Goal: Task Accomplishment & Management: Manage account settings

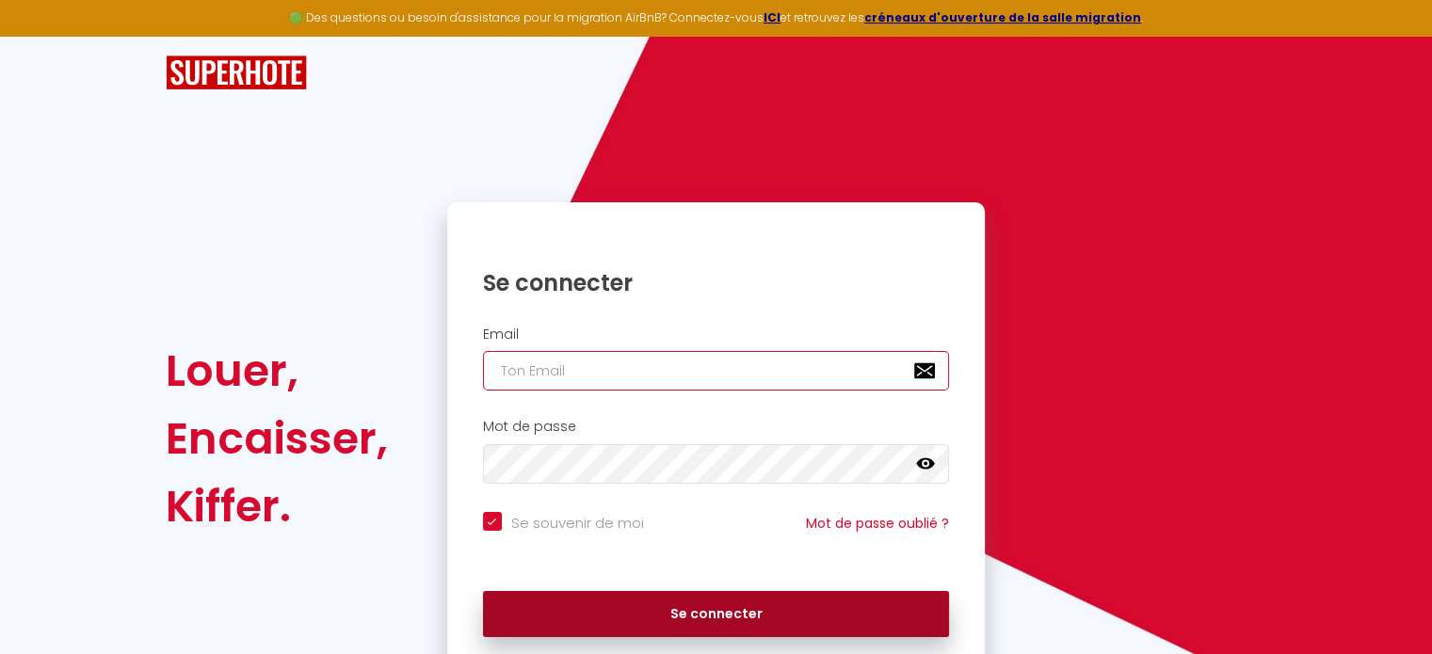
type input "[EMAIL_ADDRESS][DOMAIN_NAME]"
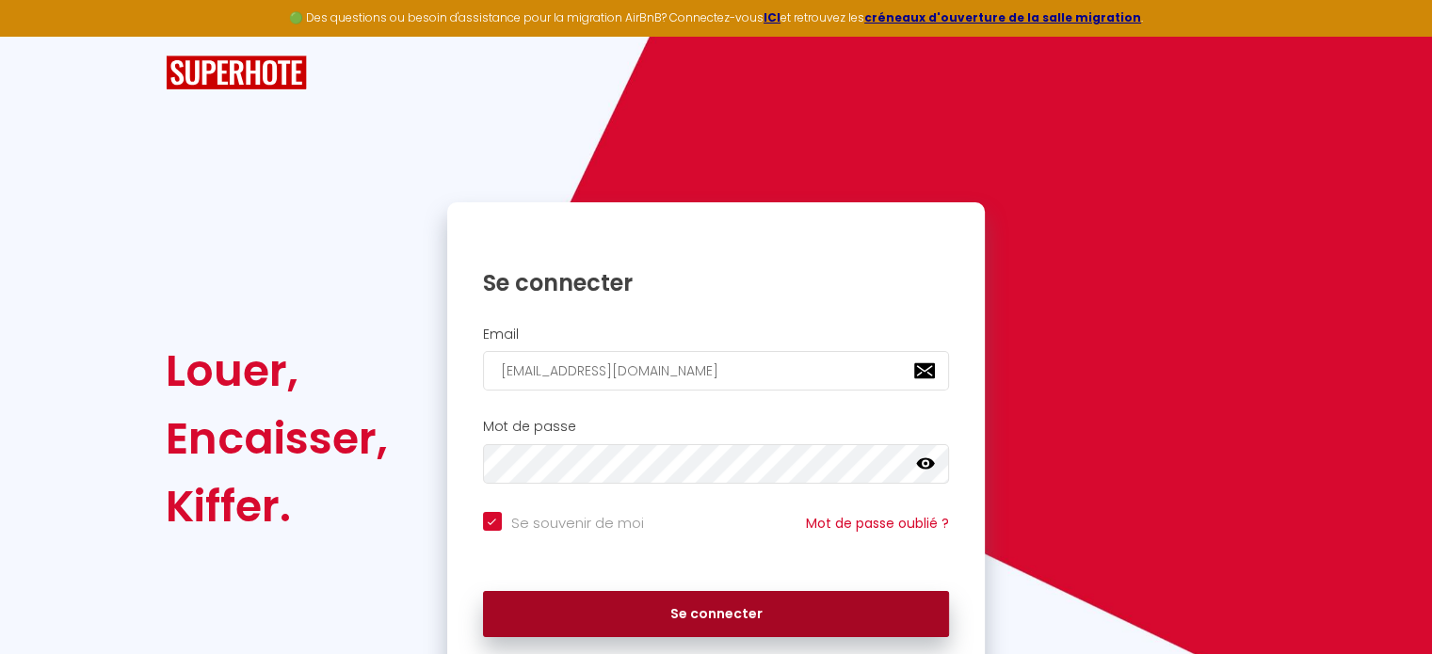
click at [707, 613] on button "Se connecter" at bounding box center [716, 614] width 467 height 47
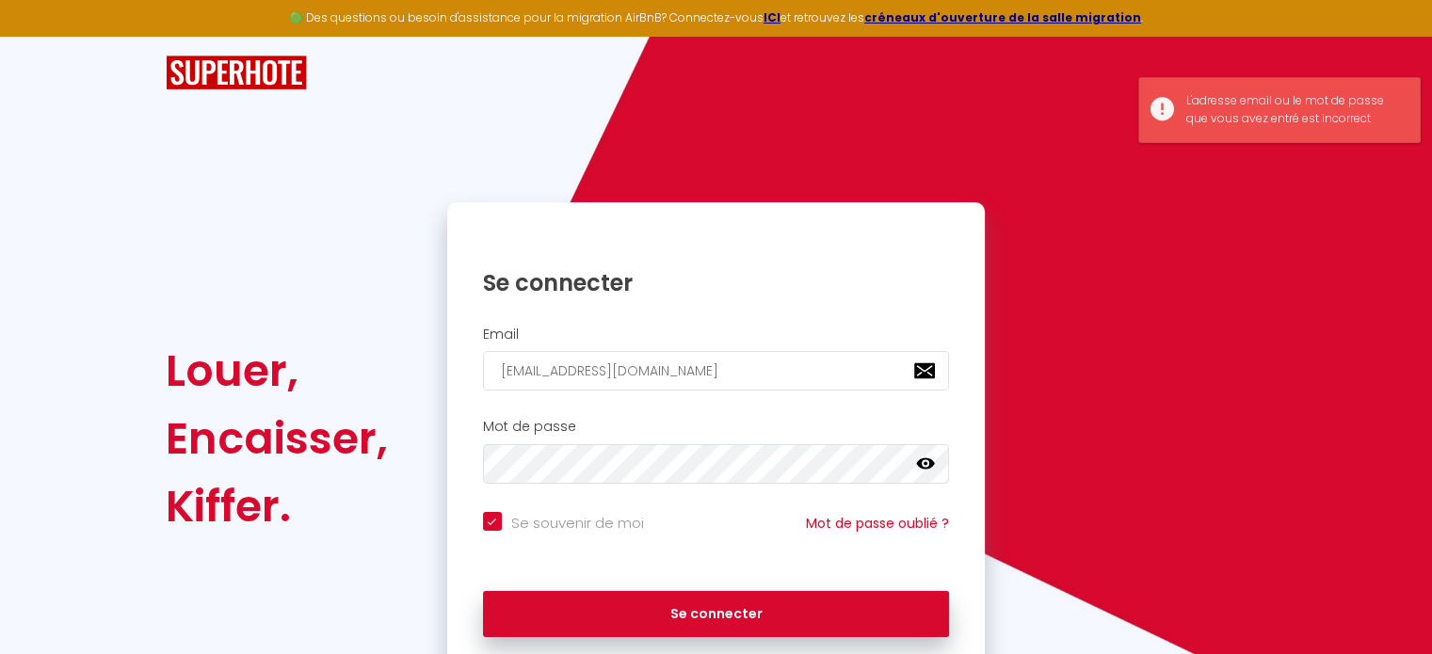
scroll to position [75, 0]
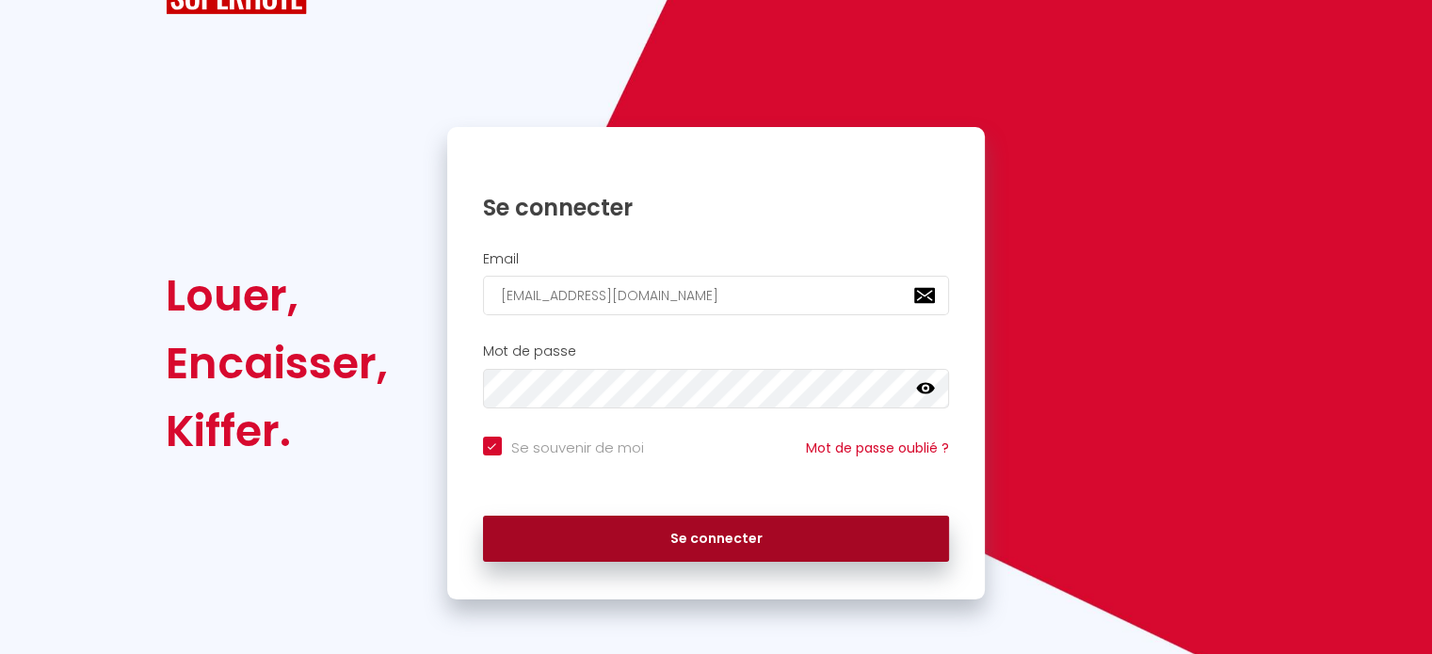
click at [737, 542] on button "Se connecter" at bounding box center [716, 539] width 467 height 47
click at [785, 545] on button "Se connecter" at bounding box center [716, 539] width 467 height 47
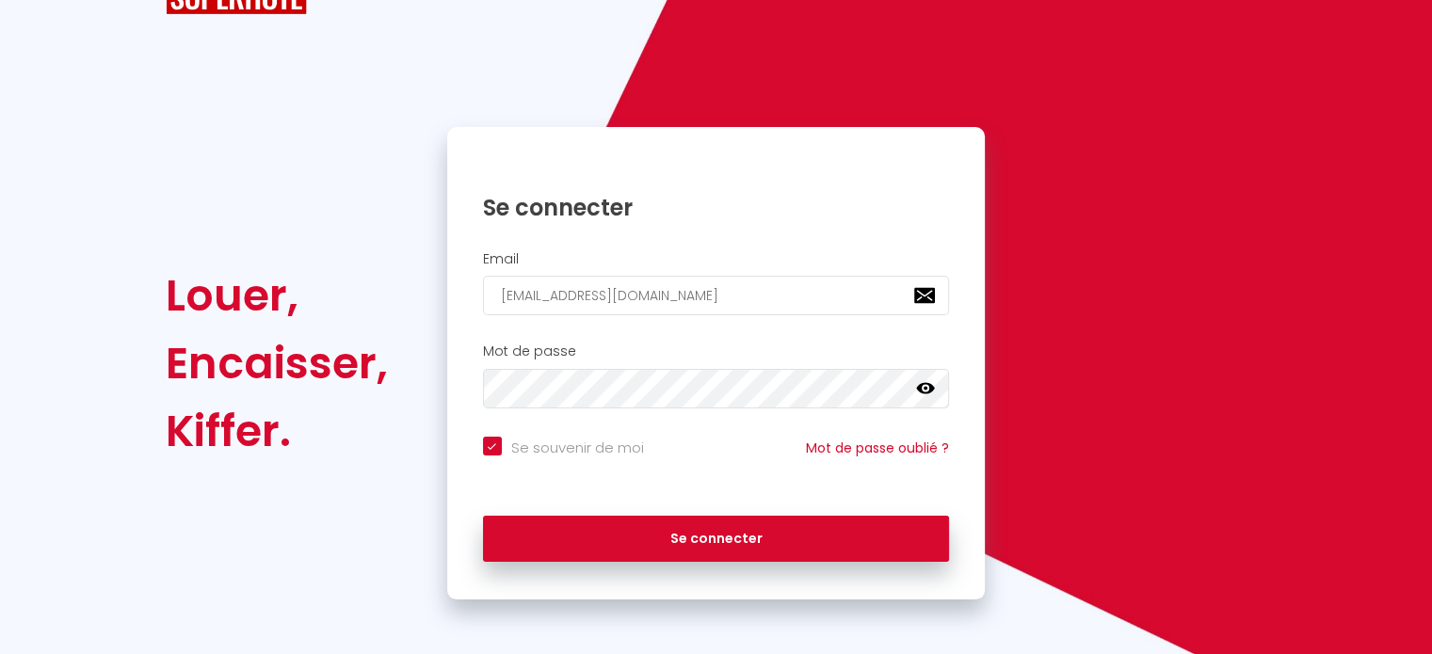
click at [931, 385] on icon at bounding box center [925, 388] width 19 height 11
click at [429, 359] on div "Louer, Encaisser, Kiffer. Se connecter Email fameimmobilier@gmail.com Mot de pa…" at bounding box center [716, 363] width 1126 height 473
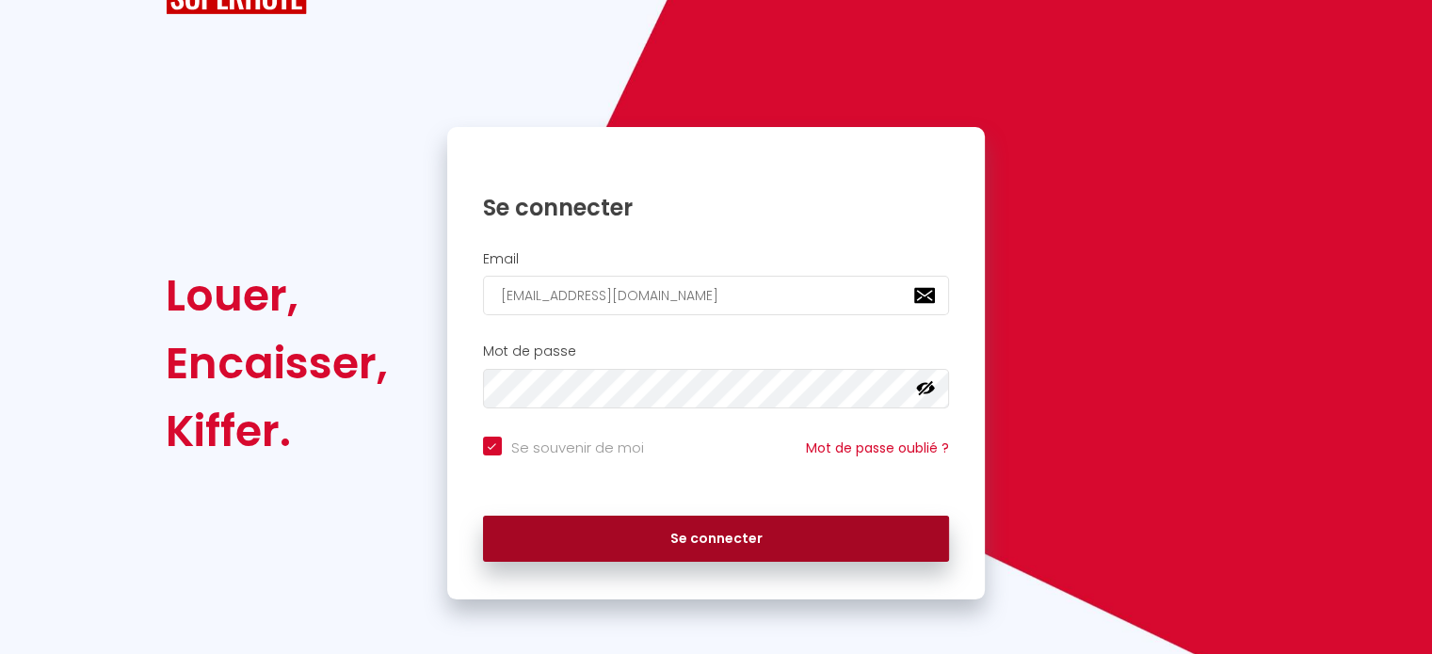
click at [881, 531] on button "Se connecter" at bounding box center [716, 539] width 467 height 47
checkbox input "true"
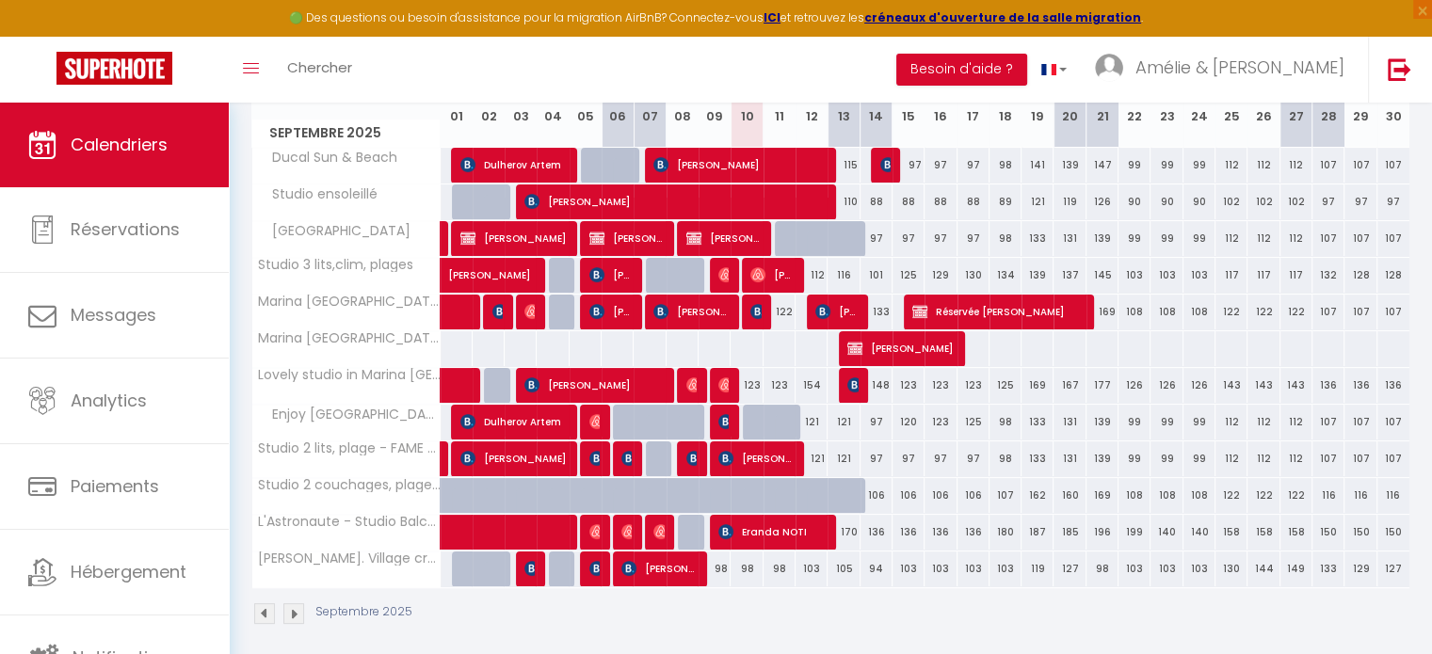
scroll to position [282, 0]
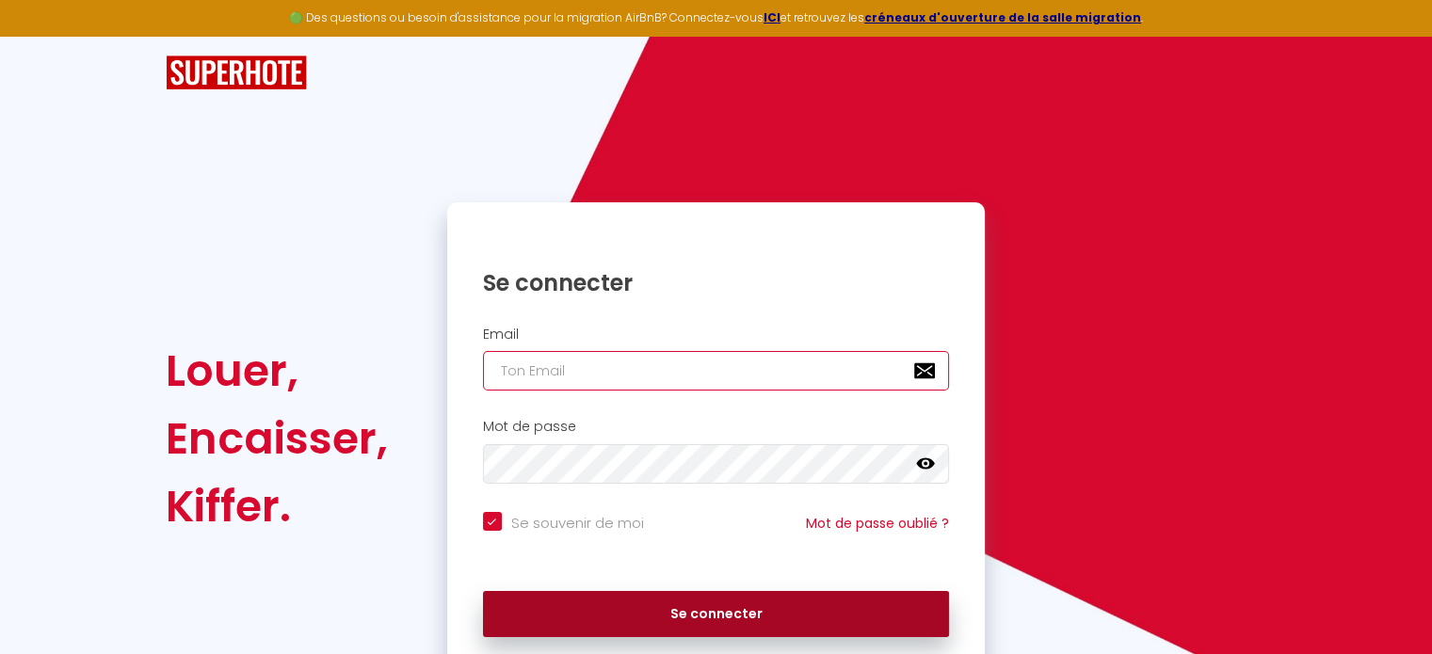
type input "[EMAIL_ADDRESS][DOMAIN_NAME]"
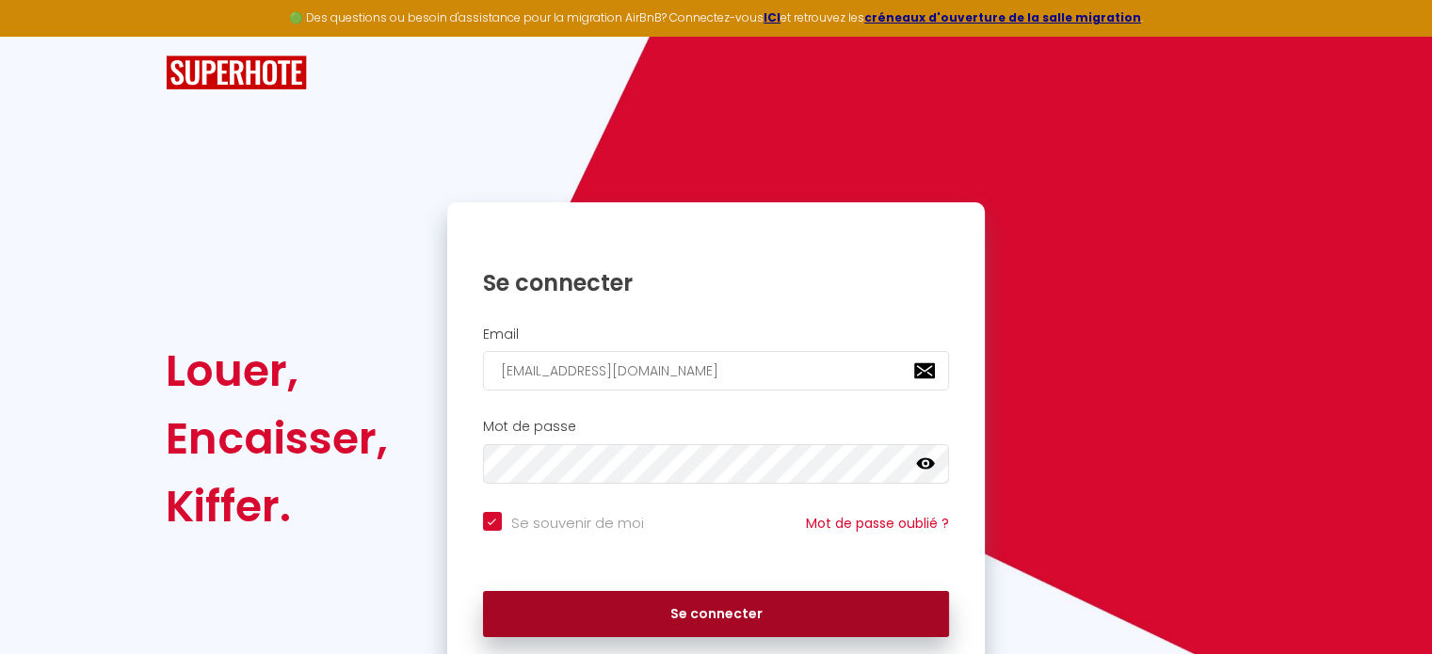
click at [694, 598] on button "Se connecter" at bounding box center [716, 614] width 467 height 47
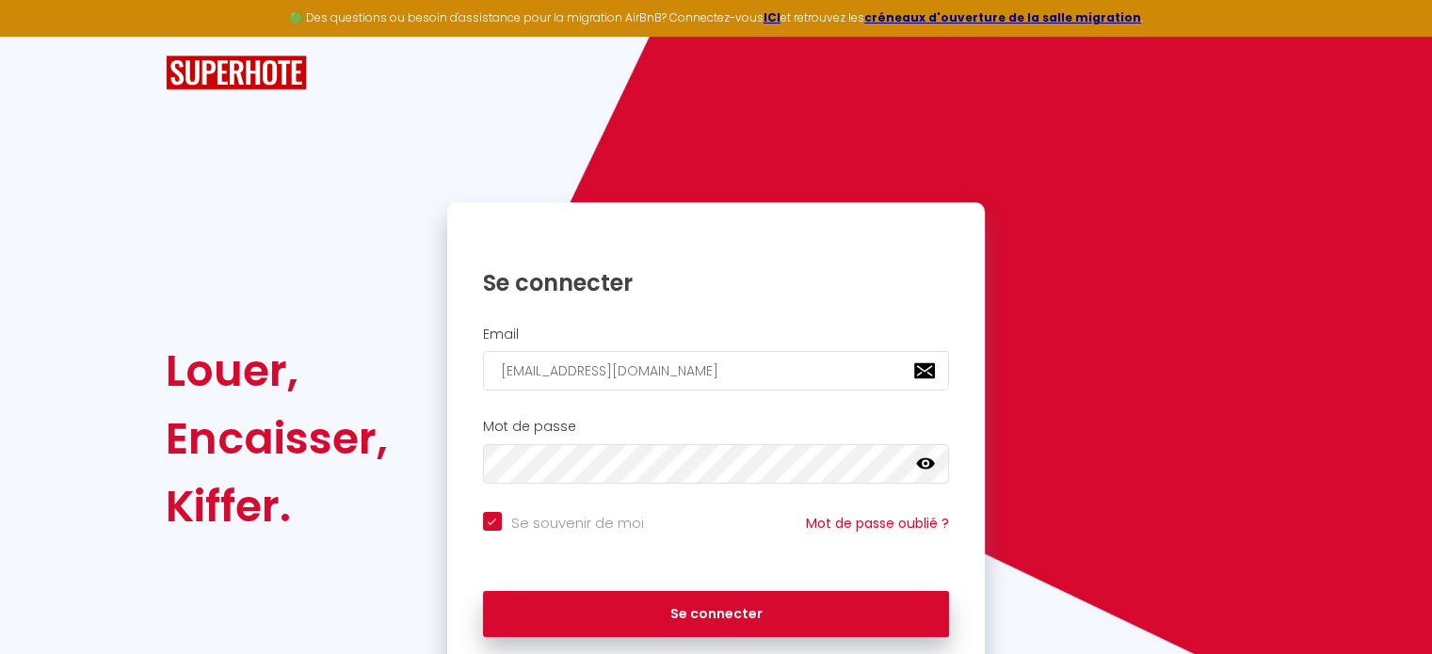
click at [923, 469] on icon at bounding box center [925, 464] width 19 height 19
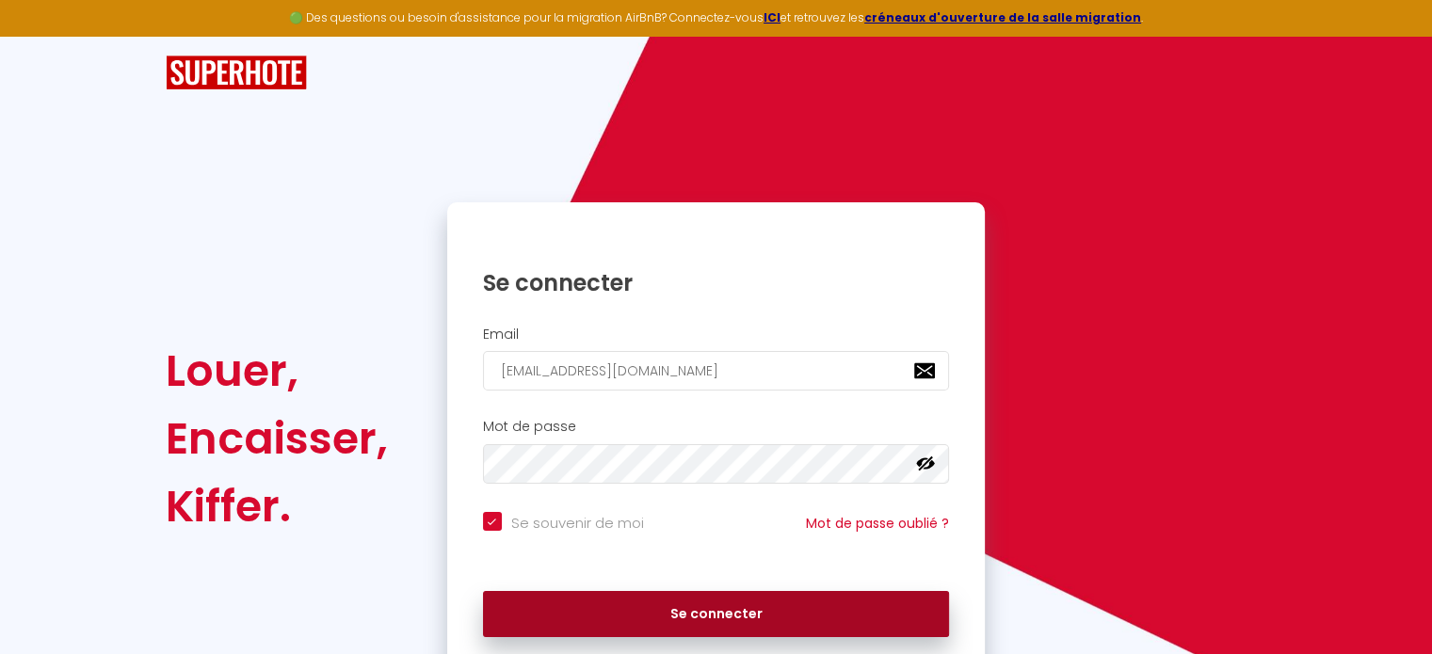
click at [809, 613] on button "Se connecter" at bounding box center [716, 614] width 467 height 47
click at [650, 624] on button "Se connecter" at bounding box center [716, 614] width 467 height 47
click at [681, 600] on button "Se connecter" at bounding box center [716, 614] width 467 height 47
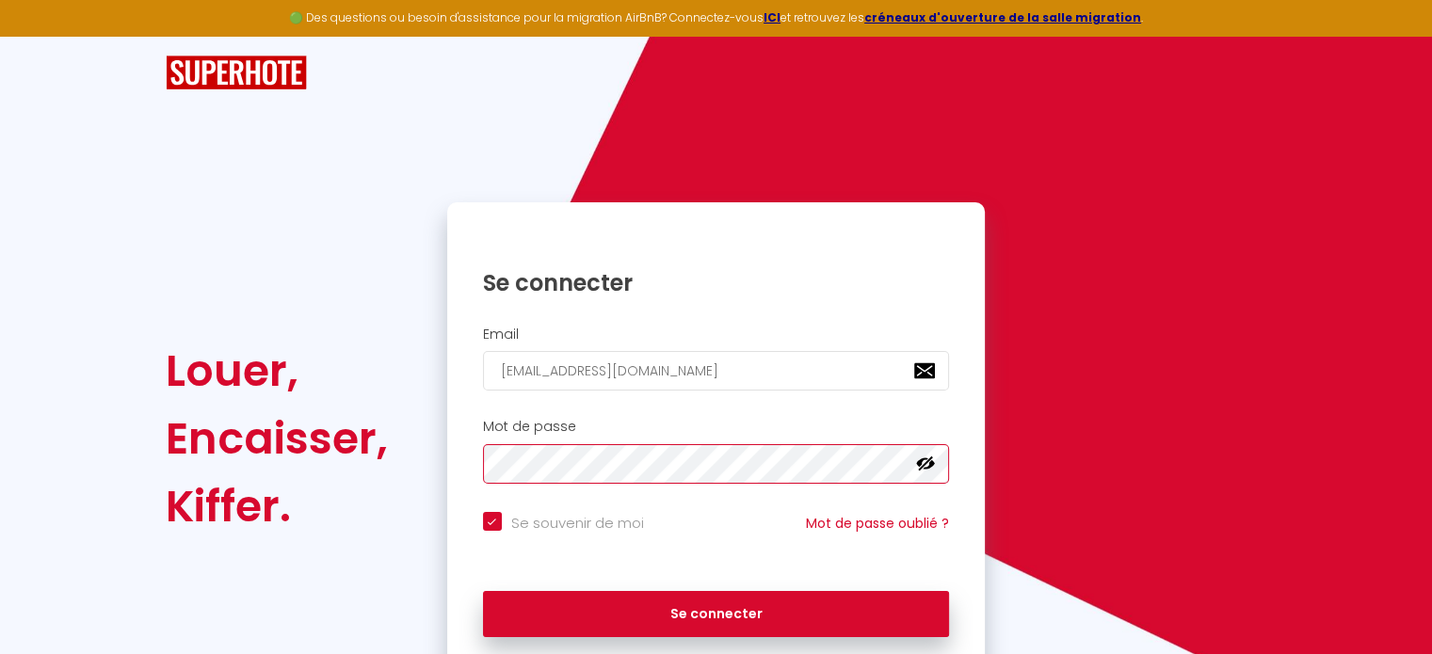
click at [483, 591] on button "Se connecter" at bounding box center [716, 614] width 467 height 47
checkbox input "true"
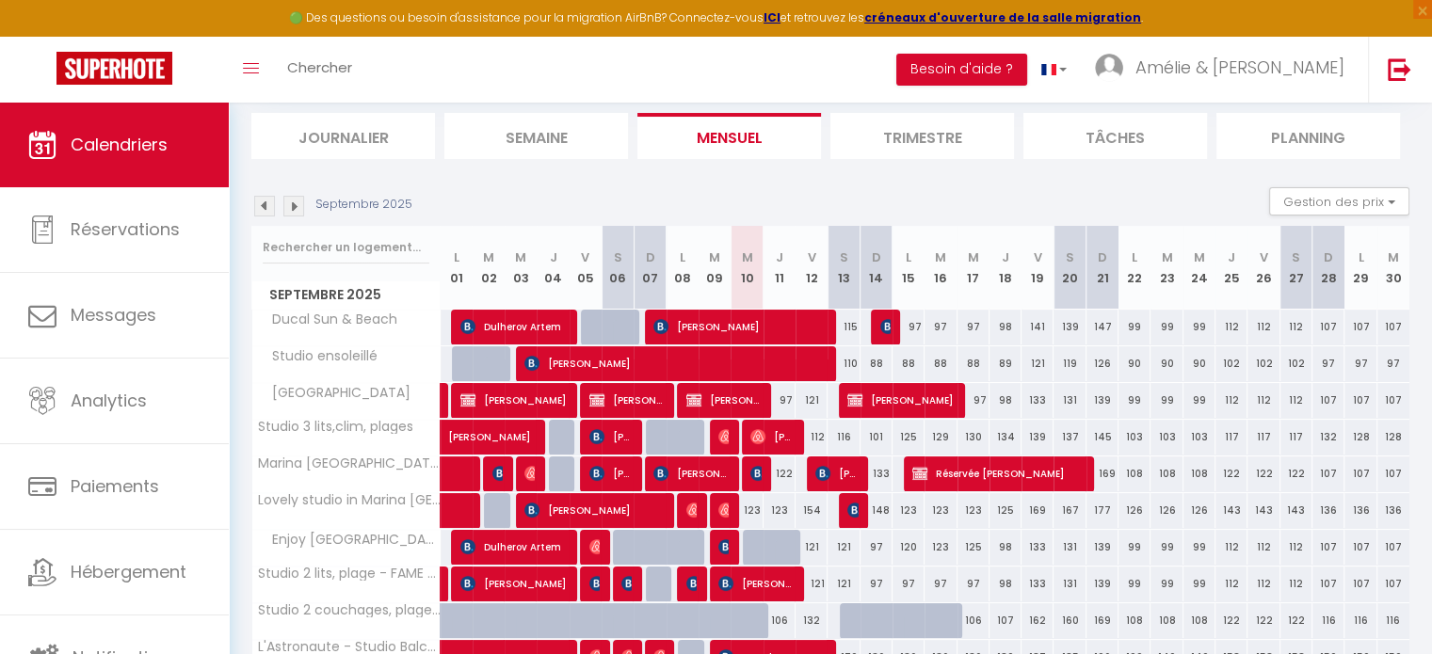
scroll to position [122, 0]
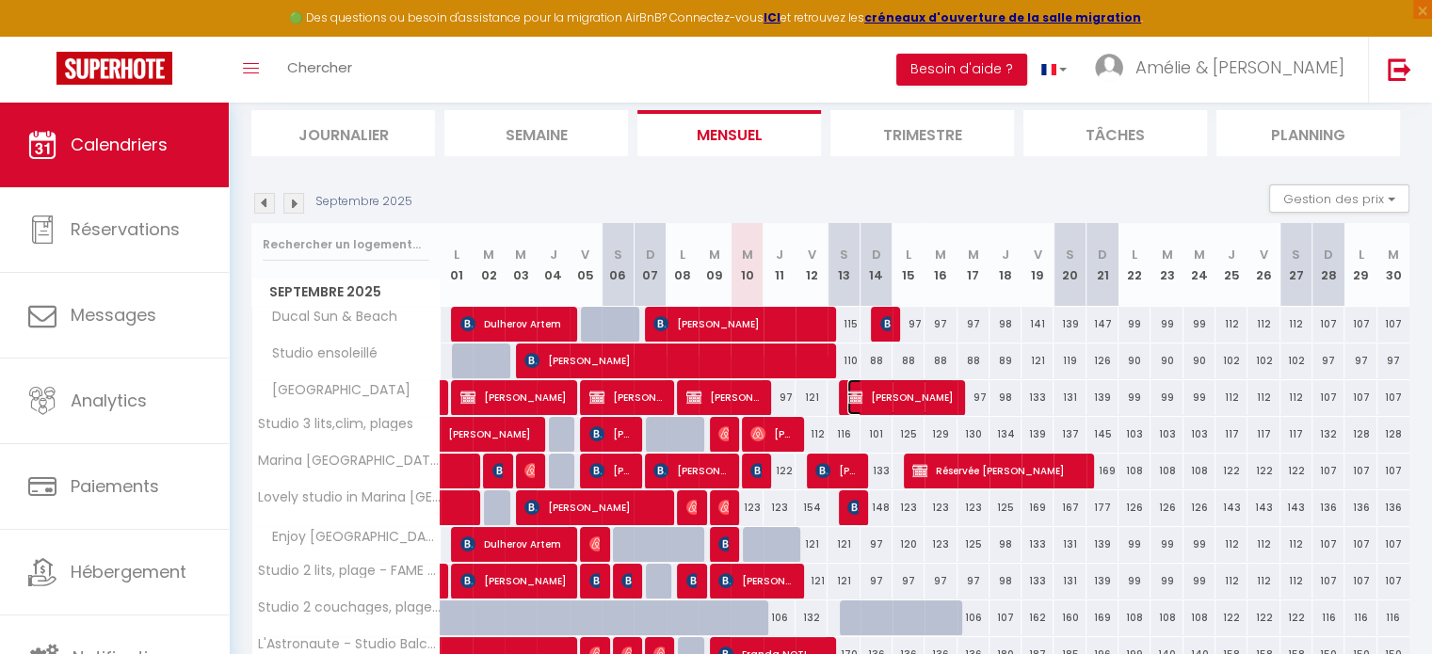
click at [866, 409] on span "[PERSON_NAME]" at bounding box center [900, 397] width 106 height 36
select select "OK"
select select "KO"
select select "0"
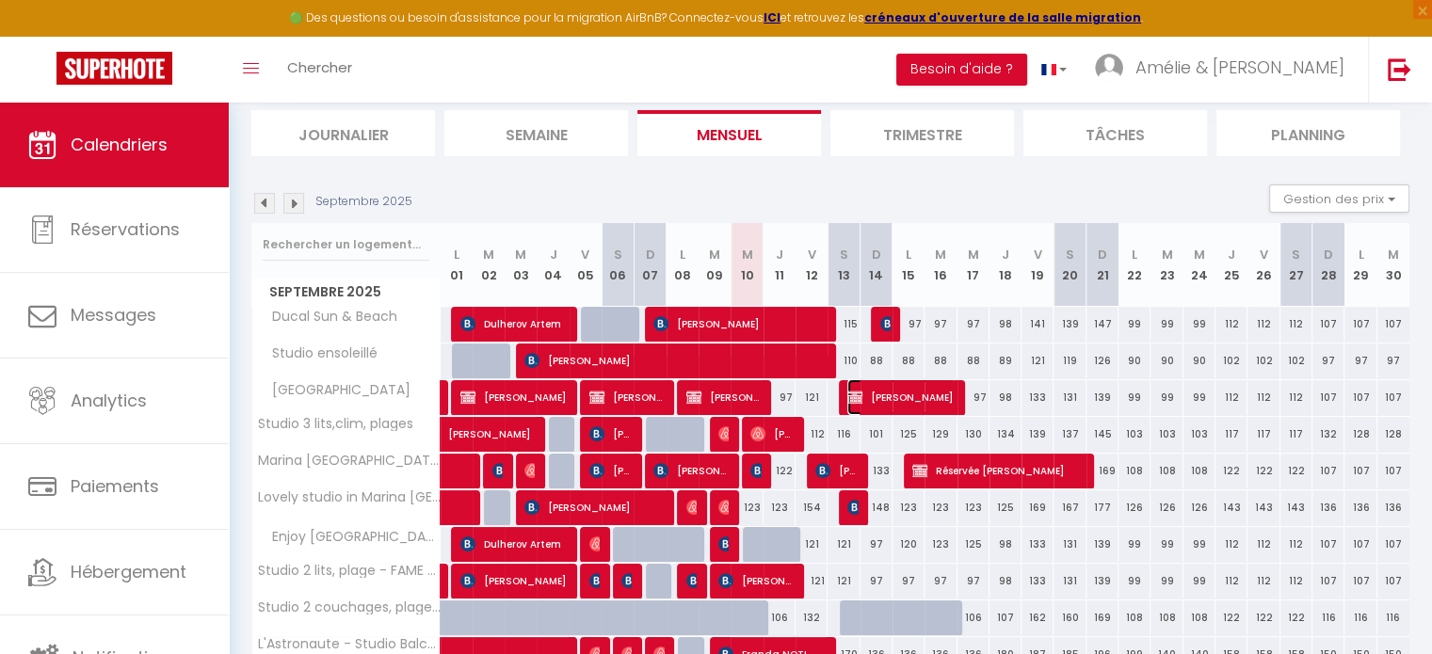
select select "1"
select select
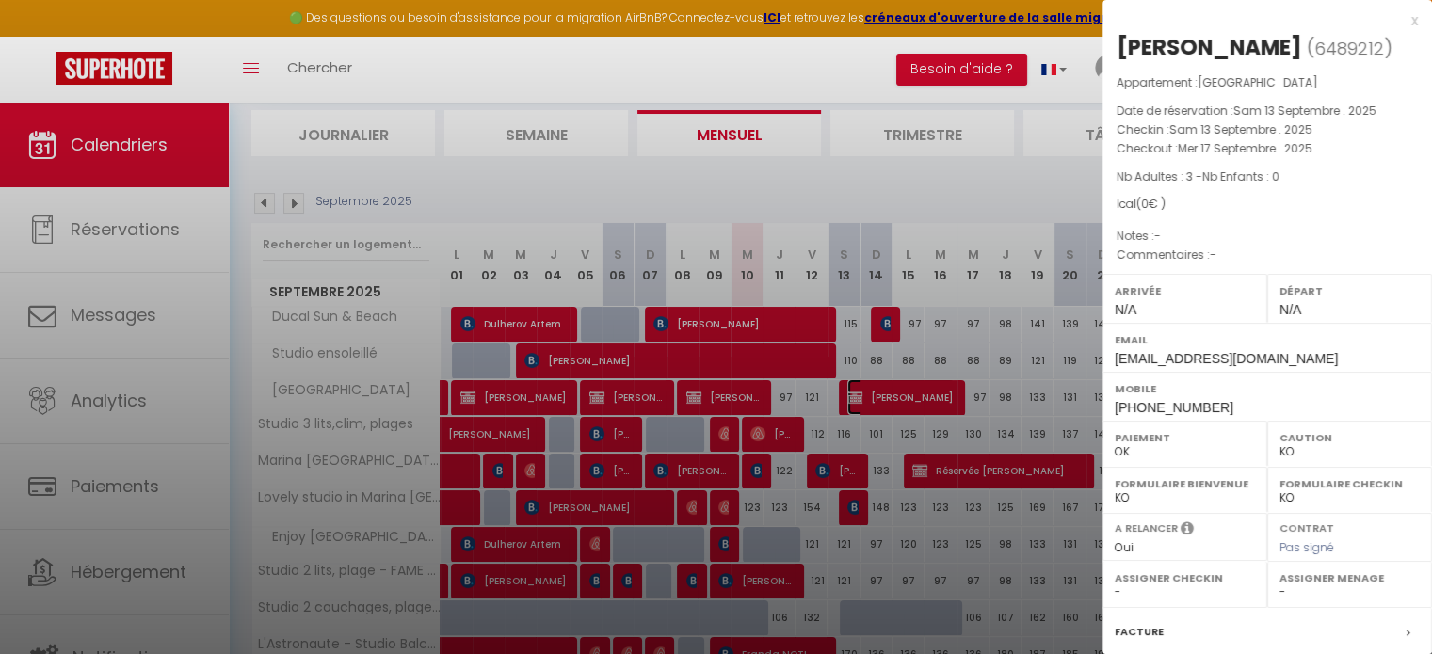
scroll to position [219, 0]
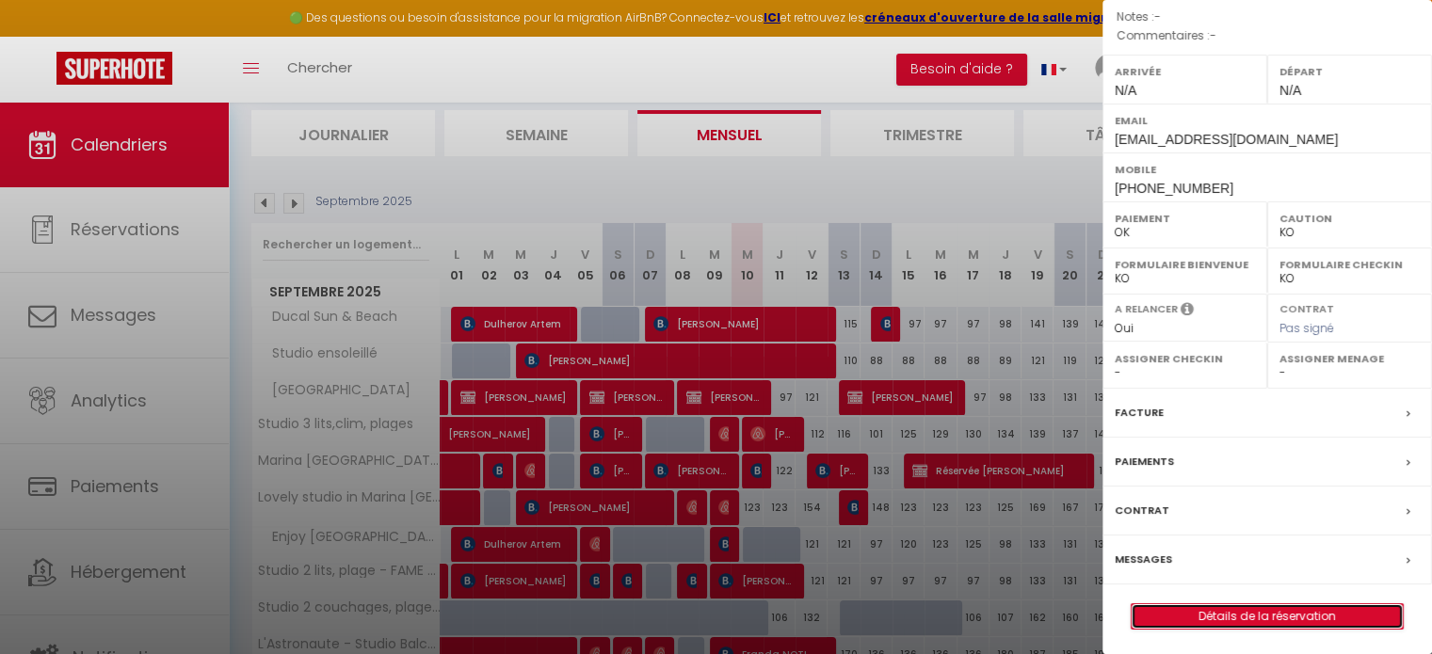
click at [1262, 613] on link "Détails de la réservation" at bounding box center [1267, 616] width 271 height 24
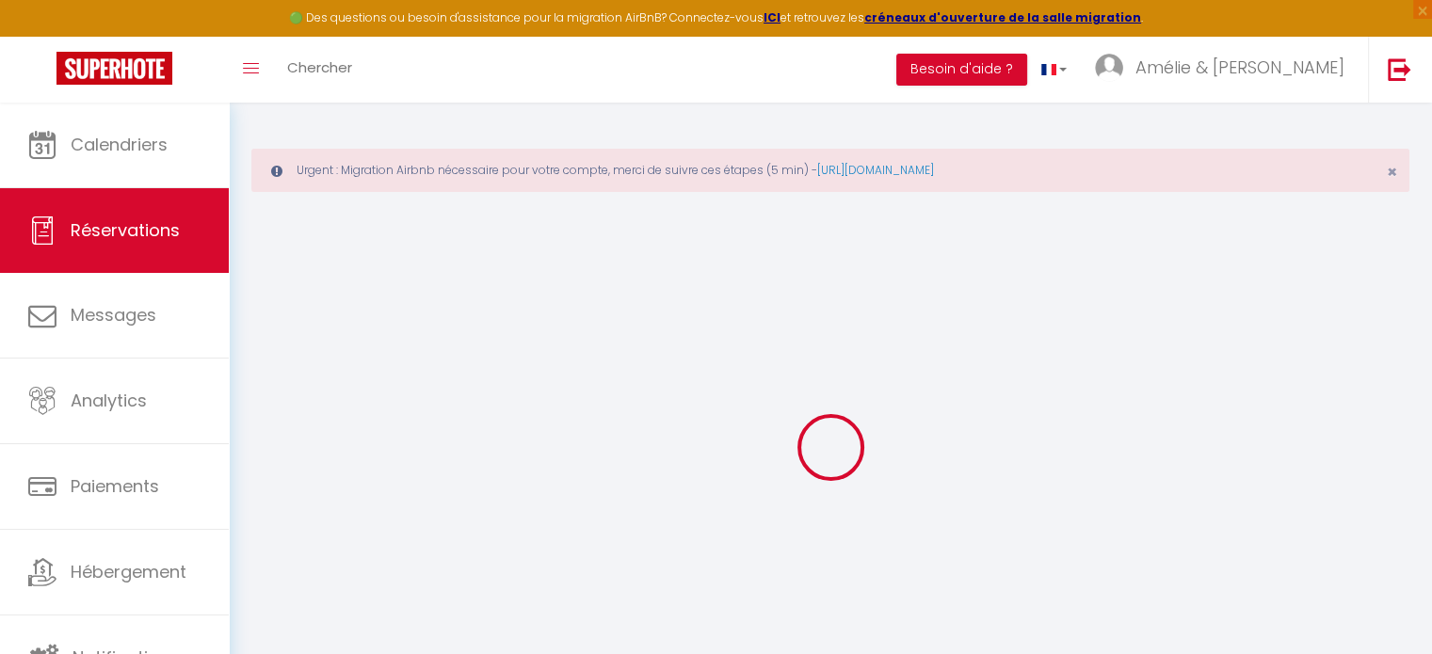
type input "Taylor"
type input "McDonald"
type input "taylormc@live.ca"
type input "+16048454277"
select select
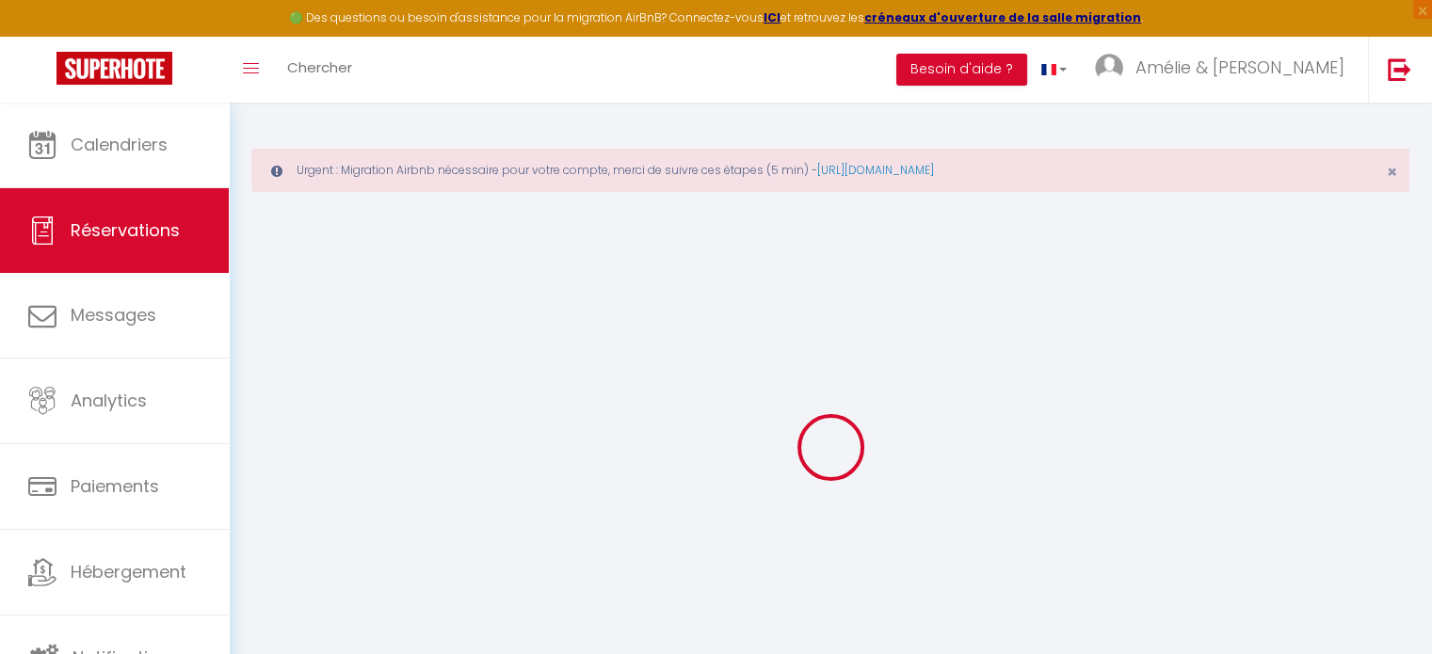
select select "27032"
select select "1"
type input "Sam 13 Septembre 2025"
select select
type input "Mer 17 Septembre 2025"
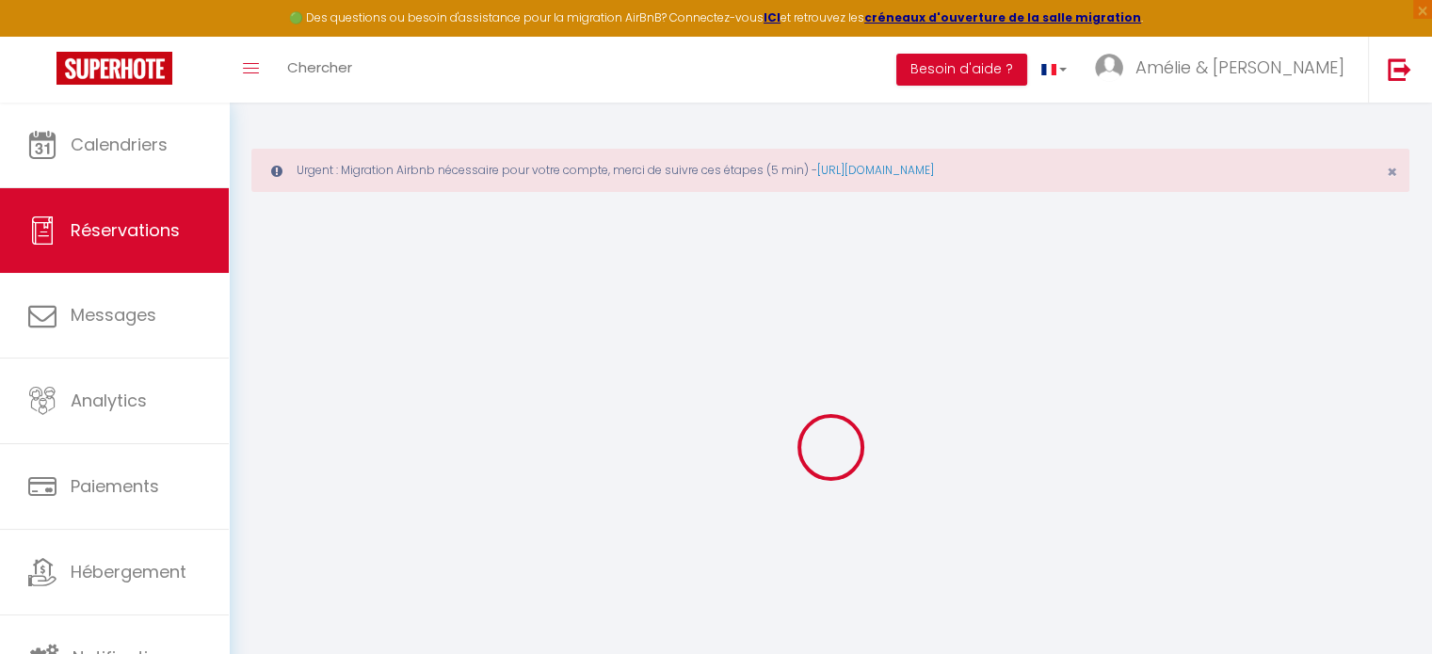
select select
type input "3"
select select "12"
select select "15"
checkbox input "false"
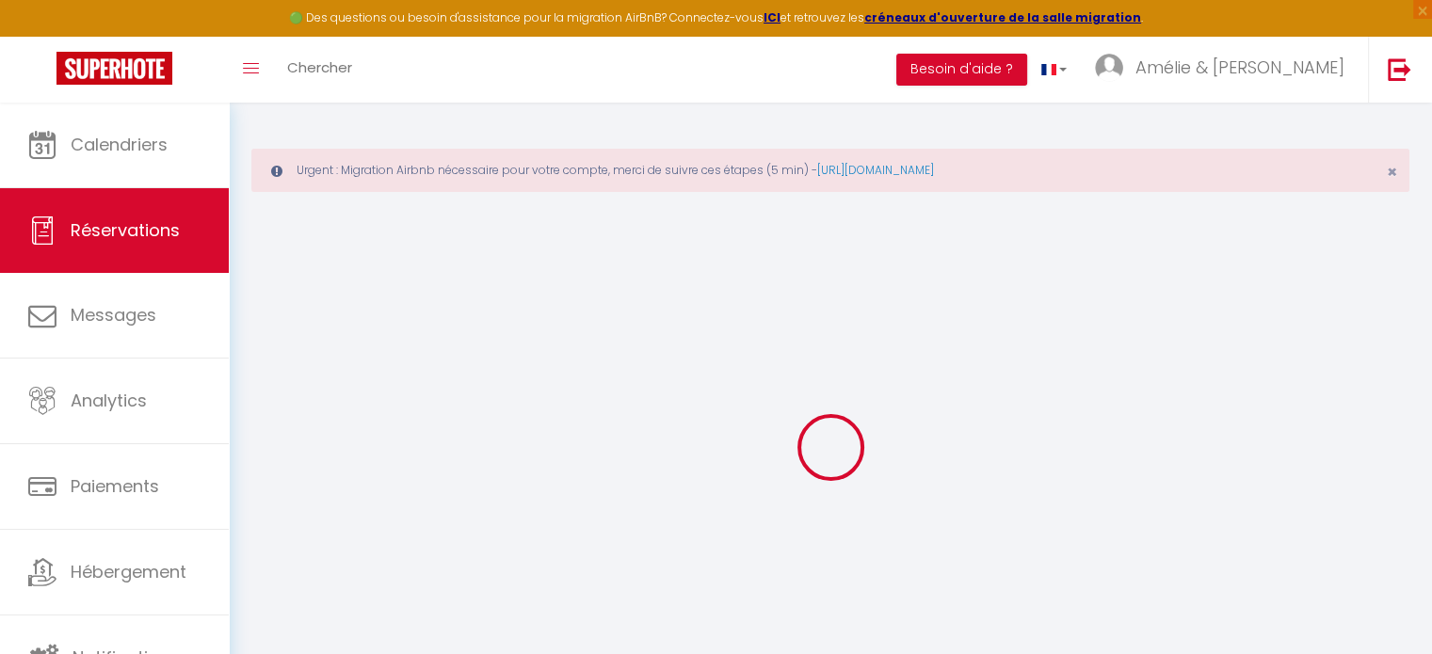
type input "0"
select select "73"
type input "0"
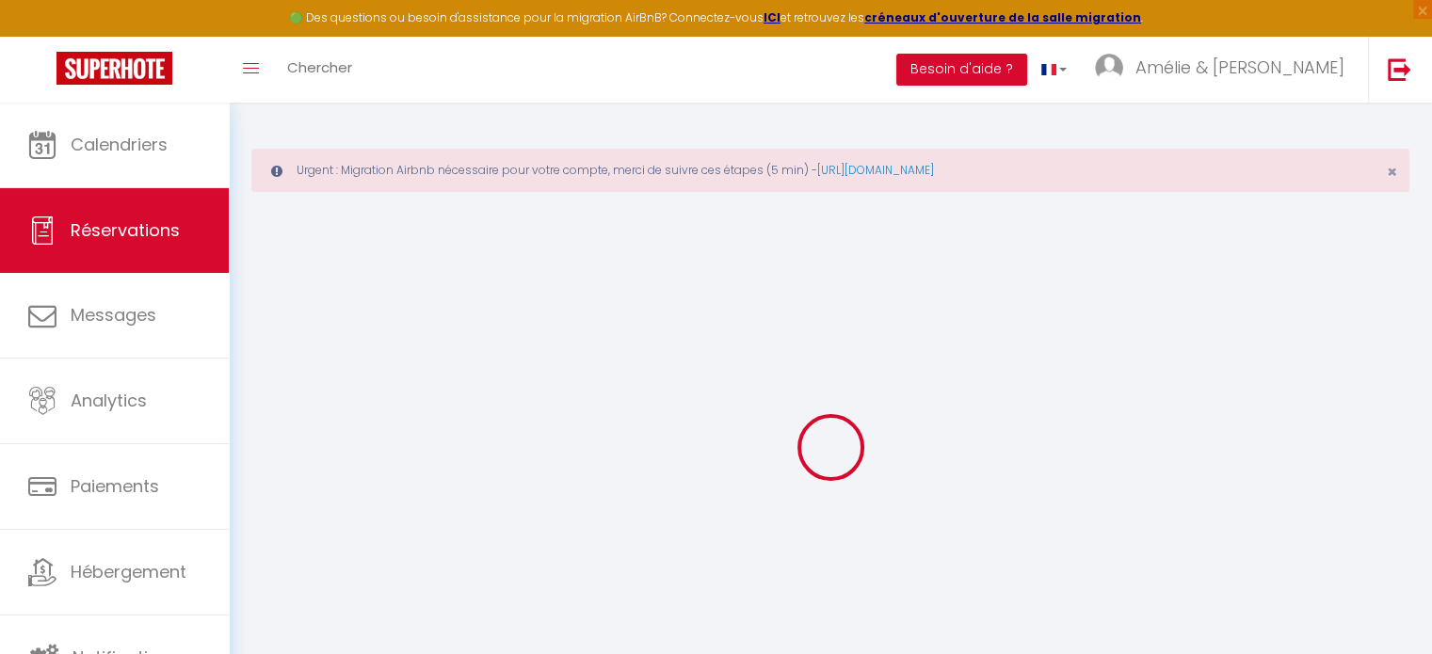
select select
select select "14"
checkbox input "false"
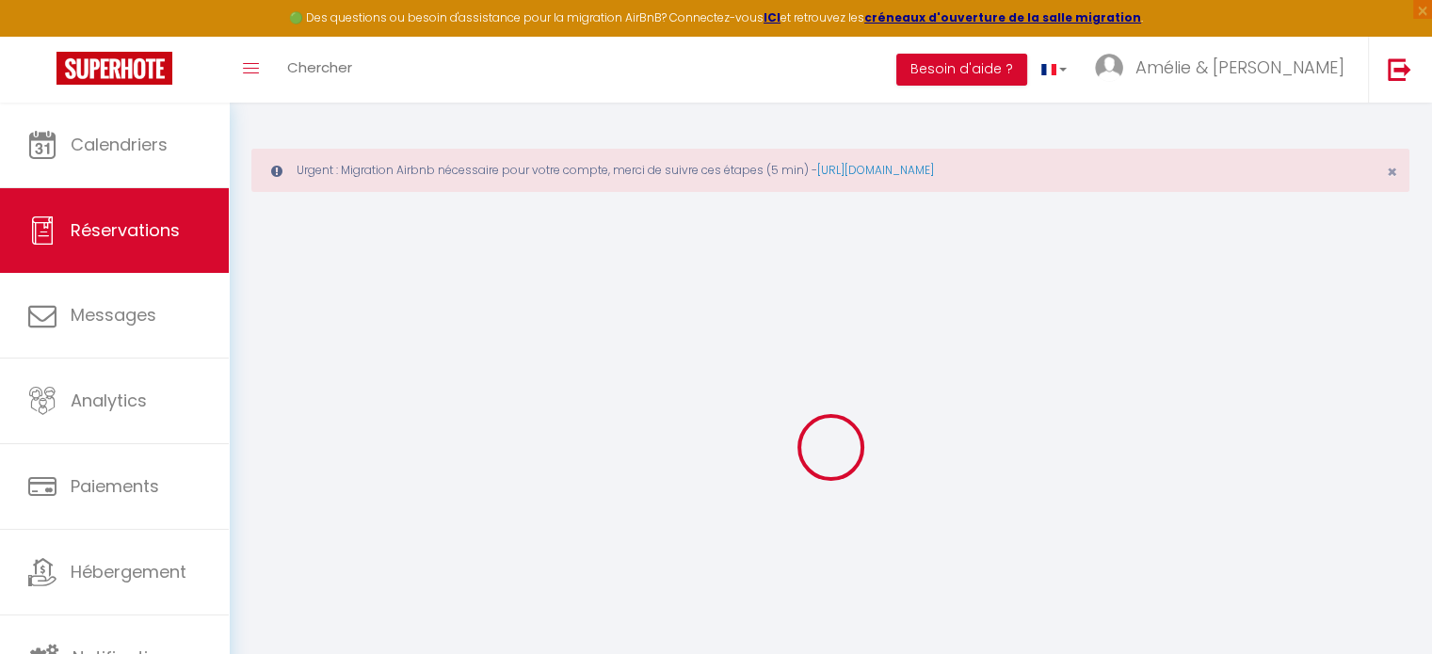
select select
checkbox input "false"
select select
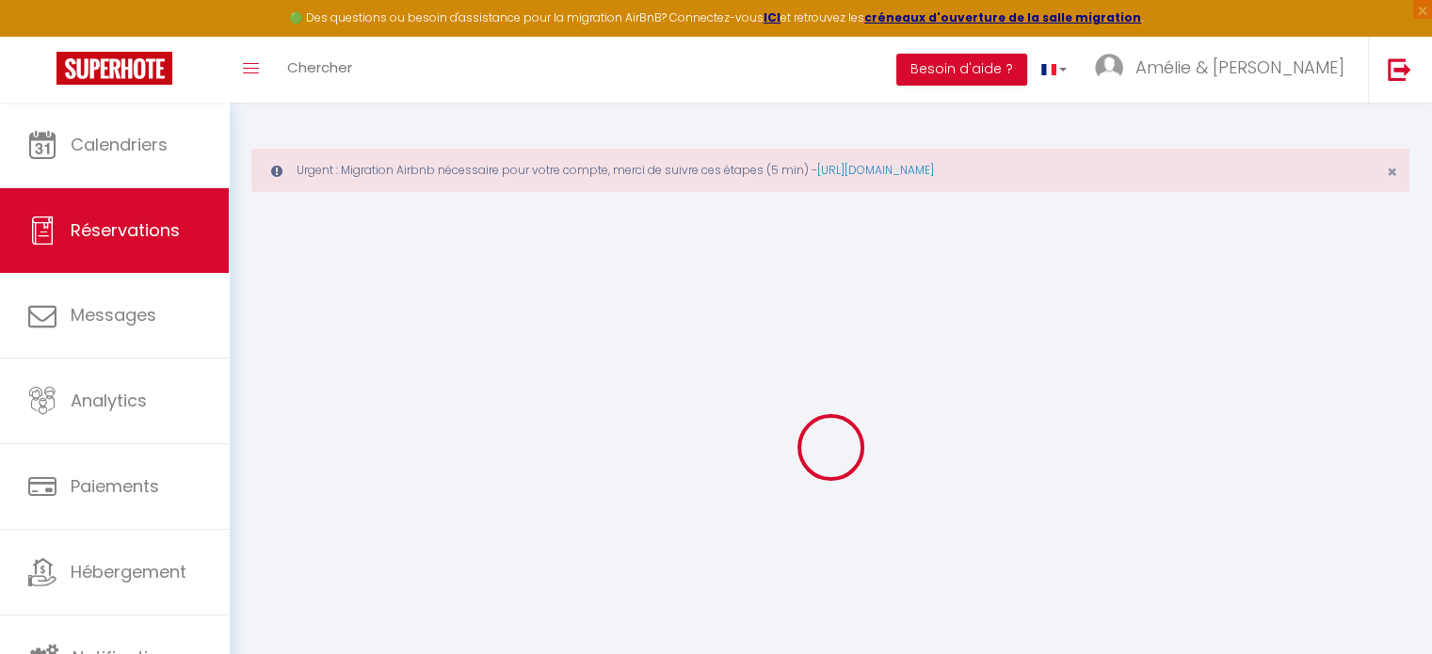
select select
checkbox input "false"
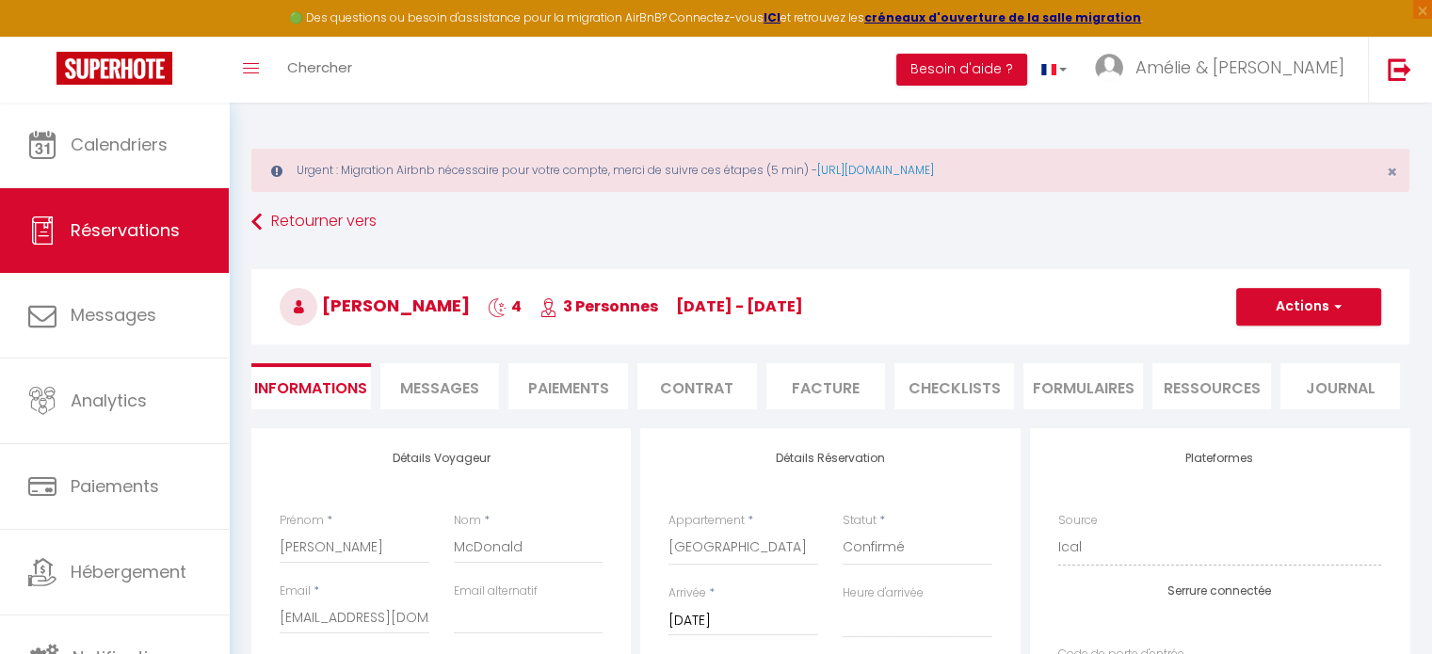
select select
checkbox input "false"
select select
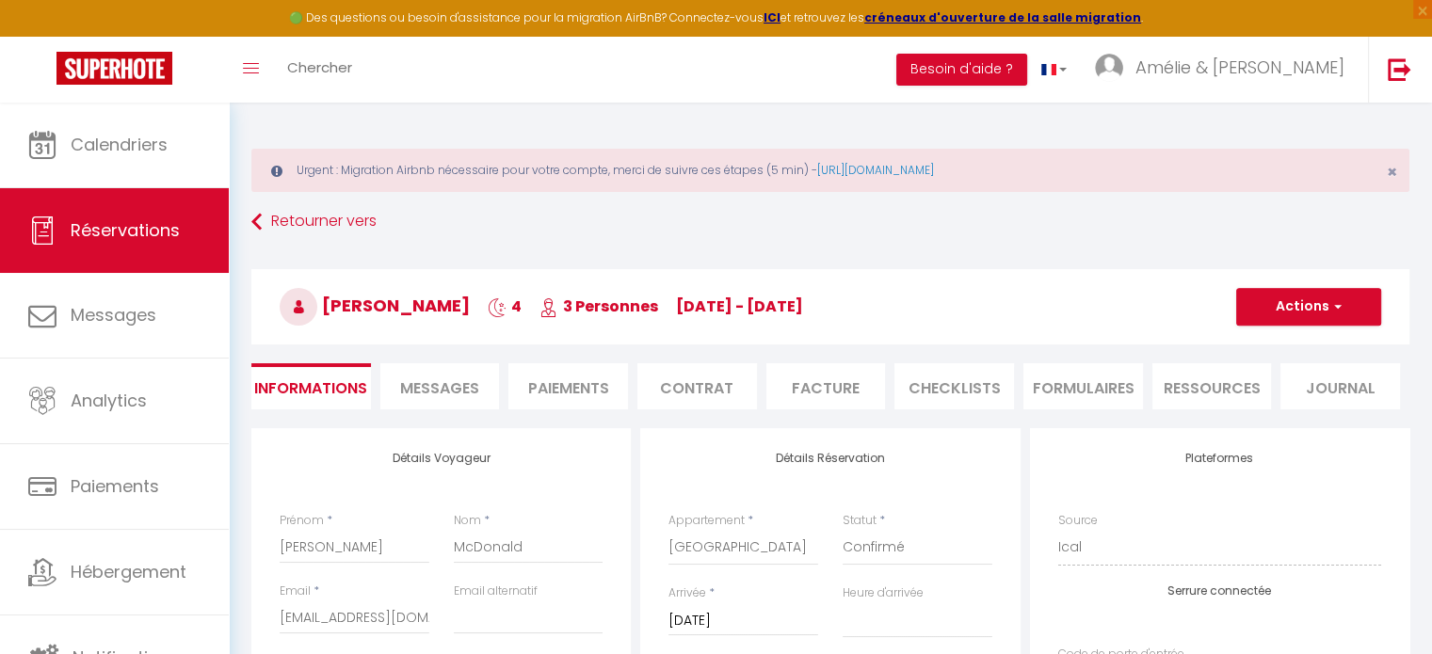
checkbox input "false"
select select
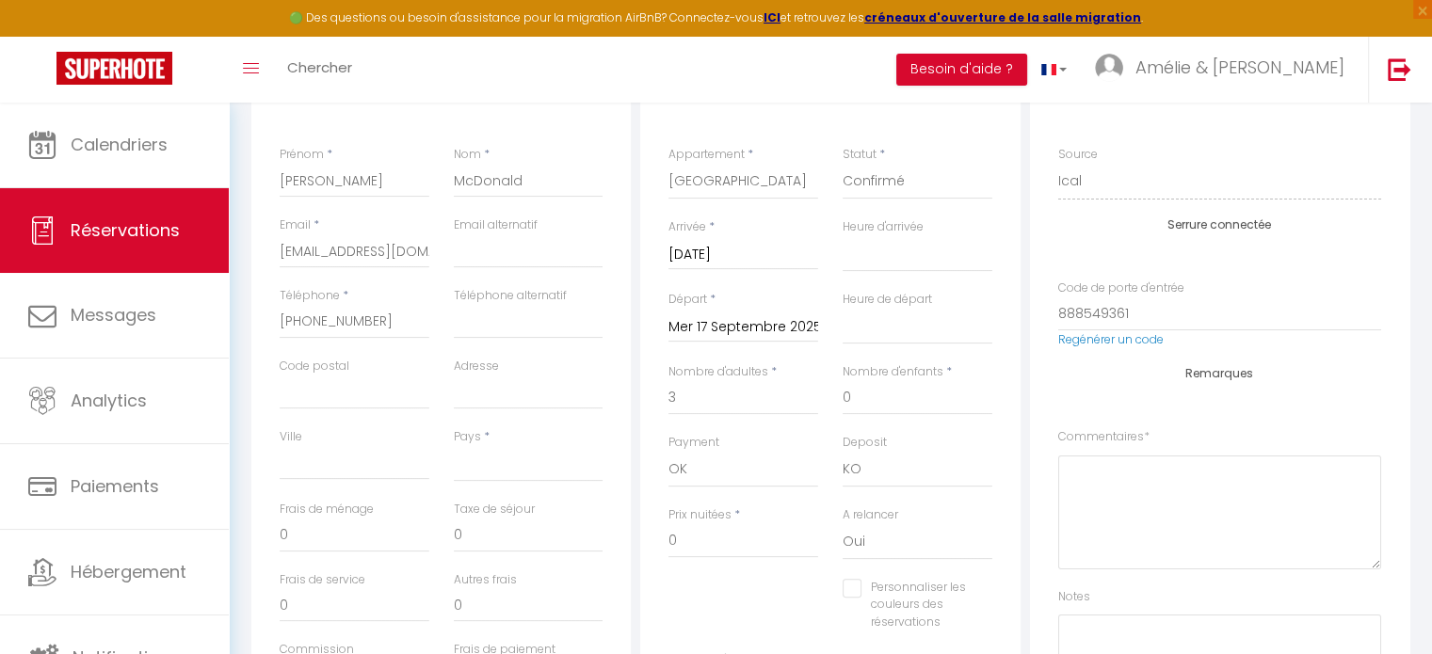
scroll to position [364, 0]
click at [753, 175] on select "[PERSON_NAME]. Village crèches [GEOGRAPHIC_DATA] ensoleillé [GEOGRAPHIC_DATA] S…" at bounding box center [743, 184] width 150 height 36
select select "27034"
click at [668, 166] on select "[PERSON_NAME]. Village crèches [GEOGRAPHIC_DATA] ensoleillé [GEOGRAPHIC_DATA] S…" at bounding box center [743, 184] width 150 height 36
select select
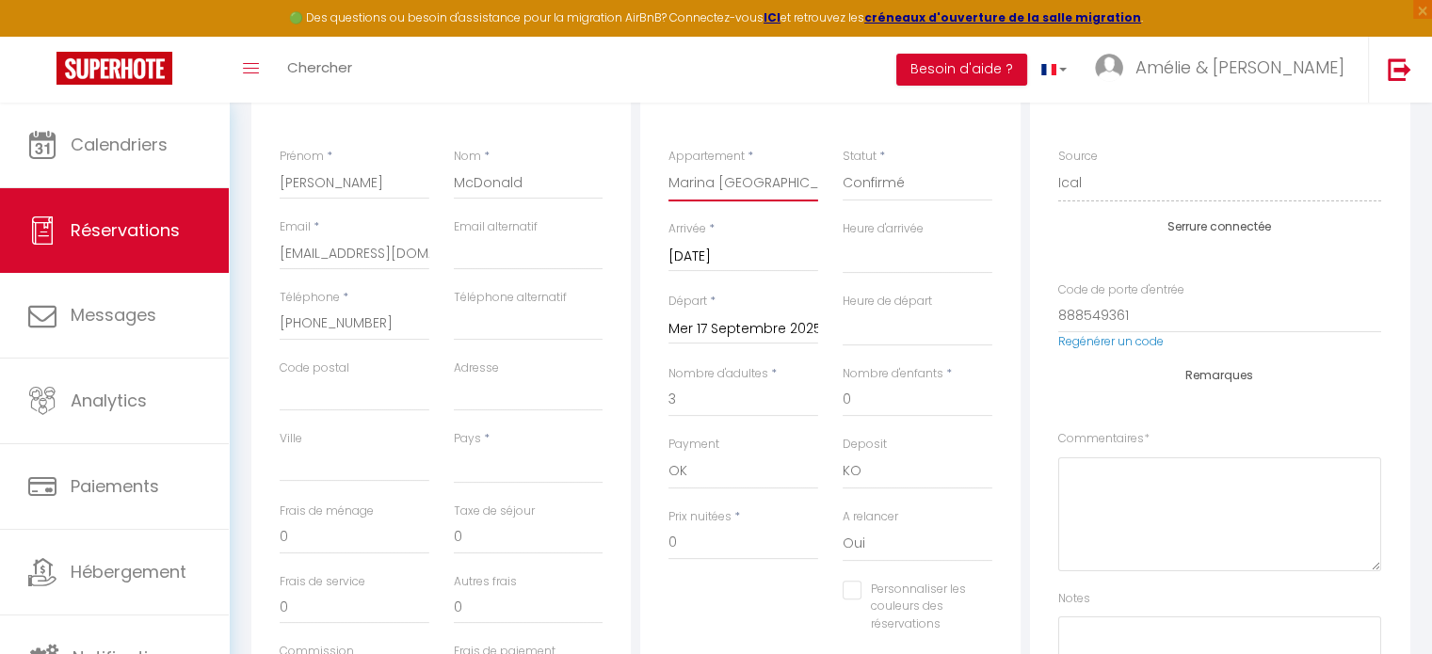
select select
checkbox input "false"
select select
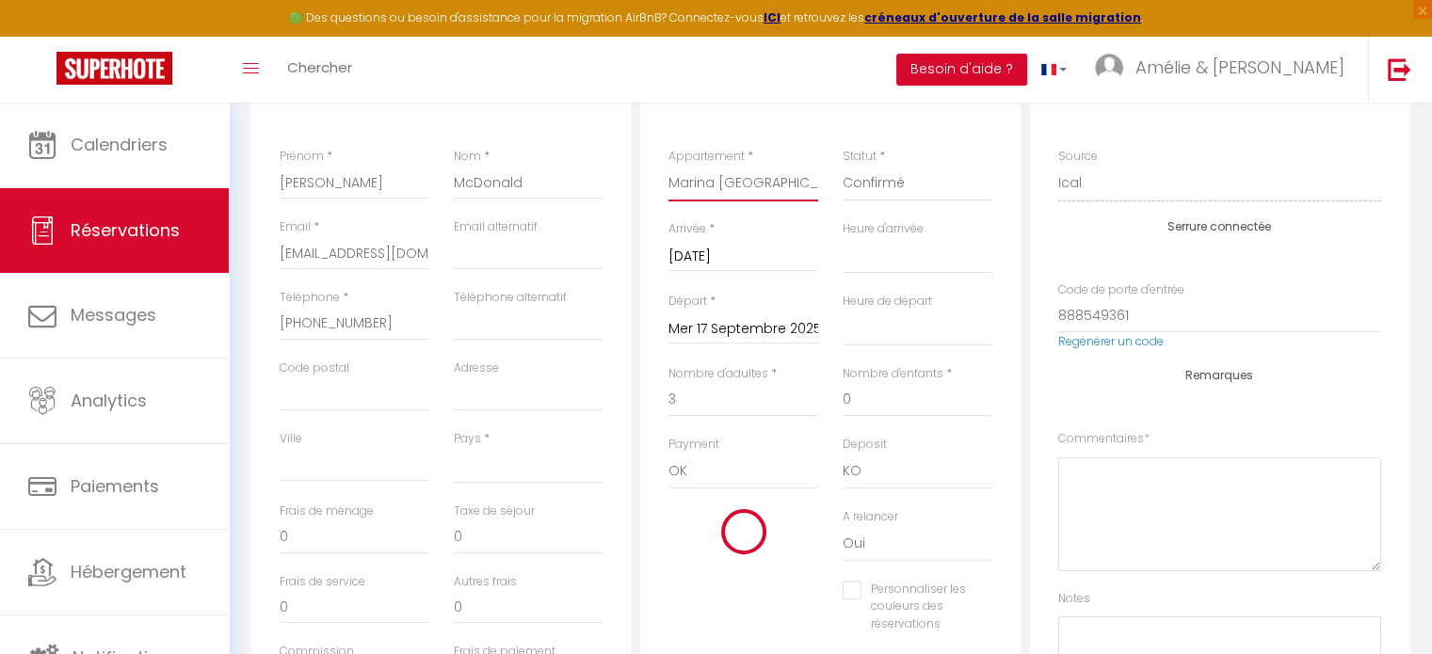
select select
type input "557"
checkbox input "false"
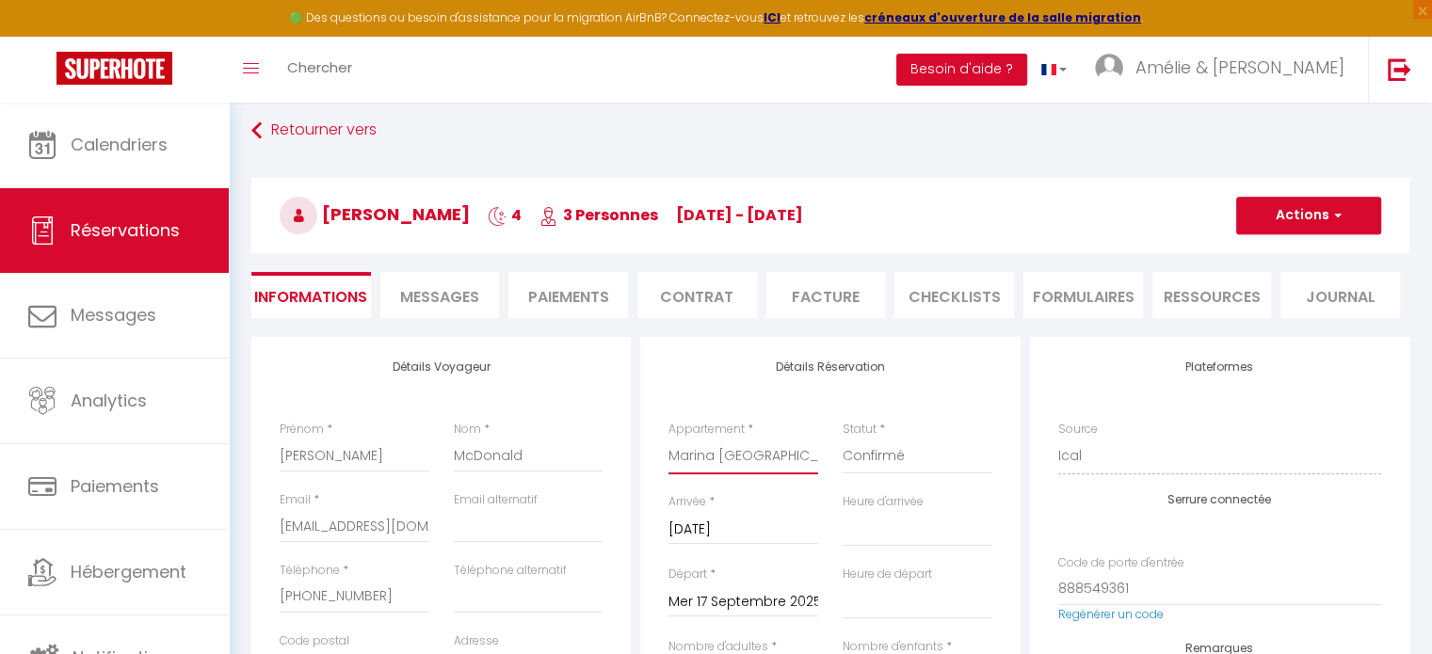
scroll to position [87, 0]
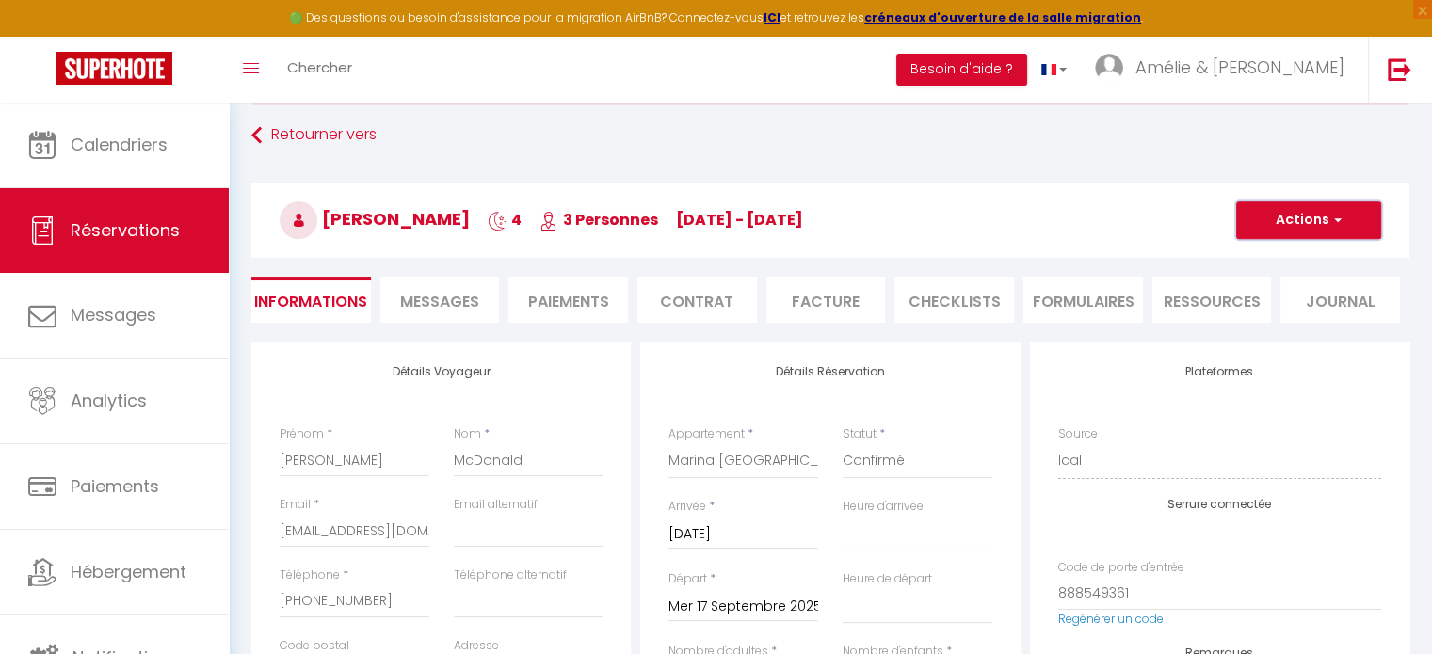
click at [1335, 225] on span "button" at bounding box center [1334, 220] width 11 height 17
click at [1302, 258] on link "Enregistrer" at bounding box center [1289, 261] width 149 height 24
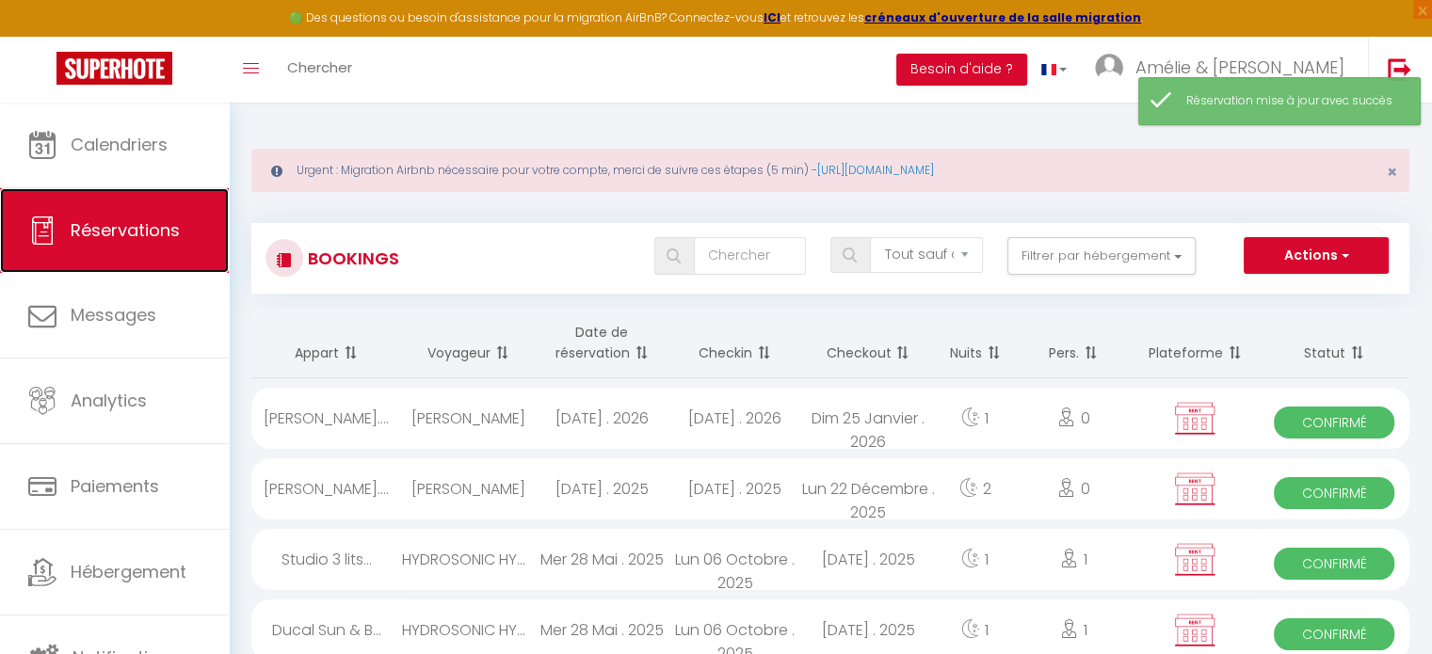
click at [86, 231] on span "Réservations" at bounding box center [125, 230] width 109 height 24
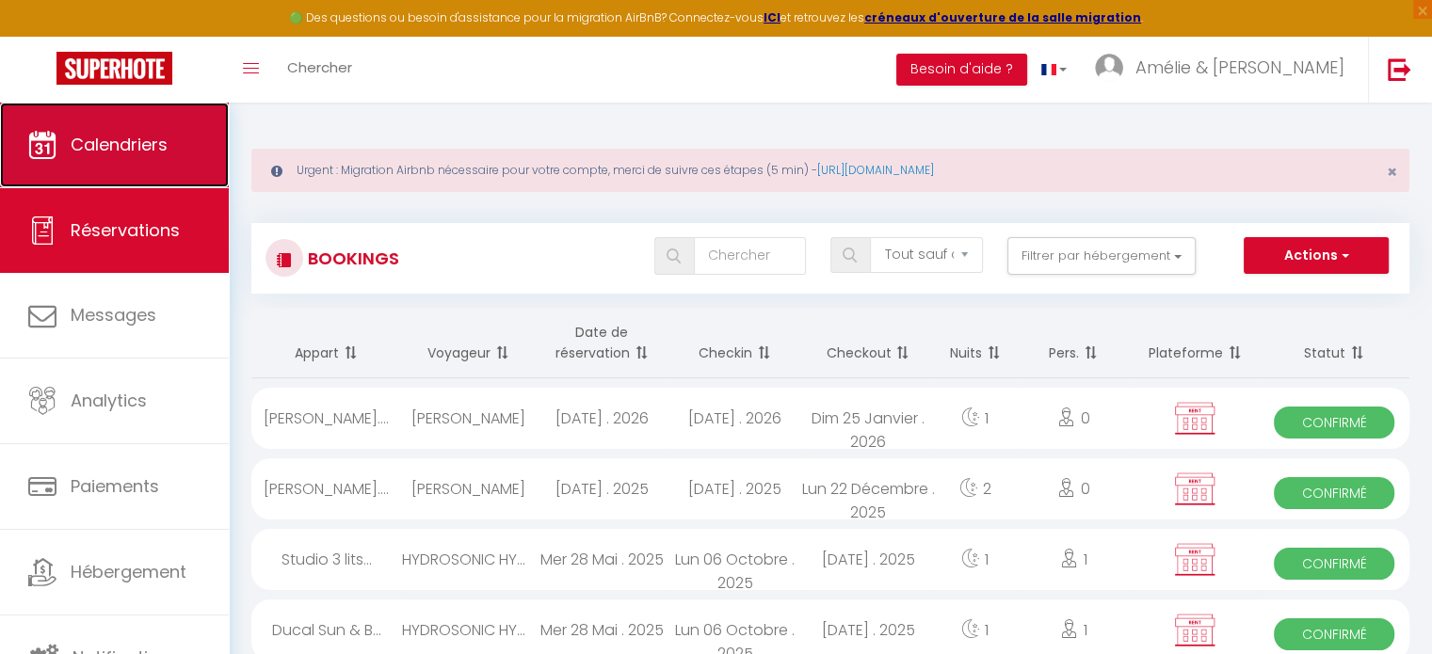
click at [105, 136] on span "Calendriers" at bounding box center [119, 145] width 97 height 24
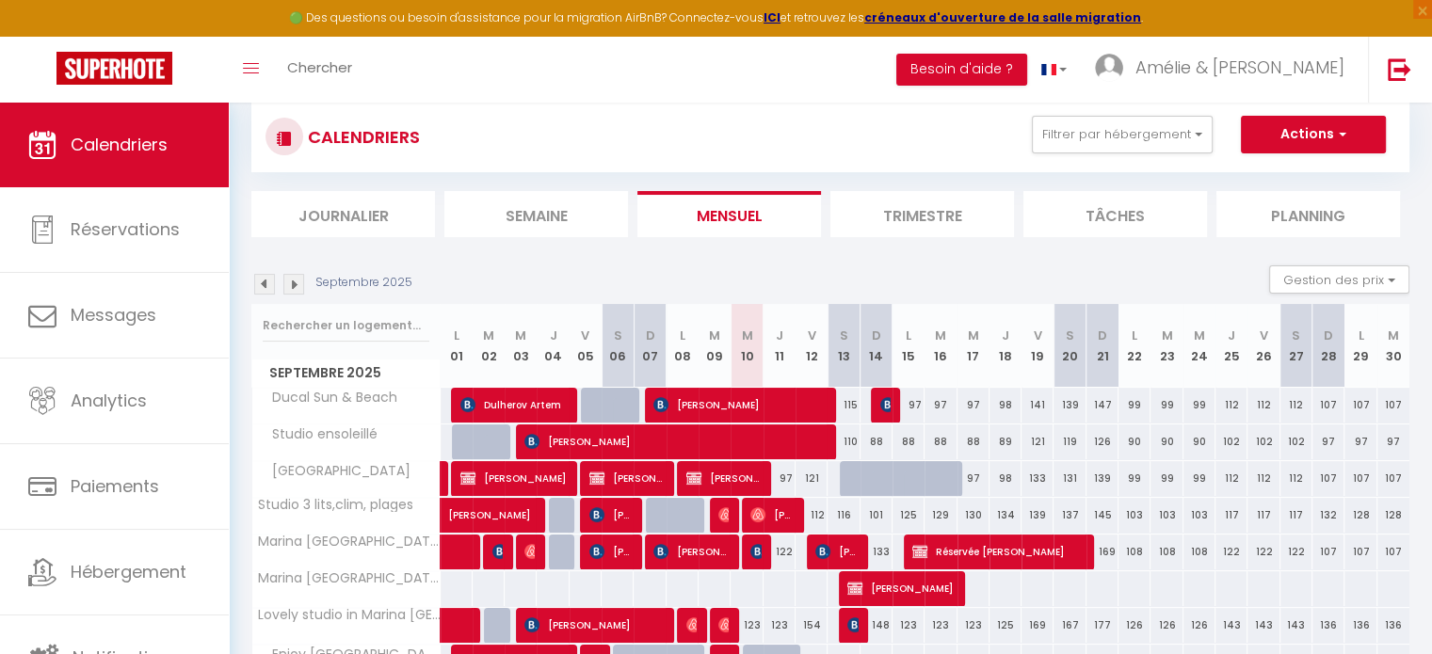
scroll to position [127, 0]
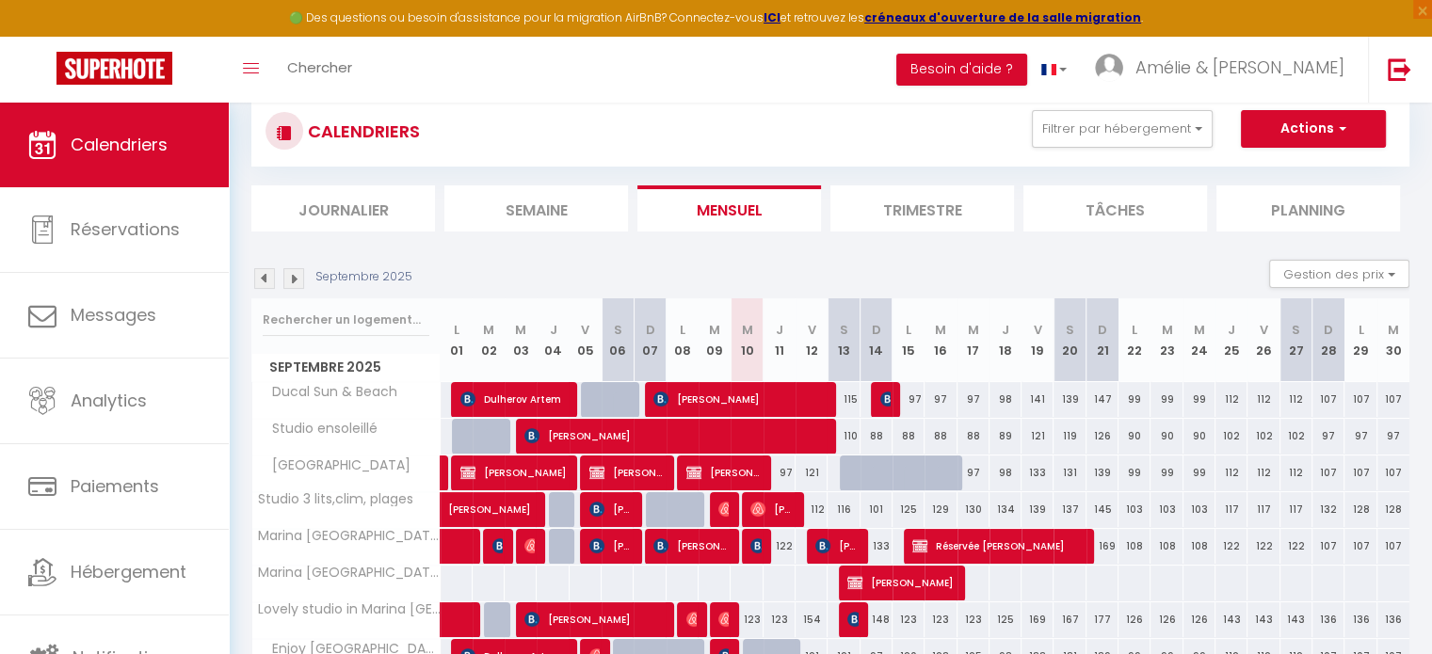
click at [791, 472] on div "97" at bounding box center [779, 473] width 32 height 35
type input "97"
type input "Jeu 11 Septembre 2025"
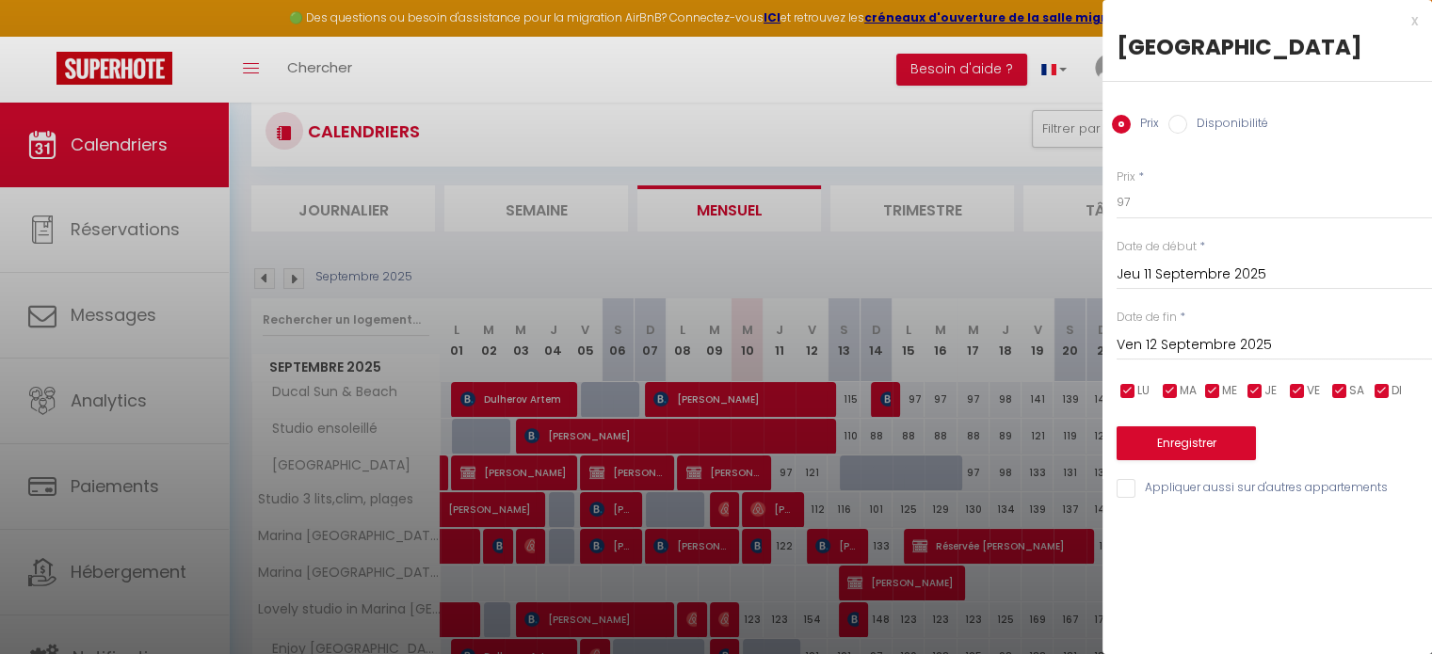
click at [1325, 339] on input "Ven 12 Septembre 2025" at bounding box center [1273, 345] width 315 height 24
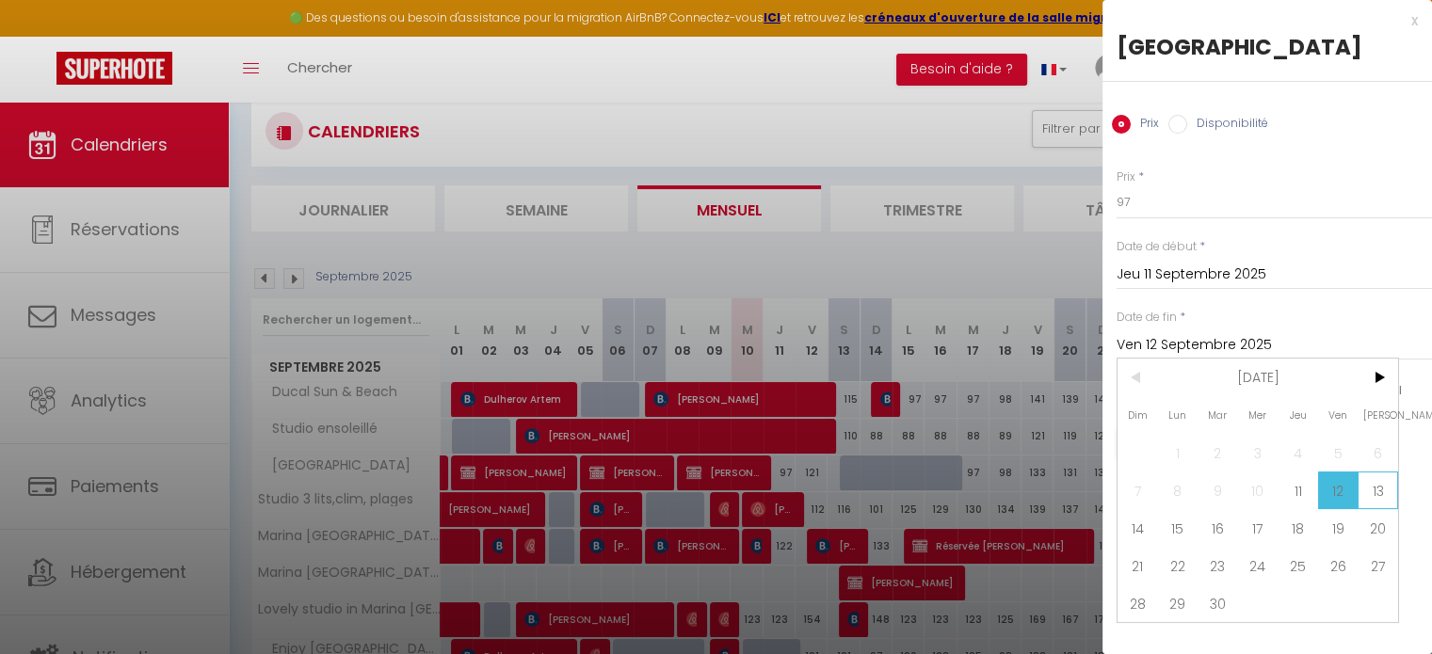
click at [1374, 483] on span "13" at bounding box center [1377, 491] width 40 height 38
type input "[DATE]"
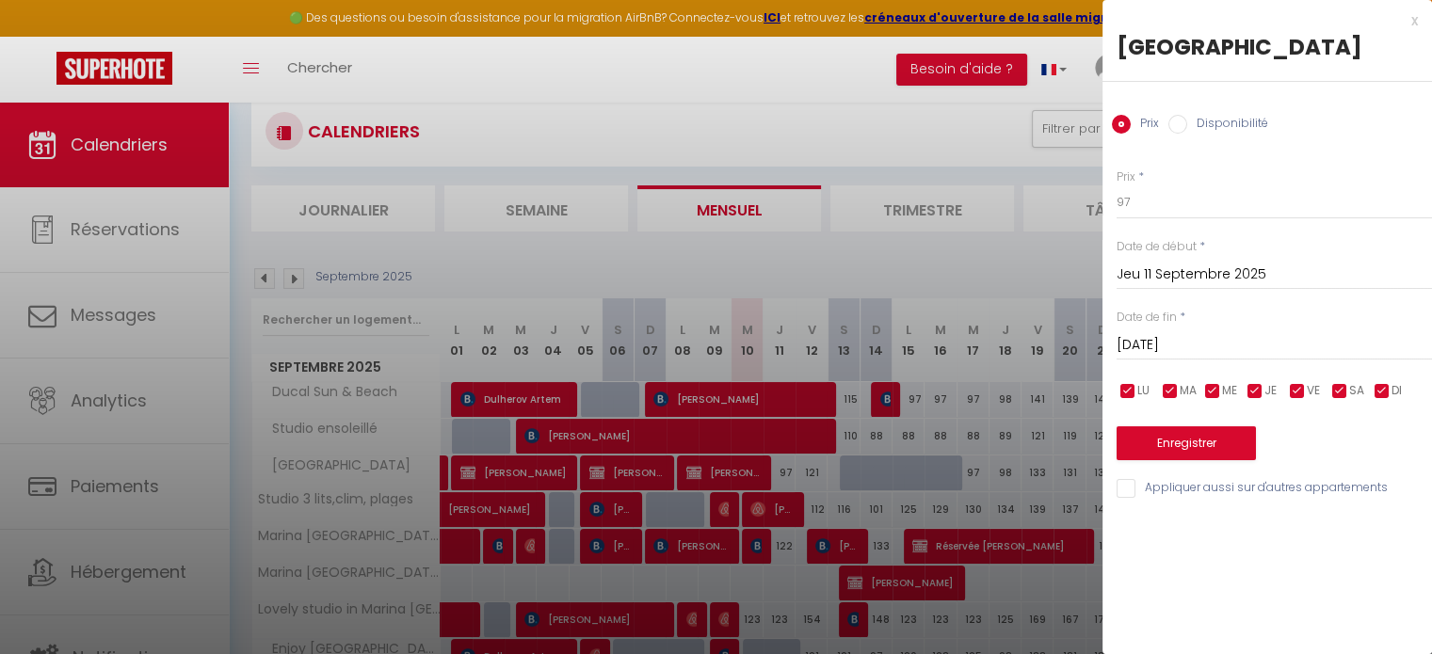
click at [1175, 127] on input "Disponibilité" at bounding box center [1177, 124] width 19 height 19
radio input "true"
radio input "false"
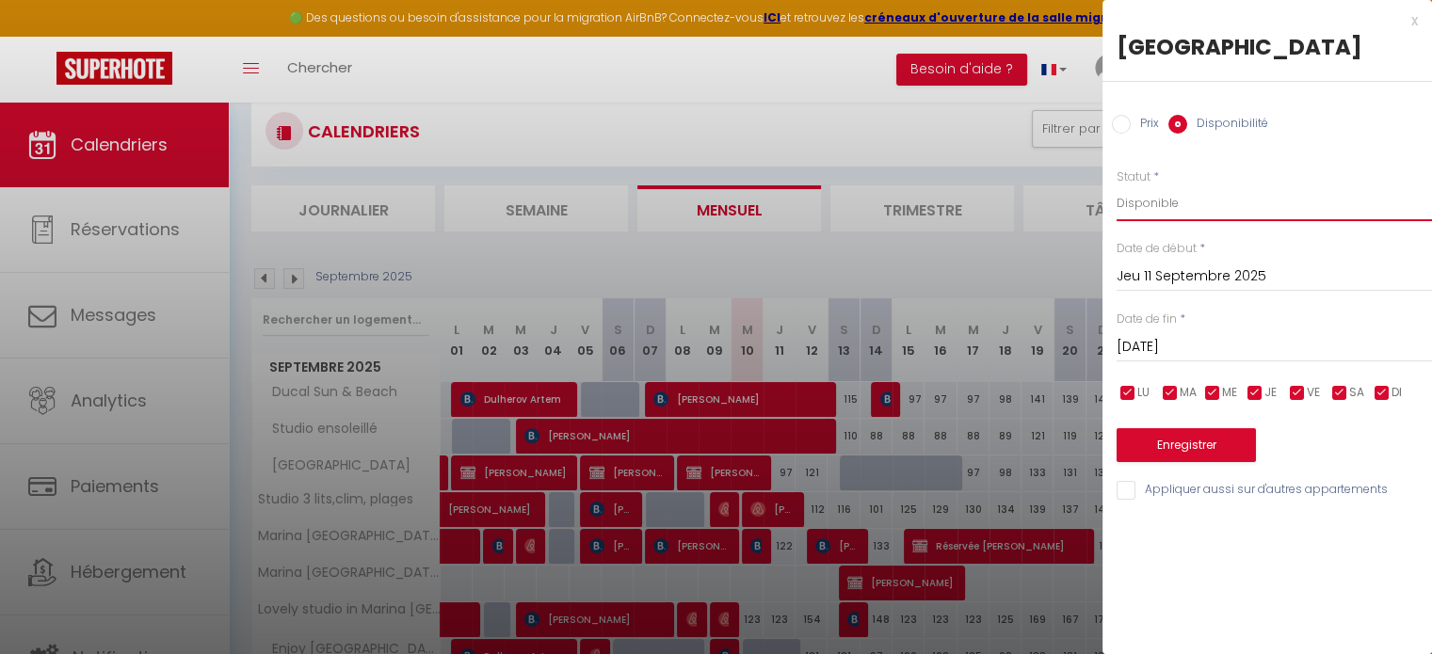
click at [1144, 212] on select "Disponible Indisponible" at bounding box center [1273, 203] width 315 height 36
select select "0"
click at [1116, 185] on select "Disponible Indisponible" at bounding box center [1273, 203] width 315 height 36
click at [1184, 442] on button "Enregistrer" at bounding box center [1185, 445] width 139 height 34
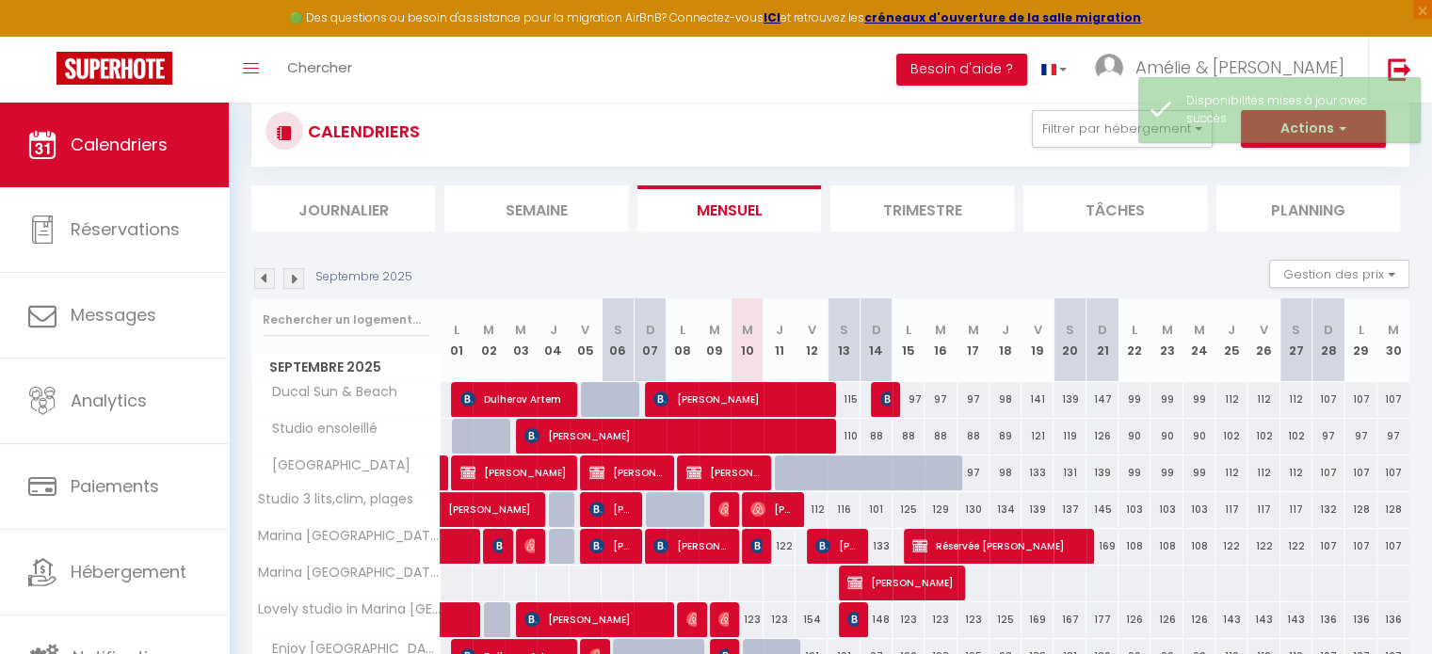
click at [874, 466] on div at bounding box center [888, 484] width 32 height 36
select select "1"
type input "Dim 14 Septembre 2025"
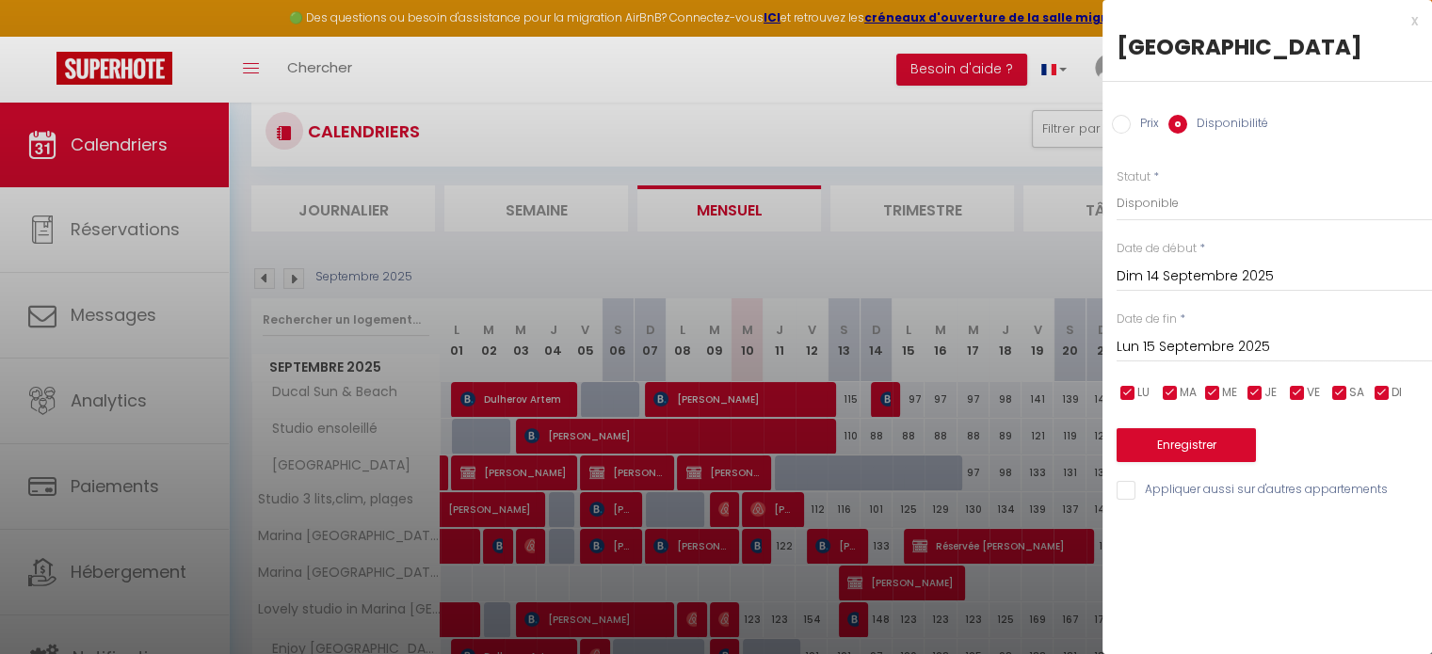
click at [1247, 342] on input "Lun 15 Septembre 2025" at bounding box center [1273, 347] width 315 height 24
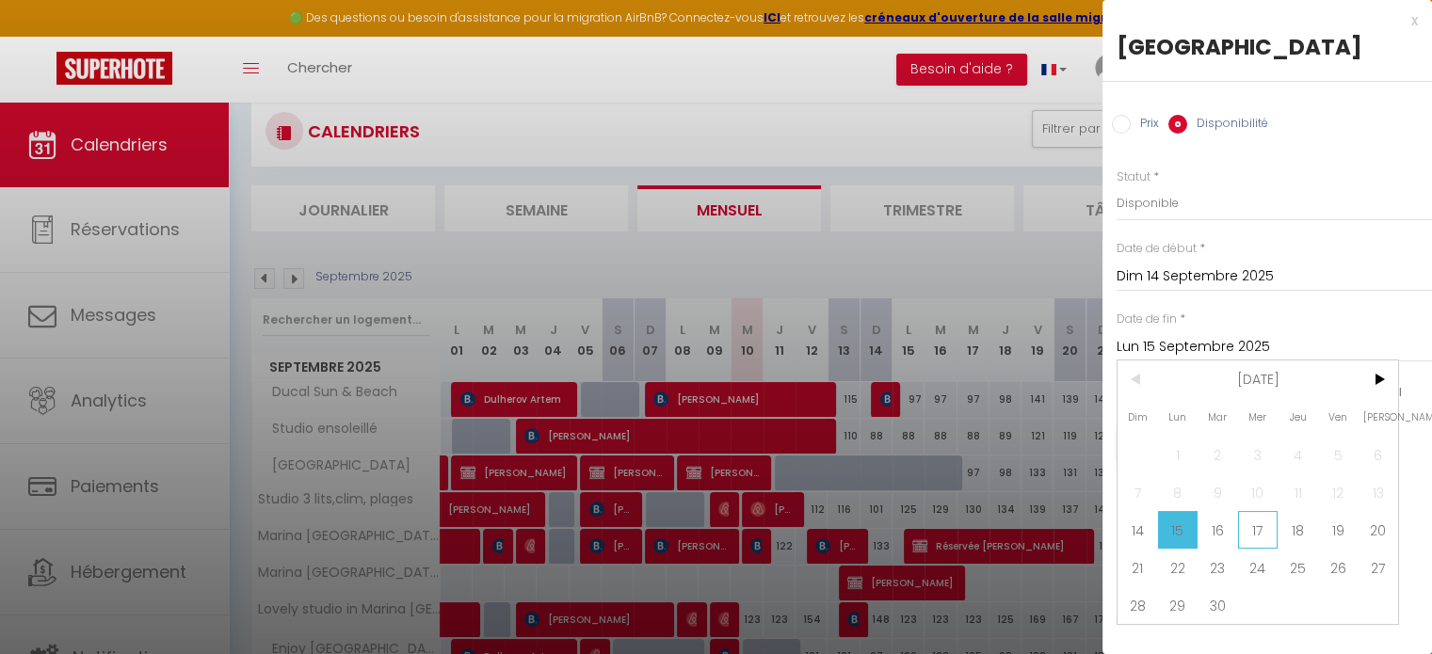
click at [1248, 528] on span "17" at bounding box center [1258, 530] width 40 height 38
type input "Mer 17 Septembre 2025"
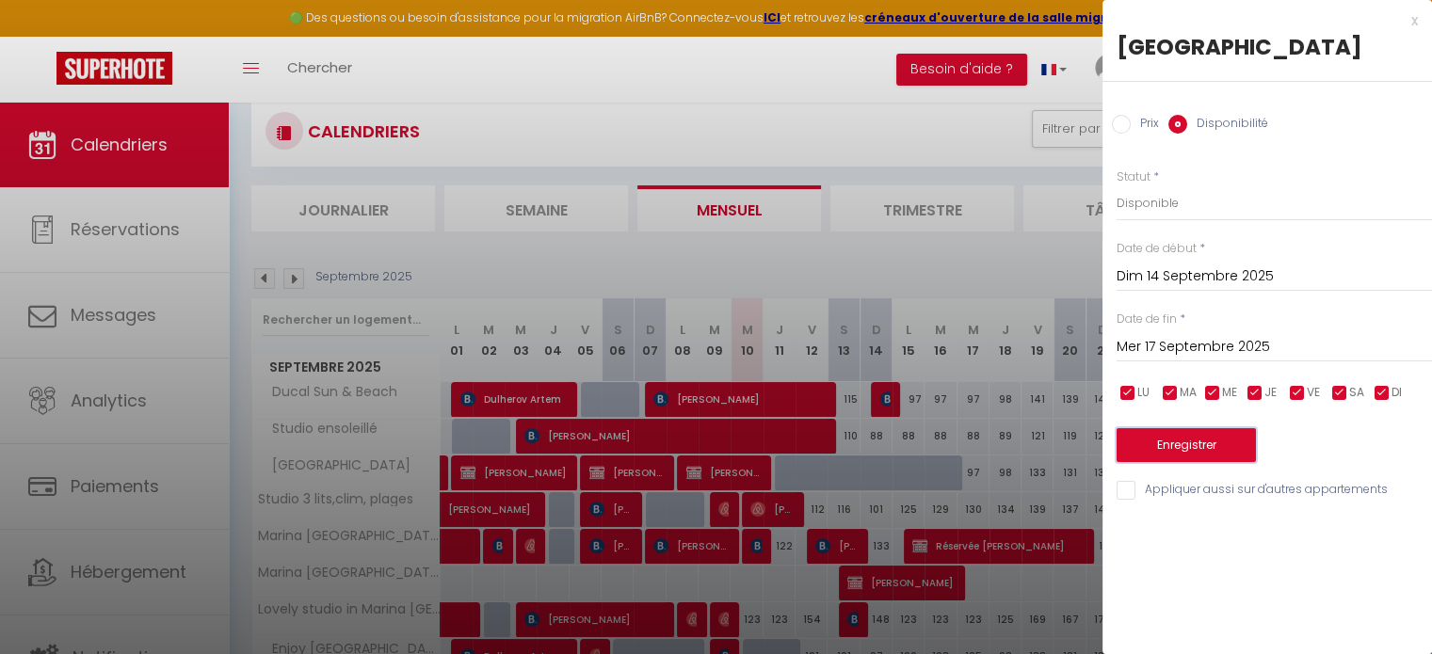
click at [1185, 451] on button "Enregistrer" at bounding box center [1185, 445] width 139 height 34
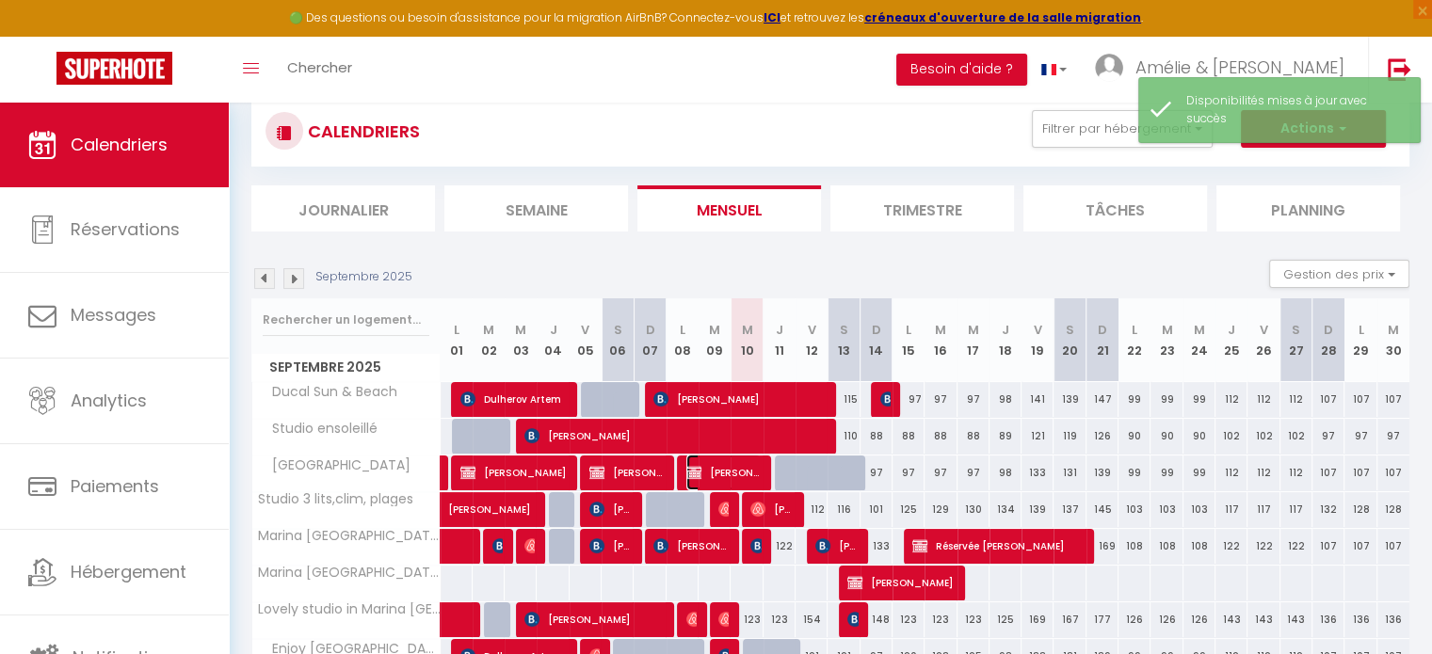
click at [735, 475] on span "[PERSON_NAME]" at bounding box center [723, 473] width 74 height 36
select select "OK"
select select "0"
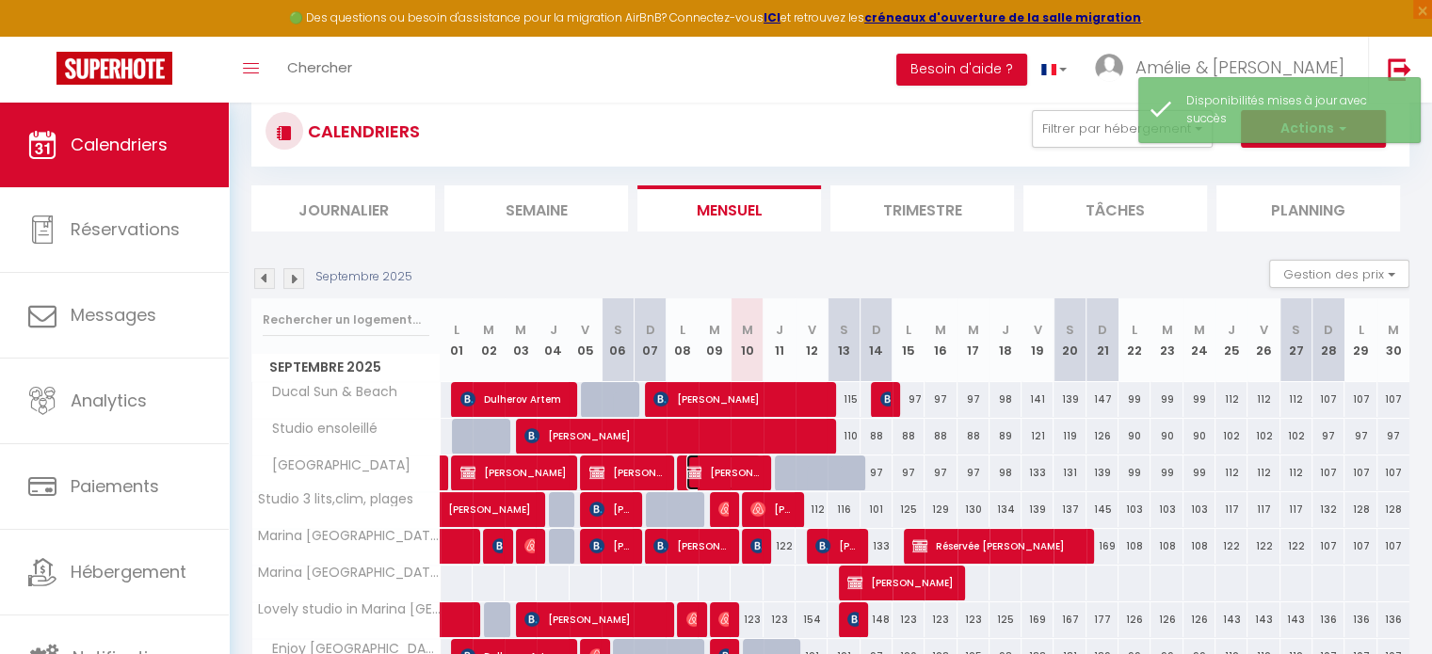
select select "1"
select select
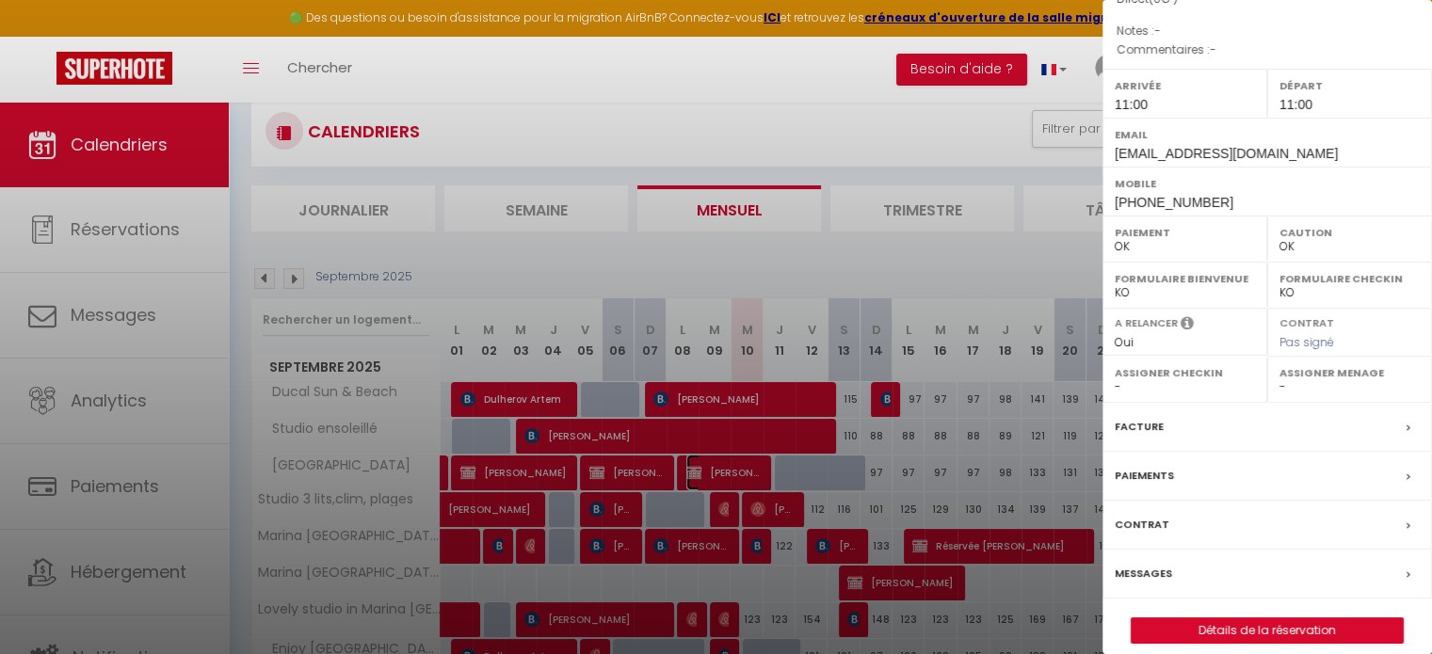
scroll to position [219, 0]
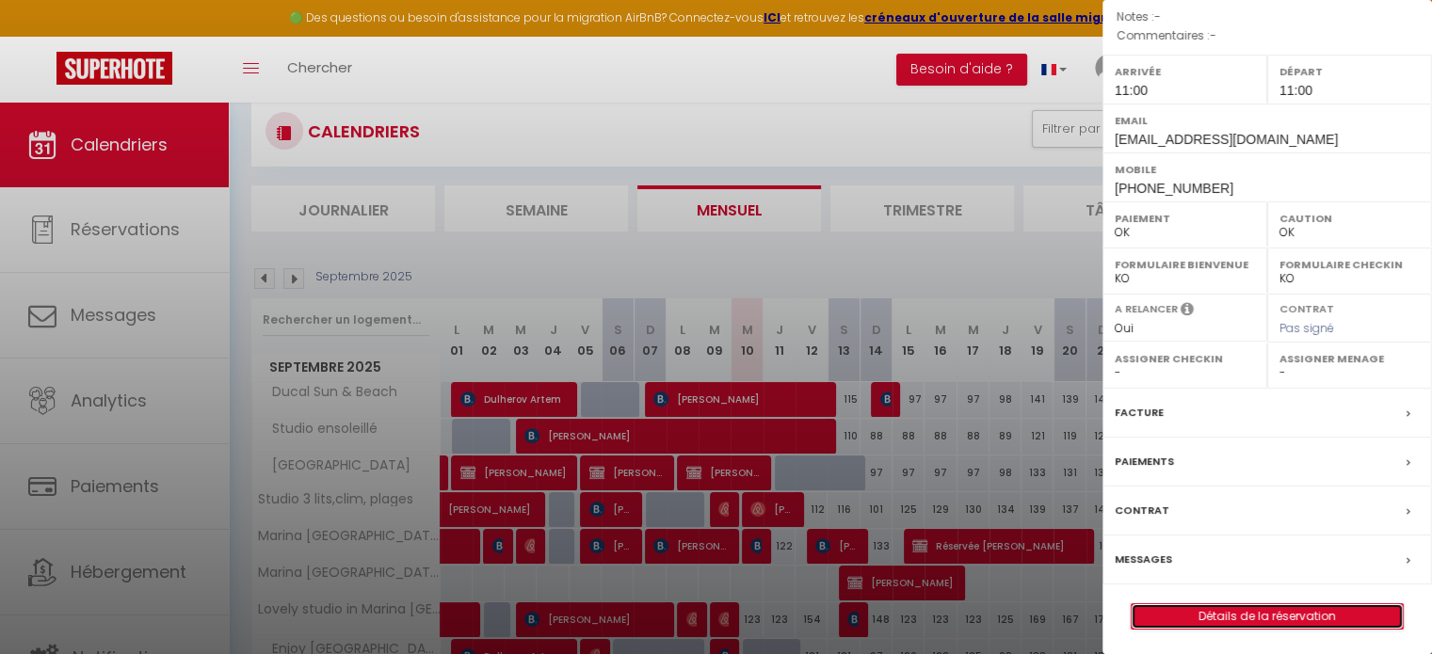
click at [1243, 612] on link "Détails de la réservation" at bounding box center [1267, 616] width 271 height 24
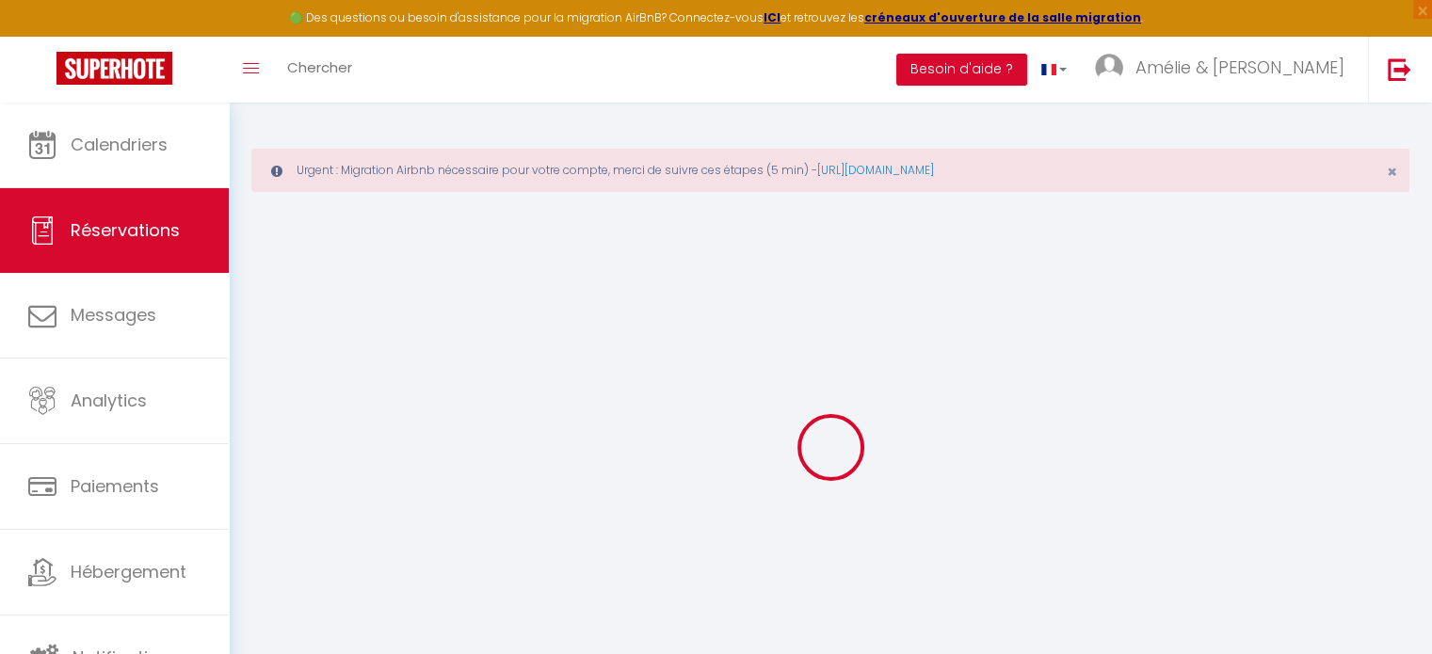
select select
checkbox input "false"
select select
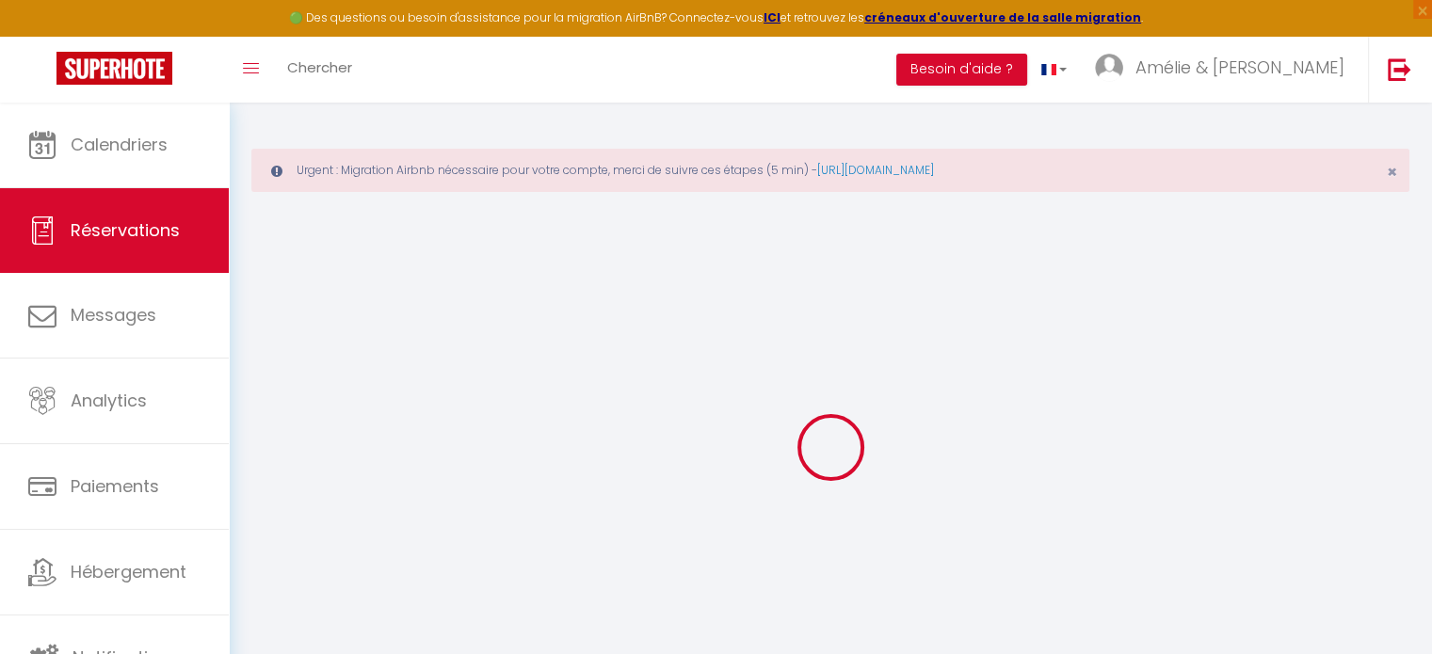
checkbox input "false"
select select
checkbox input "false"
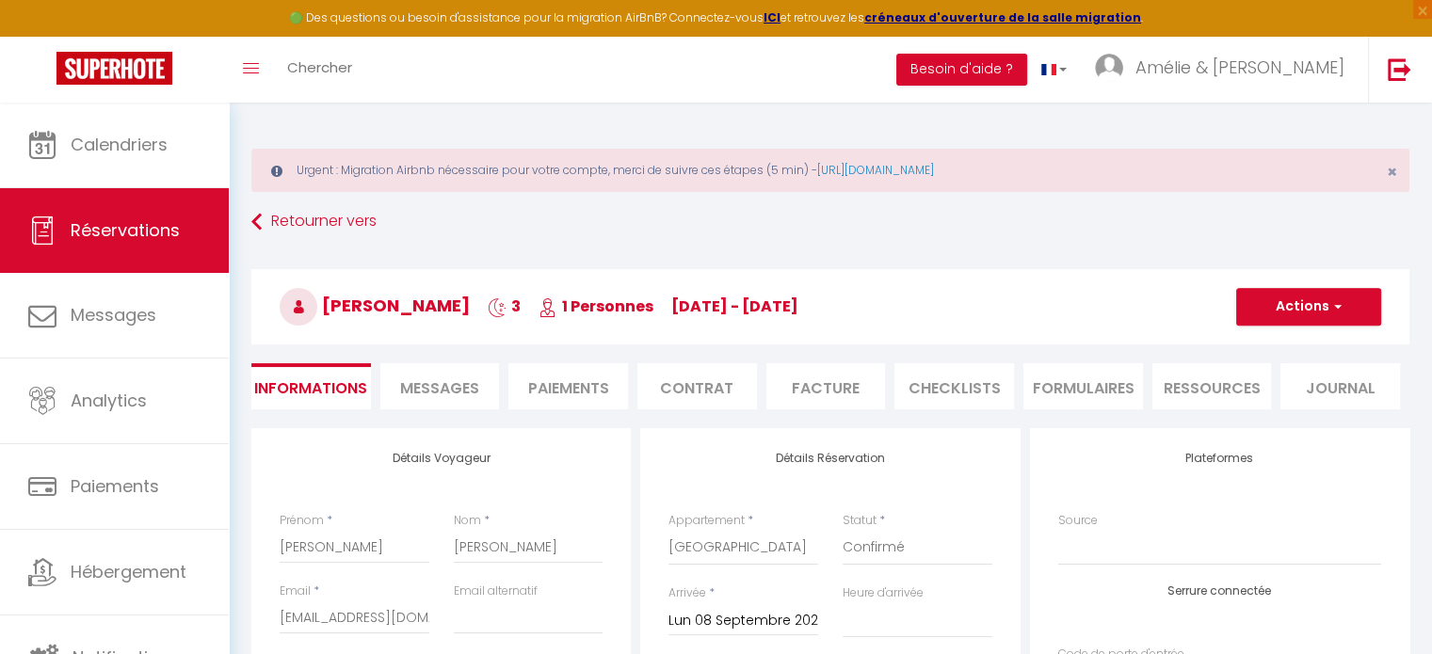
select select
checkbox input "false"
select select "11:00"
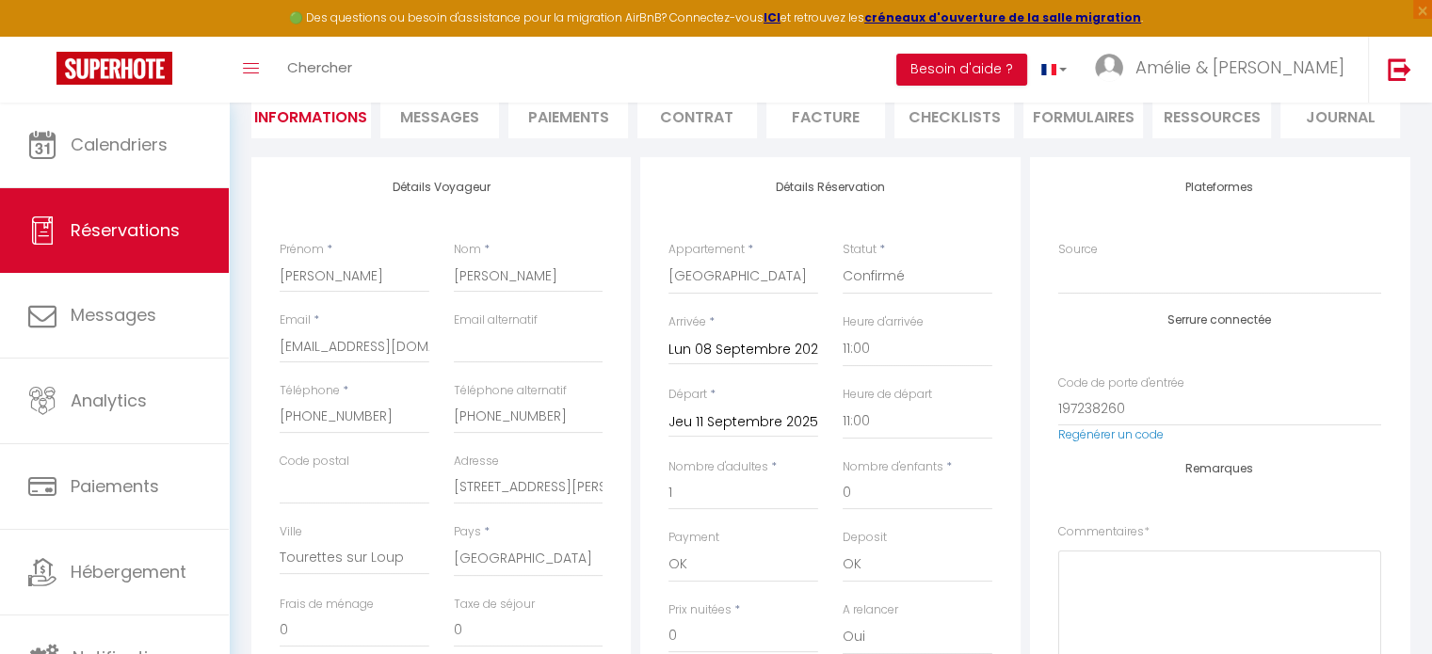
scroll to position [275, 0]
click at [791, 408] on input "Jeu 11 Septembre 2025" at bounding box center [743, 419] width 150 height 24
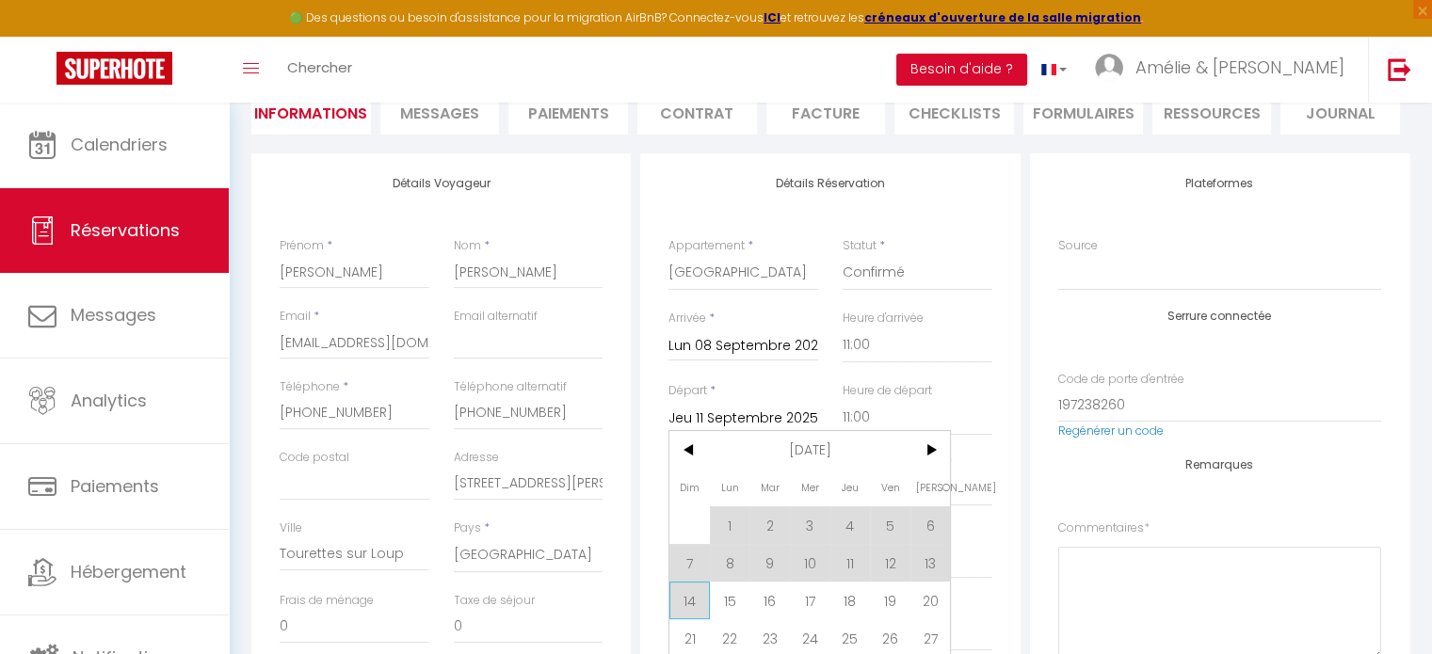
click at [702, 592] on span "14" at bounding box center [689, 601] width 40 height 38
type input "Dim 14 Septembre 2025"
checkbox input "false"
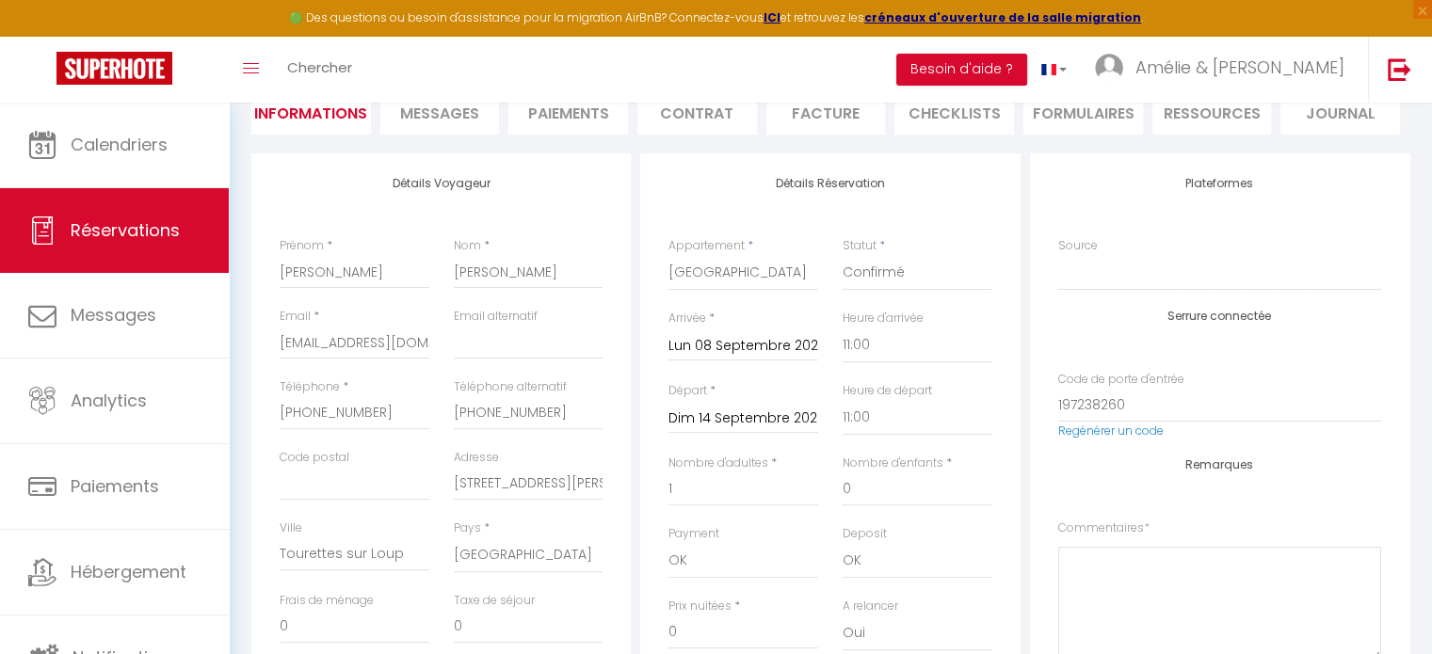
type input "299"
checkbox input "false"
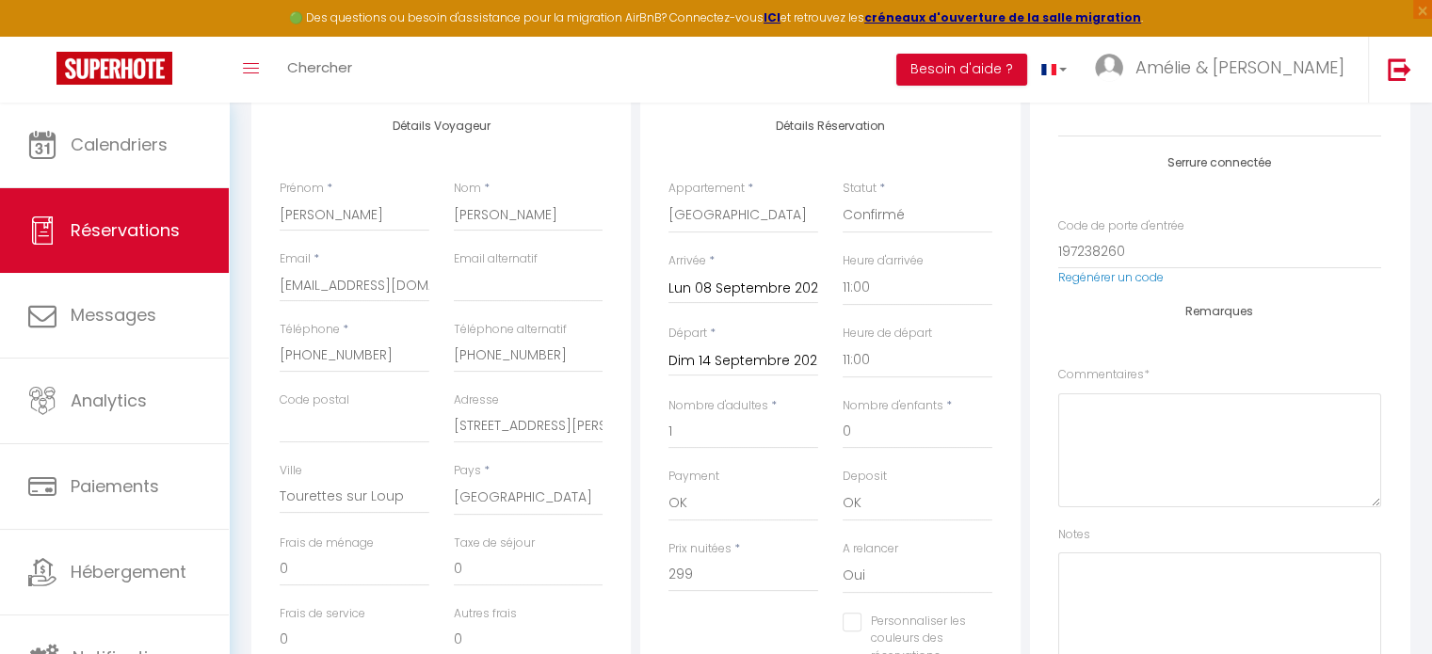
scroll to position [330, 0]
click at [875, 366] on select "00:00 00:30 01:00 01:30 02:00 02:30 03:00 03:30 04:00 04:30 05:00 05:30 06:00 0…" at bounding box center [918, 363] width 150 height 36
click at [843, 345] on select "00:00 00:30 01:00 01:30 02:00 02:30 03:00 03:30 04:00 04:30 05:00 05:30 06:00 0…" at bounding box center [918, 363] width 150 height 36
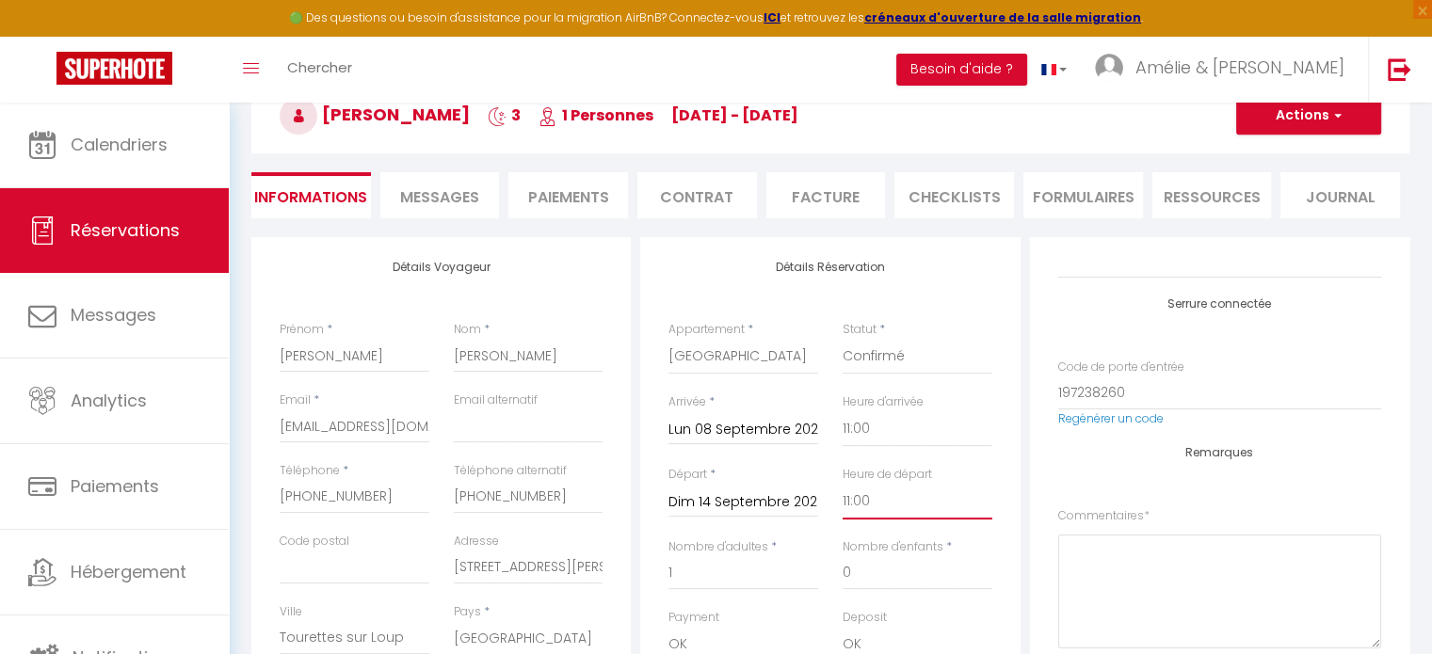
scroll to position [139, 0]
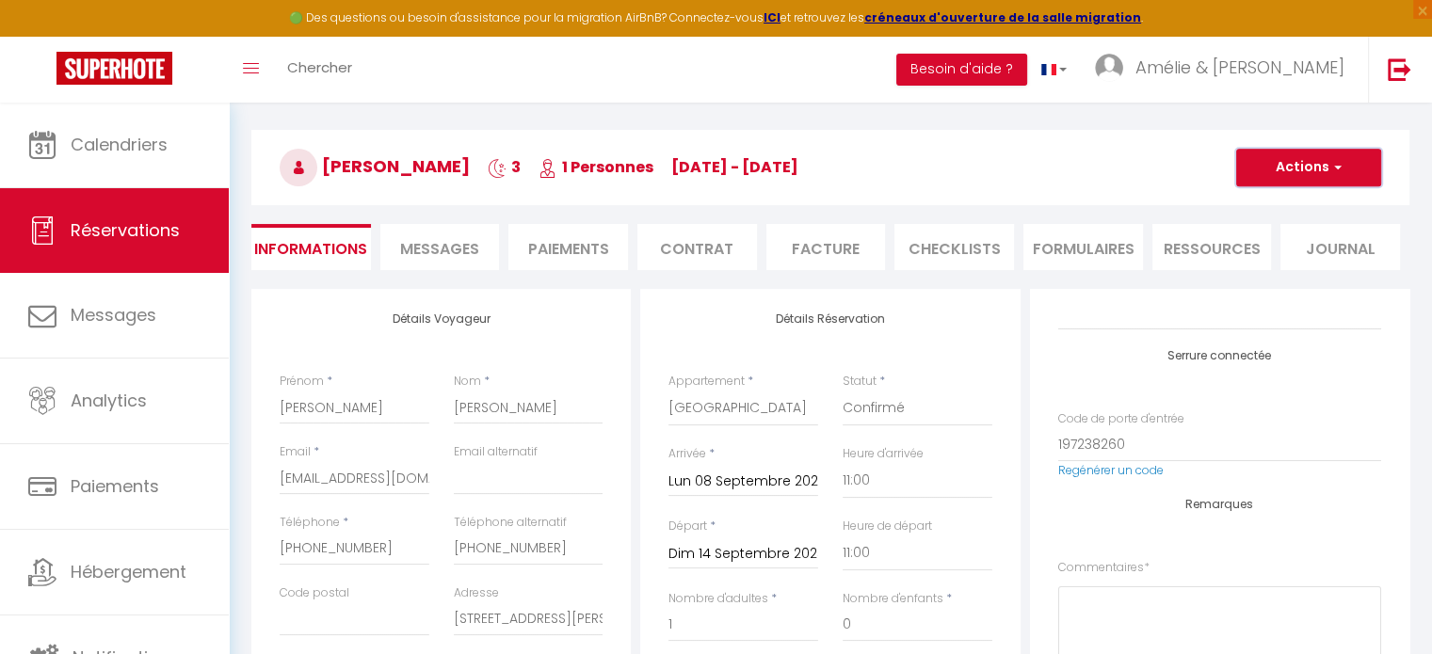
click at [1350, 159] on button "Actions" at bounding box center [1308, 168] width 145 height 38
click at [1287, 241] on link "Dupliquer" at bounding box center [1289, 233] width 149 height 24
select select
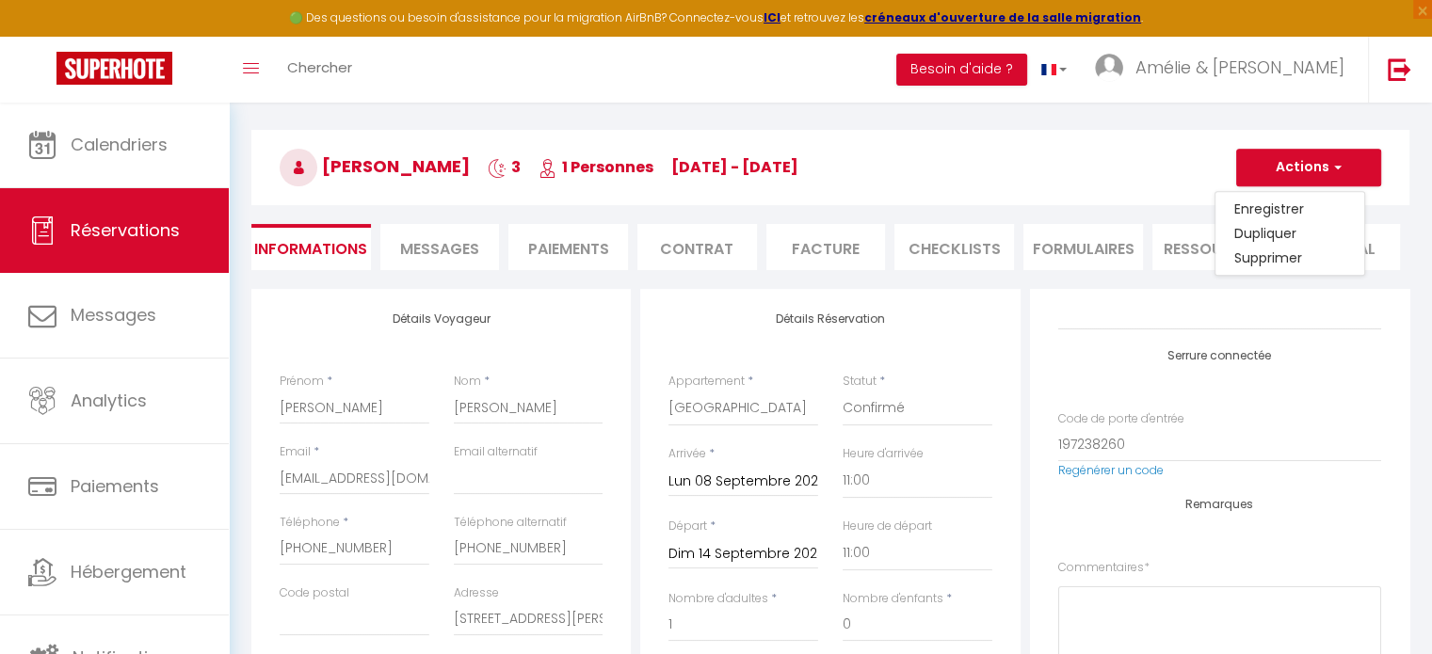
select select
checkbox input "false"
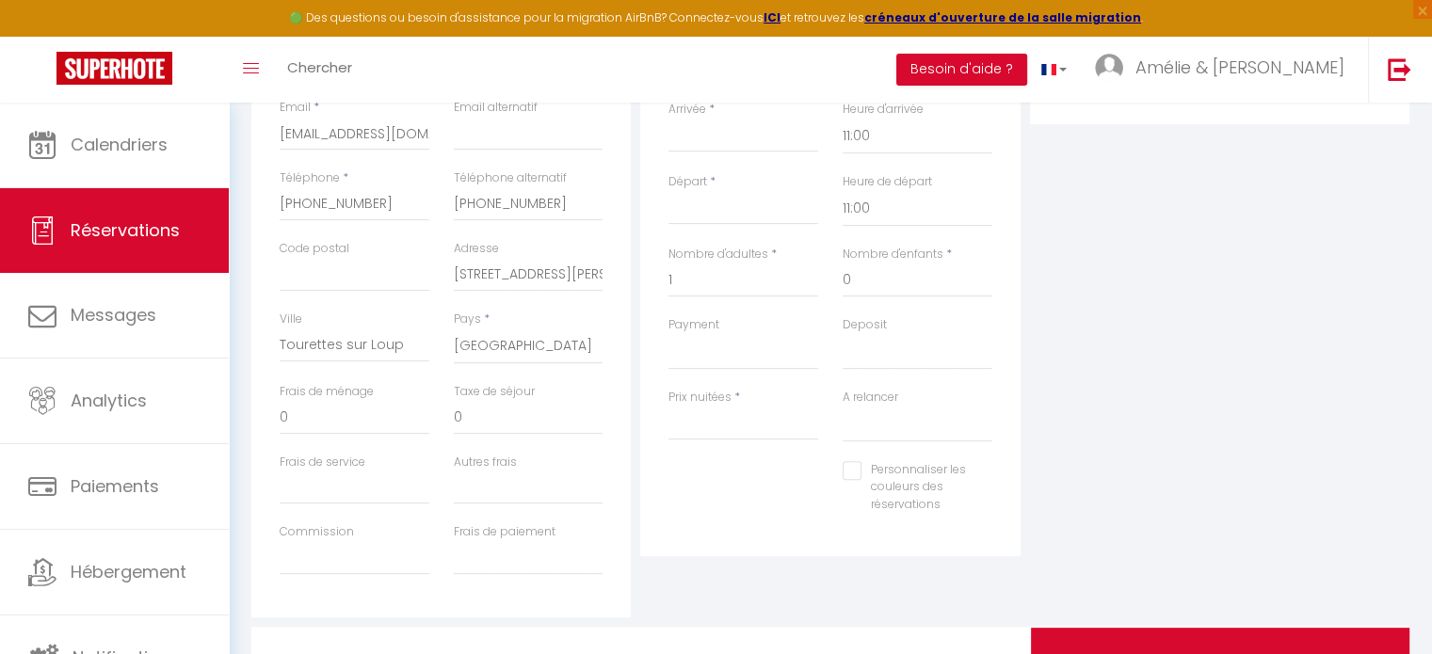
scroll to position [516, 0]
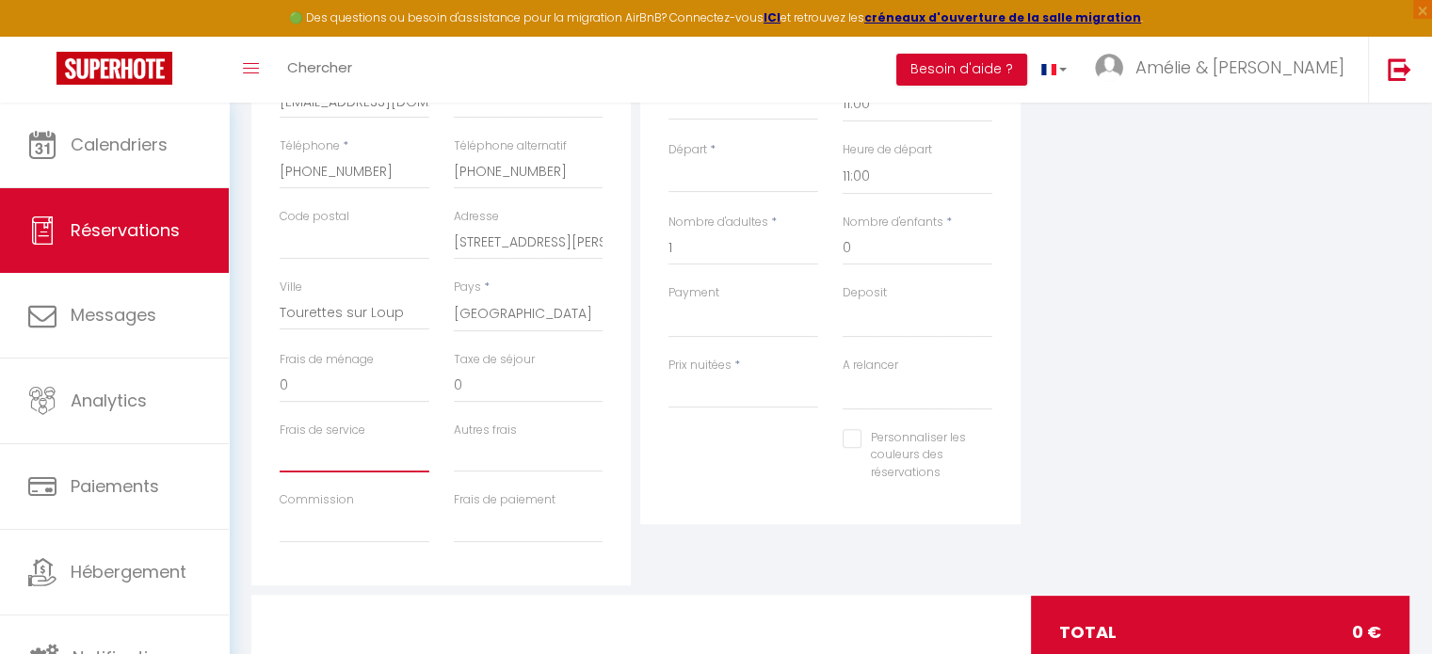
click at [328, 443] on input "Frais de service" at bounding box center [355, 456] width 150 height 34
type input "0"
click at [319, 517] on input "Commission" at bounding box center [355, 526] width 150 height 34
type input "0"
click at [472, 530] on input "Frais de paiement" at bounding box center [529, 526] width 150 height 34
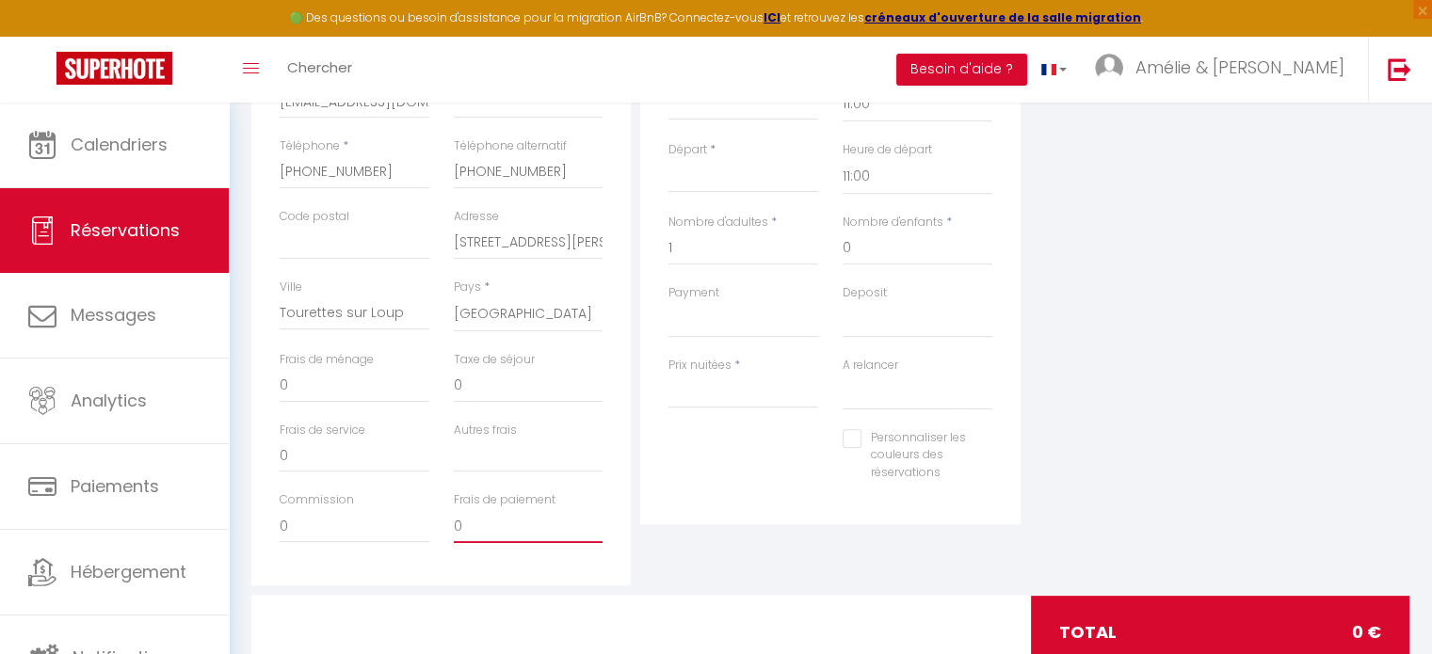
type input "0"
click at [502, 456] on input "Autres frais" at bounding box center [529, 456] width 150 height 34
type input "0"
click at [700, 383] on input "Prix nuitées" at bounding box center [743, 392] width 150 height 34
type input "265"
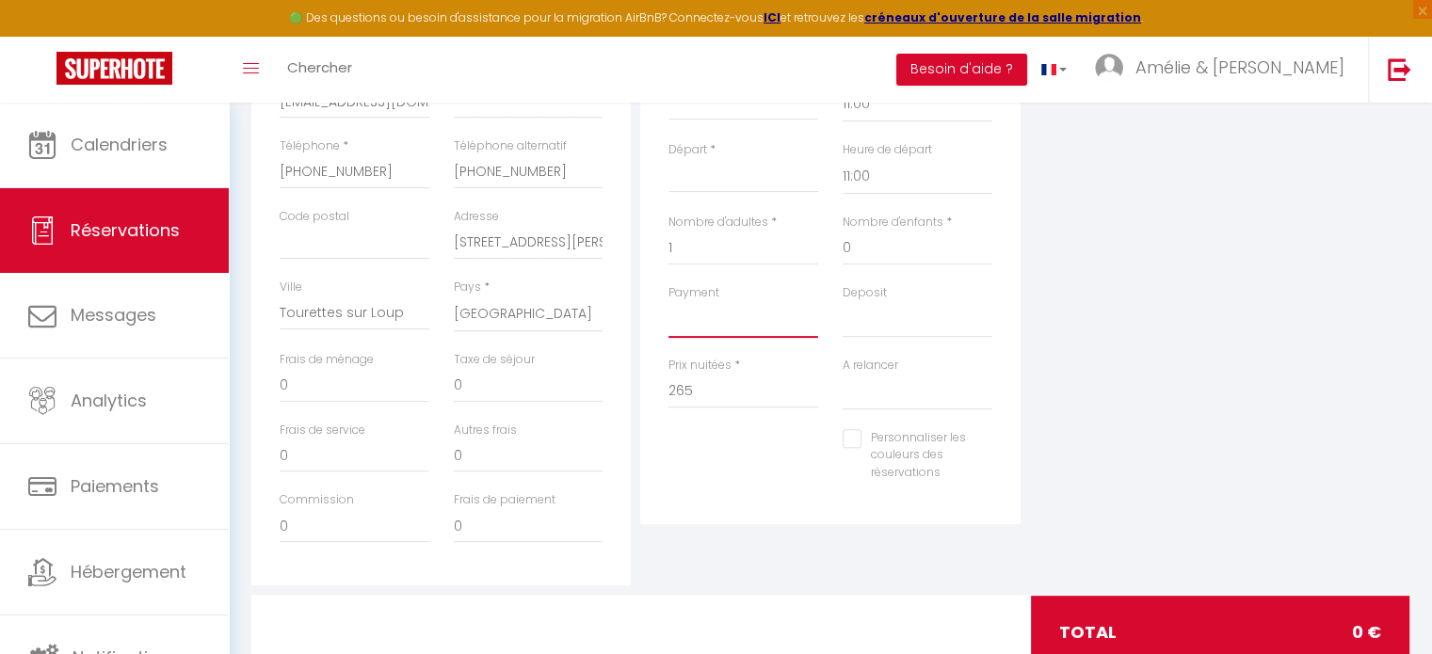
click at [704, 319] on select "OK KO" at bounding box center [743, 320] width 150 height 36
select select "10"
click at [668, 302] on select "OK KO" at bounding box center [743, 320] width 150 height 36
click at [856, 314] on select "OK KO" at bounding box center [918, 320] width 150 height 36
select select "15"
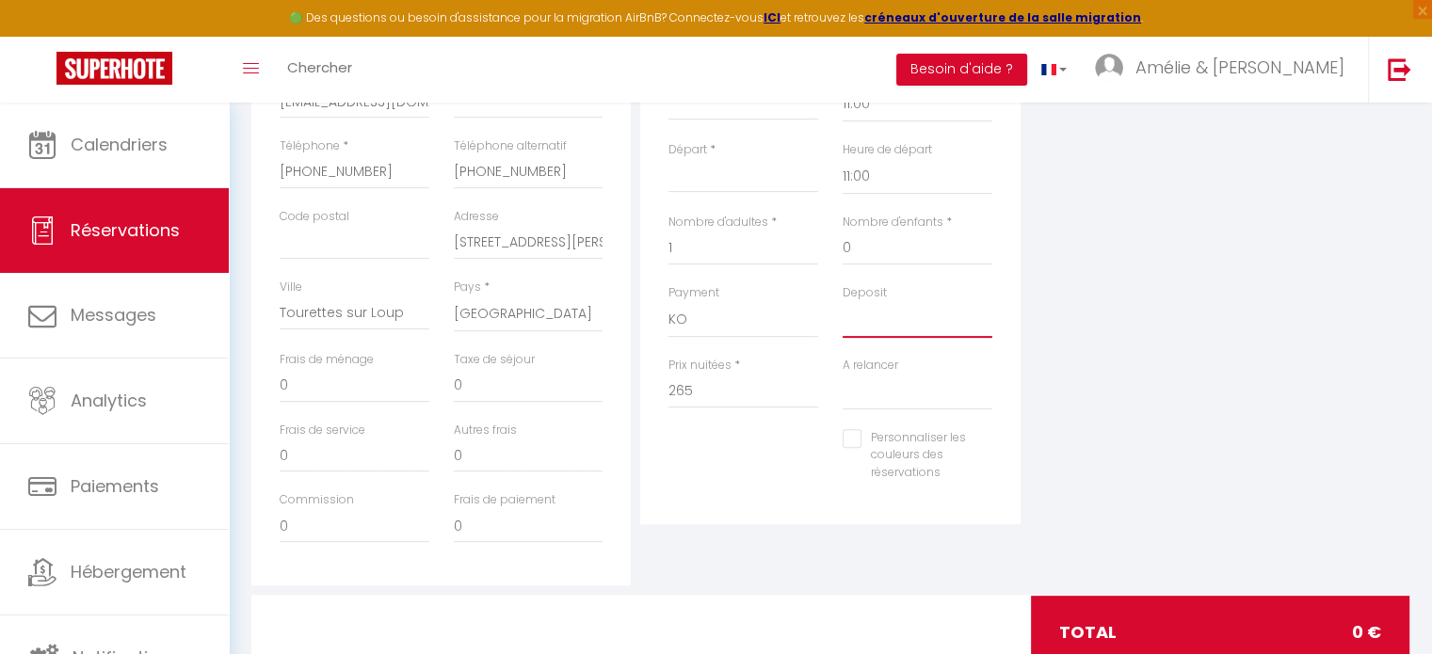
click at [843, 302] on select "OK KO" at bounding box center [918, 320] width 150 height 36
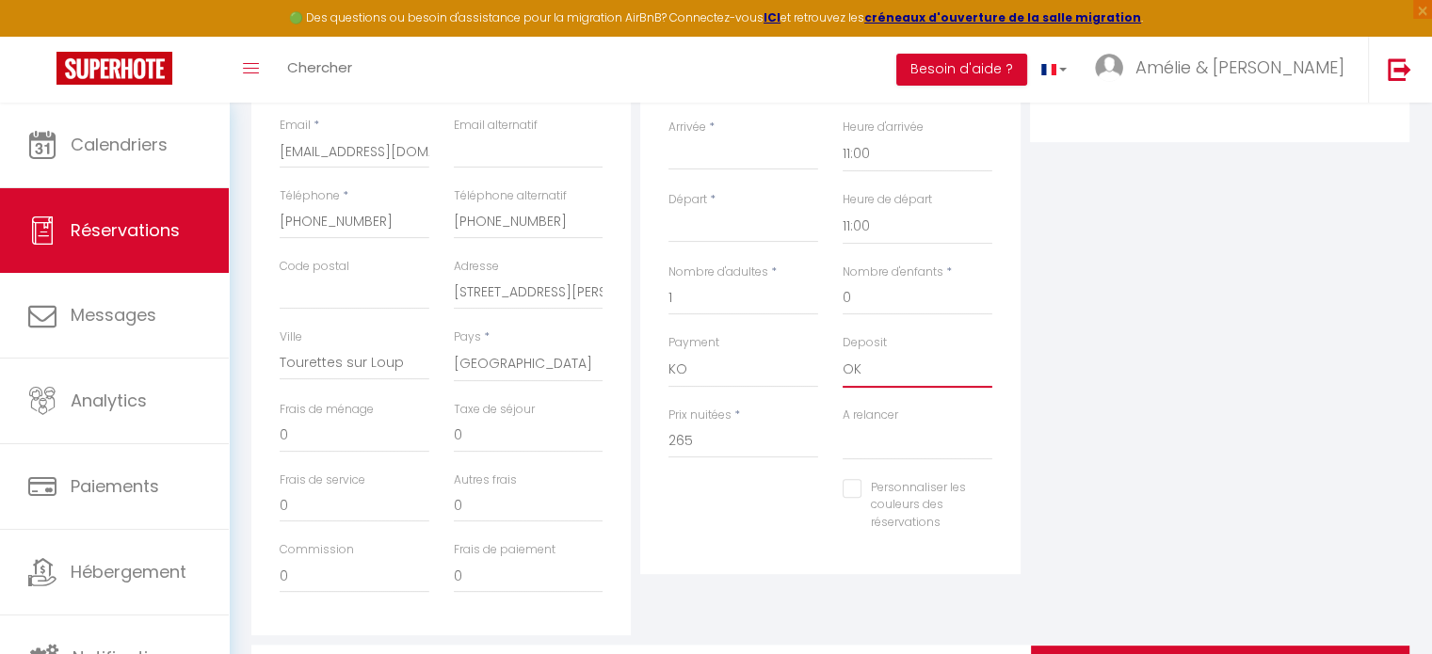
scroll to position [422, 0]
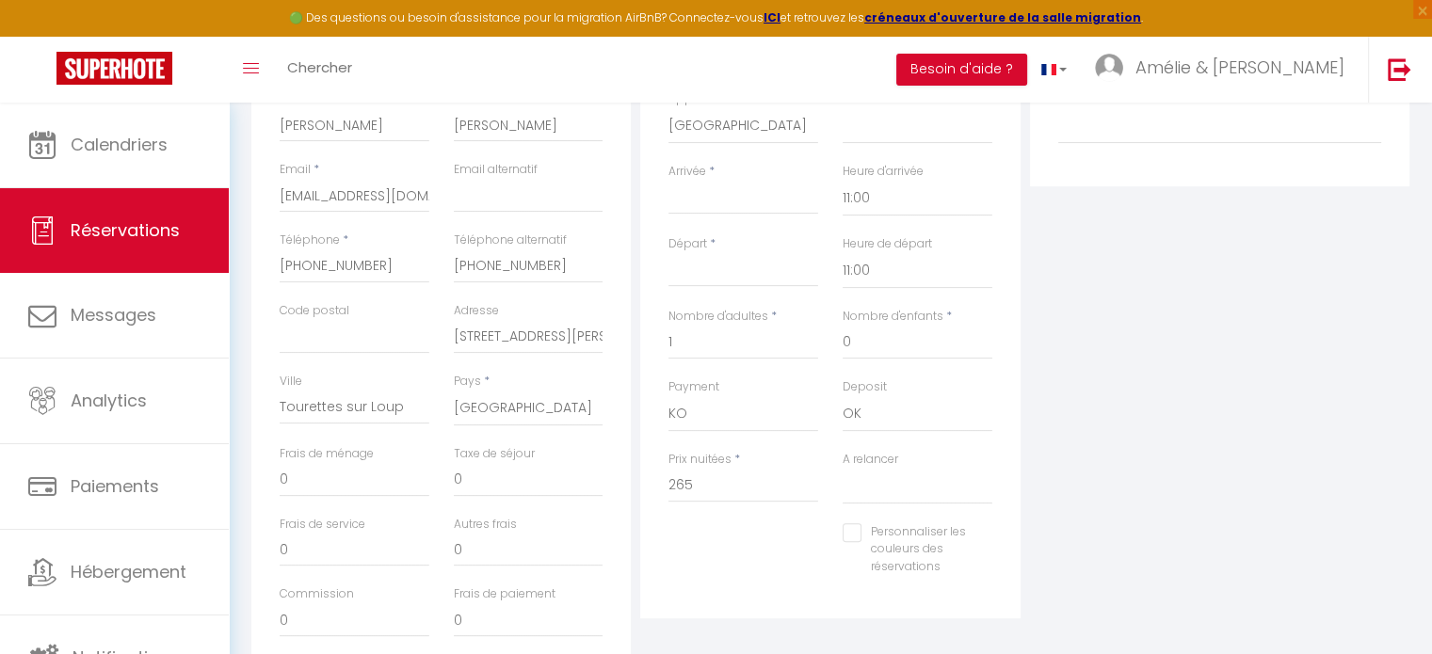
click at [709, 187] on input "Arrivée" at bounding box center [743, 199] width 150 height 24
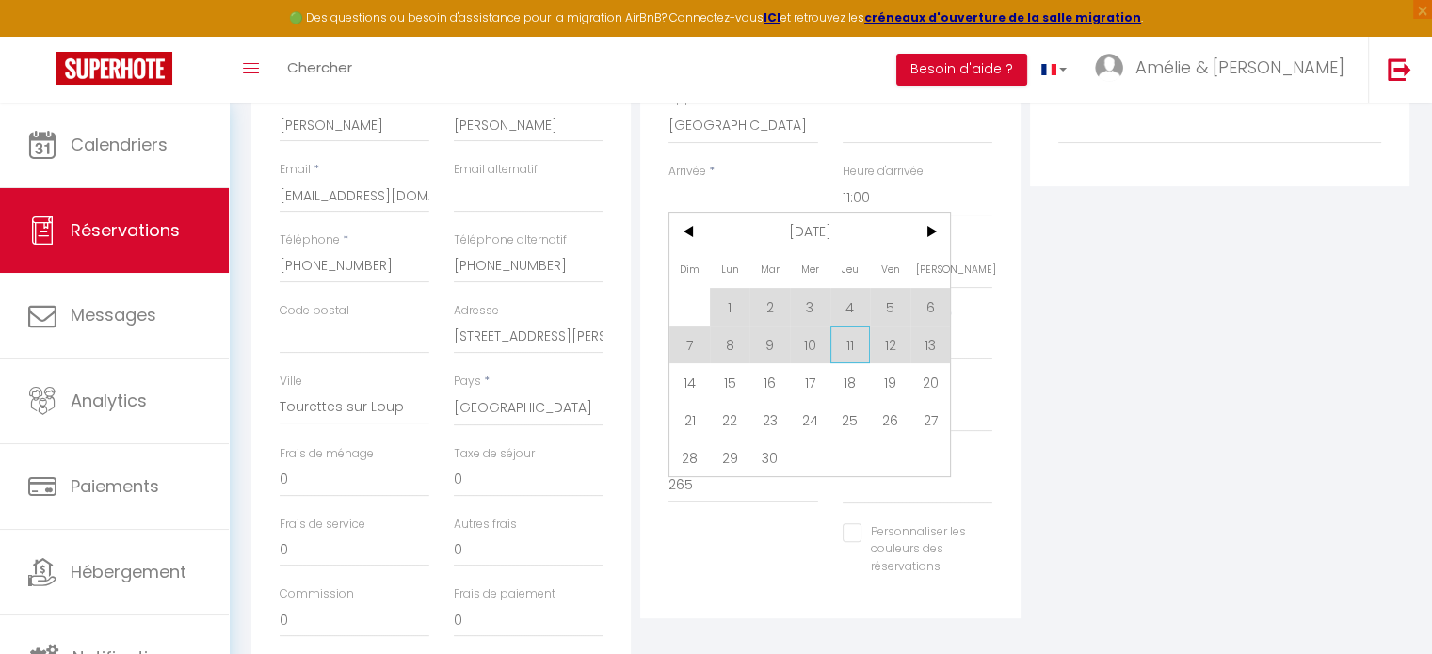
click at [853, 335] on span "11" at bounding box center [850, 345] width 40 height 38
type input "Jeu 11 Septembre 2025"
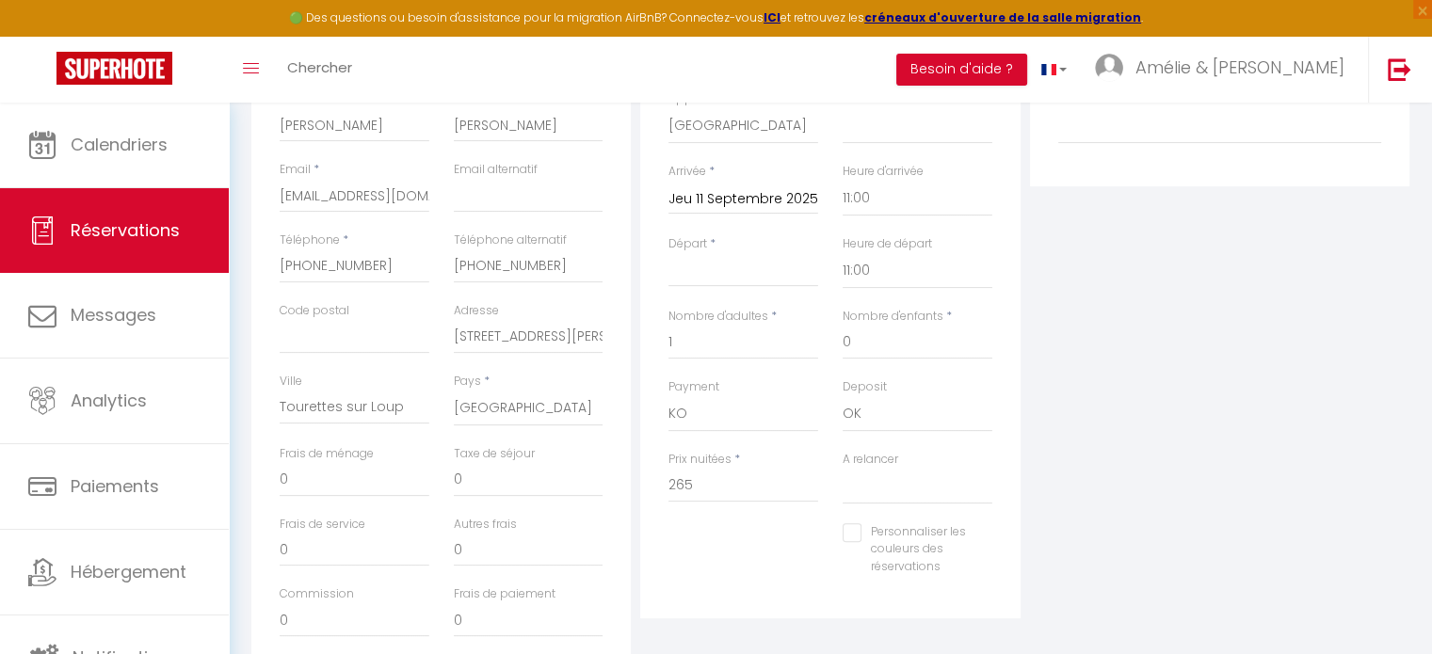
click at [722, 260] on input "Départ" at bounding box center [743, 272] width 150 height 24
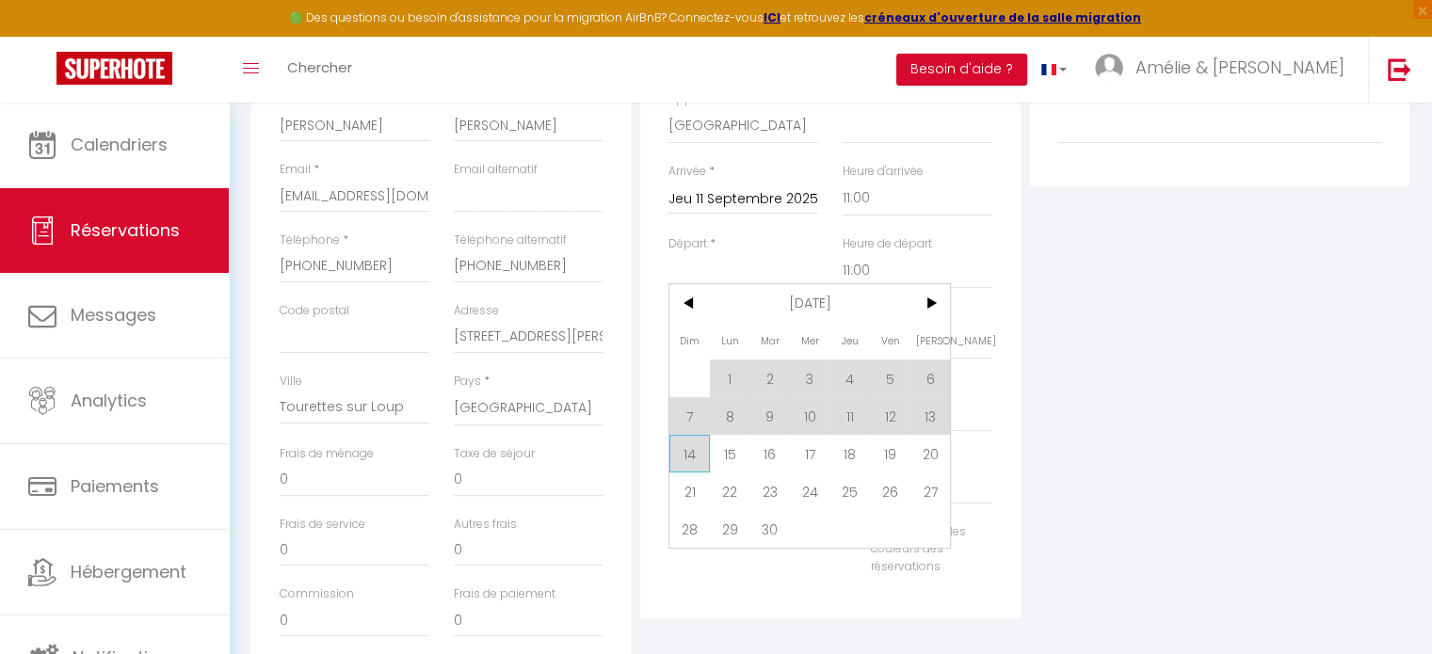
click at [686, 462] on span "14" at bounding box center [689, 454] width 40 height 38
type input "Dim 14 Septembre 2025"
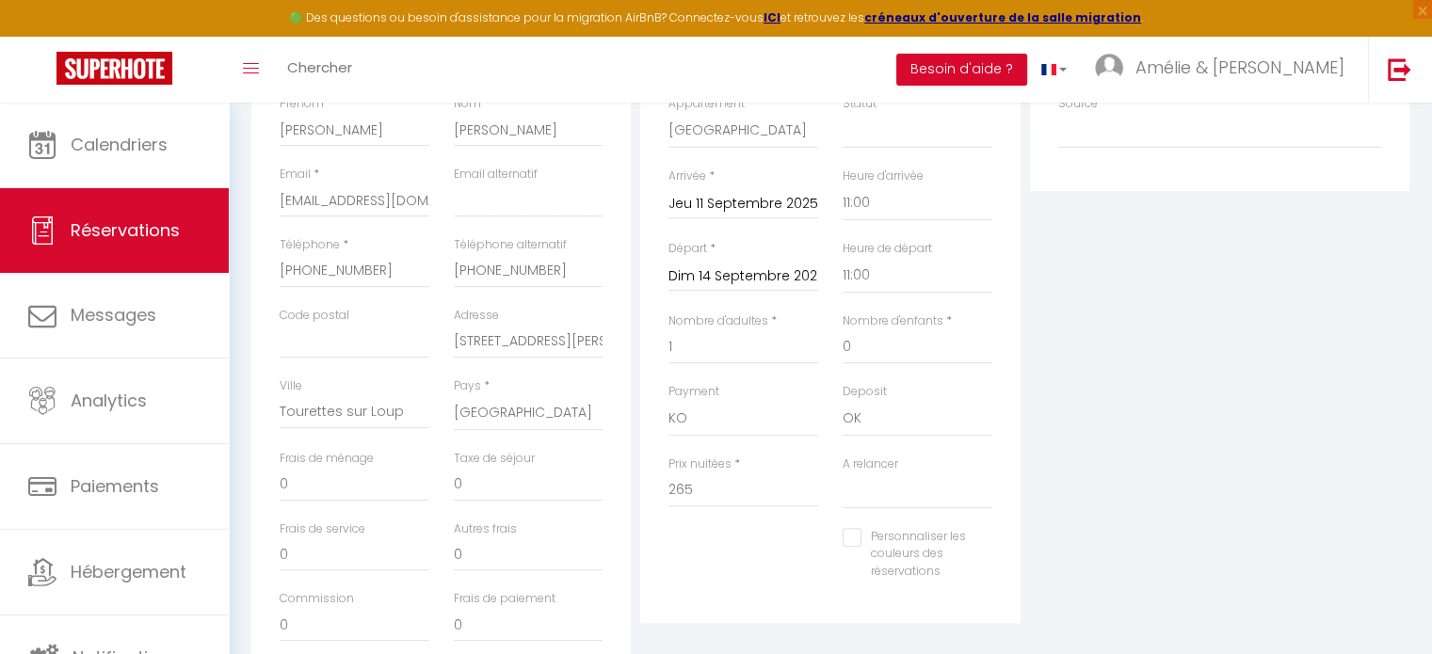
scroll to position [328, 0]
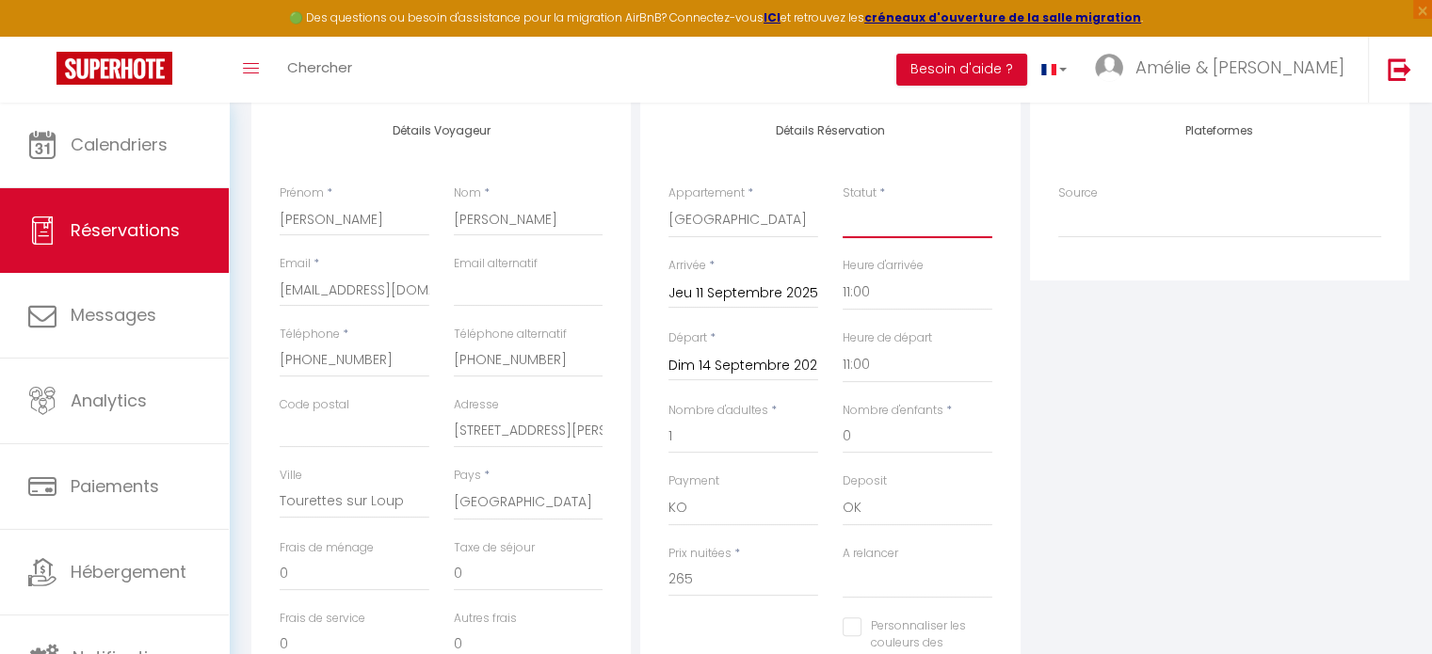
click at [860, 219] on select "Confirmé Non Confirmé Annulé Annulé par le voyageur No Show Request" at bounding box center [918, 220] width 150 height 36
select select "1"
click at [843, 202] on select "Confirmé Non Confirmé Annulé Annulé par le voyageur No Show Request" at bounding box center [918, 220] width 150 height 36
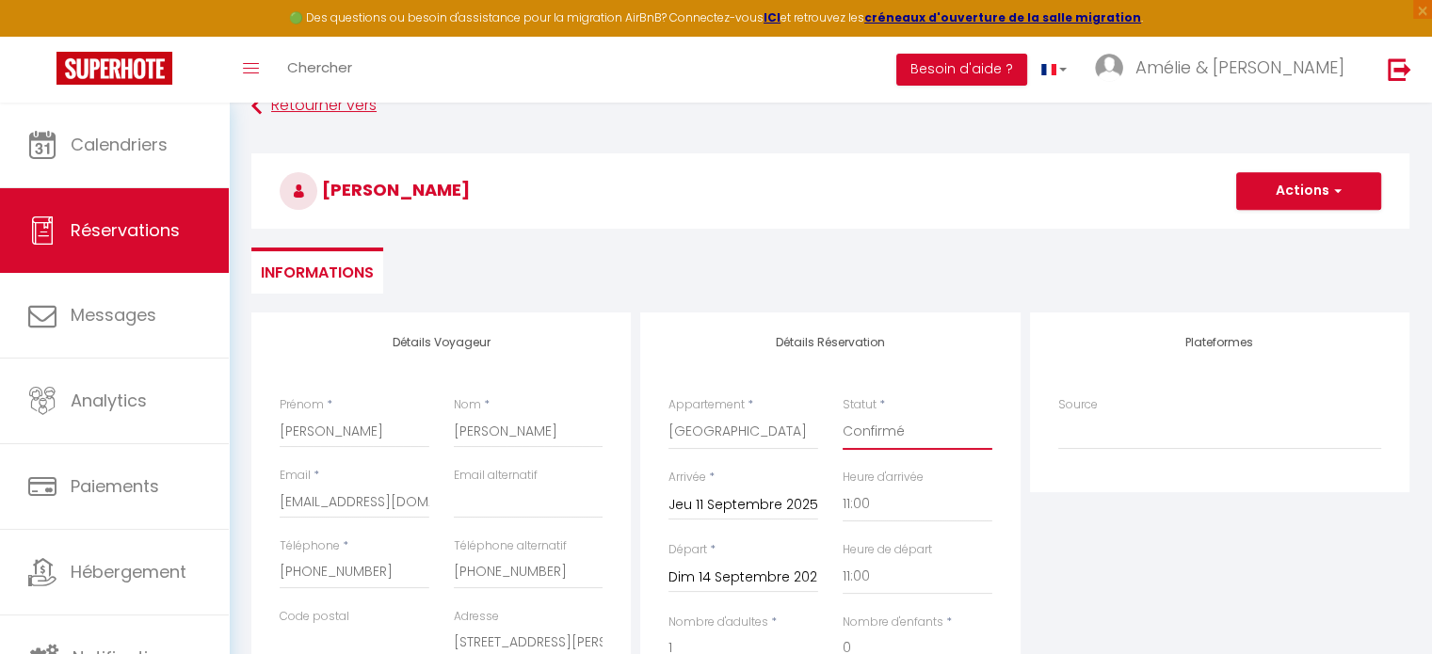
scroll to position [13, 0]
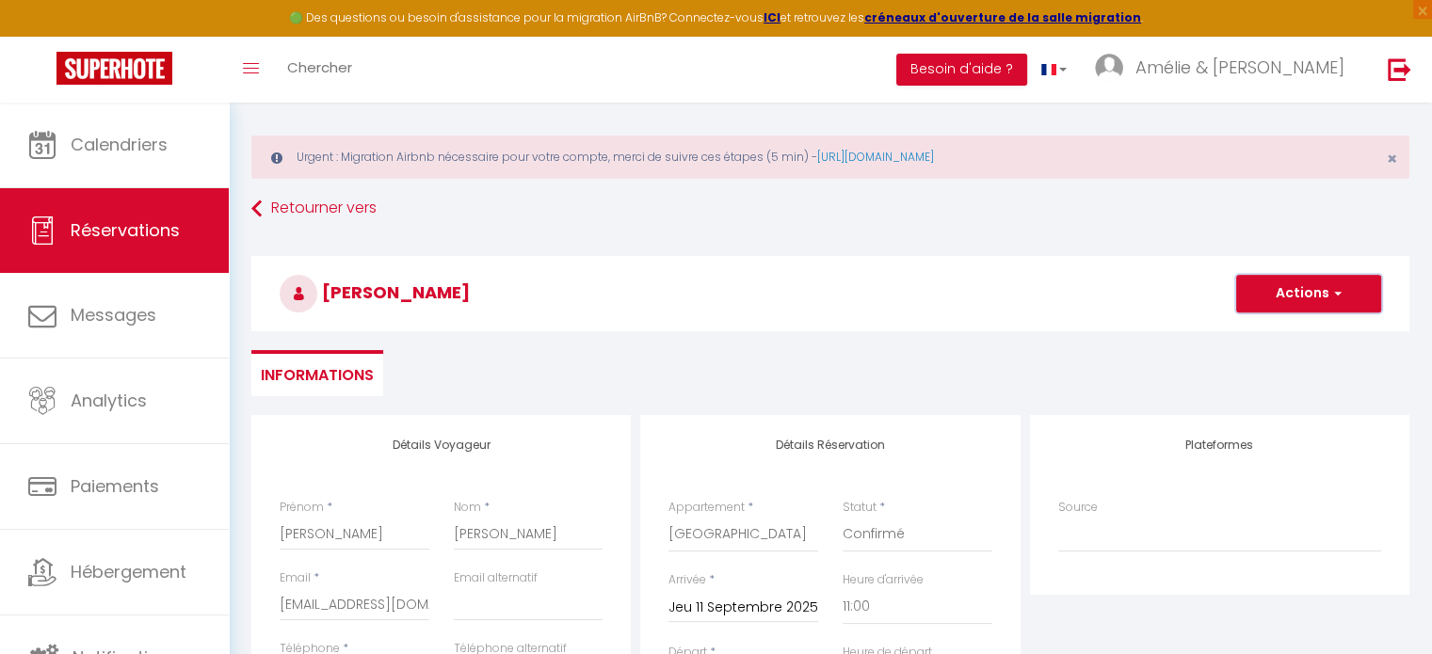
click at [1295, 297] on button "Actions" at bounding box center [1308, 294] width 145 height 38
click at [1281, 334] on link "Enregistrer" at bounding box center [1289, 335] width 149 height 24
click at [1294, 303] on button "Actions" at bounding box center [1308, 294] width 145 height 38
click at [1286, 329] on link "Enregistrer" at bounding box center [1289, 335] width 149 height 24
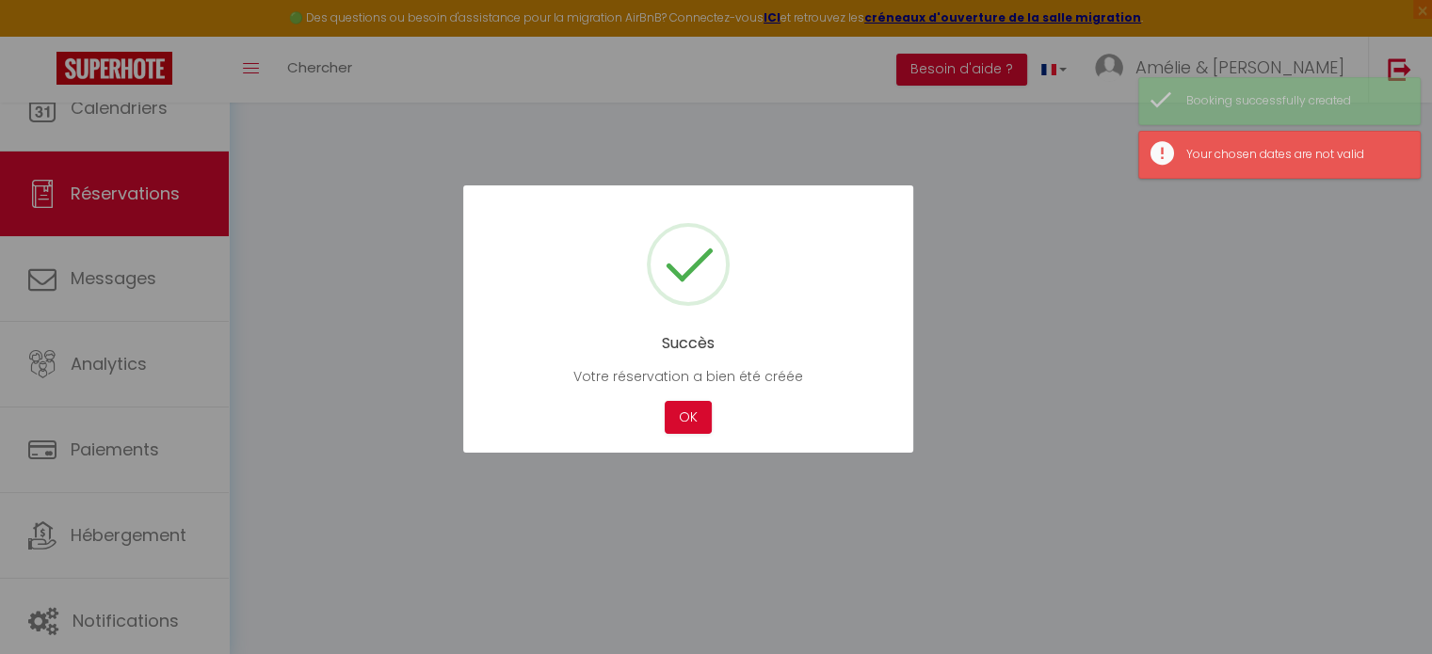
scroll to position [107, 0]
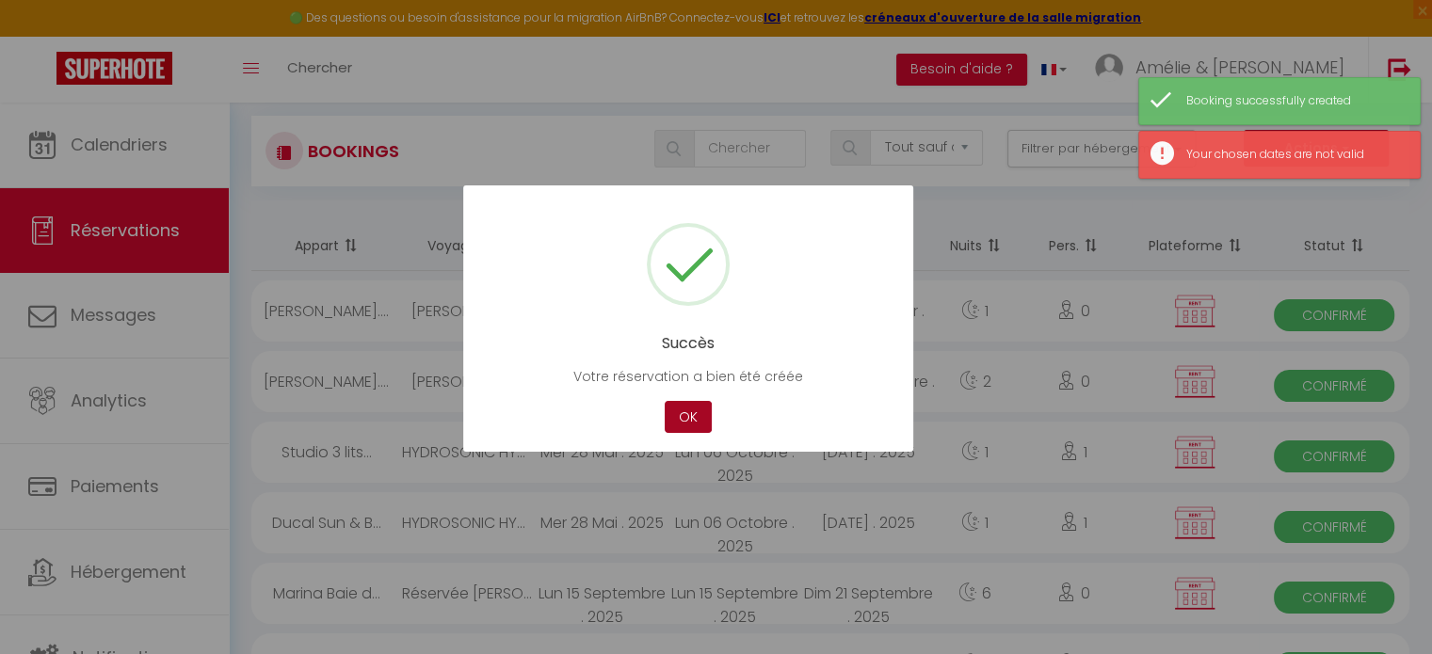
click at [692, 413] on button "OK" at bounding box center [688, 417] width 47 height 33
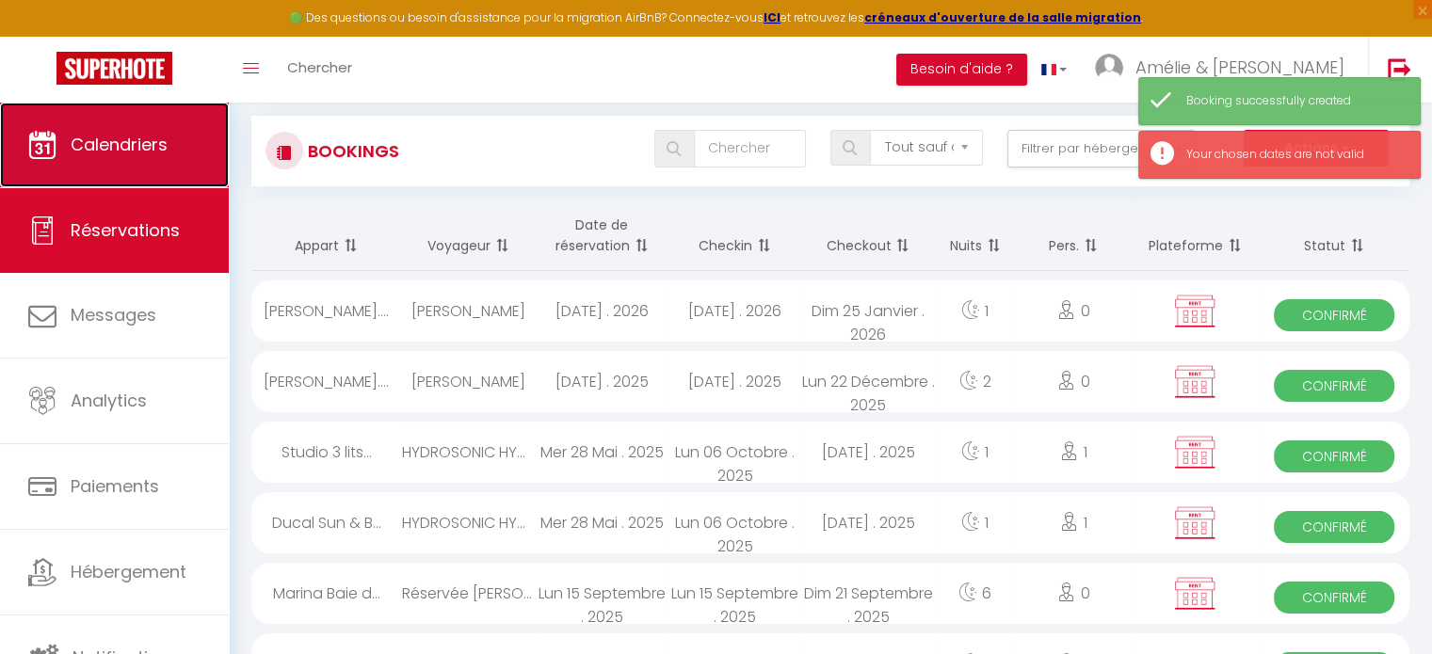
click at [156, 142] on span "Calendriers" at bounding box center [119, 145] width 97 height 24
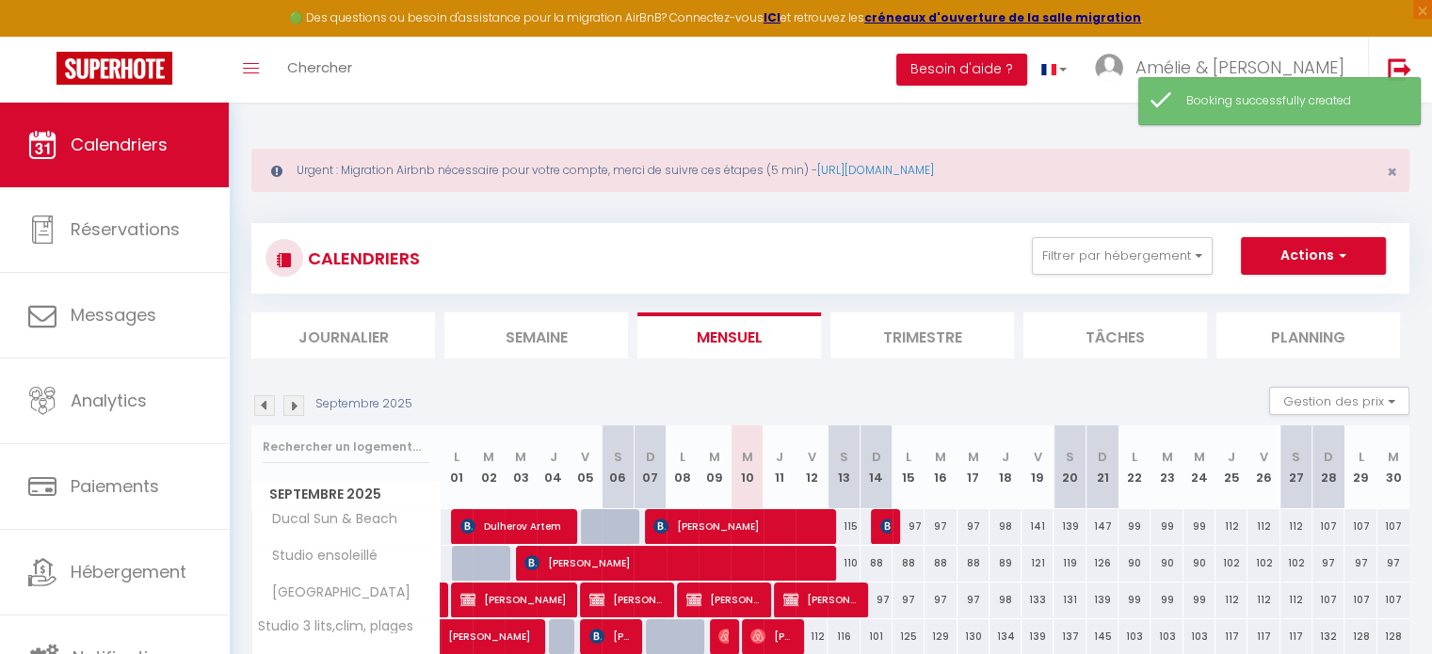
scroll to position [188, 0]
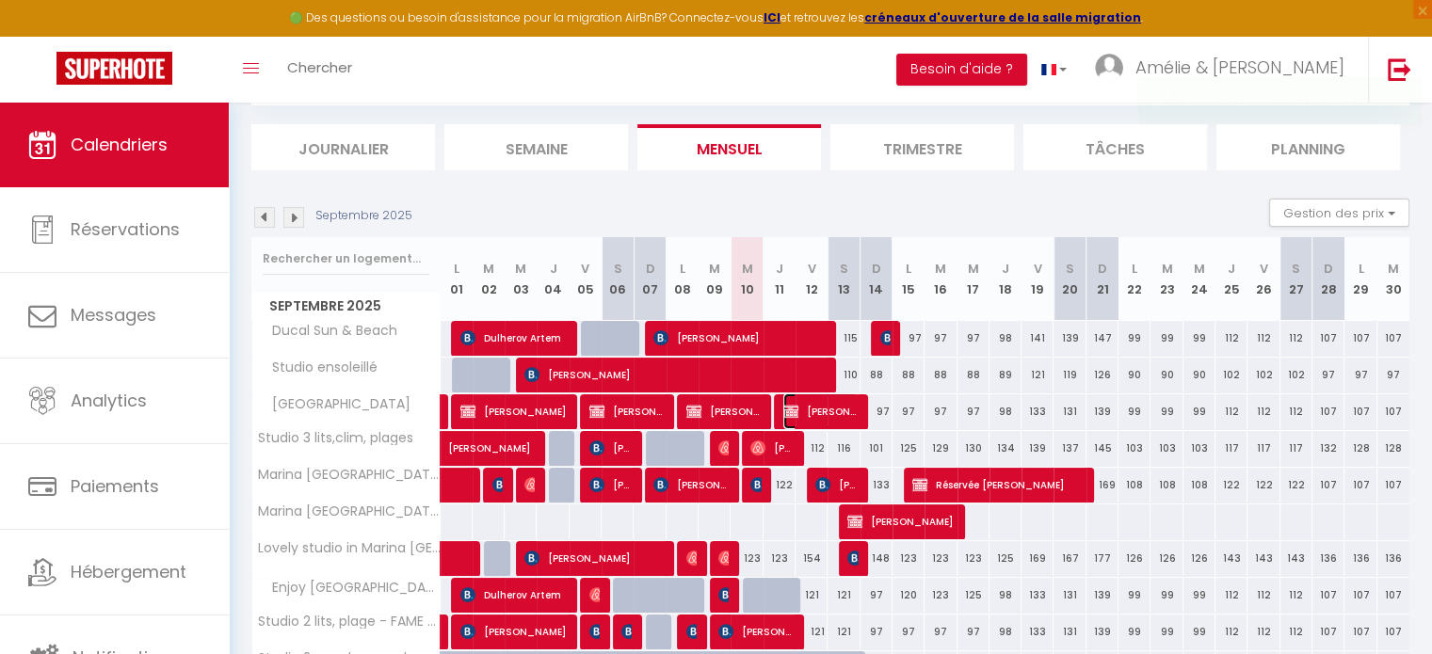
click at [817, 408] on span "[PERSON_NAME]" at bounding box center [820, 411] width 74 height 36
select select "OK"
select select "0"
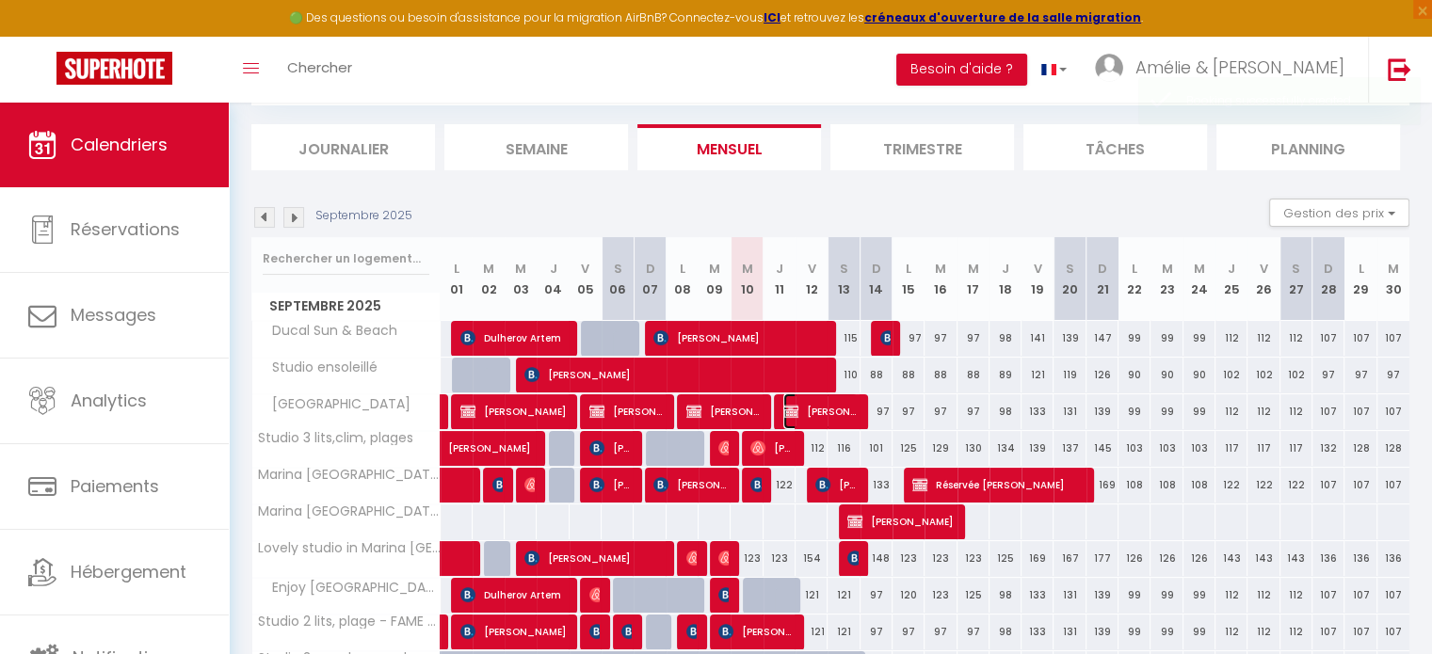
select select "1"
select select
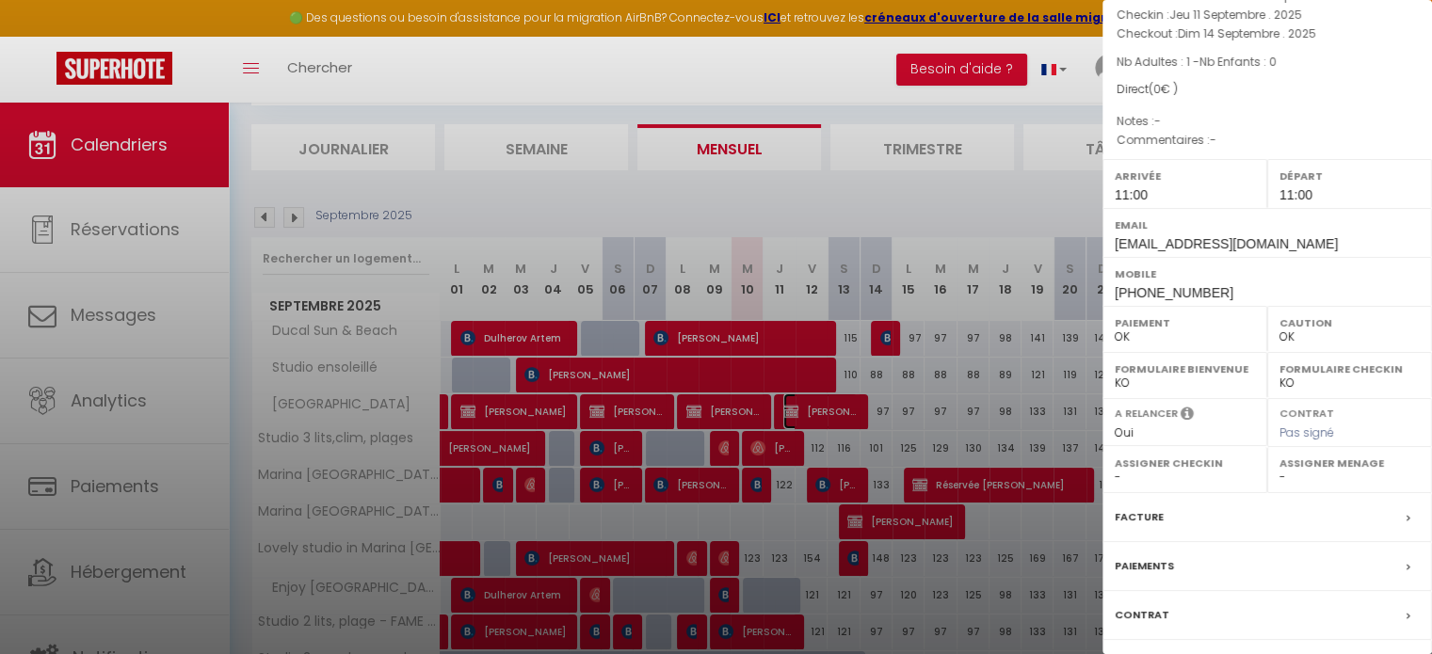
scroll to position [219, 0]
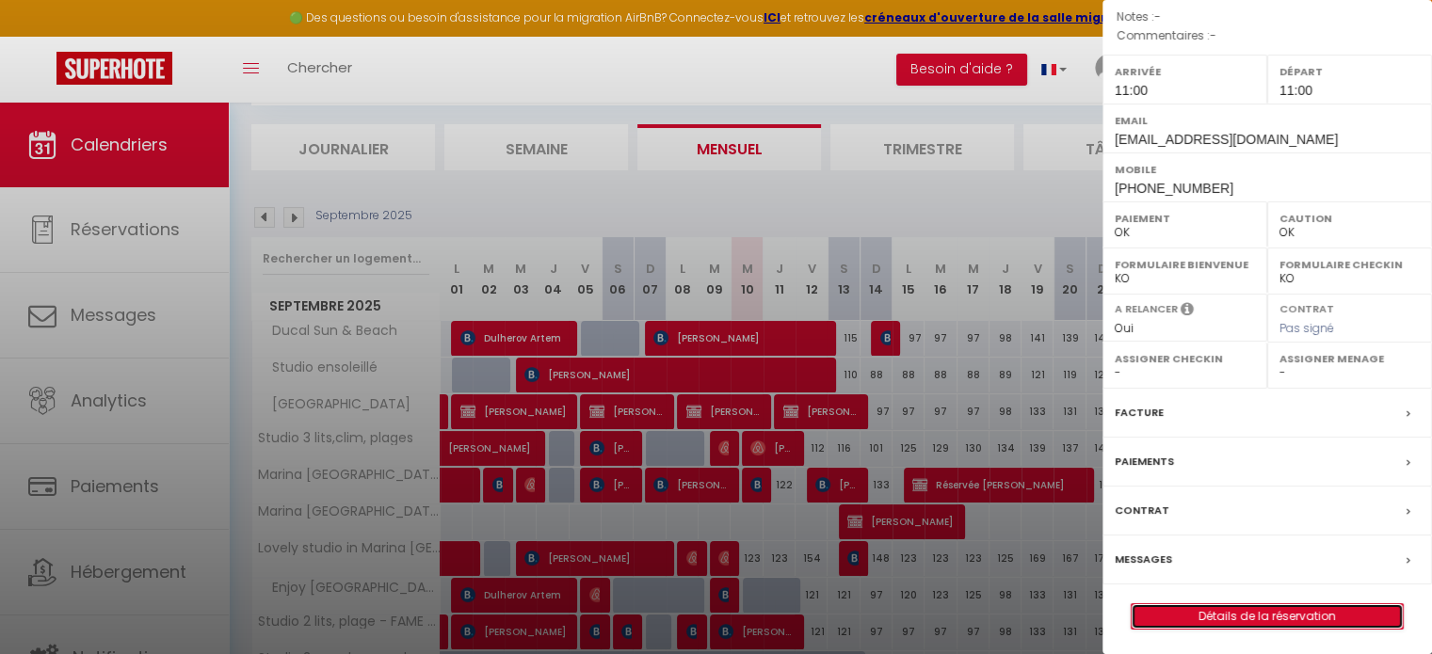
click at [1226, 613] on link "Détails de la réservation" at bounding box center [1267, 616] width 271 height 24
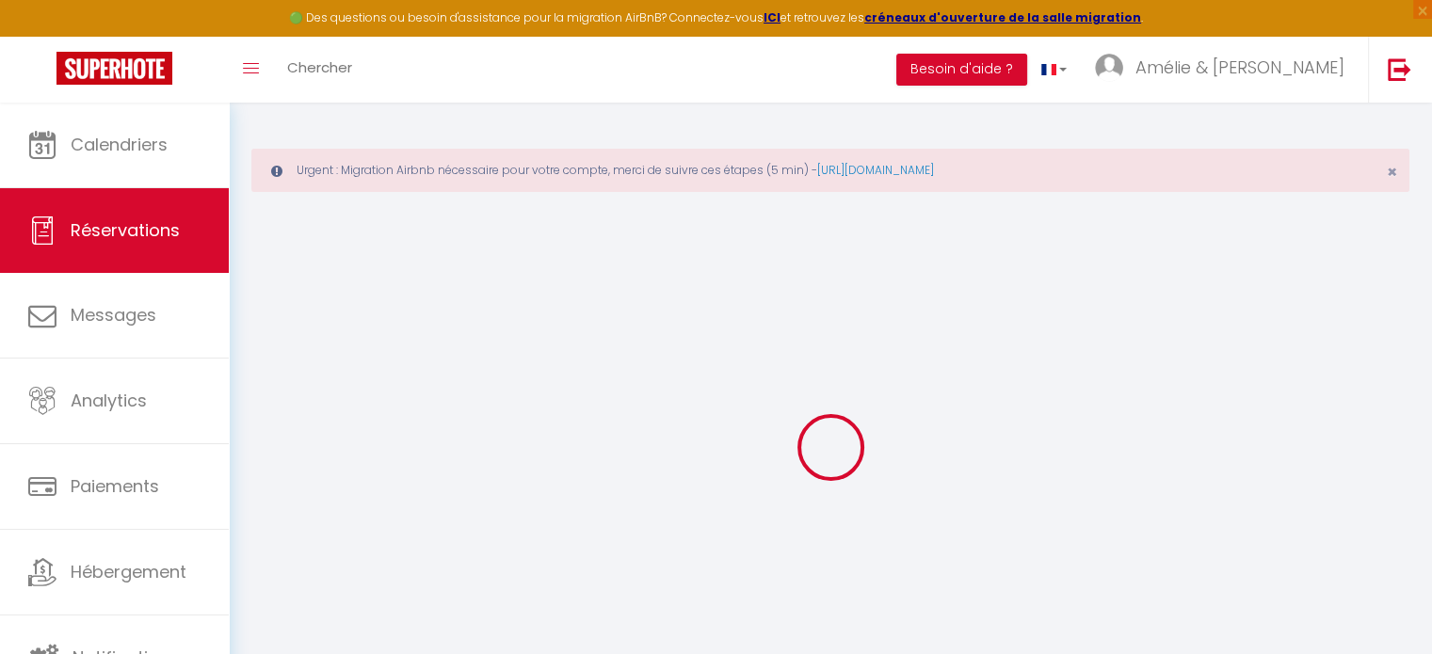
select select
checkbox input "false"
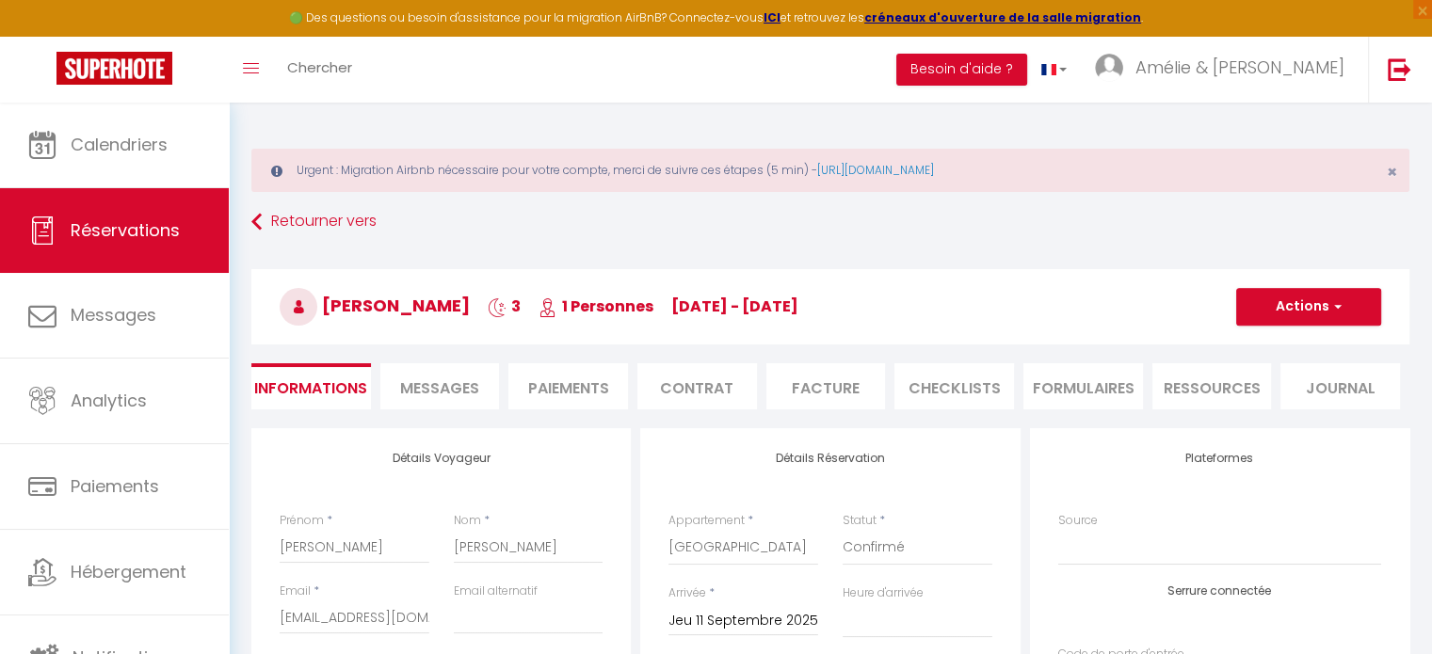
select select
checkbox input "false"
select select "11:00"
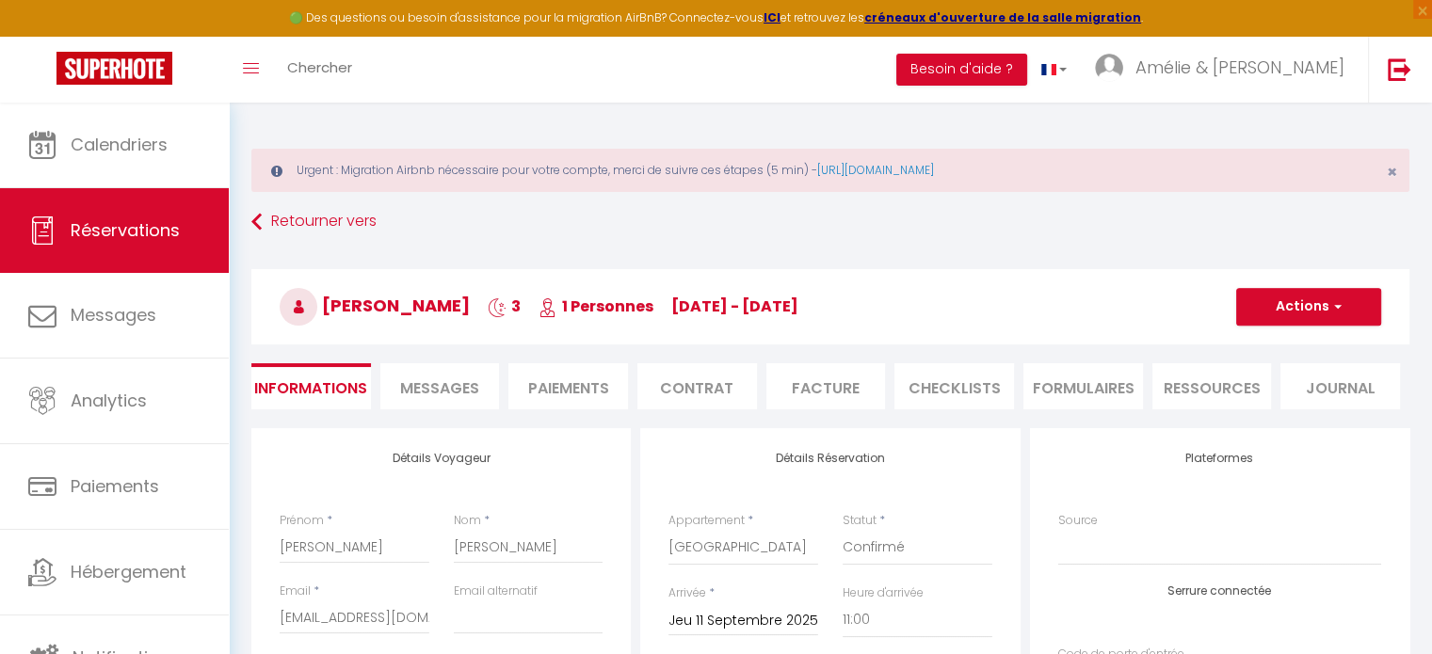
click at [467, 389] on span "Messages" at bounding box center [439, 388] width 79 height 22
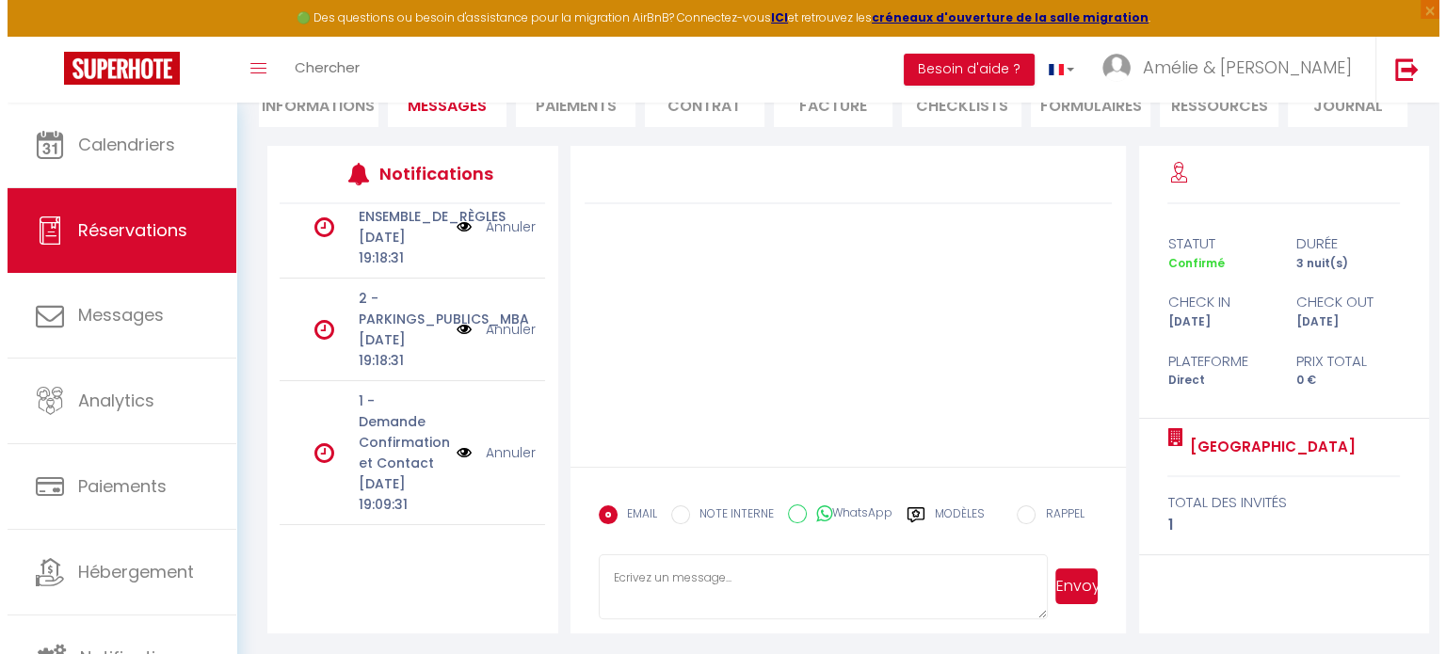
scroll to position [454, 0]
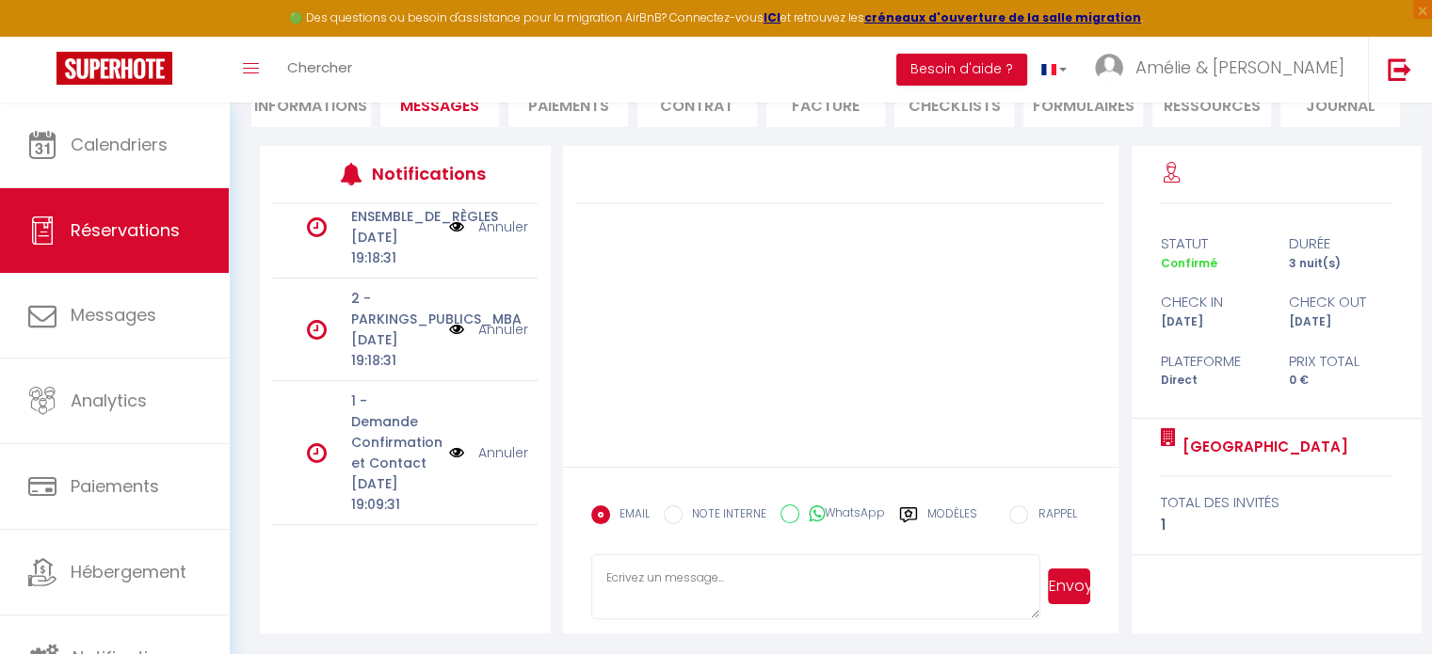
click at [449, 442] on img at bounding box center [456, 452] width 15 height 21
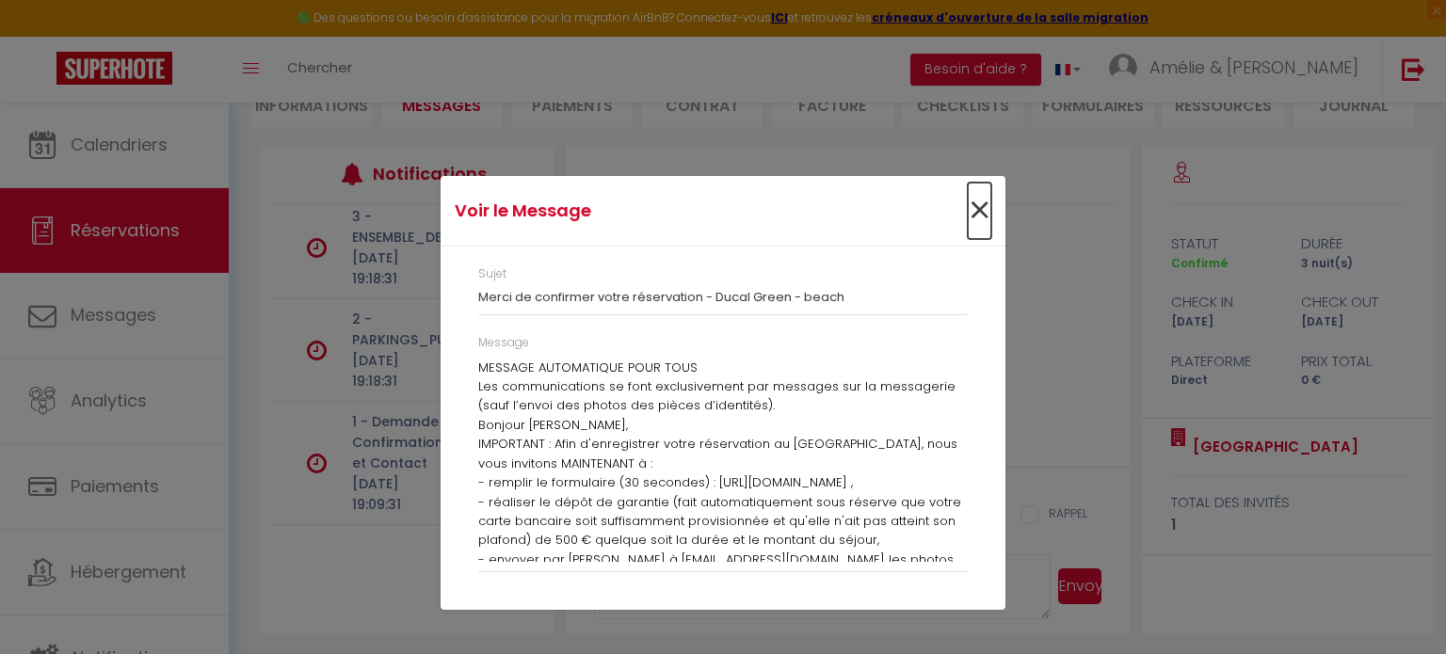
click at [990, 217] on span "×" at bounding box center [980, 211] width 24 height 56
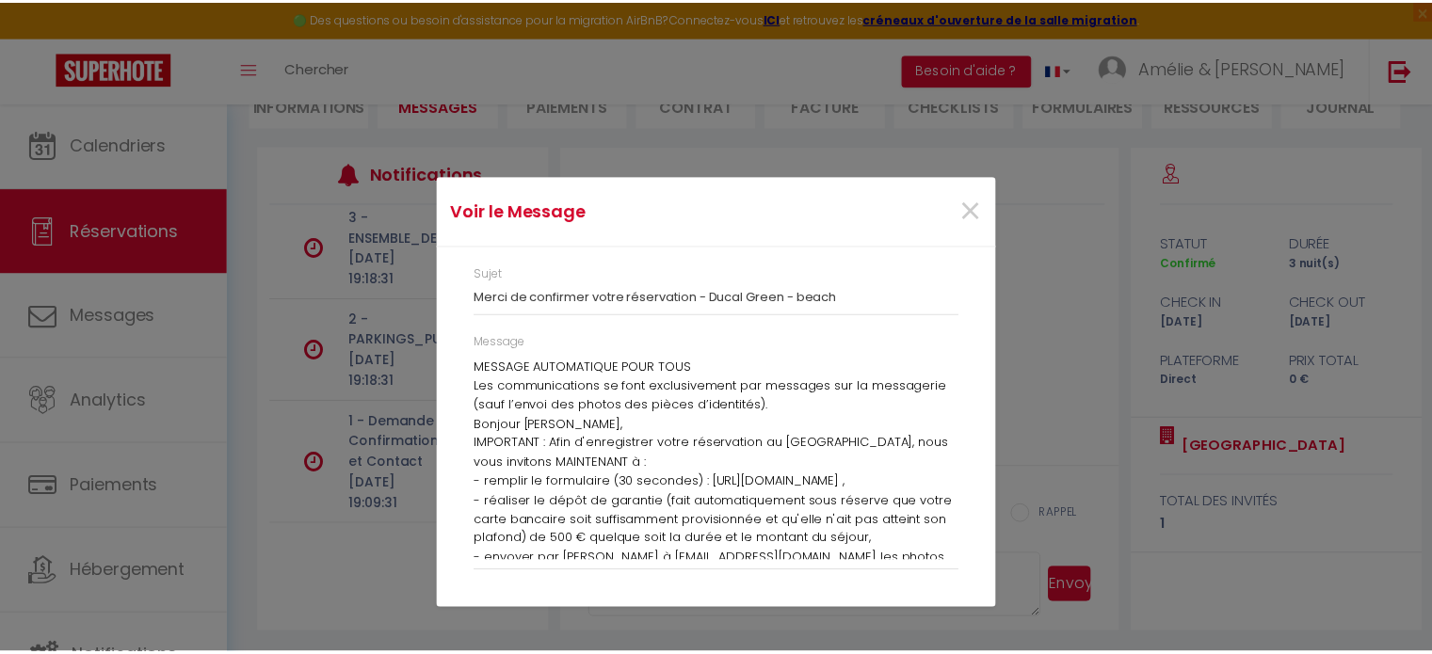
scroll to position [454, 0]
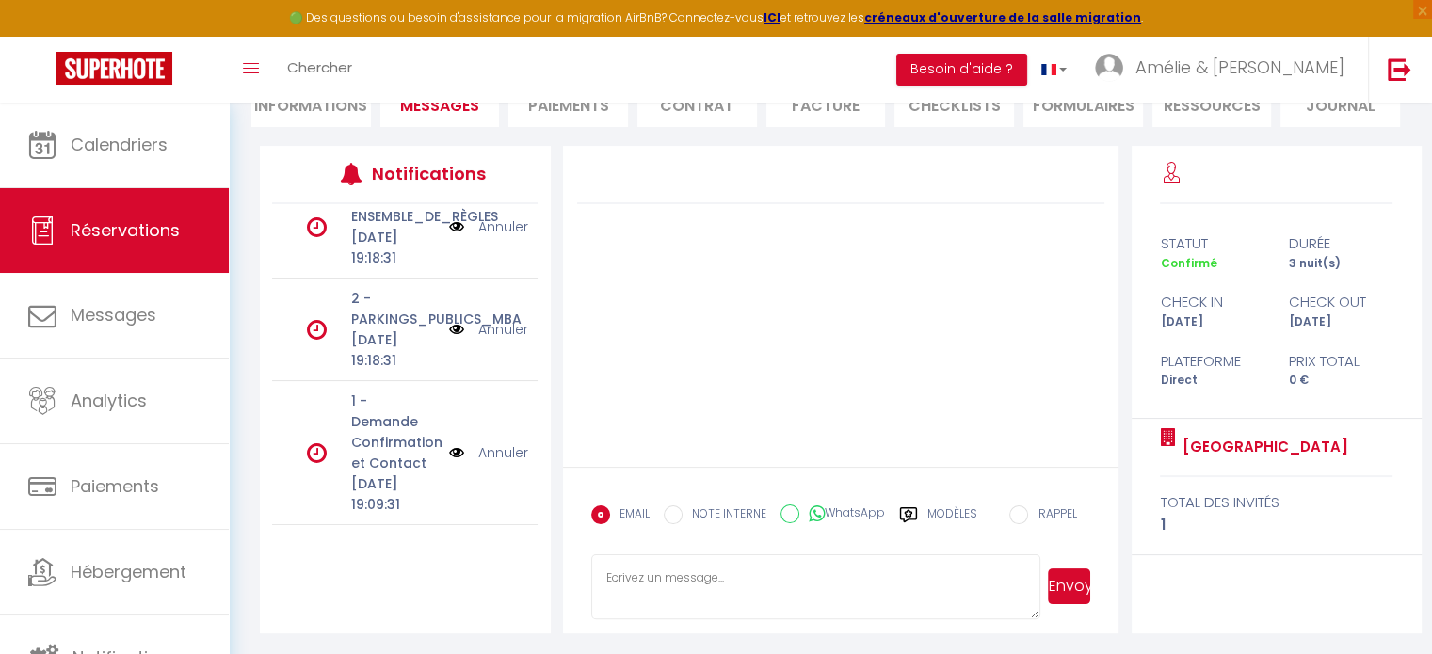
click at [498, 442] on link "Annuler" at bounding box center [503, 452] width 50 height 21
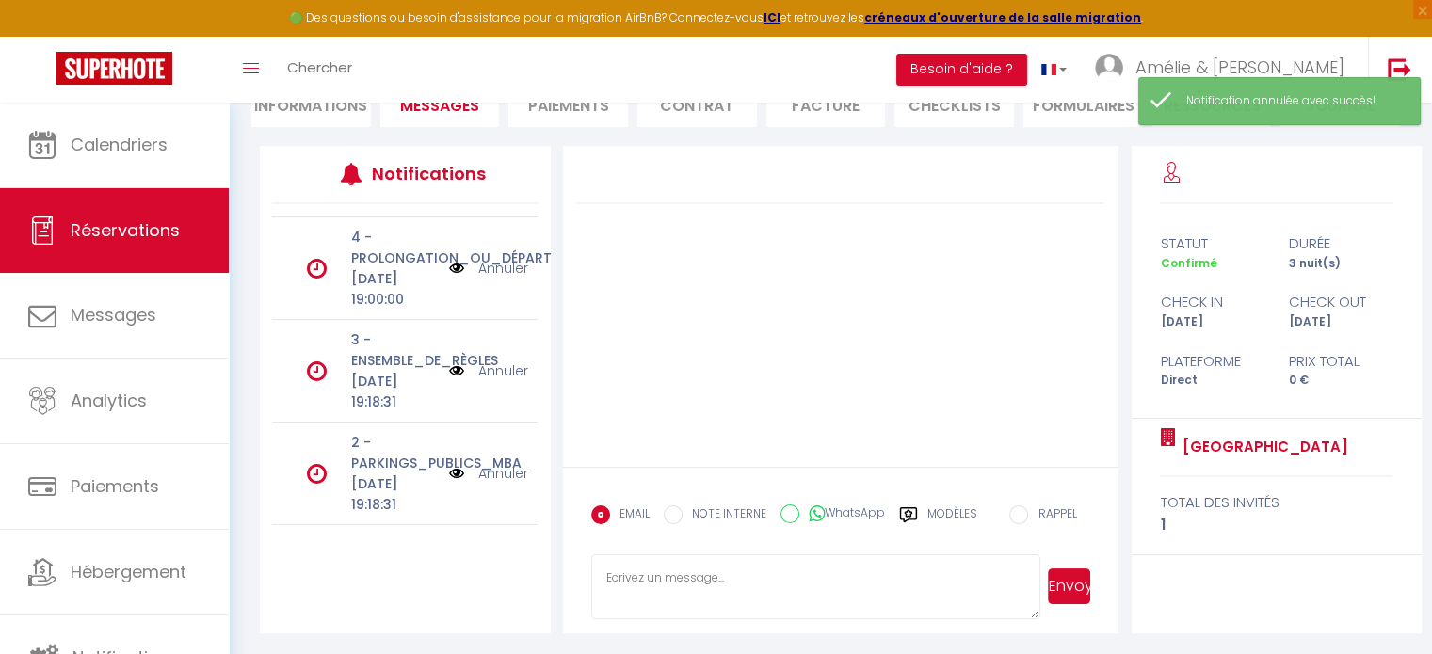
click at [488, 463] on link "Annuler" at bounding box center [503, 473] width 50 height 21
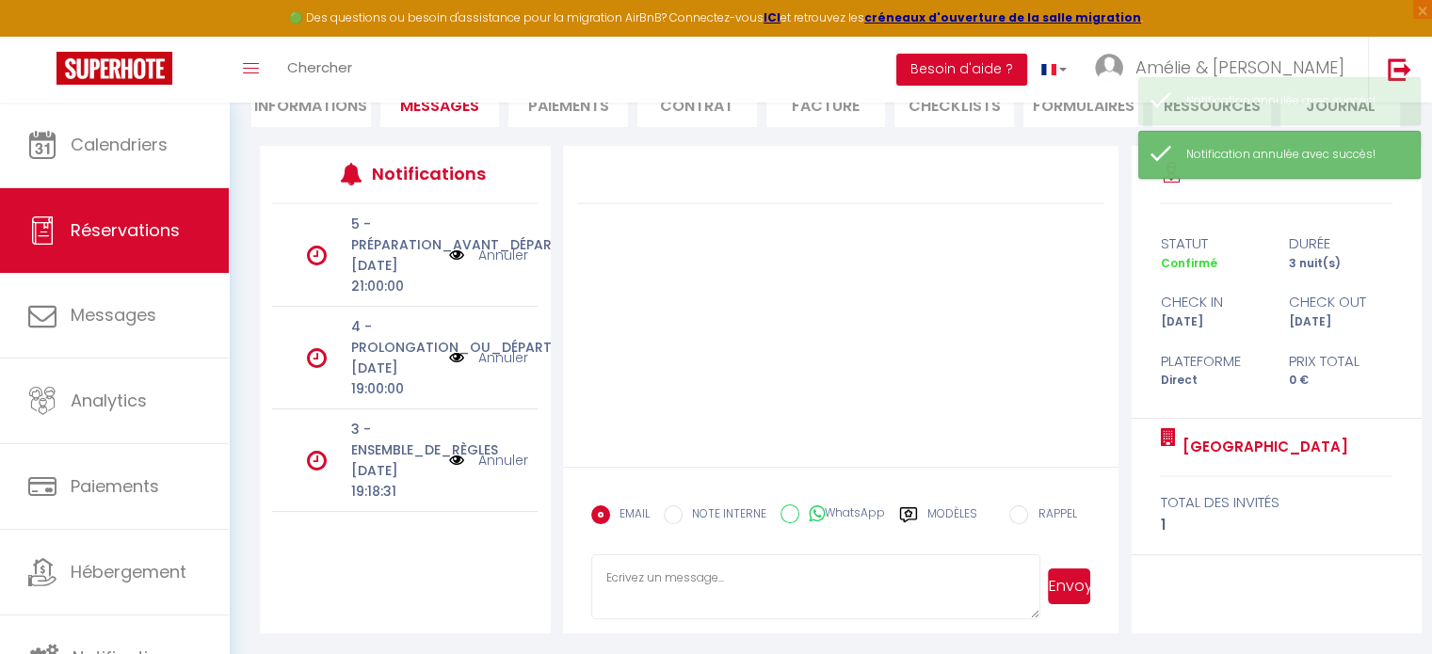
scroll to position [124, 0]
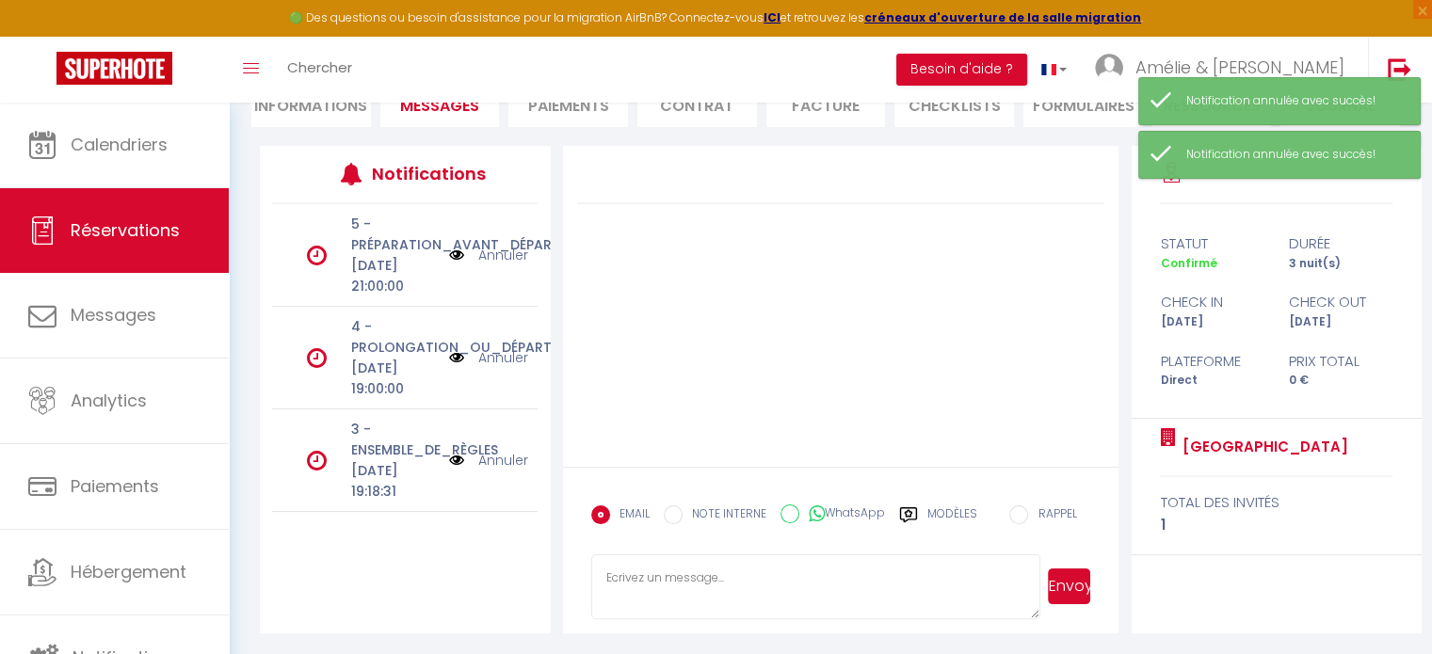
click at [480, 450] on link "Annuler" at bounding box center [503, 460] width 50 height 21
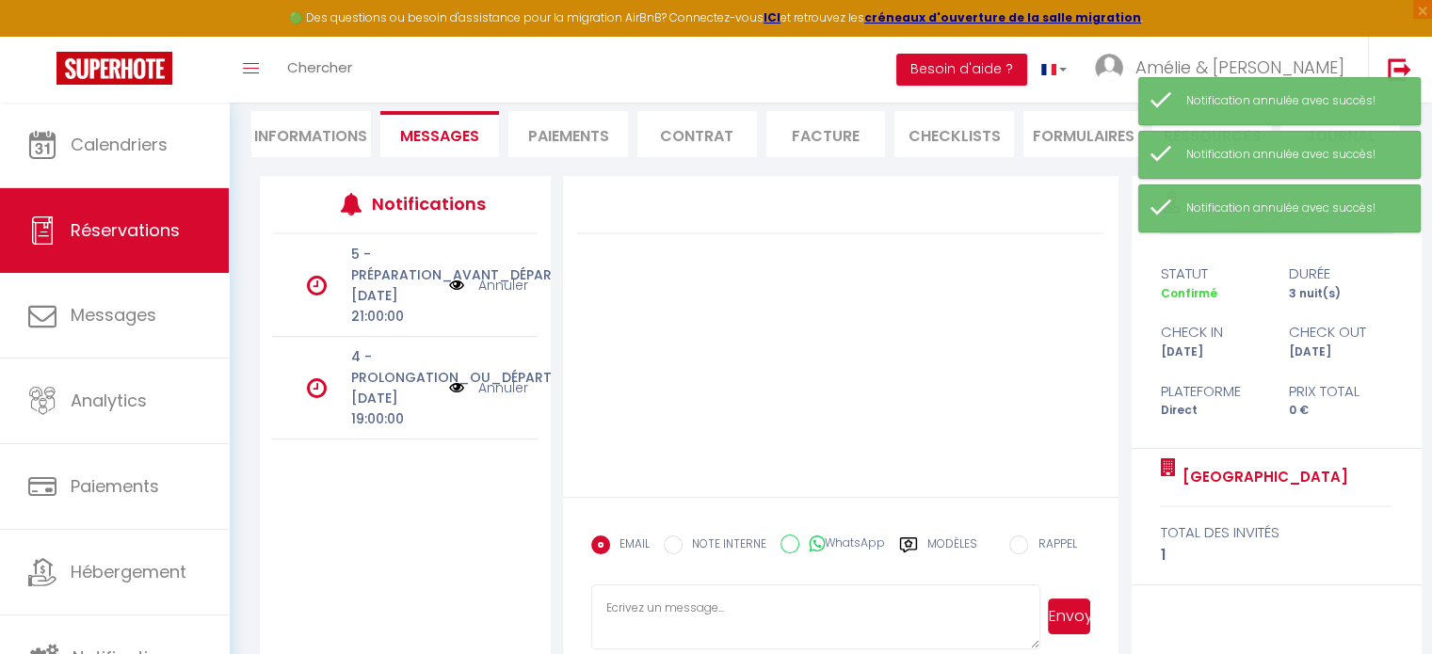
scroll to position [282, 0]
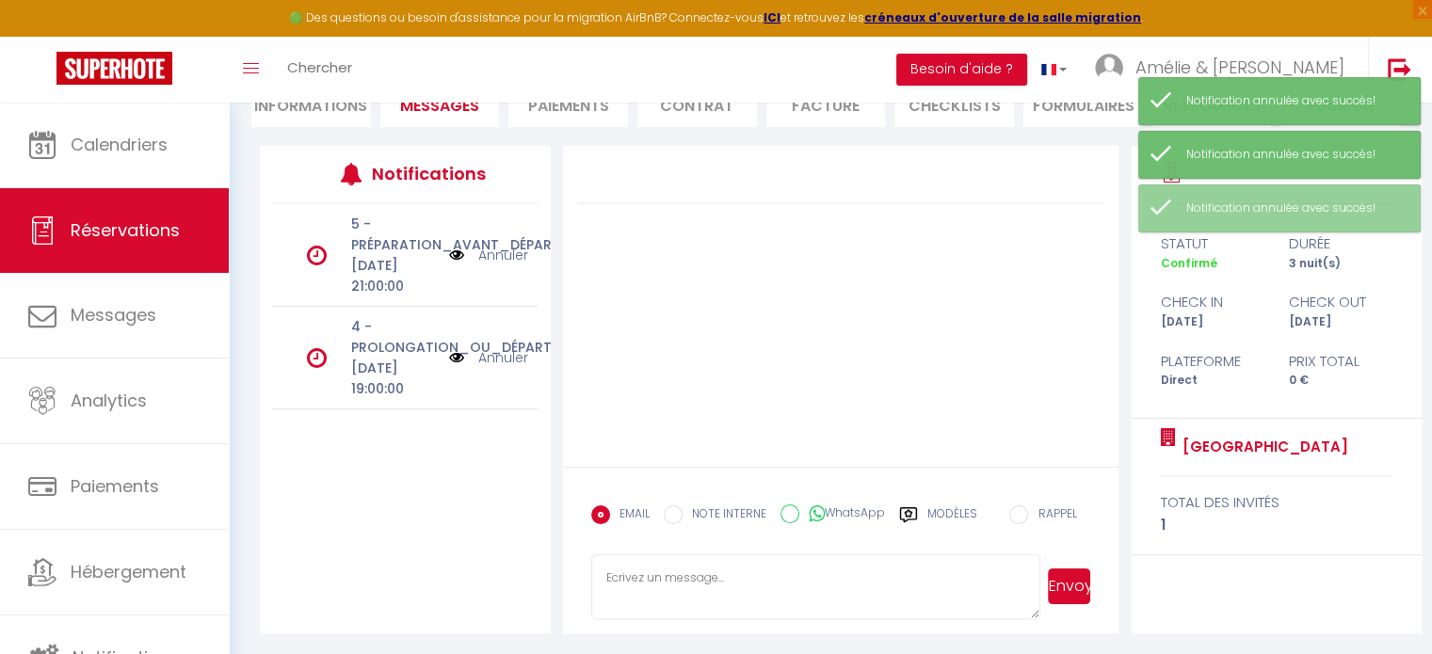
click at [570, 110] on li "Paiements" at bounding box center [568, 104] width 120 height 46
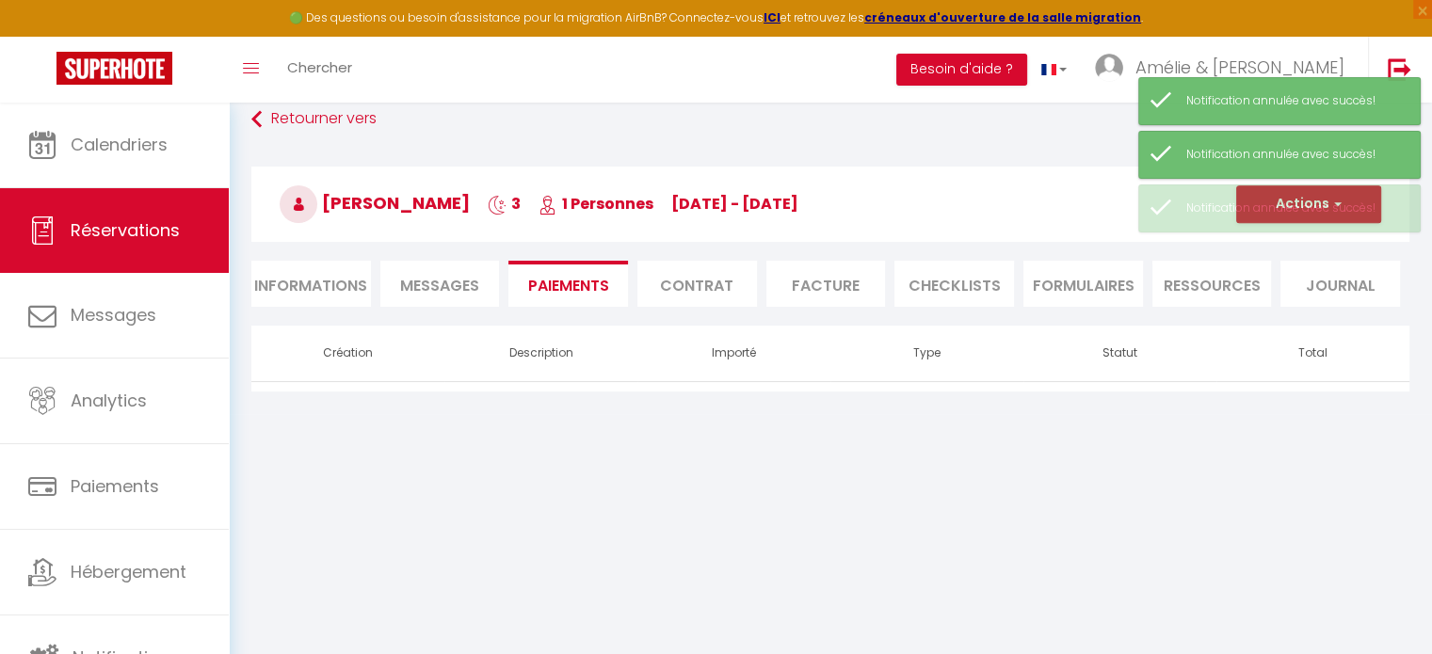
scroll to position [102, 0]
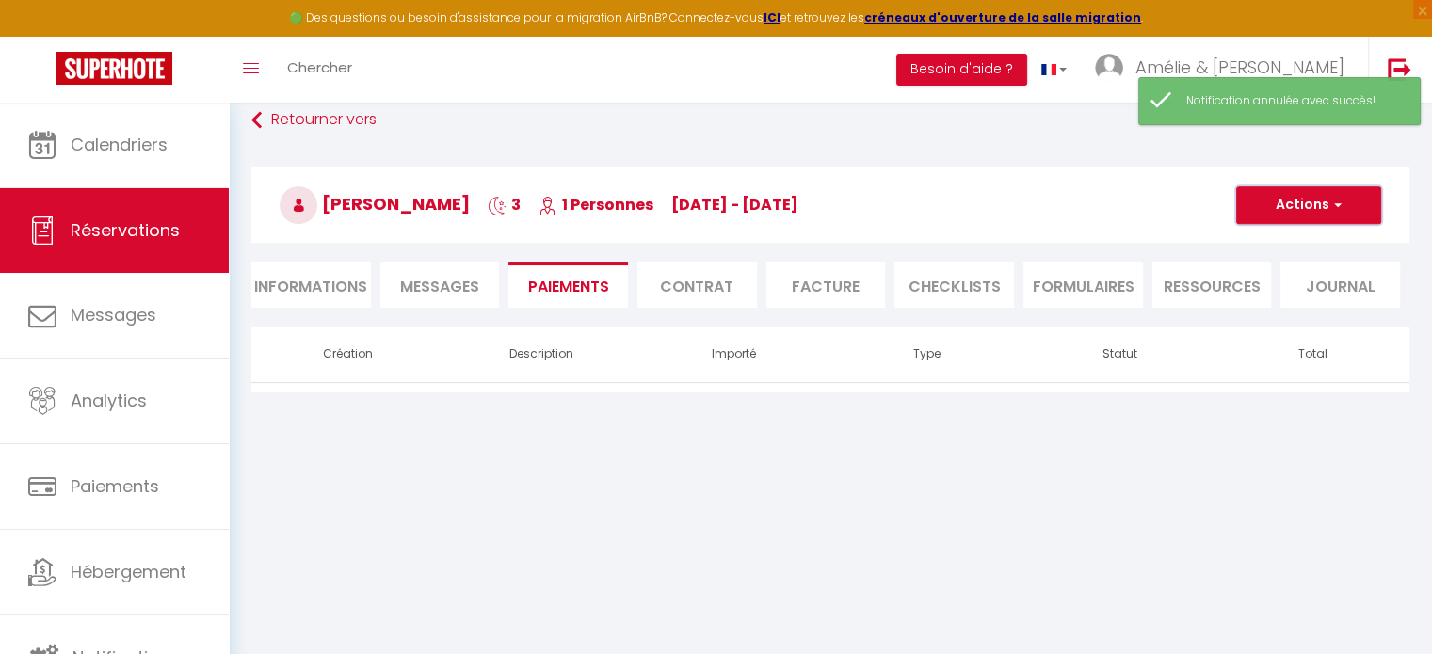
click at [1337, 208] on span "button" at bounding box center [1334, 205] width 11 height 17
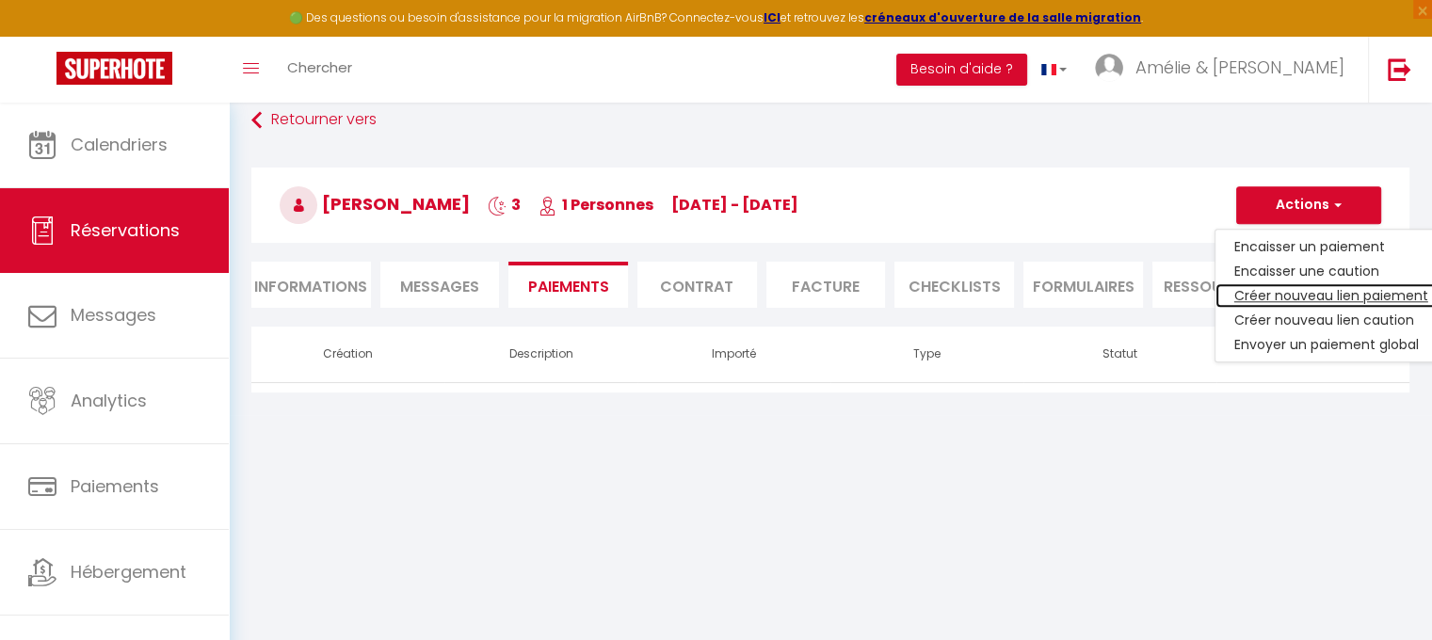
click at [1310, 292] on link "Créer nouveau lien paiement" at bounding box center [1331, 295] width 232 height 24
select select "nights"
type input "pascallukac@hotmail.fr"
select select "5309"
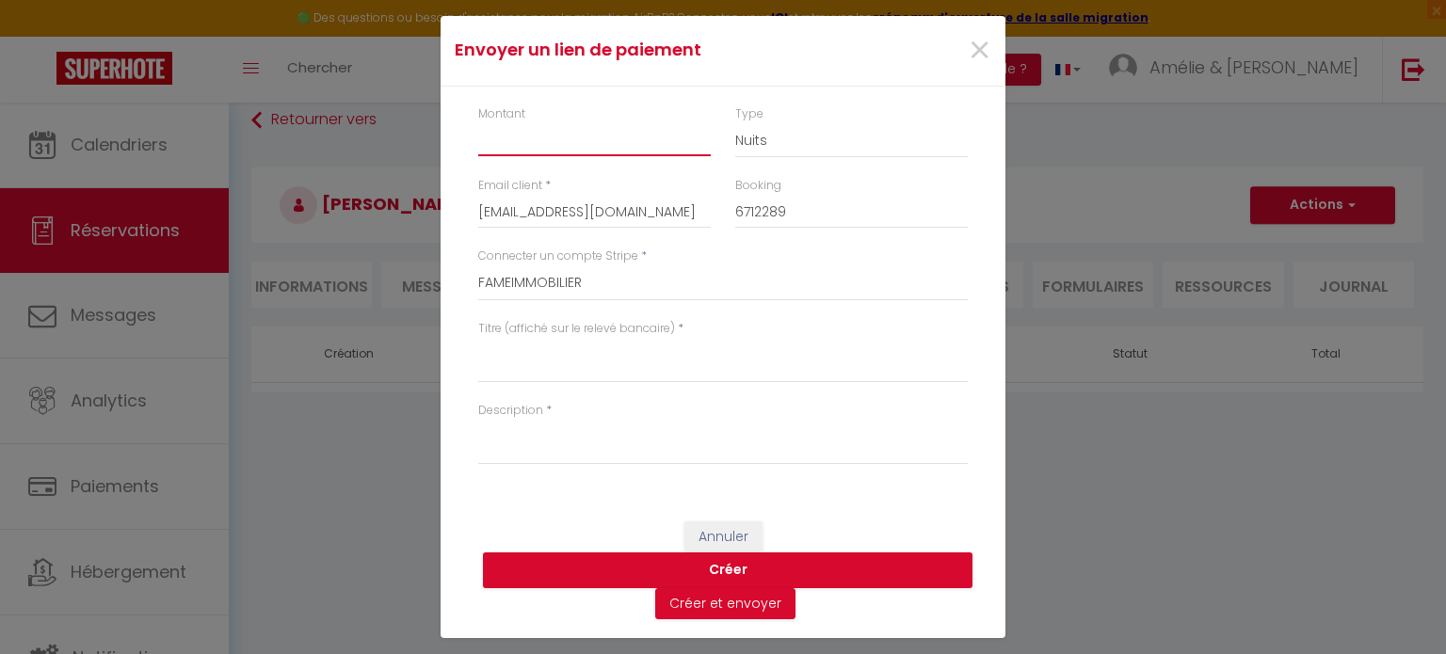
click at [554, 149] on input "Montant" at bounding box center [594, 139] width 233 height 34
type input "265"
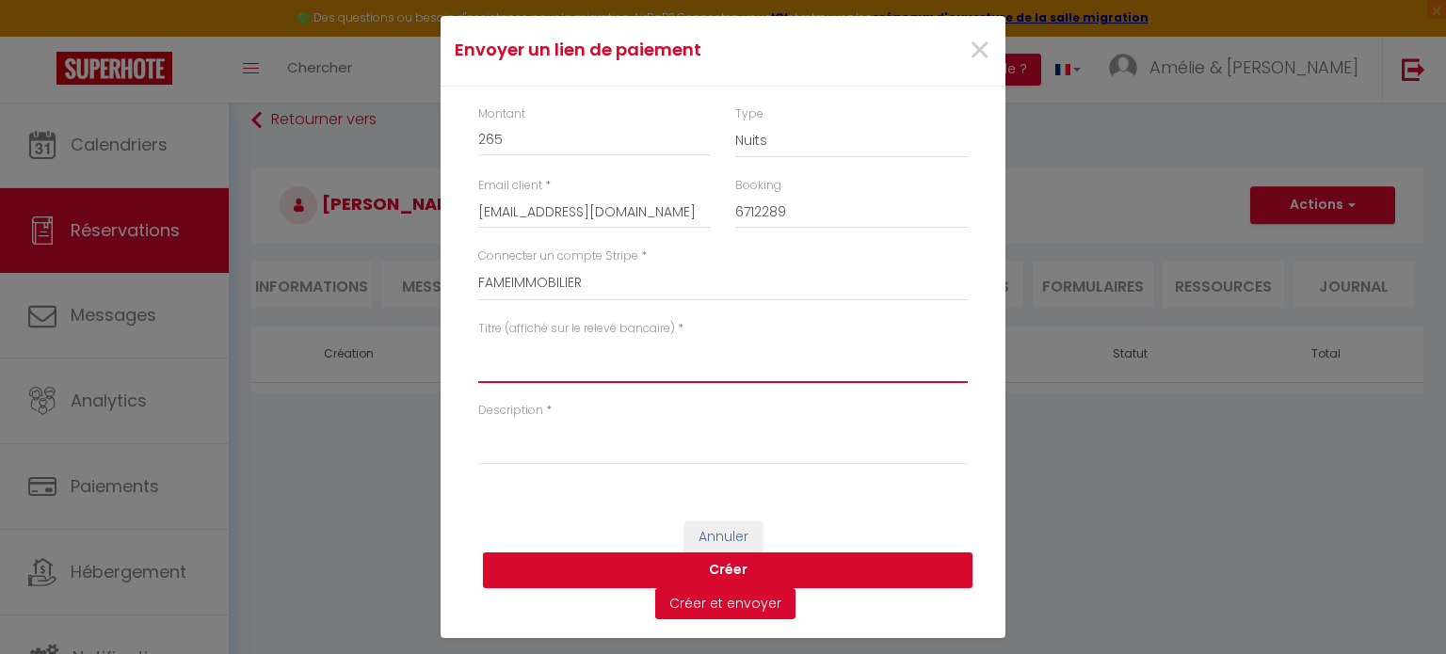
click at [580, 380] on textarea "Titre (affiché sur le relevé bancaire)" at bounding box center [723, 360] width 490 height 45
type textarea "FAMEIMMO - Stay 2025.09.11 --> 2025.09.14 11H00"
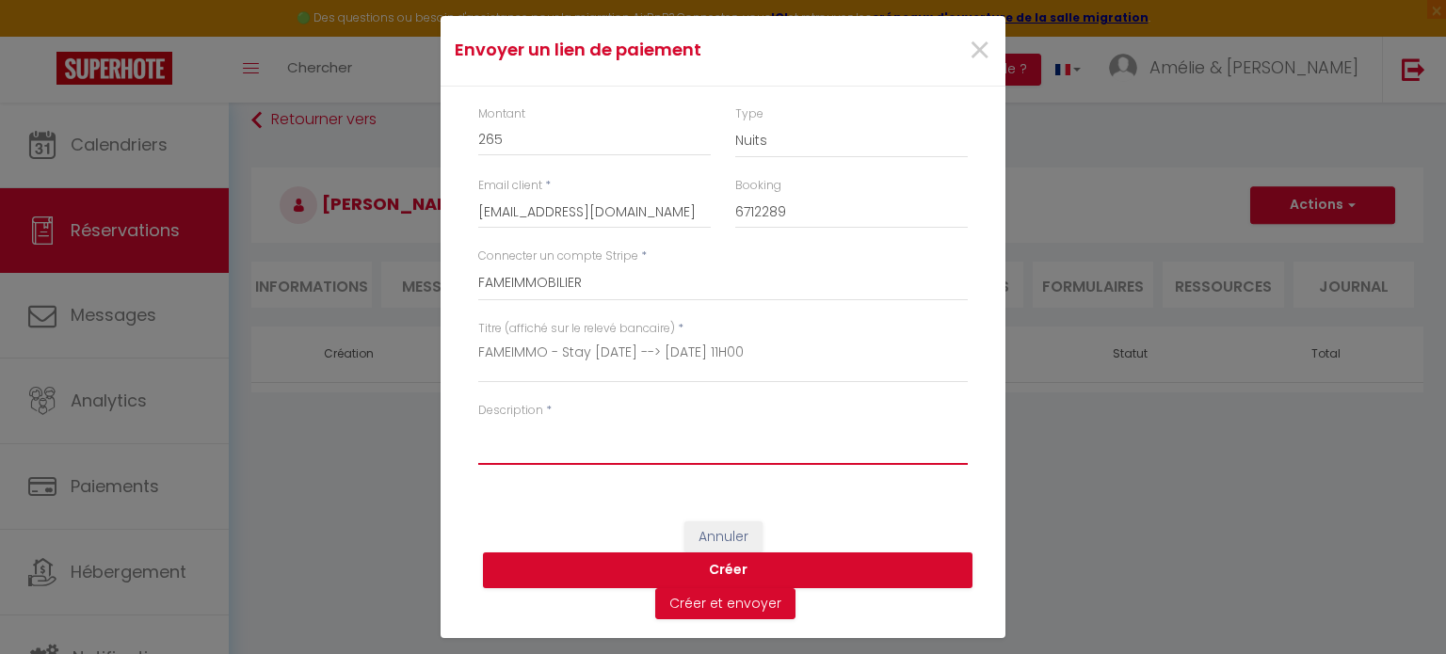
click at [649, 442] on textarea "Description" at bounding box center [723, 442] width 490 height 45
paste textarea "FAMEIMMO - Stay 2025.09.11 --> 2025.09.14 11H00"
type textarea "FAMEIMMO - Stay 2025.09.11 --> 2025.09.14 11H00"
click at [731, 570] on button "Créer" at bounding box center [728, 571] width 490 height 36
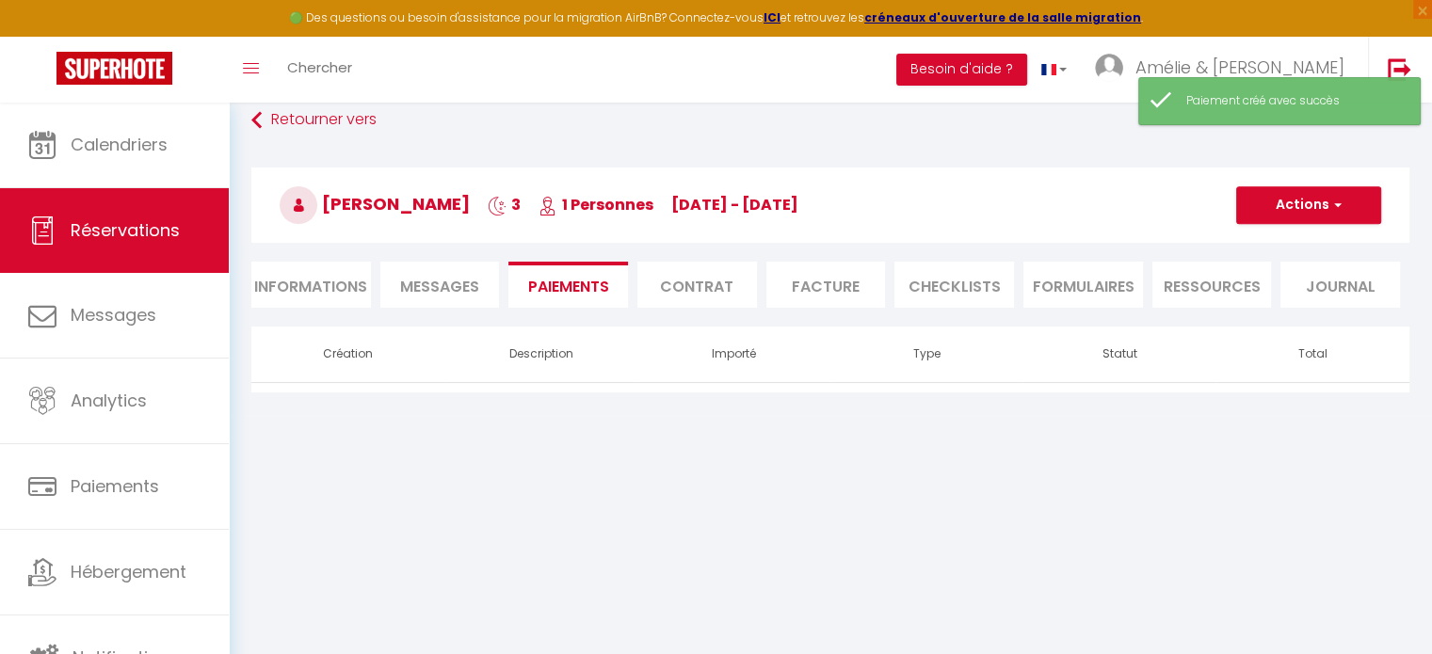
select select "0"
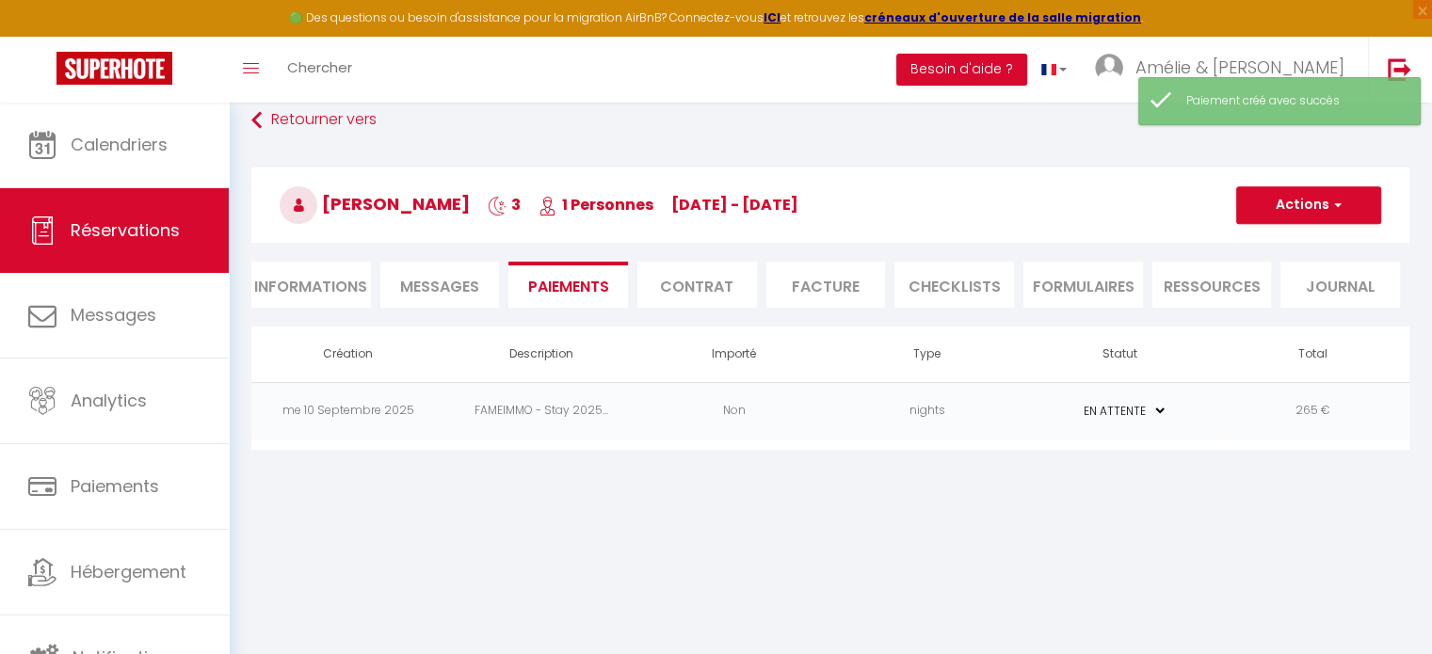
click at [518, 402] on td "FAMEIMMO - Stay 2025..." at bounding box center [540, 410] width 193 height 57
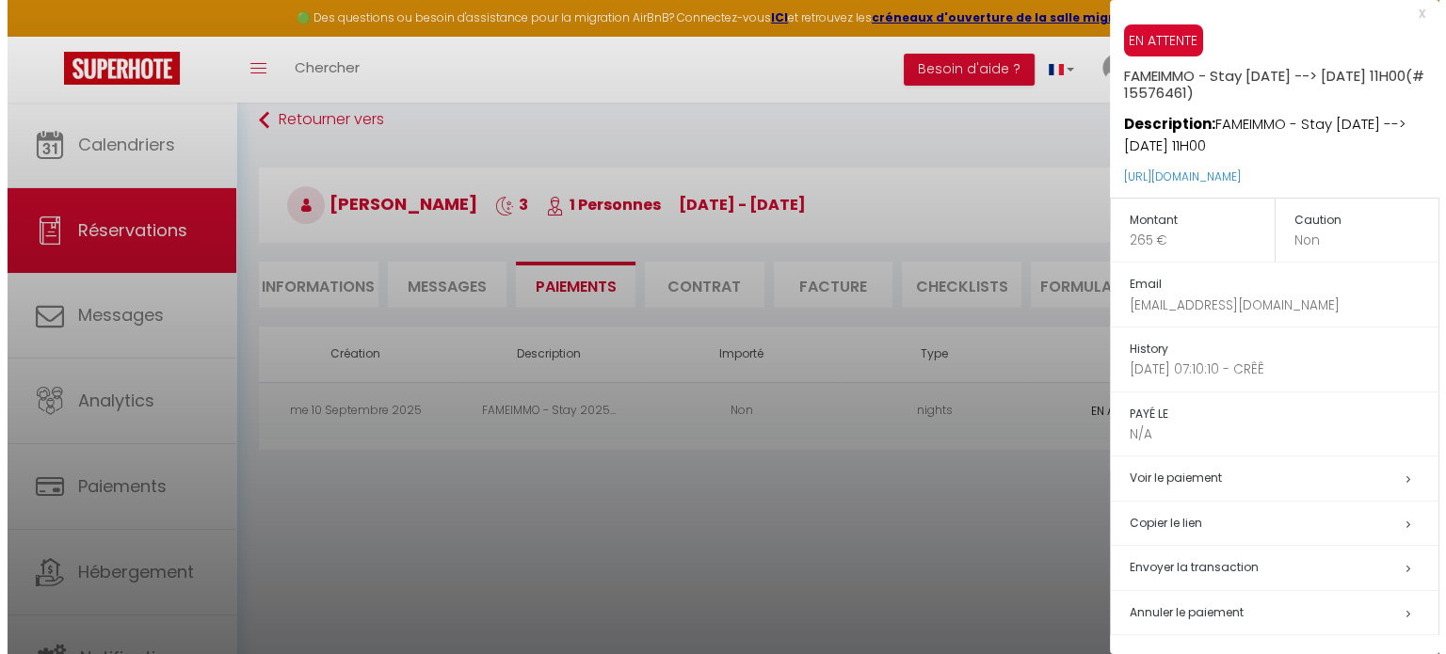
scroll to position [9, 0]
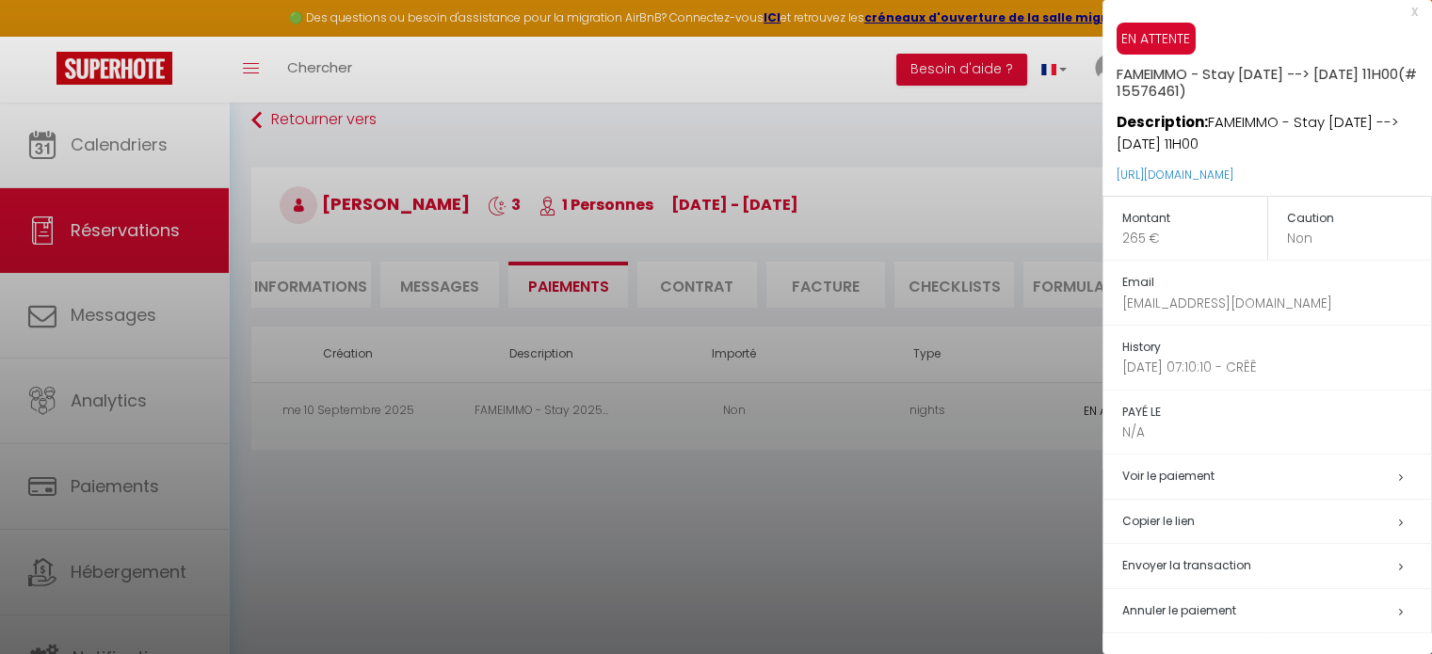
click at [1225, 574] on h5 "Envoyer la transaction" at bounding box center [1276, 566] width 309 height 22
select select "fr"
type input "pascallukac@hotmail.fr"
type input "Demande de paiement"
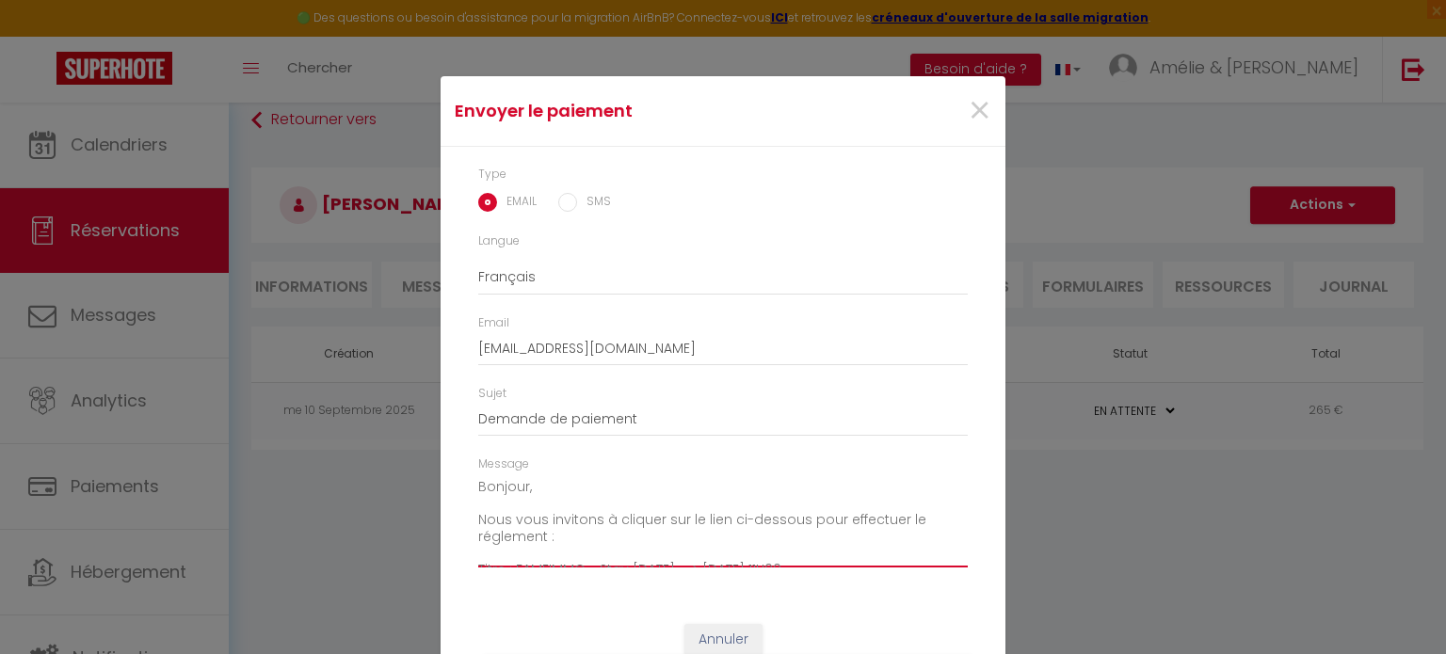
click at [622, 533] on textarea "Bonjour, Nous vous invitons à cliquer sur le lien ci-dessous pour effectuer le …" at bounding box center [723, 520] width 490 height 95
click at [517, 485] on textarea "Bonjour, Nous vous invitons à cliquer sur le lien ci-dessous pour effectuer le …" at bounding box center [723, 520] width 490 height 95
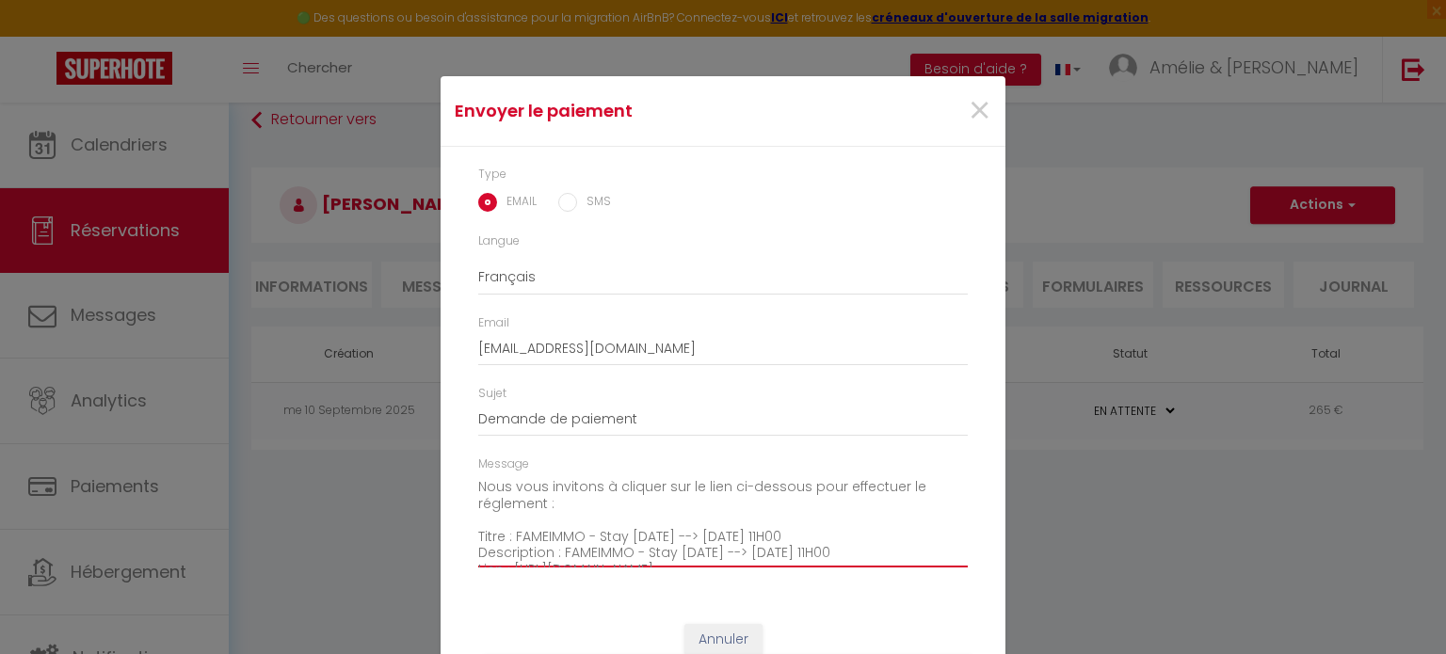
scroll to position [0, 0]
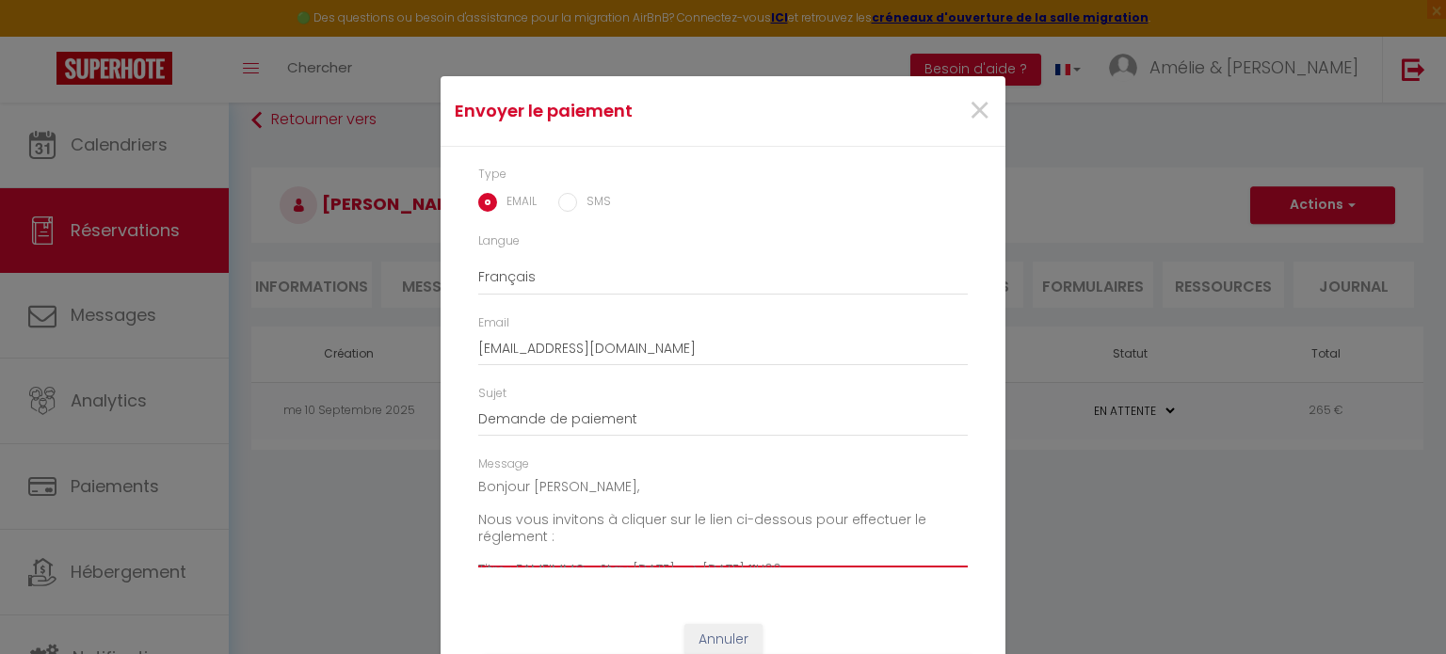
click at [550, 536] on textarea "Bonjour Pascal, Nous vous invitons à cliquer sur le lien ci-dessous pour effect…" at bounding box center [723, 520] width 490 height 95
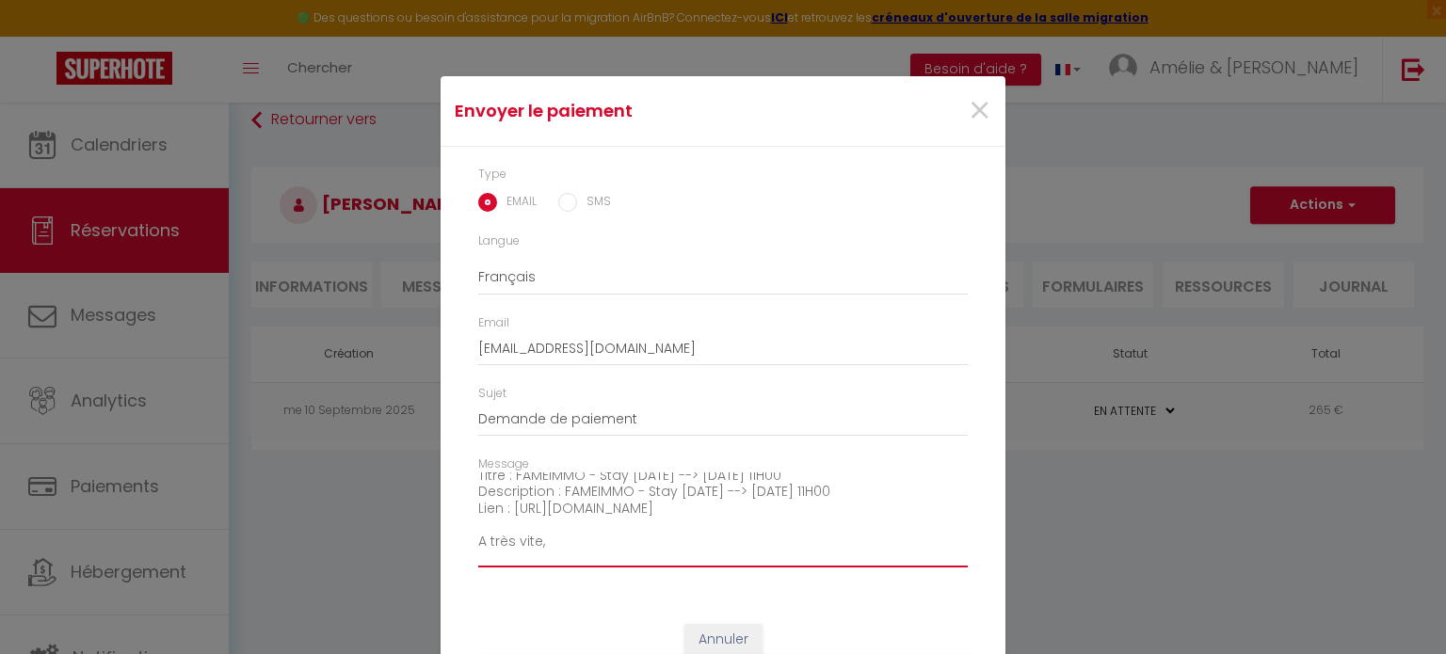
scroll to position [132, 0]
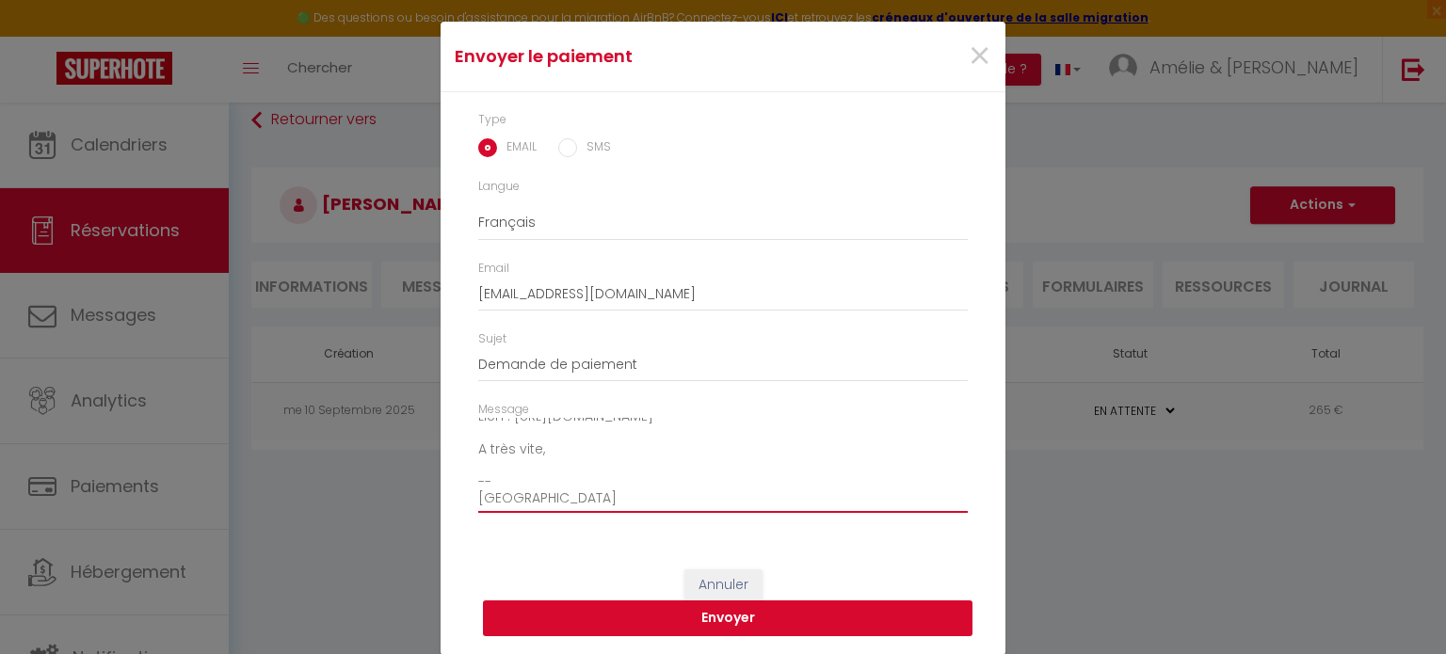
type textarea "Bonjour Pascal, Nous vous invitons à cliquer sur le lien ci-dessous pour effect…"
click at [762, 612] on button "Envoyer" at bounding box center [728, 619] width 490 height 36
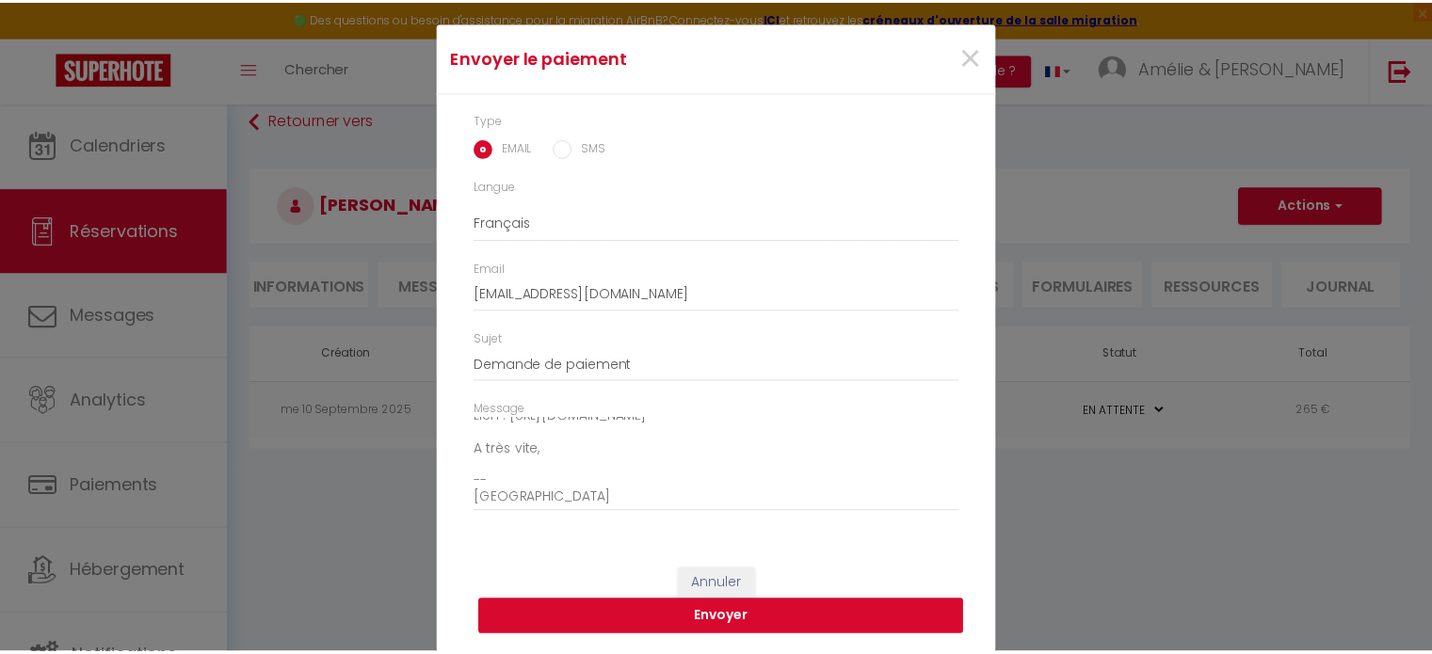
scroll to position [31, 0]
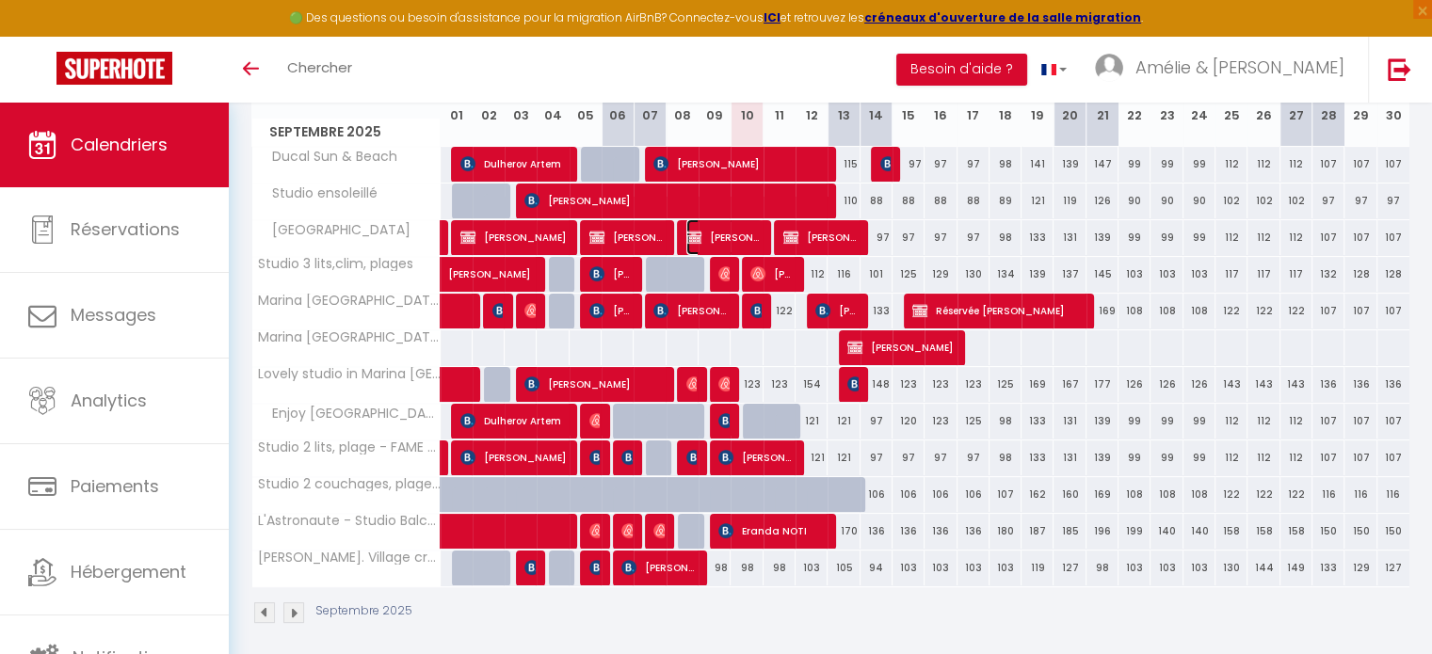
click at [732, 228] on span "[PERSON_NAME]" at bounding box center [724, 237] width 77 height 36
select select "OK"
select select "0"
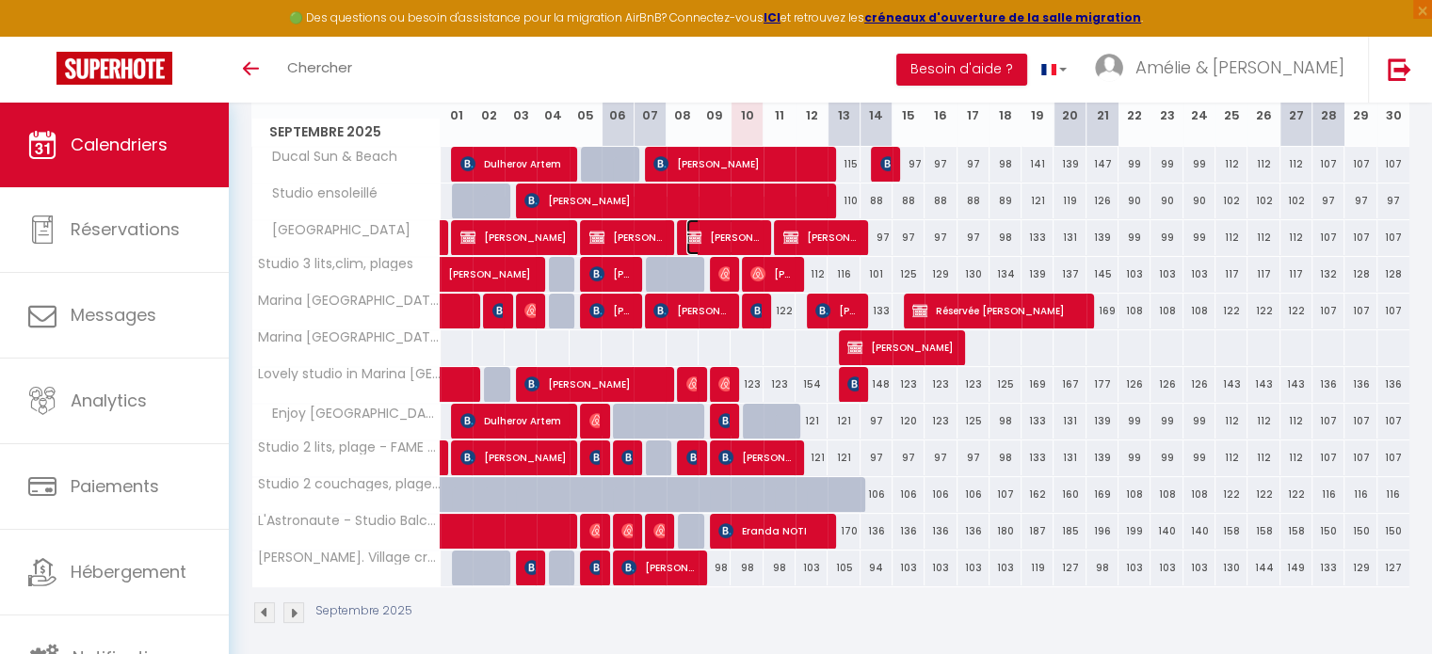
select select "1"
select select
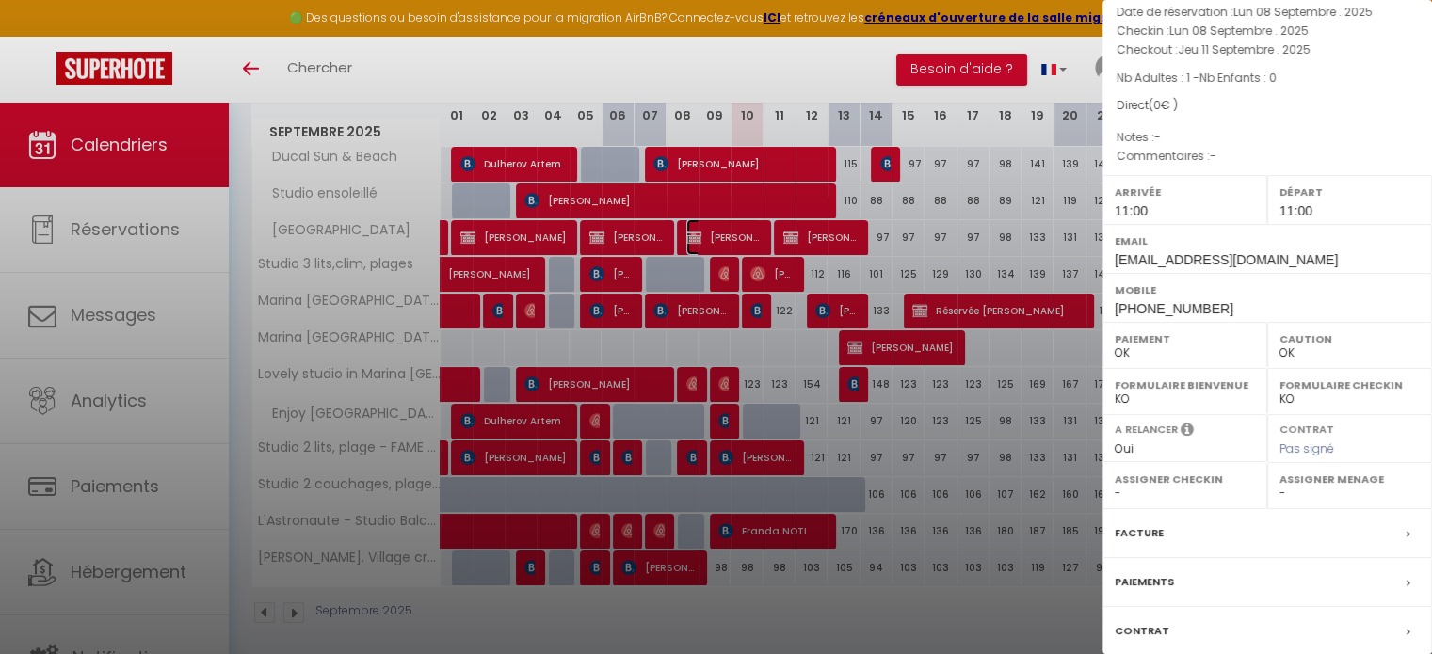
scroll to position [219, 0]
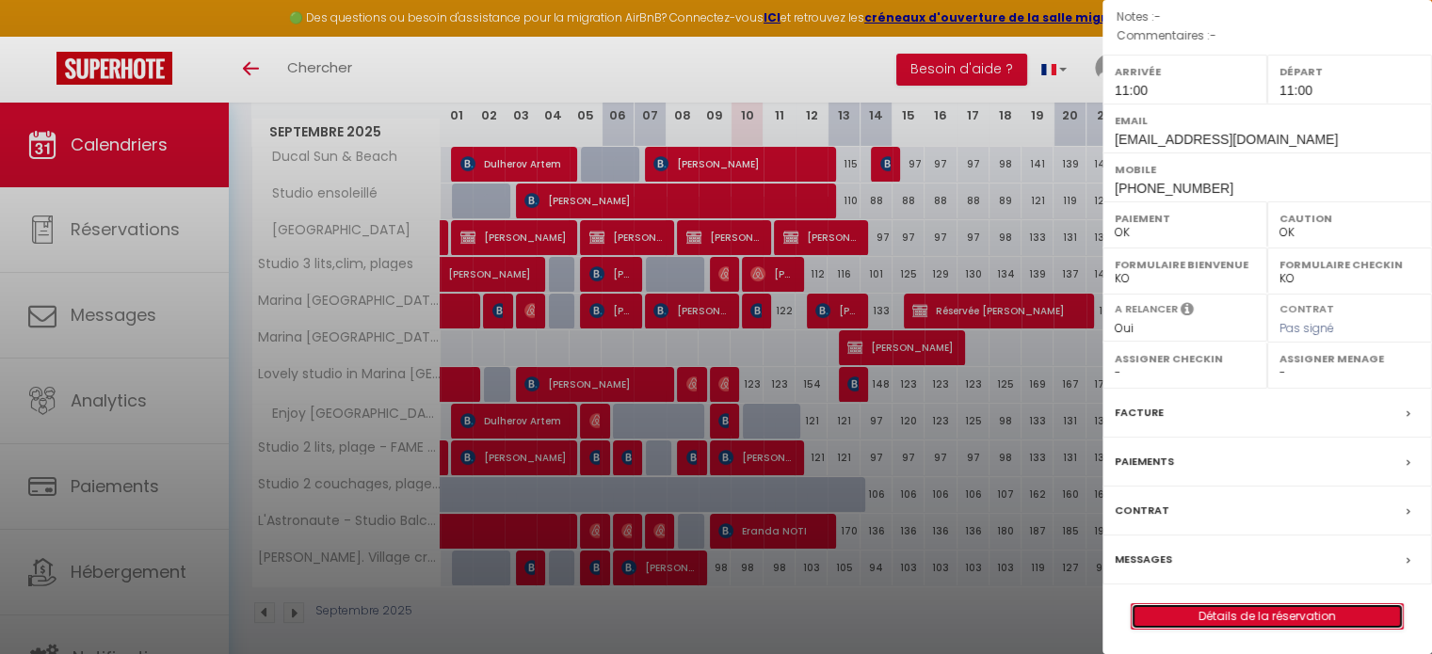
click at [1241, 604] on link "Détails de la réservation" at bounding box center [1267, 616] width 271 height 24
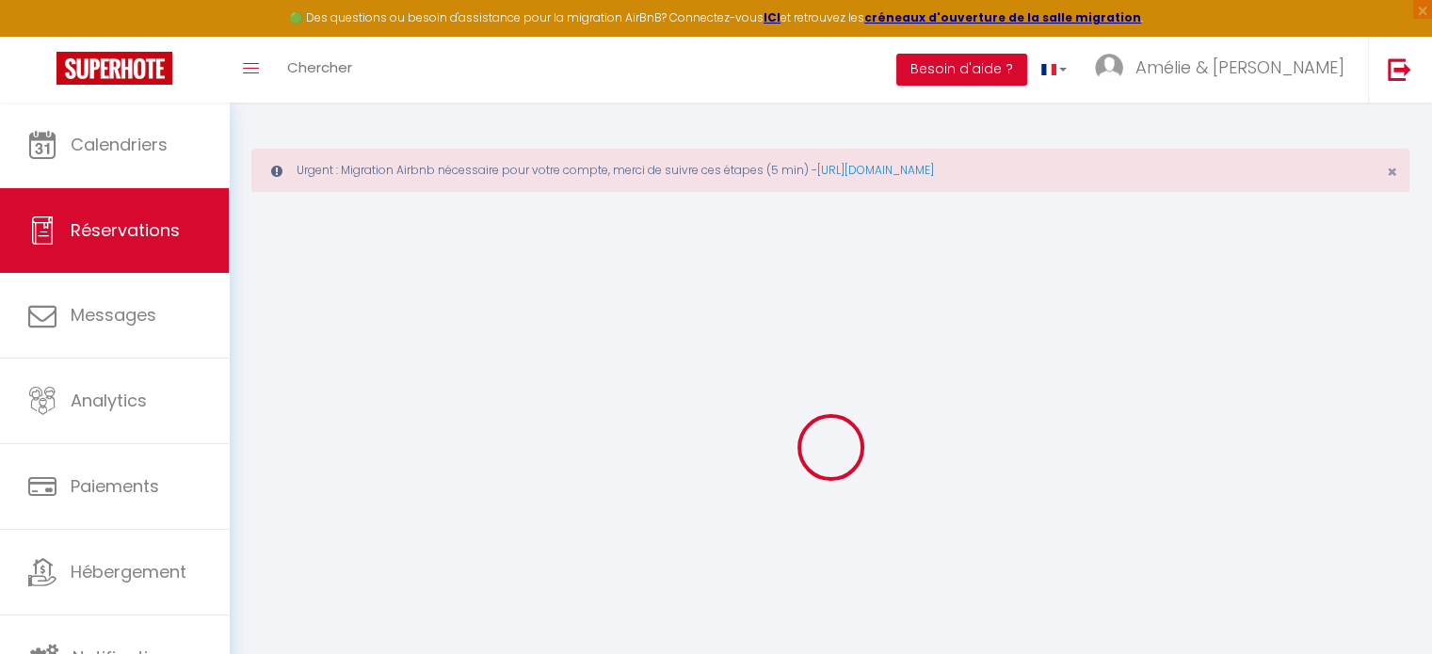
select select
checkbox input "false"
select select
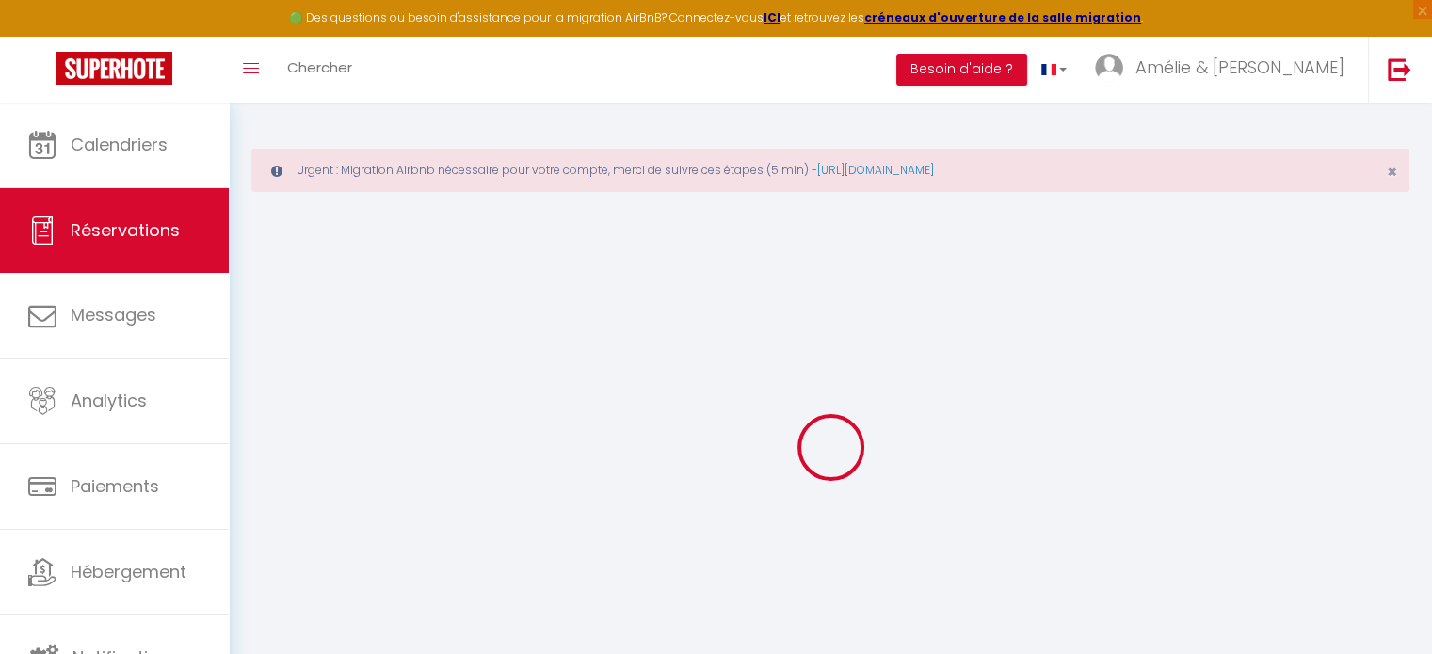
checkbox input "false"
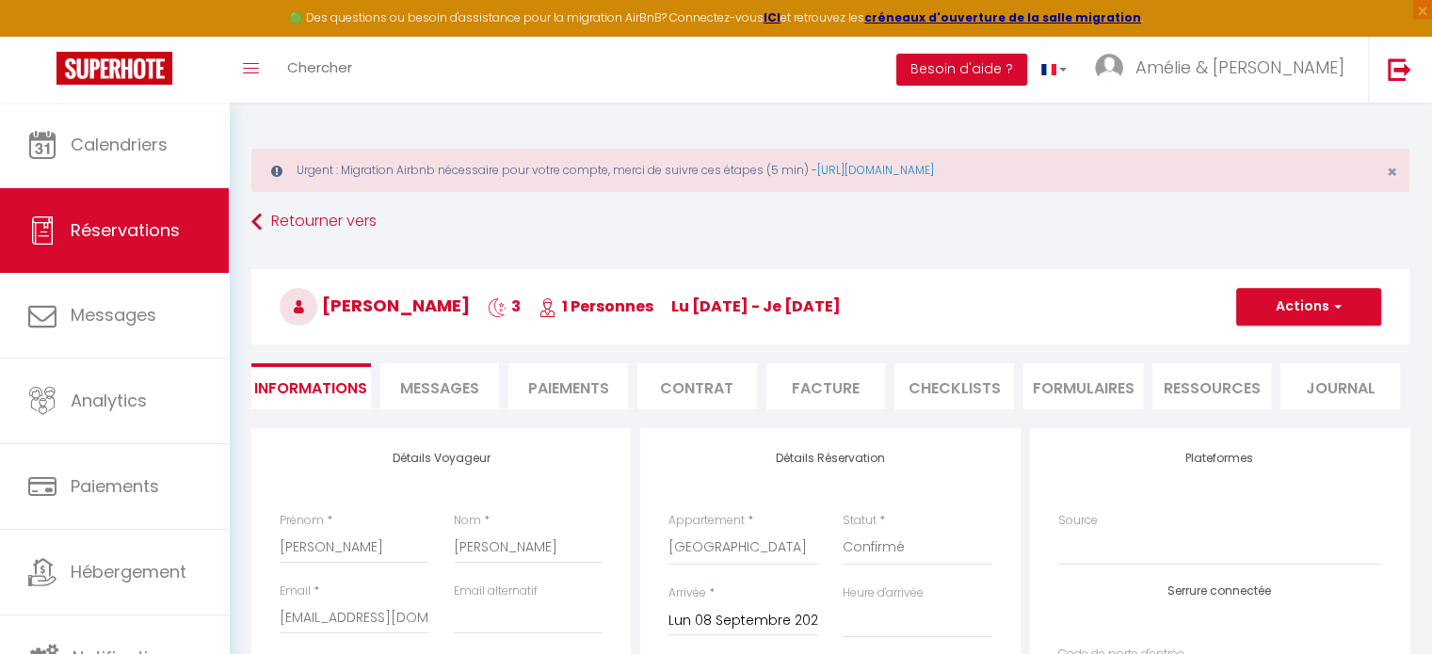
select select
checkbox input "false"
select select "11:00"
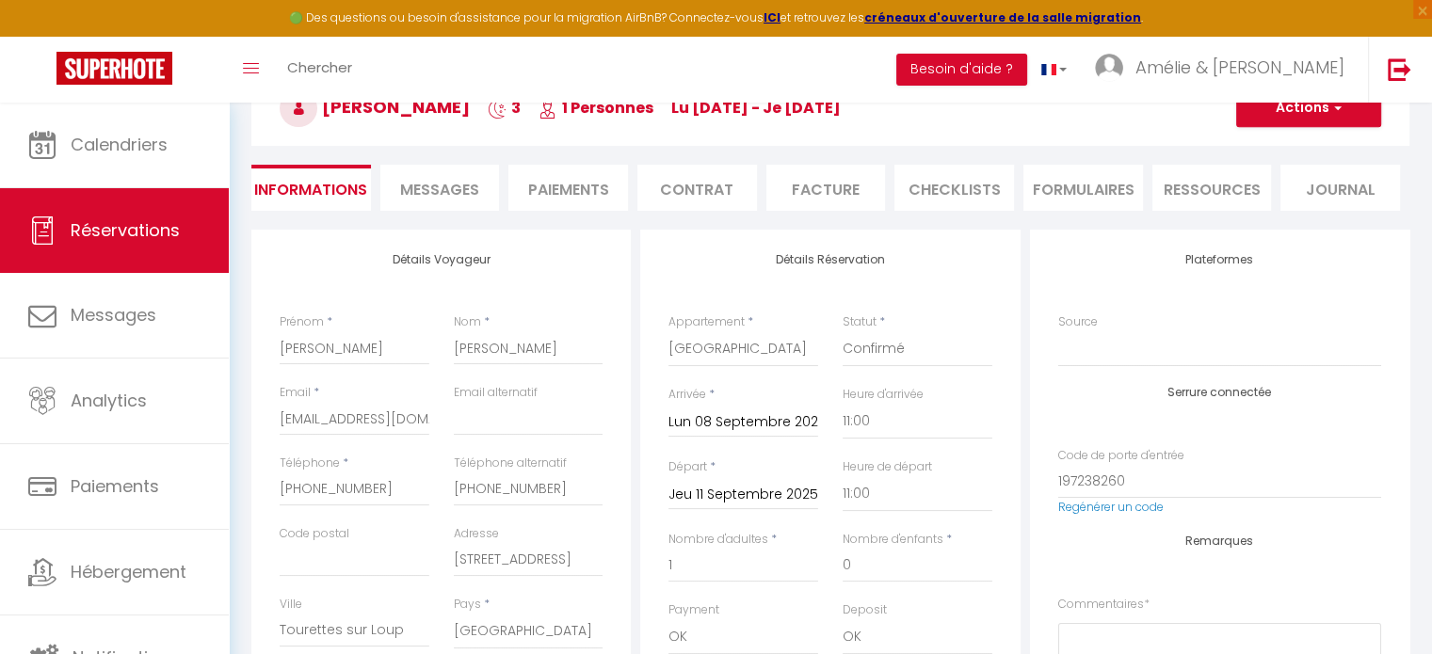
scroll to position [282, 0]
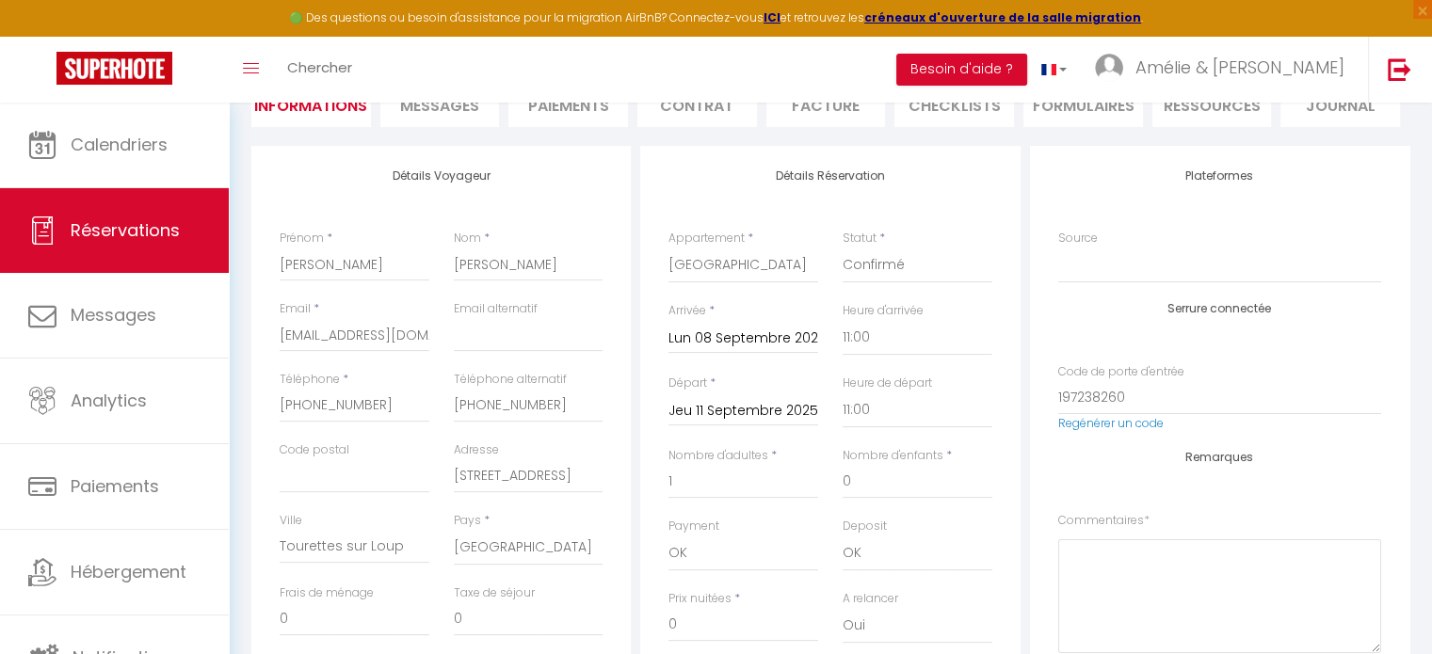
click at [441, 110] on span "Messages" at bounding box center [439, 106] width 79 height 22
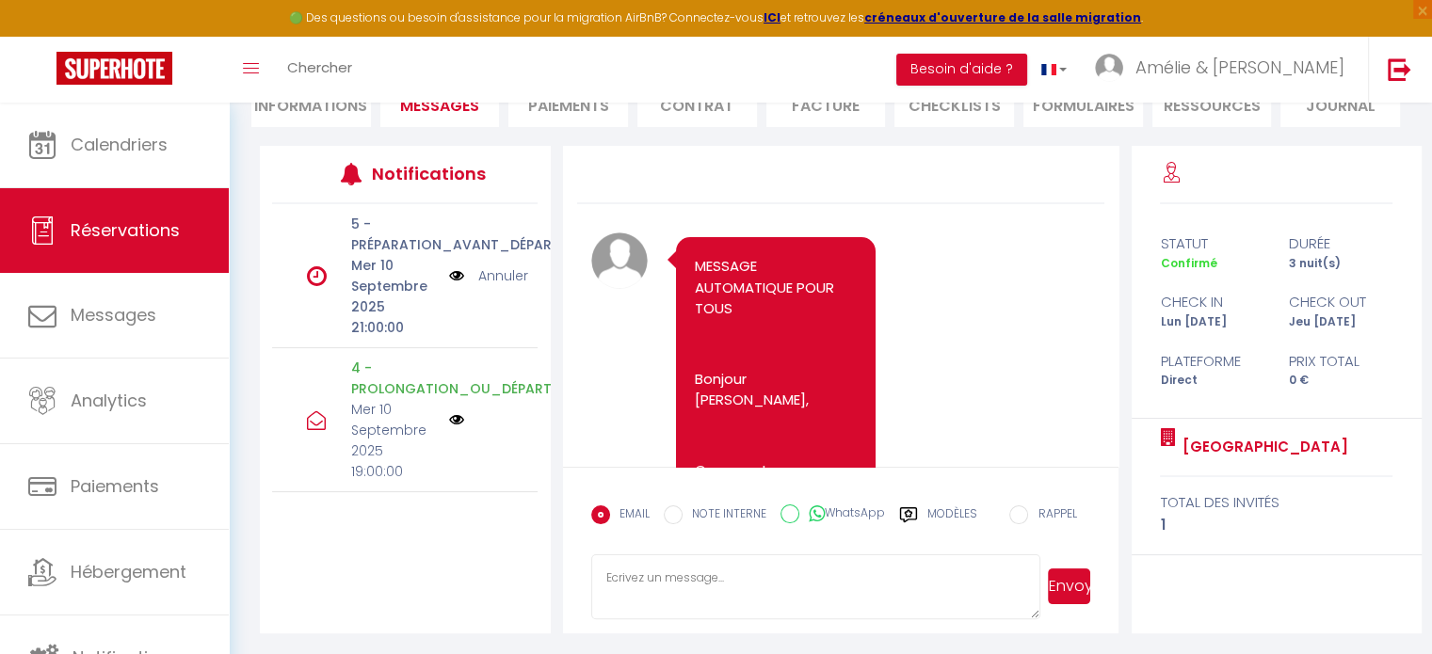
click at [501, 278] on link "Annuler" at bounding box center [503, 275] width 50 height 21
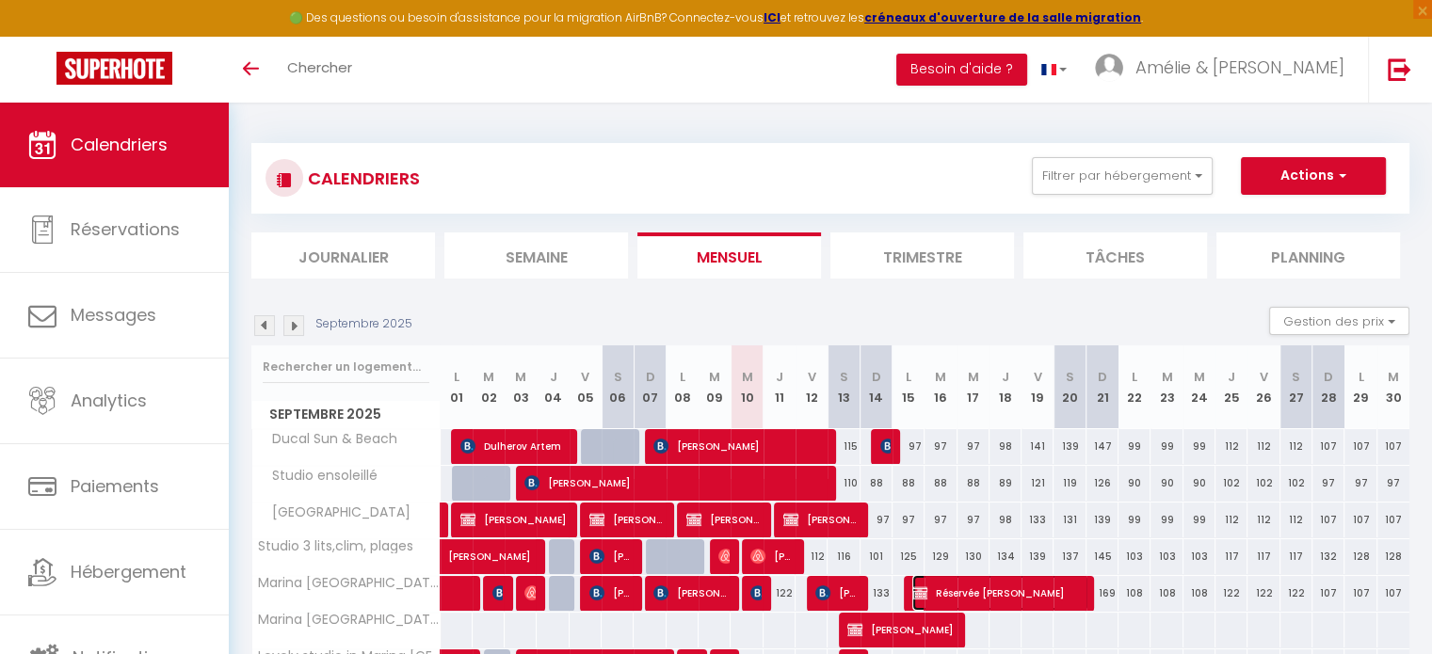
click at [988, 590] on span "Réservée [PERSON_NAME]" at bounding box center [1000, 593] width 176 height 36
select select "OK"
select select "KO"
select select "0"
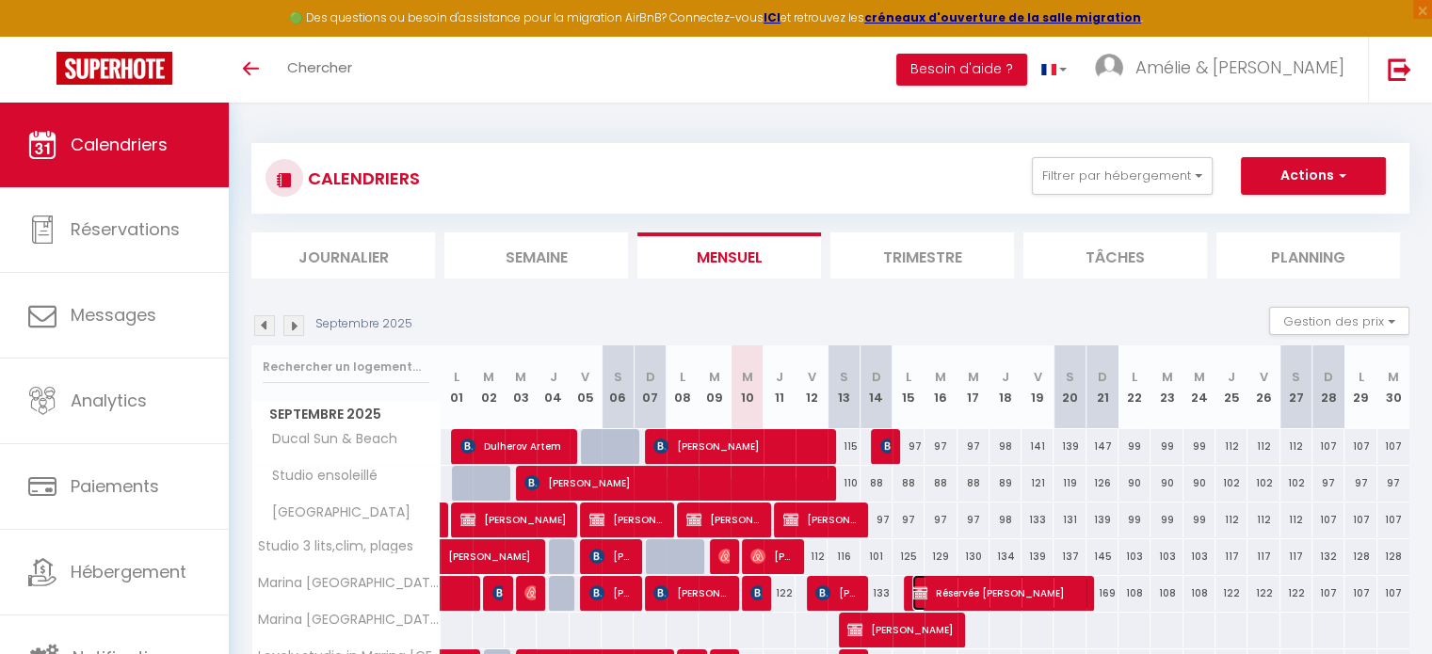
select select "1"
select select
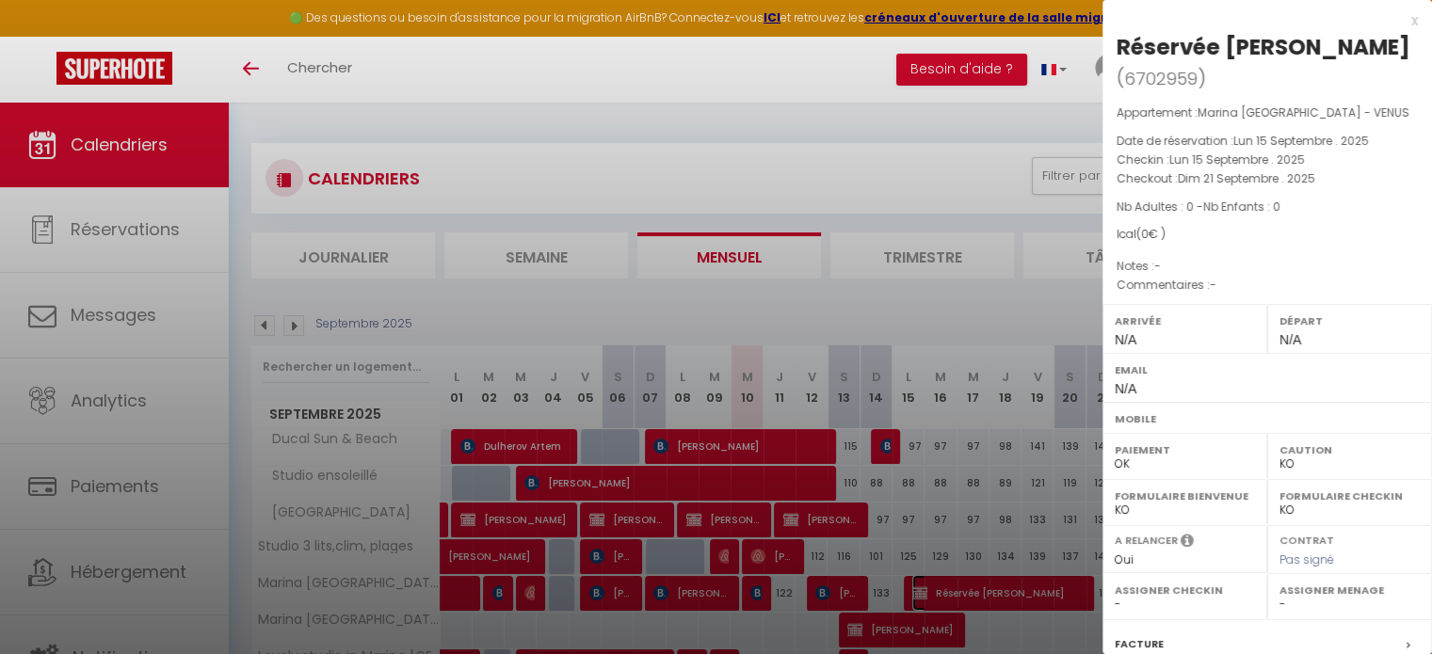
scroll to position [201, 0]
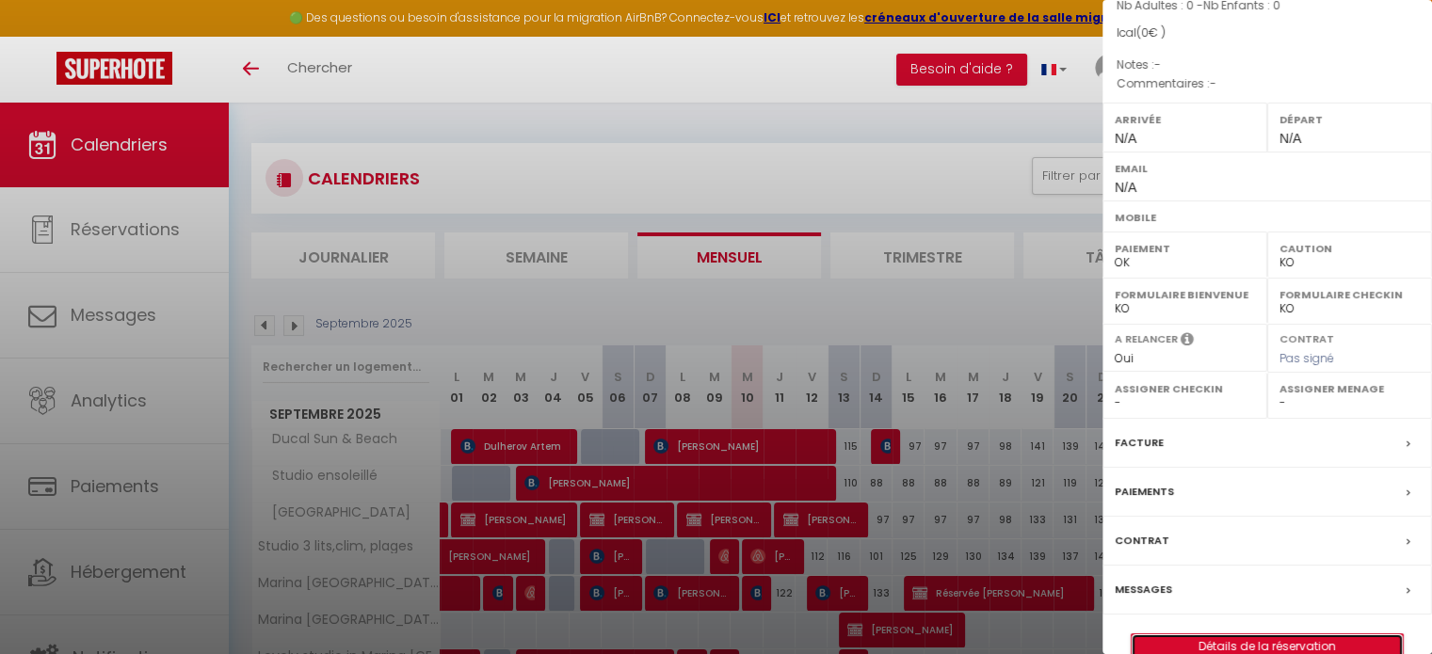
click at [1259, 634] on link "Détails de la réservation" at bounding box center [1267, 646] width 271 height 24
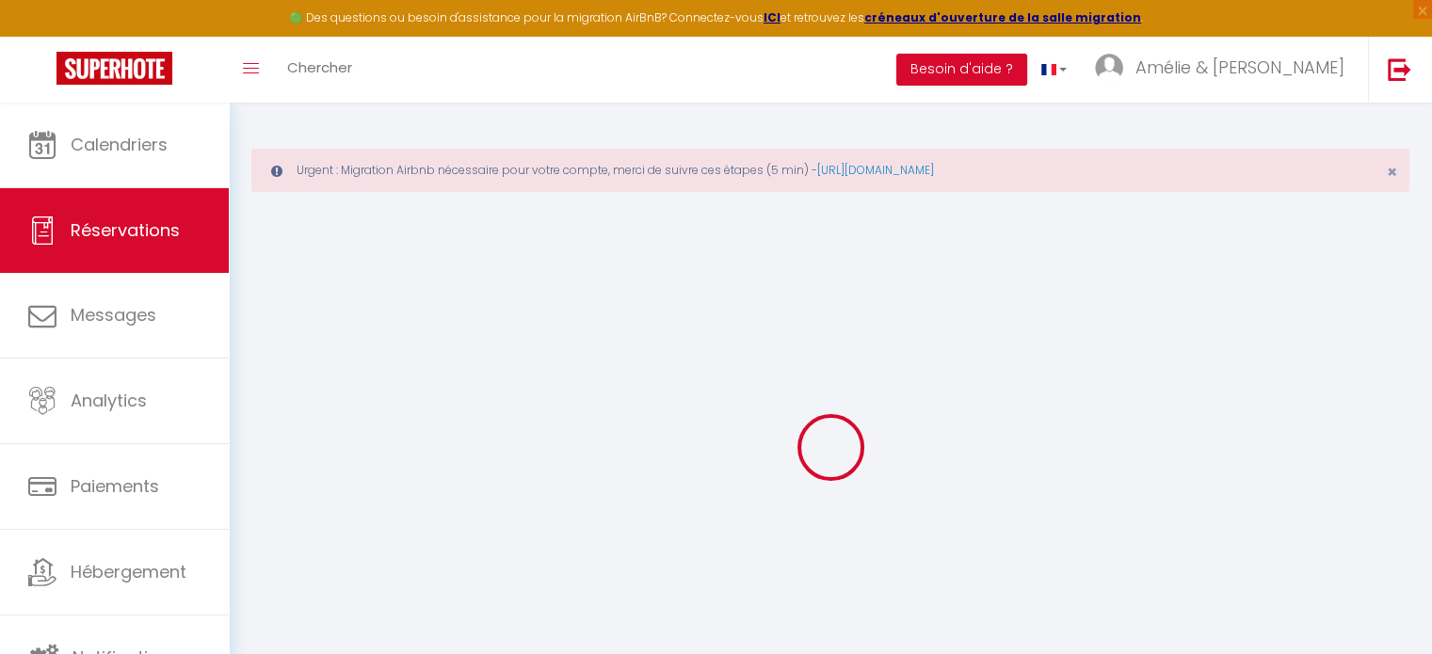
select select
checkbox input "false"
select select
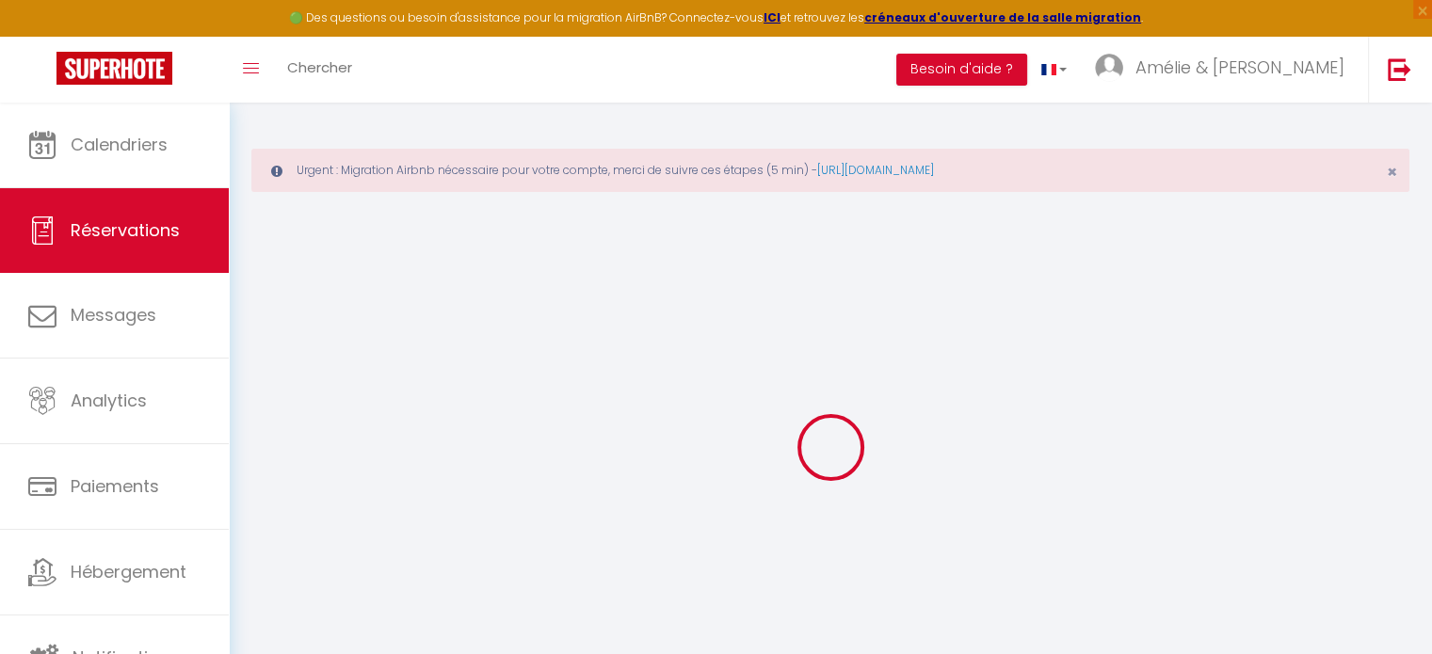
select select
checkbox input "false"
select select
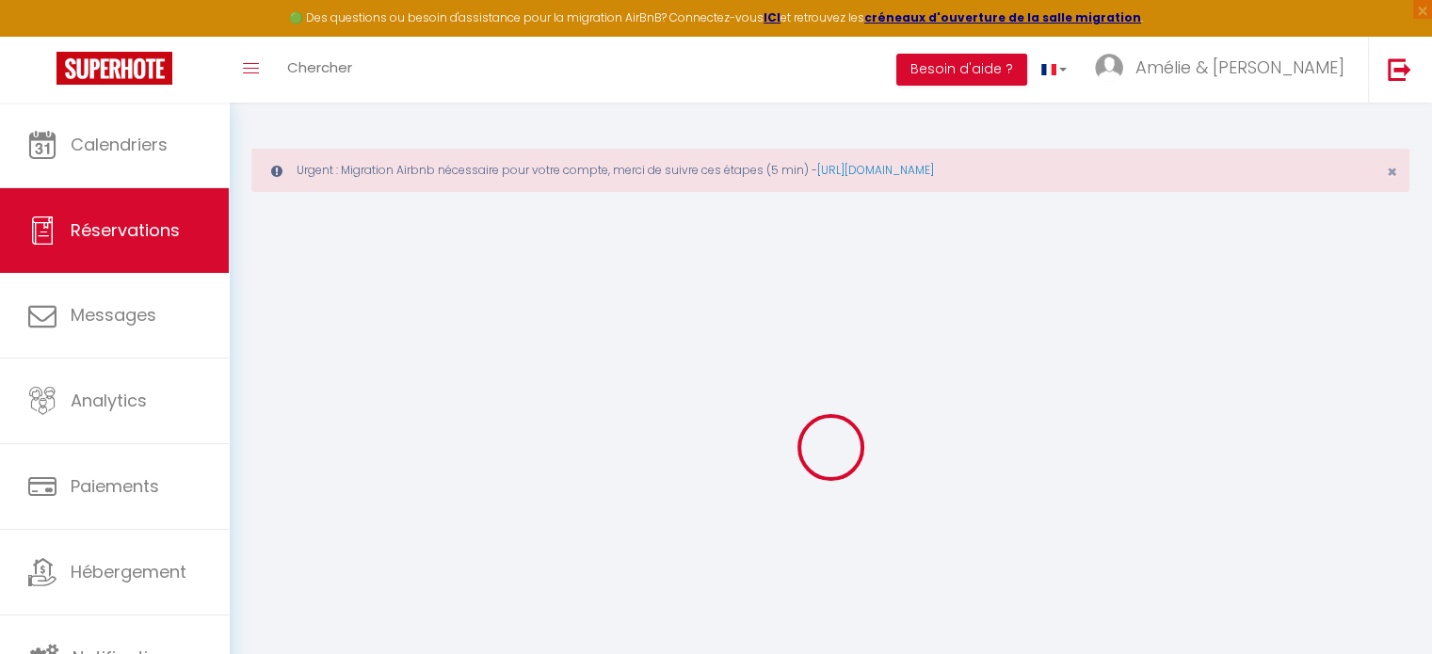
select select
checkbox input "false"
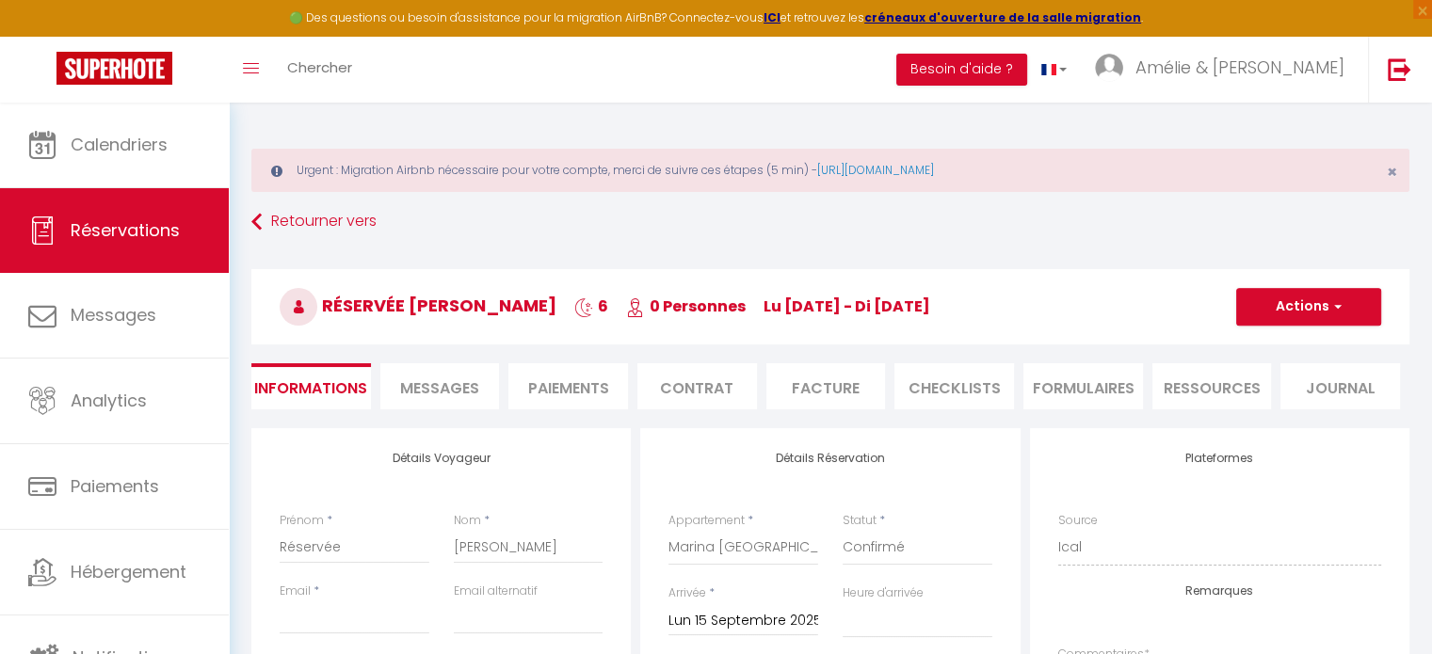
select select
checkbox input "false"
select select
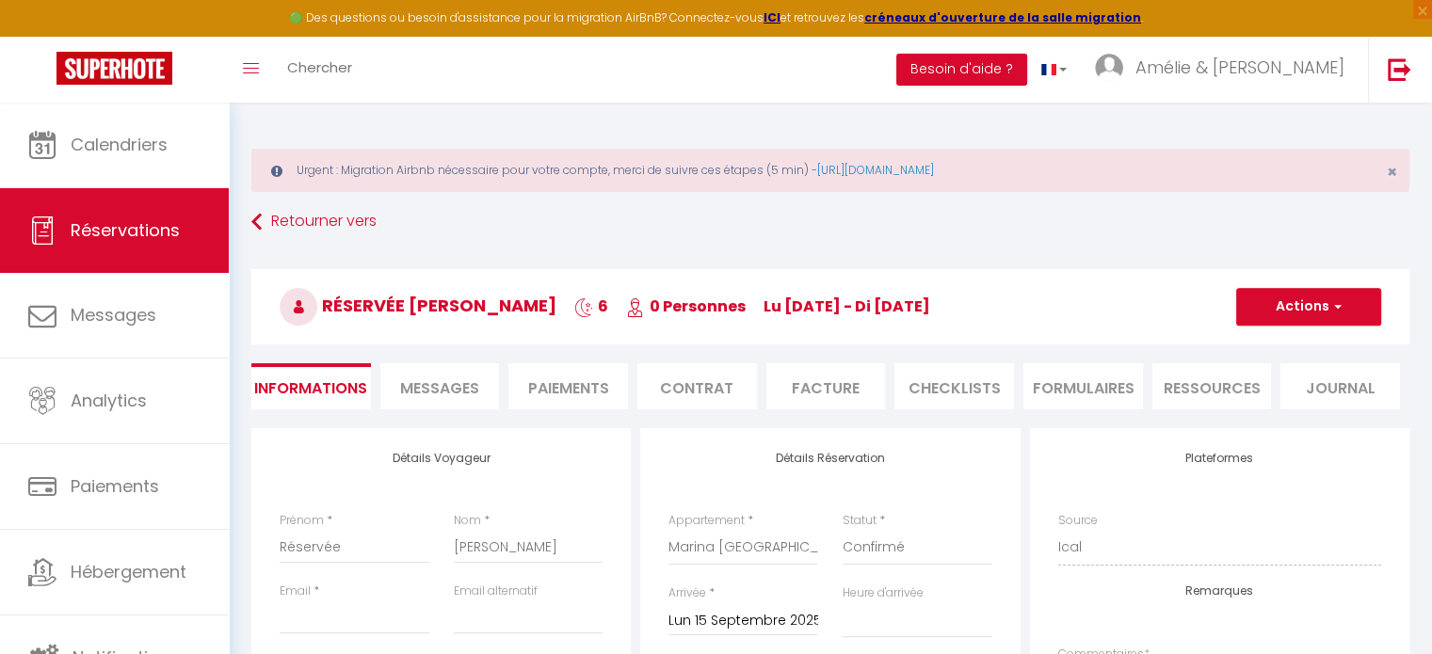
checkbox input "false"
select select
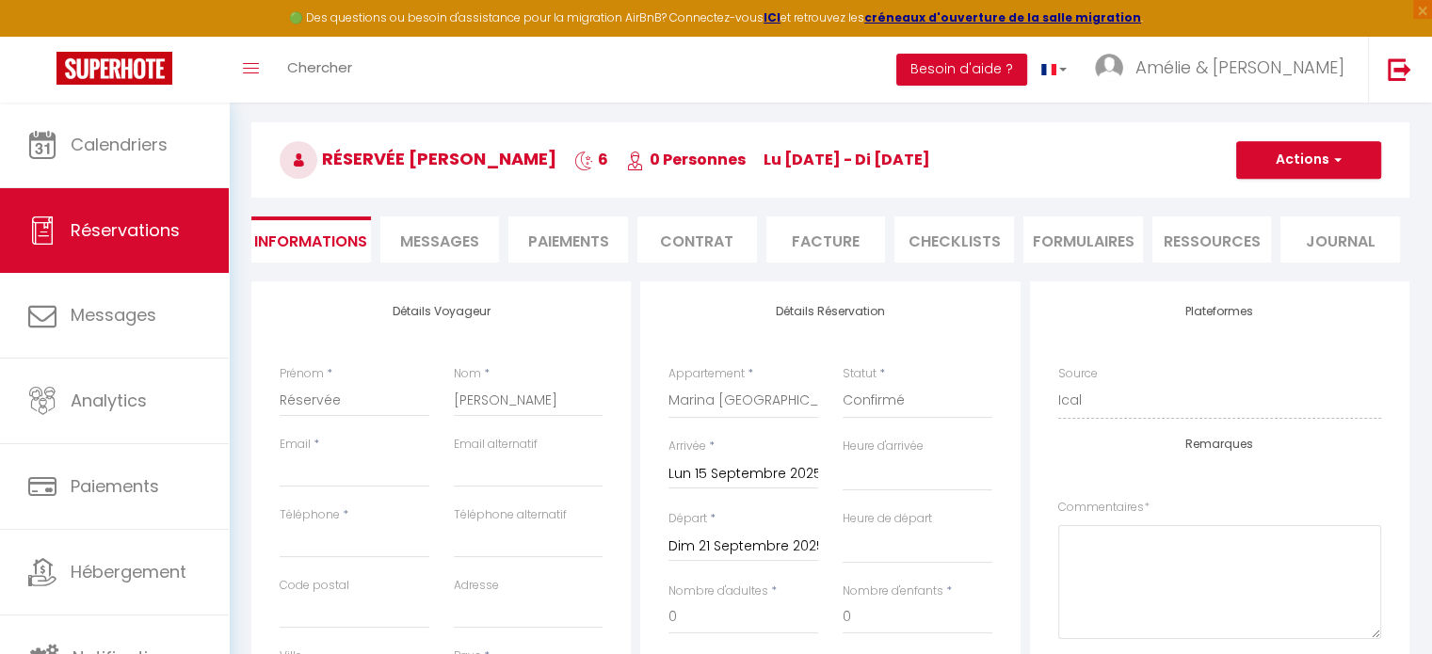
scroll to position [120, 0]
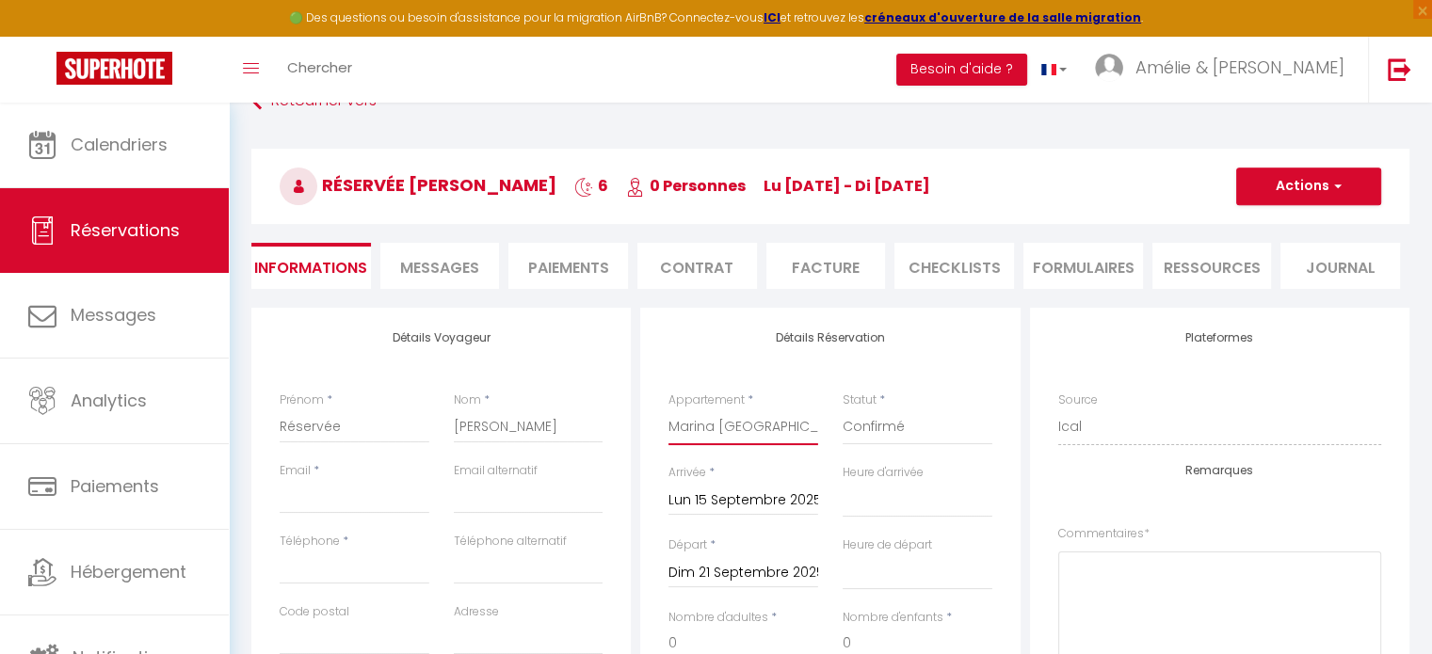
click at [773, 434] on select "Jolie maison. Village crèches Ducal Sun & Beach Studio ensoleillé Ducal Green -…" at bounding box center [743, 427] width 150 height 36
select select "27030"
click at [668, 409] on select "Jolie maison. Village crèches Ducal Sun & Beach Studio ensoleillé Ducal Green -…" at bounding box center [743, 427] width 150 height 36
select select
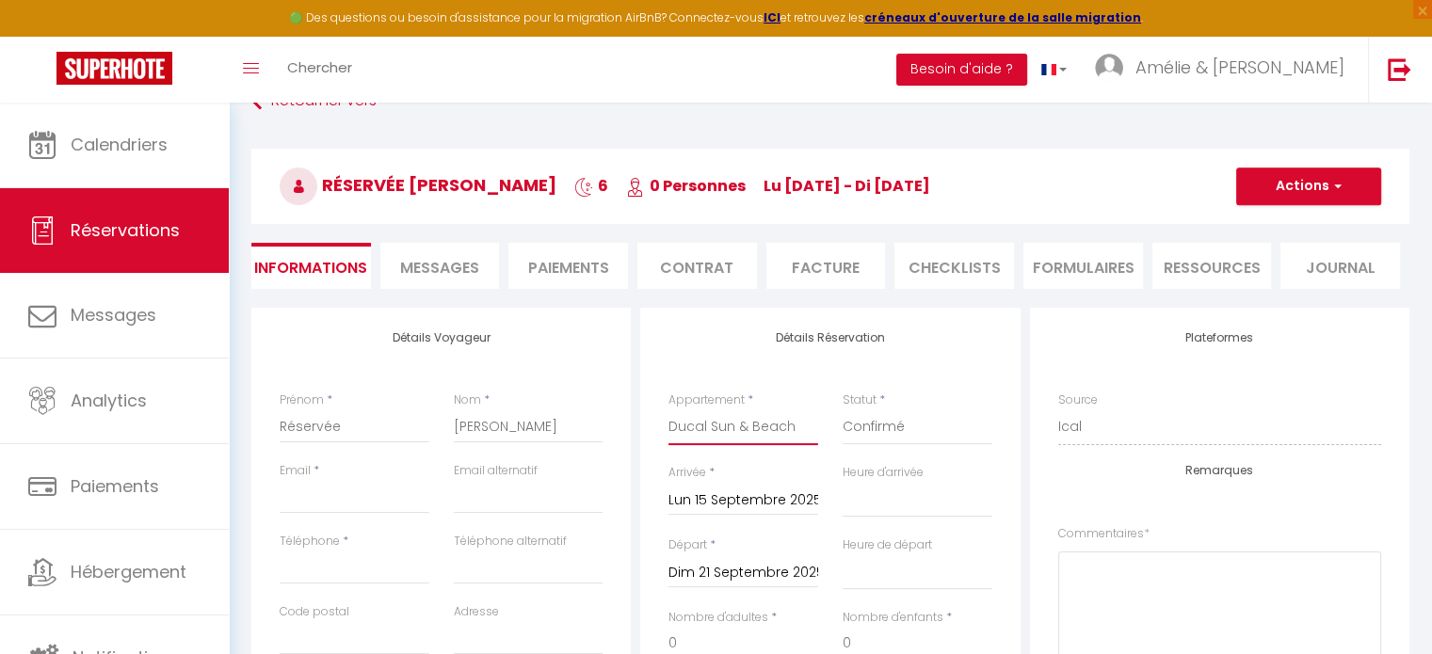
select select
checkbox input "false"
select select
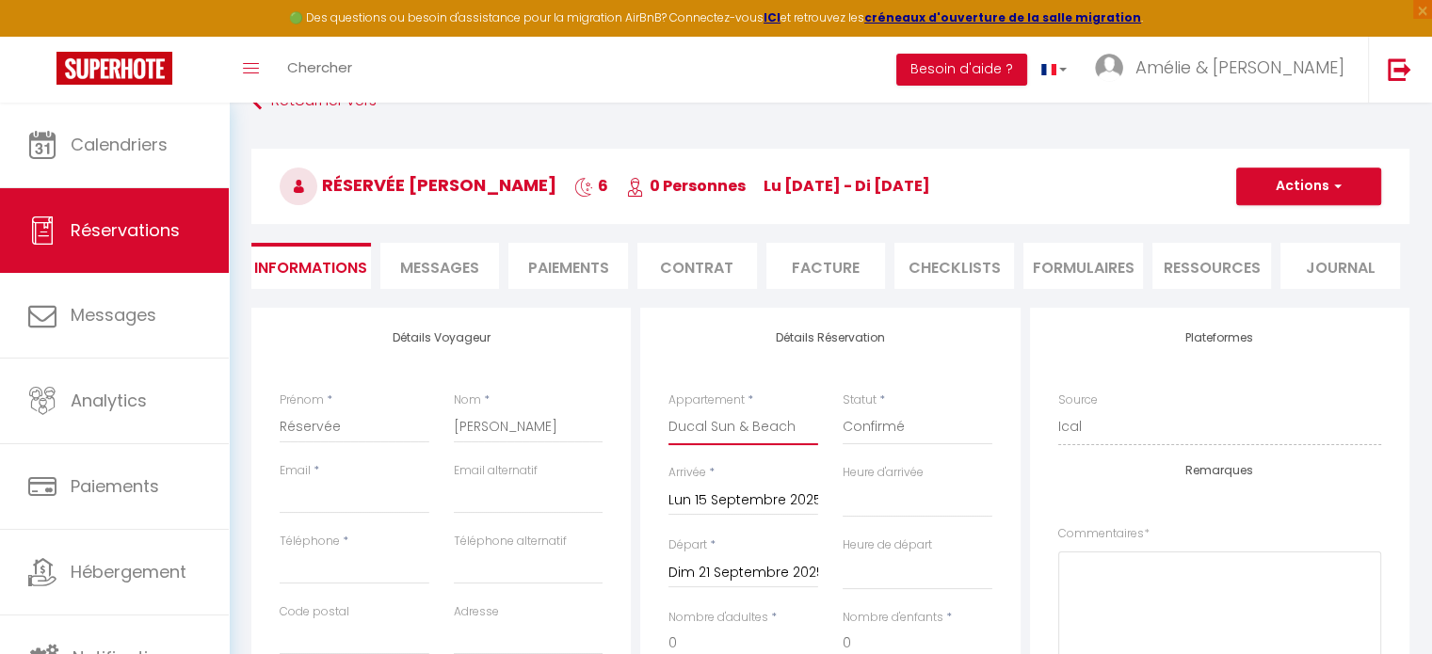
checkbox input "false"
click at [1360, 203] on button "Actions" at bounding box center [1308, 187] width 145 height 38
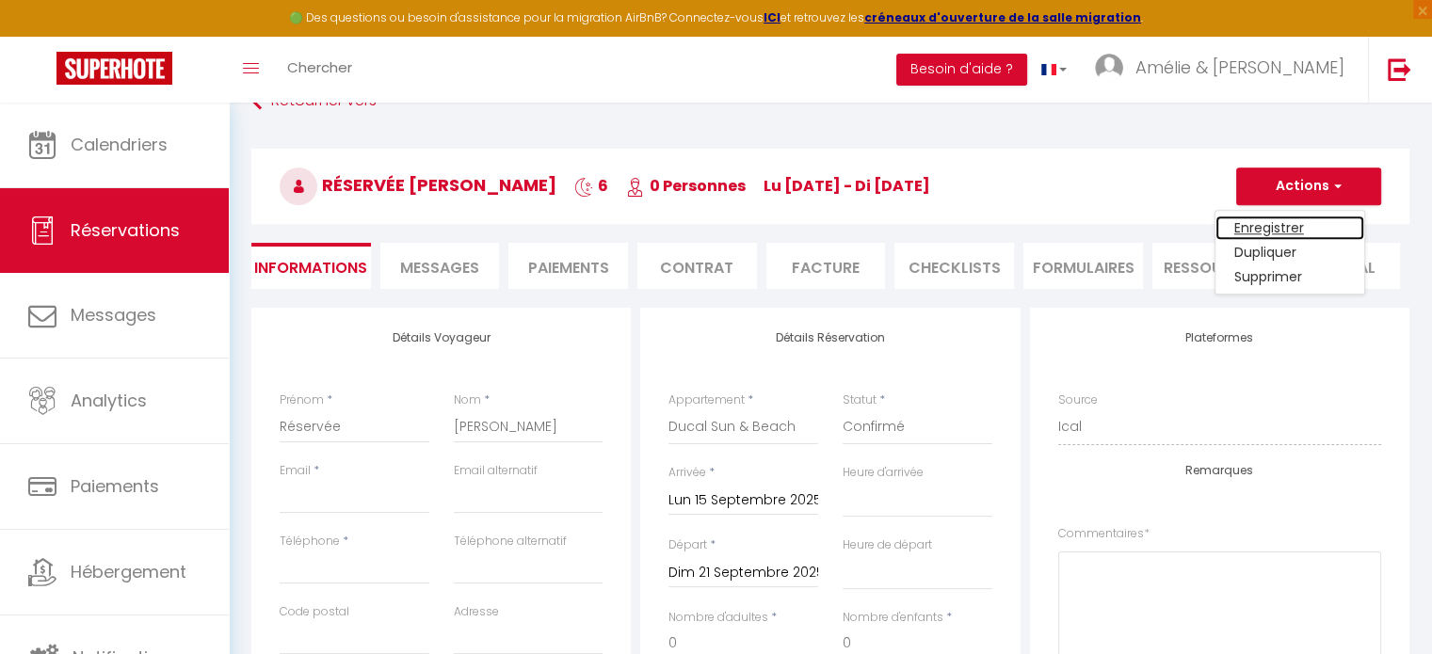
click at [1272, 228] on link "Enregistrer" at bounding box center [1289, 228] width 149 height 24
select select
checkbox input "false"
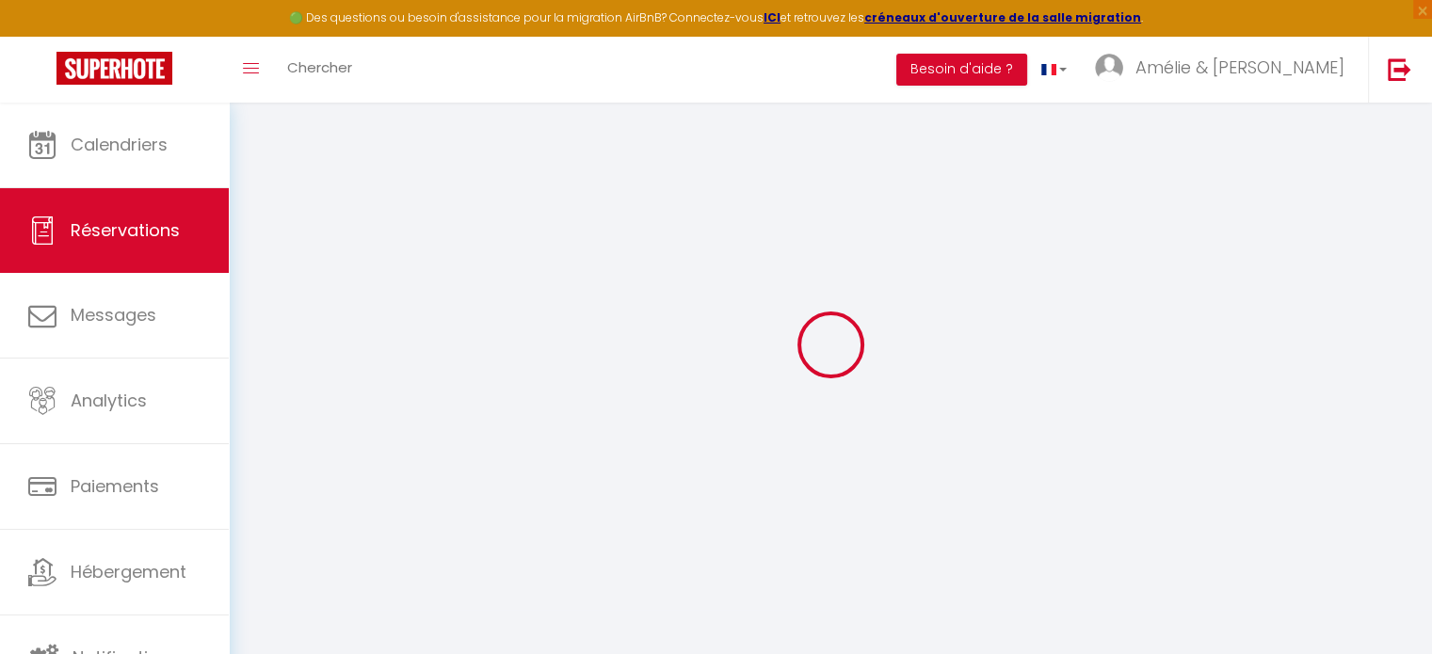
scroll to position [102, 0]
select select
checkbox input "false"
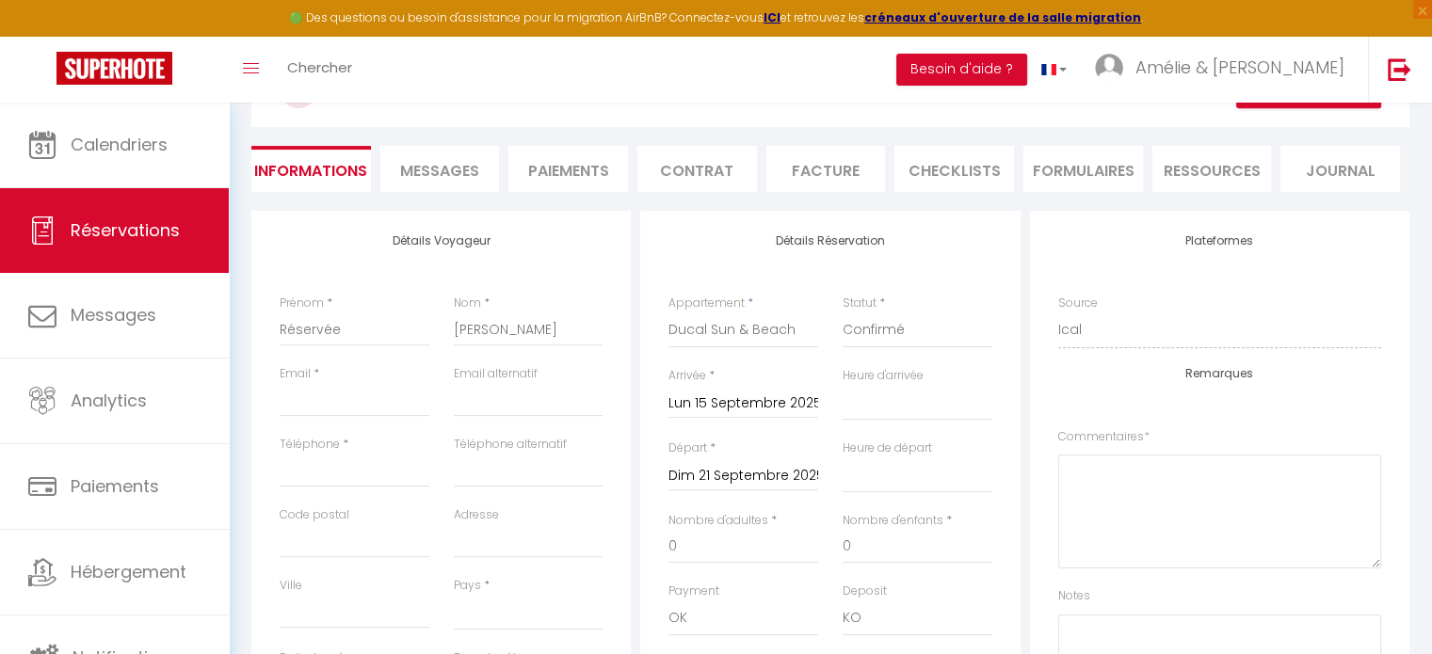
scroll to position [228, 0]
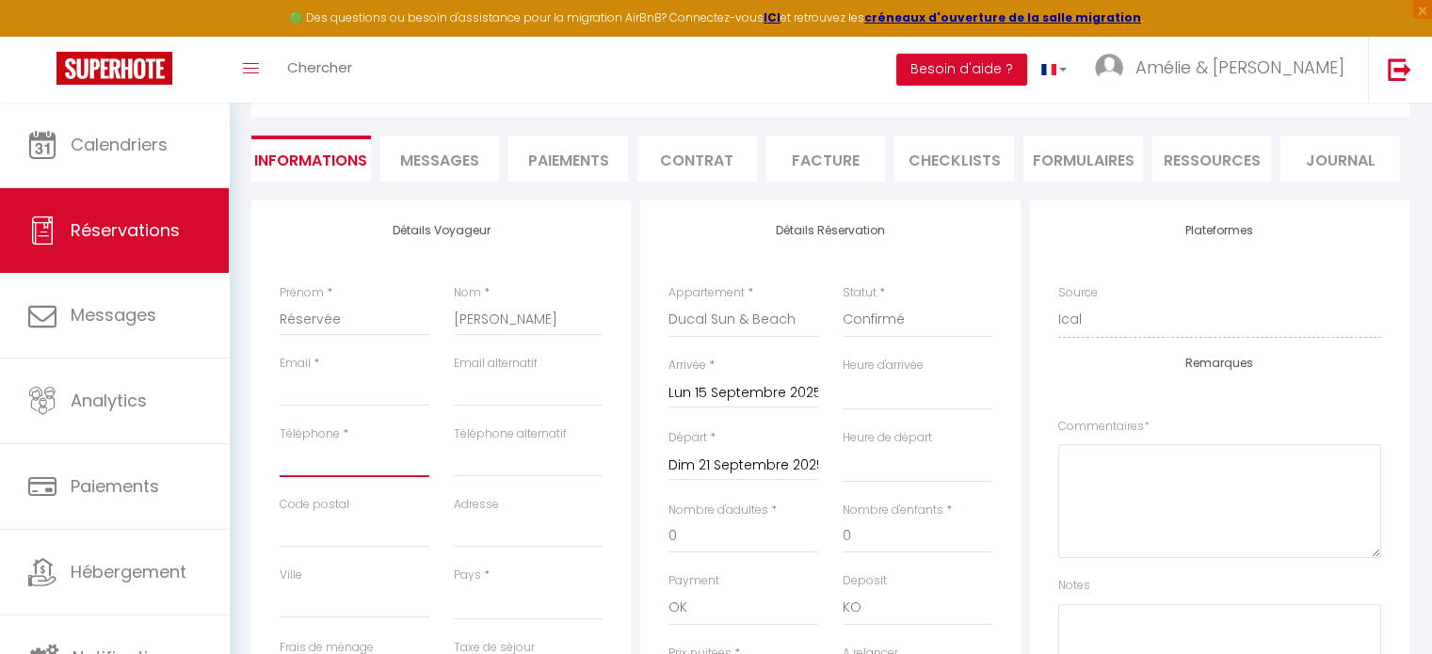
paste input "+41 78-758-7460"
type input "+41 78-758-7460"
select select
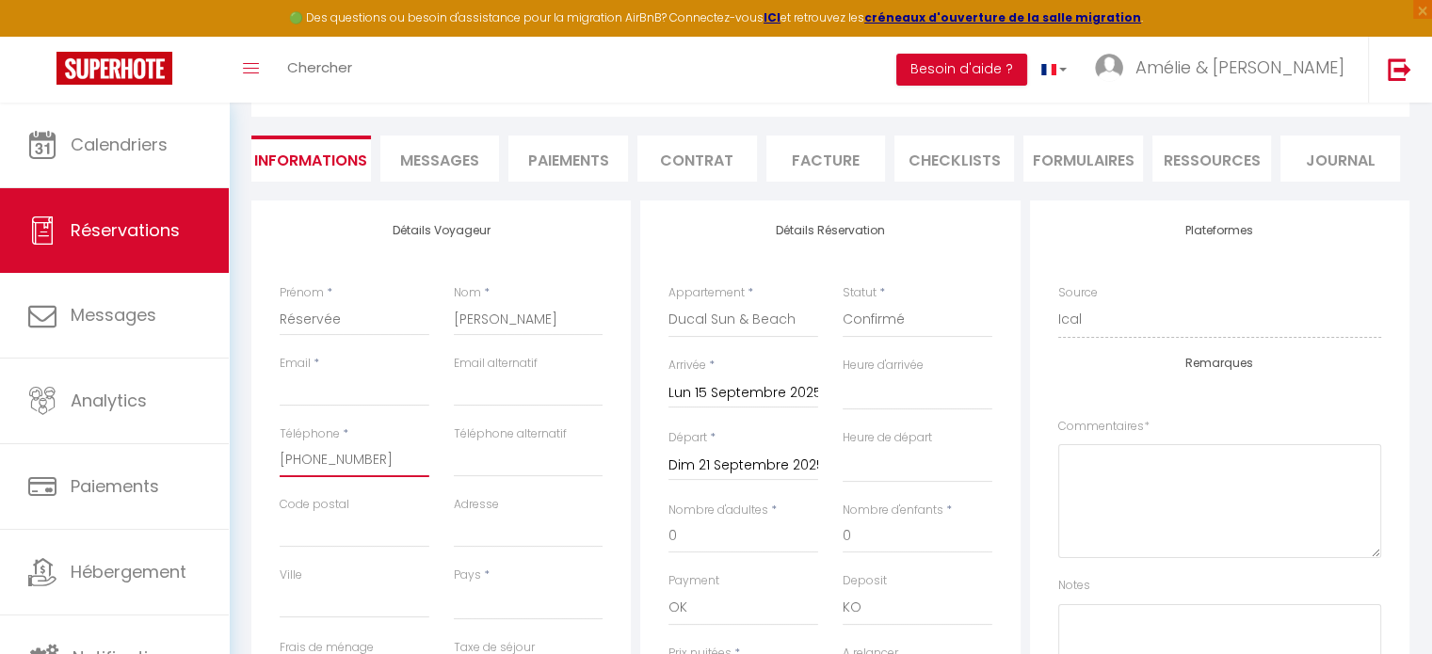
checkbox input "false"
click at [361, 457] on input "+41 78-758-7460" at bounding box center [355, 460] width 150 height 34
click at [354, 456] on input "+41 78-758-7460" at bounding box center [355, 460] width 150 height 34
type input "+41 78-7587460"
select select
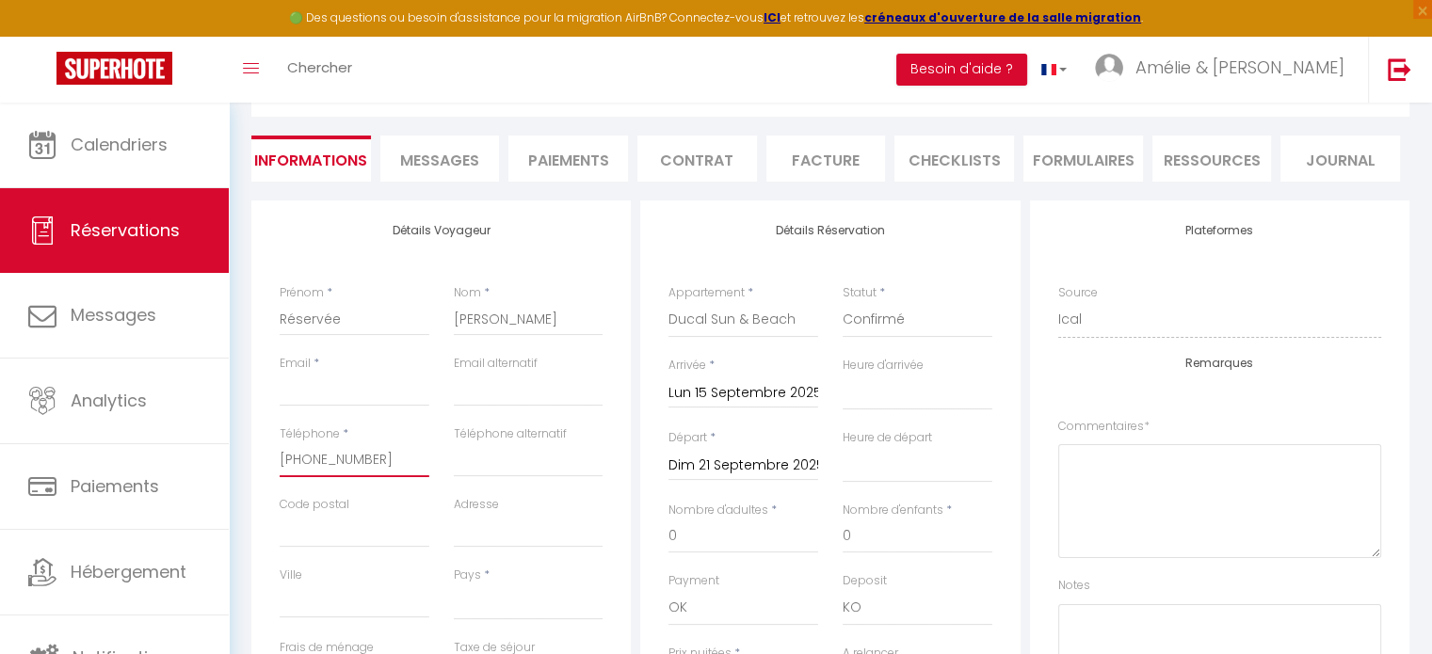
select select
checkbox input "false"
click at [325, 456] on input "+41 78-7587460" at bounding box center [355, 460] width 150 height 34
type input "+41 787587460"
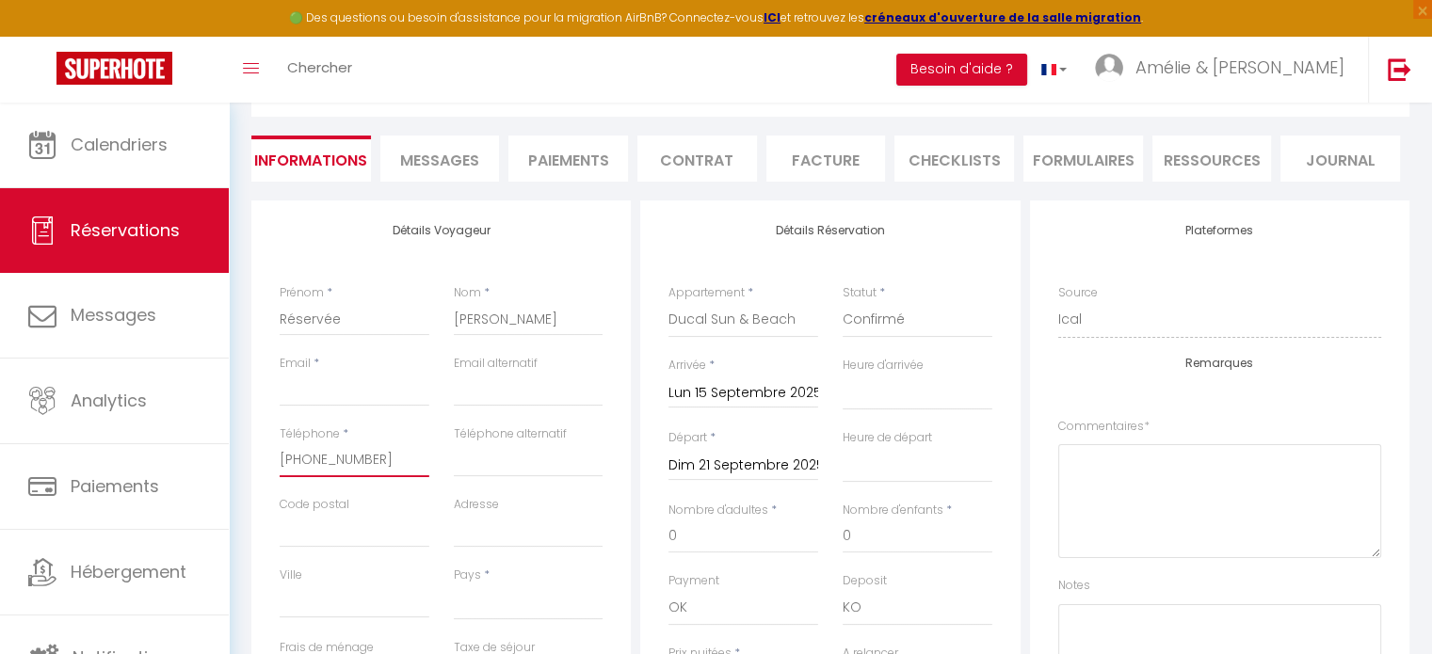
select select
checkbox input "false"
click at [306, 456] on input "+41 787587460" at bounding box center [355, 460] width 150 height 34
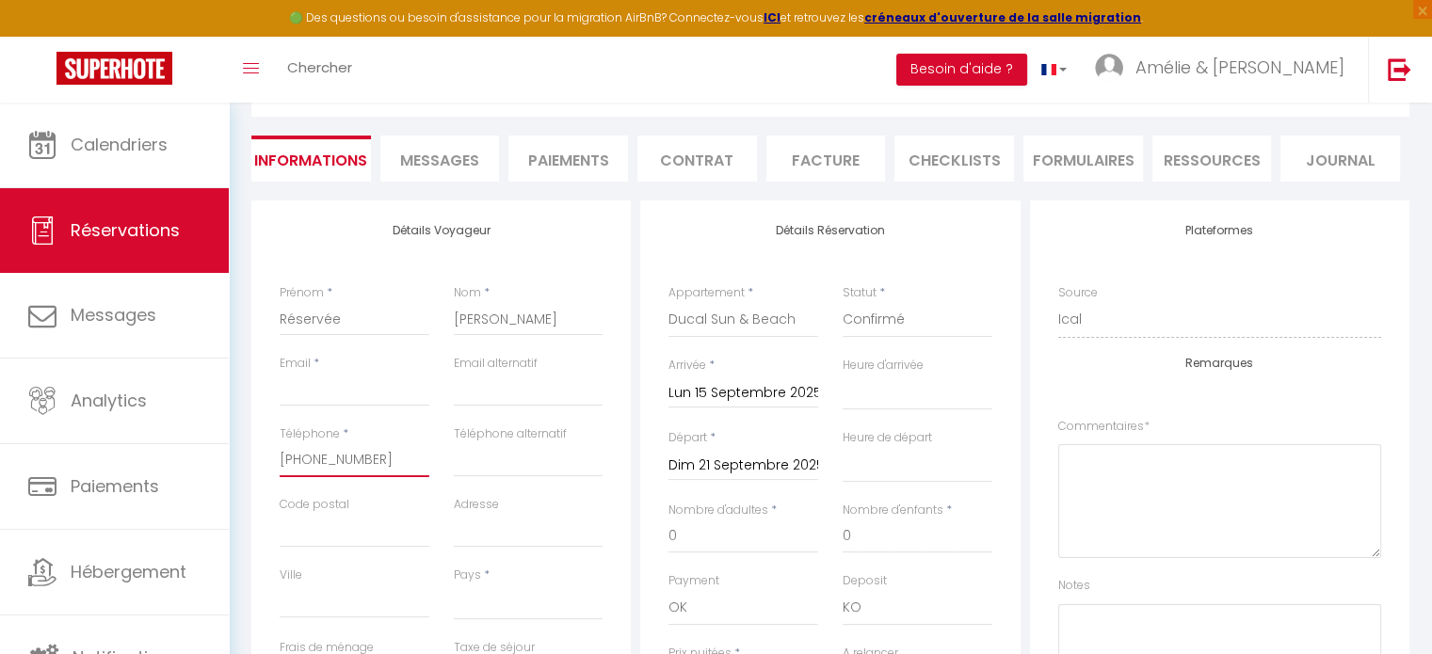
type input "+41787587460"
select select
checkbox input "false"
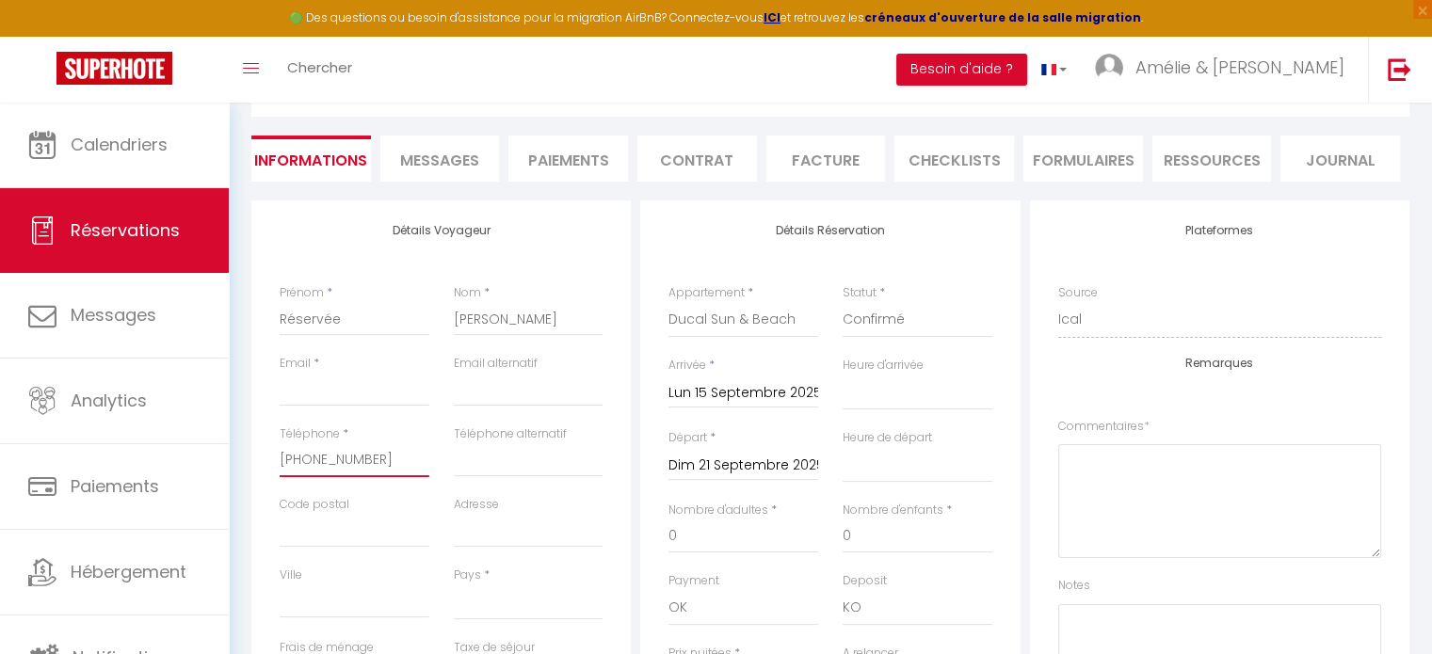
type input "+41787587460"
click at [328, 383] on input "Email client" at bounding box center [355, 390] width 150 height 34
paste input "ra.thoerig@gmail.com"
type input "ra.thoerig@gmail.com"
select select
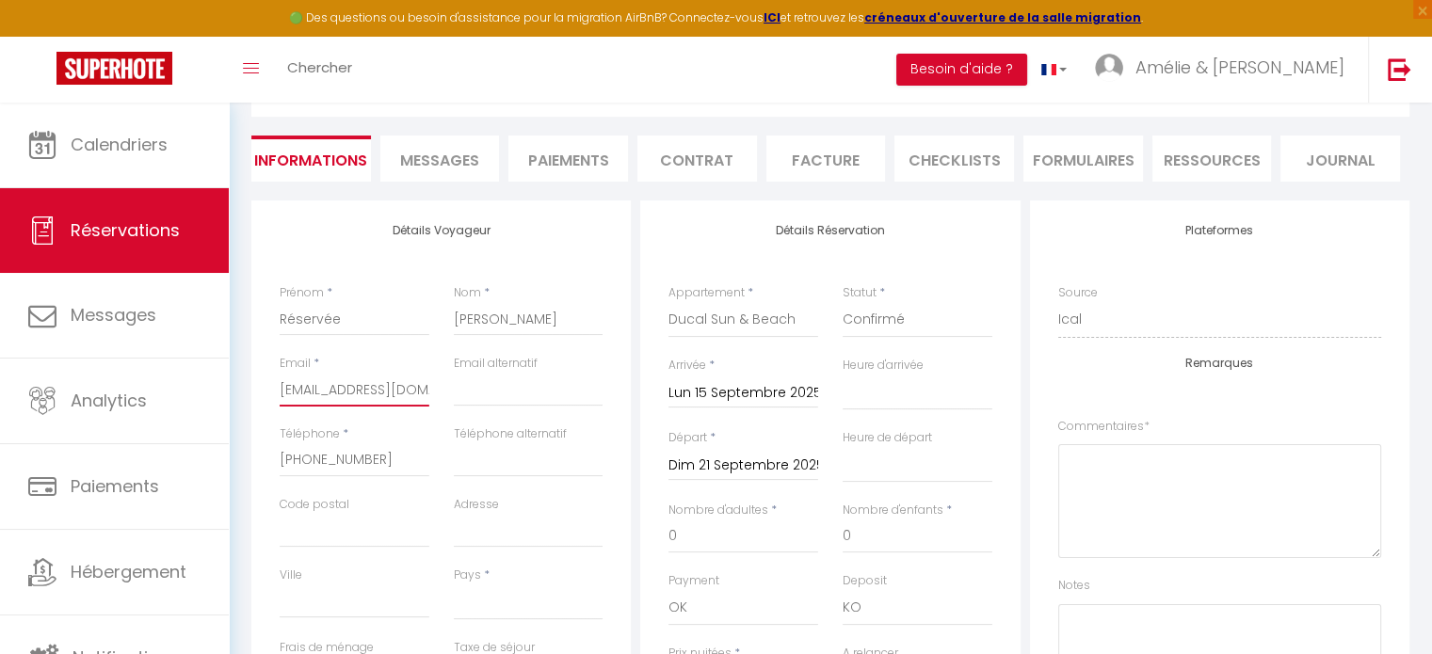
select select
checkbox input "false"
type input "ra.thoerig@gmail.com"
click at [483, 608] on select "France Portugal Afghanistan Albania Algeria American Samoa Andorra Angola Angui…" at bounding box center [529, 603] width 150 height 36
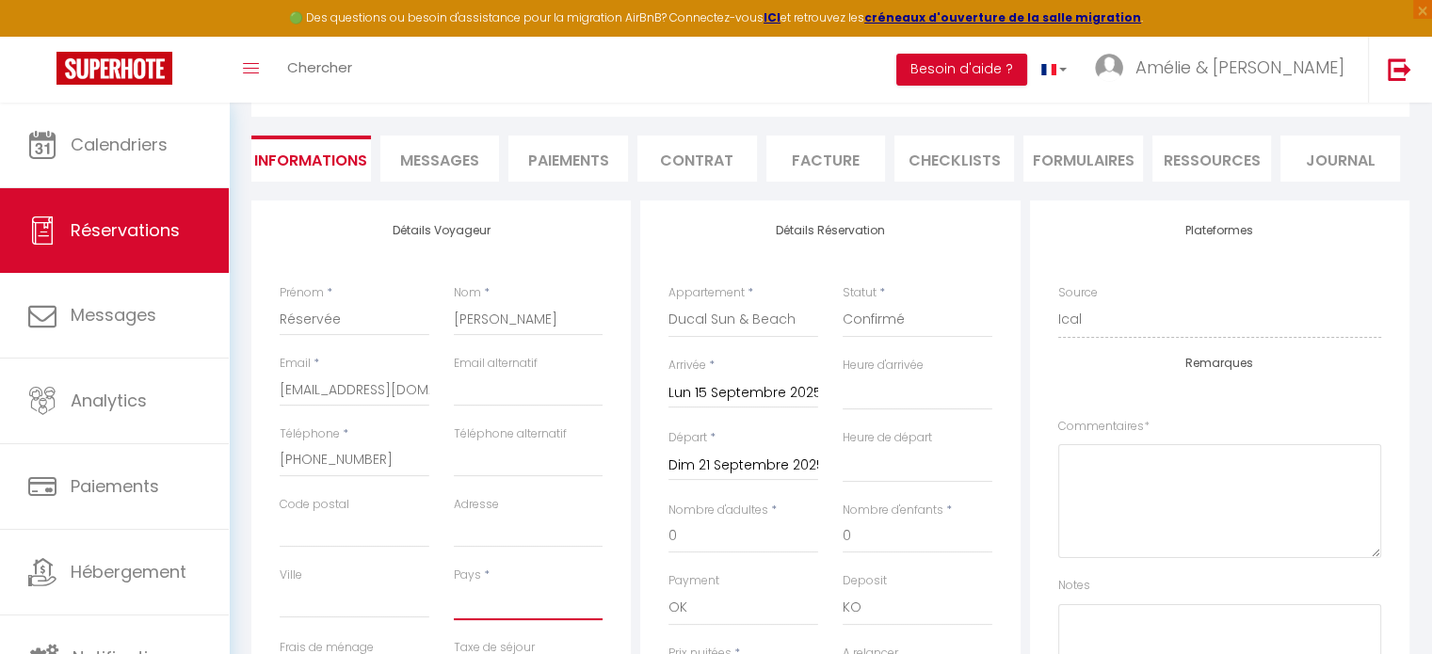
select select "CH"
click at [454, 585] on select "France Portugal Afghanistan Albania Algeria American Samoa Andorra Angola Angui…" at bounding box center [529, 603] width 150 height 36
select select
checkbox input "false"
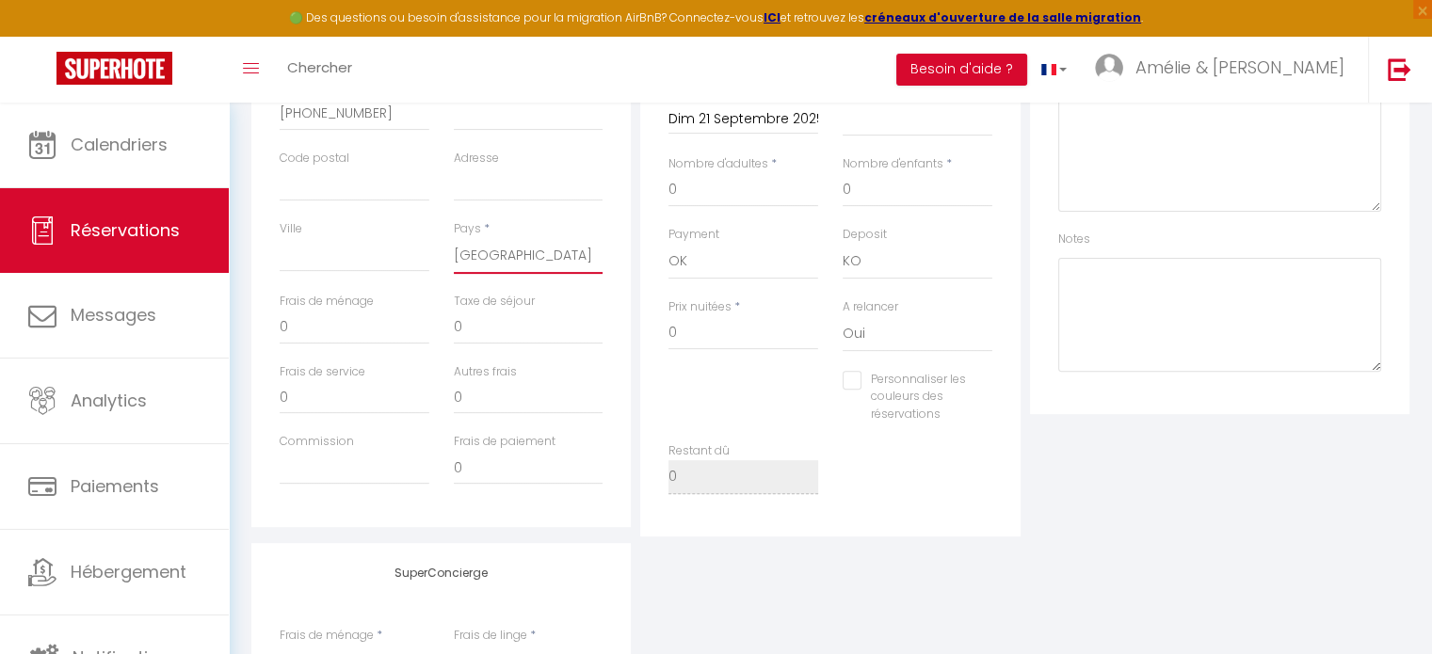
scroll to position [674, 0]
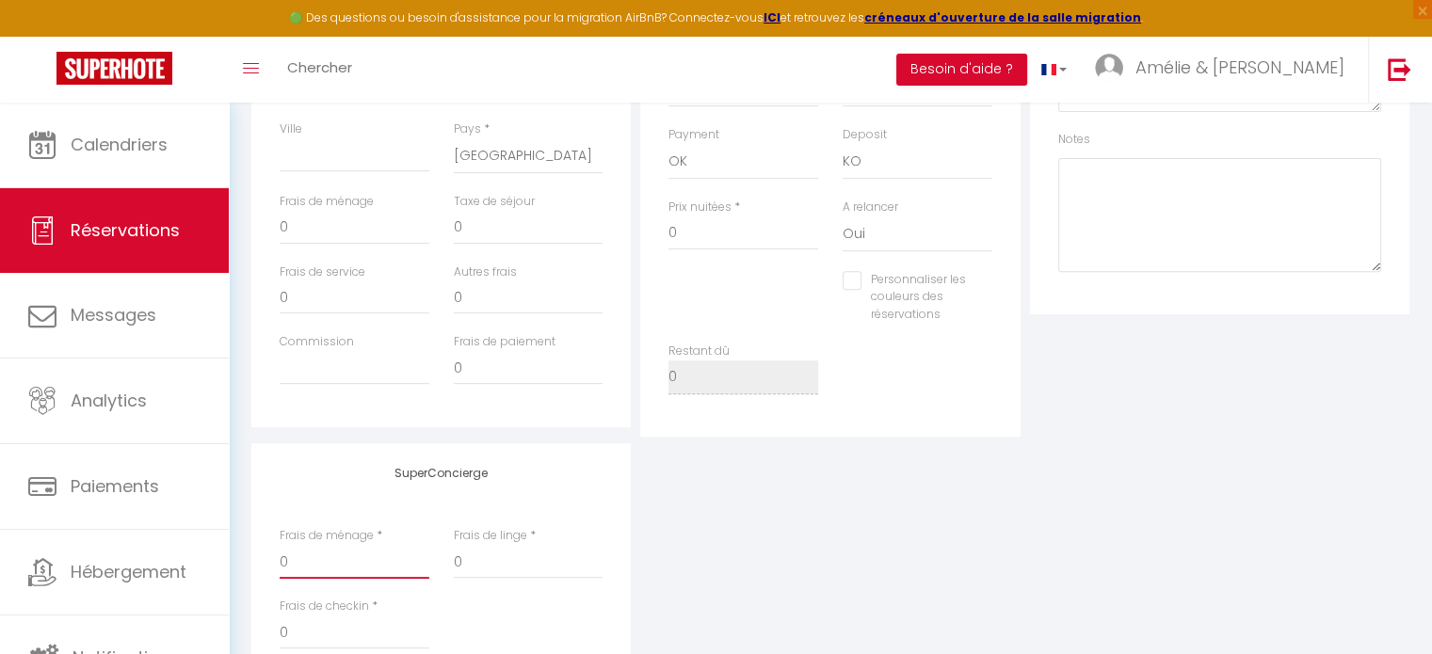
click at [350, 563] on input "0" at bounding box center [355, 562] width 150 height 34
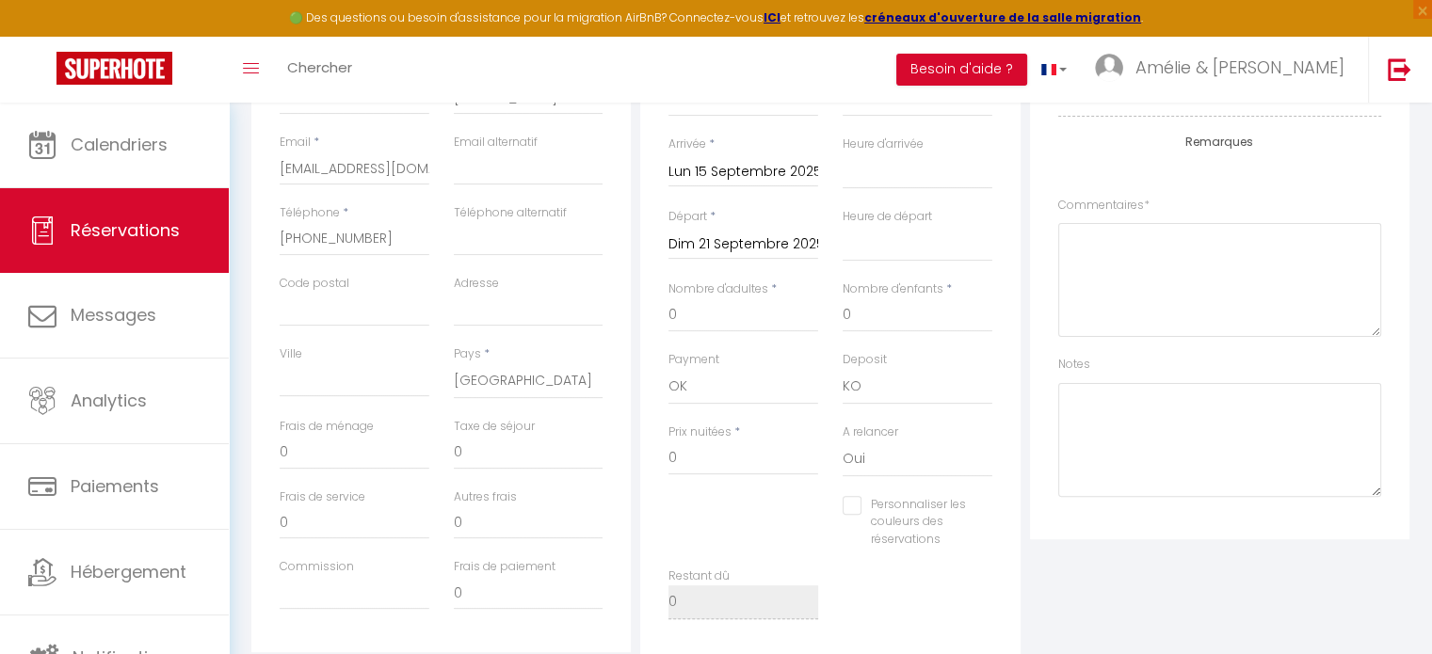
scroll to position [445, 0]
click at [715, 323] on input "0" at bounding box center [743, 319] width 150 height 34
type input "2"
select select
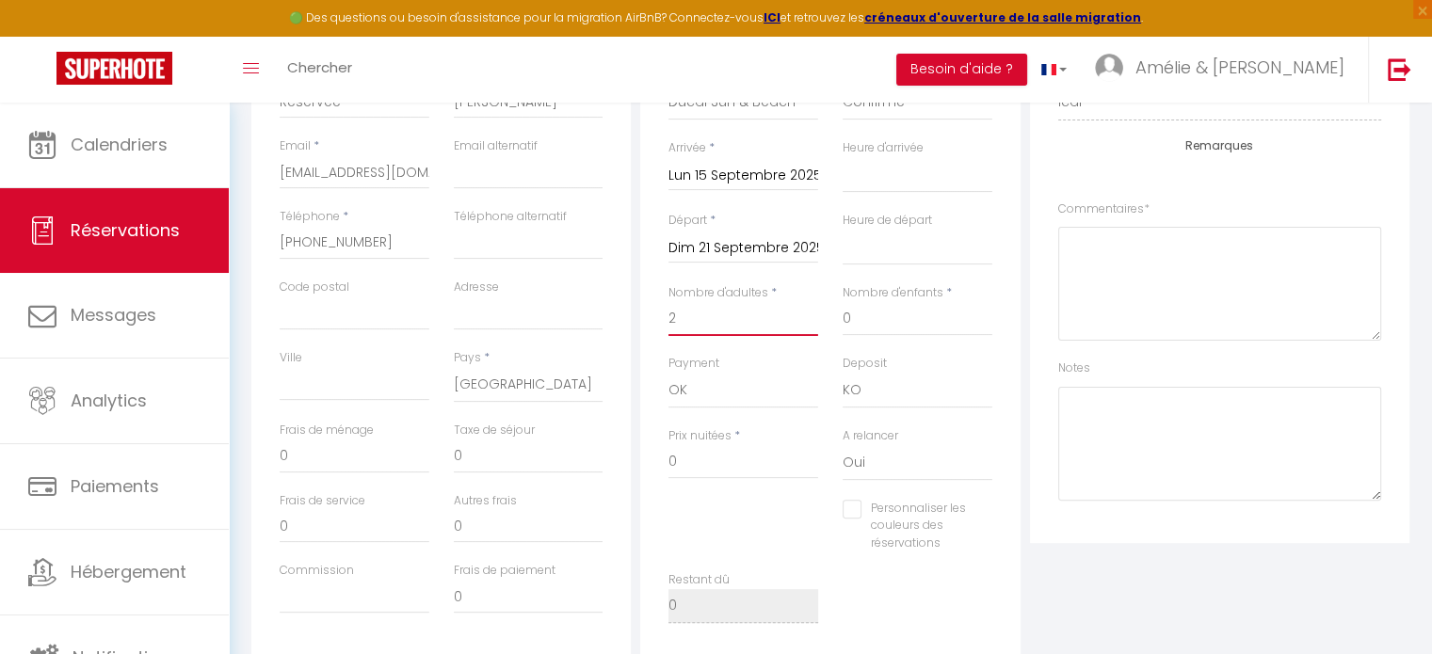
select select
checkbox input "false"
select select
type input "669"
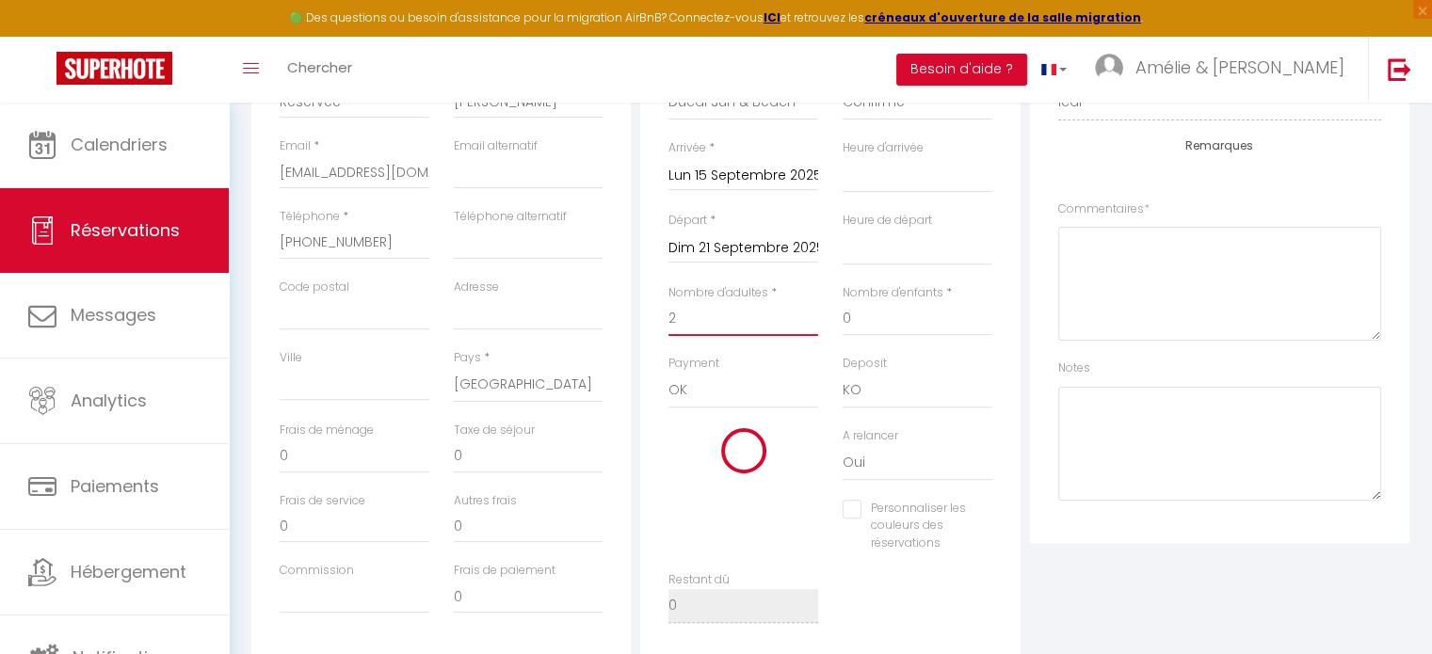
checkbox input "false"
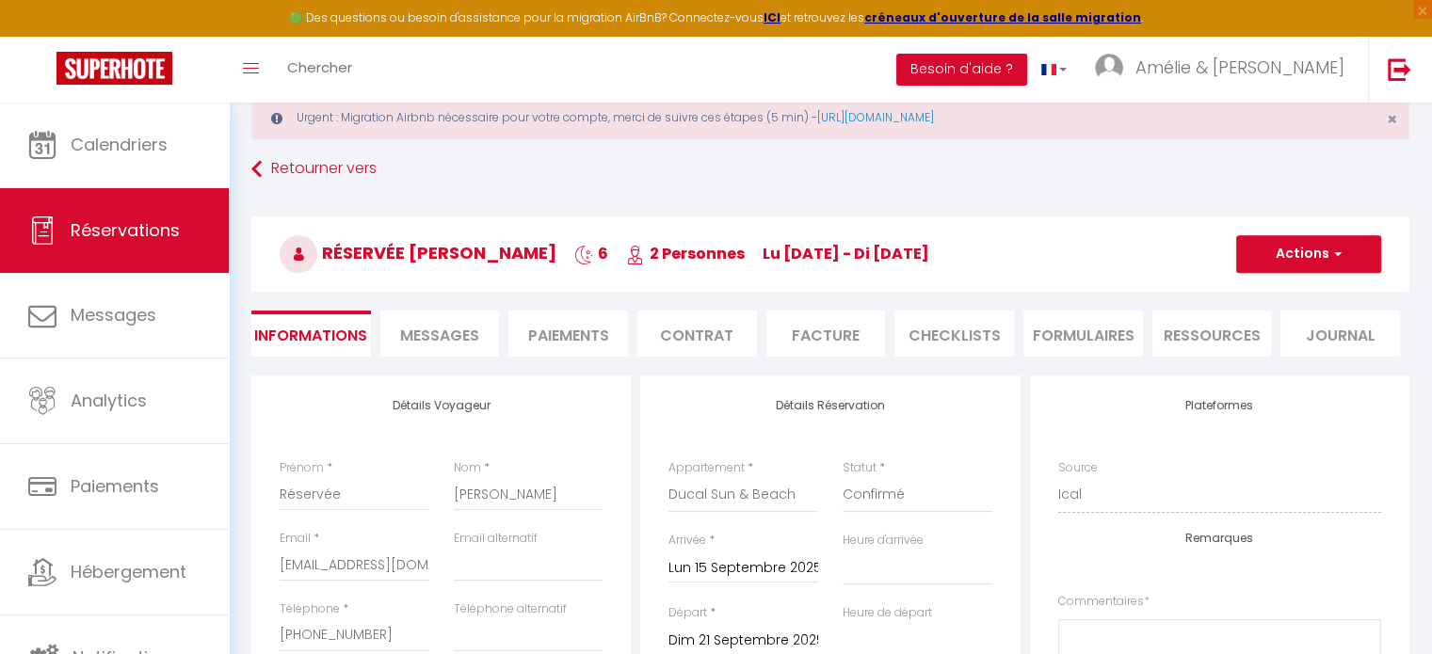
scroll to position [31, 0]
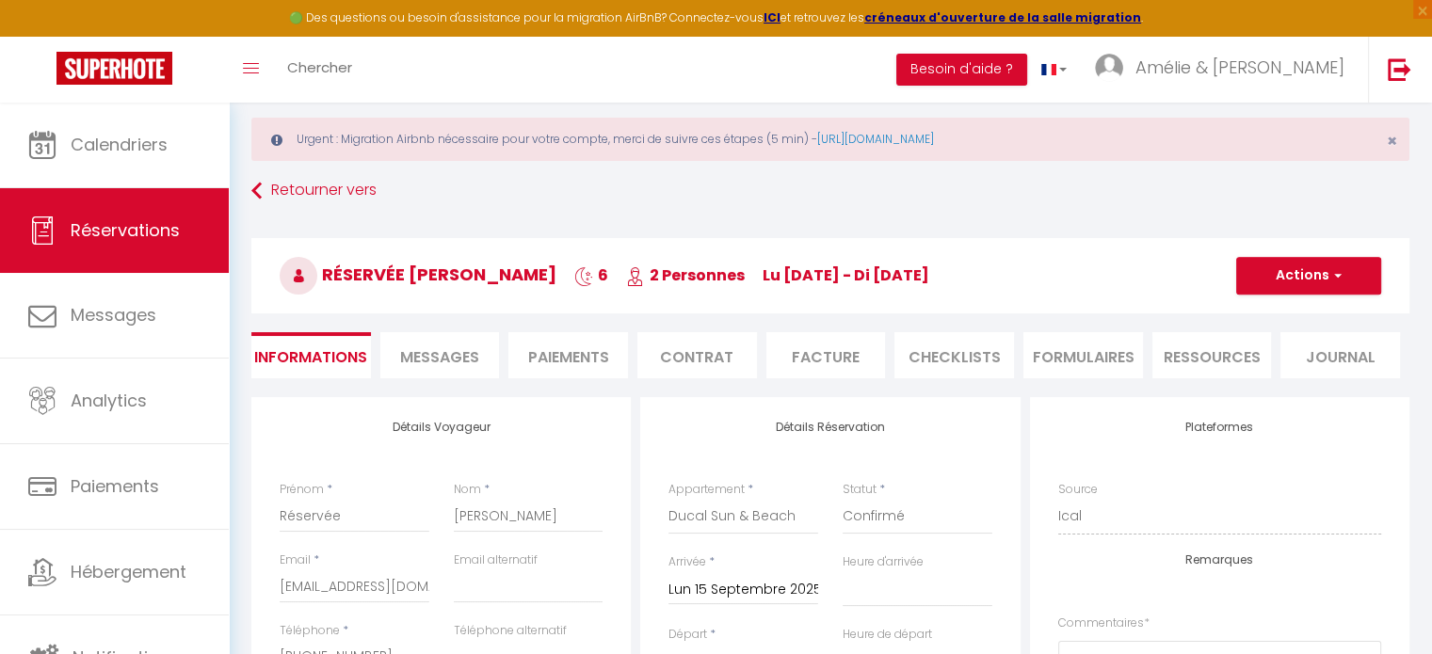
type input "2"
click at [1299, 289] on button "Actions" at bounding box center [1308, 276] width 145 height 38
click at [1272, 322] on link "Enregistrer" at bounding box center [1289, 317] width 149 height 24
select select
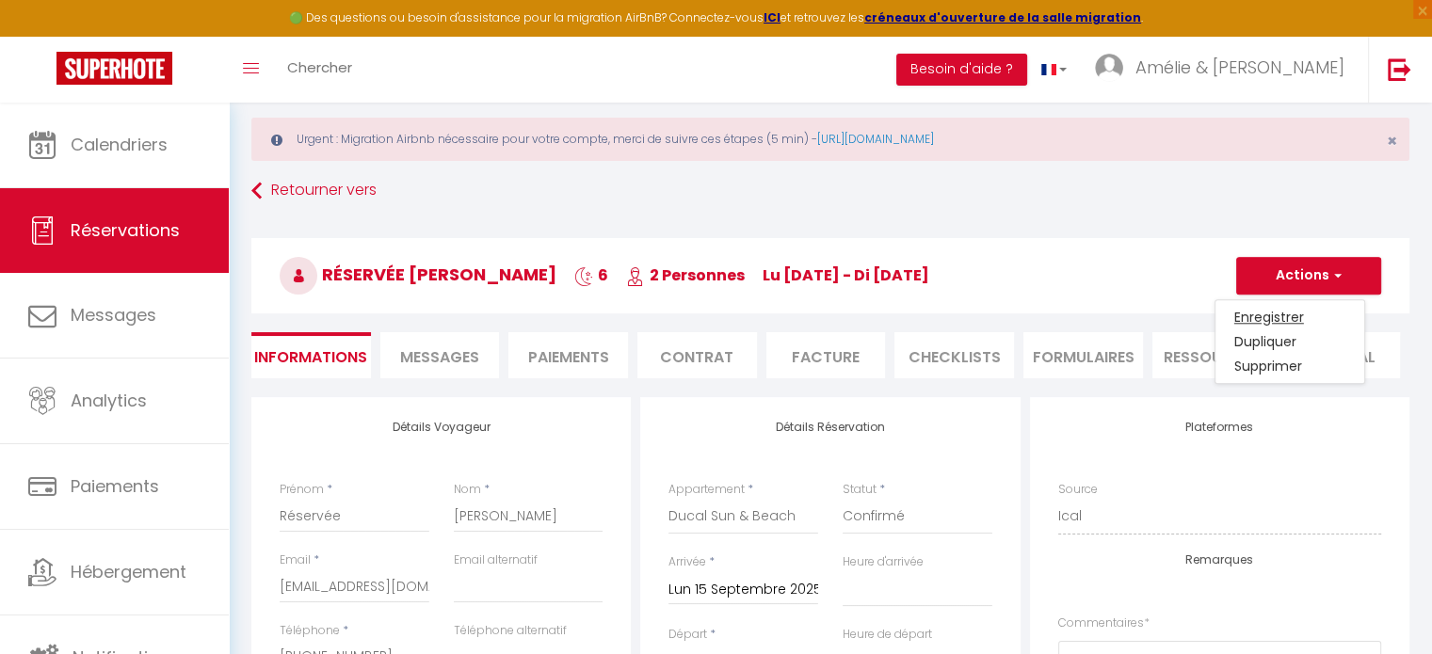
checkbox input "false"
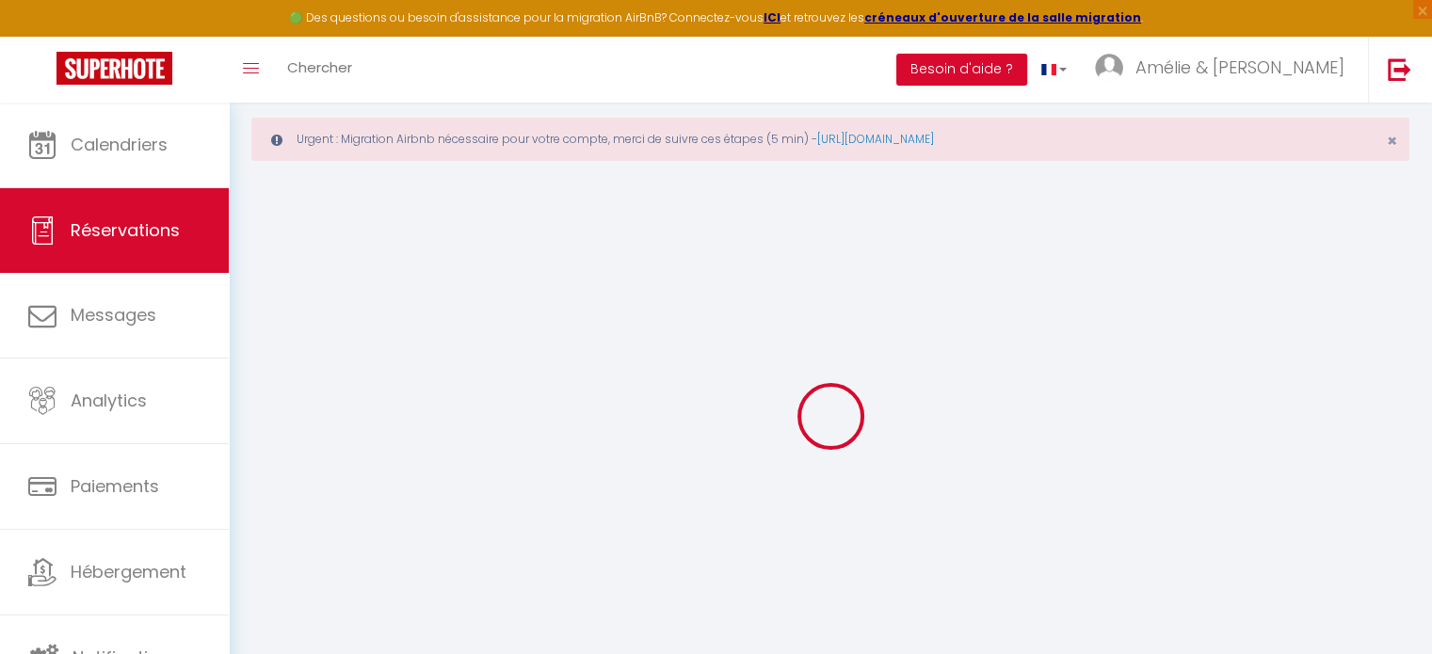
select select
checkbox input "false"
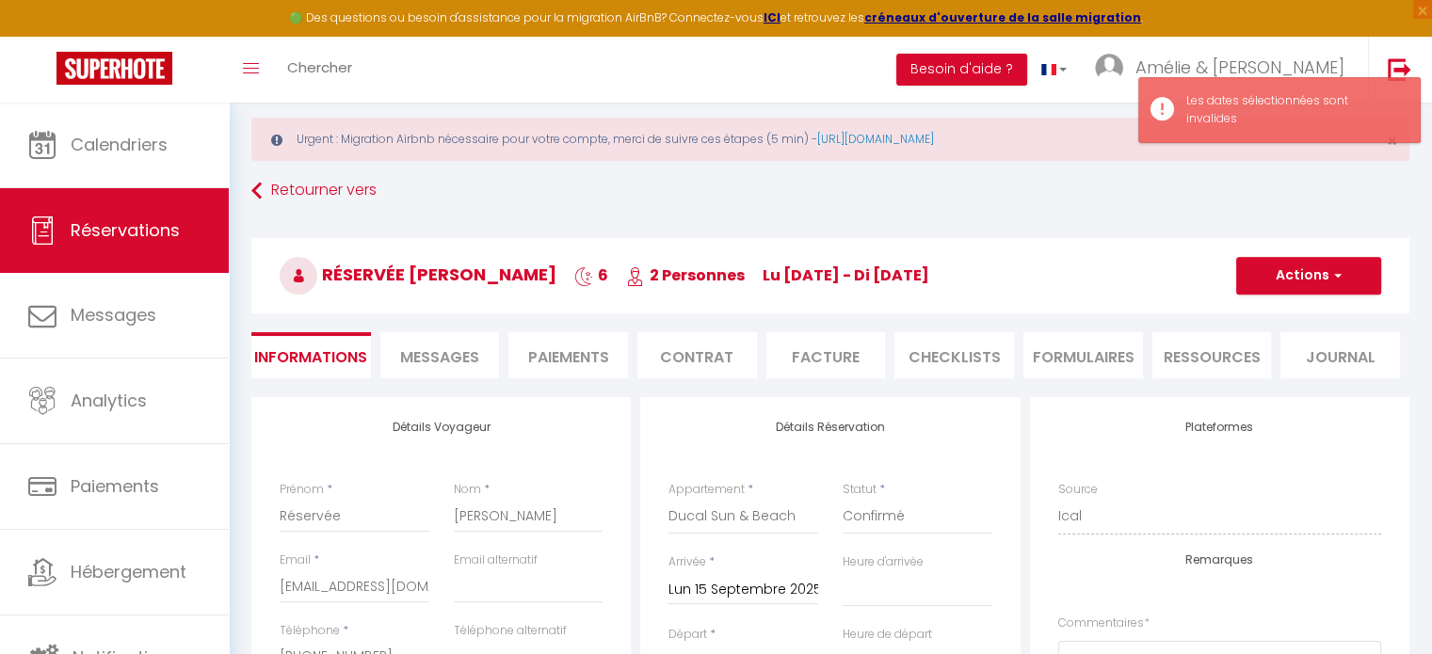
scroll to position [284, 0]
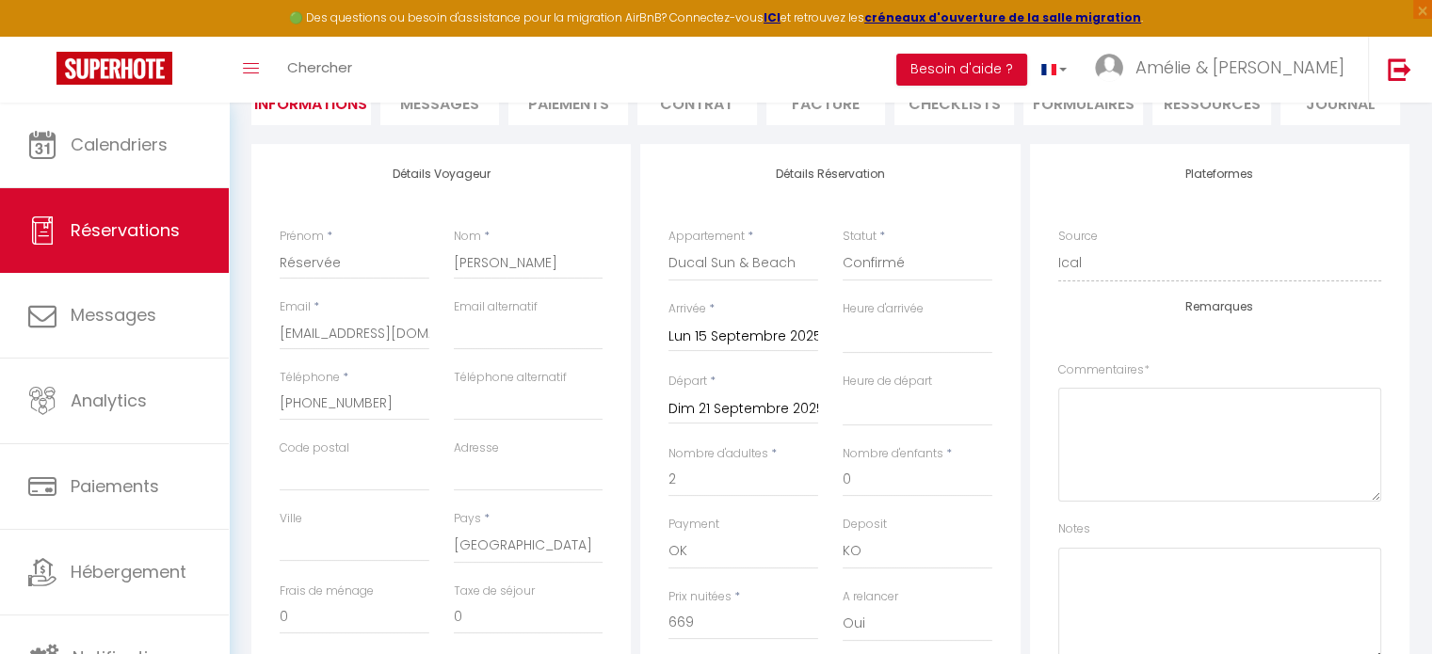
click at [717, 342] on input "Lun 15 Septembre 2025" at bounding box center [743, 337] width 150 height 24
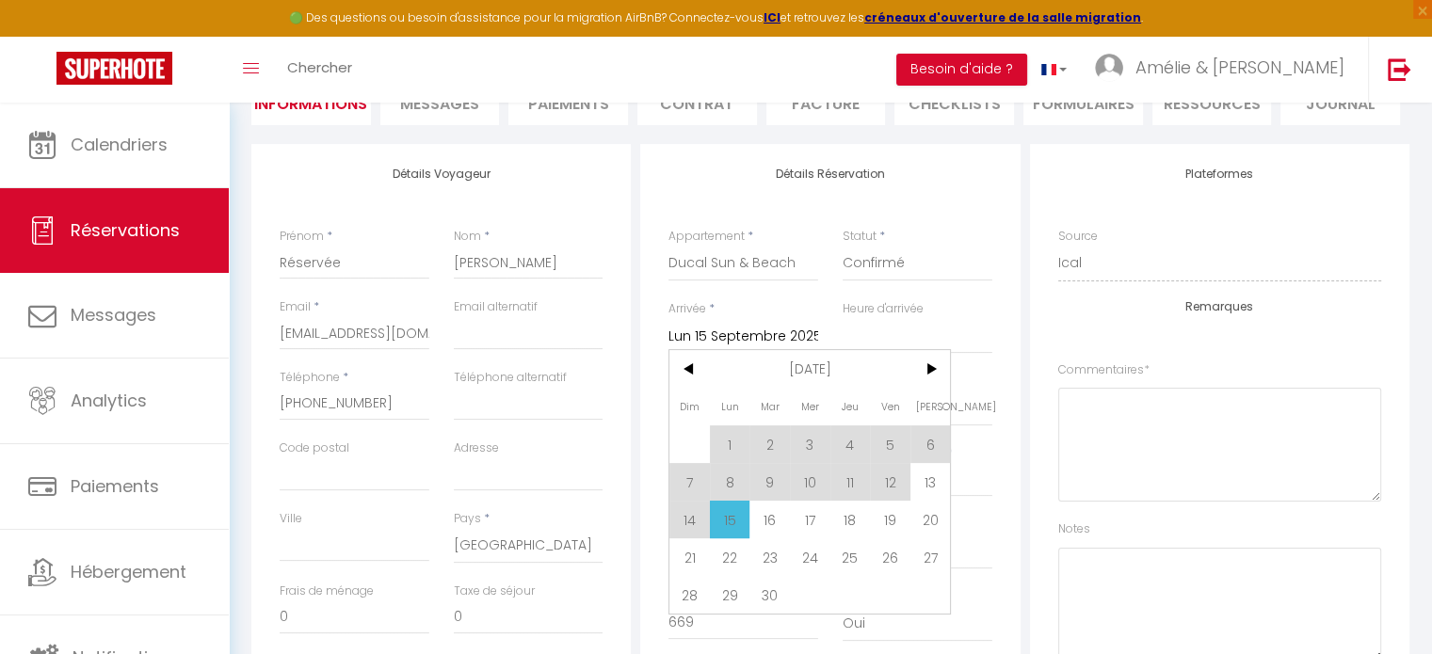
click at [721, 521] on span "15" at bounding box center [730, 520] width 40 height 38
click at [721, 521] on div "Payment OK KO" at bounding box center [743, 543] width 150 height 54
select select
checkbox input "false"
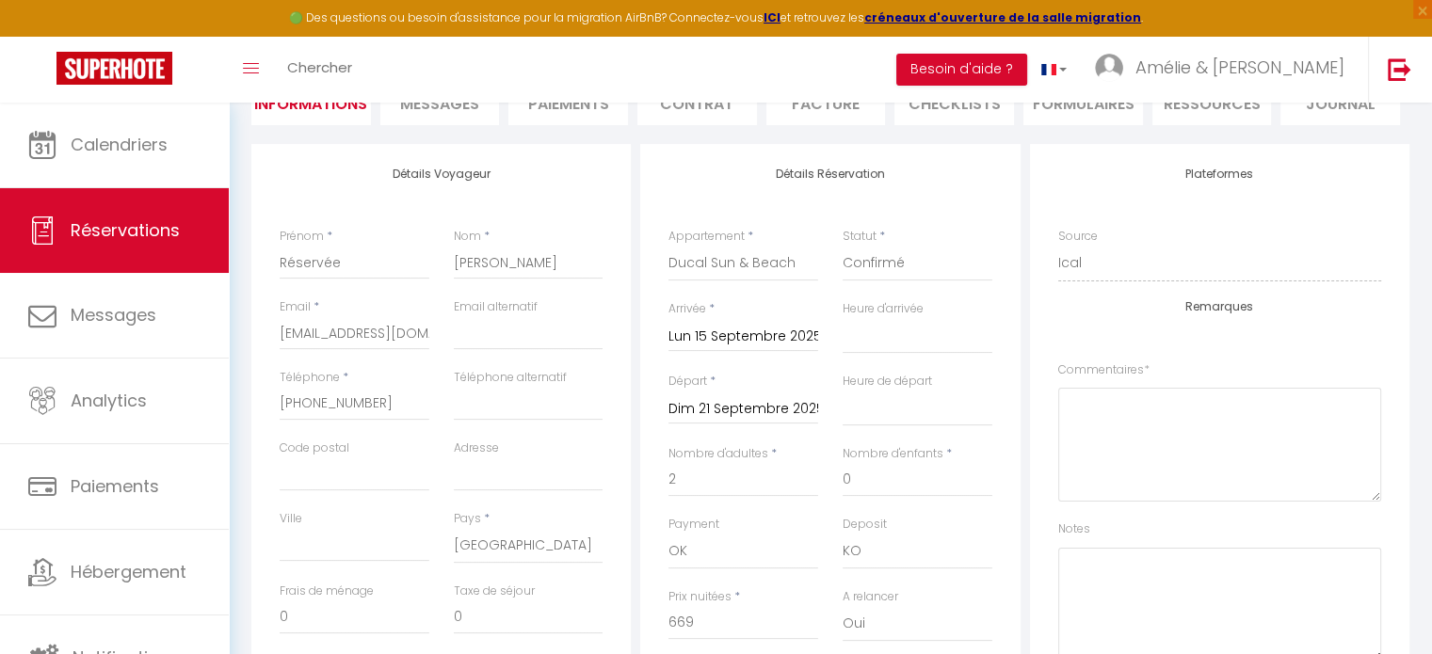
select select
checkbox input "false"
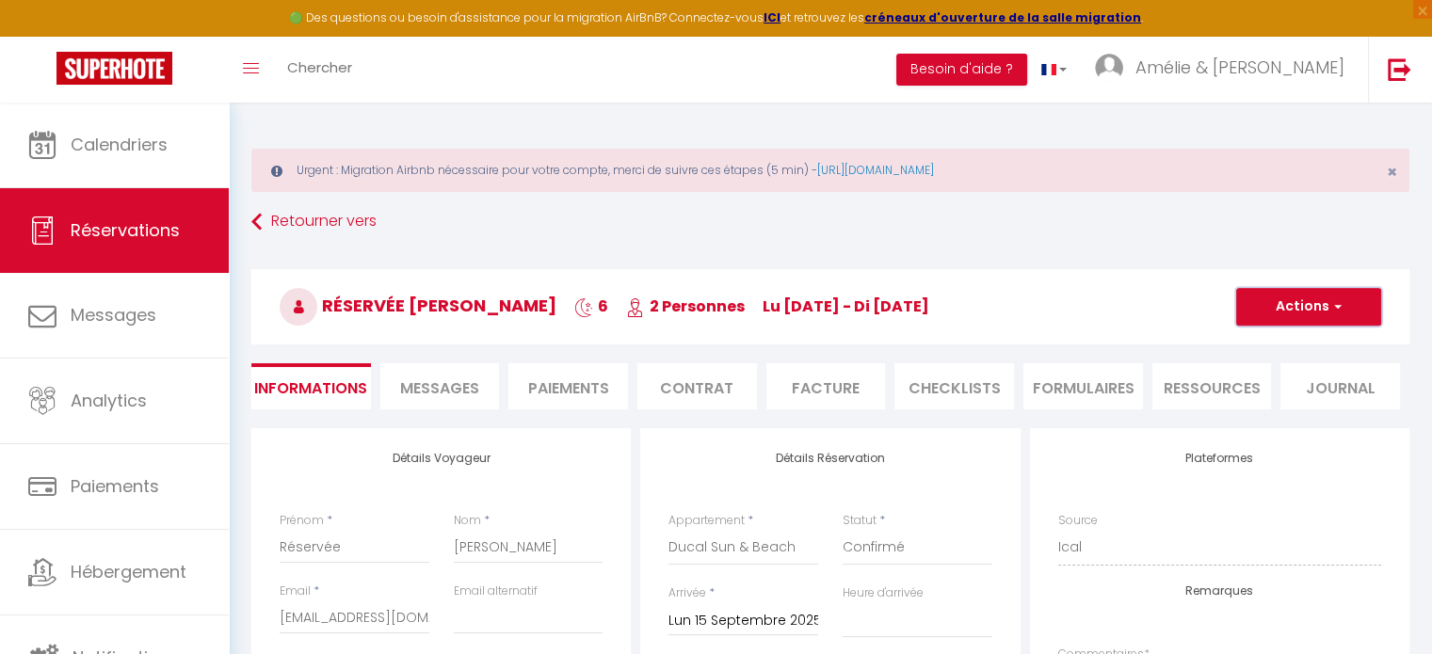
click at [1297, 318] on button "Actions" at bounding box center [1308, 307] width 145 height 38
click at [1276, 344] on link "Enregistrer" at bounding box center [1289, 348] width 149 height 24
select select
checkbox input "false"
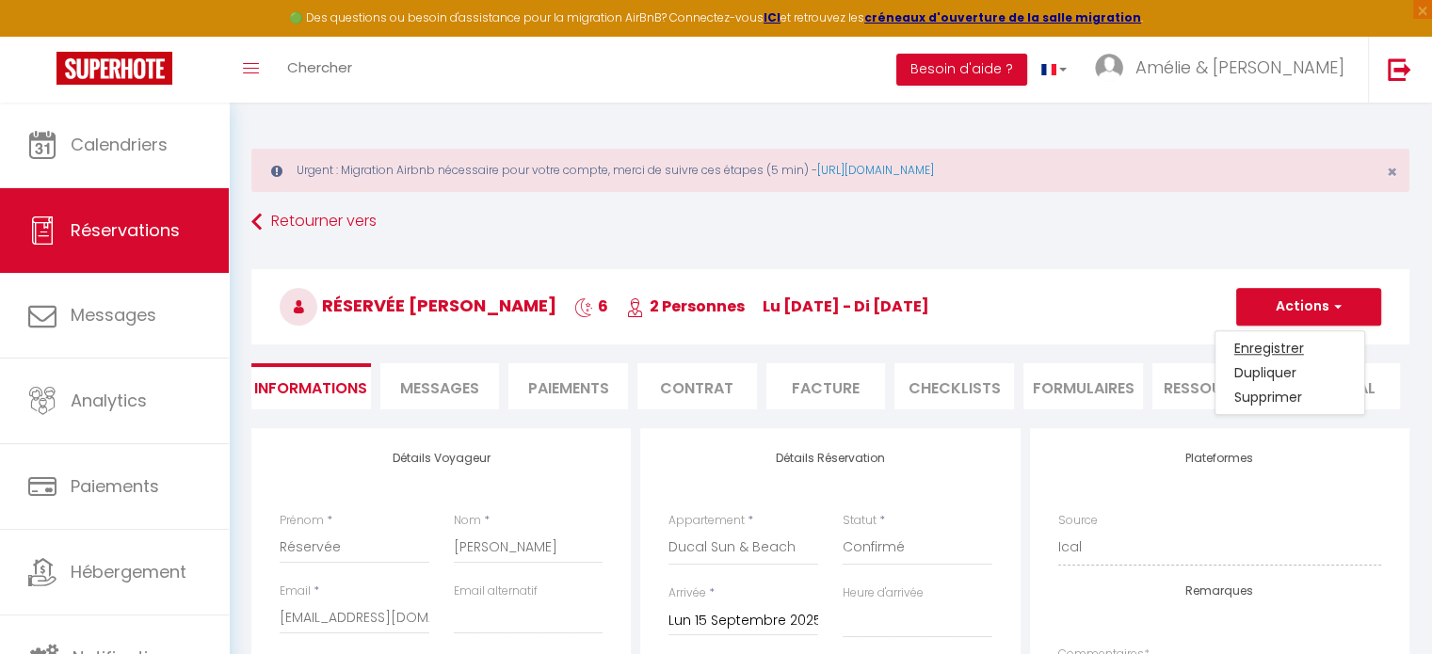
select select
checkbox input "false"
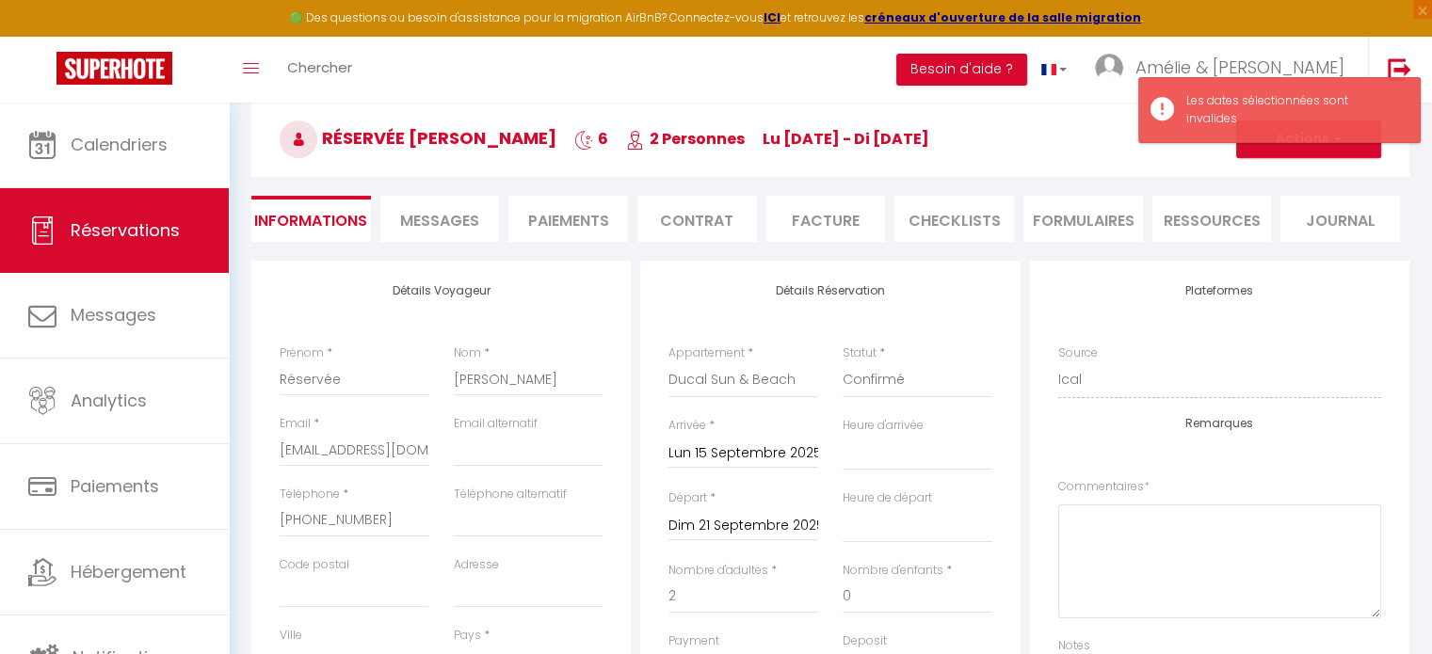
scroll to position [182, 0]
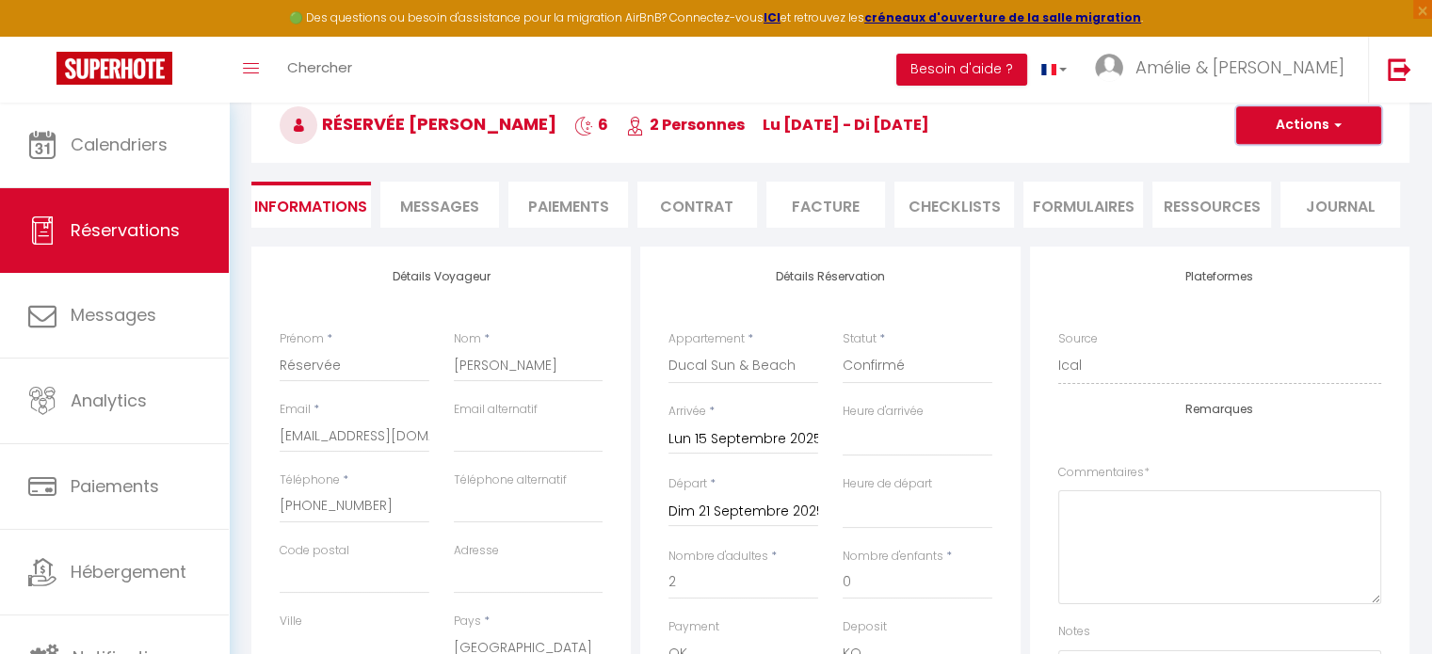
click at [1277, 118] on button "Actions" at bounding box center [1308, 125] width 145 height 38
click at [1265, 158] on link "Enregistrer" at bounding box center [1289, 166] width 149 height 24
select select
checkbox input "false"
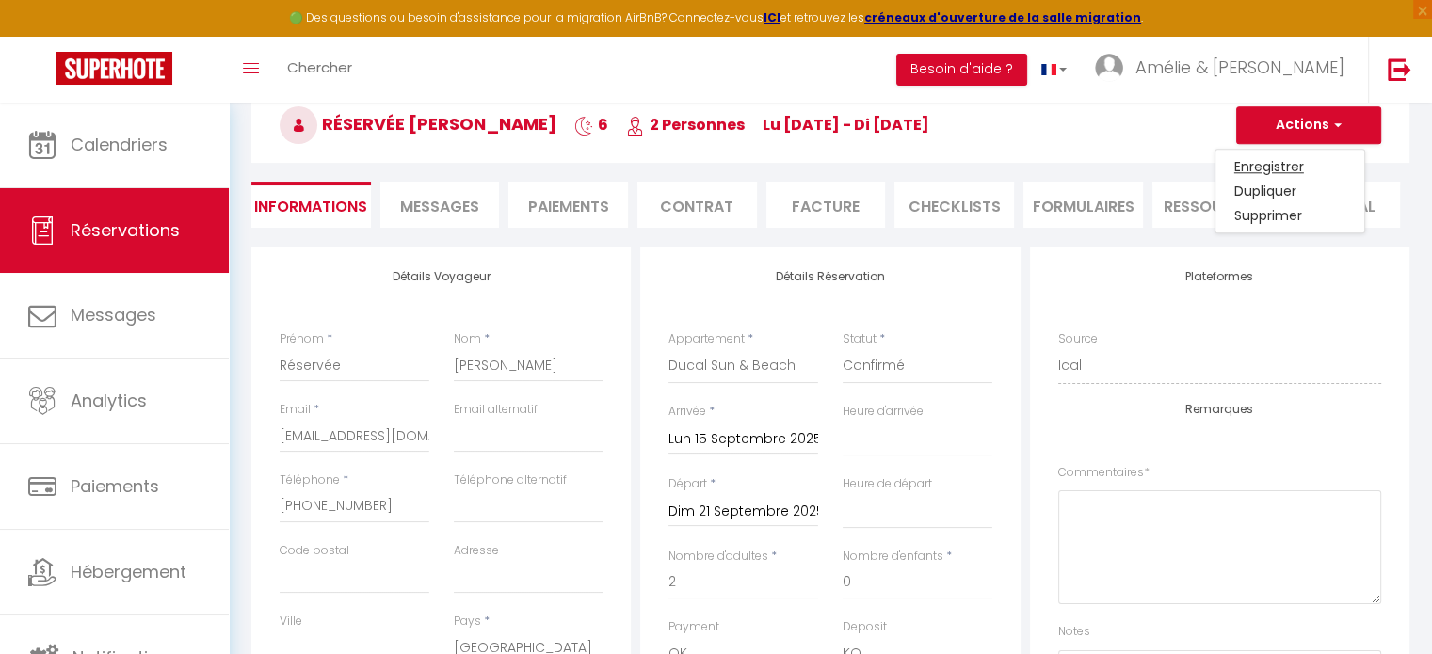
scroll to position [102, 0]
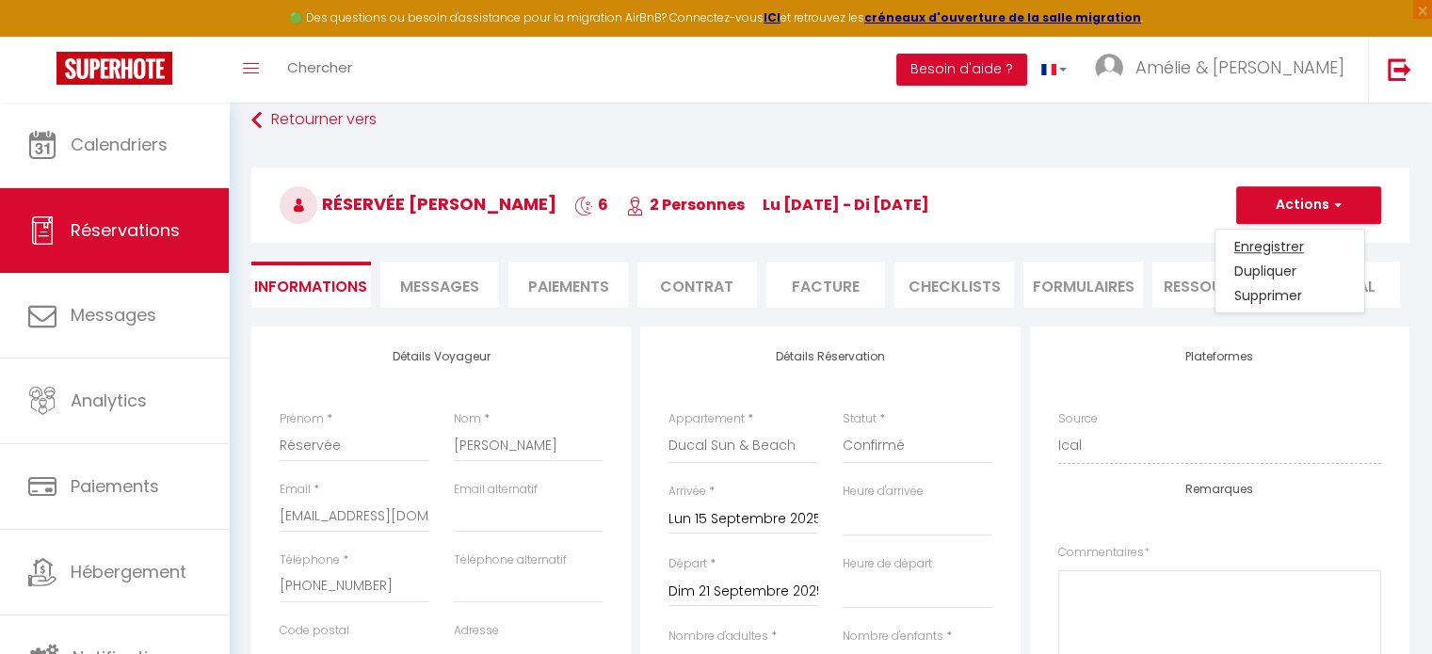
select select
checkbox input "false"
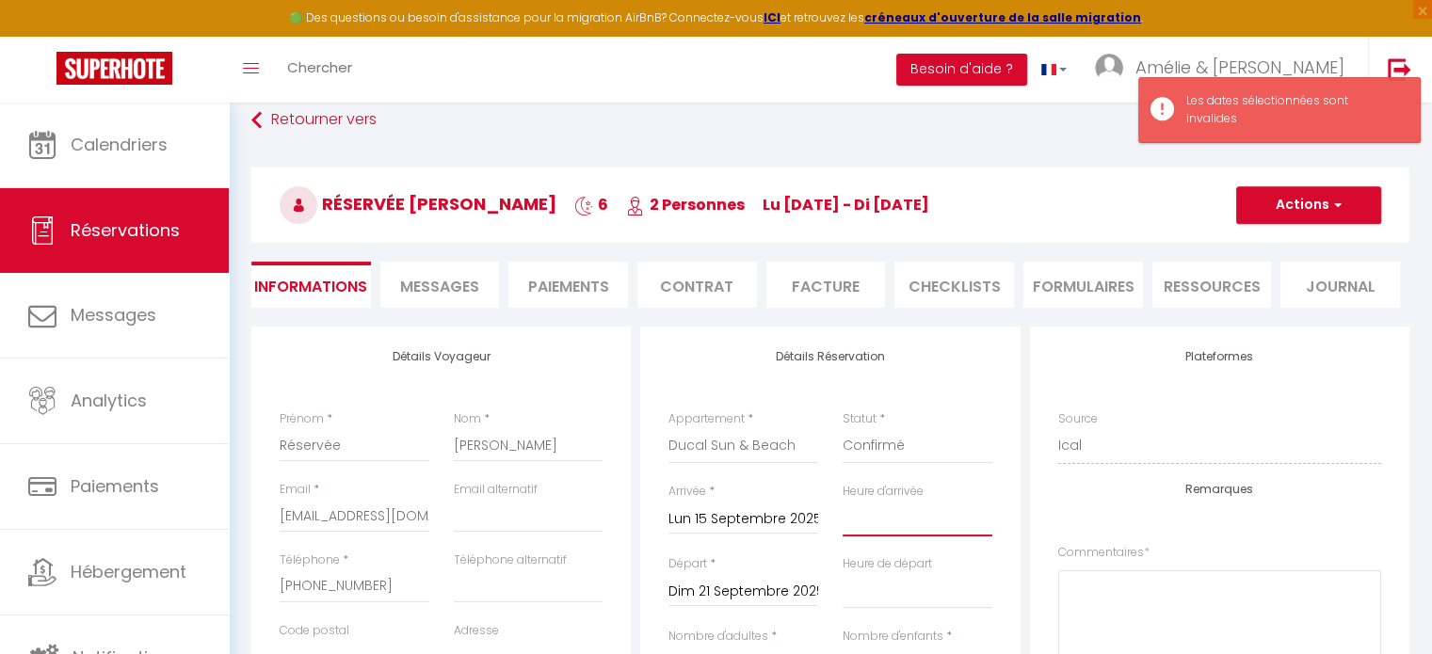
click at [874, 526] on select "00:00 00:30 01:00 01:30 02:00 02:30 03:00 03:30 04:00 04:30 05:00 05:30 06:00 0…" at bounding box center [918, 519] width 150 height 36
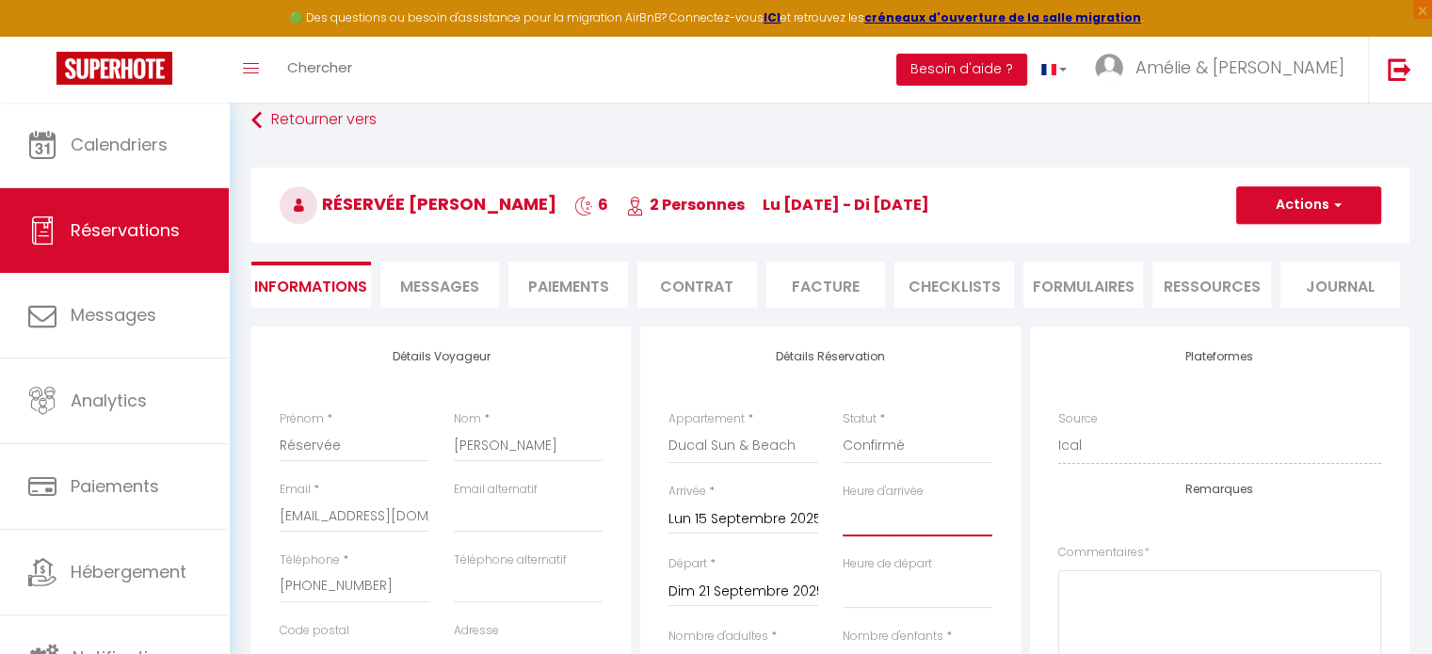
select select "16:00"
click at [843, 501] on select "00:00 00:30 01:00 01:30 02:00 02:30 03:00 03:30 04:00 04:30 05:00 05:30 06:00 0…" at bounding box center [918, 519] width 150 height 36
select select
checkbox input "false"
click at [939, 591] on select "00:00 00:30 01:00 01:30 02:00 02:30 03:00 03:30 04:00 04:30 05:00 05:30 06:00 0…" at bounding box center [918, 591] width 150 height 36
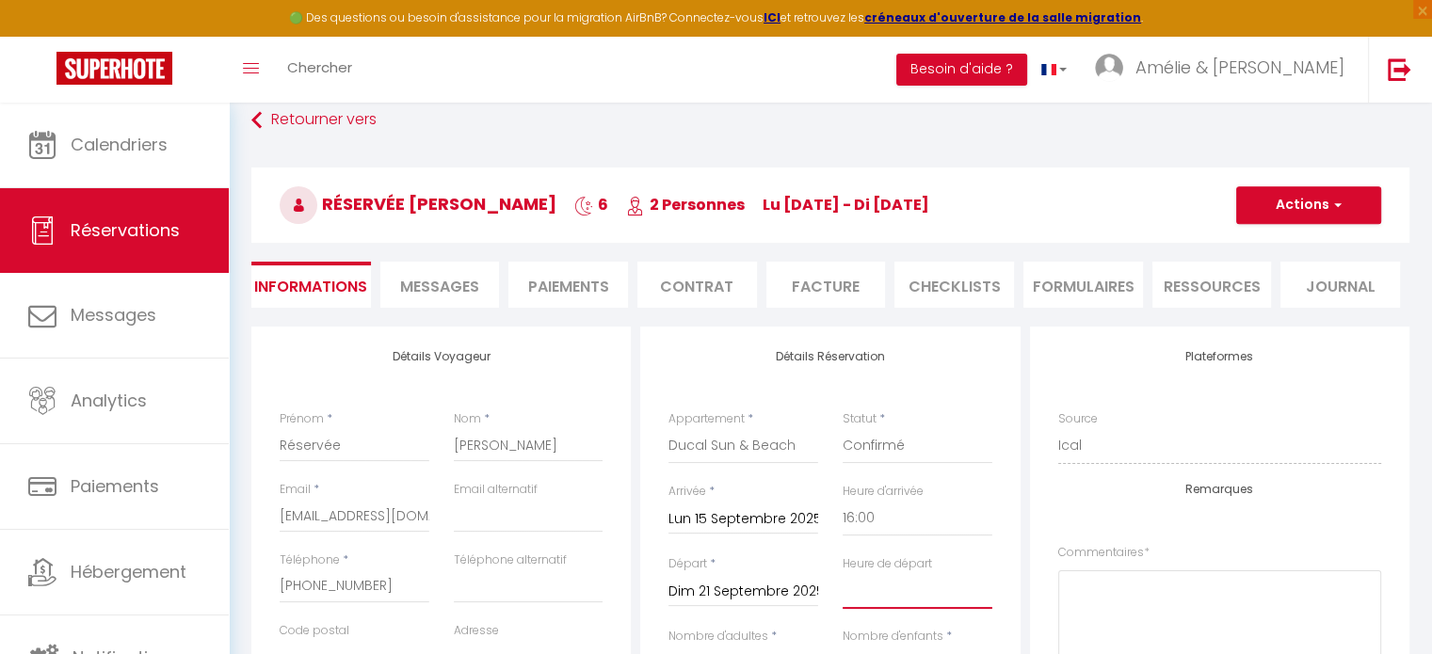
select select "11:00"
click at [843, 573] on select "00:00 00:30 01:00 01:30 02:00 02:30 03:00 03:30 04:00 04:30 05:00 05:30 06:00 0…" at bounding box center [918, 591] width 150 height 36
click at [1321, 206] on button "Actions" at bounding box center [1308, 205] width 145 height 38
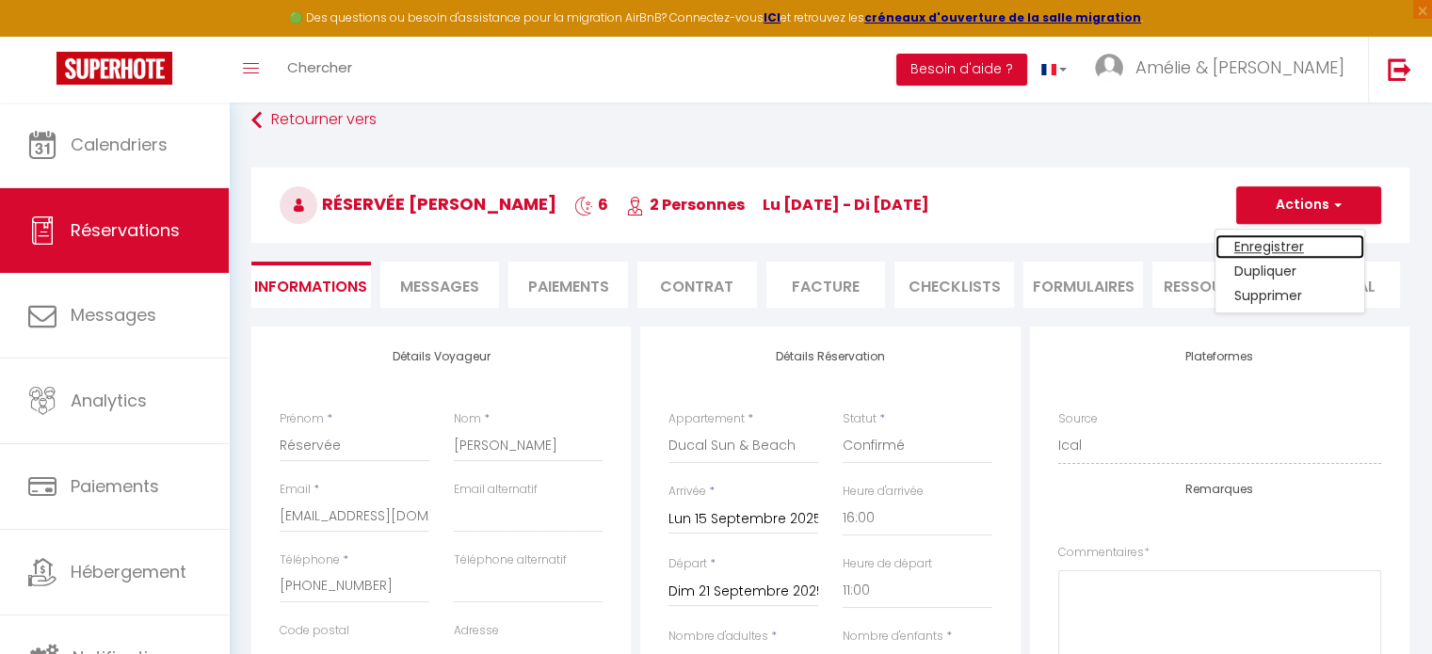
click at [1292, 247] on link "Enregistrer" at bounding box center [1289, 246] width 149 height 24
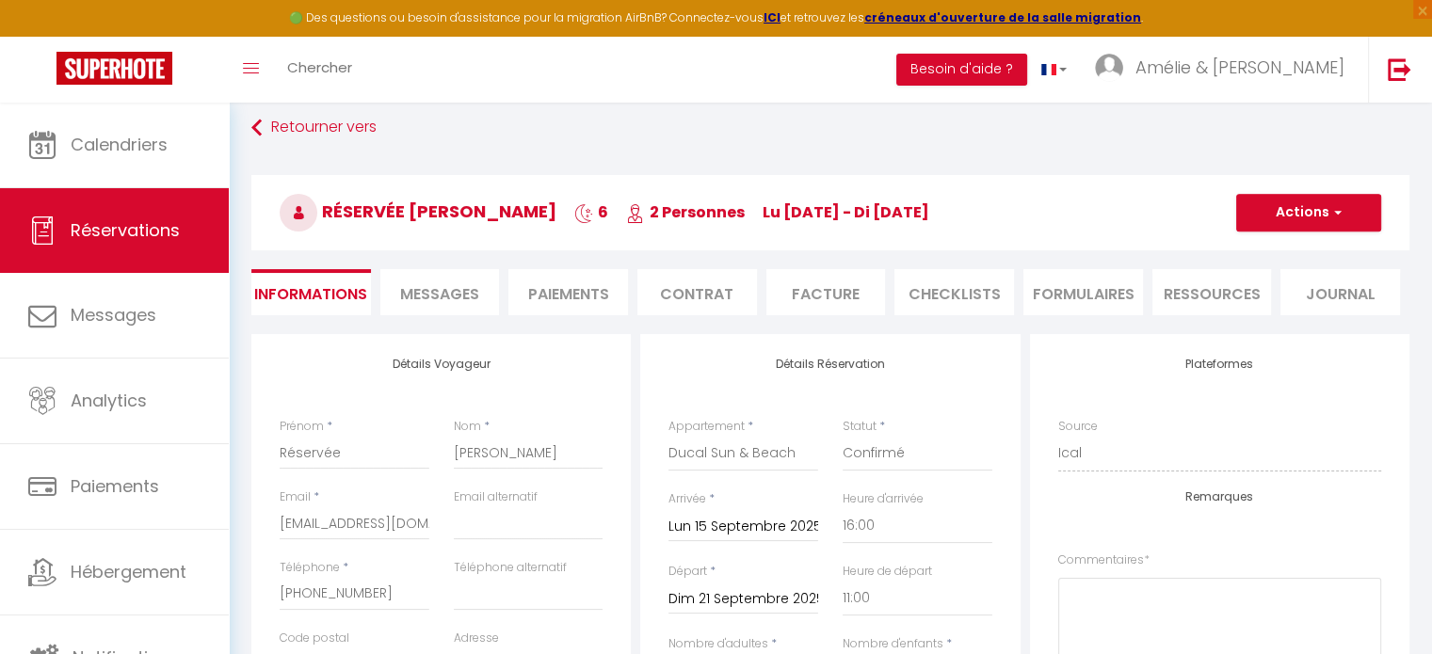
scroll to position [72, 0]
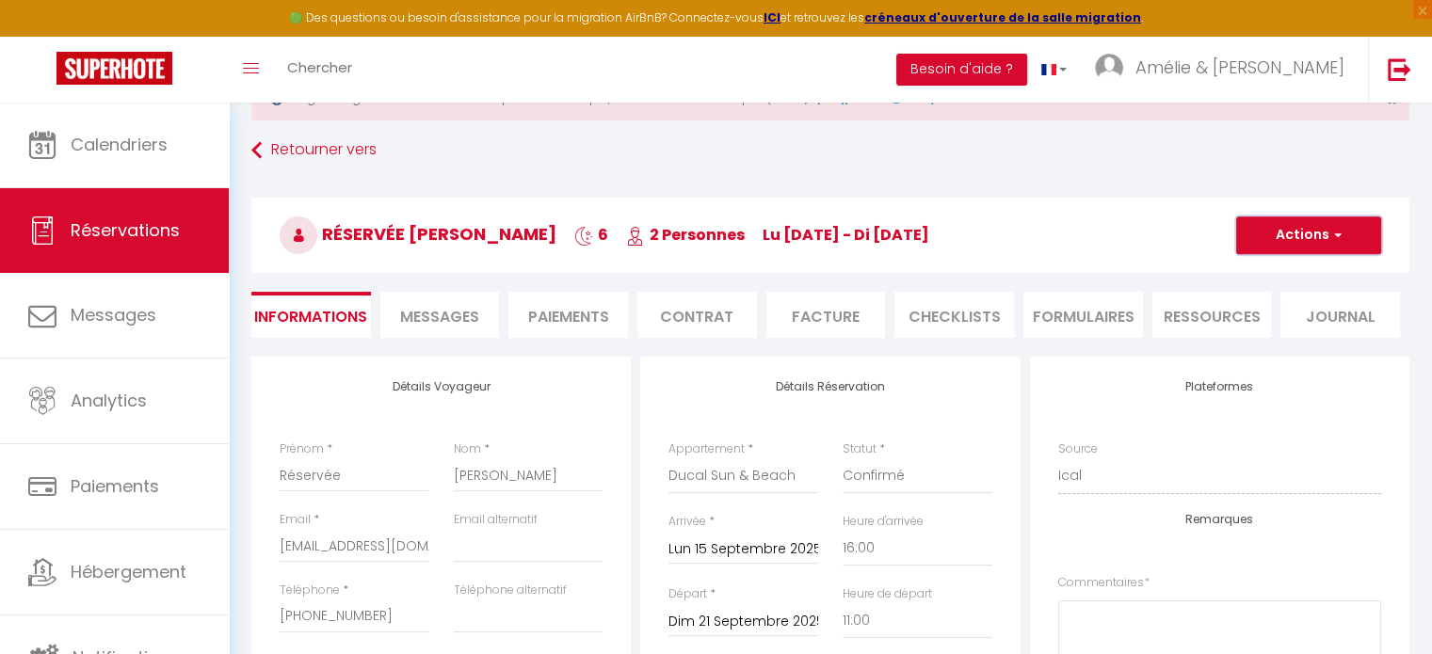
click at [1297, 244] on button "Actions" at bounding box center [1308, 236] width 145 height 38
click at [1261, 270] on link "Enregistrer" at bounding box center [1289, 277] width 149 height 24
checkbox input "false"
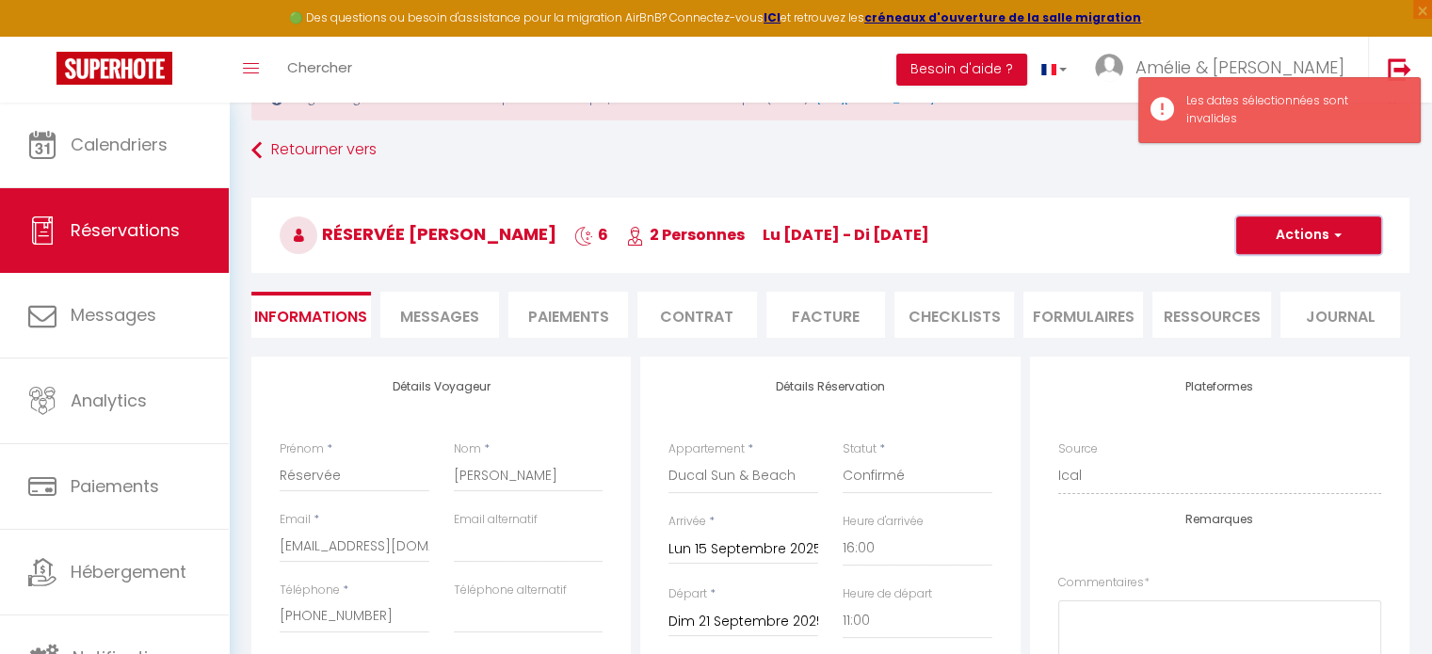
click at [1329, 244] on button "Actions" at bounding box center [1308, 236] width 145 height 38
click at [1294, 300] on link "Dupliquer" at bounding box center [1289, 301] width 149 height 24
select select
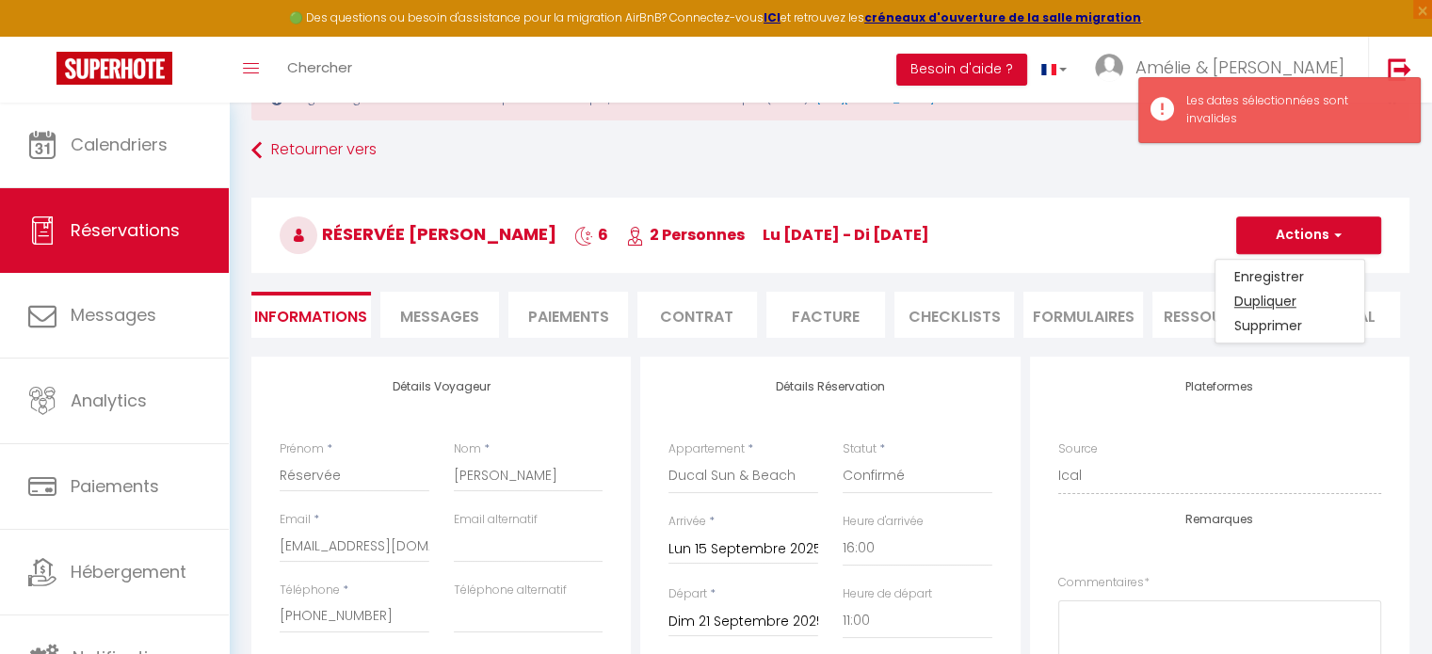
select select
checkbox input "false"
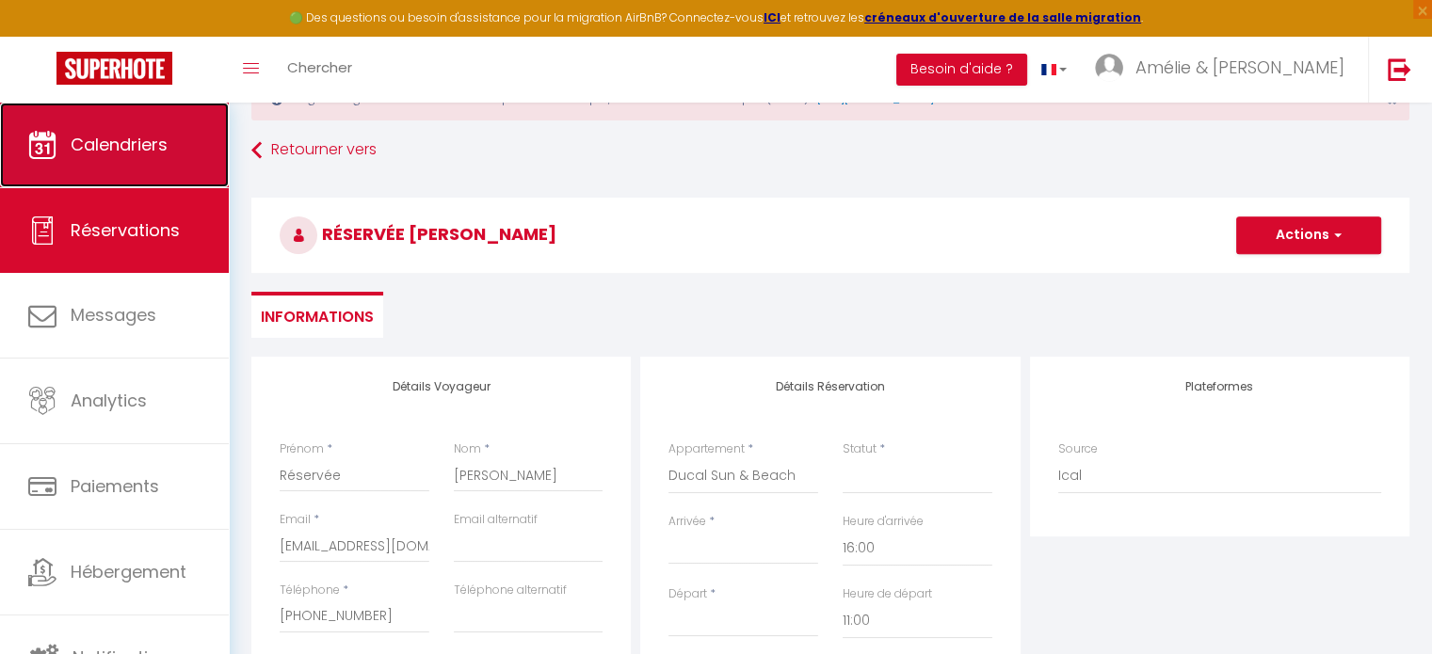
click at [119, 147] on span "Calendriers" at bounding box center [119, 145] width 97 height 24
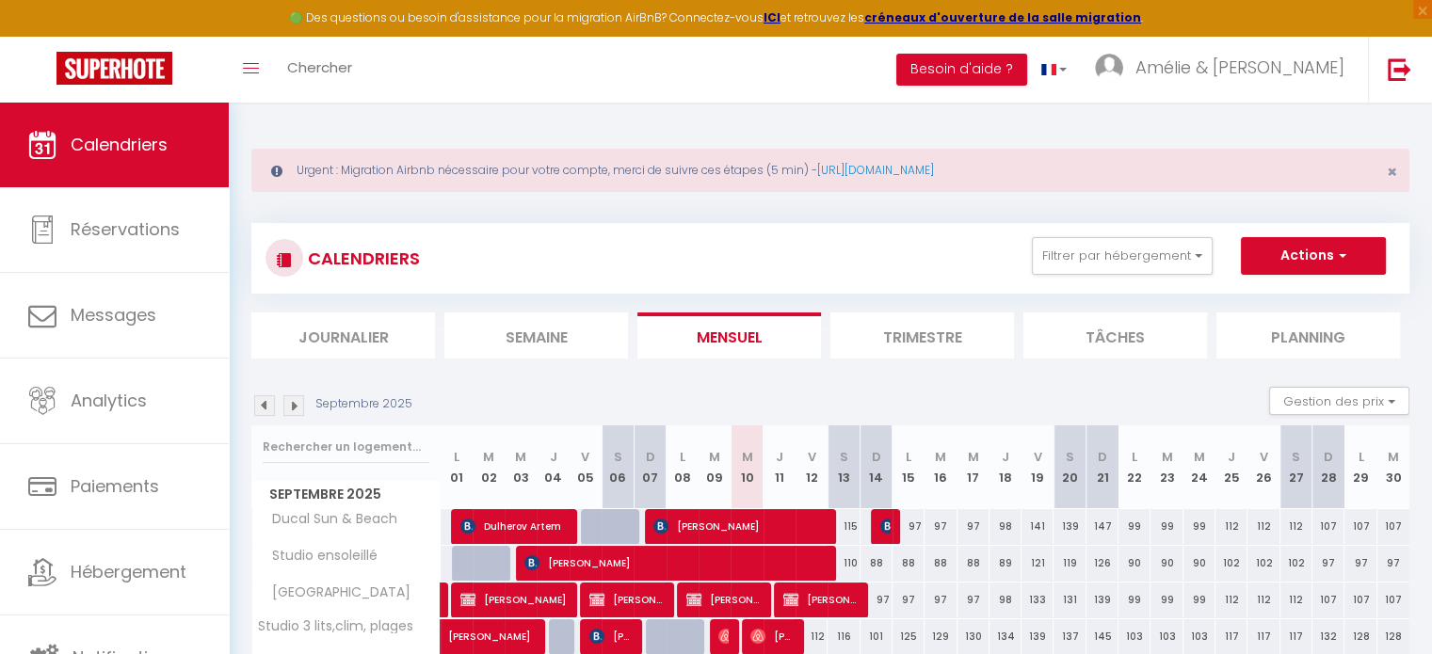
scroll to position [369, 0]
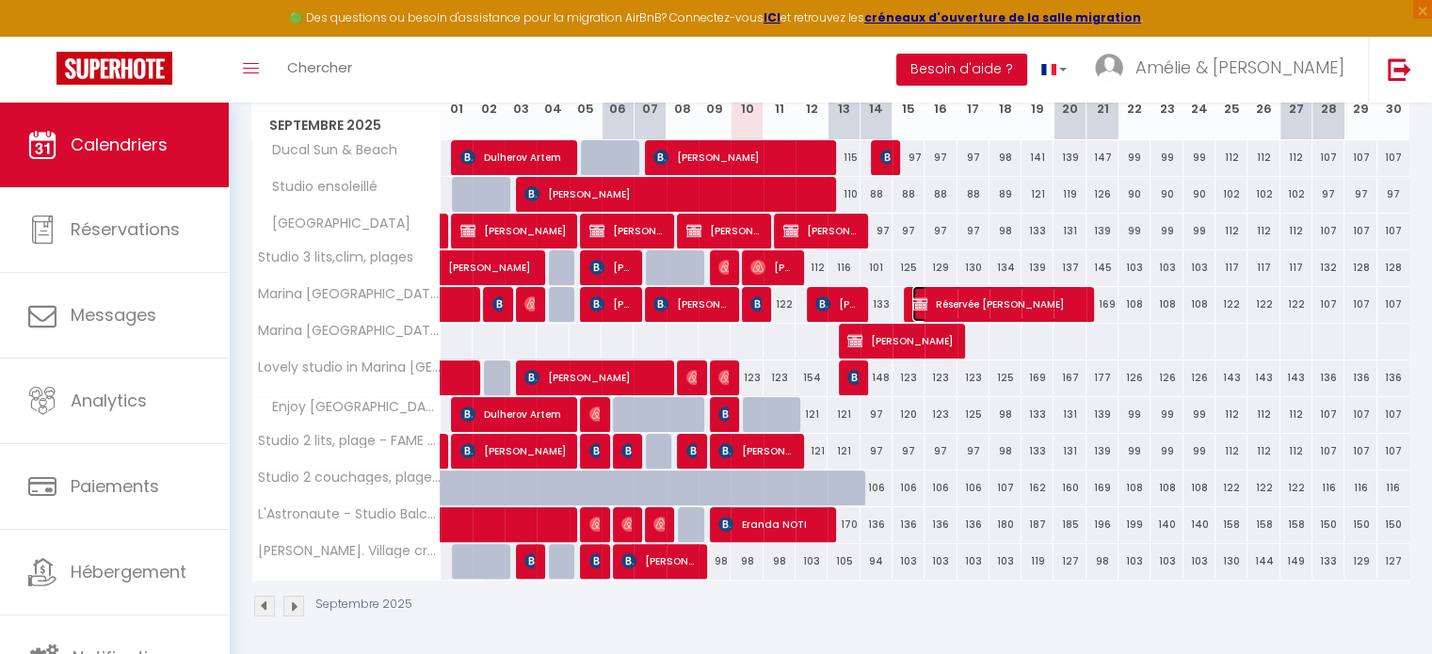
click at [994, 308] on span "Réservée [PERSON_NAME]" at bounding box center [997, 304] width 170 height 36
select select "OK"
select select "KO"
select select "0"
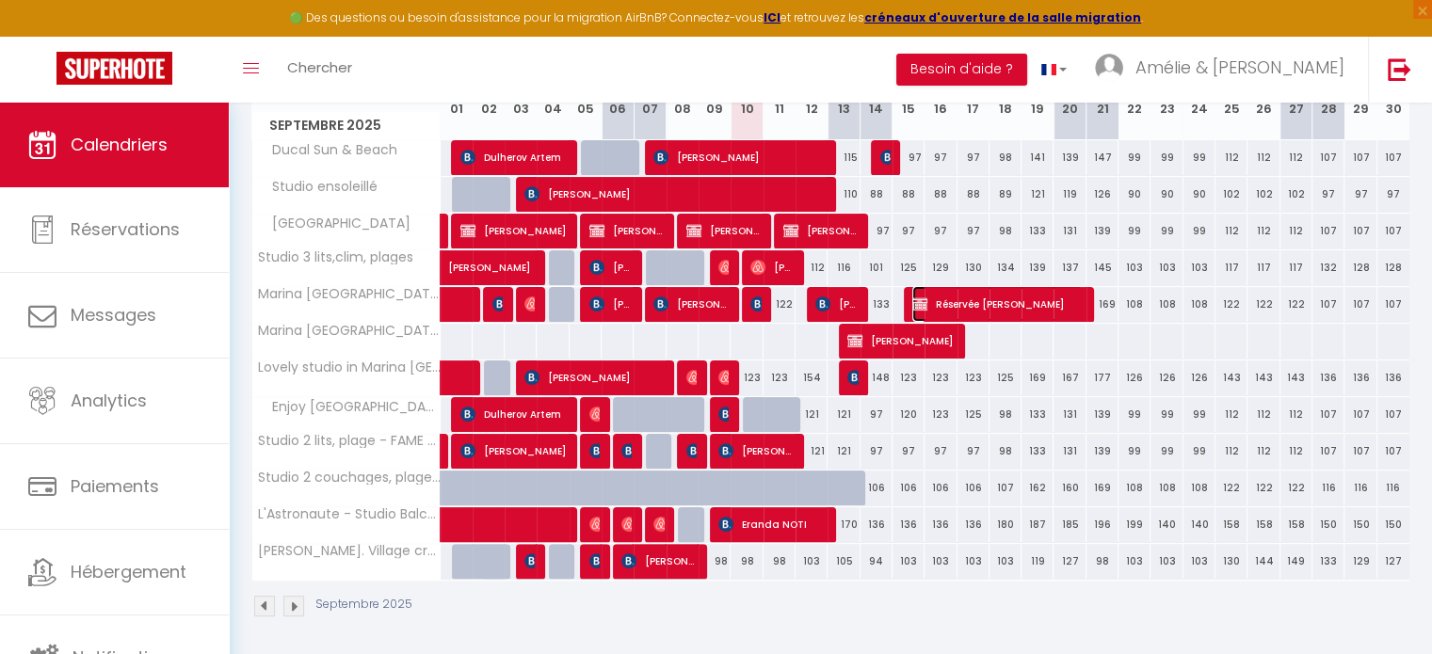
select select "1"
select select
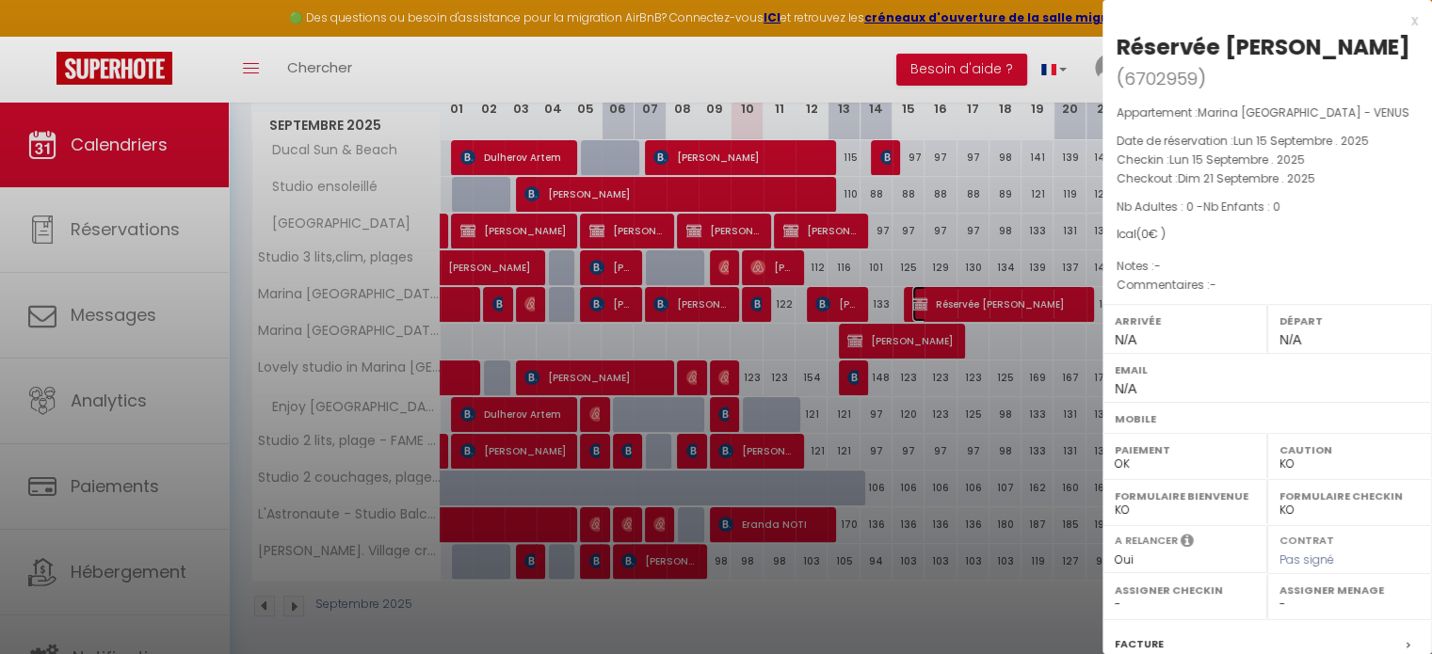
scroll to position [201, 0]
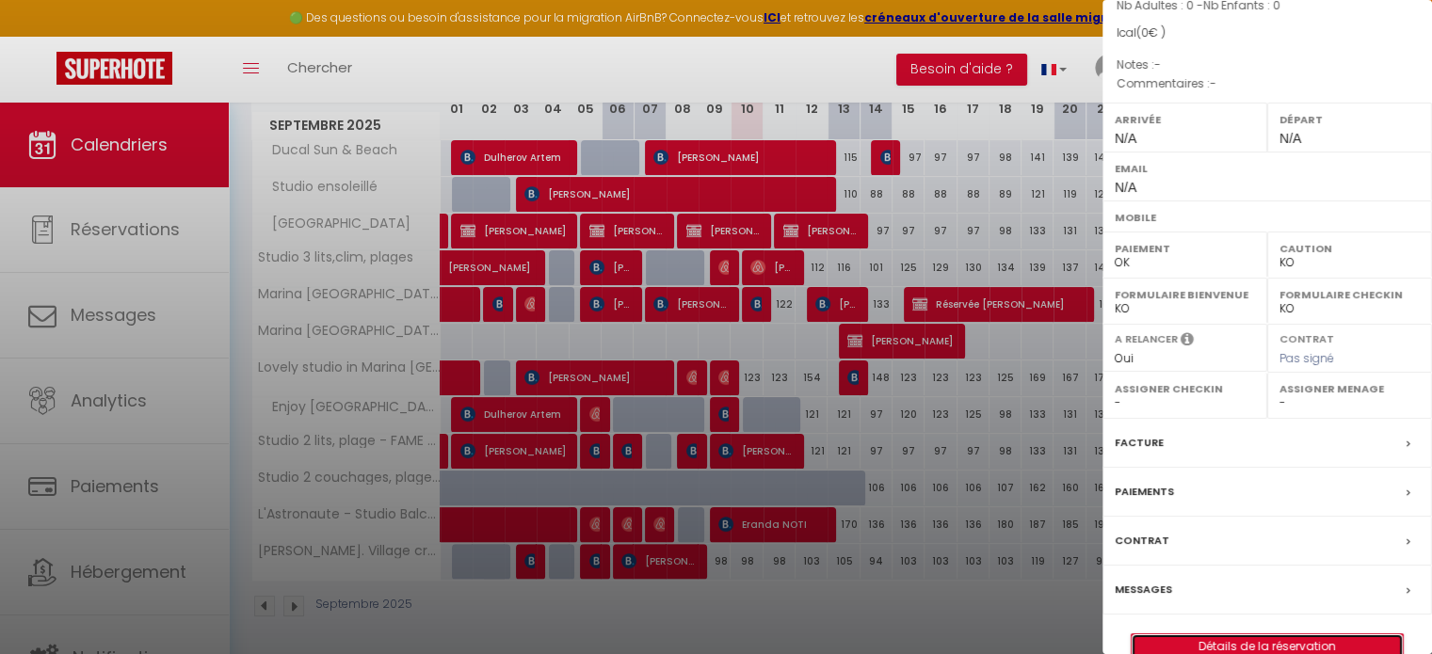
click at [1301, 634] on link "Détails de la réservation" at bounding box center [1267, 646] width 271 height 24
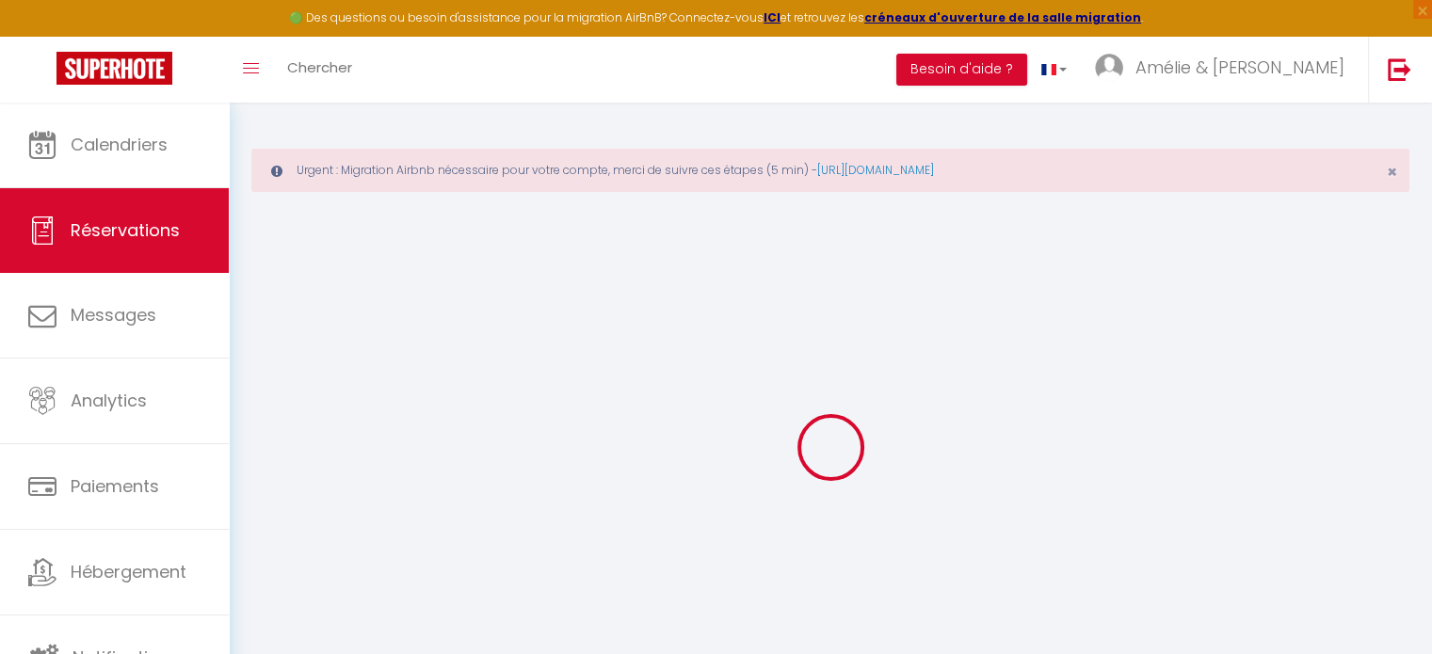
type input "Réservée"
type input "[PERSON_NAME]"
select select
select select "27034"
select select "1"
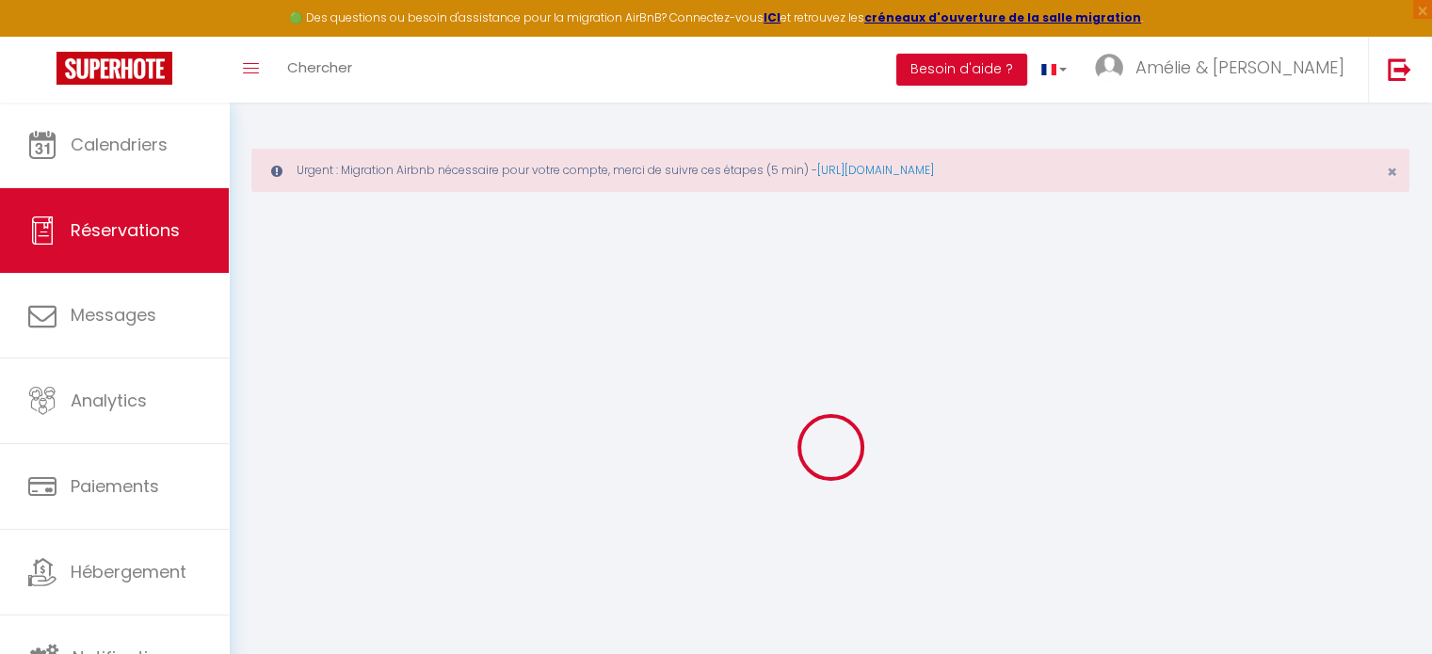
type input "Lun 15 Septembre 2025"
select select
type input "Dim 21 Septembre 2025"
select select
type input "0"
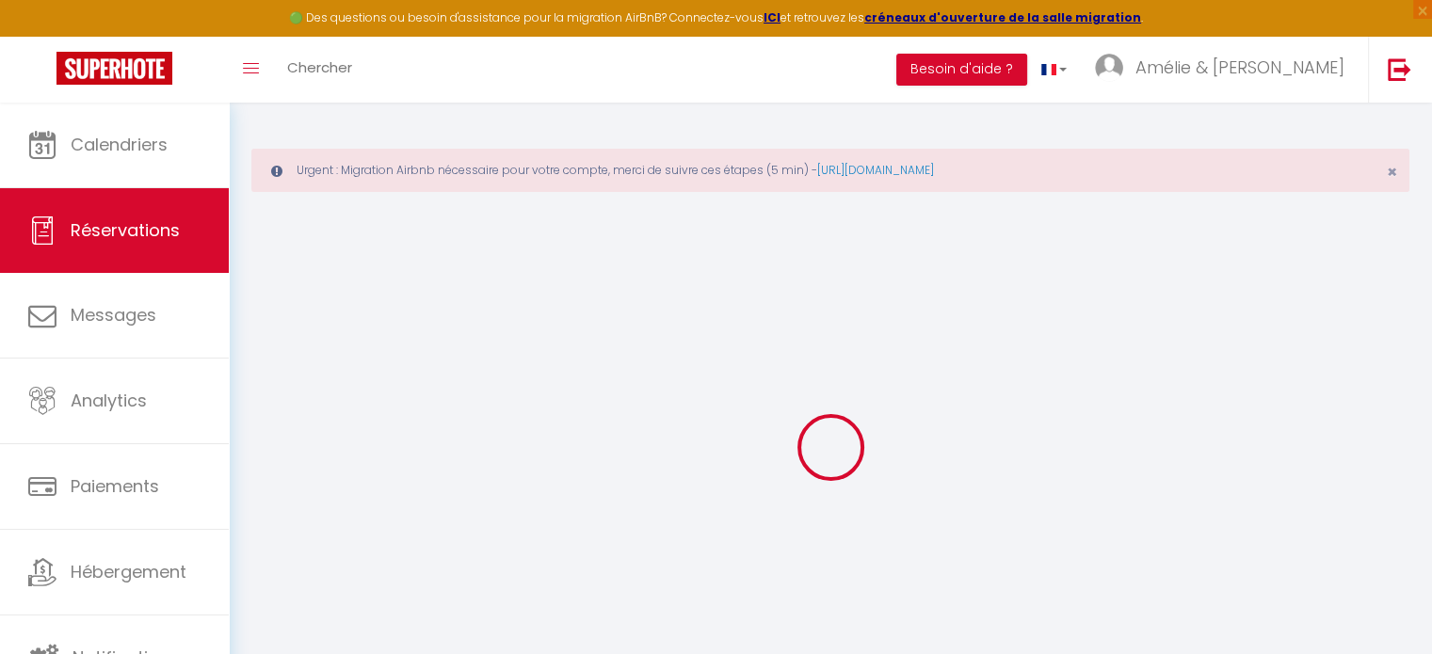
select select "12"
select select
checkbox input "false"
type input "0"
select select "73"
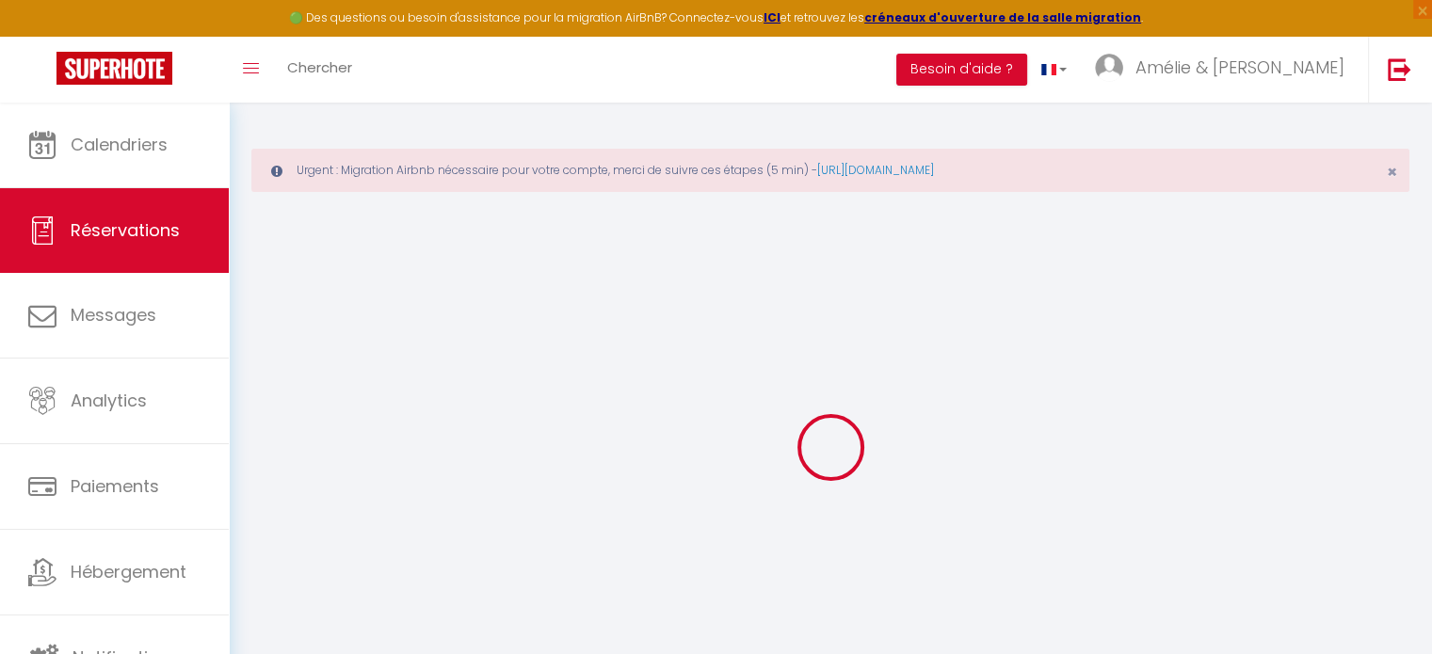
type input "0"
select select
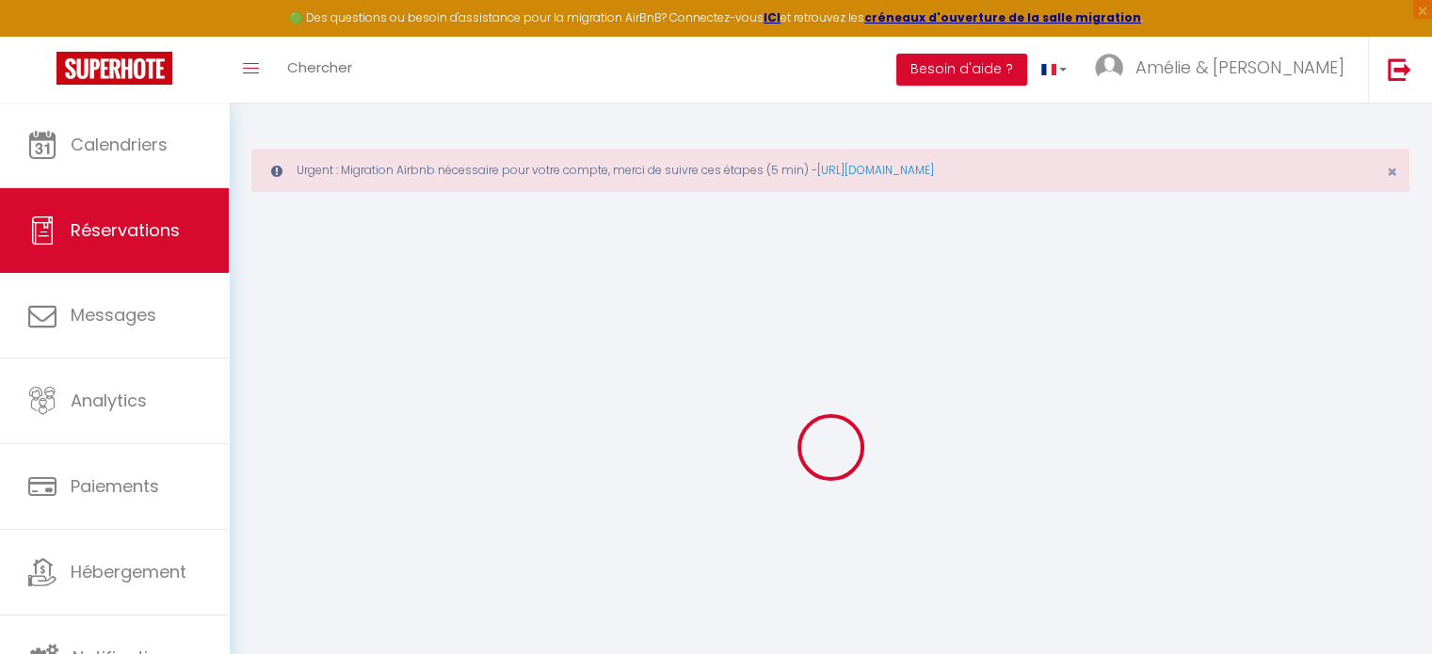
select select
select select "14"
checkbox input "false"
select select
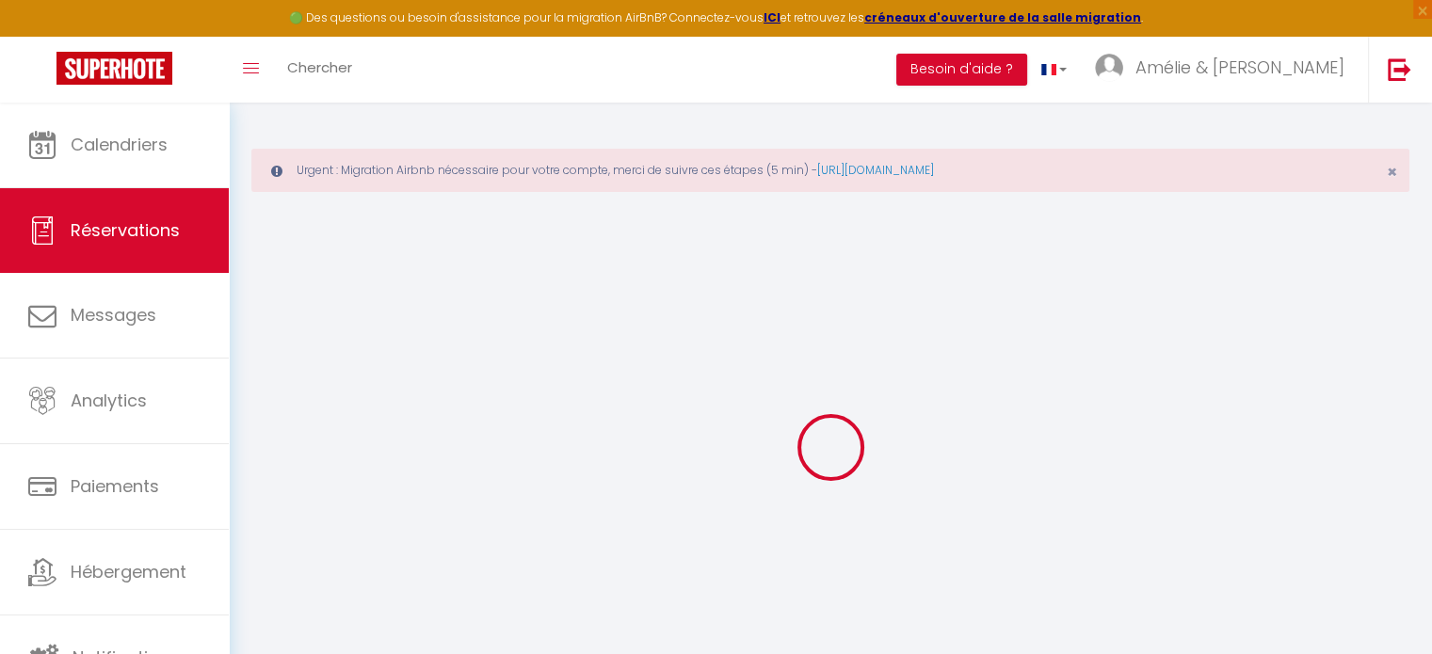
select select
checkbox input "false"
select select
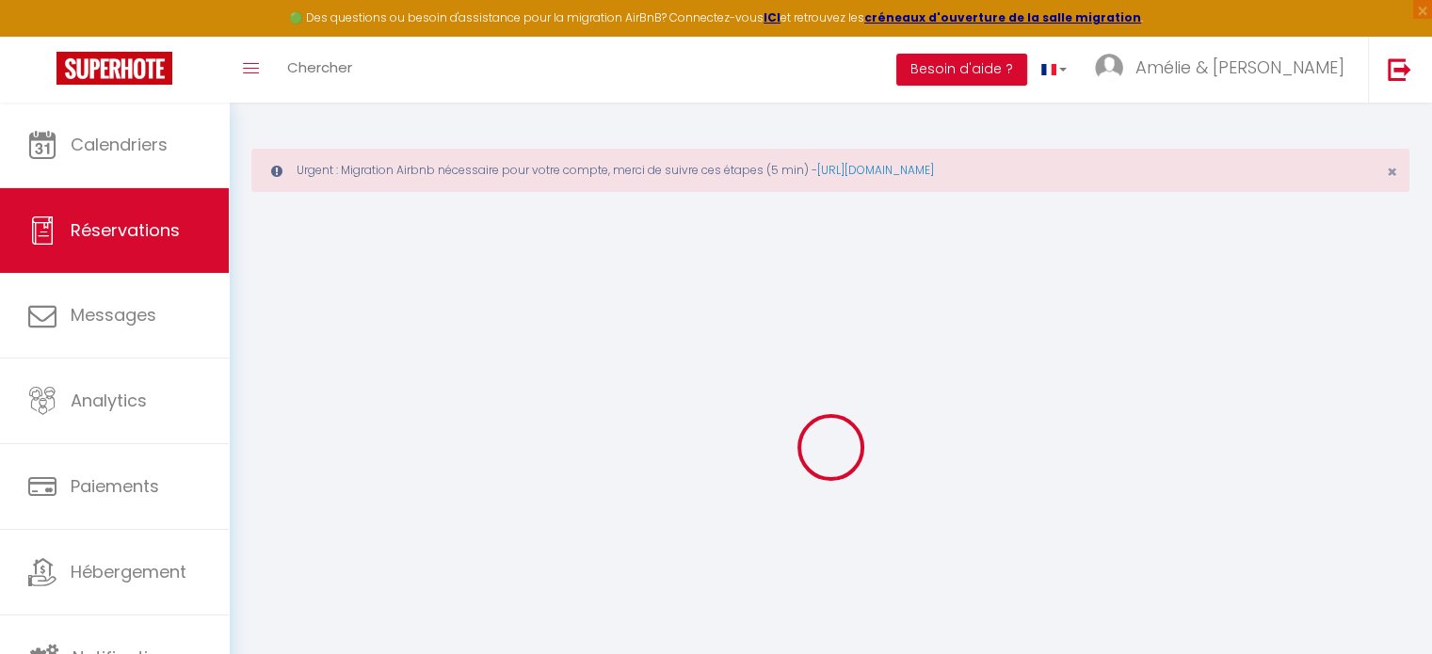
checkbox input "false"
select select
checkbox input "false"
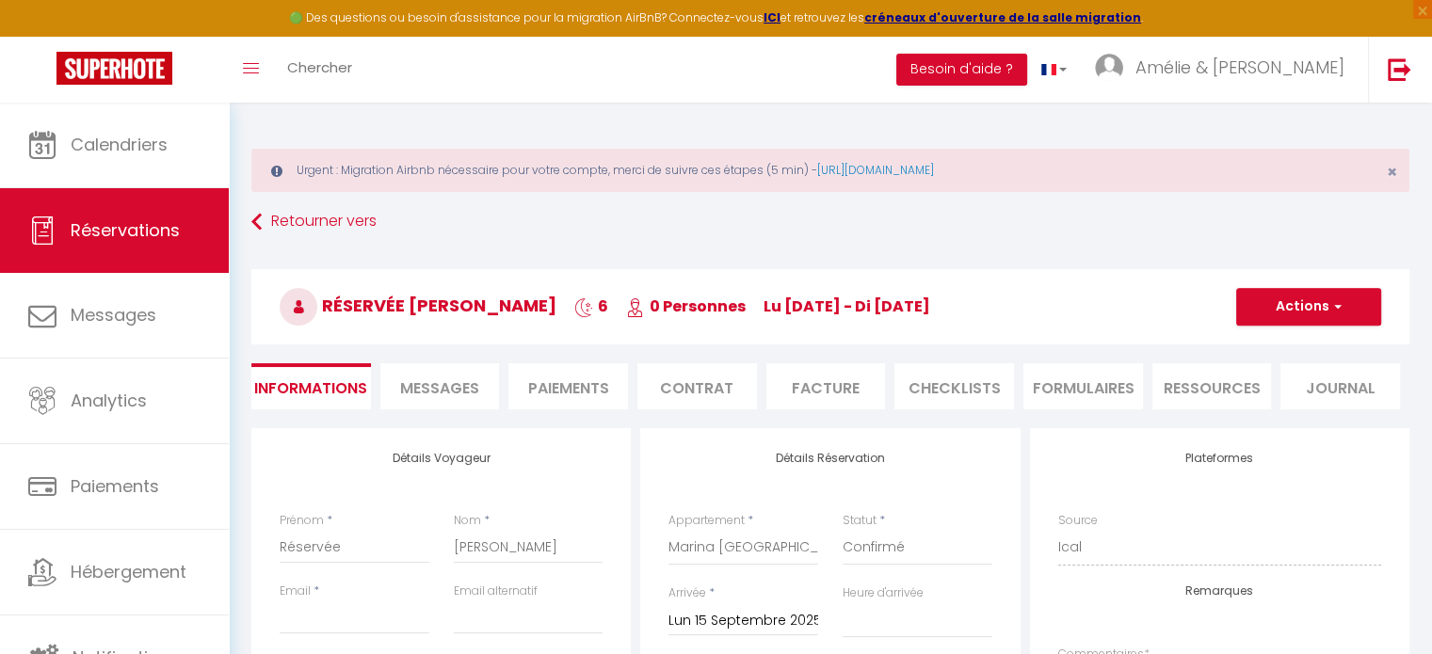
select select
checkbox input "false"
select select
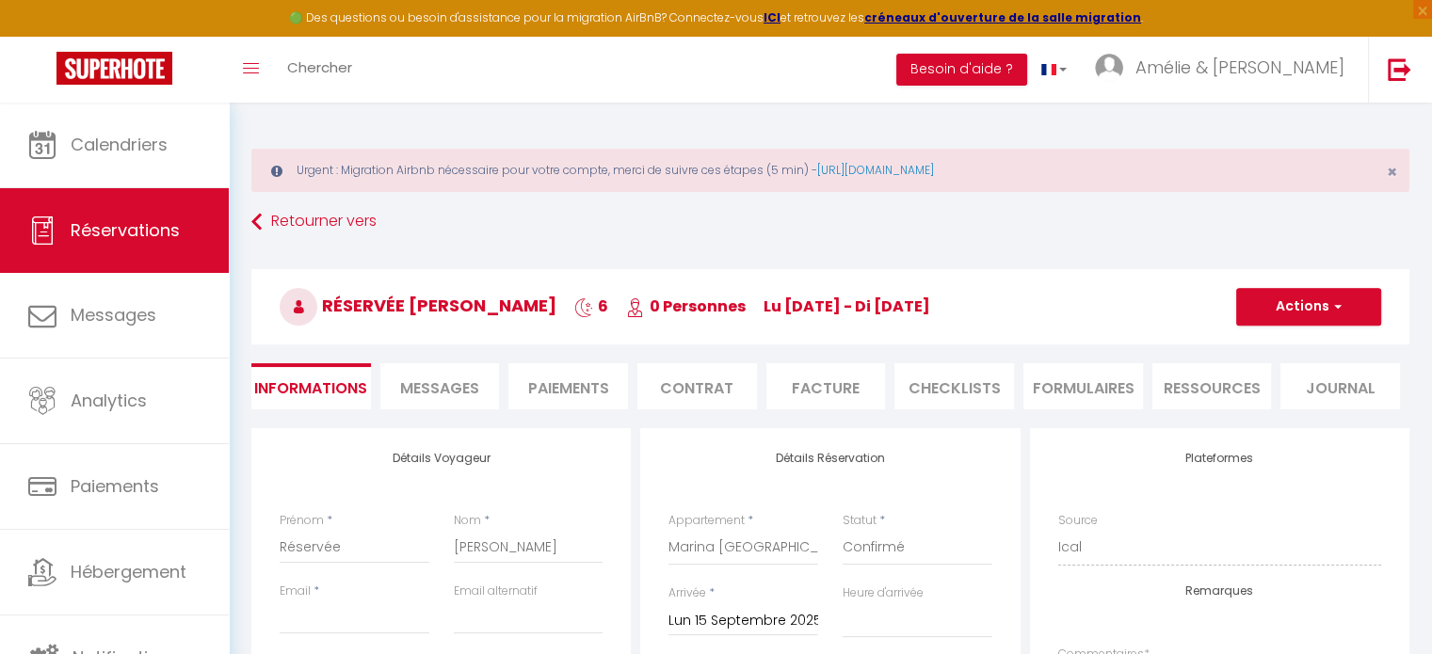
checkbox input "false"
select select
click at [1325, 313] on button "Actions" at bounding box center [1308, 307] width 145 height 38
click at [771, 550] on select "[PERSON_NAME]. Village crèches [GEOGRAPHIC_DATA] ensoleillé [GEOGRAPHIC_DATA] S…" at bounding box center [743, 548] width 150 height 36
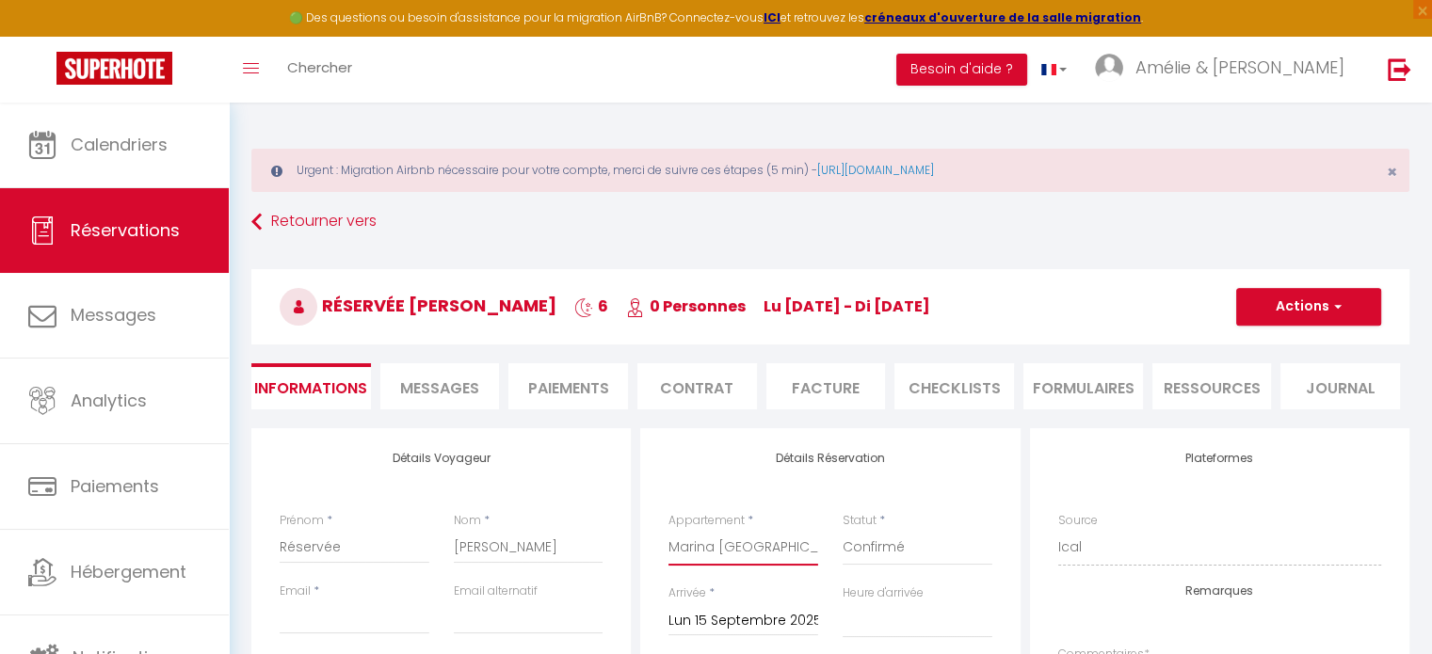
select select "27030"
click at [668, 530] on select "[PERSON_NAME]. Village crèches [GEOGRAPHIC_DATA] ensoleillé [GEOGRAPHIC_DATA] S…" at bounding box center [743, 548] width 150 height 36
select select
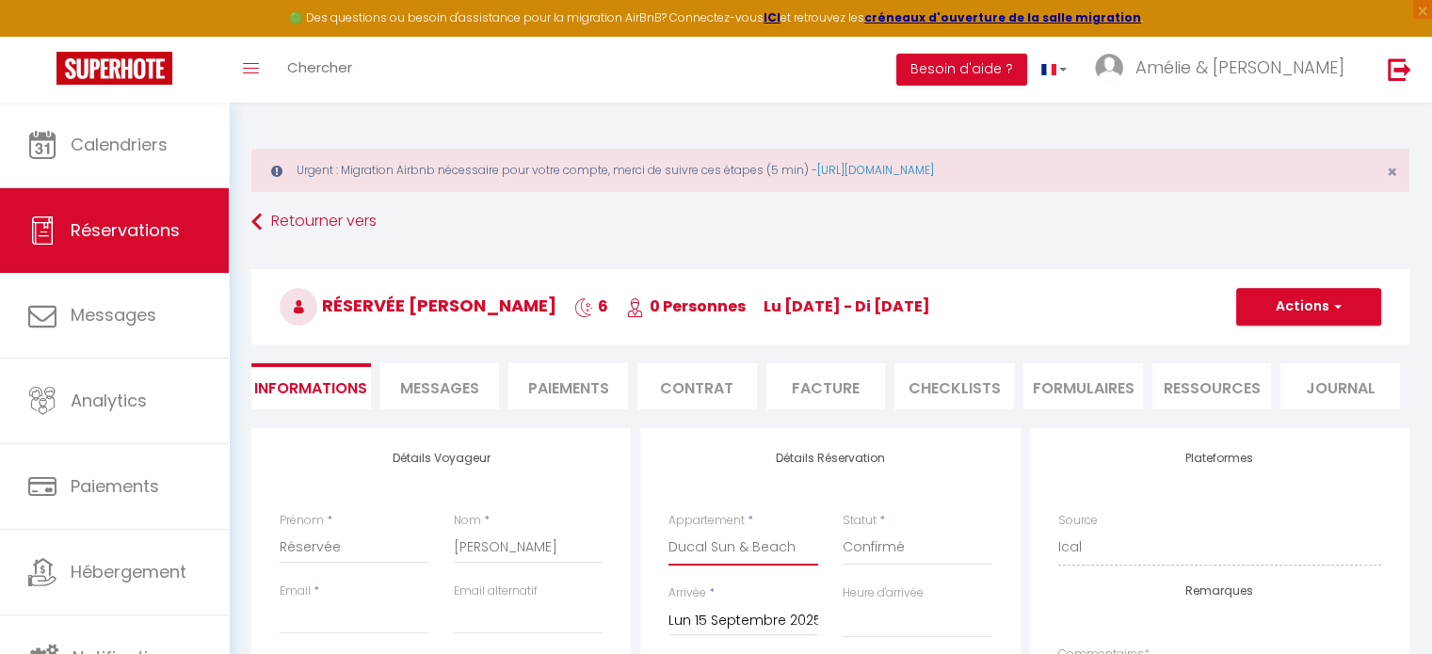
checkbox input "false"
select select
checkbox input "false"
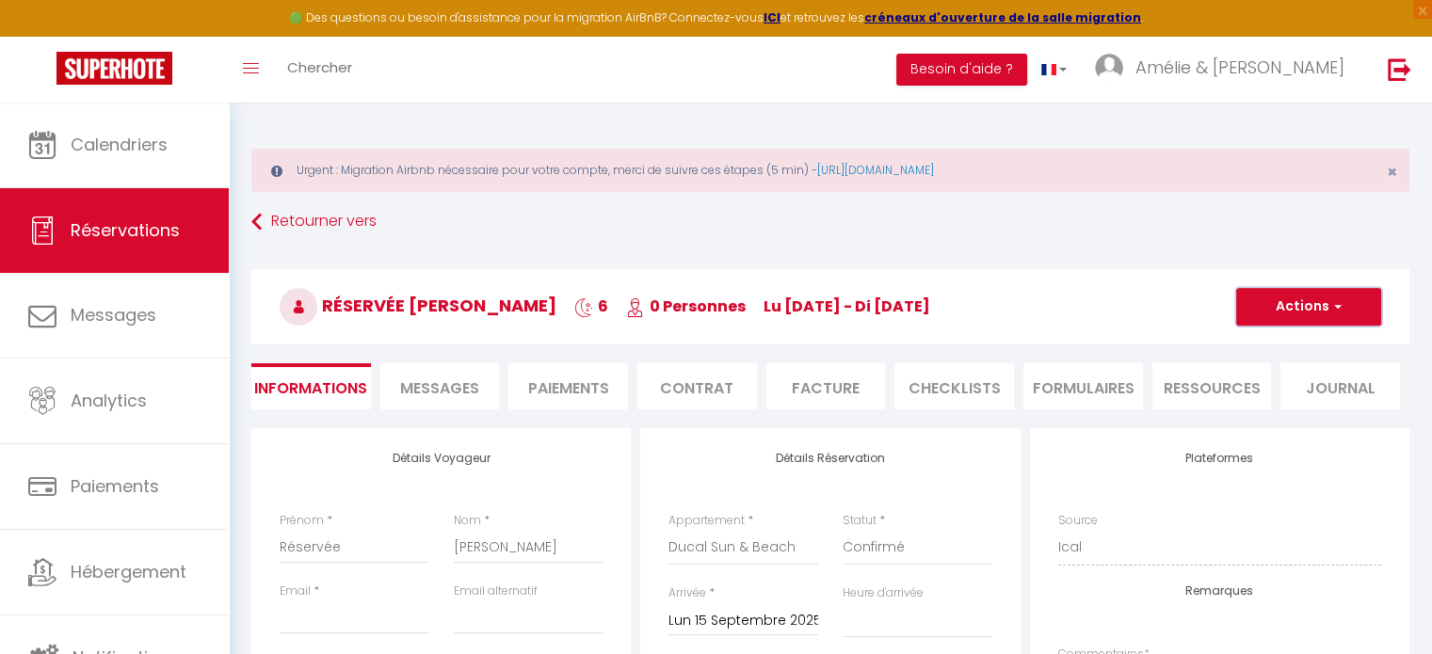
click at [1286, 314] on button "Actions" at bounding box center [1308, 307] width 145 height 38
click at [1299, 352] on link "Enregistrer" at bounding box center [1289, 348] width 149 height 24
select select
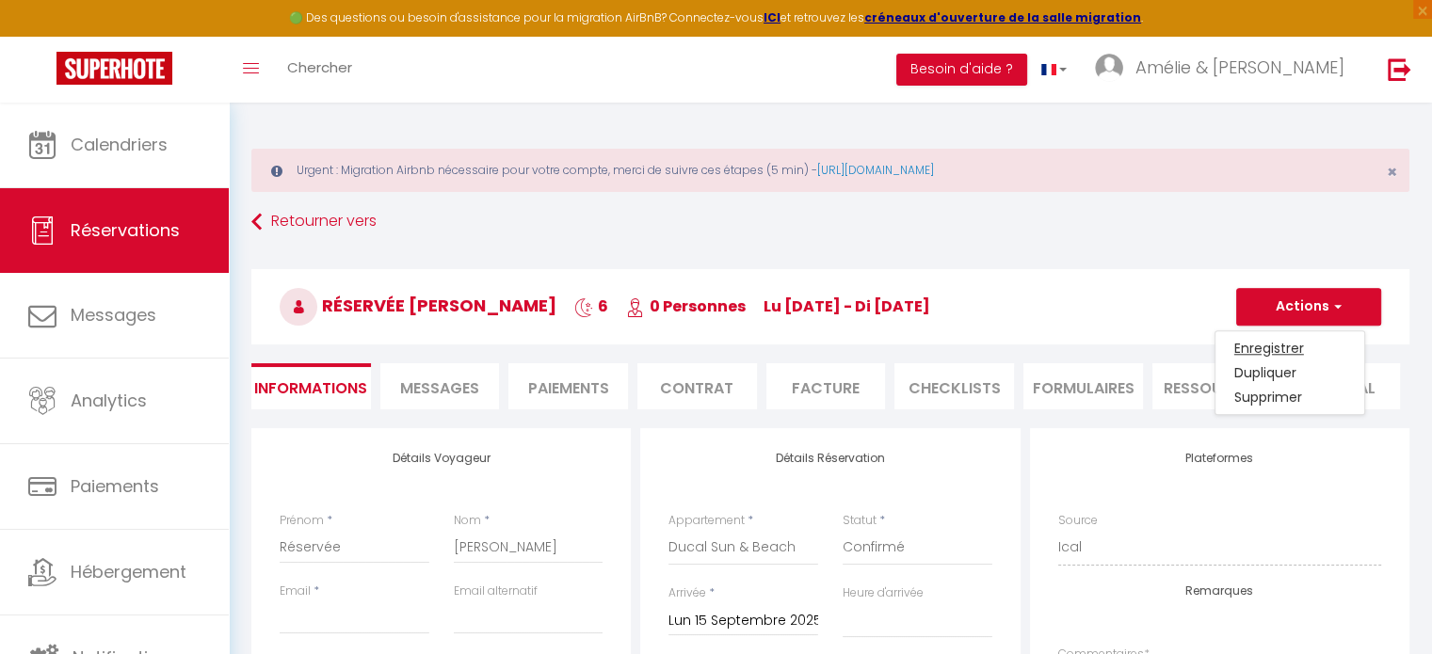
checkbox input "false"
select select
checkbox input "false"
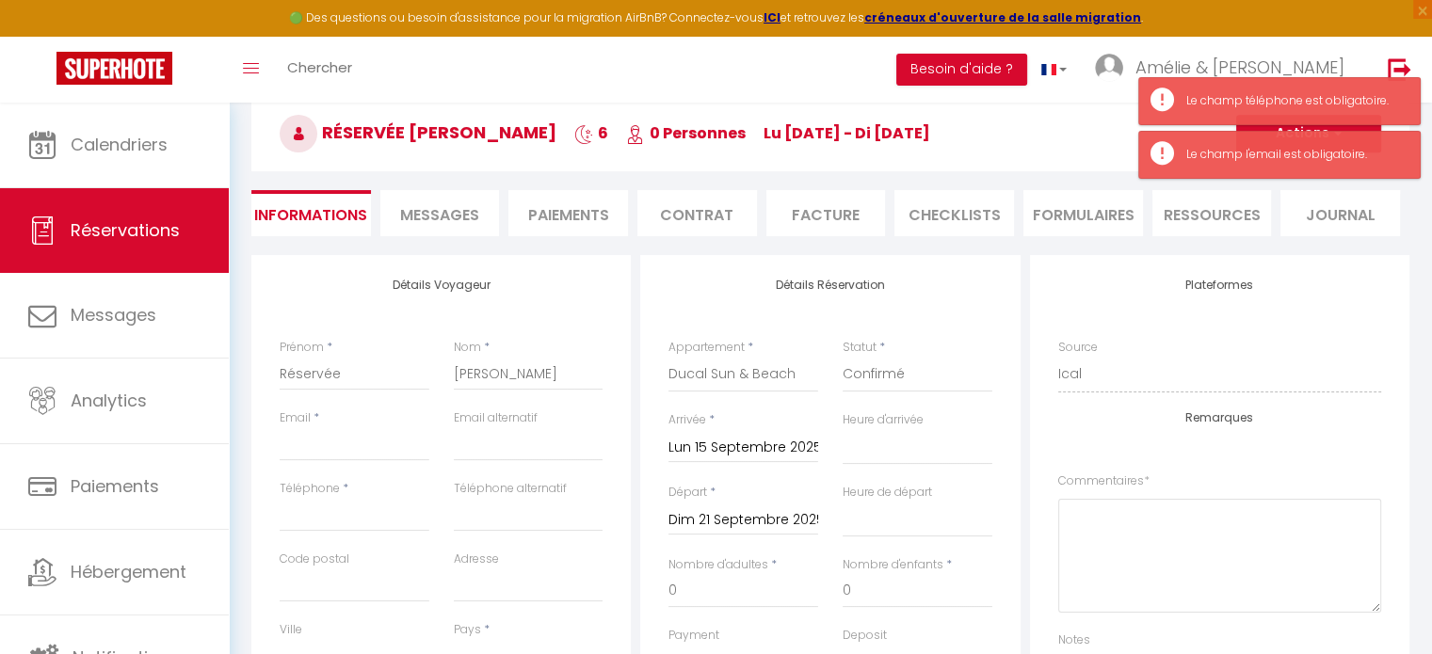
scroll to position [175, 0]
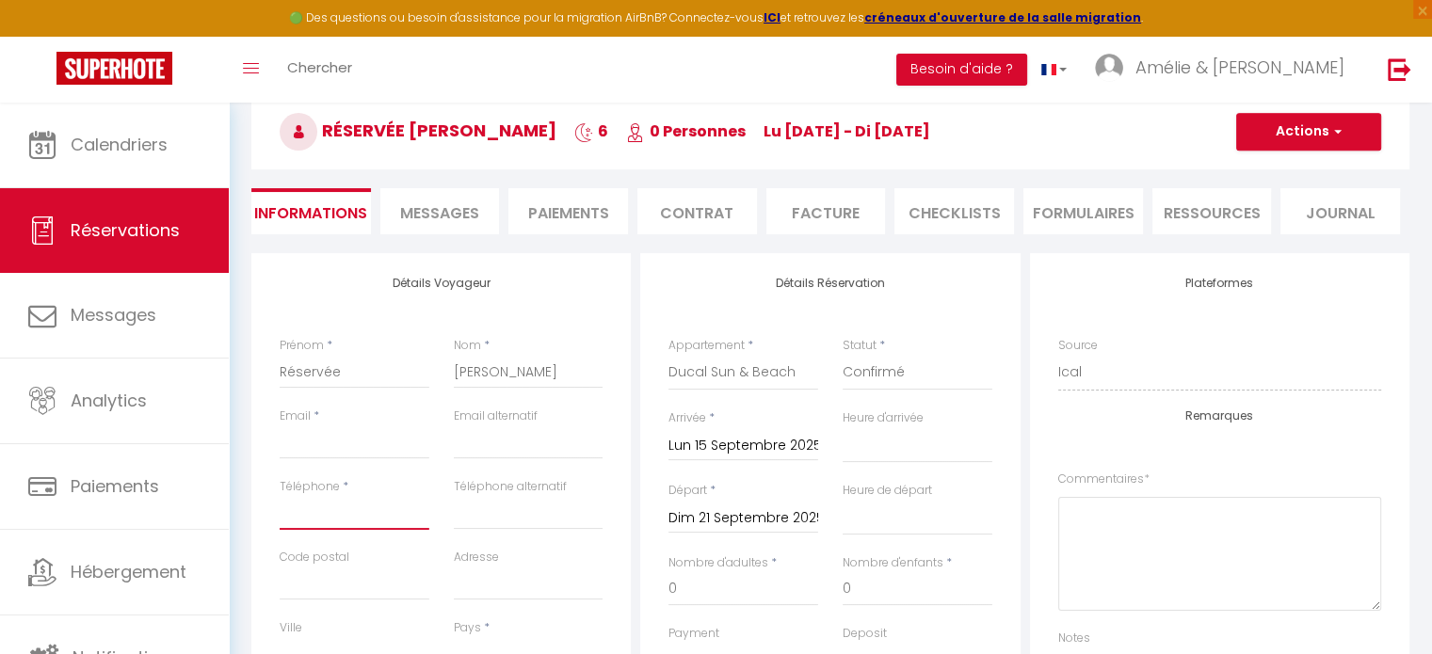
paste input "[EMAIL_ADDRESS][DOMAIN_NAME]"
type input "[EMAIL_ADDRESS][DOMAIN_NAME]"
select select
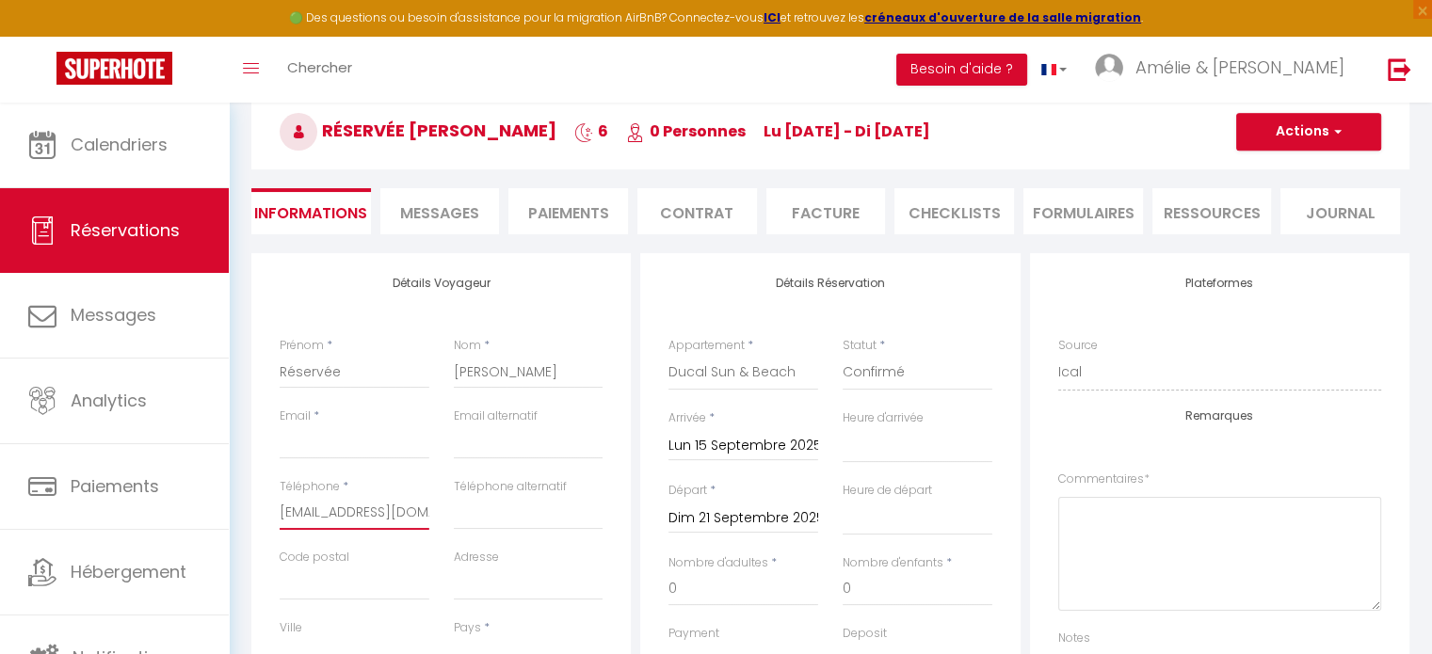
checkbox input "false"
type input "[EMAIL_ADDRESS][DOMAIN_NAME]"
click at [369, 446] on input "Email client" at bounding box center [355, 442] width 150 height 34
paste input "[EMAIL_ADDRESS][DOMAIN_NAME]"
type input "[EMAIL_ADDRESS][DOMAIN_NAME]"
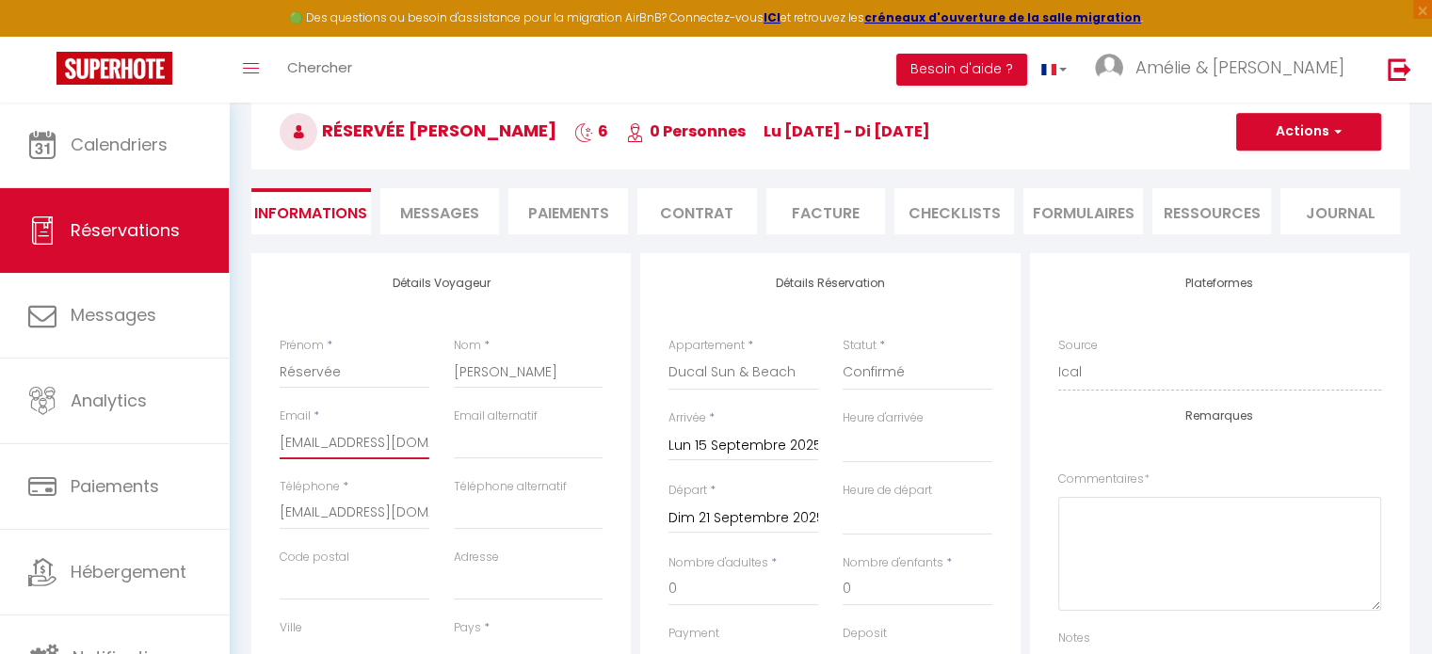
select select
click at [364, 522] on input "[EMAIL_ADDRESS][DOMAIN_NAME]" at bounding box center [355, 513] width 150 height 34
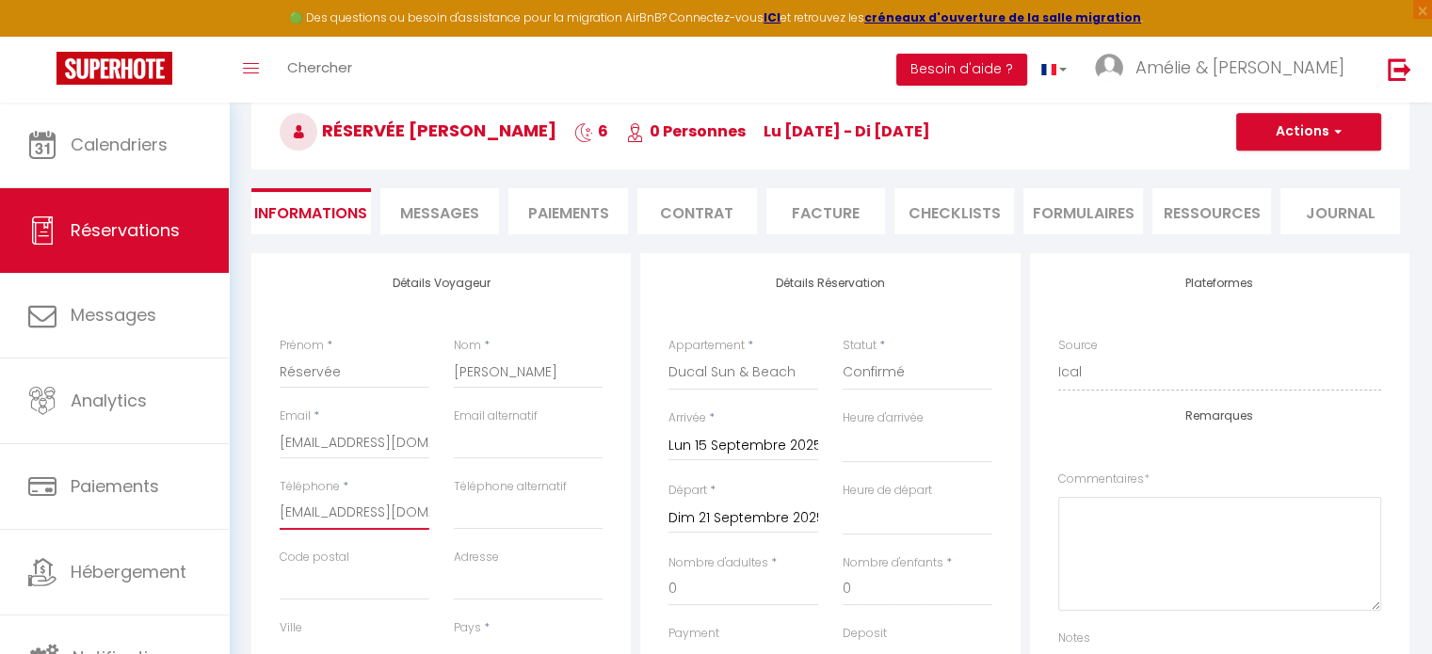
click at [364, 522] on input "[EMAIL_ADDRESS][DOMAIN_NAME]" at bounding box center [355, 513] width 150 height 34
paste input "[PHONE_NUMBER]"
click at [305, 510] on input "[PHONE_NUMBER]" at bounding box center [355, 513] width 150 height 34
click at [324, 514] on input "+4178-758-7460" at bounding box center [355, 513] width 150 height 34
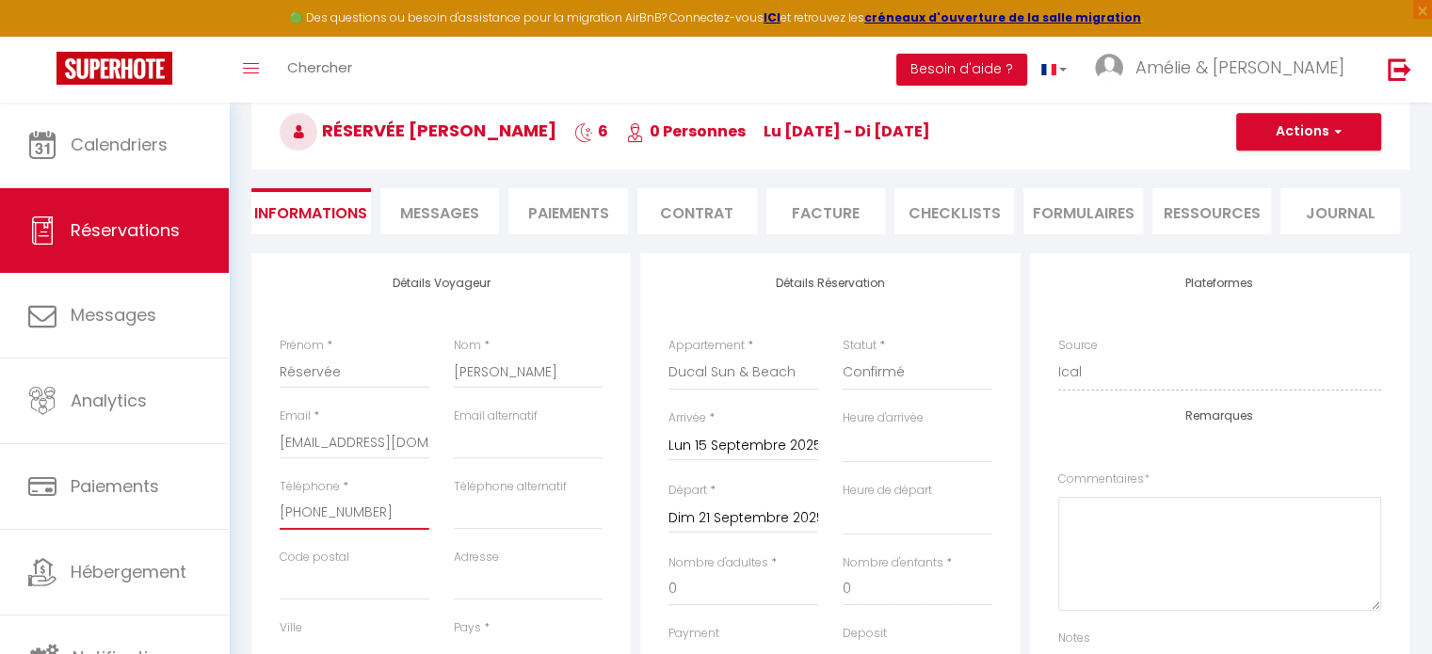
click at [347, 515] on input "+4178758-7460" at bounding box center [355, 513] width 150 height 34
click at [523, 632] on div "Pays * France Portugal Afghanistan Albania Algeria American Samoa Andorra Angol…" at bounding box center [529, 646] width 150 height 54
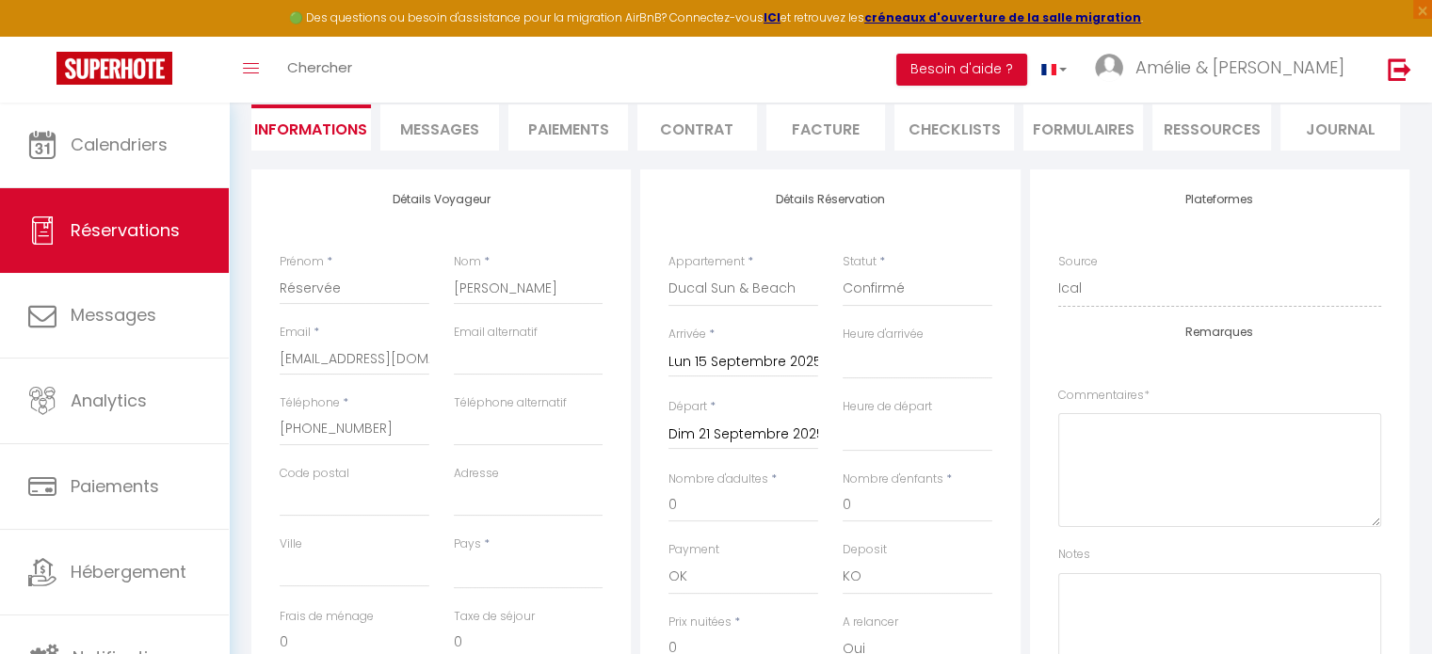
scroll to position [0, 0]
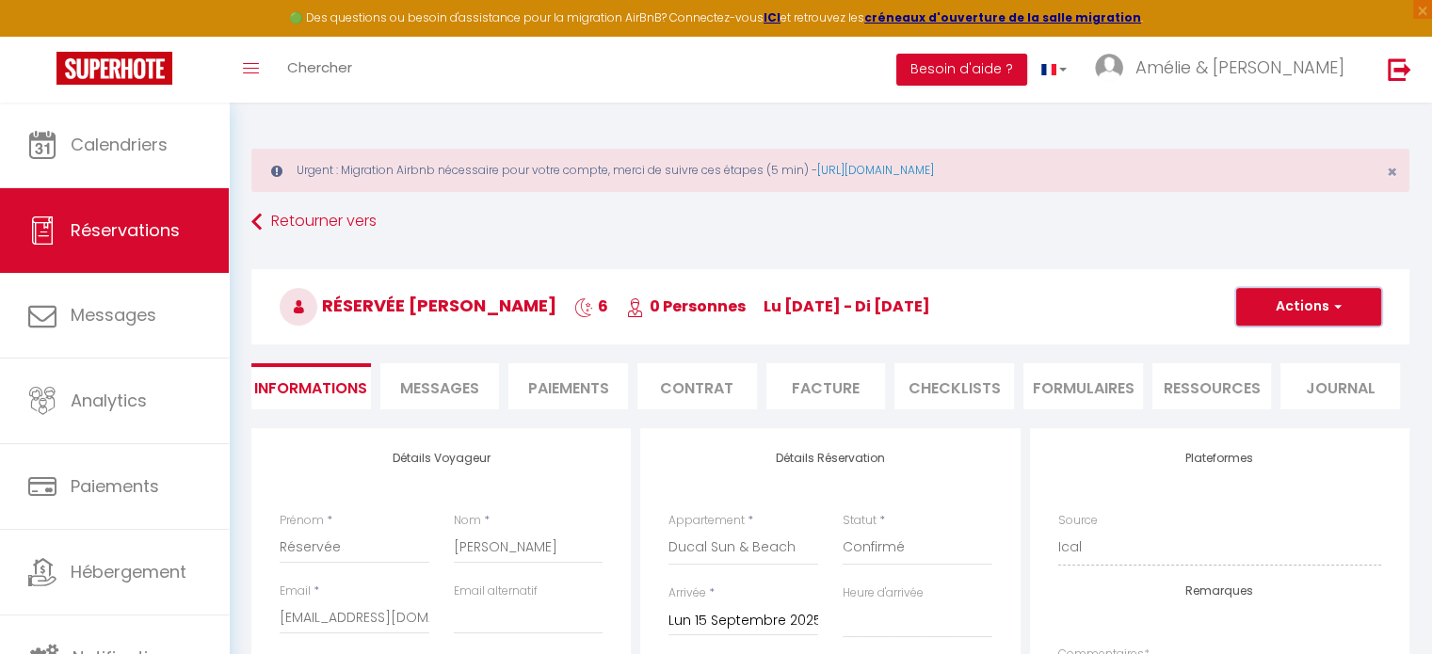
click at [1311, 305] on button "Actions" at bounding box center [1308, 307] width 145 height 38
click at [1277, 345] on link "Enregistrer" at bounding box center [1289, 348] width 149 height 24
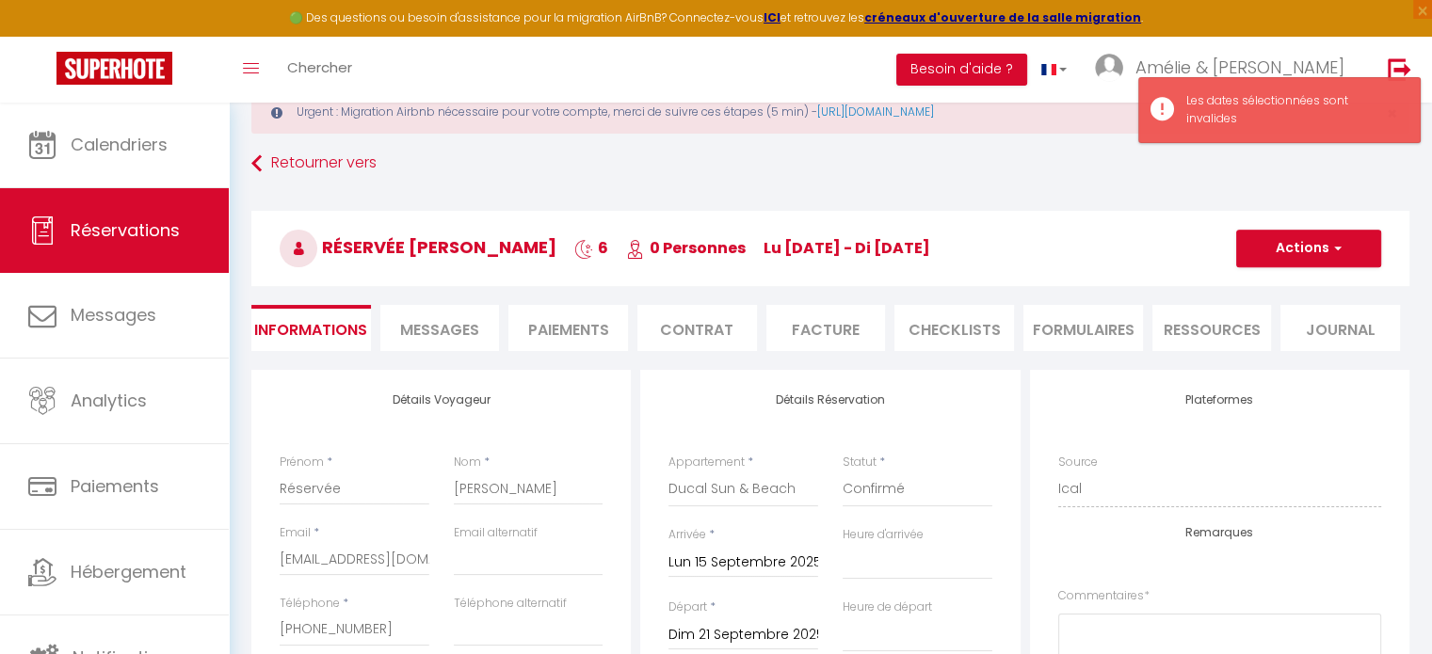
scroll to position [132, 0]
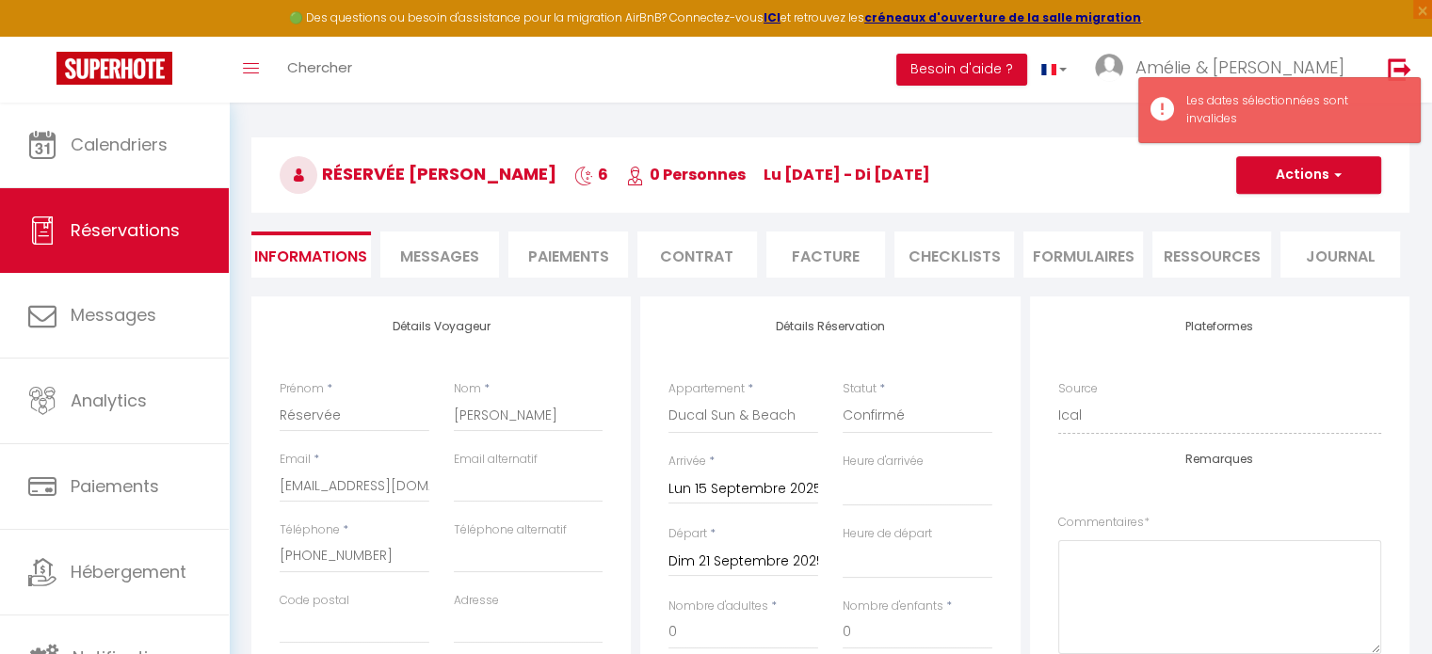
click at [770, 477] on input "Lun 15 Septembre 2025" at bounding box center [743, 489] width 150 height 24
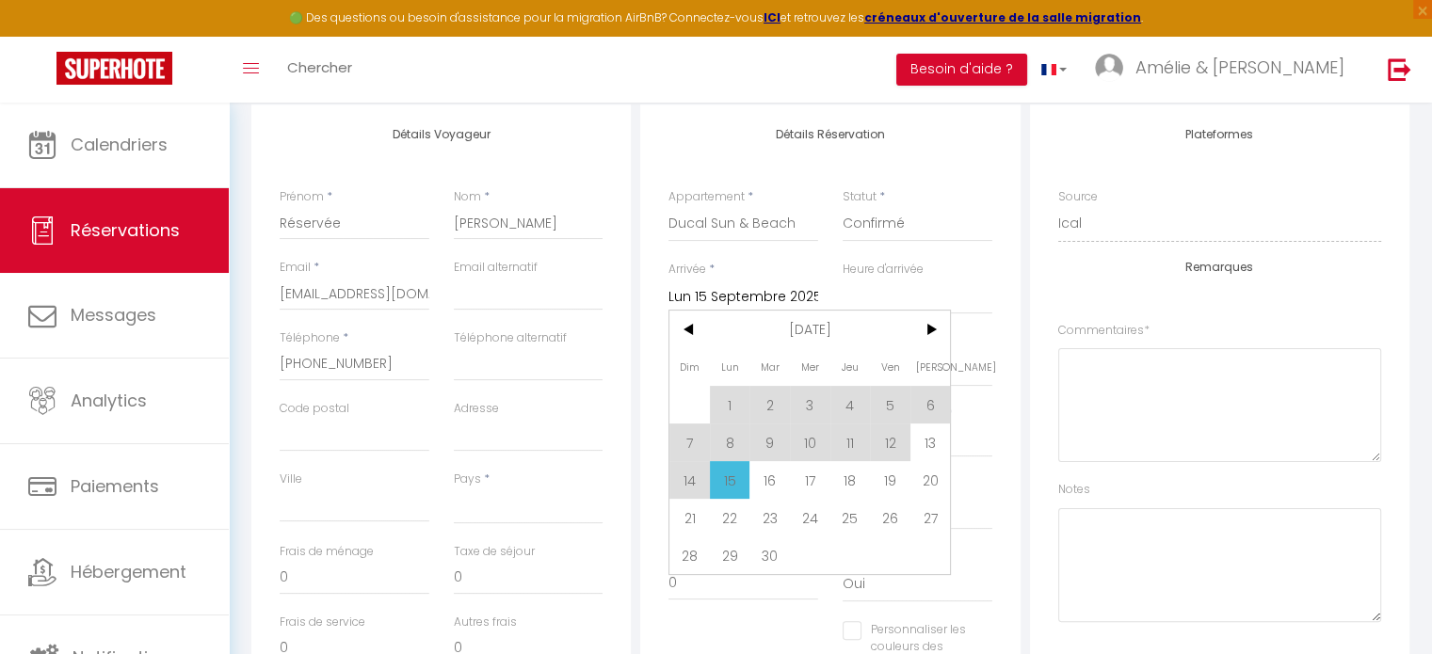
scroll to position [313, 0]
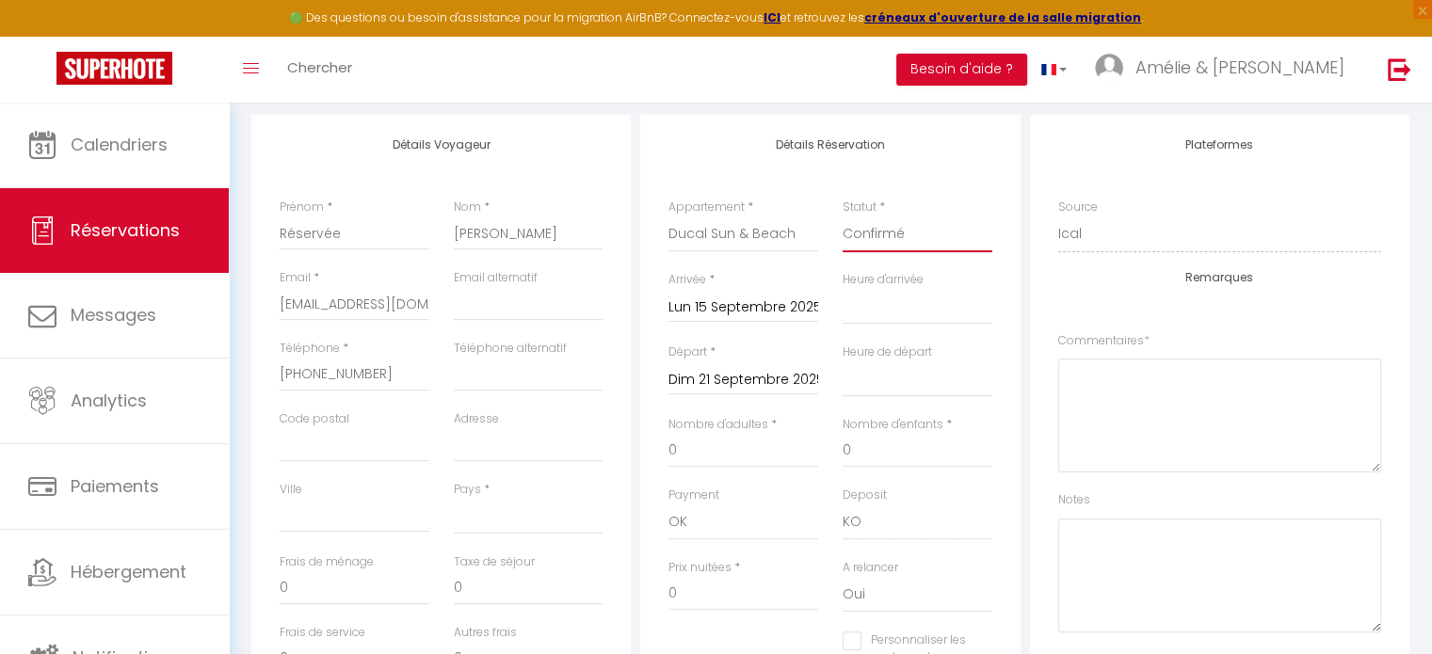
click at [894, 227] on select "Confirmé Non Confirmé [PERSON_NAME] par le voyageur No Show Request" at bounding box center [918, 235] width 150 height 36
click at [843, 217] on select "Confirmé Non Confirmé [PERSON_NAME] par le voyageur No Show Request" at bounding box center [918, 235] width 150 height 36
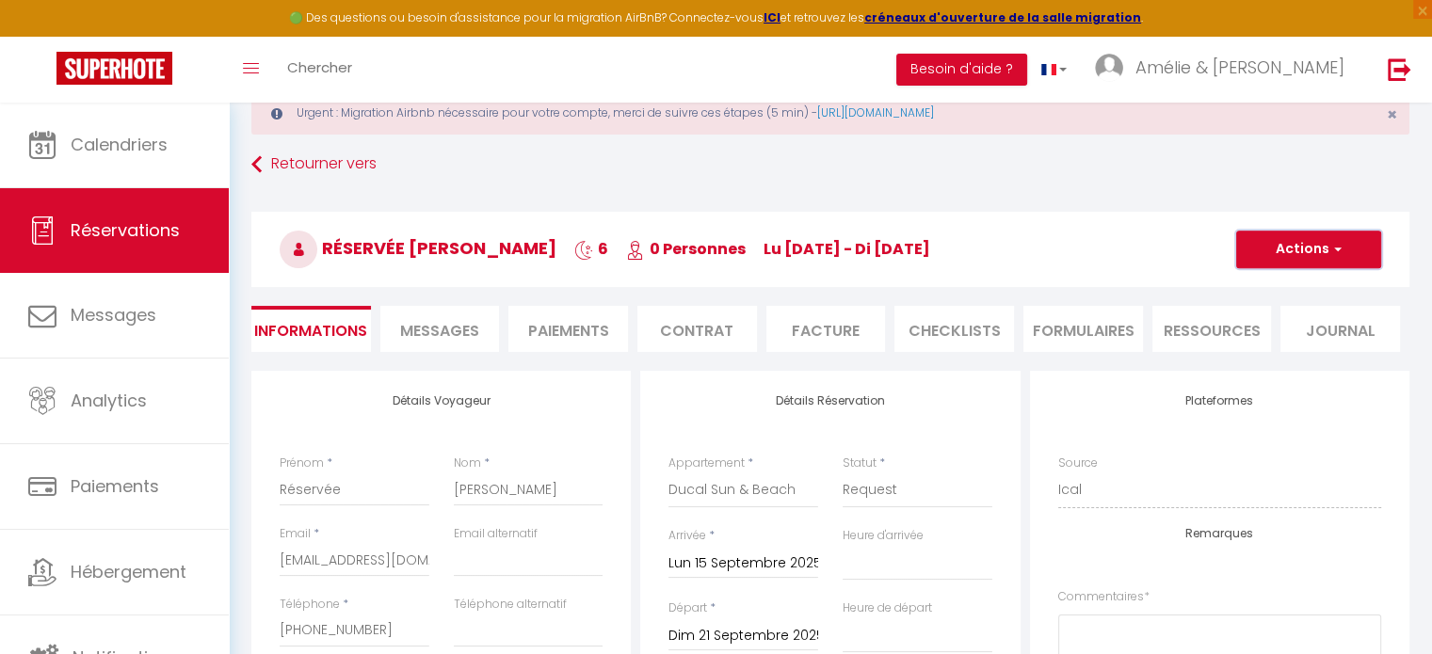
click at [1312, 262] on button "Actions" at bounding box center [1308, 250] width 145 height 38
click at [1262, 295] on link "Enregistrer" at bounding box center [1289, 291] width 149 height 24
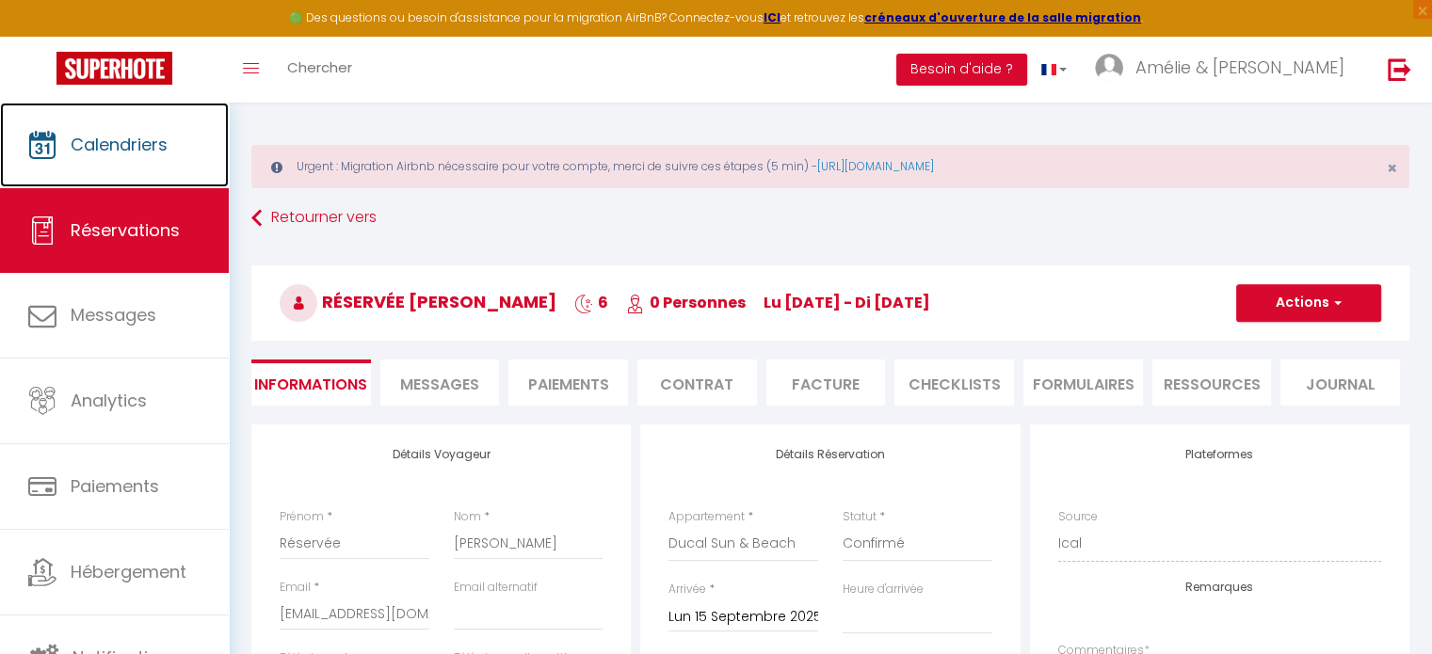
scroll to position [0, 0]
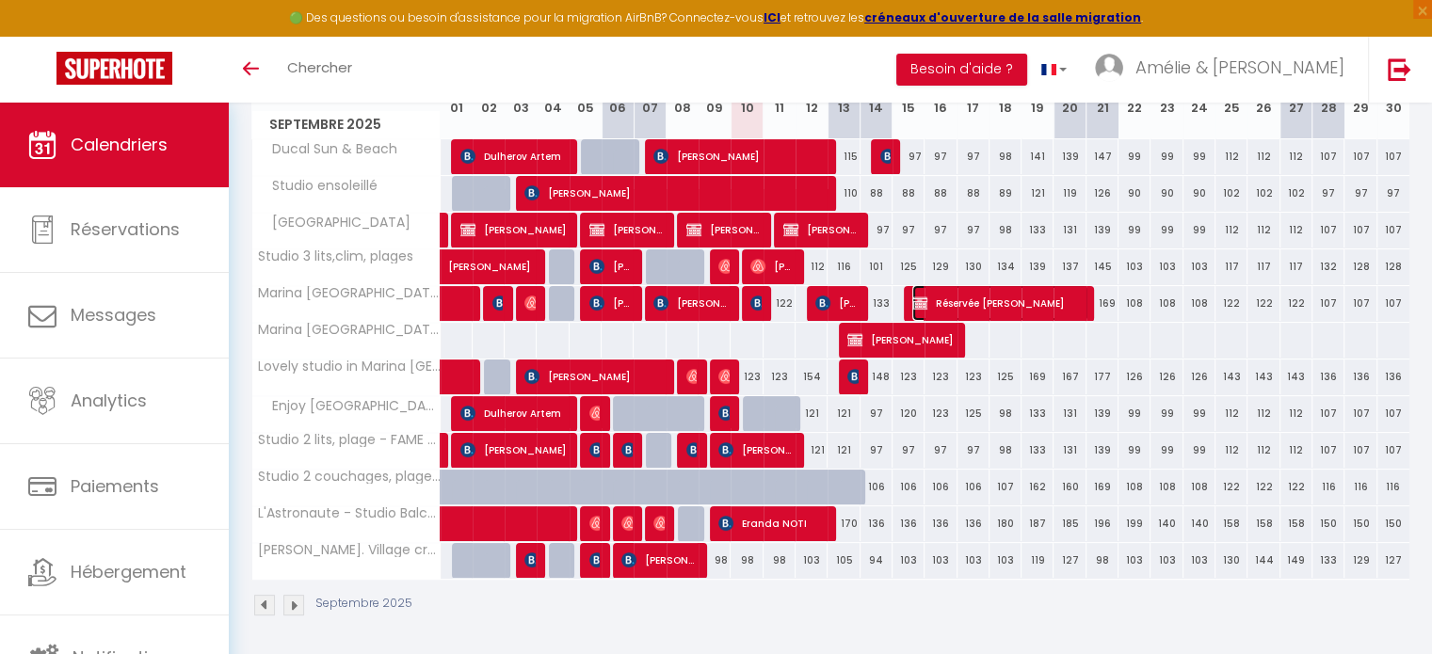
click at [957, 297] on span "Réservée [PERSON_NAME]" at bounding box center [1000, 303] width 176 height 36
select select "OK"
select select "KO"
select select "0"
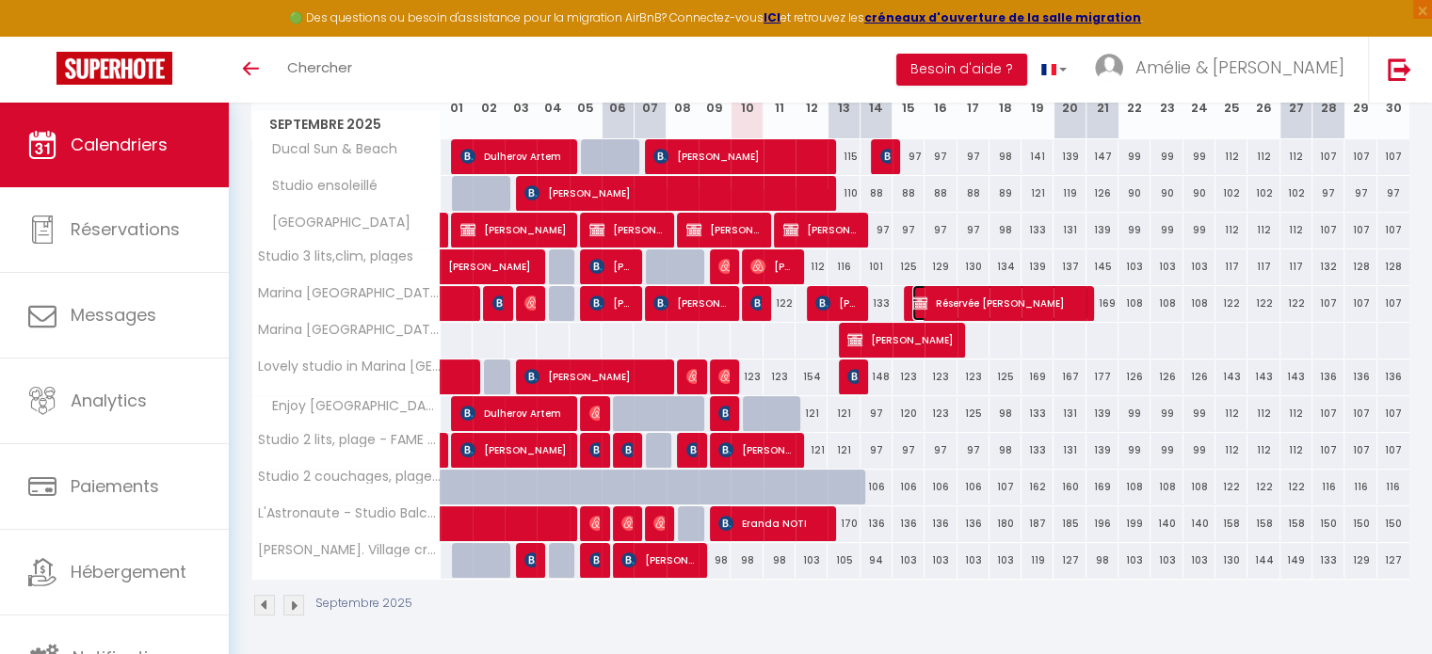
select select "1"
select select
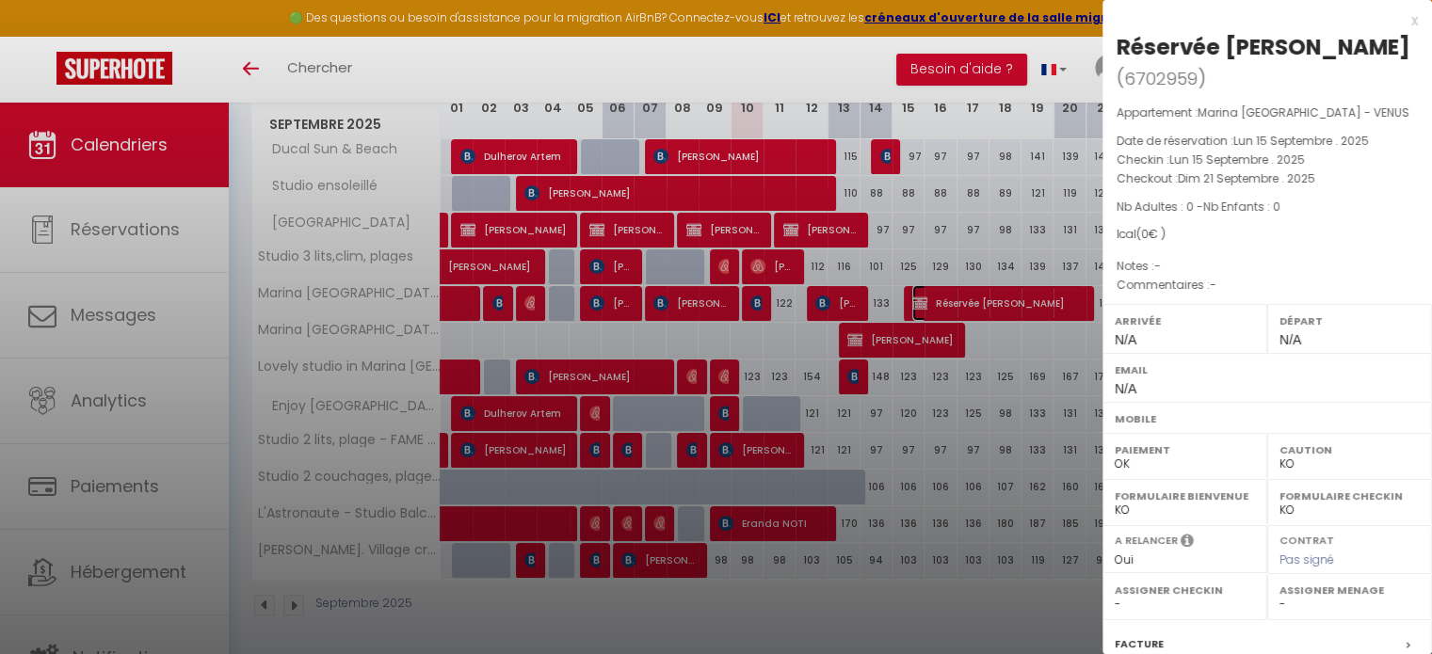
scroll to position [201, 0]
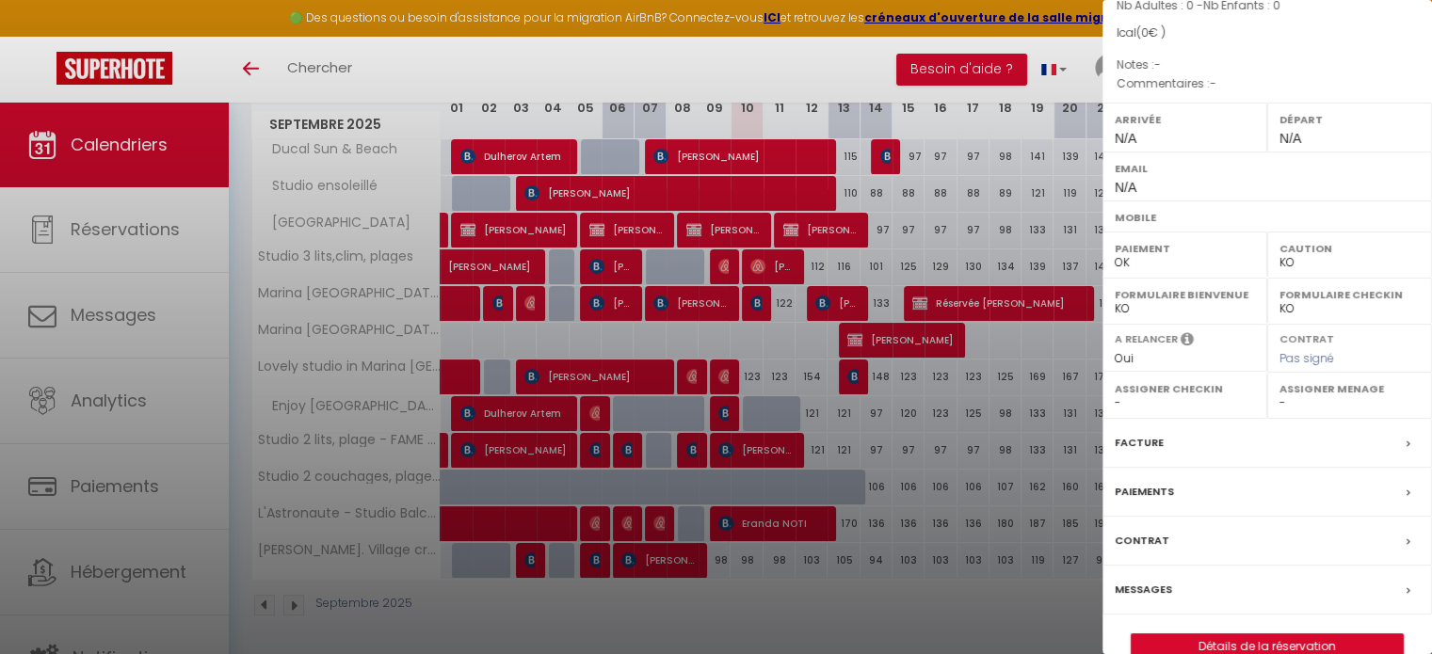
click at [998, 259] on div at bounding box center [716, 327] width 1432 height 654
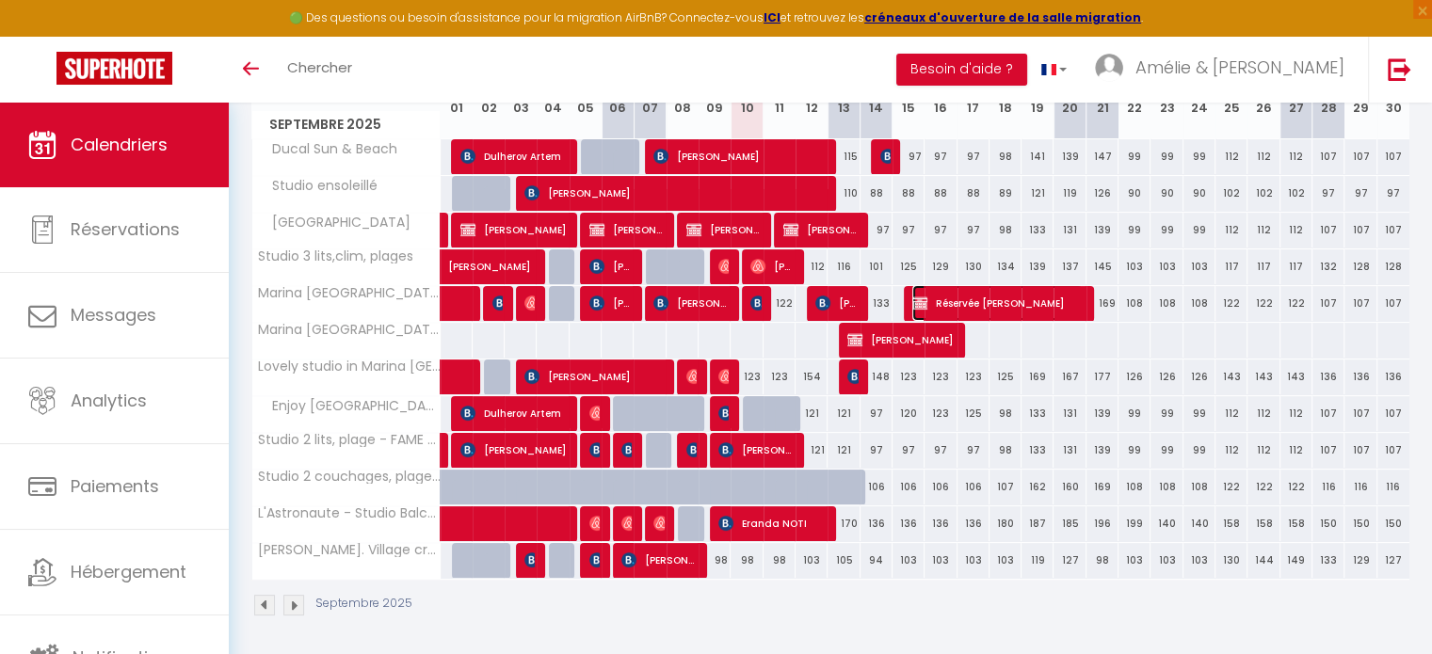
click at [949, 298] on span "Réservée [PERSON_NAME]" at bounding box center [997, 303] width 170 height 36
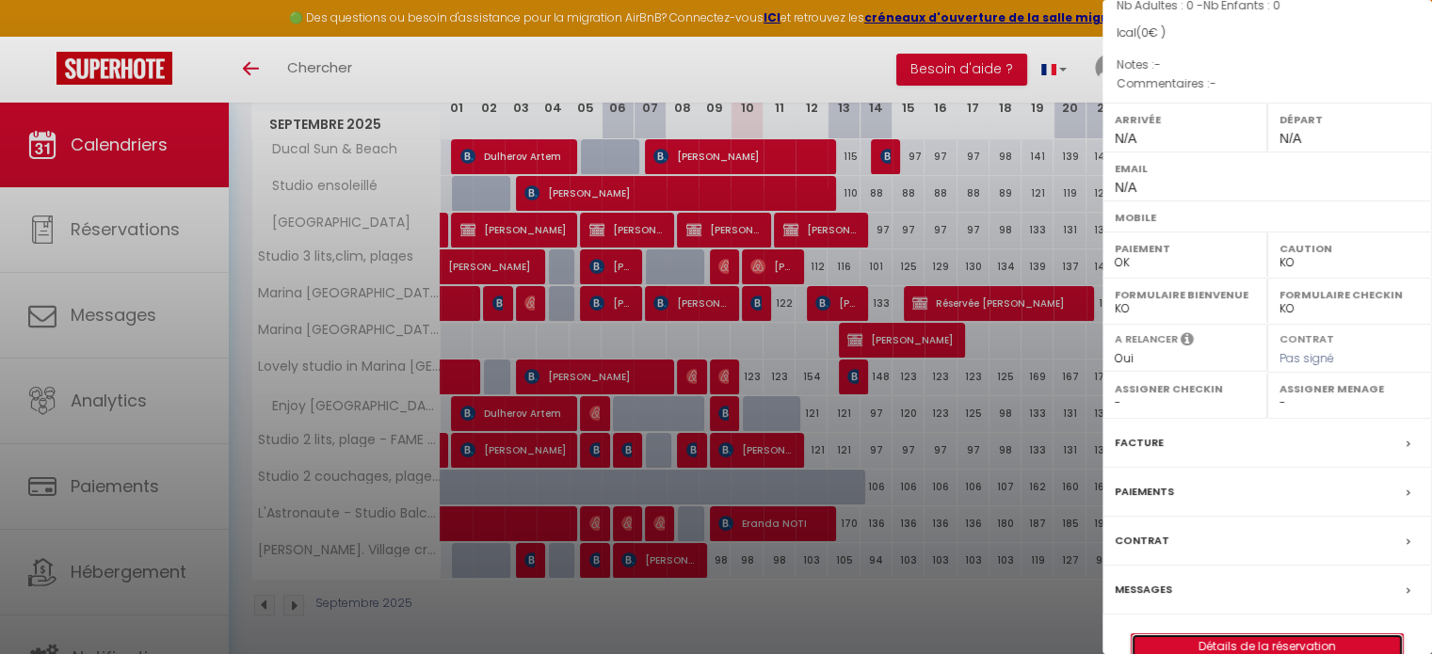
click at [1235, 634] on link "Détails de la réservation" at bounding box center [1267, 646] width 271 height 24
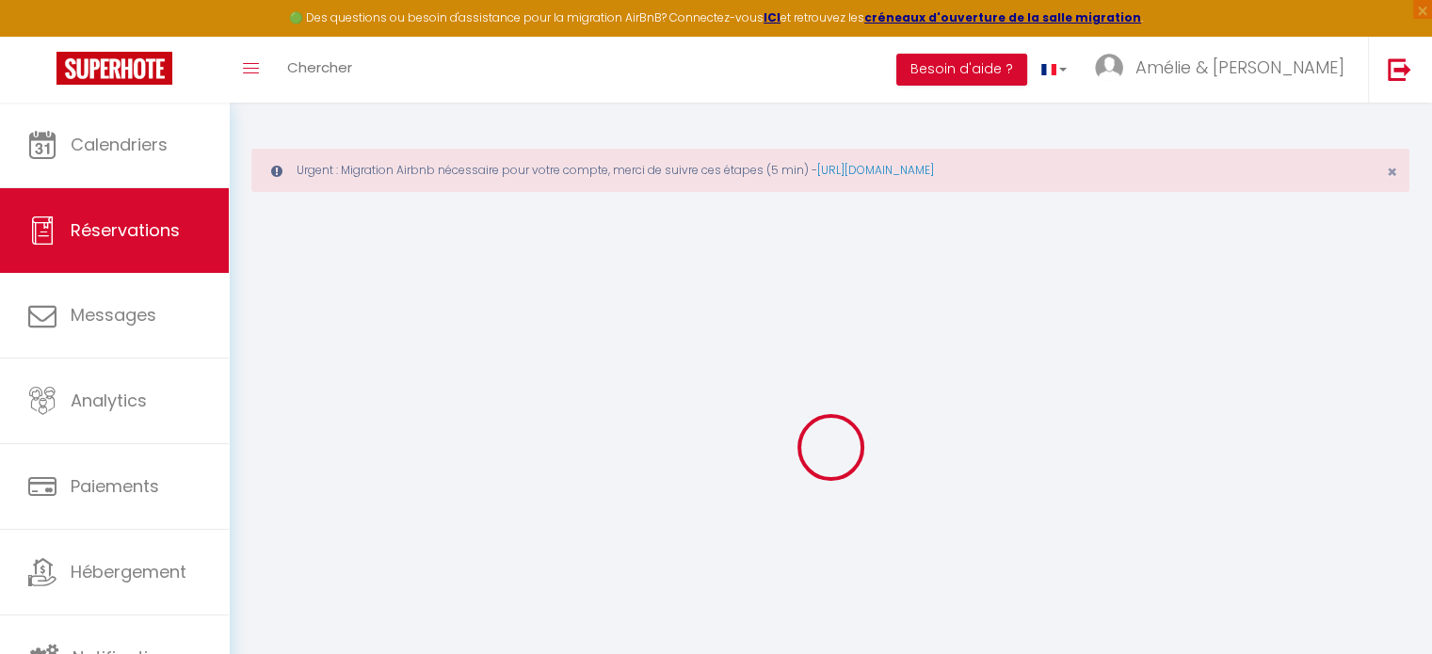
type input "Réservée"
type input "[PERSON_NAME]"
select select
select select "27034"
select select "1"
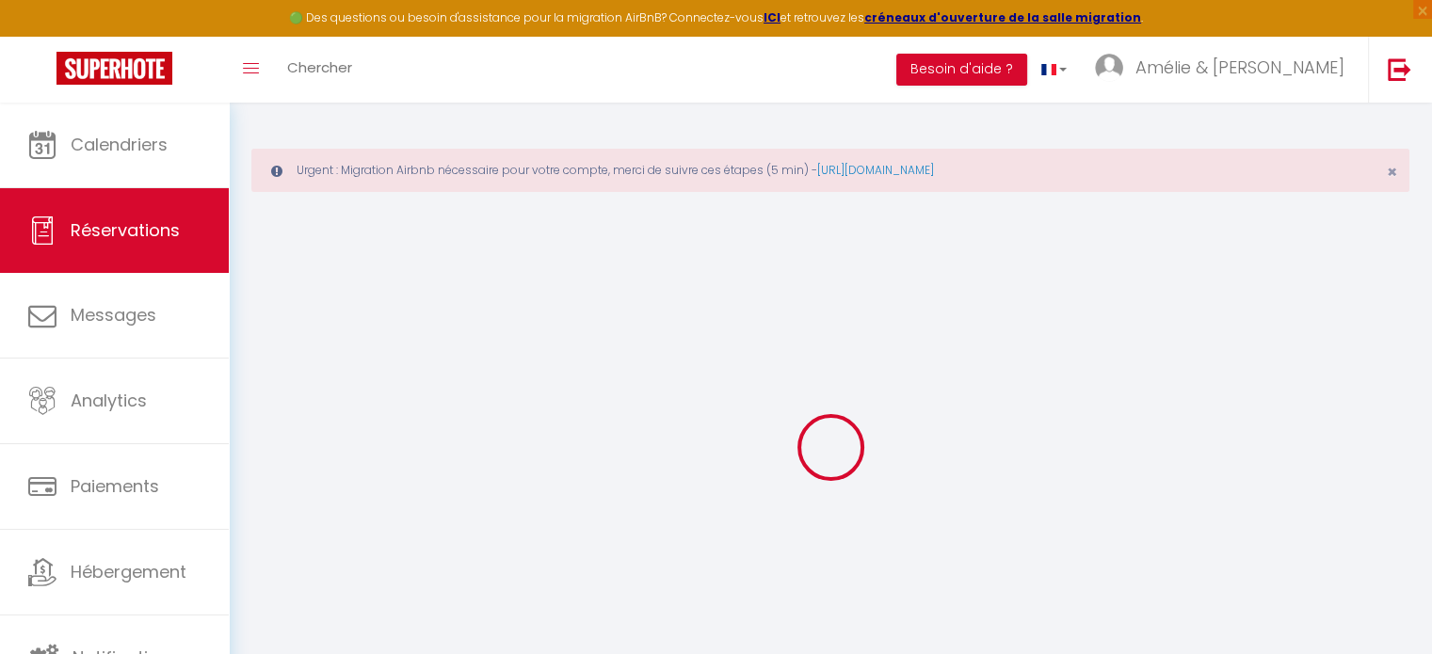
type input "Lun 15 Septembre 2025"
select select
type input "Dim 21 Septembre 2025"
select select
type input "0"
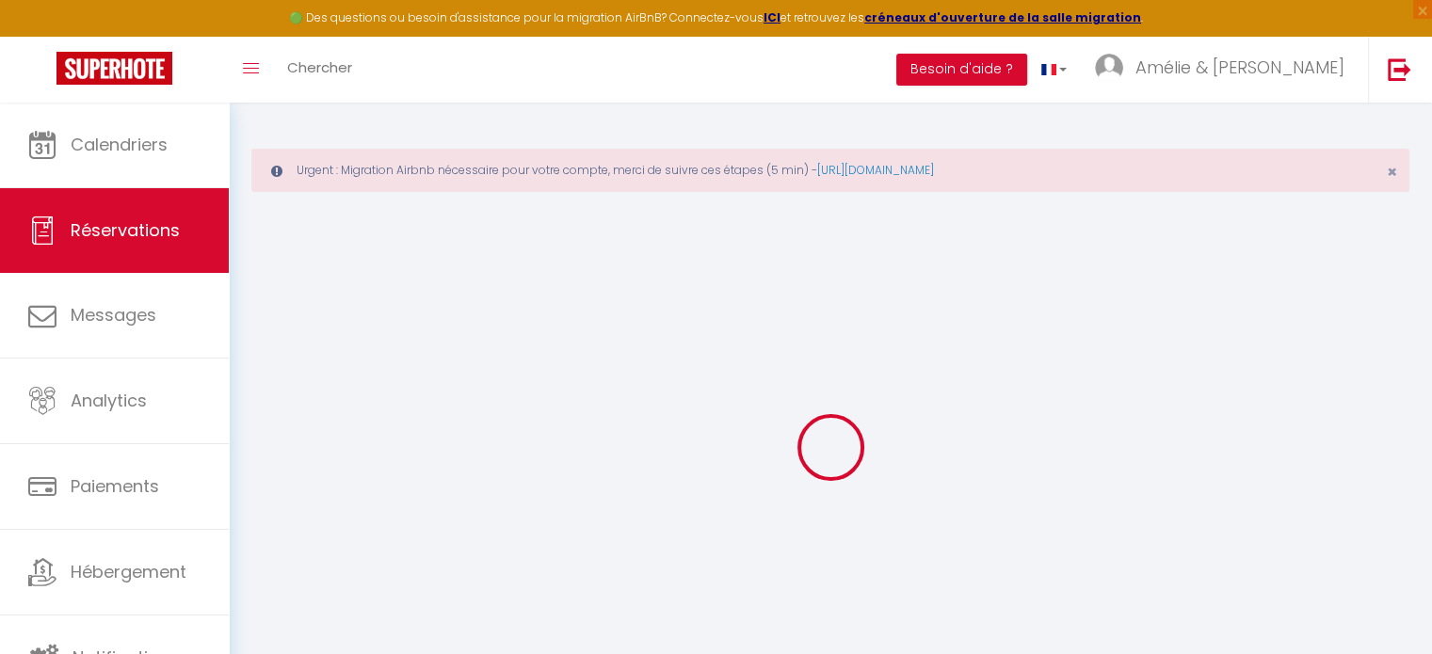
select select "12"
select select
checkbox input "false"
type input "0"
select select "73"
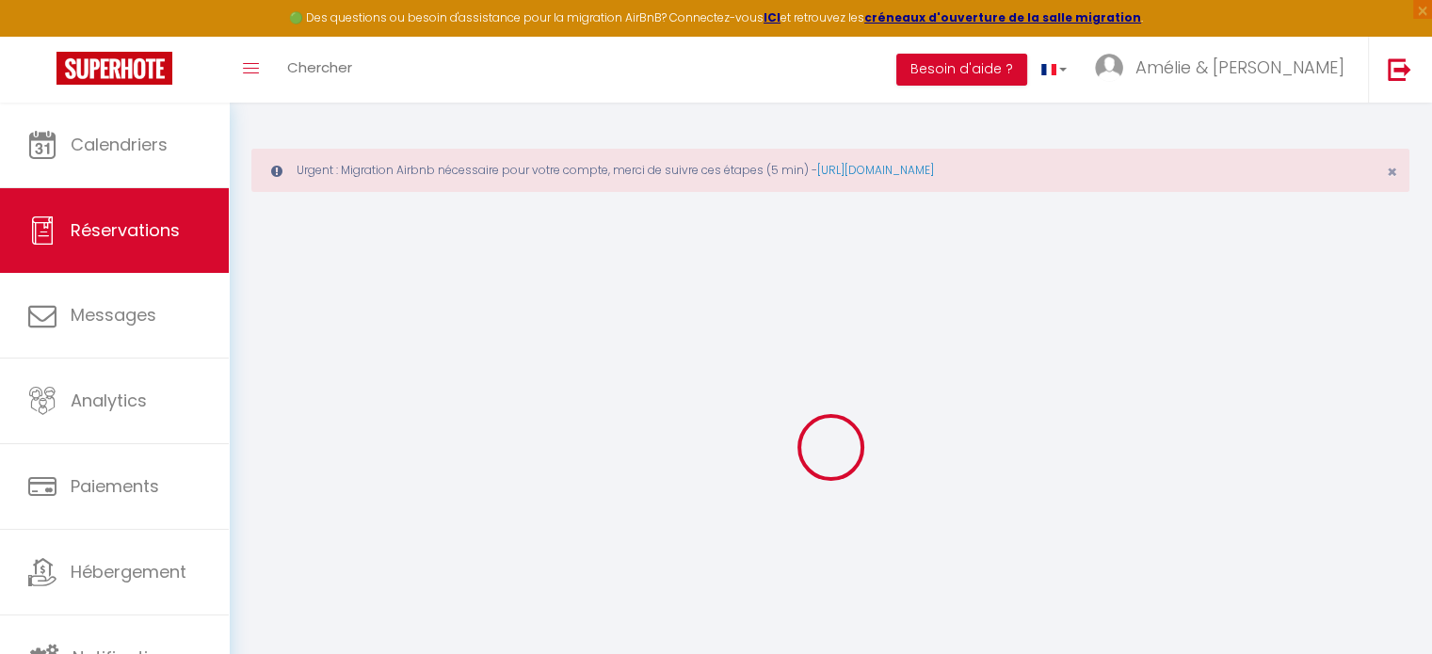
type input "0"
select select
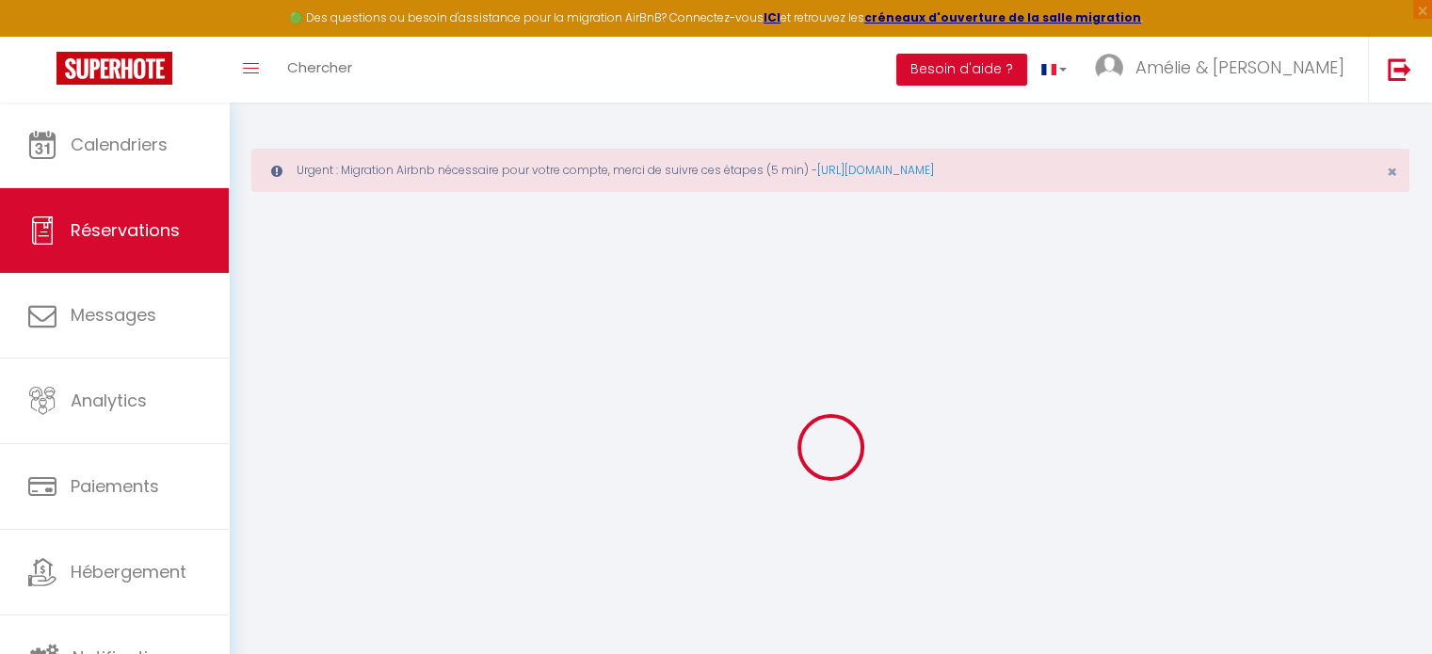
select select
select select "14"
checkbox input "false"
select select
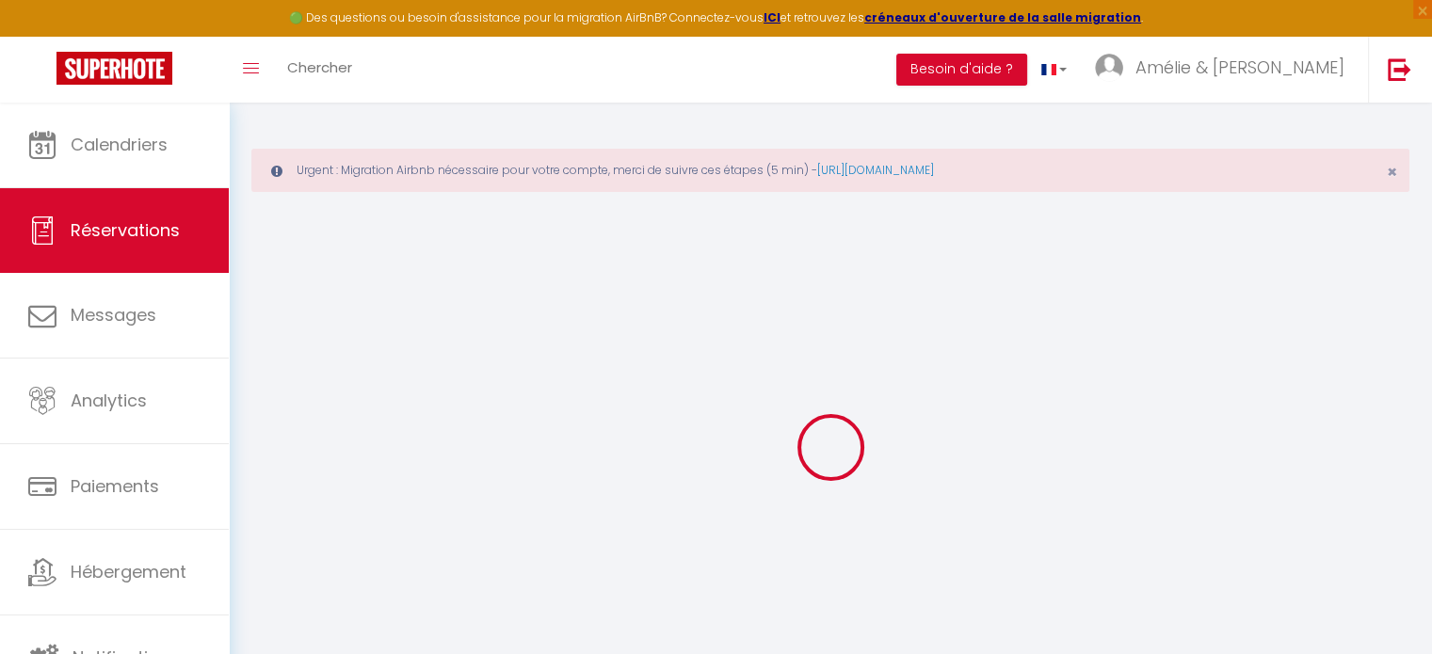
select select
checkbox input "false"
select select
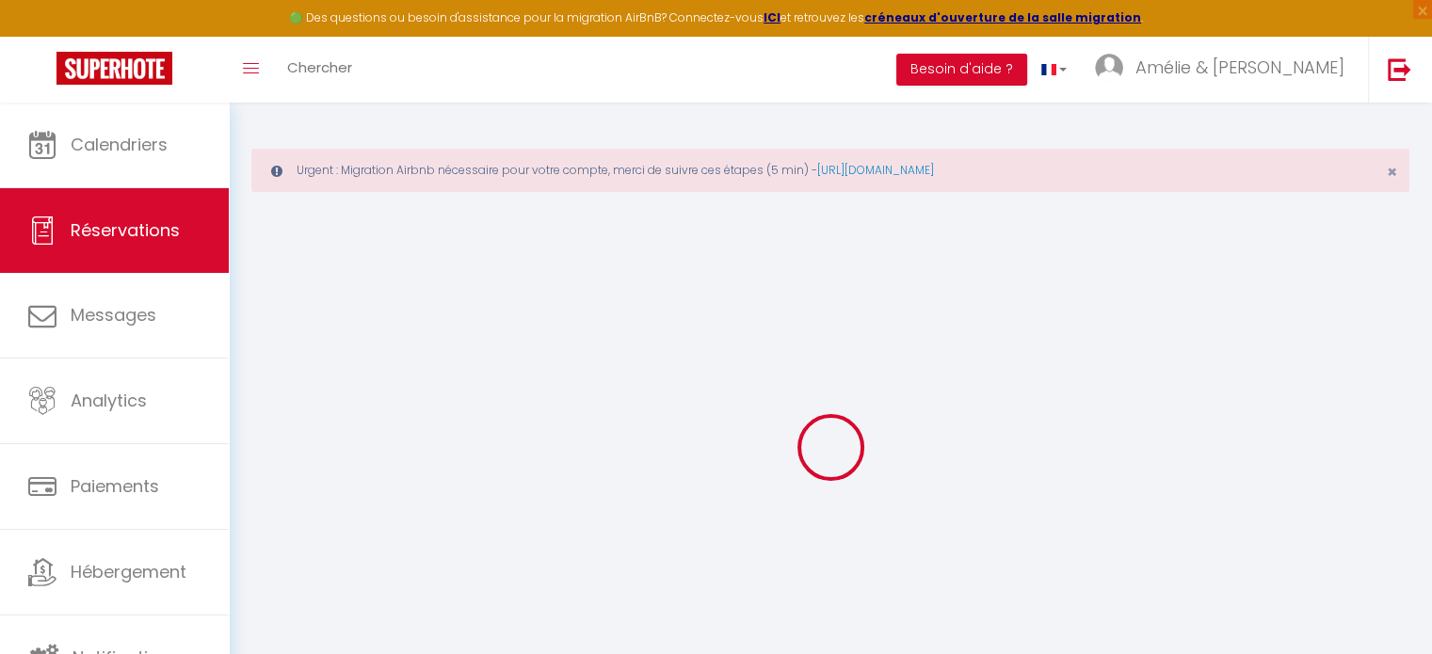
checkbox input "false"
select select
checkbox input "false"
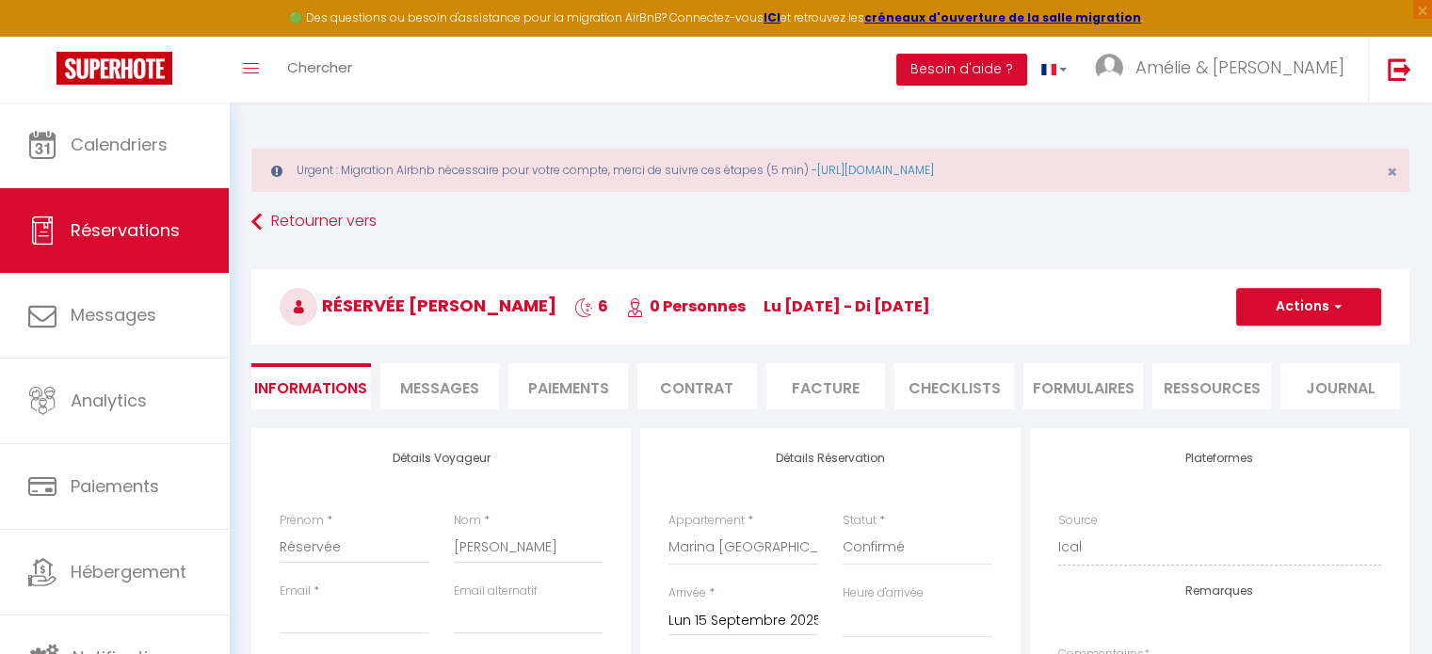
select select
checkbox input "false"
select select
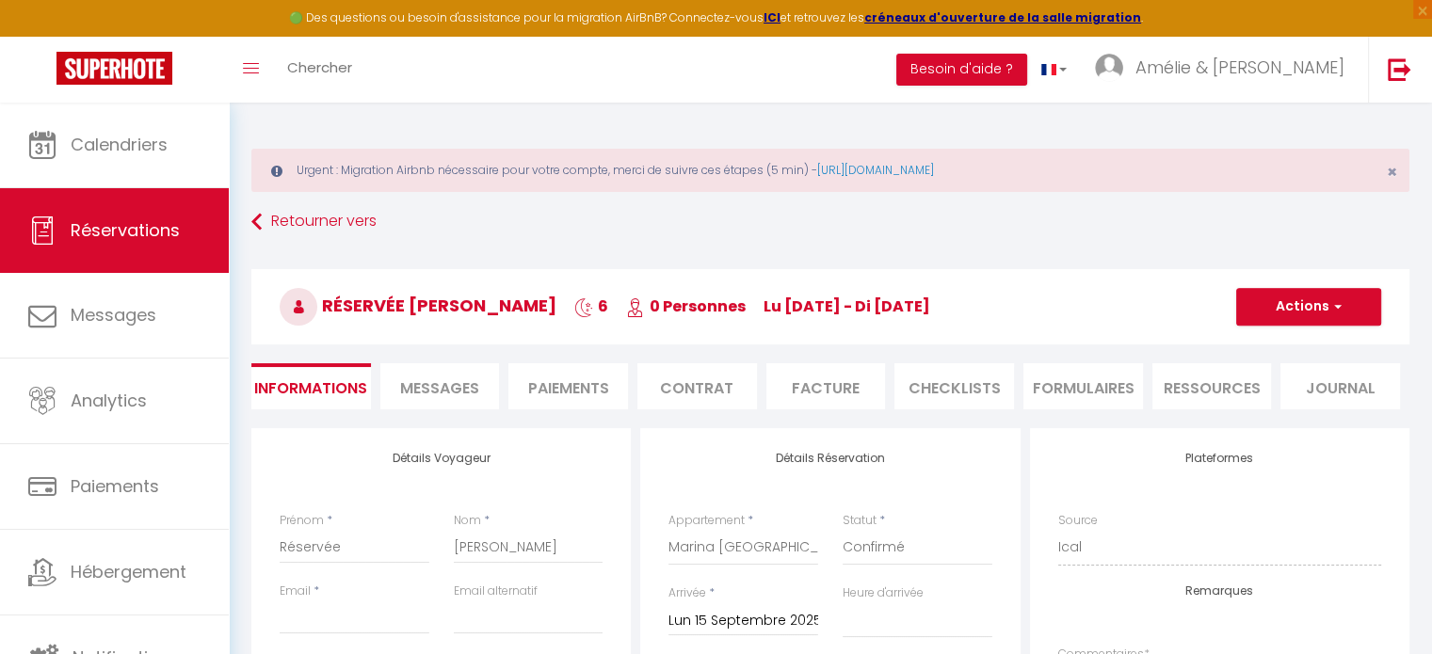
checkbox input "false"
select select
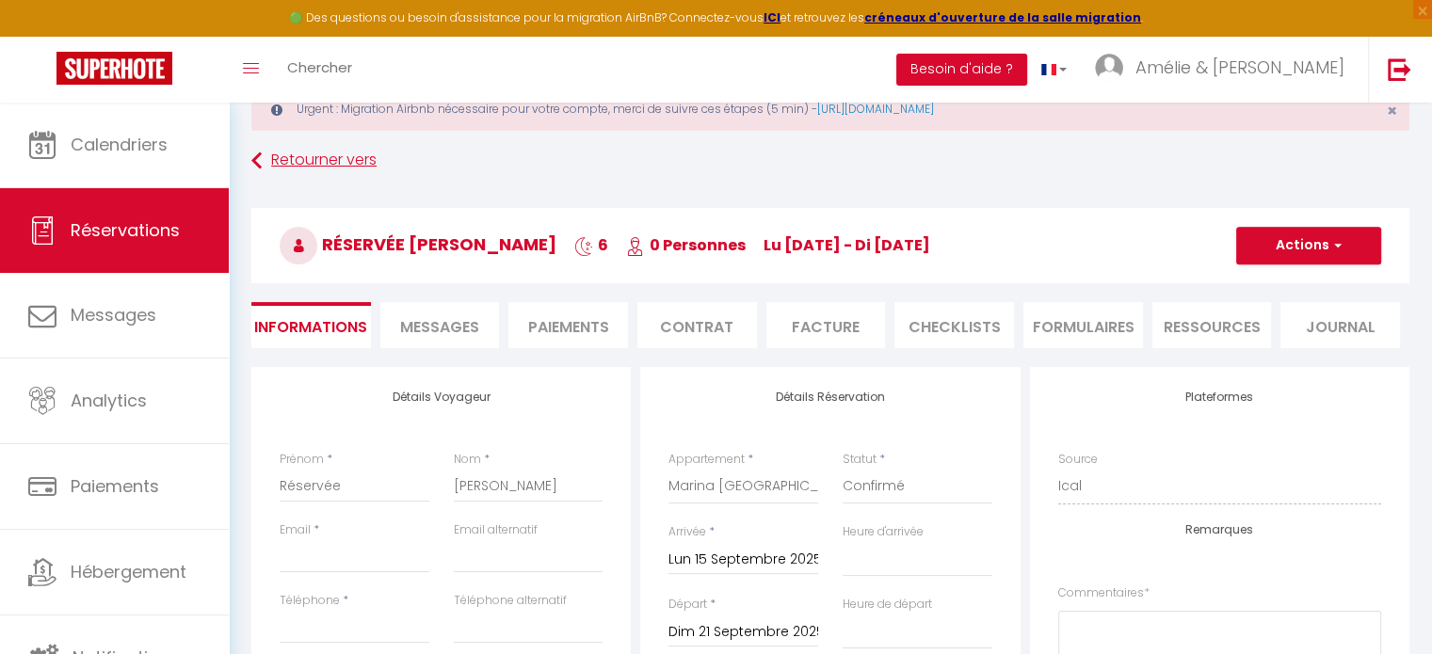
scroll to position [94, 0]
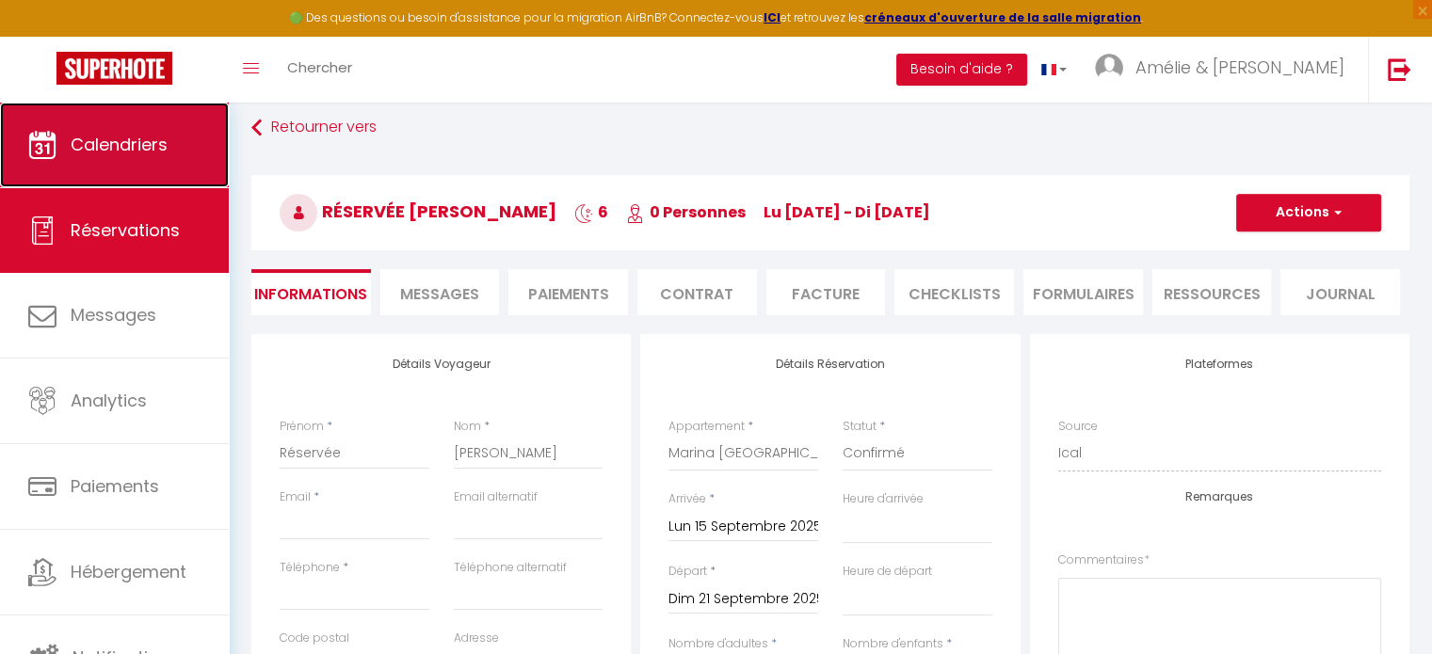
click at [103, 157] on link "Calendriers" at bounding box center [114, 145] width 229 height 85
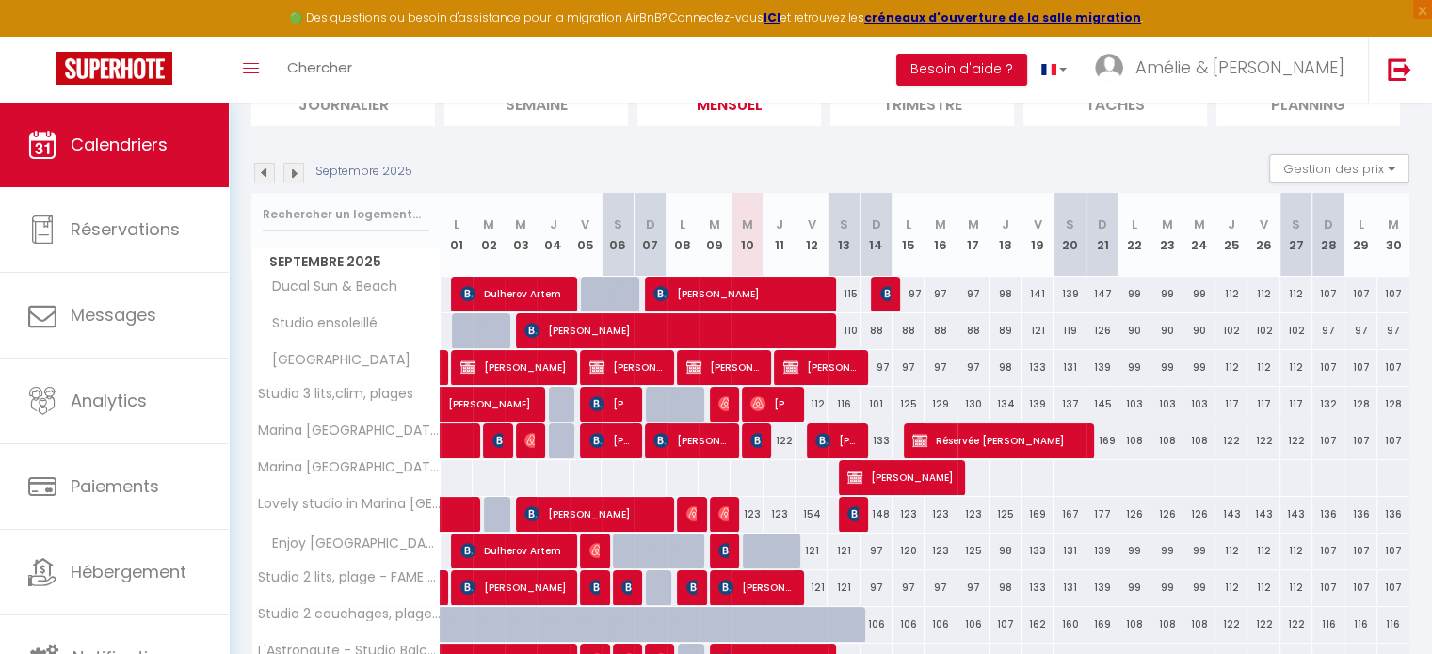
scroll to position [282, 0]
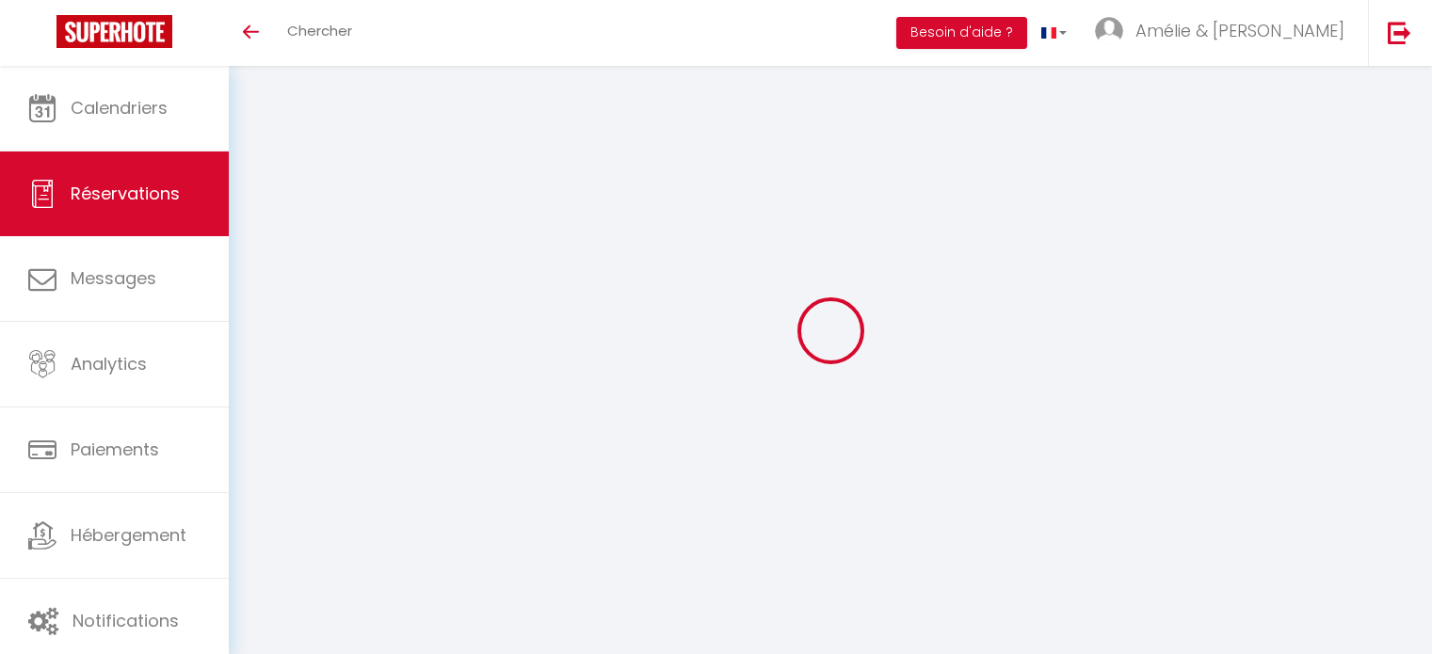
select select
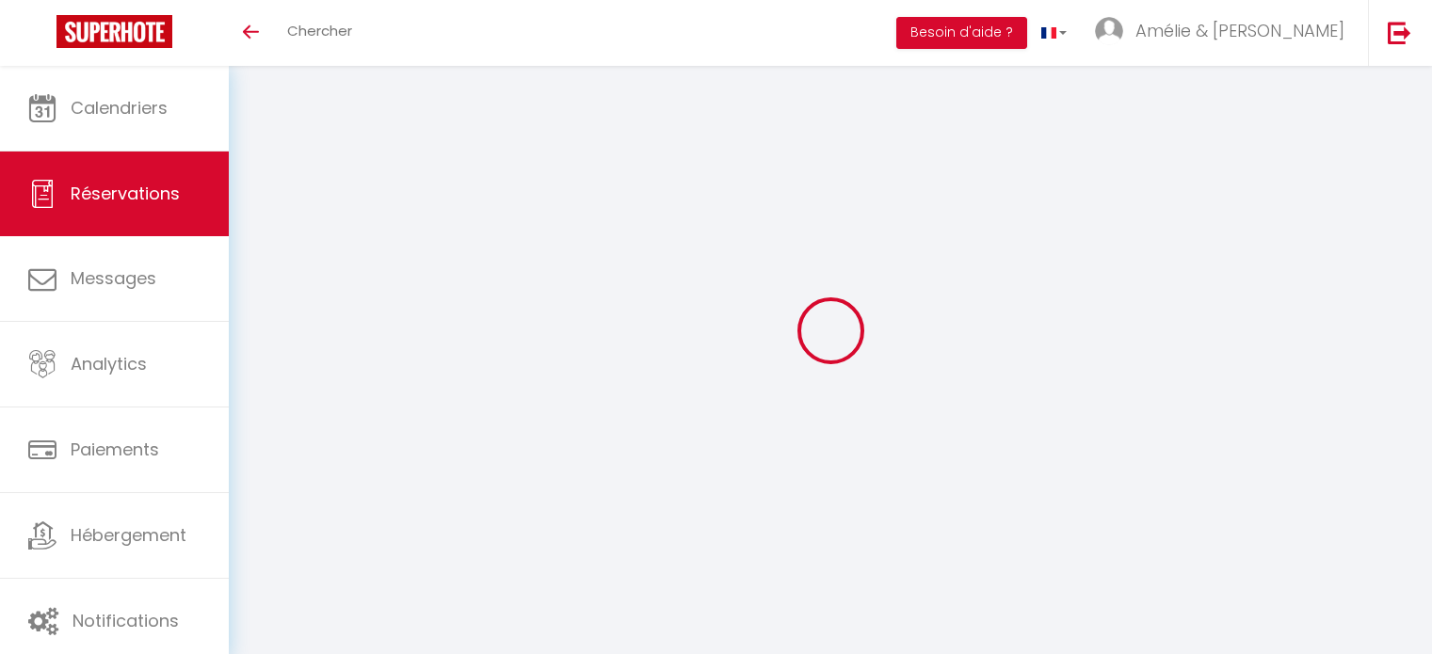
select select
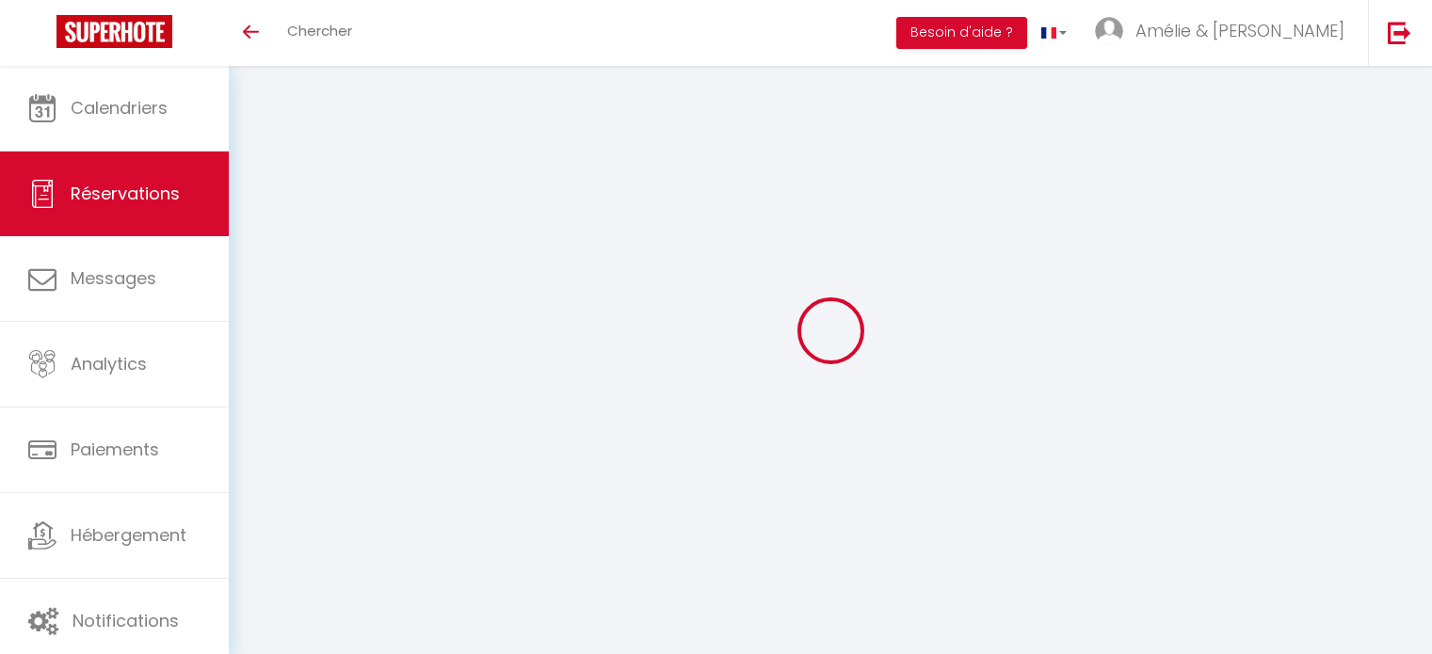
select select
checkbox input "false"
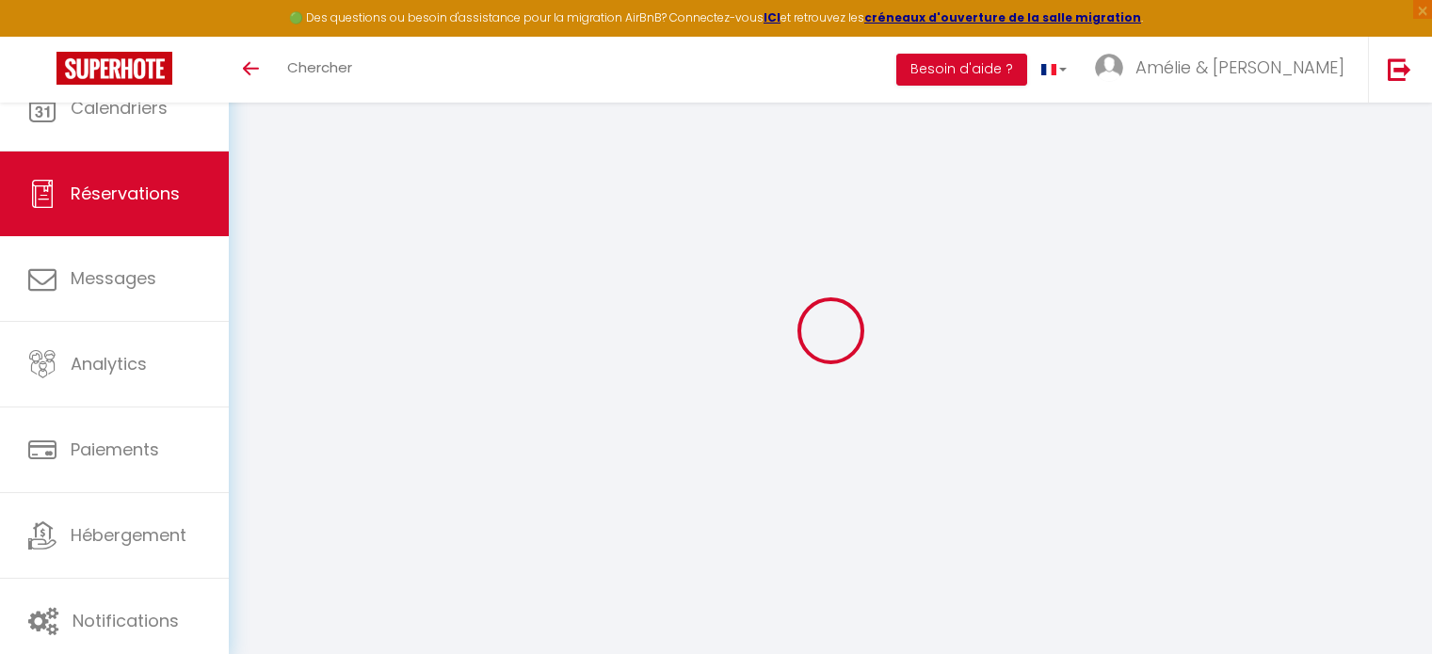
type input "Réservée"
type input "[PERSON_NAME]"
select select
select select "27034"
select select "1"
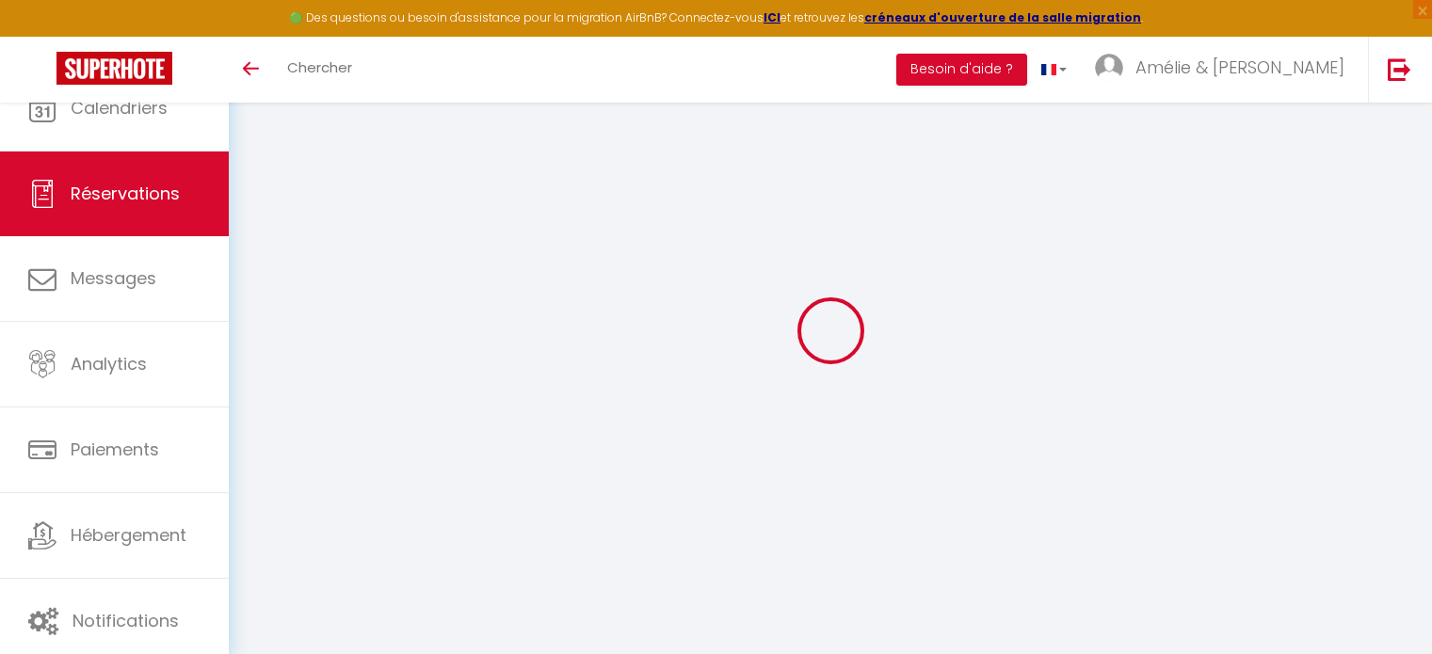
type input "Lun 15 Septembre 2025"
select select
type input "Dim 21 Septembre 2025"
select select
type input "0"
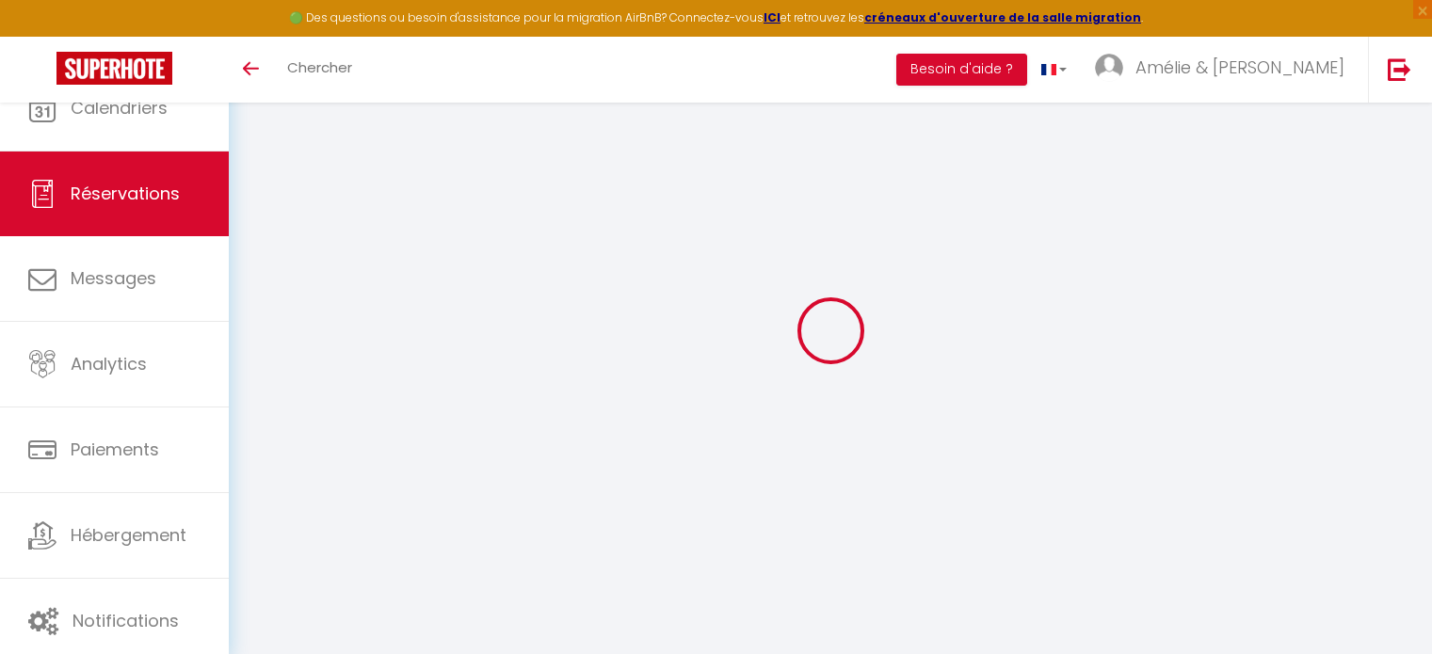
select select "12"
select select
checkbox input "false"
select select "73"
select select
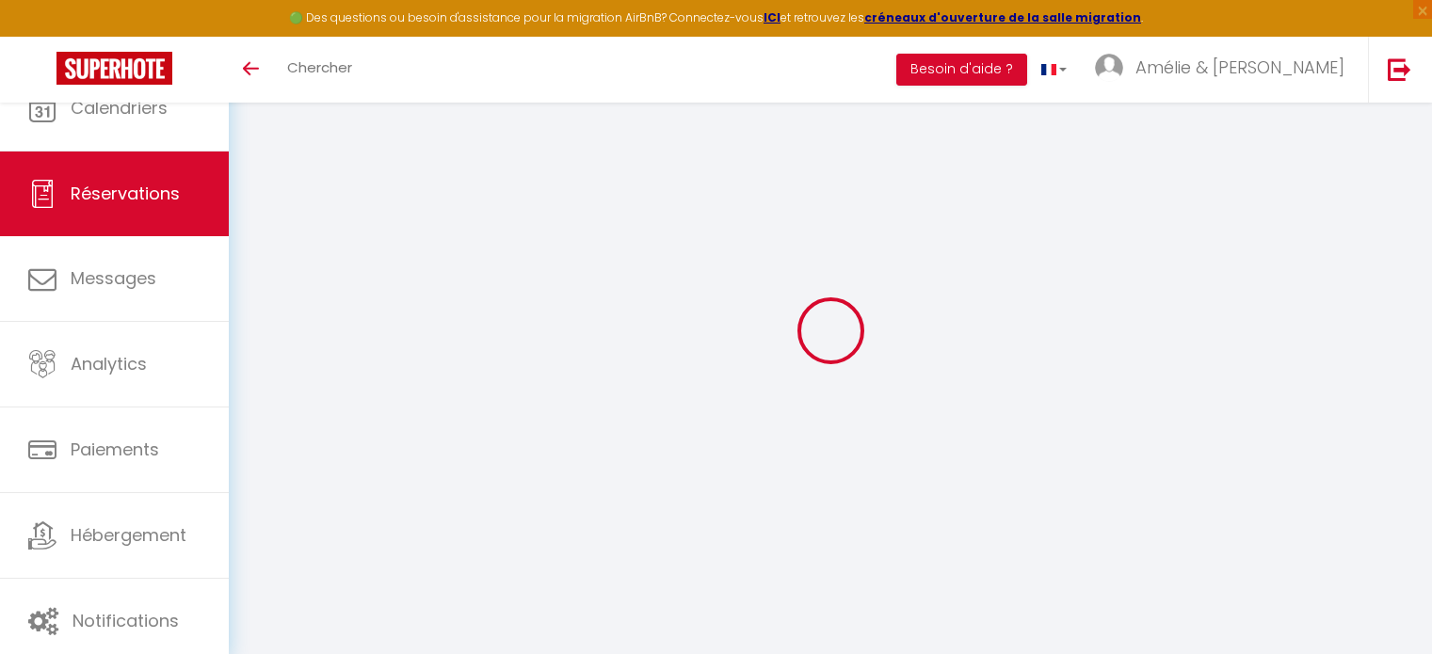
select select
select select "14"
checkbox input "false"
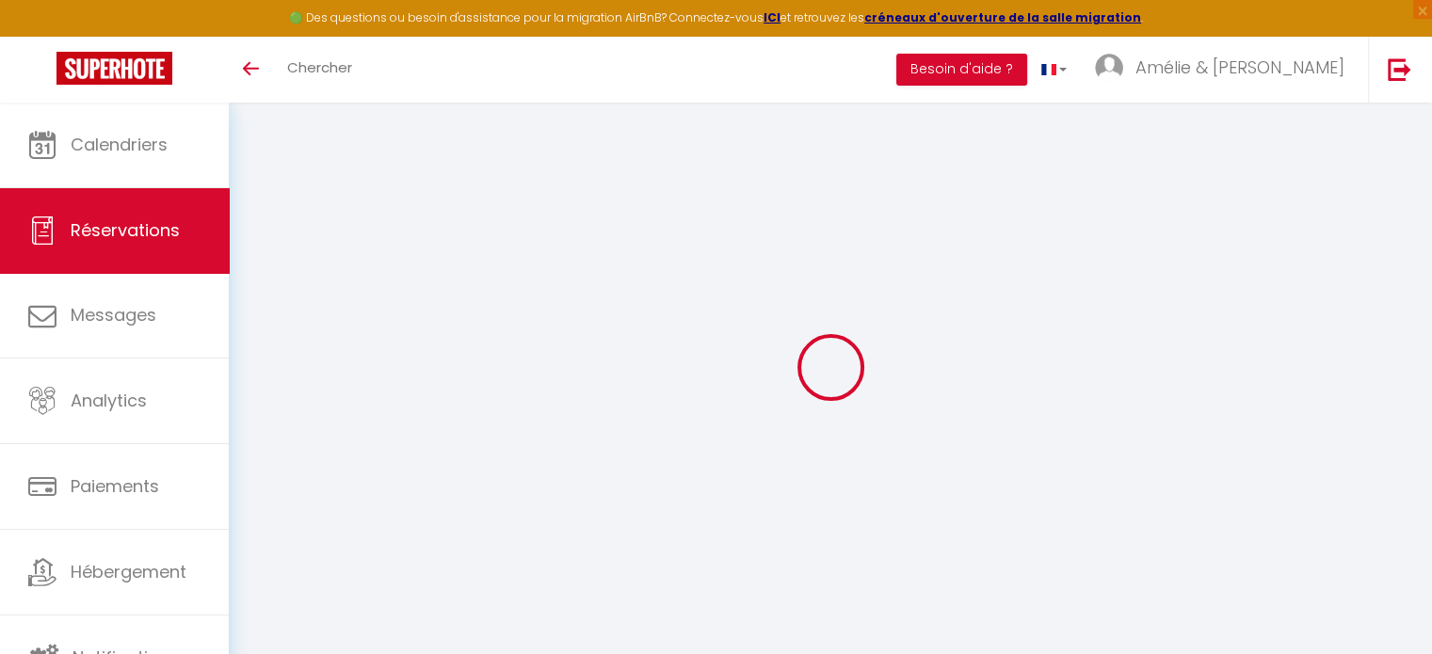
select select
checkbox input "false"
select select
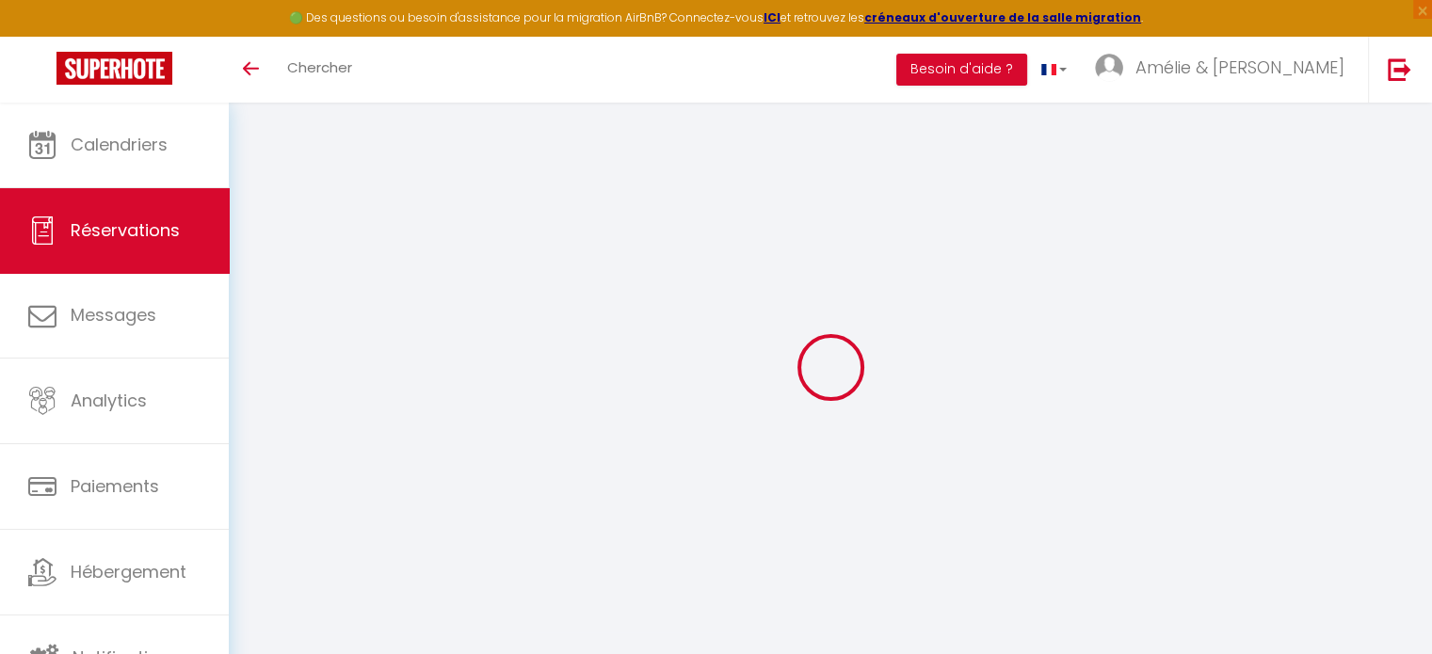
select select
checkbox input "false"
select select
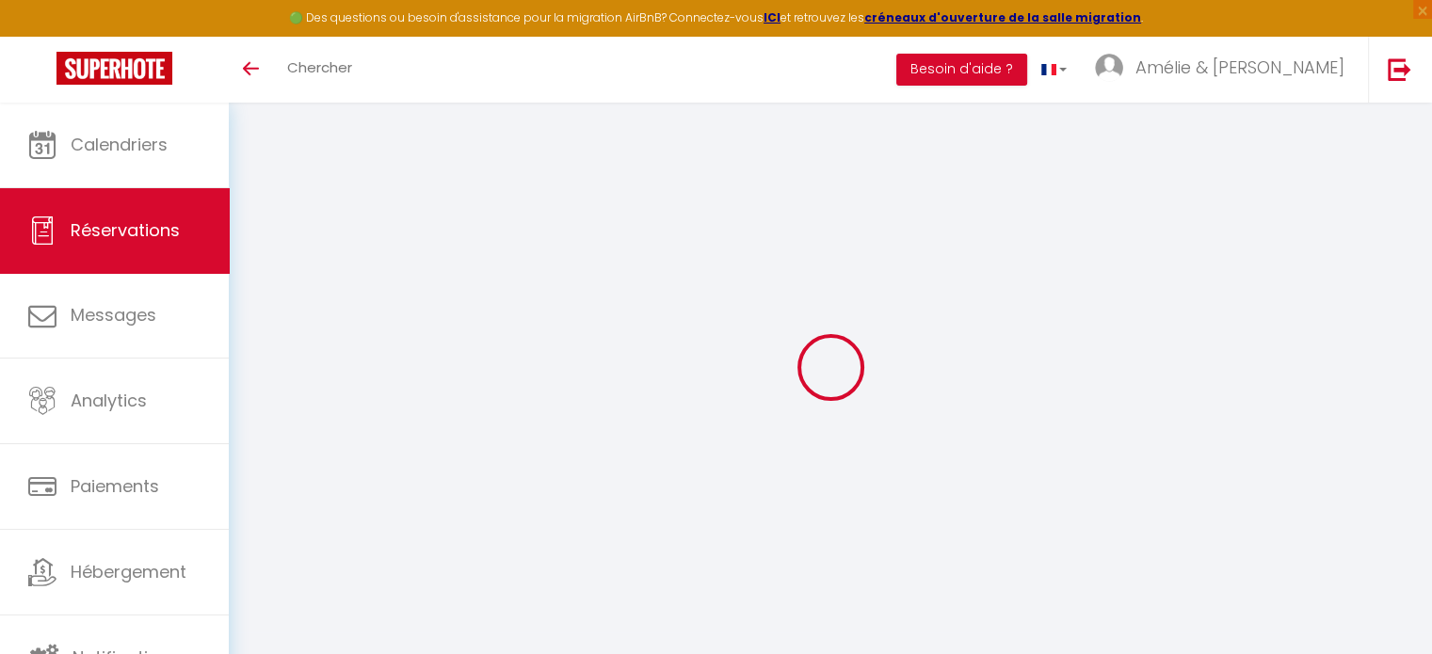
select select
checkbox input "false"
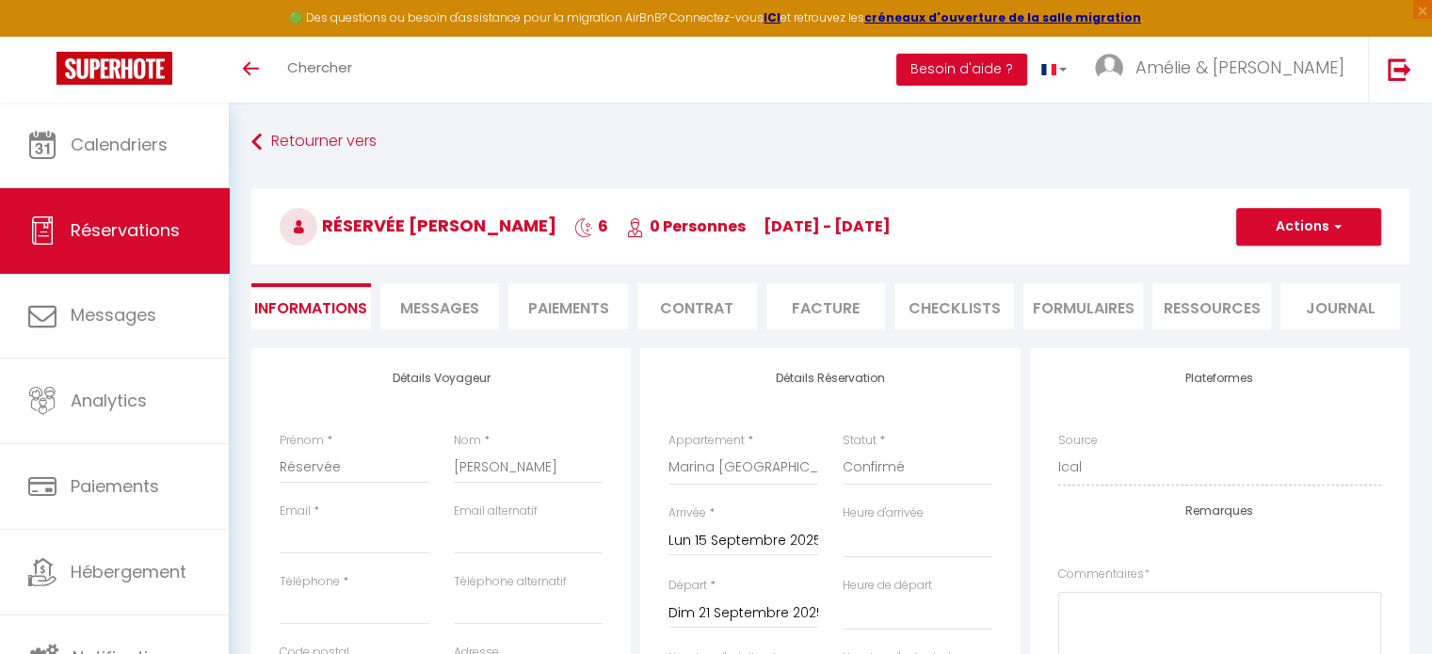
select select
checkbox input "false"
select select
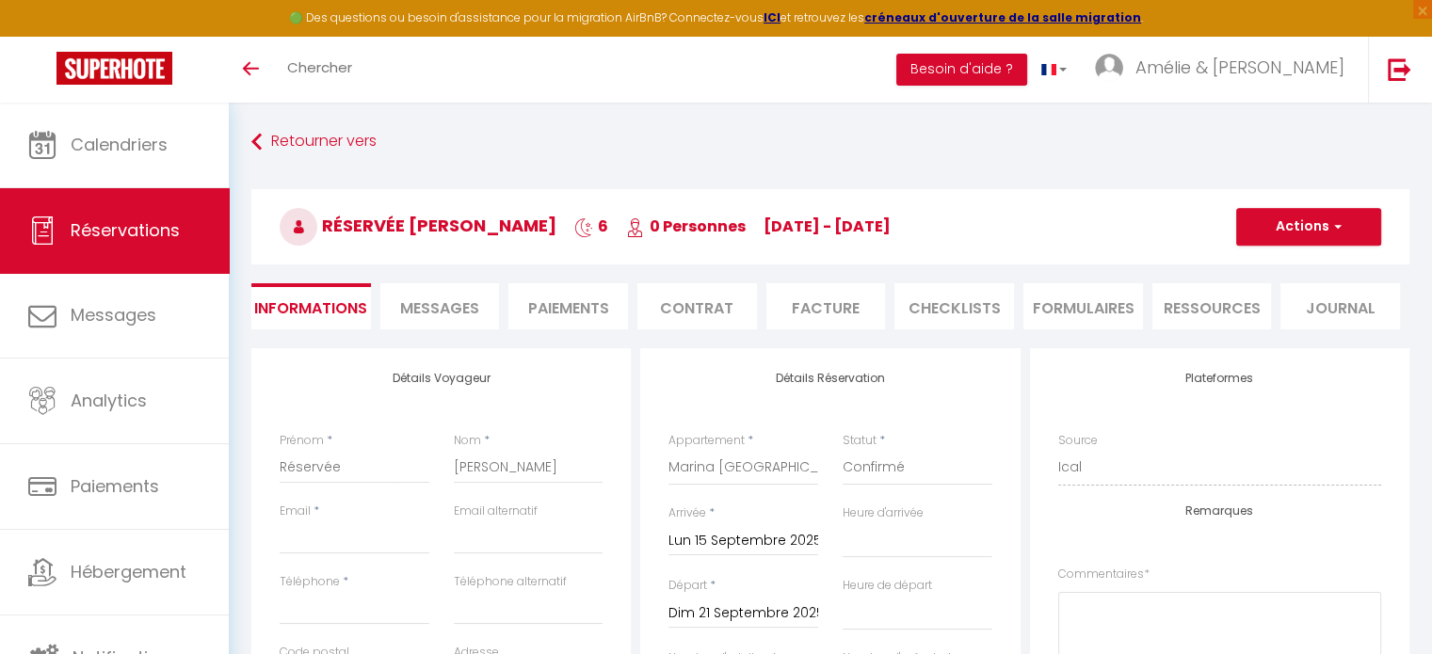
checkbox input "false"
select select
click at [1327, 232] on button "Actions" at bounding box center [1308, 227] width 145 height 38
drag, startPoint x: 1282, startPoint y: 292, endPoint x: 638, endPoint y: 349, distance: 646.5
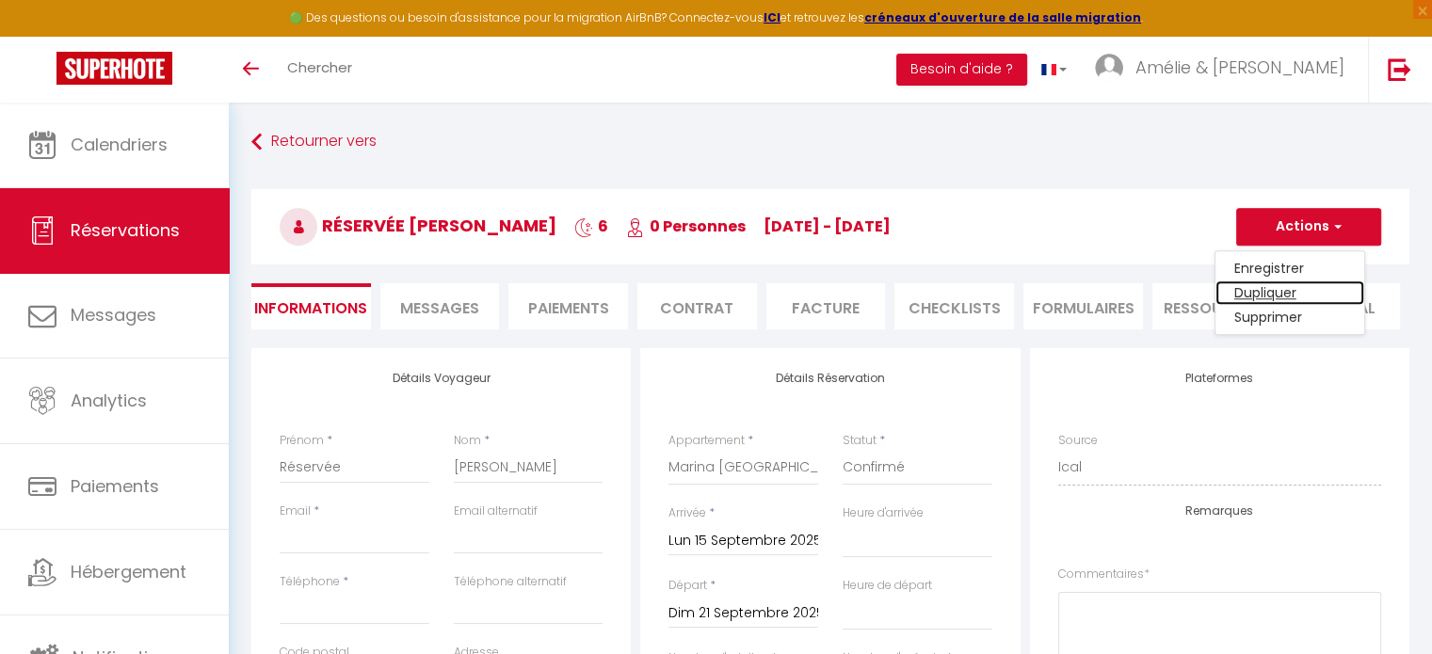
click at [1282, 292] on link "Dupliquer" at bounding box center [1289, 293] width 149 height 24
select select
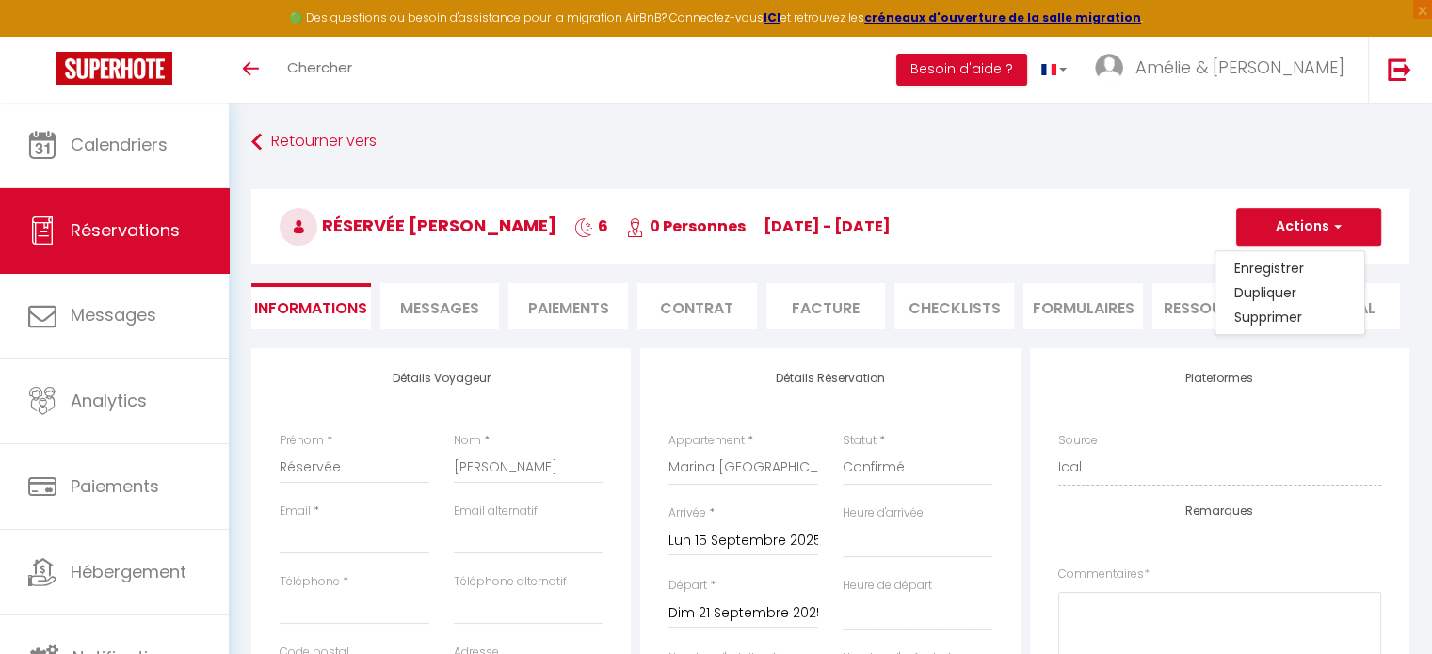
select select
checkbox input "false"
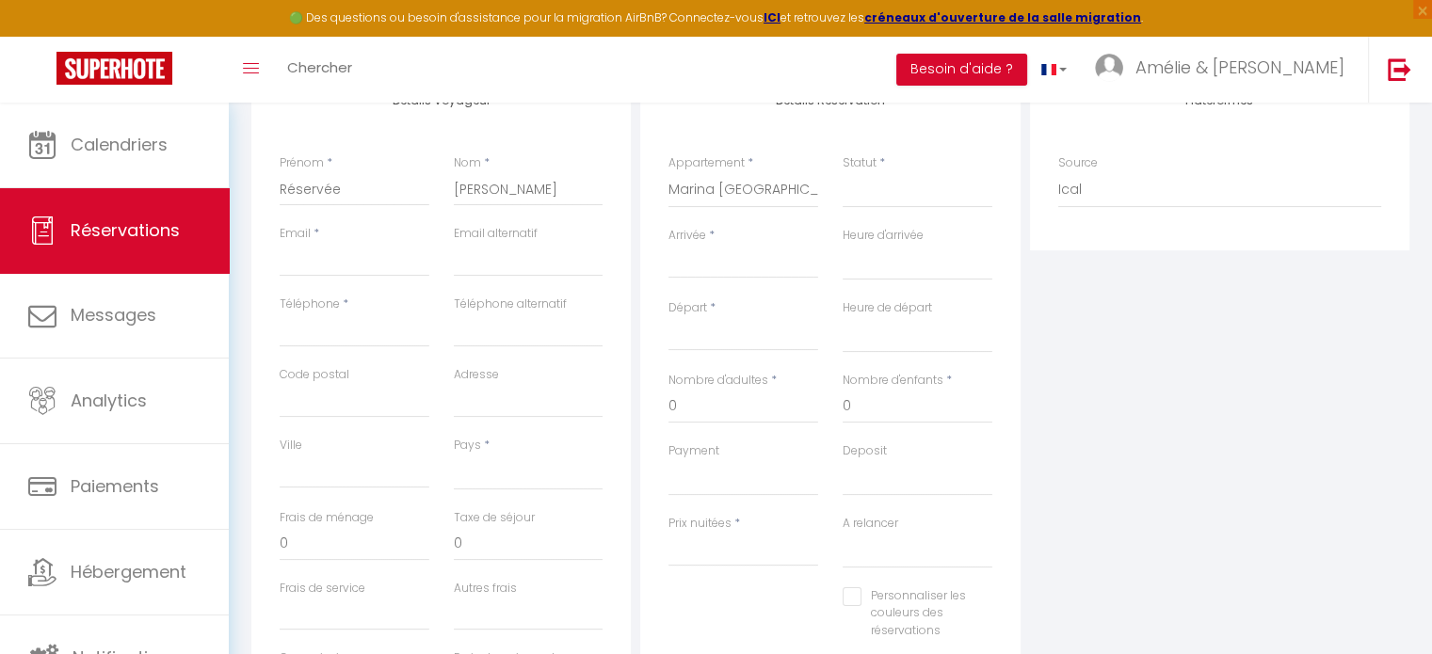
scroll to position [282, 0]
click at [355, 245] on input "Email client" at bounding box center [355, 255] width 150 height 34
paste input "[EMAIL_ADDRESS][DOMAIN_NAME]"
type input "[EMAIL_ADDRESS][DOMAIN_NAME]"
select select
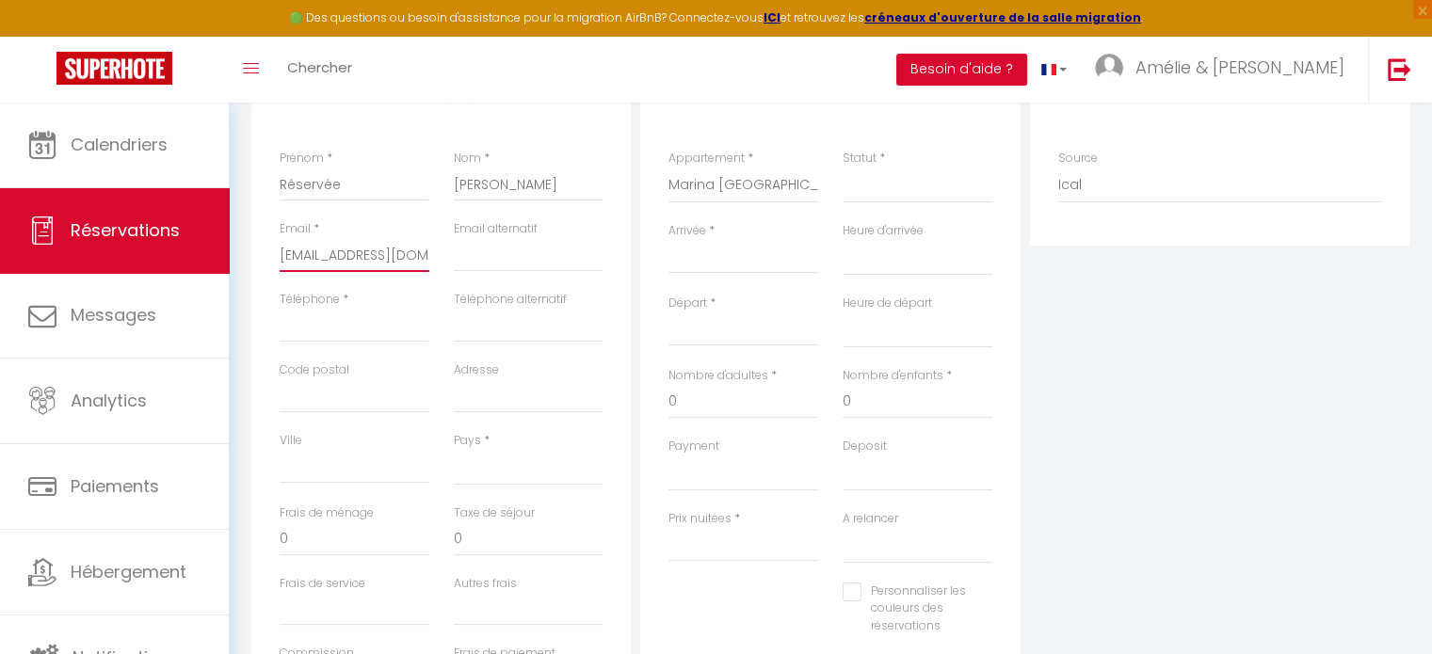
select select
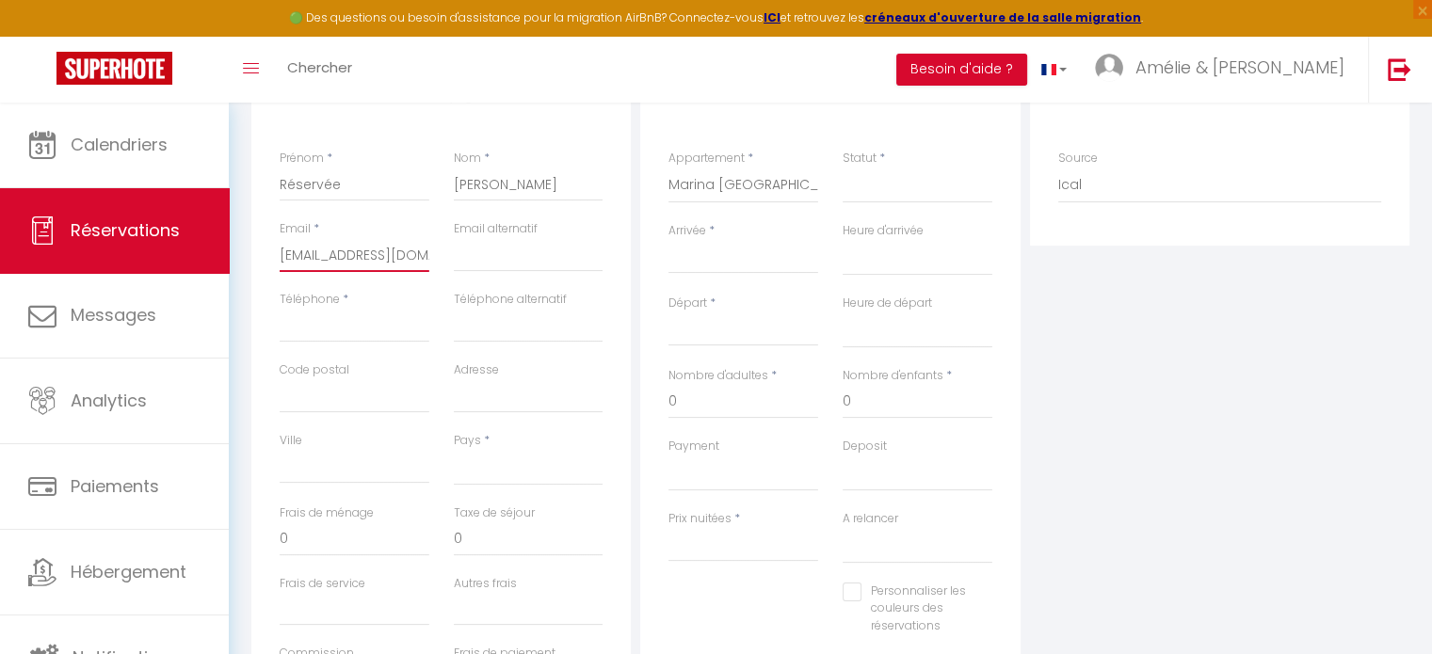
select select
checkbox input "false"
type input "ra.thoerig@gmail.com"
click at [489, 462] on select "France Portugal Afghanistan Albania Algeria American Samoa Andorra Angola Angui…" at bounding box center [529, 468] width 150 height 36
click at [512, 466] on select "France Portugal Afghanistan Albania Algeria American Samoa Andorra Angola Angui…" at bounding box center [529, 468] width 150 height 36
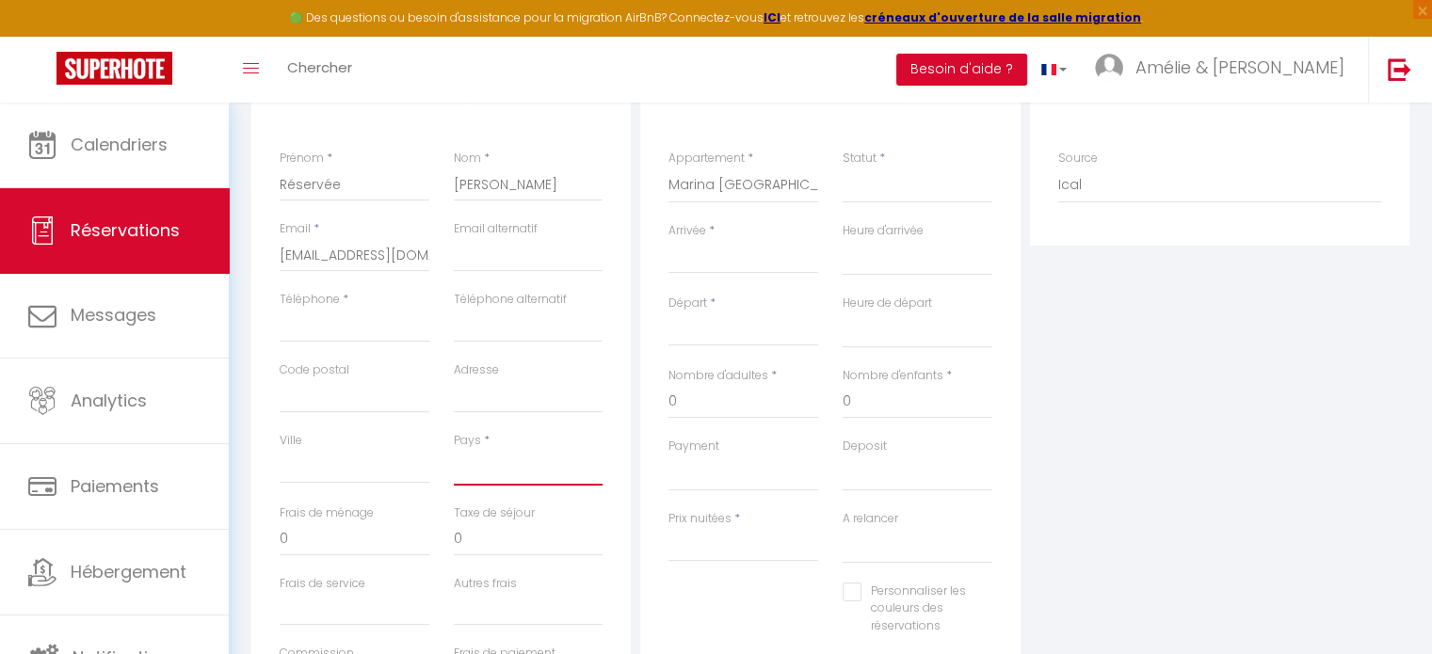
click at [454, 450] on select "France Portugal Afghanistan Albania Algeria American Samoa Andorra Angola Angui…" at bounding box center [529, 468] width 150 height 36
select select "FR"
select select
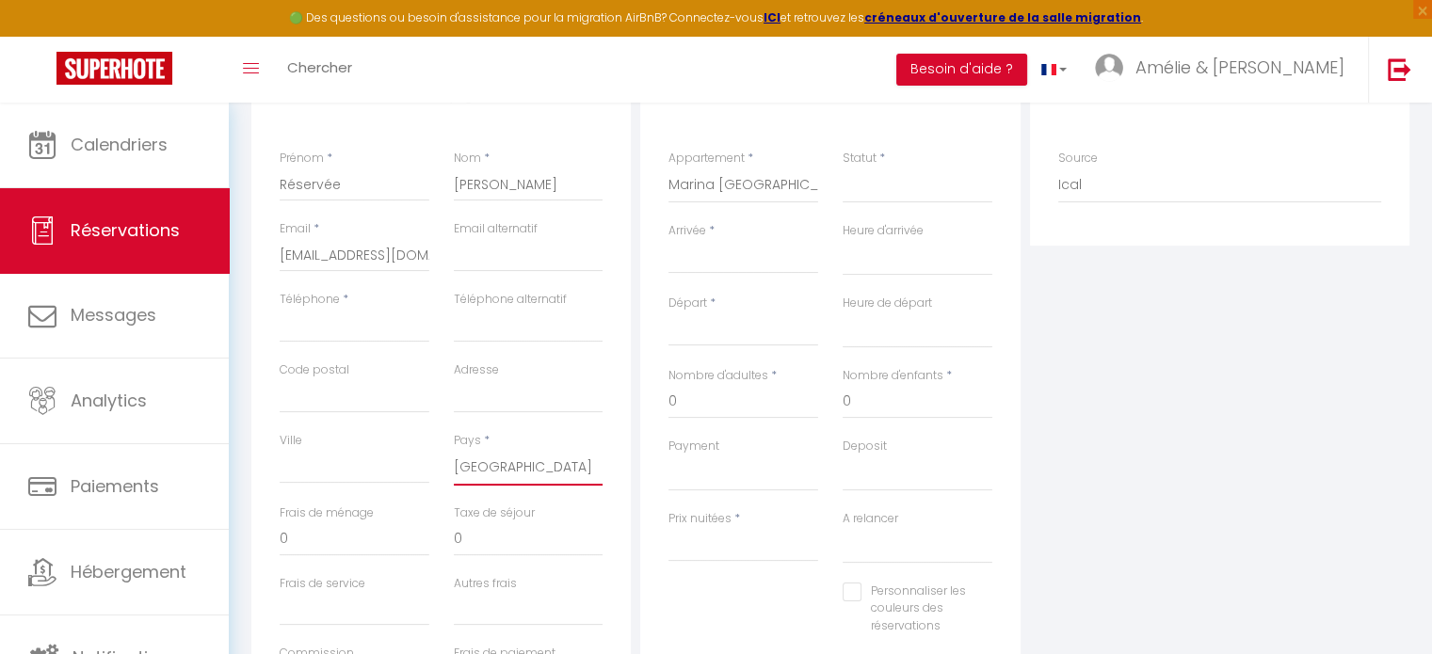
select select
checkbox input "false"
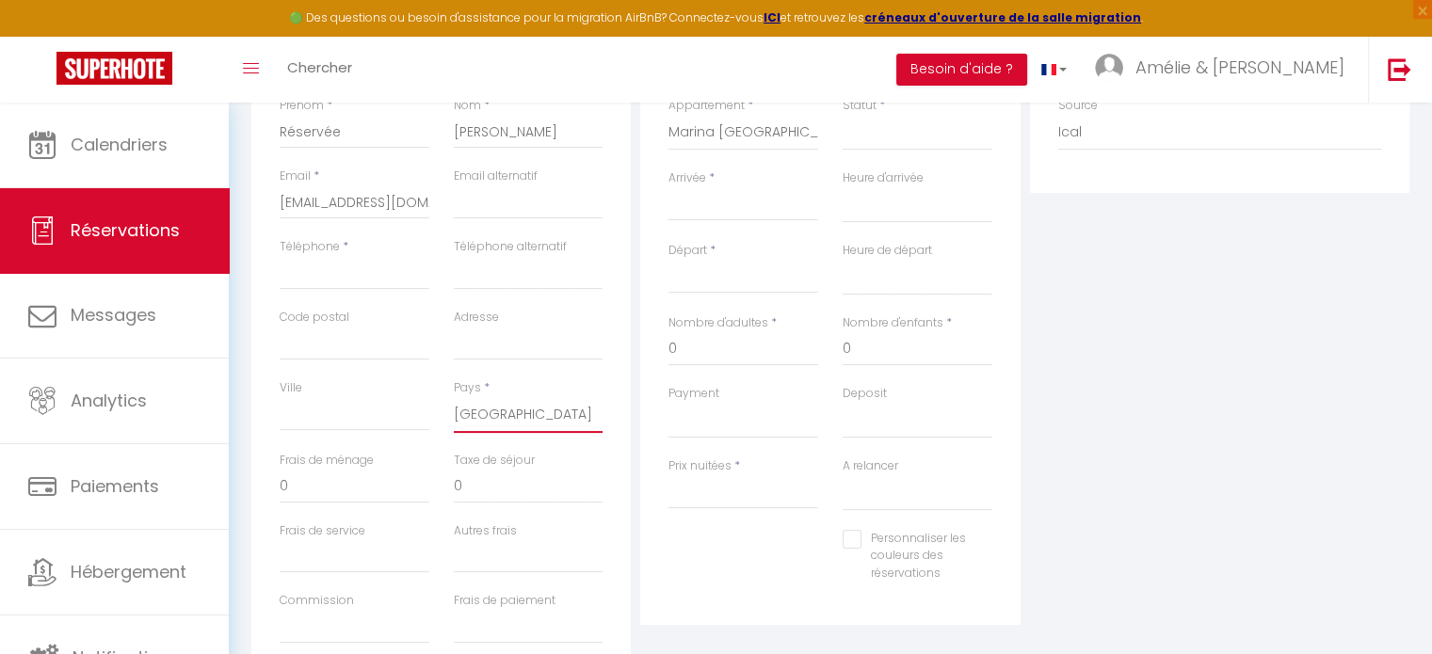
scroll to position [471, 0]
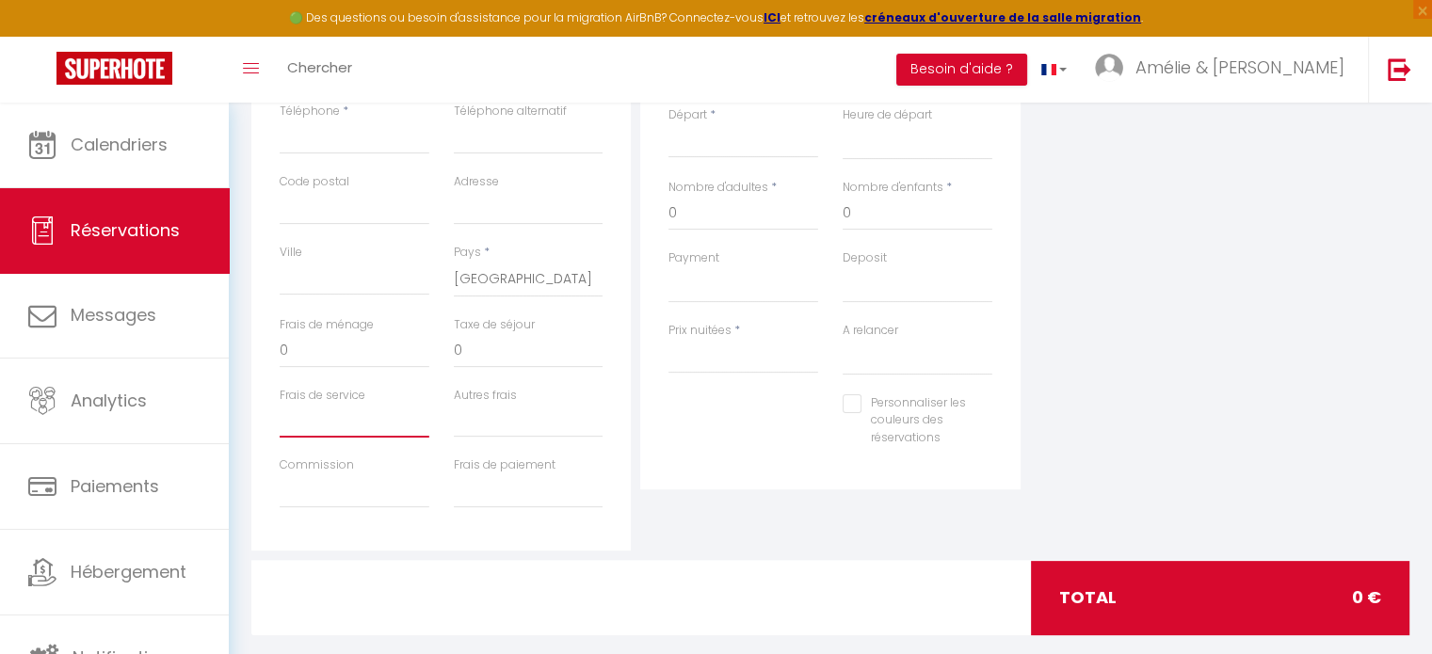
click at [320, 421] on input "Frais de service" at bounding box center [355, 421] width 150 height 34
type input "0"
click at [511, 433] on input "Autres frais" at bounding box center [529, 421] width 150 height 34
type input "0"
click at [352, 488] on input "Commission" at bounding box center [355, 491] width 150 height 34
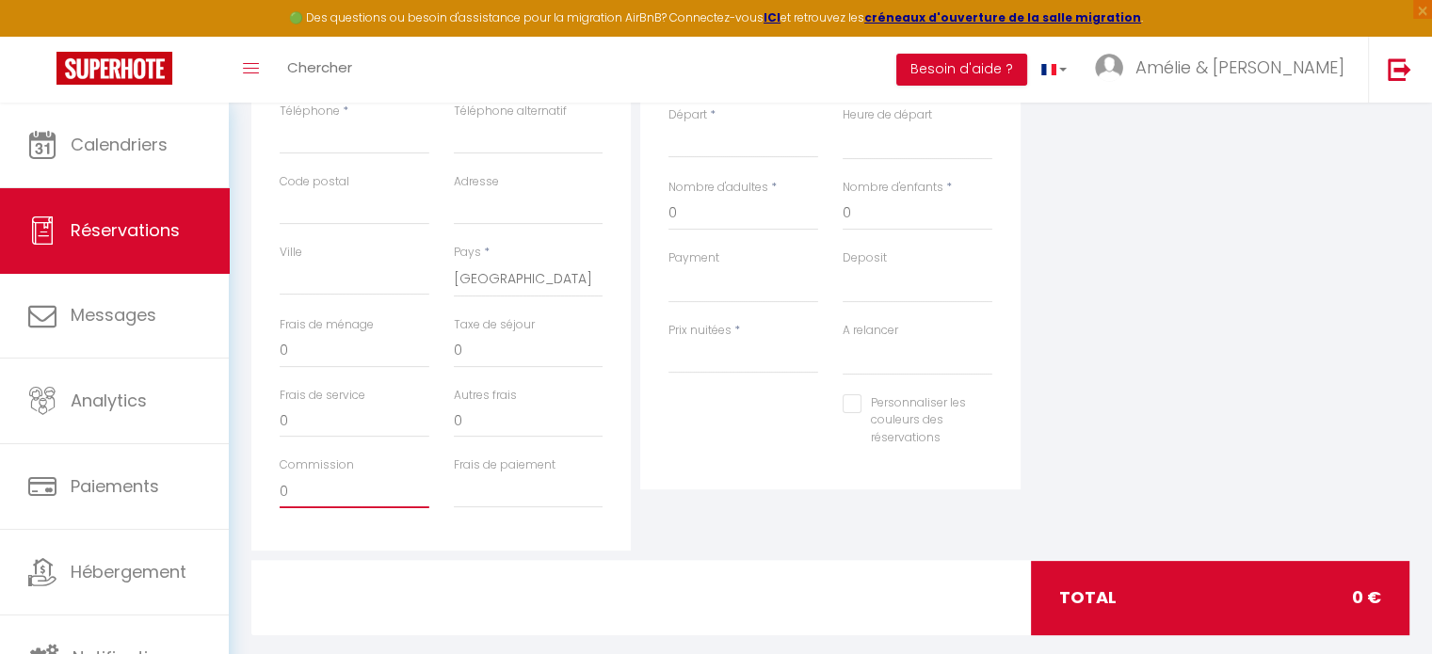
type input "0"
click at [468, 484] on input "Frais de paiement" at bounding box center [529, 491] width 150 height 34
type input "0"
click at [747, 346] on input "Prix nuitées" at bounding box center [743, 357] width 150 height 34
type input "0"
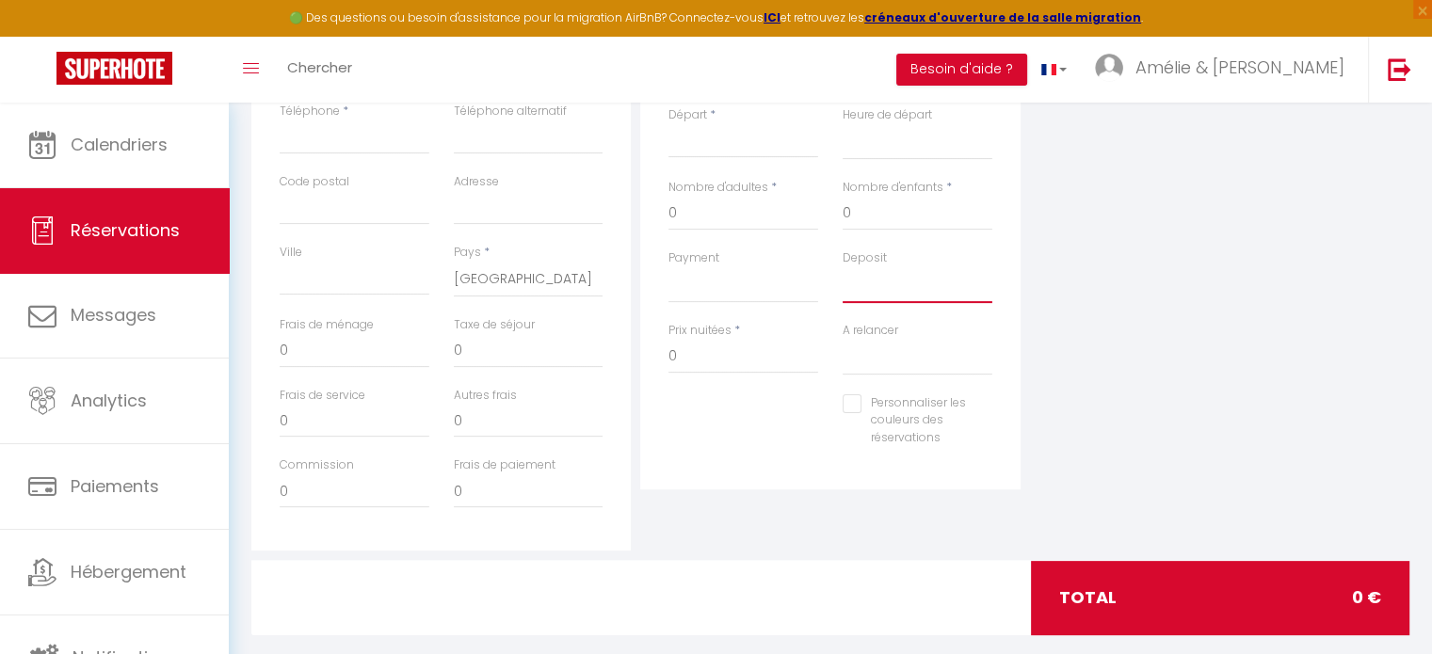
click at [855, 278] on select "OK KO" at bounding box center [918, 285] width 150 height 36
click at [843, 267] on select "OK KO" at bounding box center [918, 285] width 150 height 36
drag, startPoint x: 866, startPoint y: 284, endPoint x: 855, endPoint y: 299, distance: 18.8
click at [866, 284] on select "OK KO" at bounding box center [918, 285] width 150 height 36
select select "15"
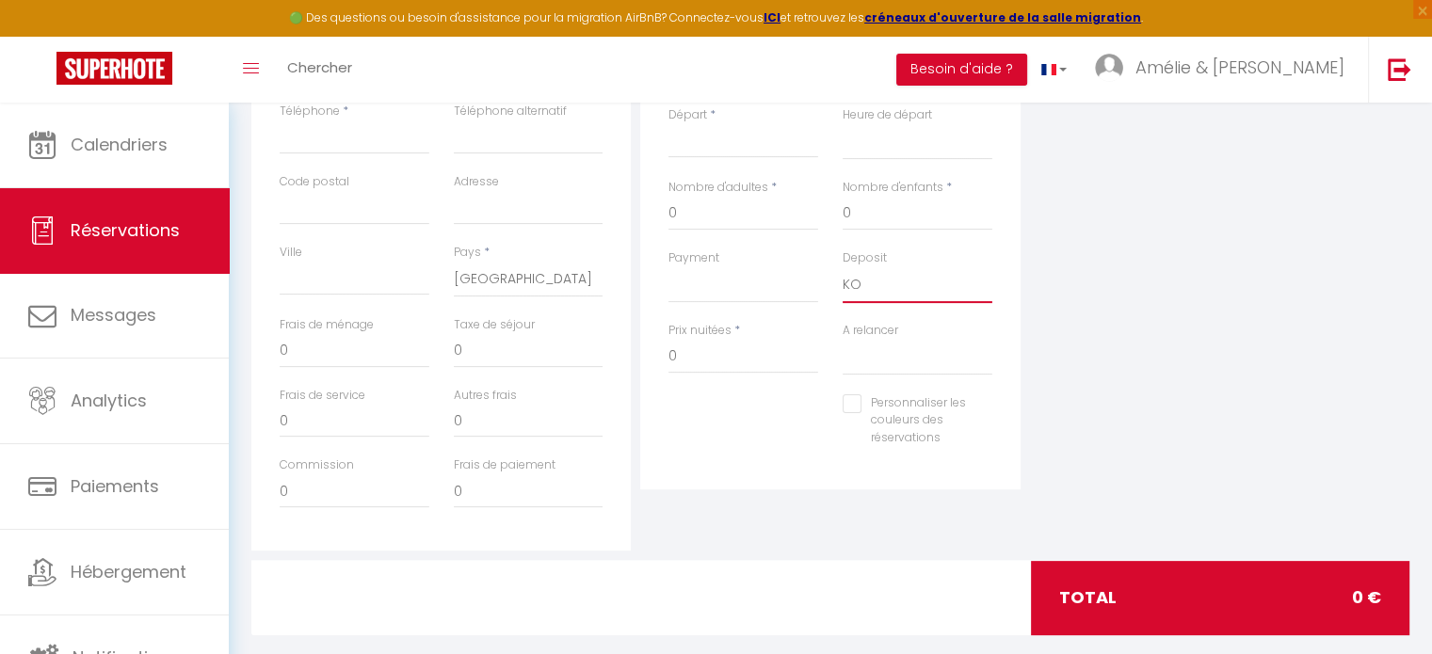
click at [843, 267] on select "OK KO" at bounding box center [918, 285] width 150 height 36
click at [757, 290] on select "OK KO" at bounding box center [743, 285] width 150 height 36
select select "12"
click at [668, 267] on select "OK KO" at bounding box center [743, 285] width 150 height 36
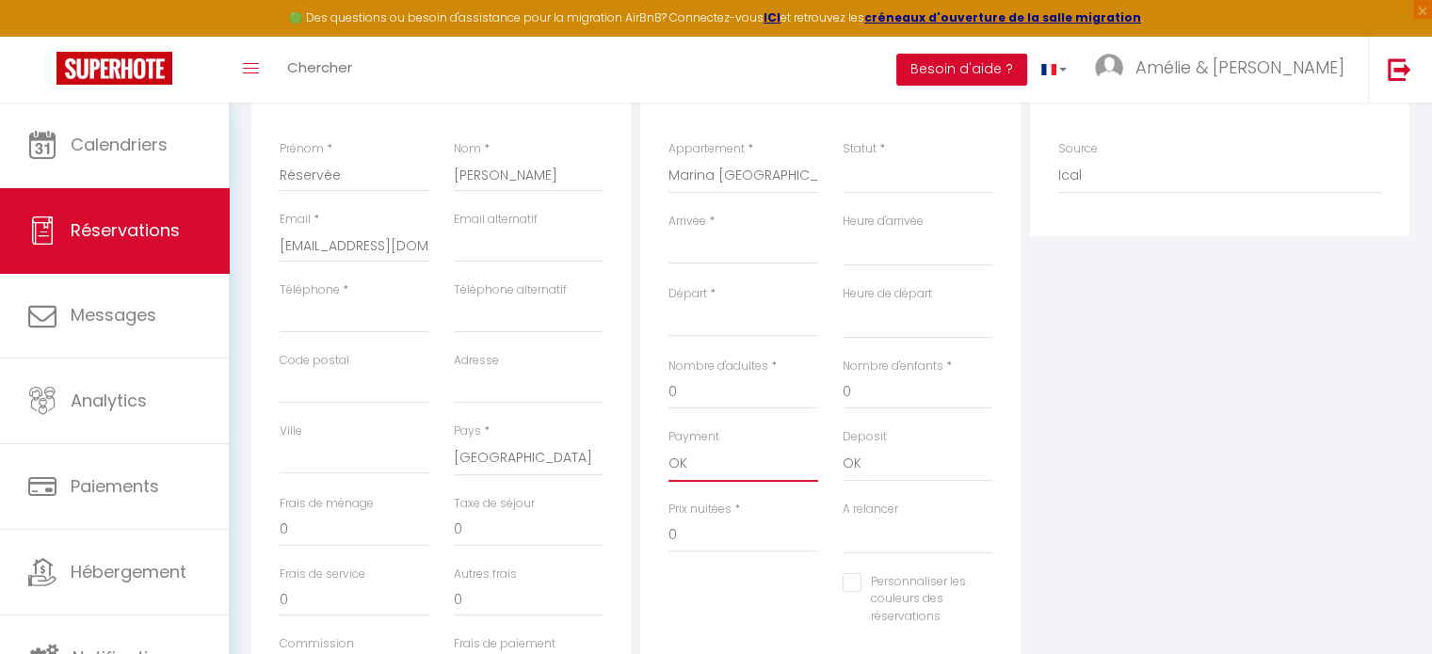
scroll to position [282, 0]
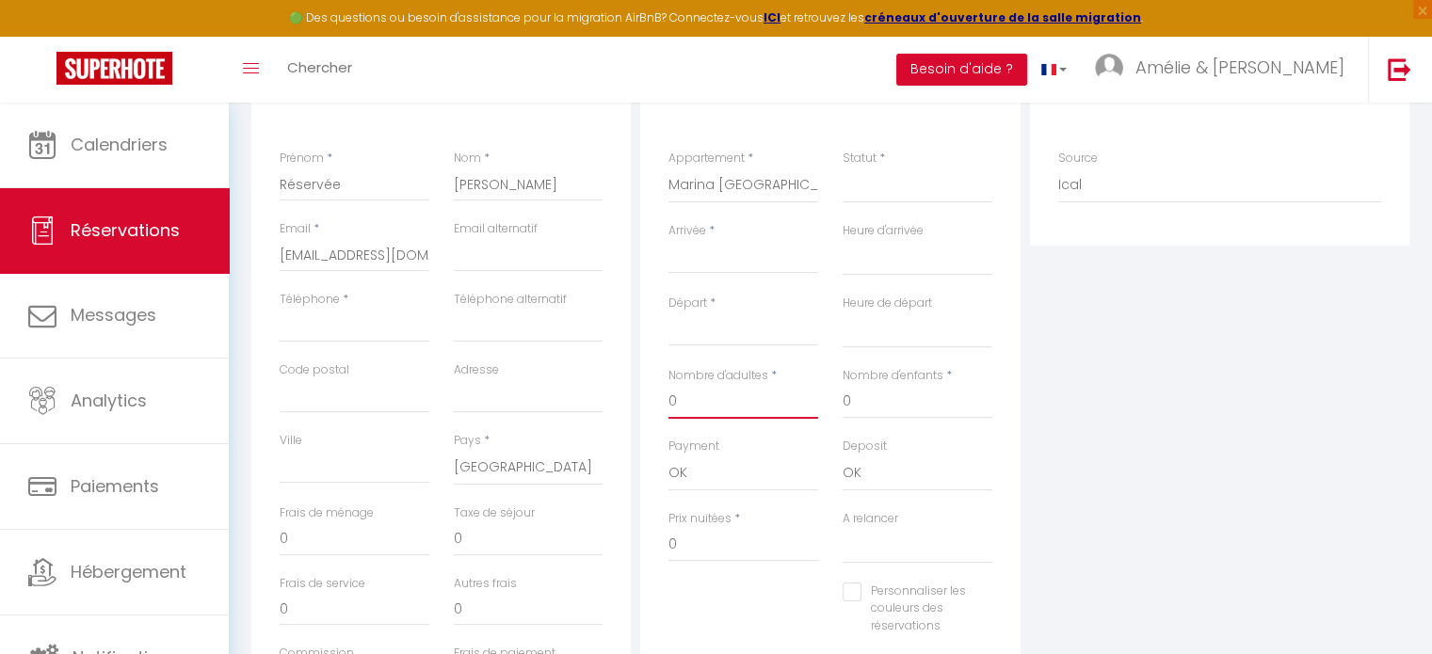
click at [727, 409] on input "0" at bounding box center [743, 402] width 150 height 34
type input "2"
click at [859, 403] on input "0" at bounding box center [918, 402] width 150 height 34
type input "0"
click at [694, 251] on input "Arrivée" at bounding box center [743, 259] width 150 height 24
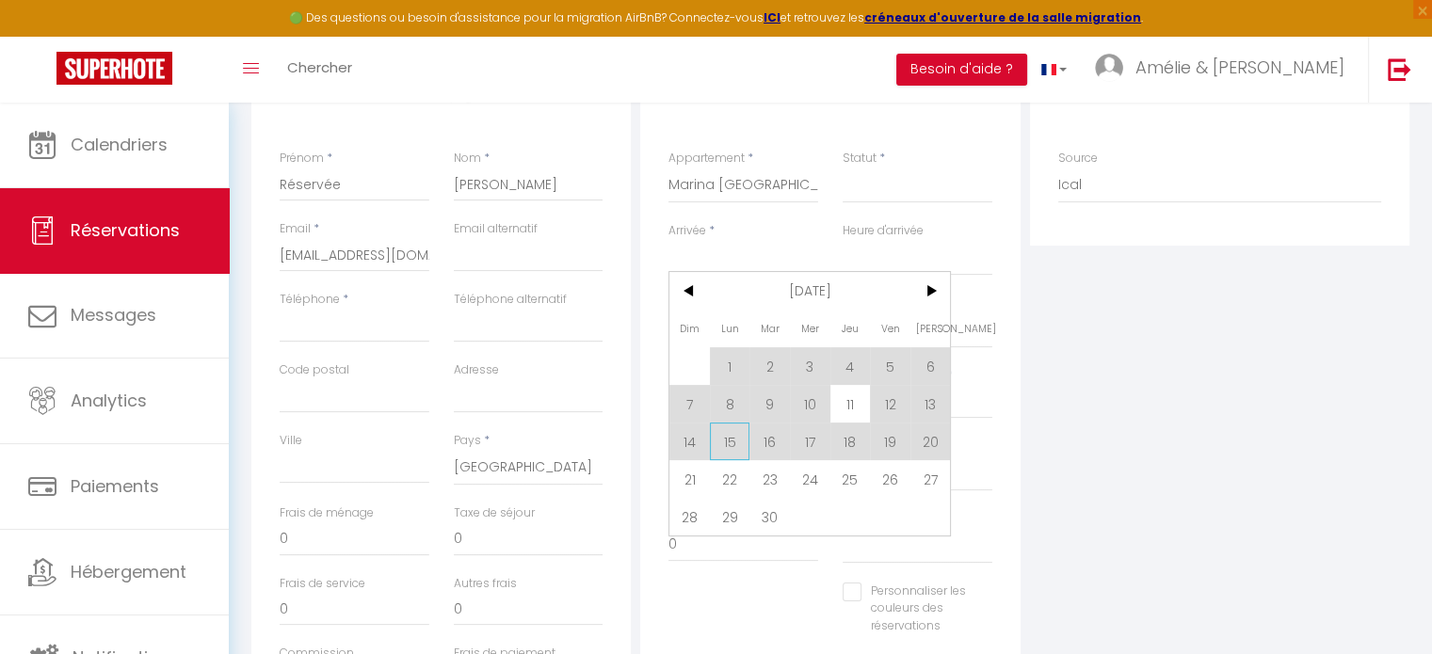
click at [733, 449] on span "15" at bounding box center [730, 442] width 40 height 38
type input "Lun 15 Septembre 2025"
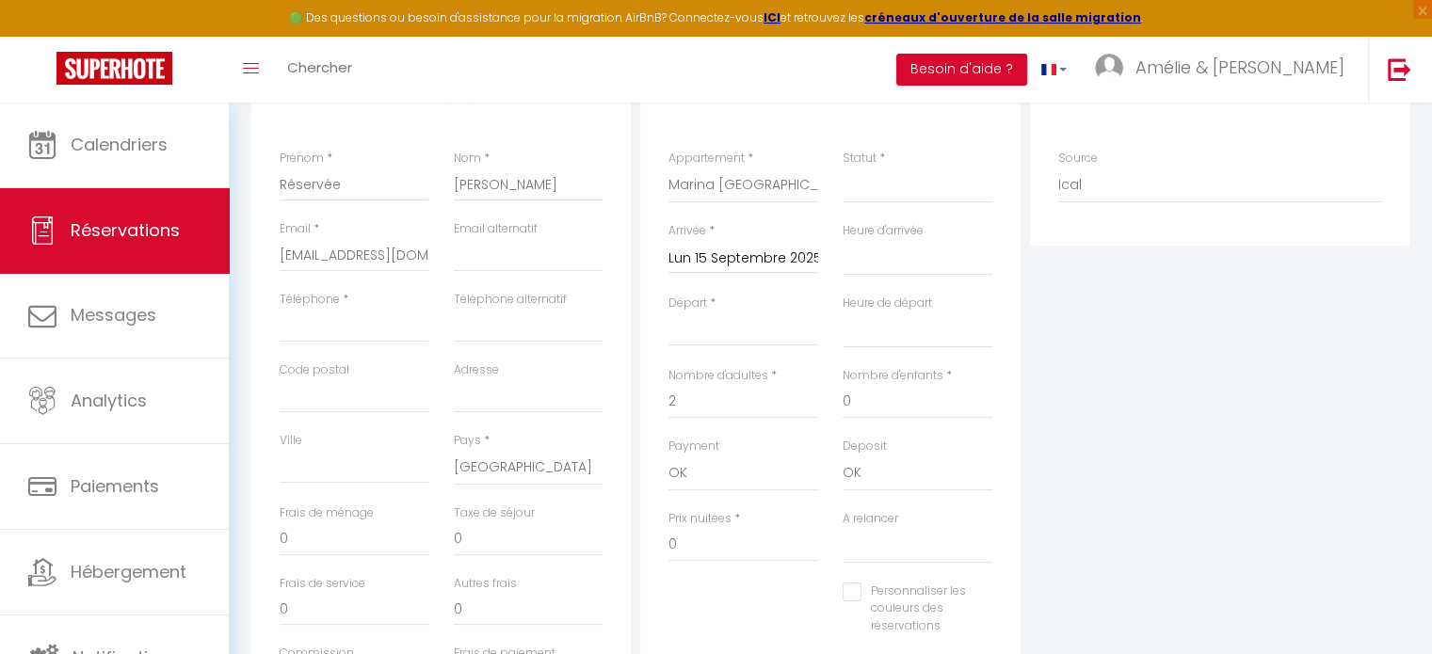
click at [756, 325] on input "Départ" at bounding box center [743, 331] width 150 height 24
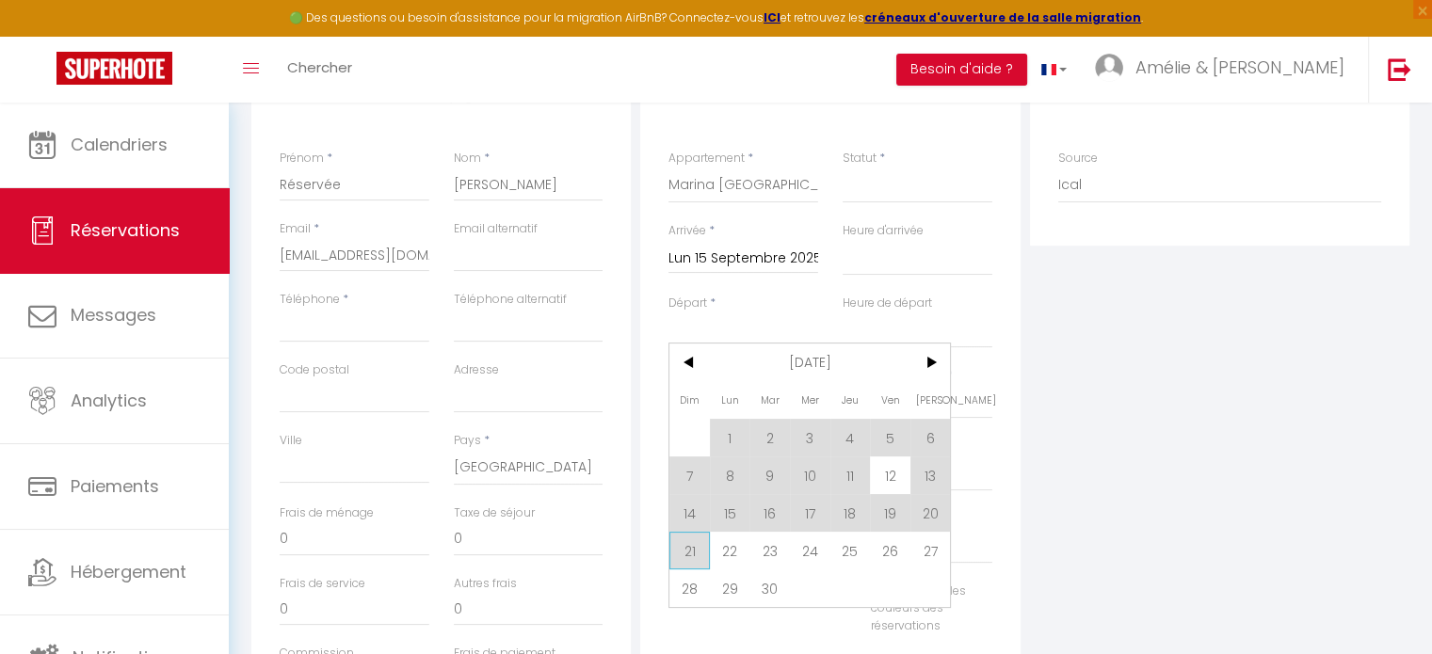
click at [696, 549] on span "21" at bounding box center [689, 551] width 40 height 38
type input "Dim 21 Septembre 2025"
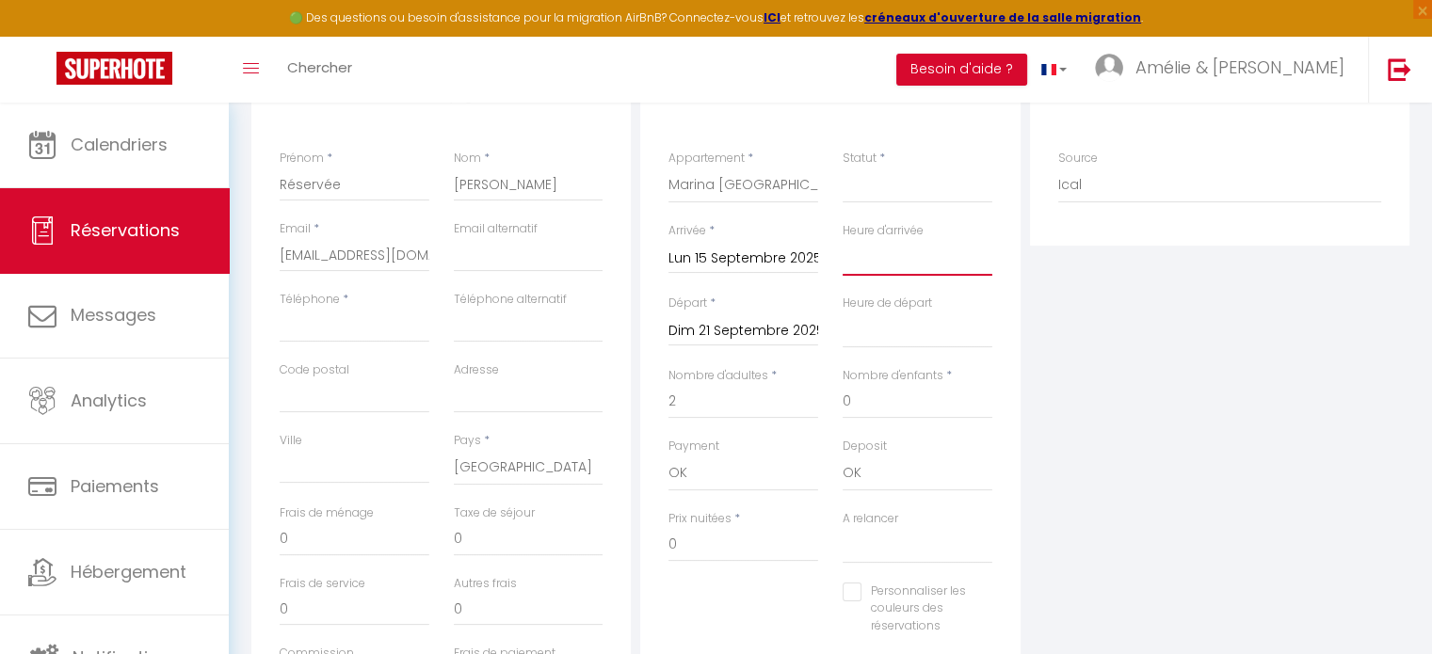
click at [891, 264] on select "00:00 00:30 01:00 01:30 02:00 02:30 03:00 03:30 04:00 04:30 05:00 05:30 06:00 0…" at bounding box center [918, 258] width 150 height 36
click at [780, 182] on select "[PERSON_NAME]. Village crèches [GEOGRAPHIC_DATA] ensoleillé [GEOGRAPHIC_DATA] S…" at bounding box center [743, 186] width 150 height 36
select select "27030"
click at [668, 168] on select "[PERSON_NAME]. Village crèches [GEOGRAPHIC_DATA] ensoleillé [GEOGRAPHIC_DATA] S…" at bounding box center [743, 186] width 150 height 36
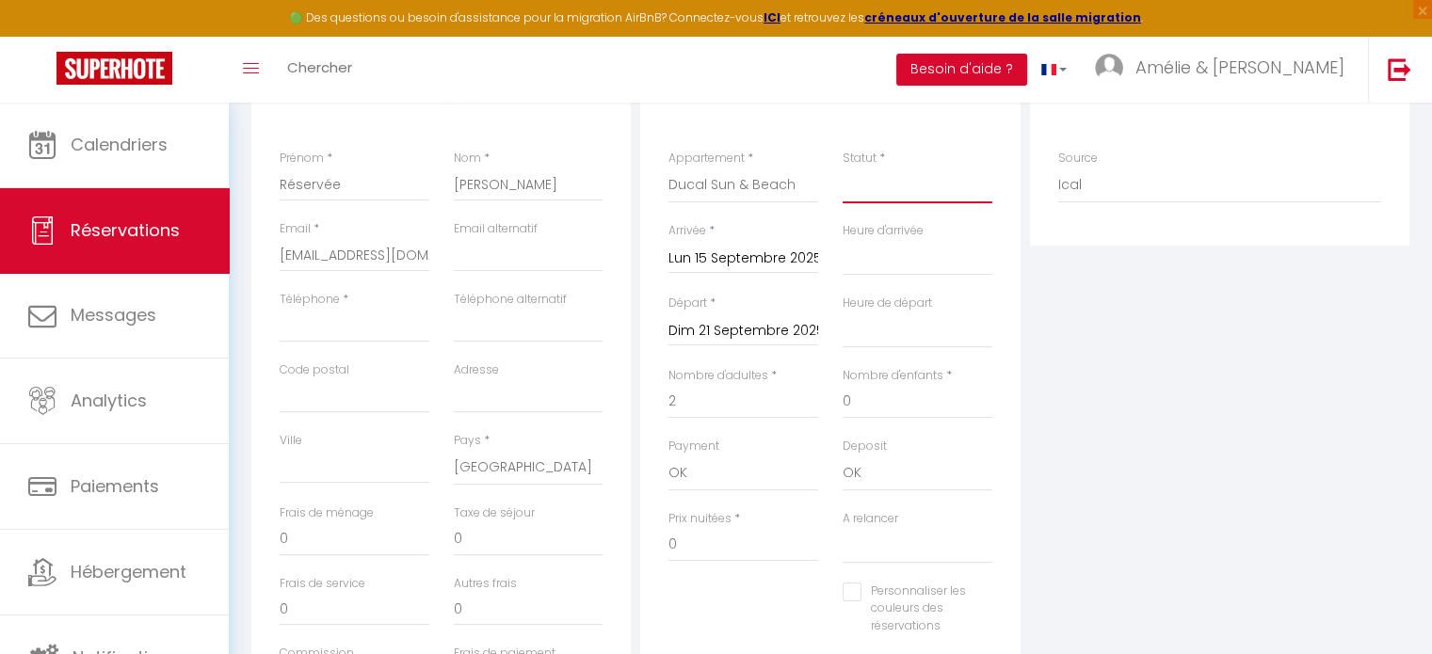
click at [891, 196] on select "Confirmé Non Confirmé Annulé Annulé par le voyageur No Show Request" at bounding box center [918, 186] width 150 height 36
select select "1"
click at [843, 168] on select "Confirmé Non Confirmé Annulé Annulé par le voyageur No Show Request" at bounding box center [918, 186] width 150 height 36
click at [1103, 178] on select "Direct Airbnb.com Booking.com Chalet montagne Expedia Gite de France Homeaway H…" at bounding box center [1219, 186] width 323 height 36
select select "74"
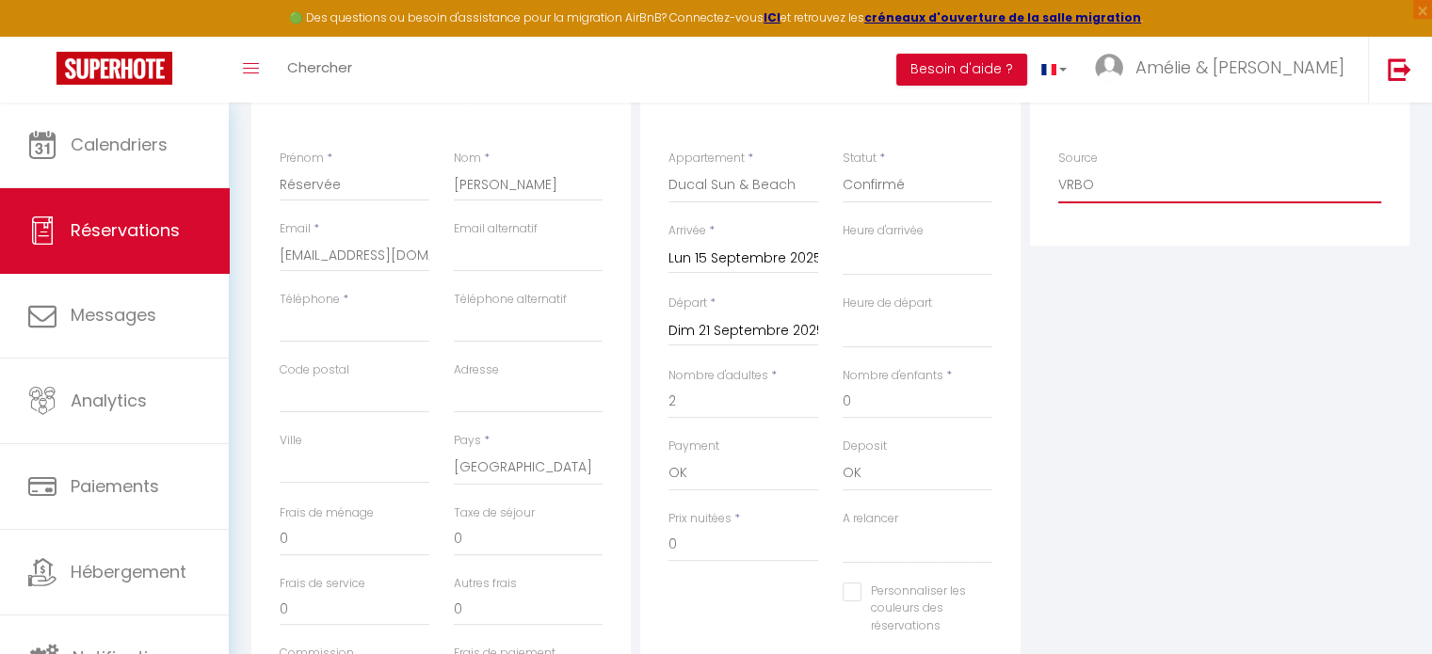
click at [1058, 168] on select "Direct Airbnb.com Booking.com Chalet montagne Expedia Gite de France Homeaway H…" at bounding box center [1219, 186] width 323 height 36
click at [1096, 357] on div "Plateformes Source Direct Airbnb.com Booking.com Chalet montagne Expedia Gite d…" at bounding box center [1219, 402] width 389 height 673
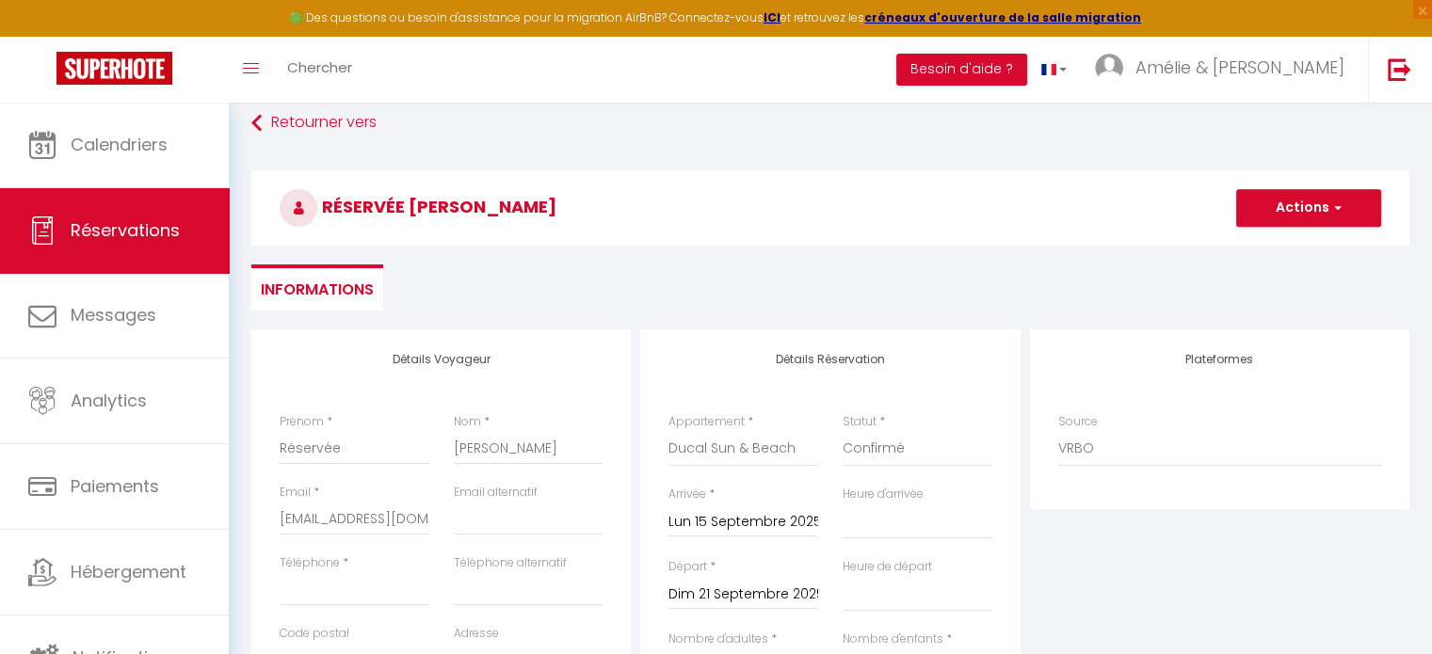
scroll to position [0, 0]
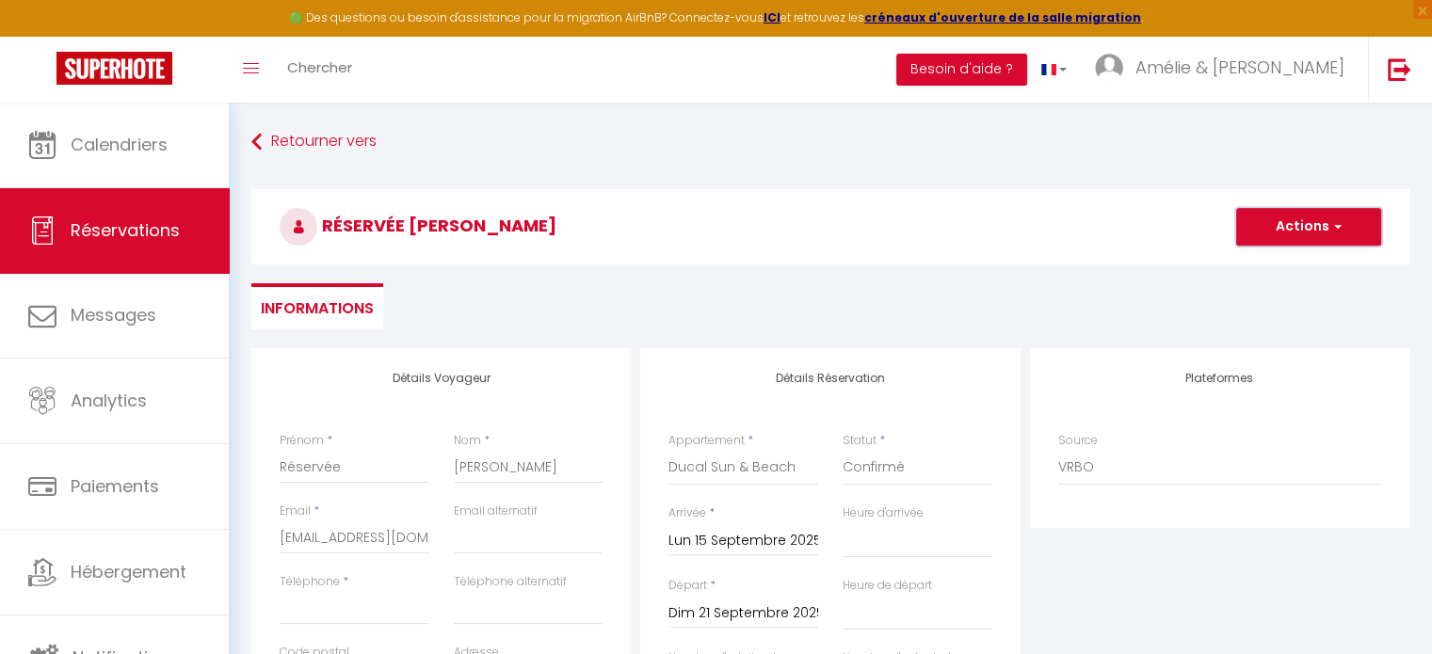
click at [1276, 232] on button "Actions" at bounding box center [1308, 227] width 145 height 38
click at [1247, 266] on link "Enregistrer" at bounding box center [1289, 268] width 149 height 24
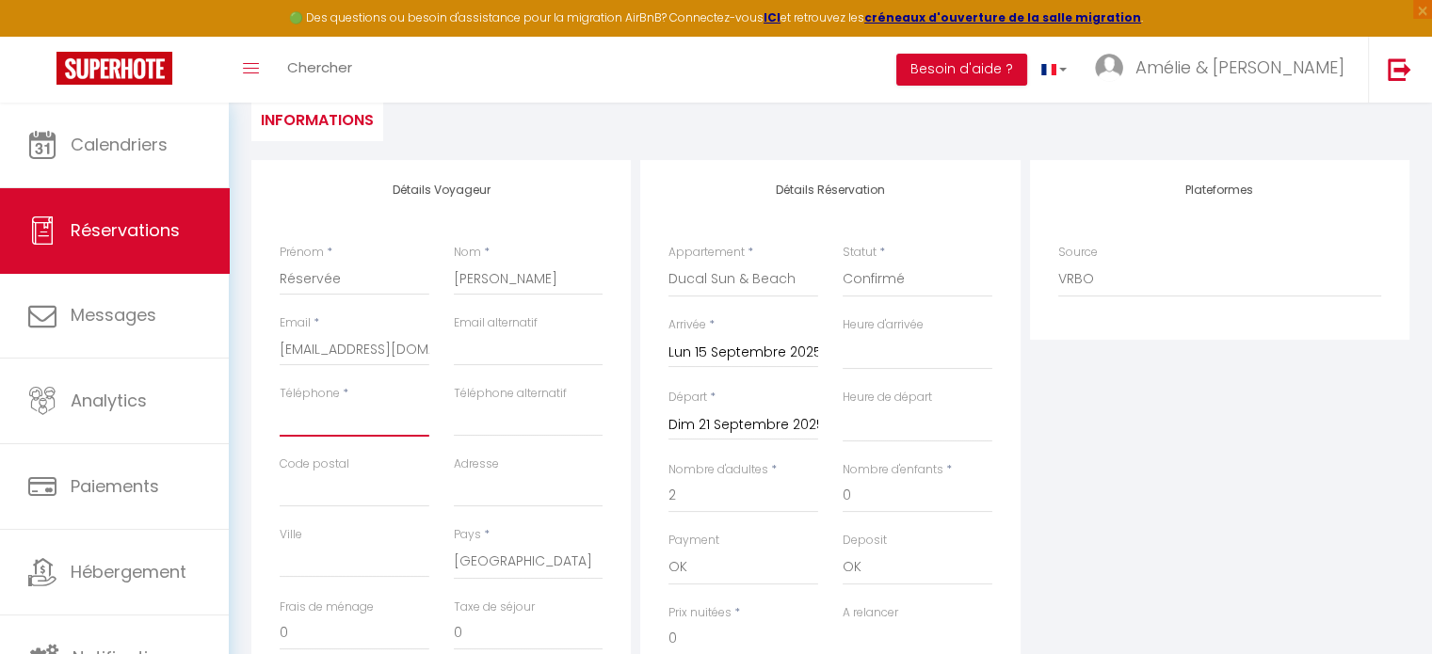
click at [361, 417] on input "Téléphone" at bounding box center [355, 420] width 150 height 34
paste input "+41 78-758-7460"
click at [359, 414] on input "+41 78-758-7460" at bounding box center [355, 420] width 150 height 34
type input "+41787587460"
click at [1137, 506] on div "Plateformes Source Direct Airbnb.com Booking.com Chalet montagne Expedia Gite d…" at bounding box center [1219, 496] width 389 height 673
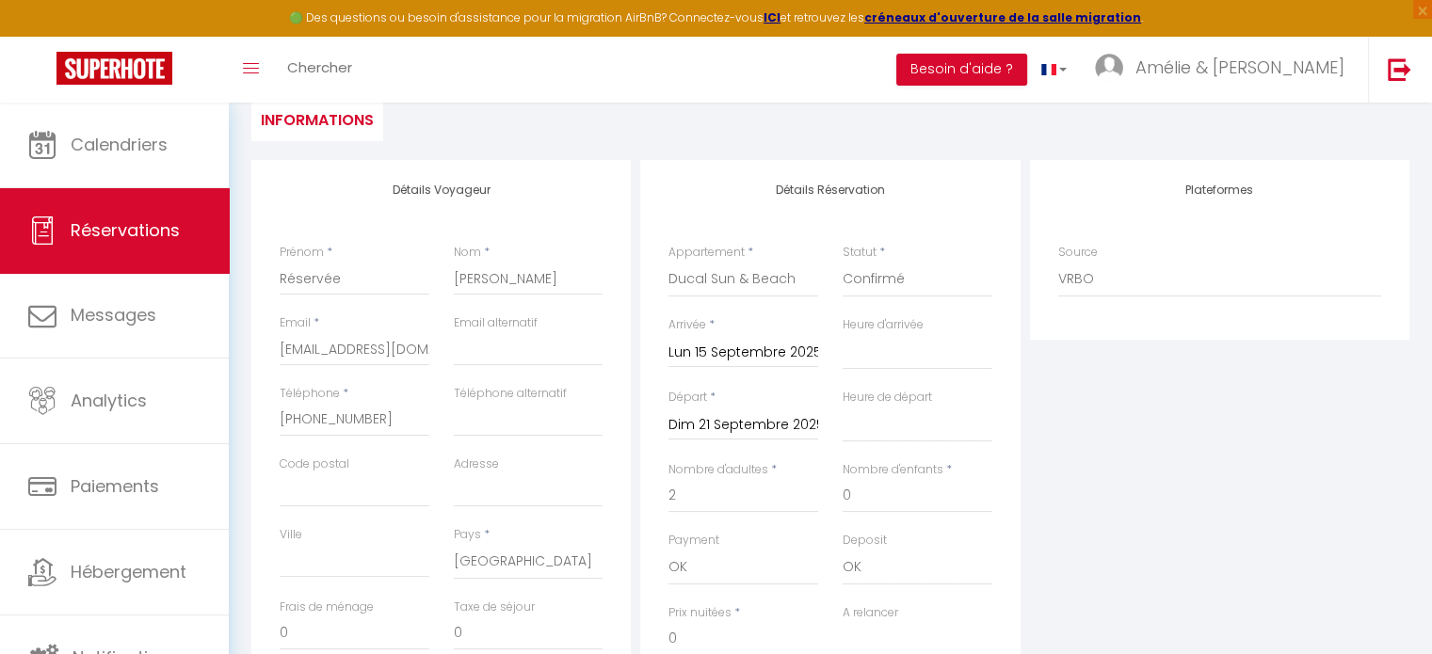
scroll to position [0, 0]
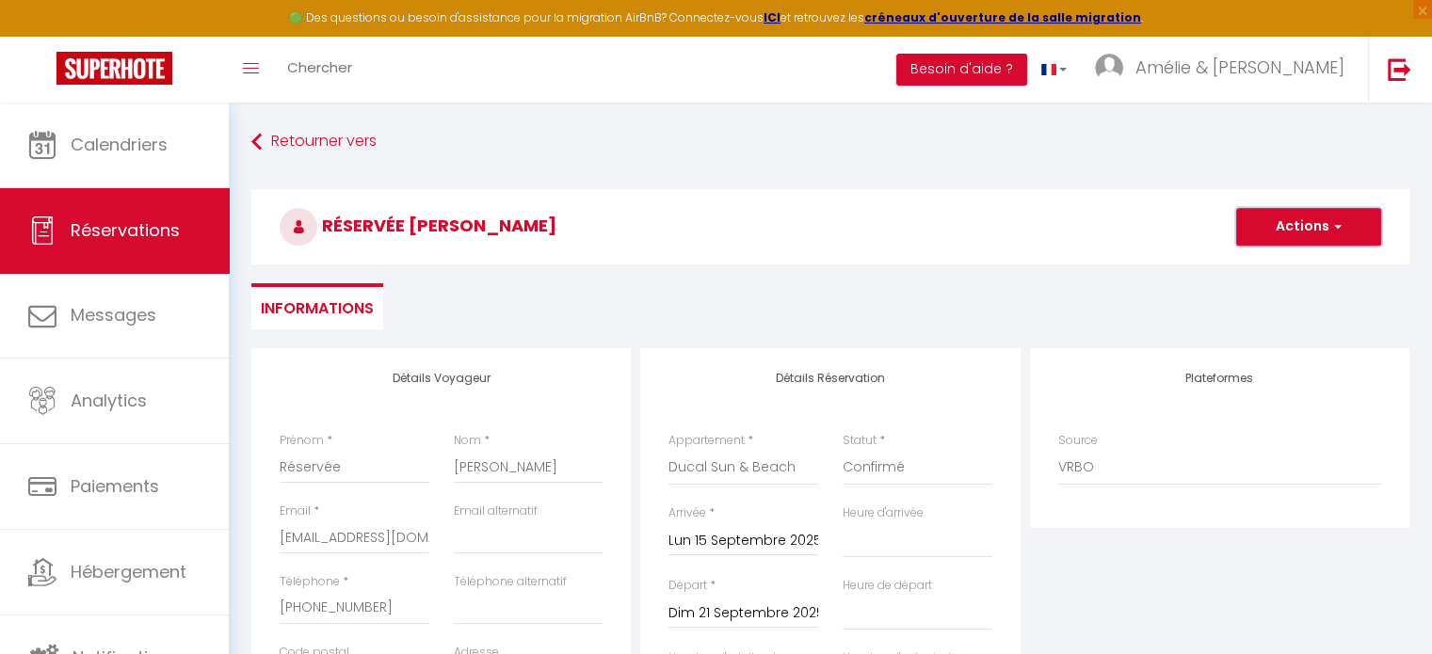
click at [1304, 231] on button "Actions" at bounding box center [1308, 227] width 145 height 38
click at [1262, 263] on link "Enregistrer" at bounding box center [1289, 268] width 149 height 24
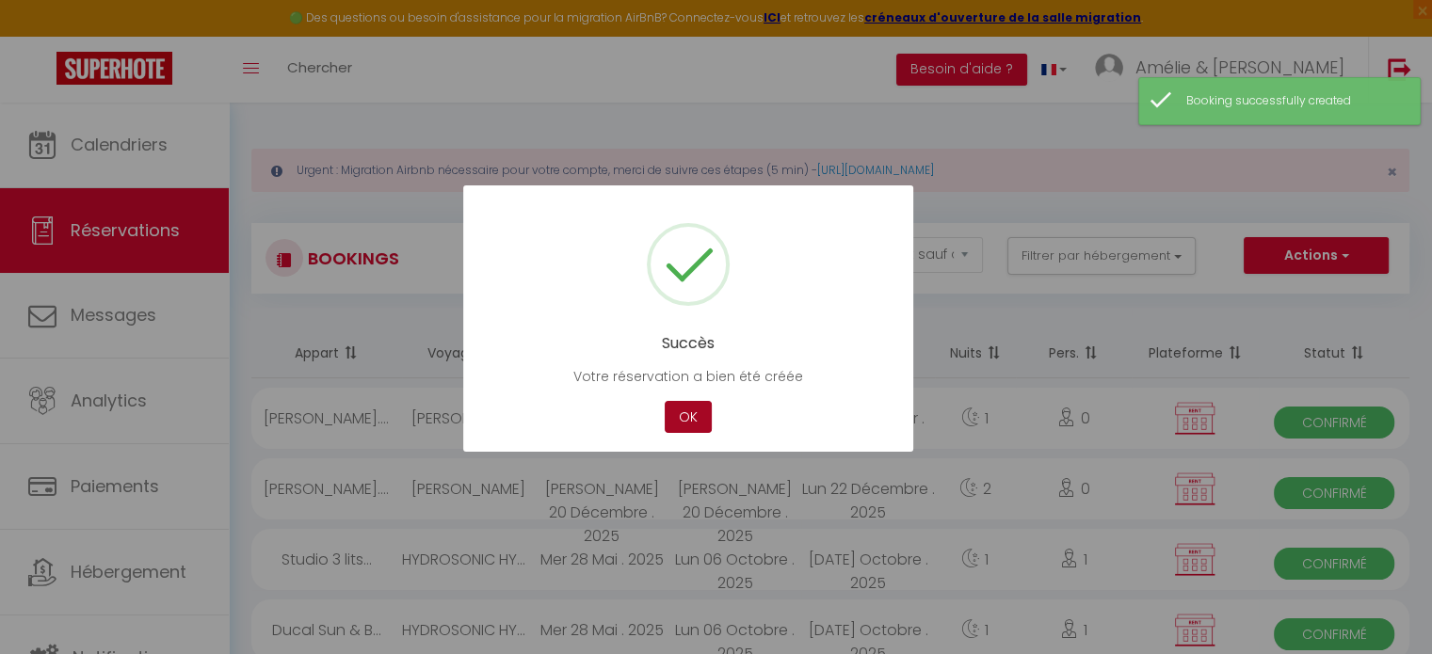
click at [697, 416] on button "OK" at bounding box center [688, 417] width 47 height 33
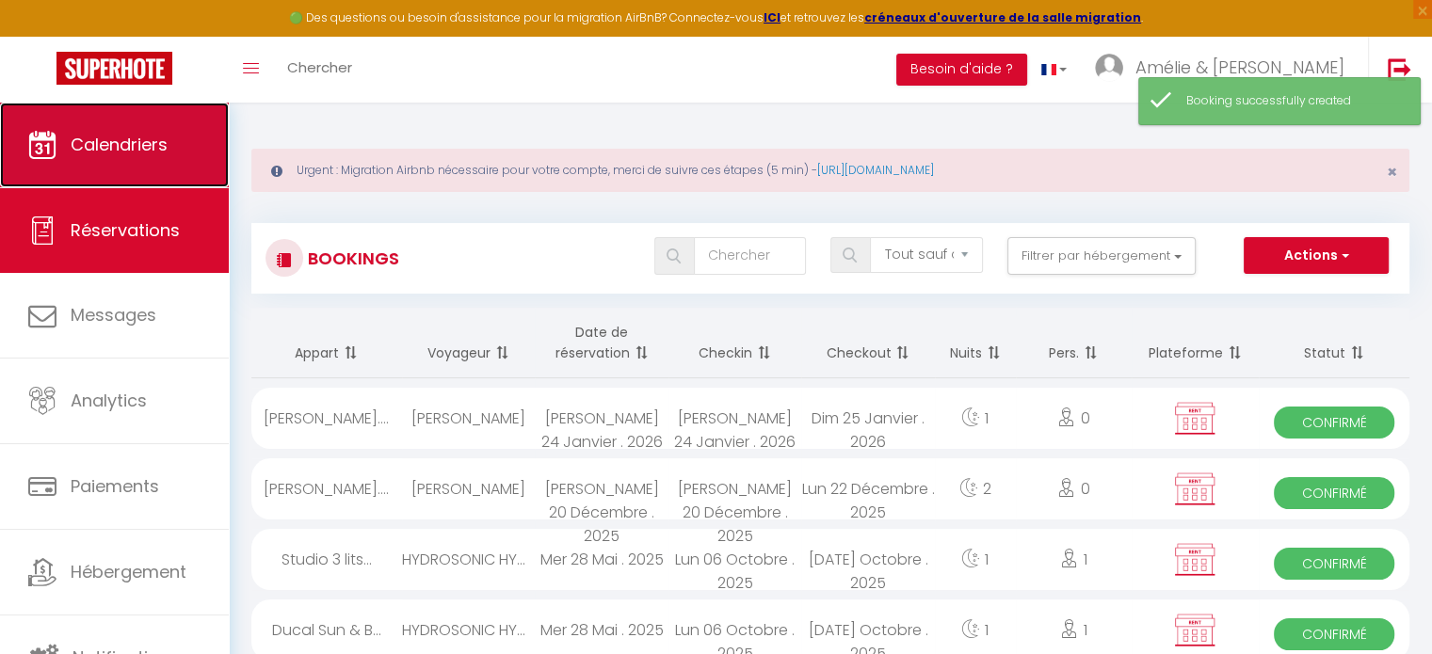
click at [44, 136] on icon at bounding box center [42, 145] width 28 height 28
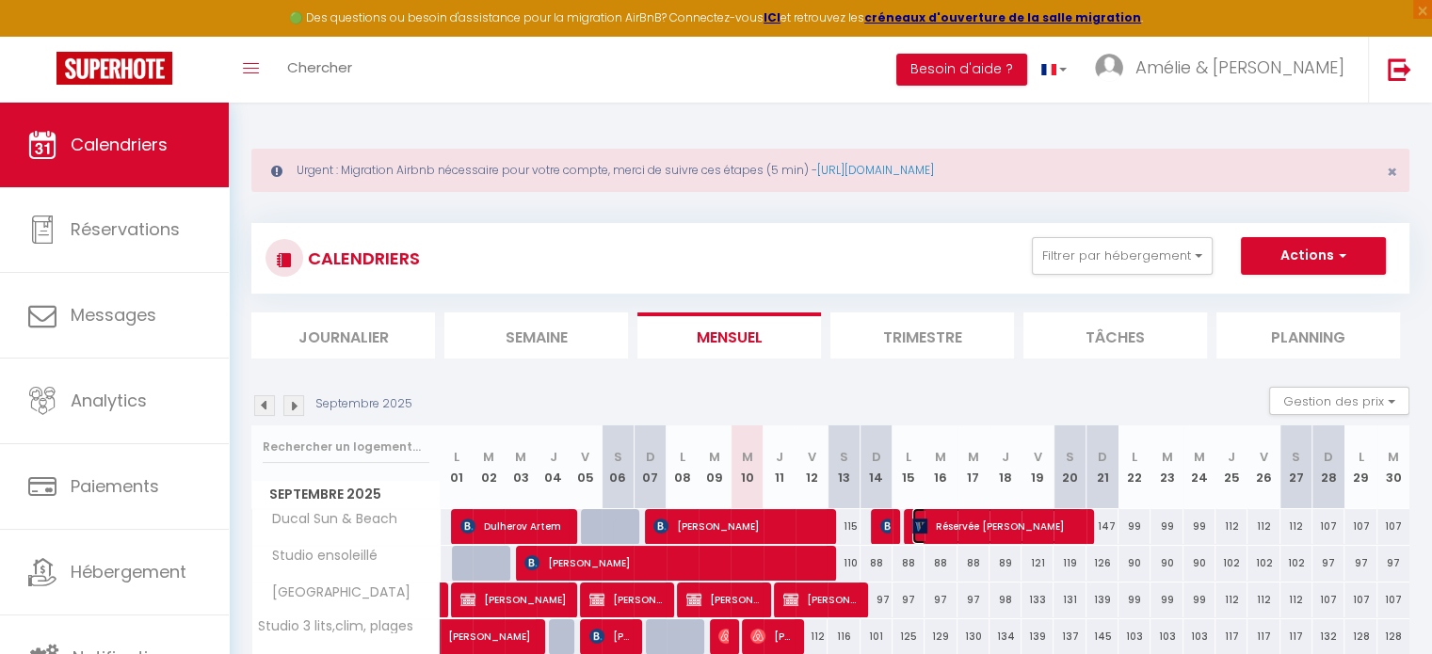
click at [945, 520] on span "Réservée [PERSON_NAME]" at bounding box center [997, 526] width 170 height 36
select select "OK"
select select "0"
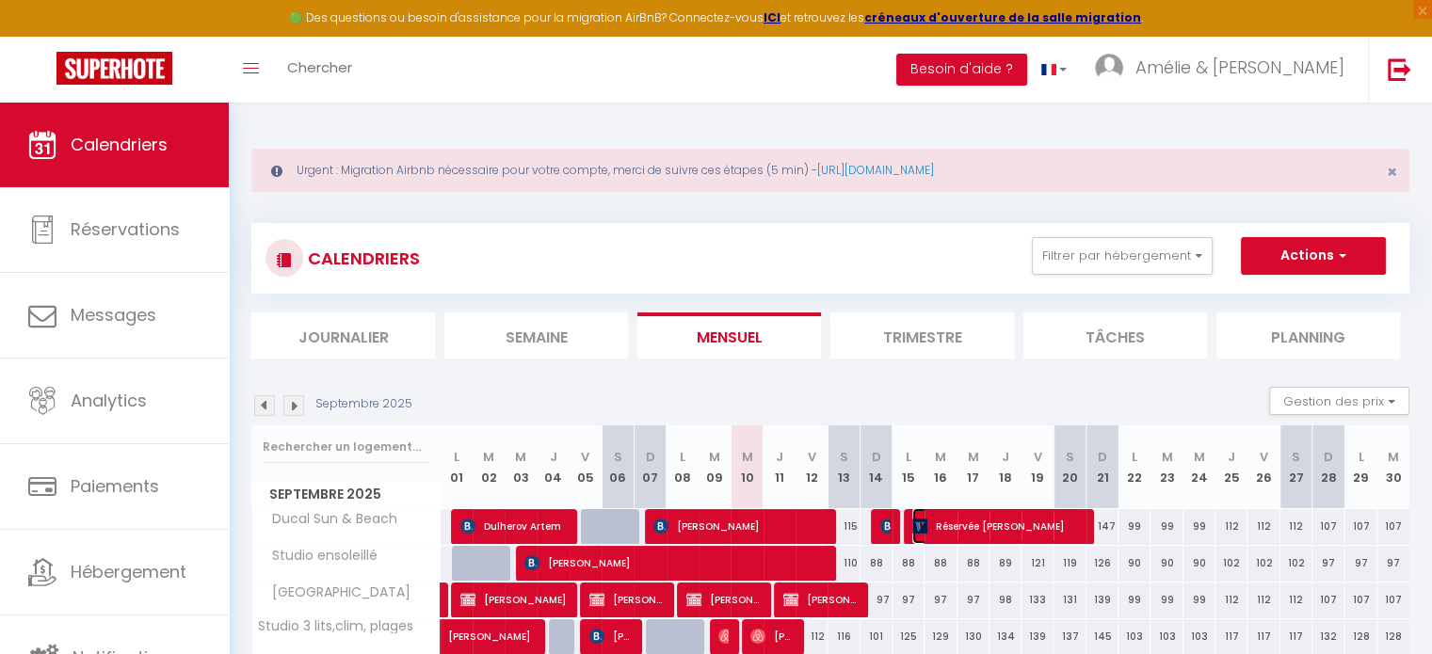
select select "1"
select select
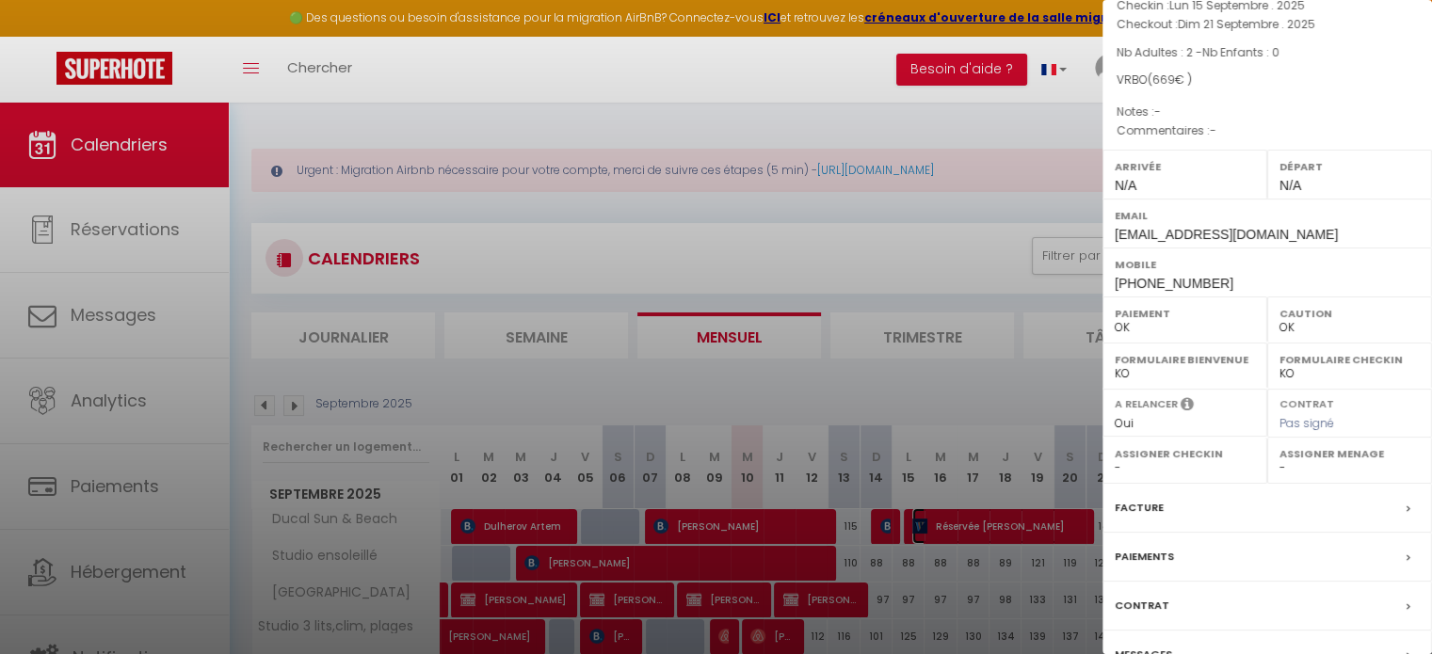
scroll to position [219, 0]
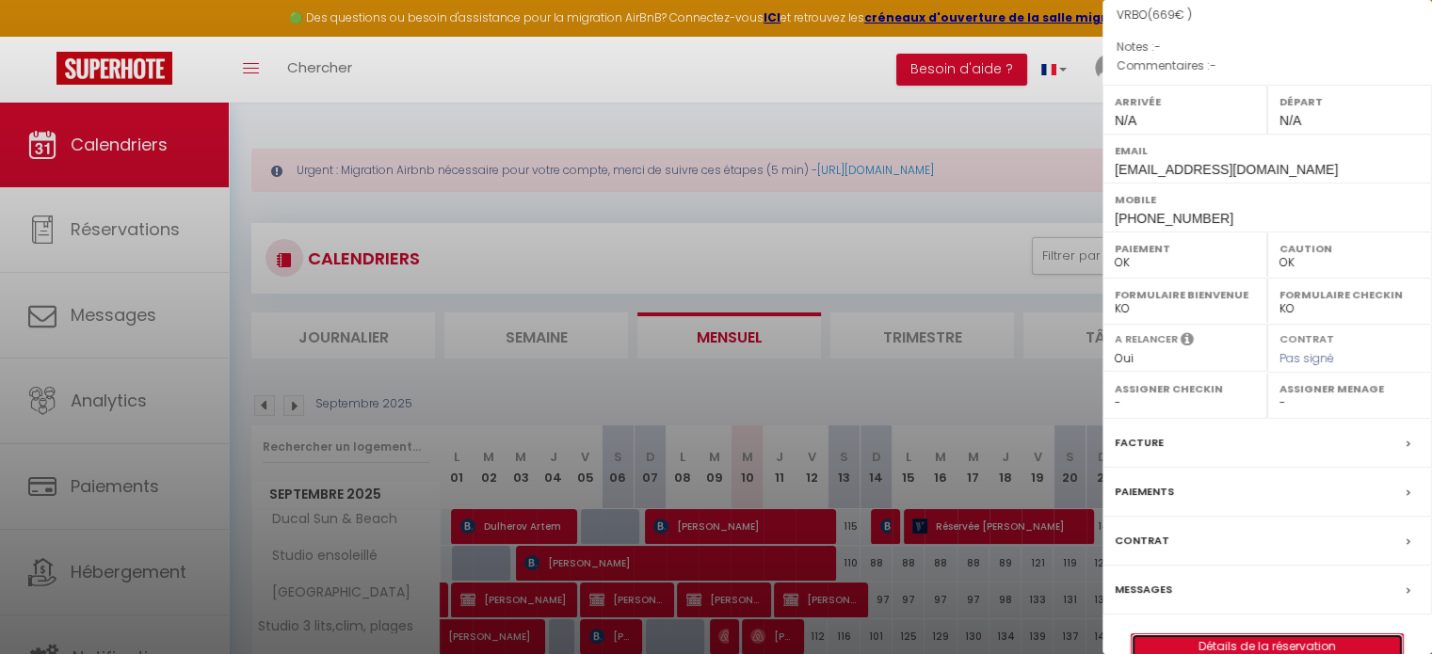
click at [1259, 634] on link "Détails de la réservation" at bounding box center [1267, 646] width 271 height 24
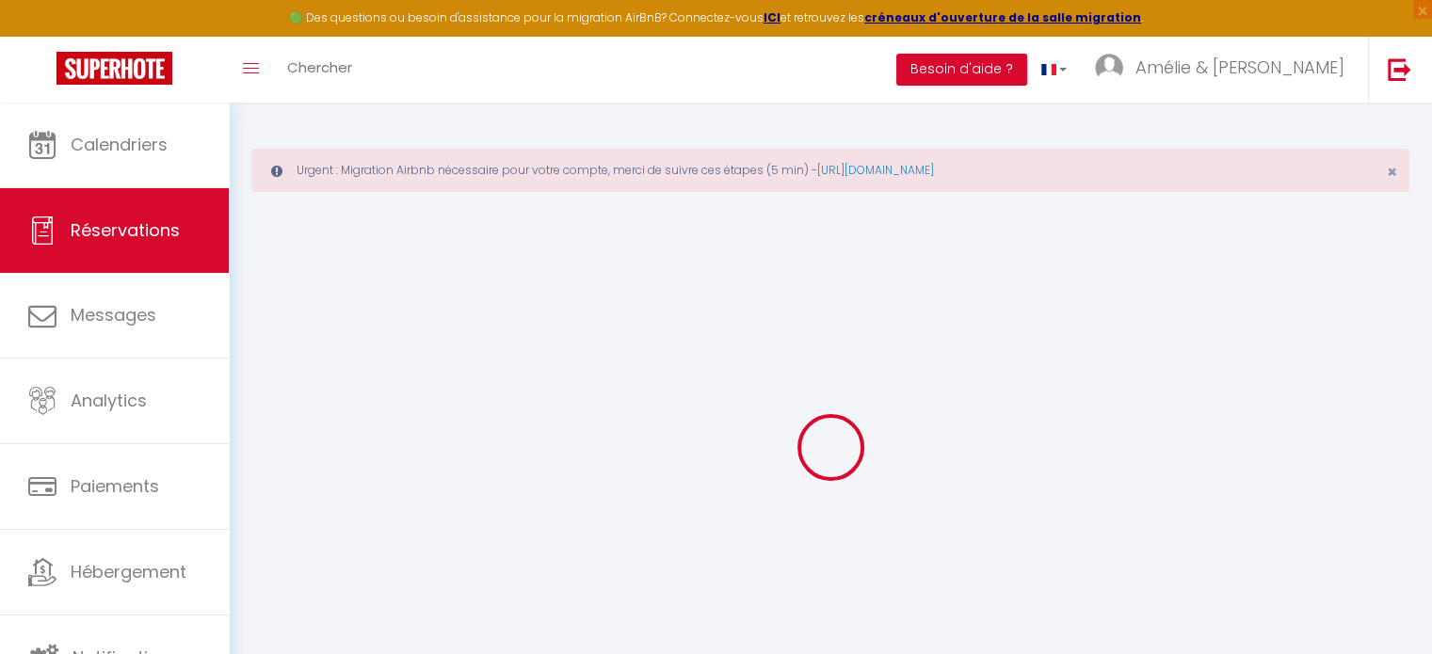
select select
checkbox input "false"
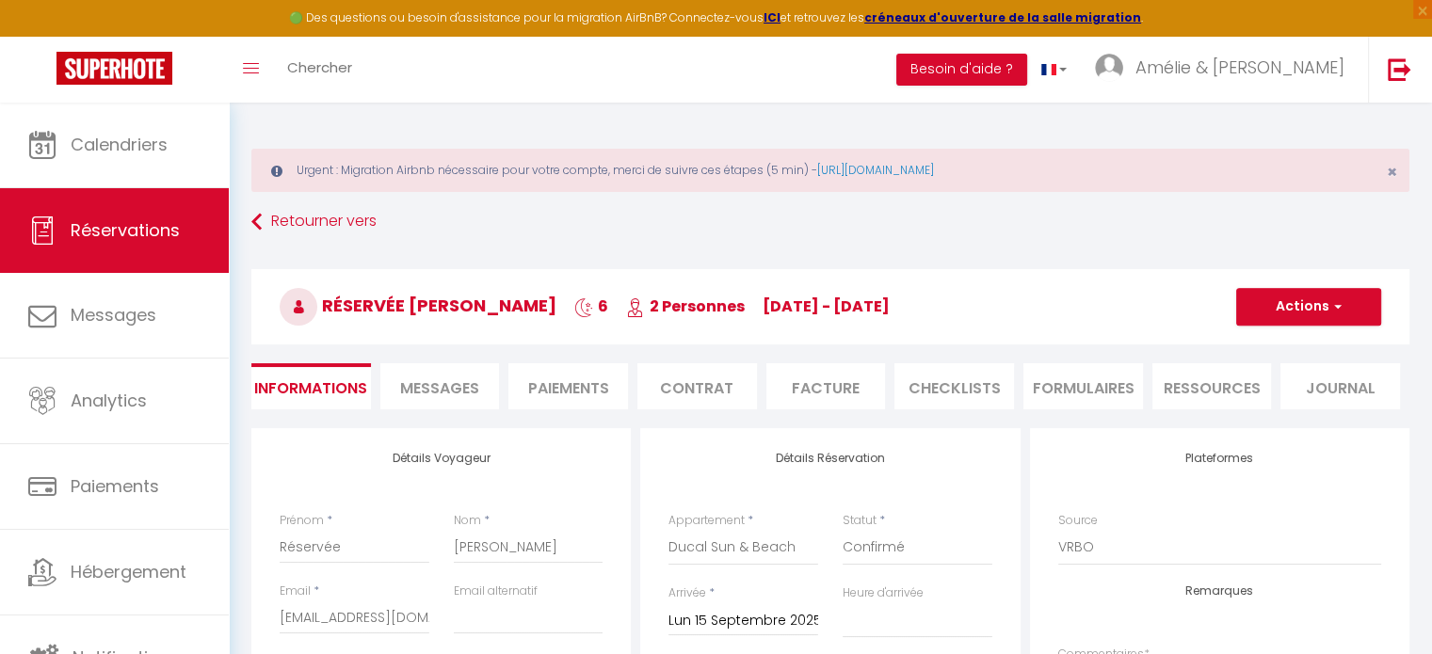
select select
checkbox input "false"
select select
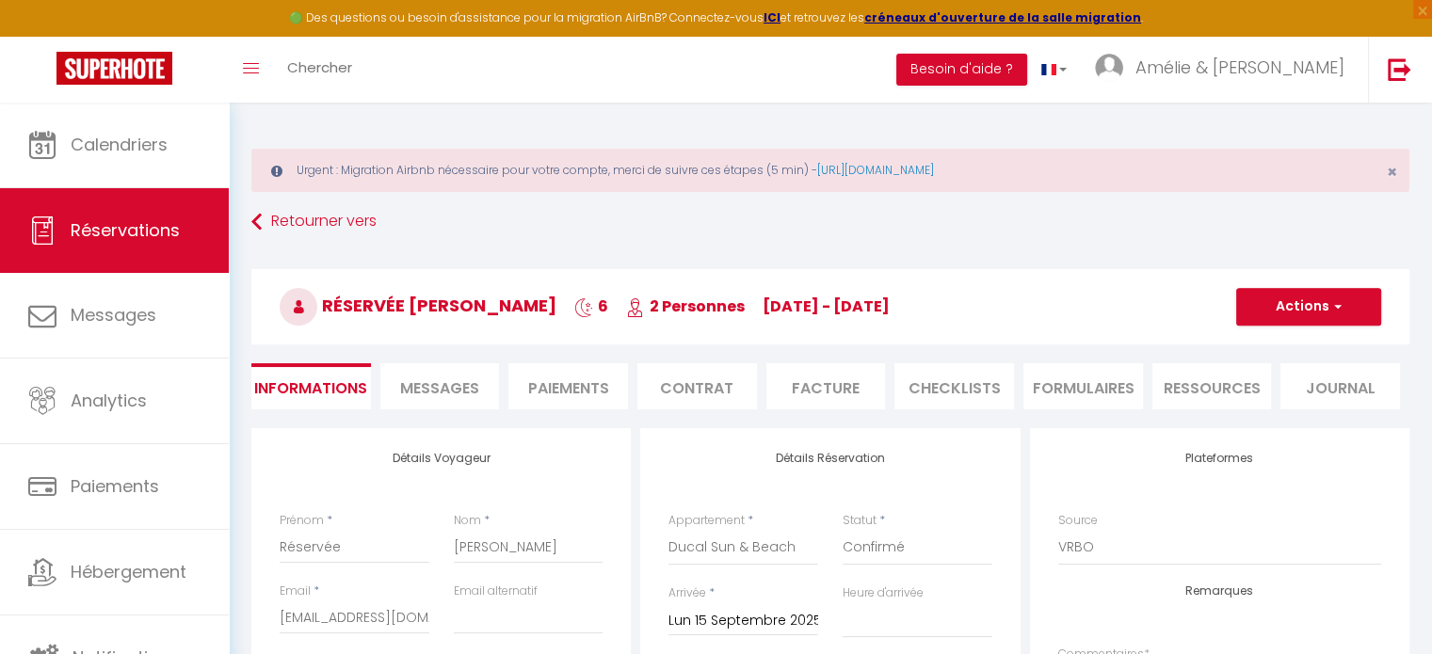
click at [453, 384] on span "Messages" at bounding box center [439, 388] width 79 height 22
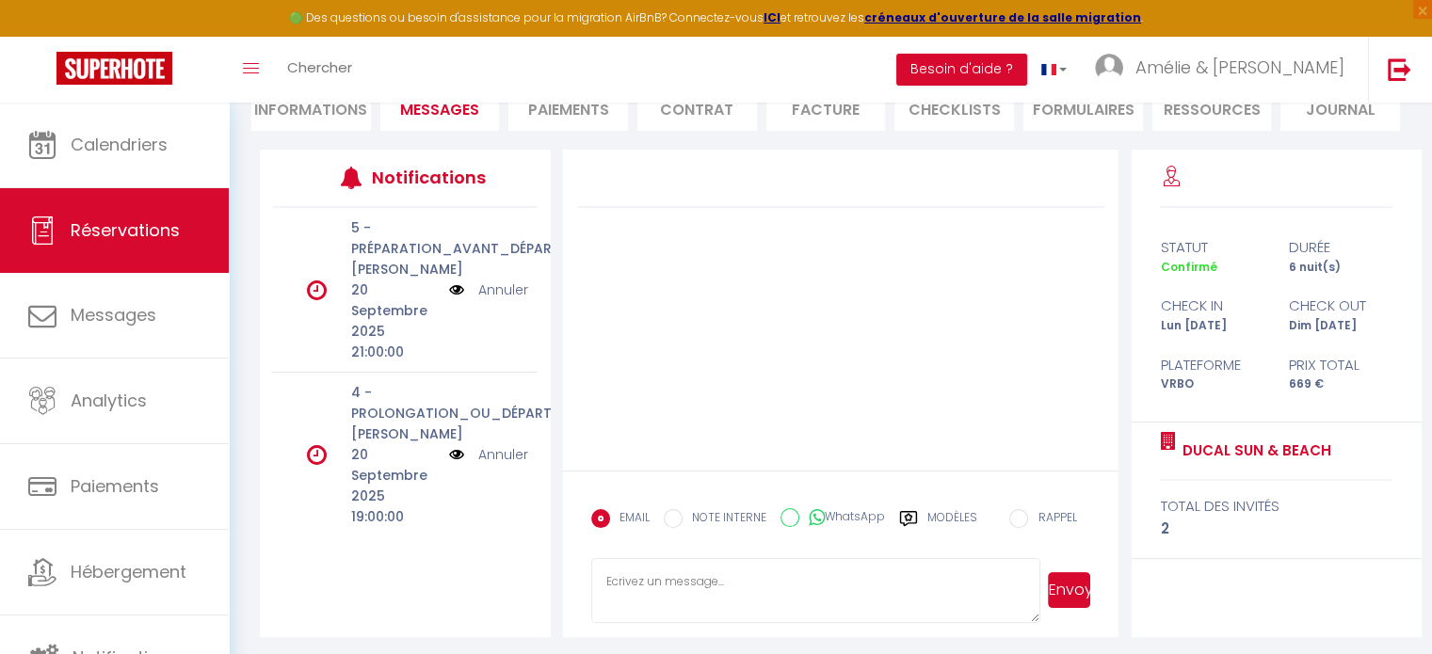
scroll to position [282, 0]
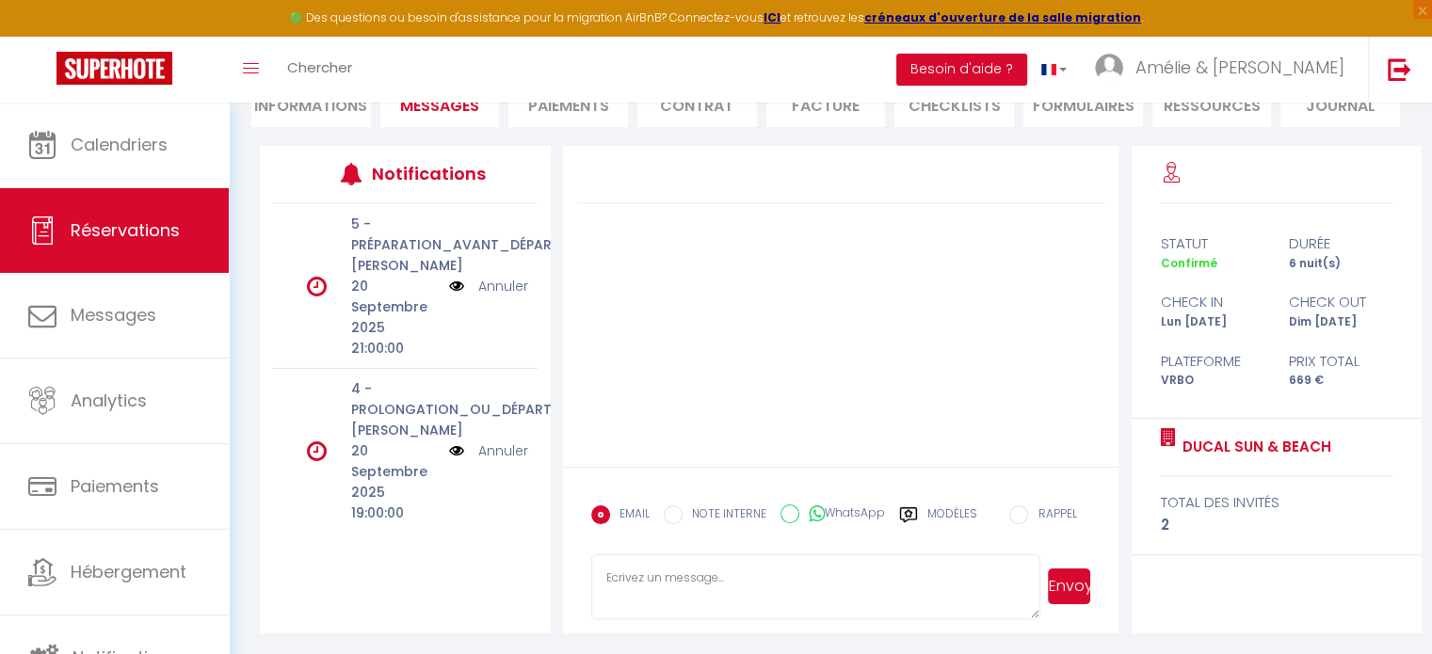
click at [331, 109] on li "Informations" at bounding box center [311, 104] width 120 height 46
select select
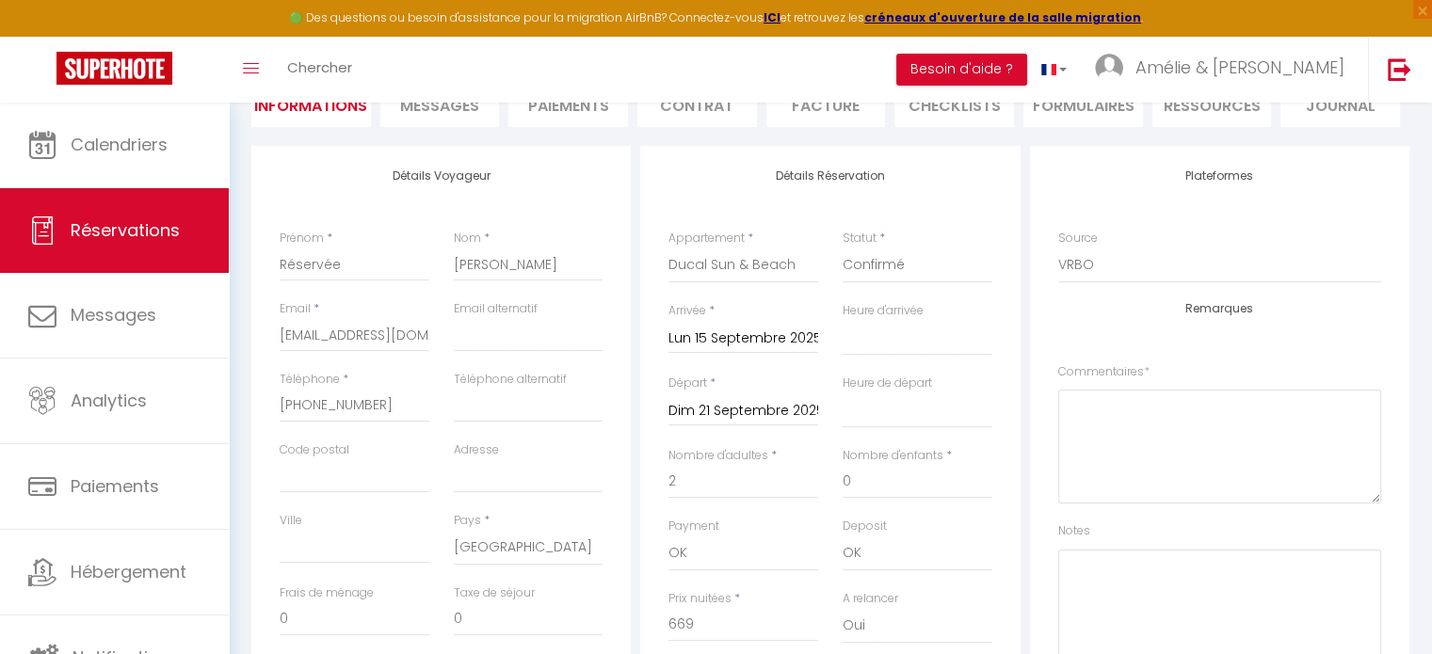
select select
checkbox input "false"
select select
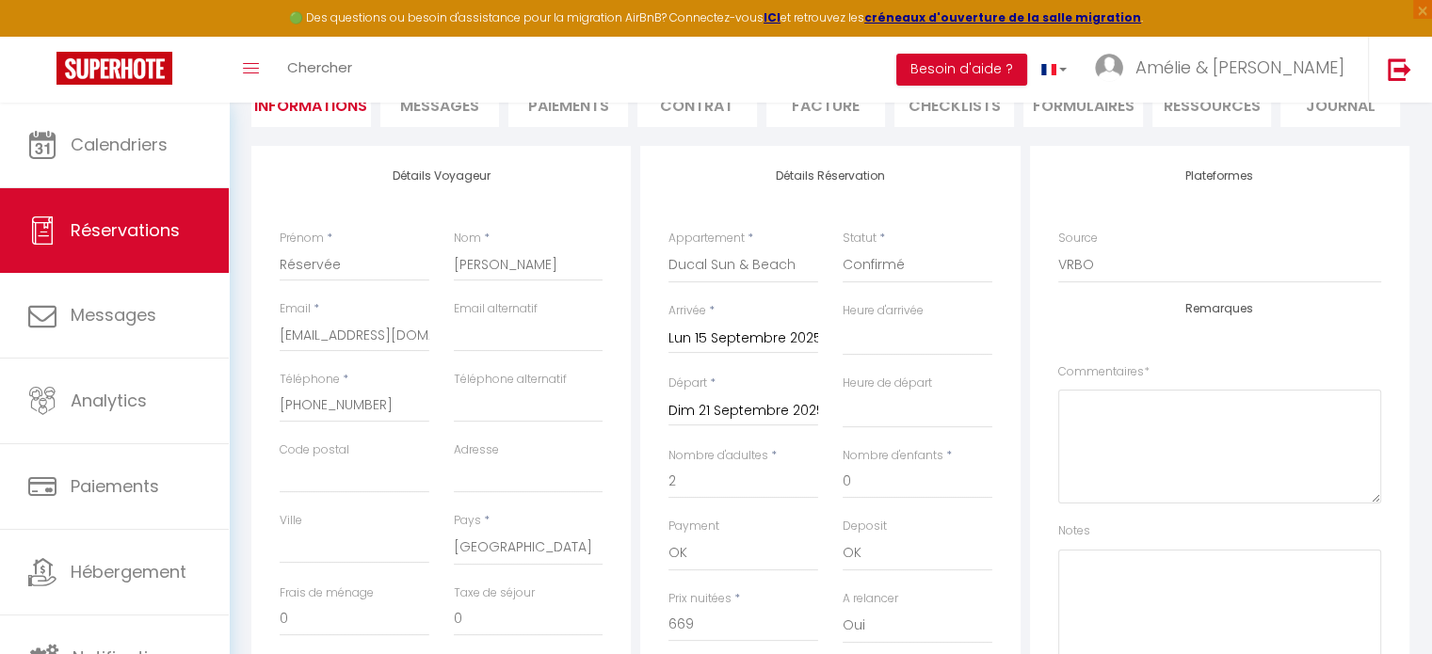
checkbox input "false"
select select
checkbox input "false"
select select
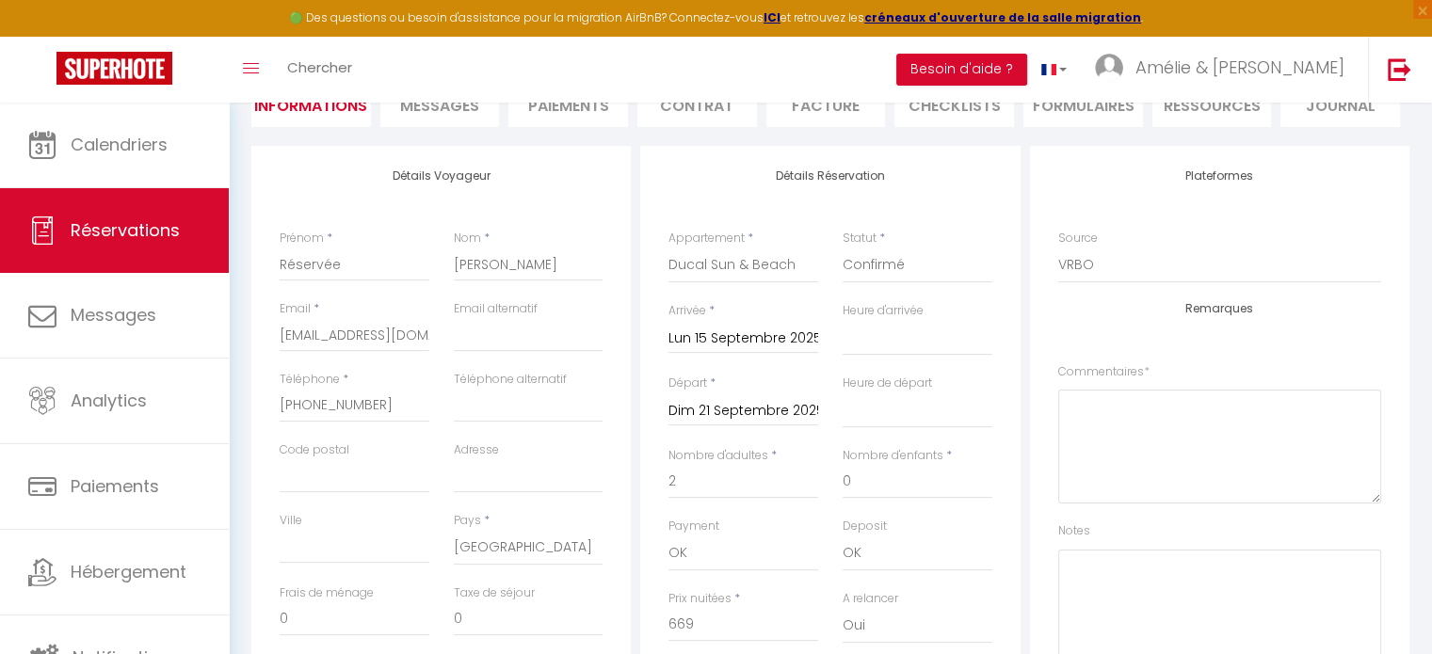
select select
checkbox input "false"
select select
checkbox input "false"
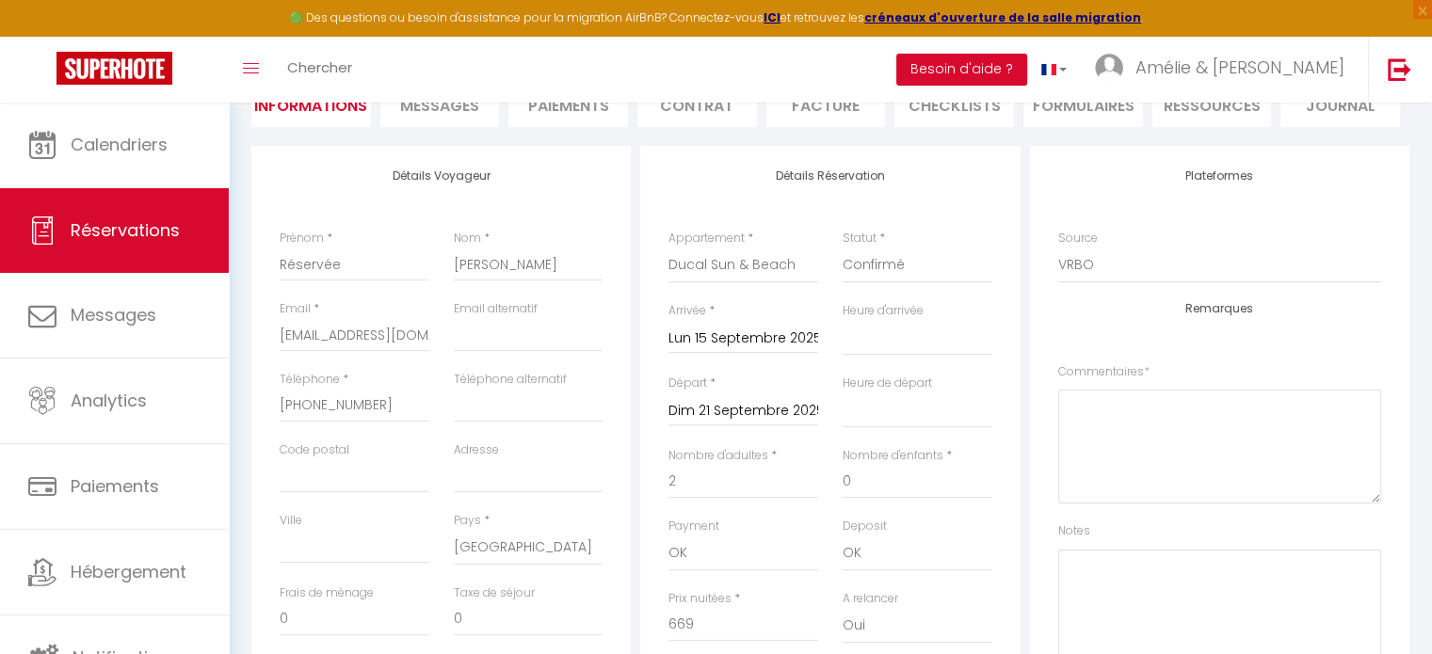
select select
checkbox input "false"
select select
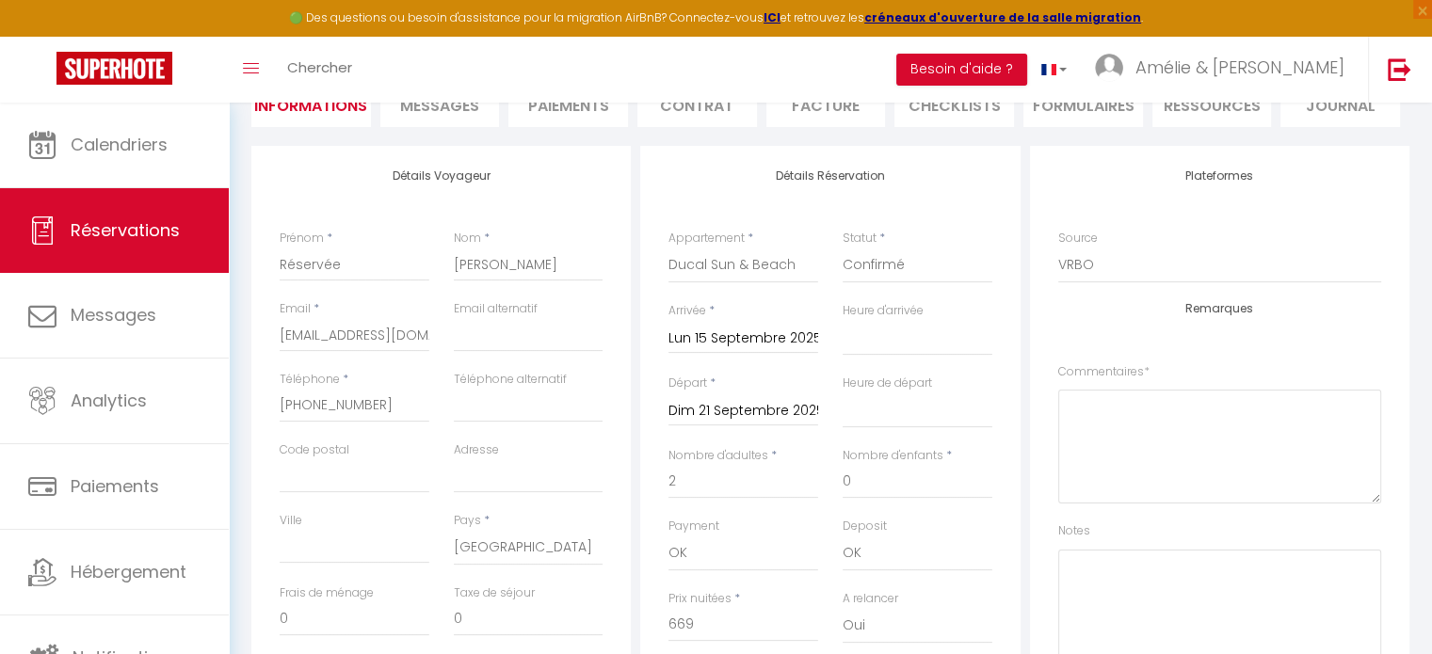
checkbox input "false"
select select
checkbox input "false"
select select
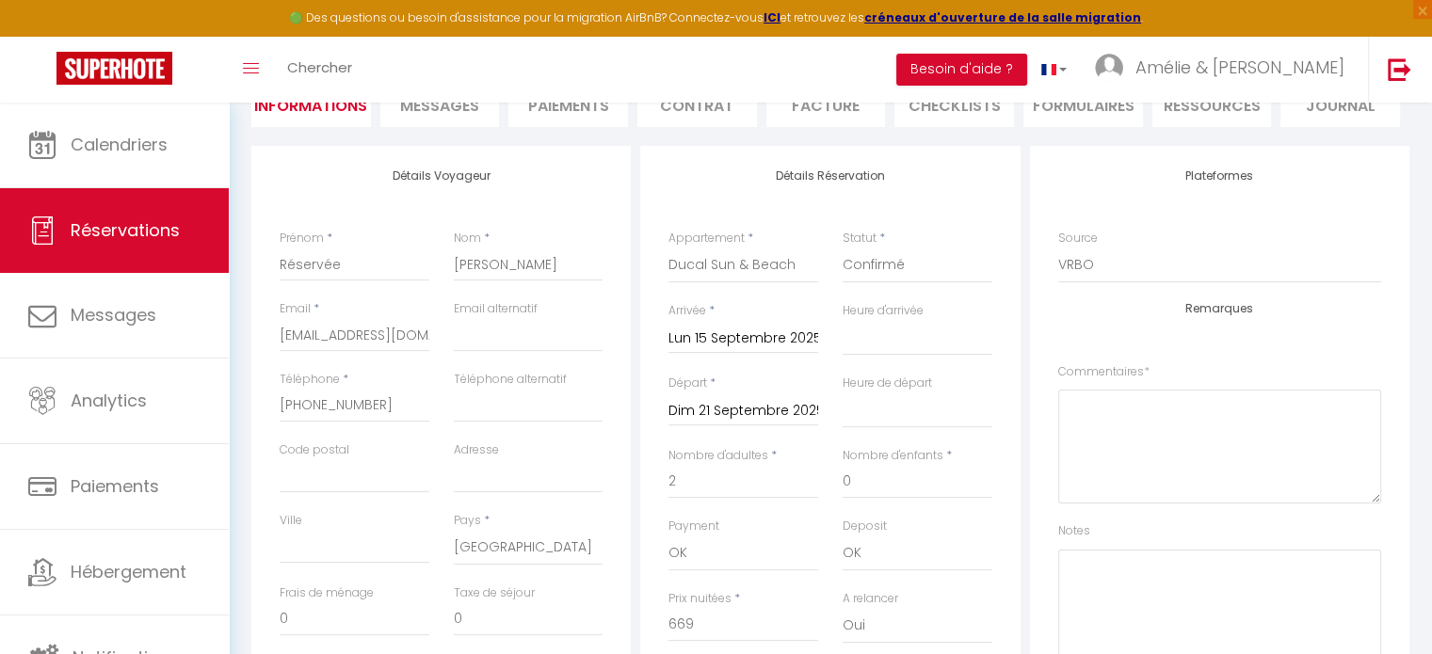
select select
checkbox input "false"
select select
checkbox input "false"
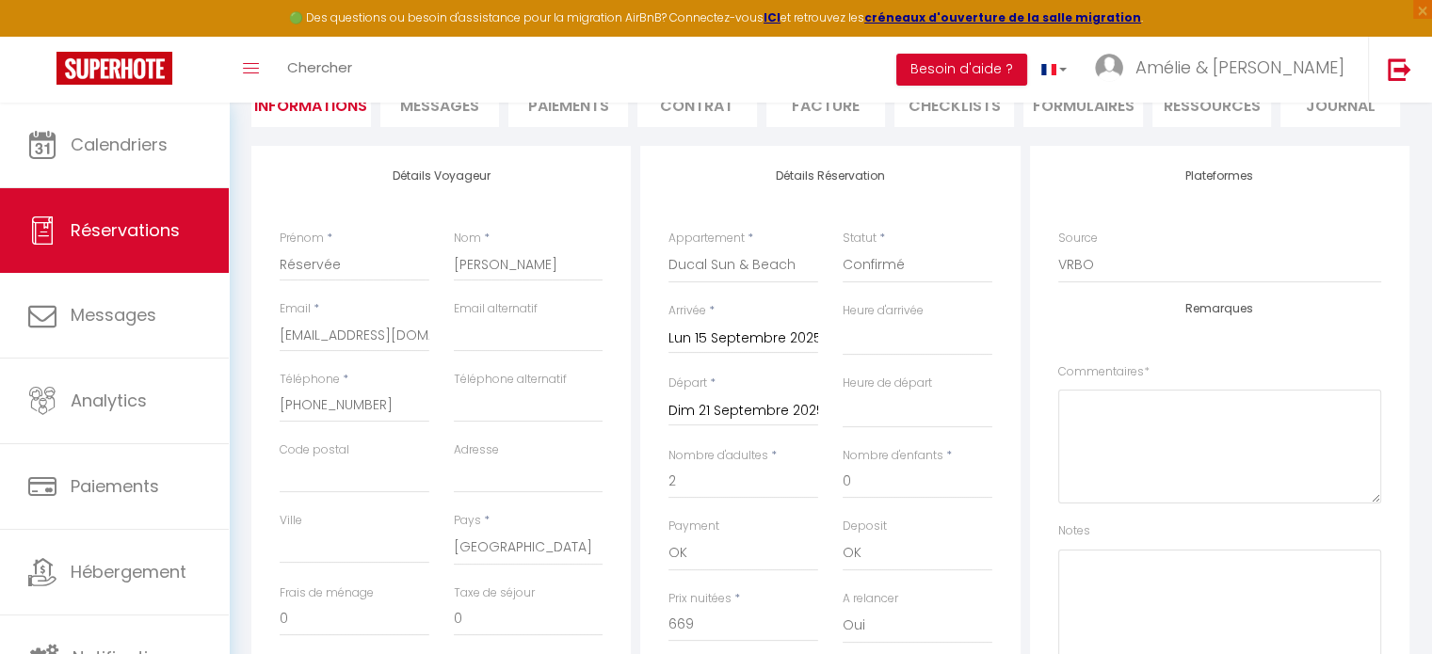
select select
checkbox input "false"
select select
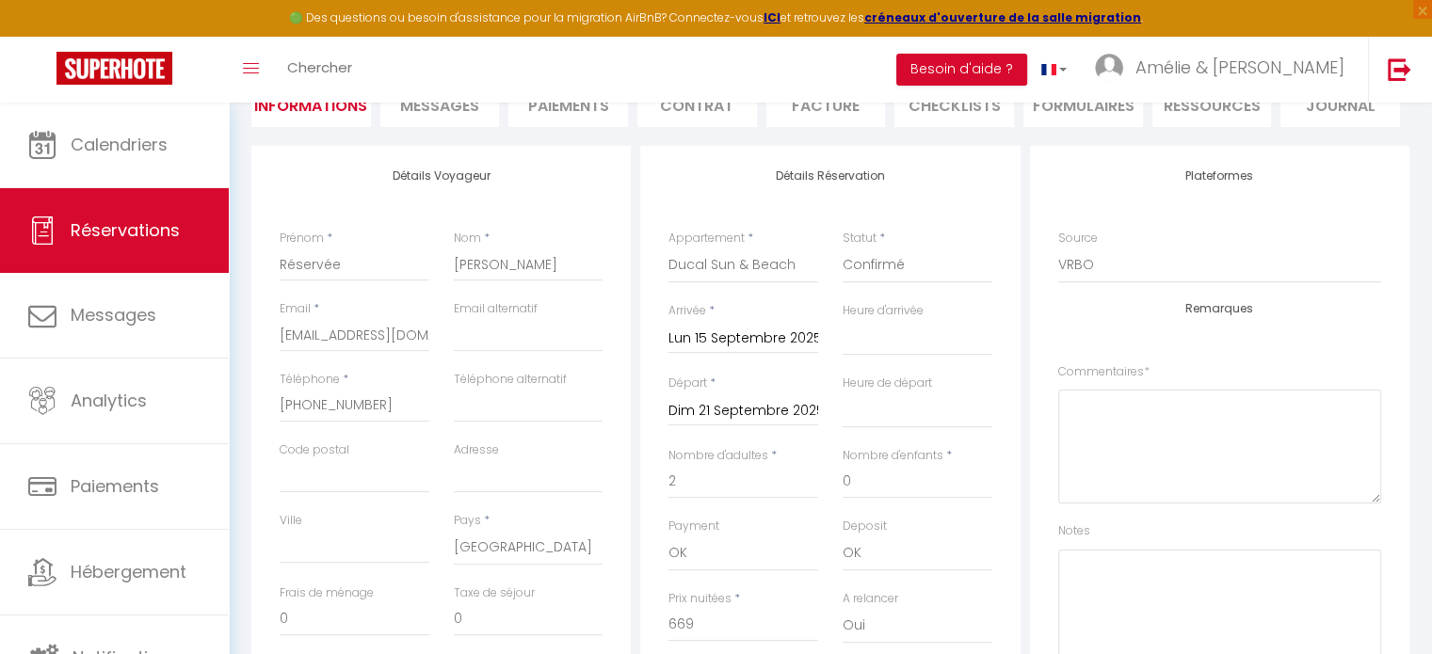
checkbox input "false"
select select
checkbox input "false"
select select
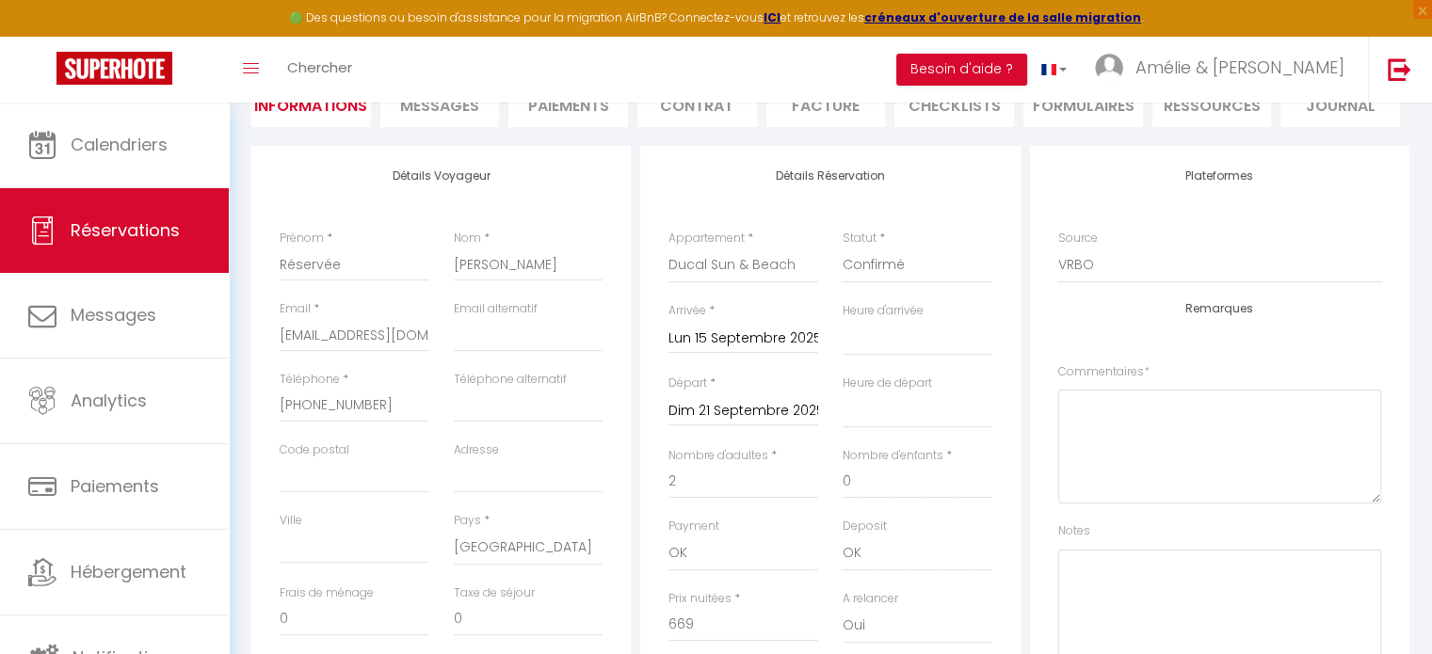
select select
checkbox input "false"
select select
checkbox input "false"
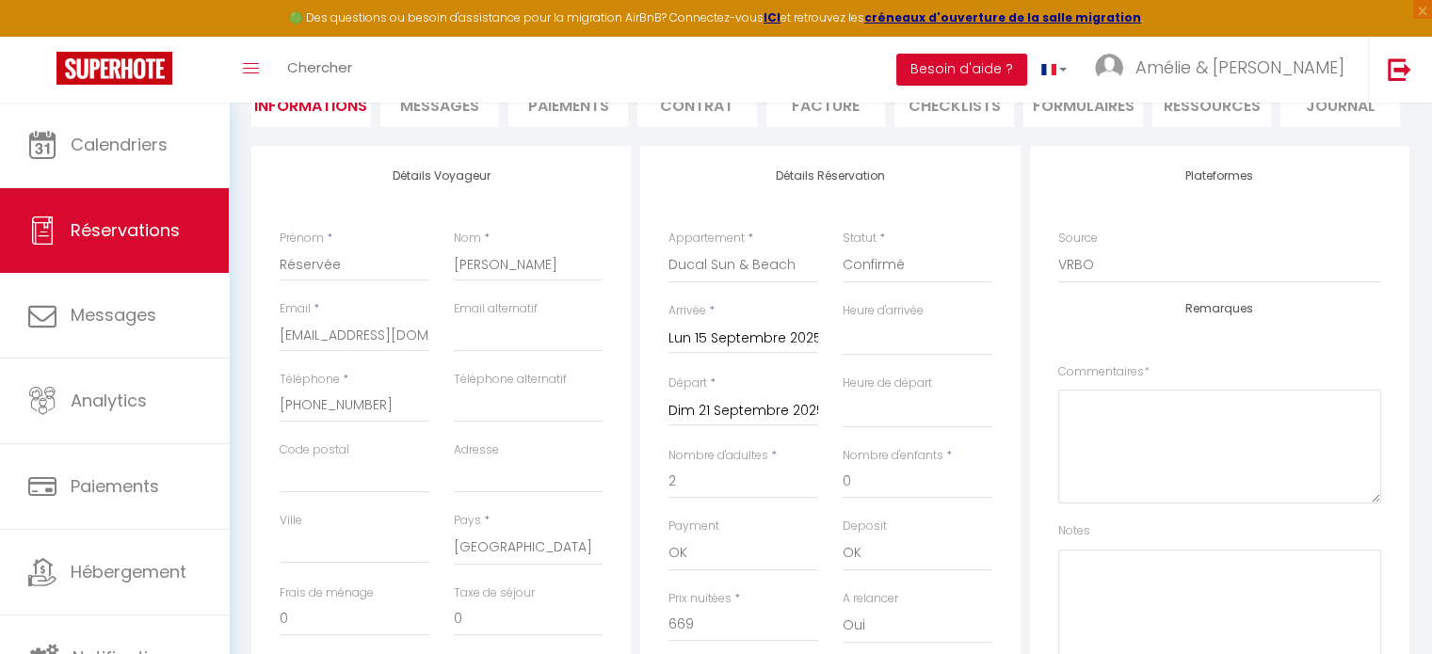
select select
checkbox input "false"
select select
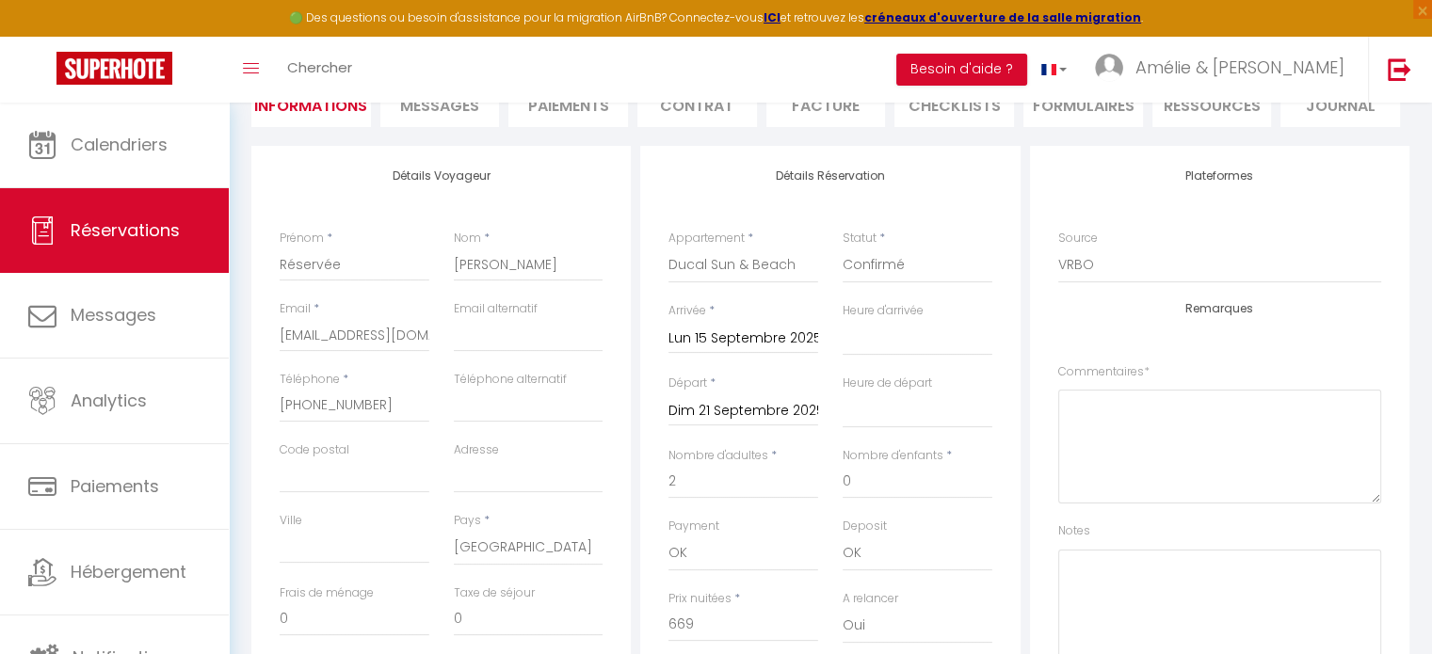
checkbox input "false"
select select
checkbox input "false"
select select
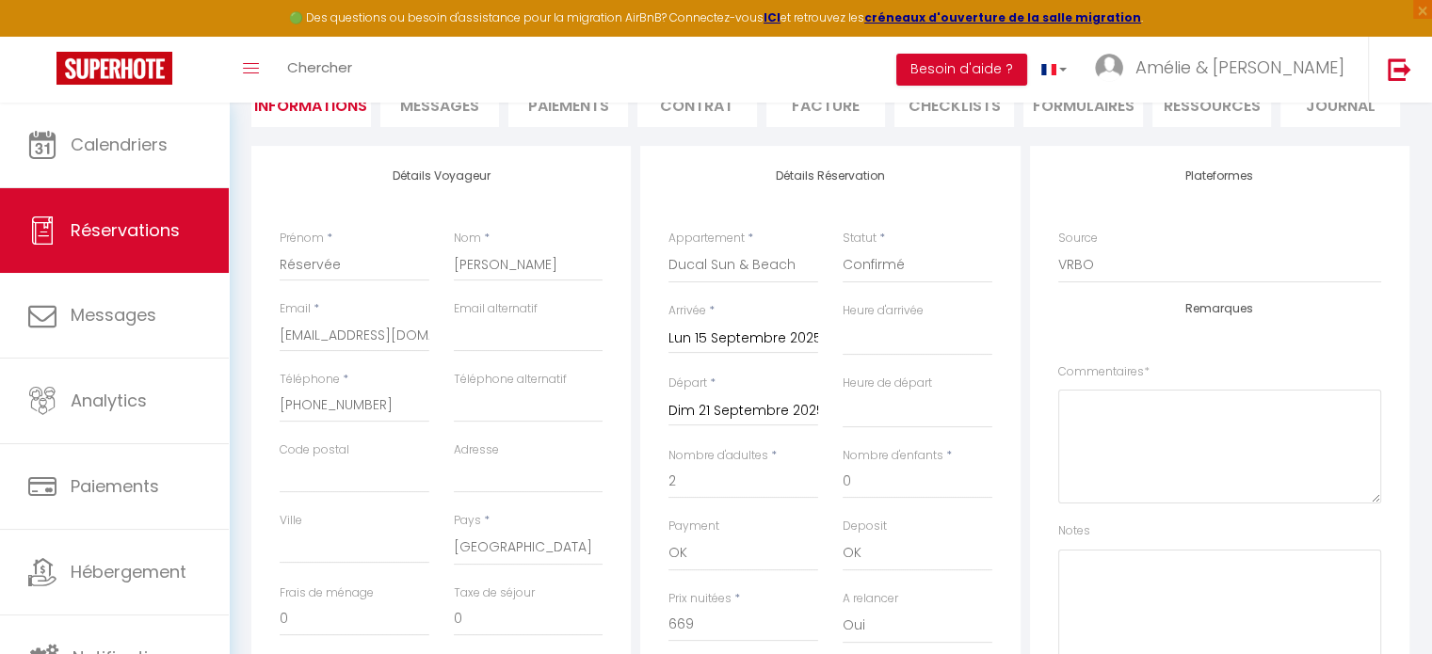
select select
checkbox input "false"
select select
checkbox input "false"
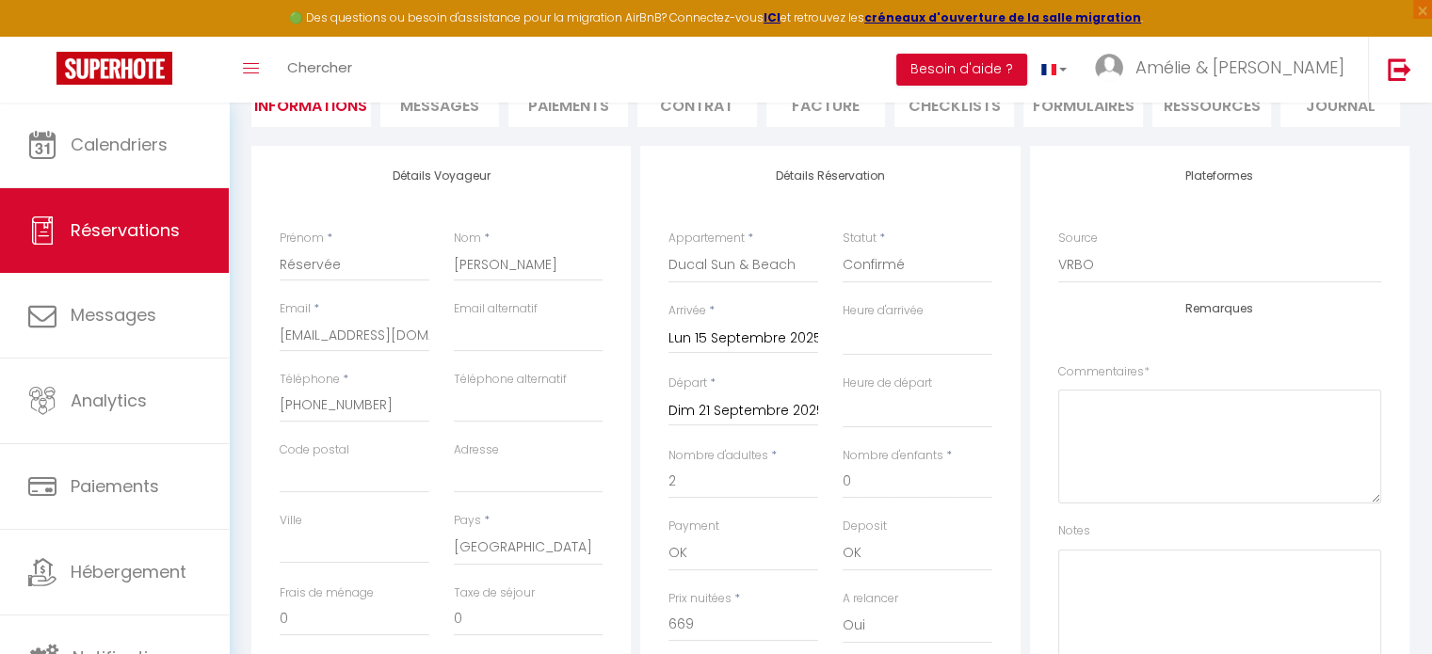
select select
checkbox input "false"
select select
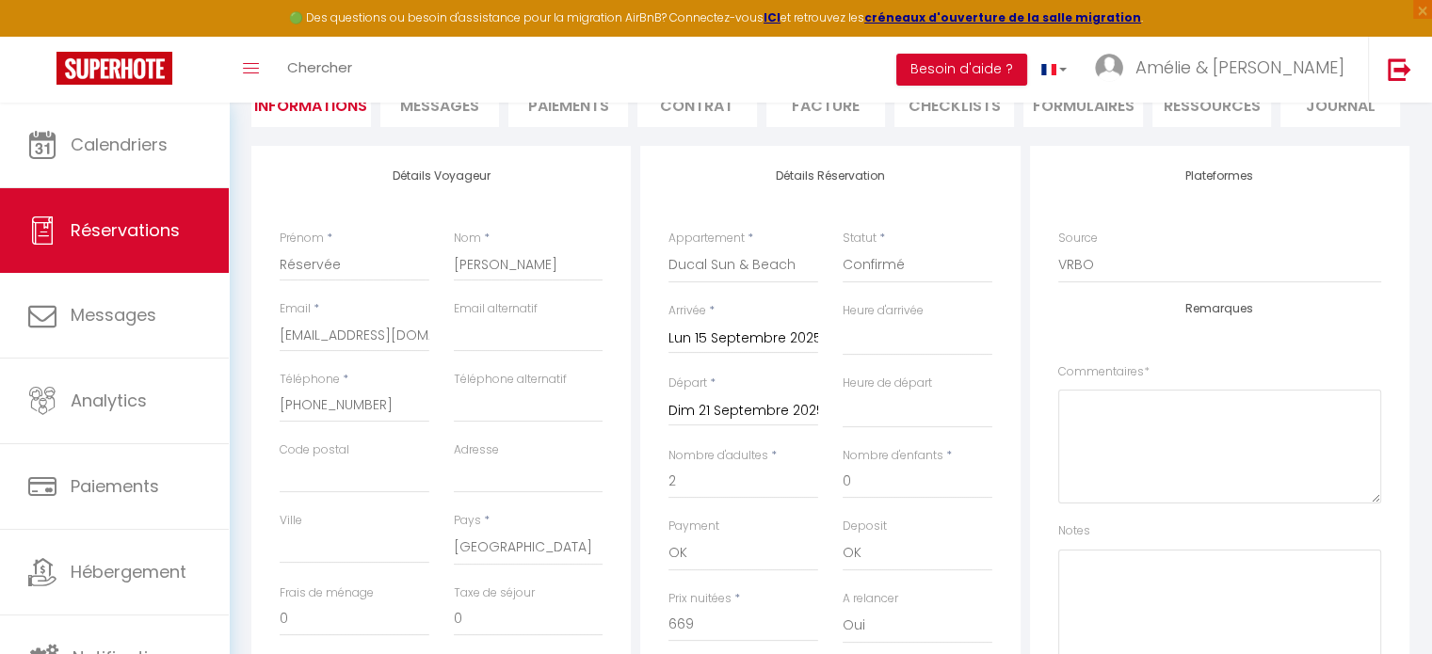
checkbox input "false"
select select
checkbox input "false"
select select
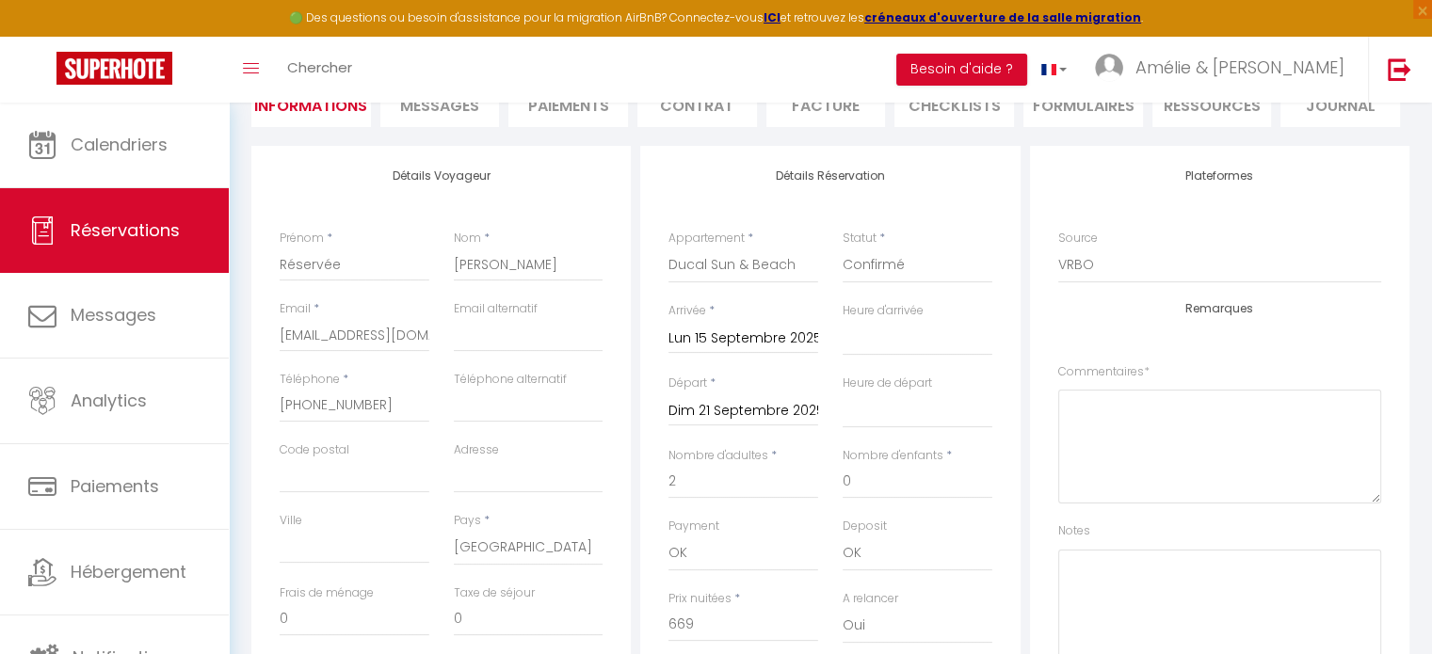
select select
checkbox input "false"
select select
checkbox input "false"
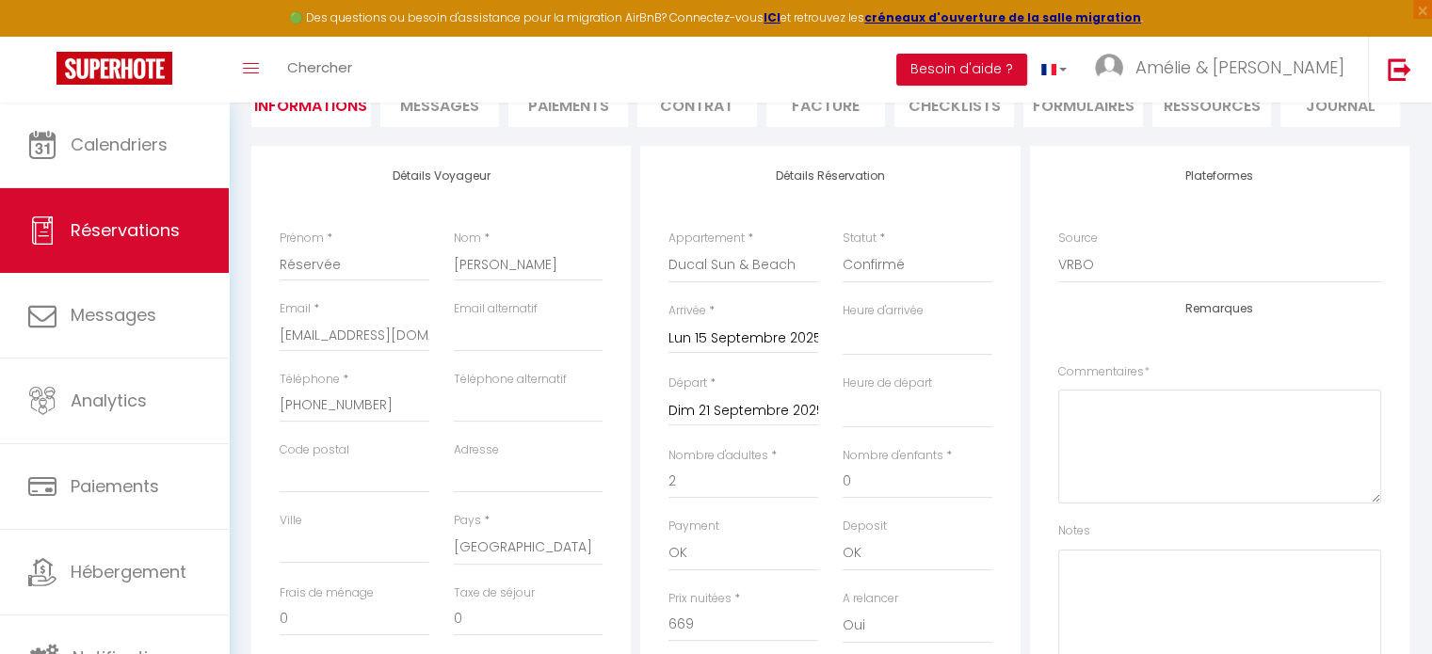
select select
checkbox input "false"
select select
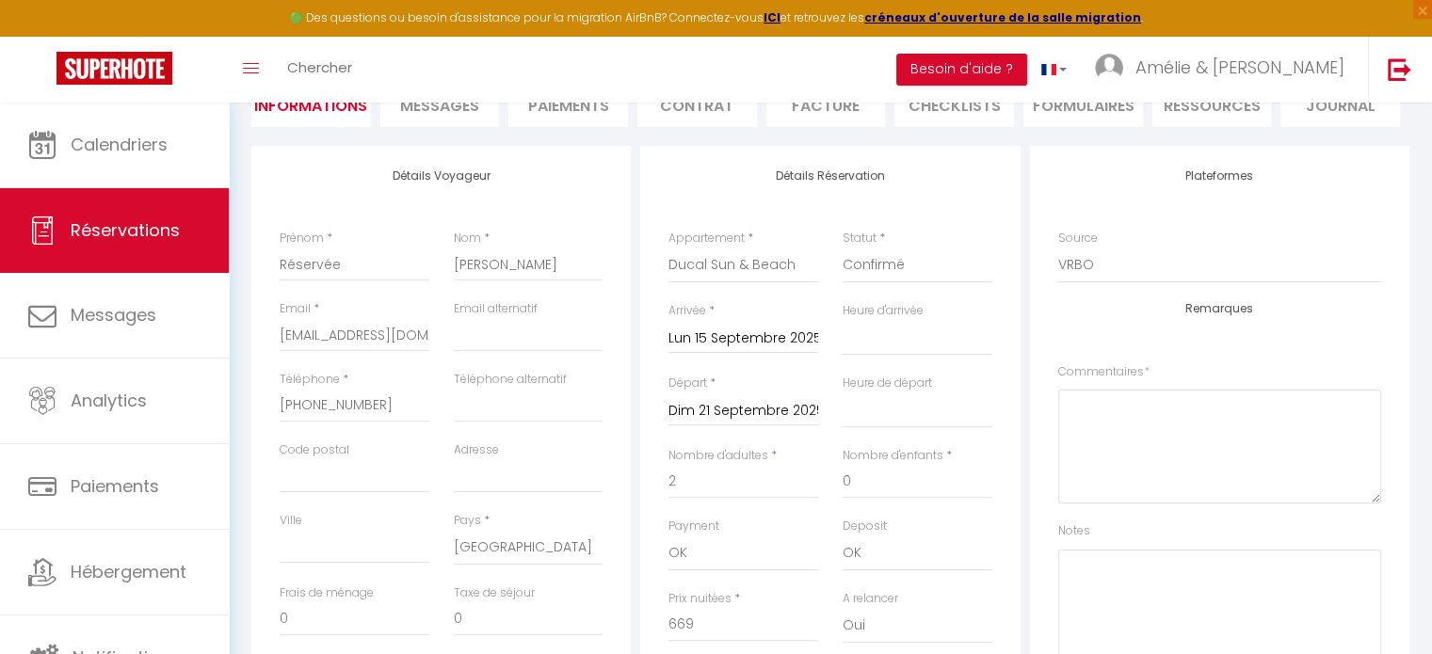
checkbox input "false"
select select
checkbox input "false"
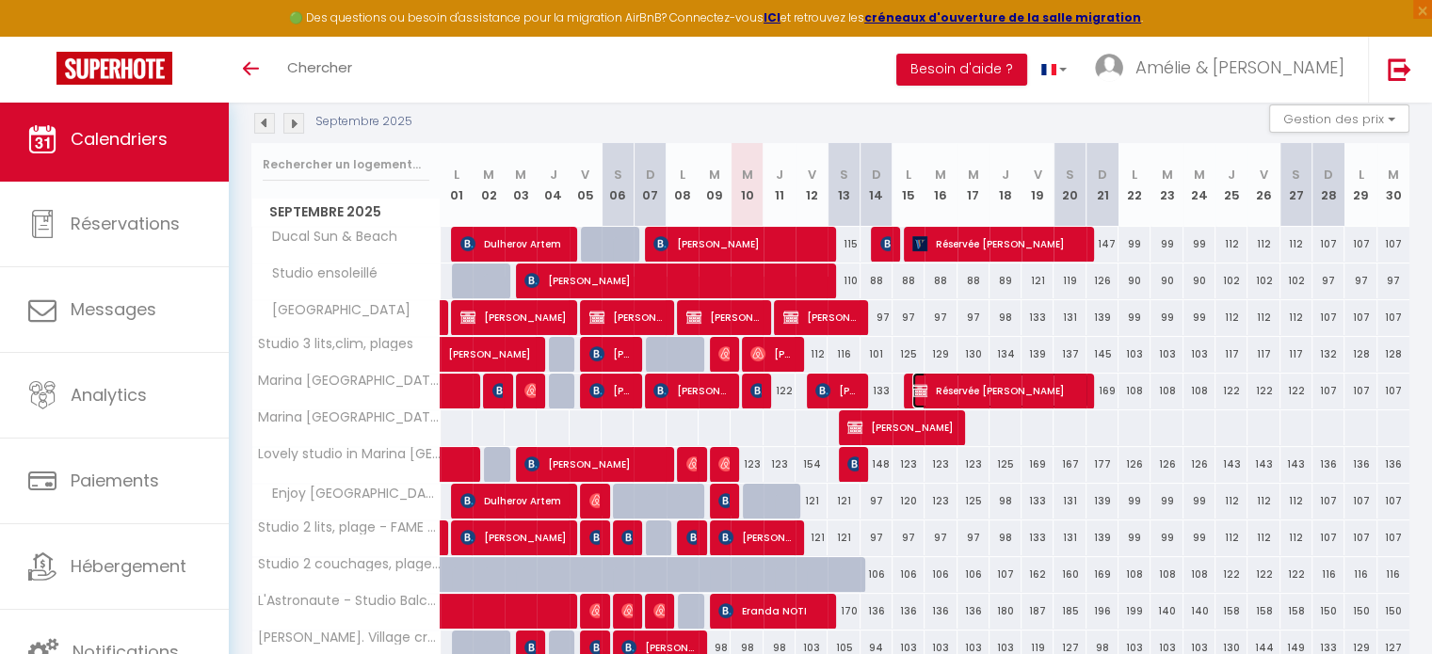
click at [956, 385] on span "Réservée [PERSON_NAME]" at bounding box center [1000, 391] width 176 height 36
select select "OK"
select select "KO"
select select "0"
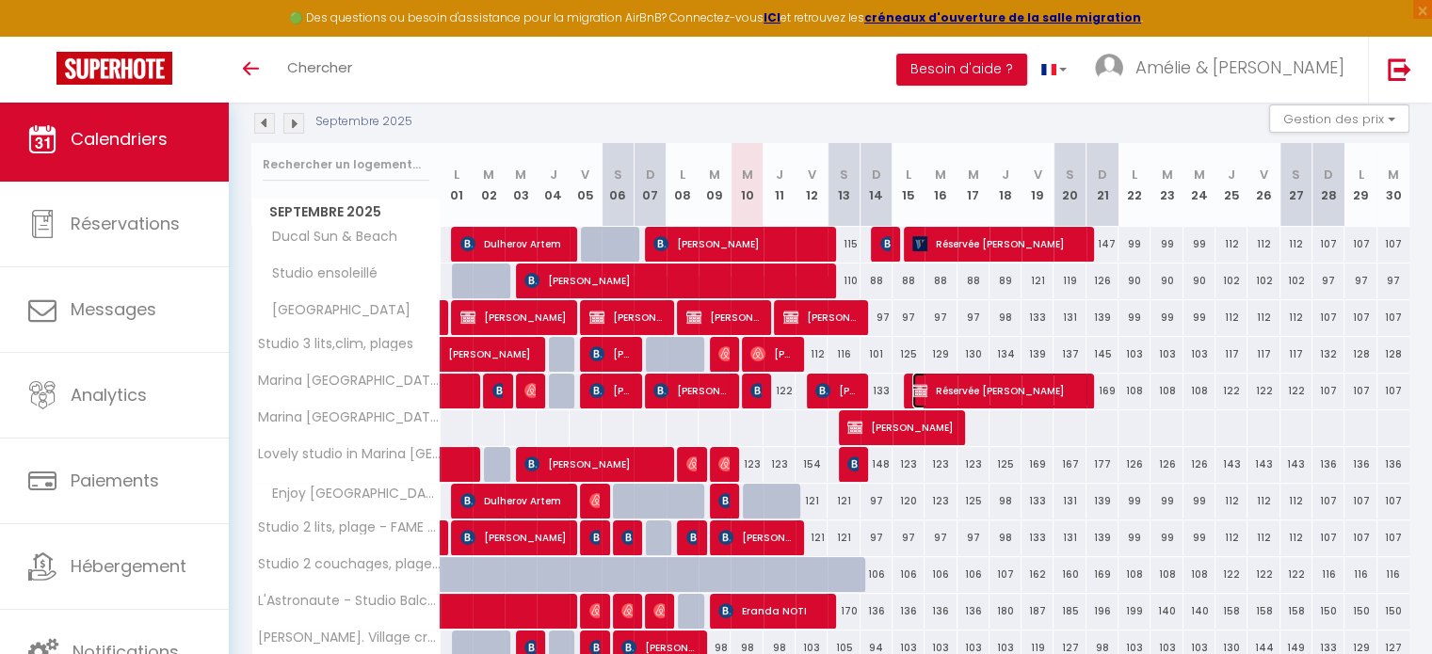
select select "1"
select select
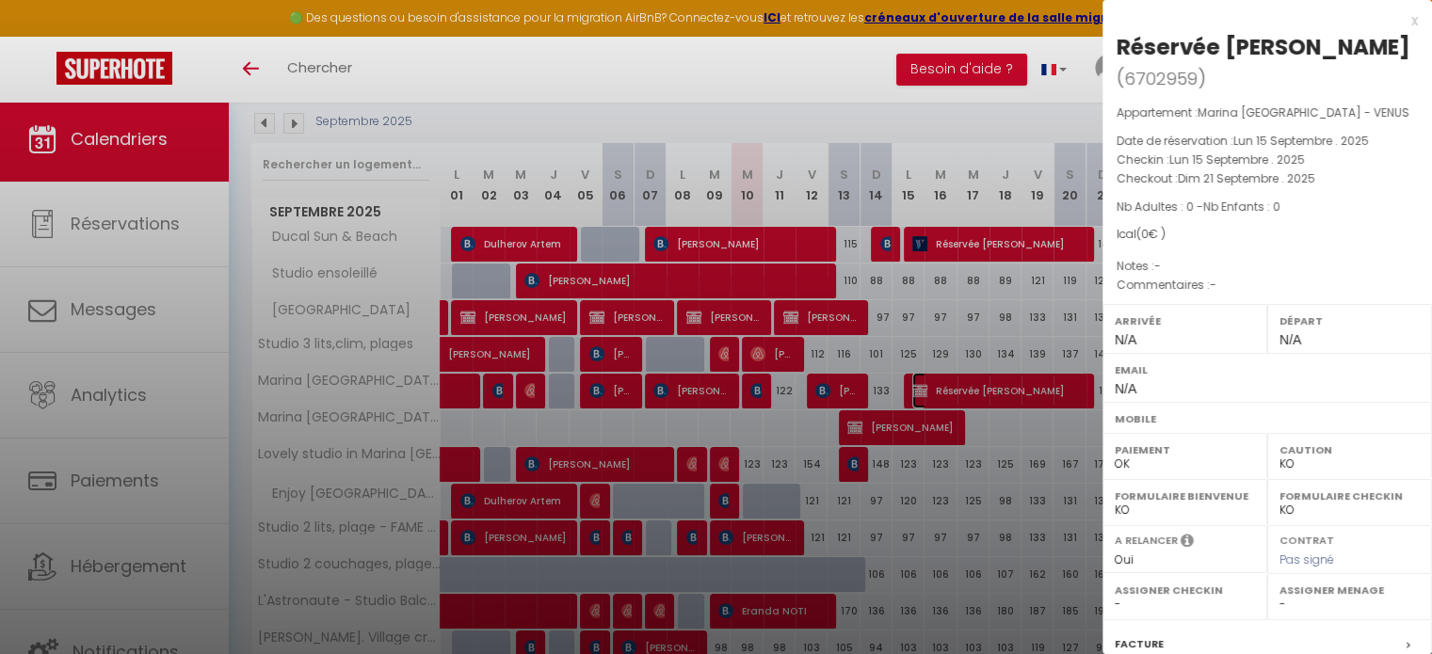
scroll to position [201, 0]
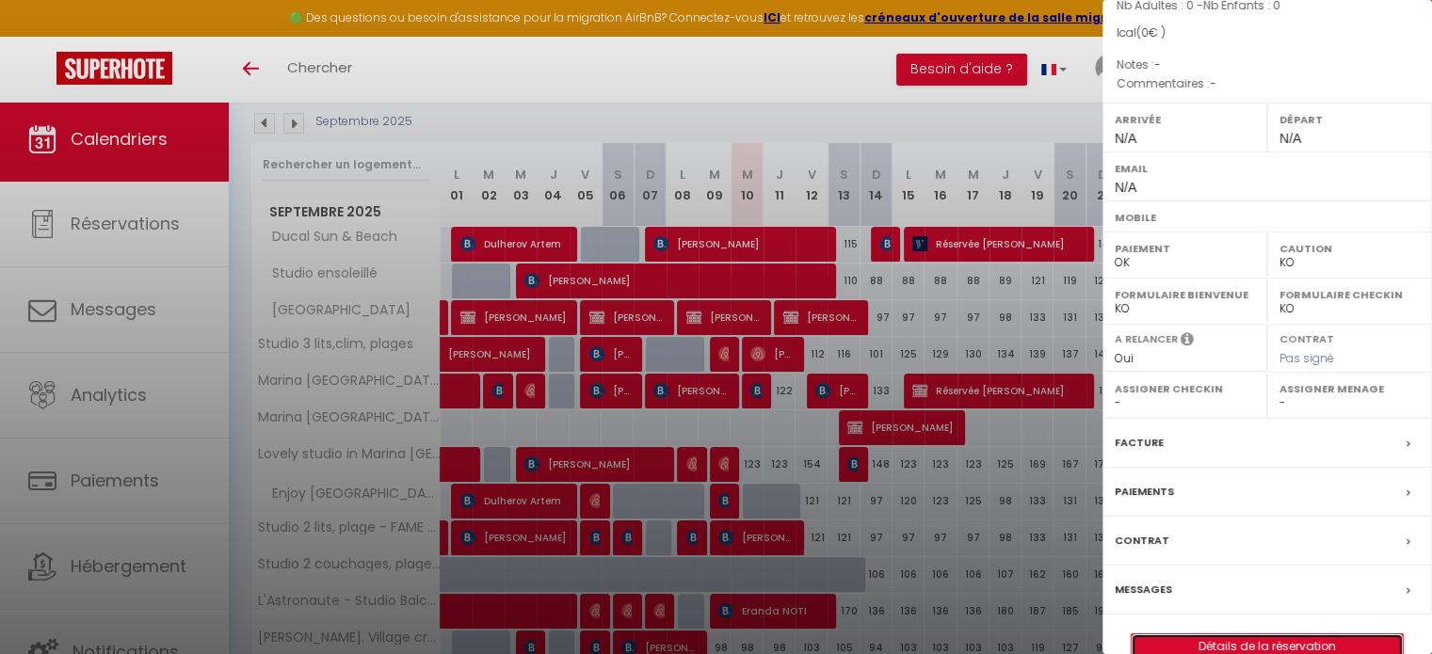
click at [1265, 634] on link "Détails de la réservation" at bounding box center [1267, 646] width 271 height 24
select select
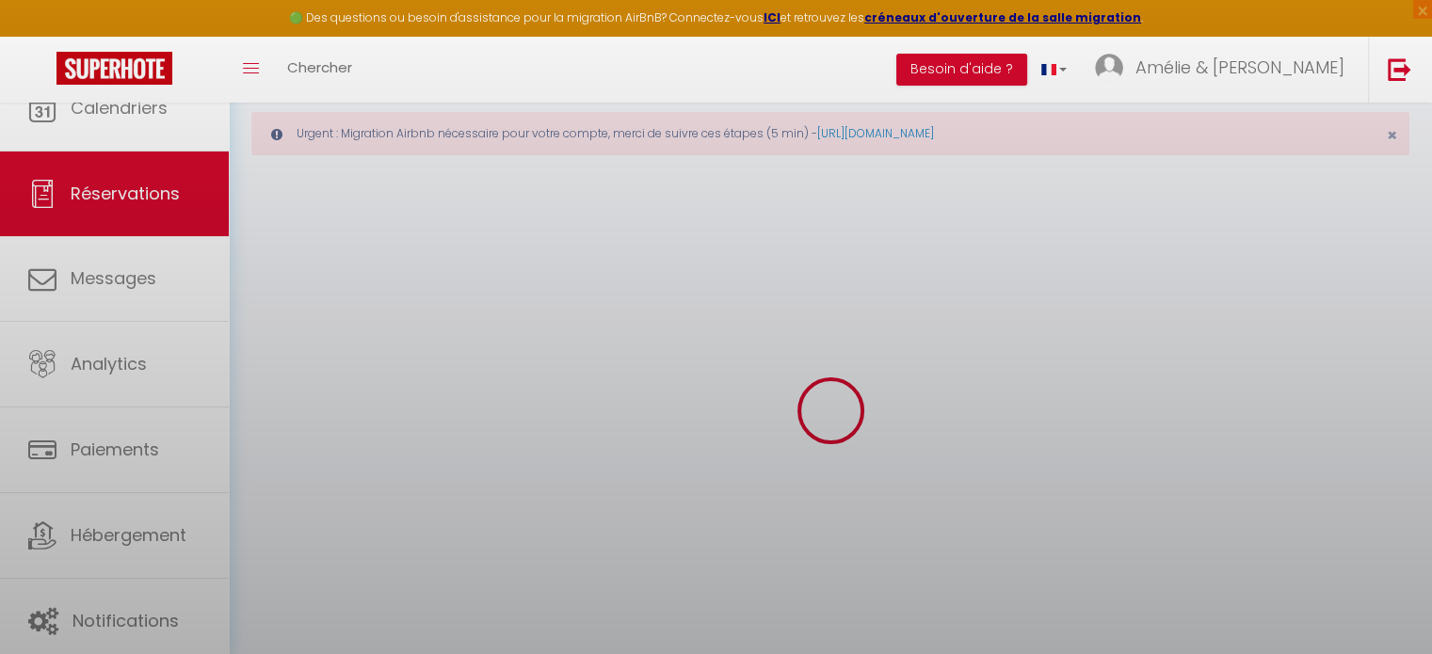
select select
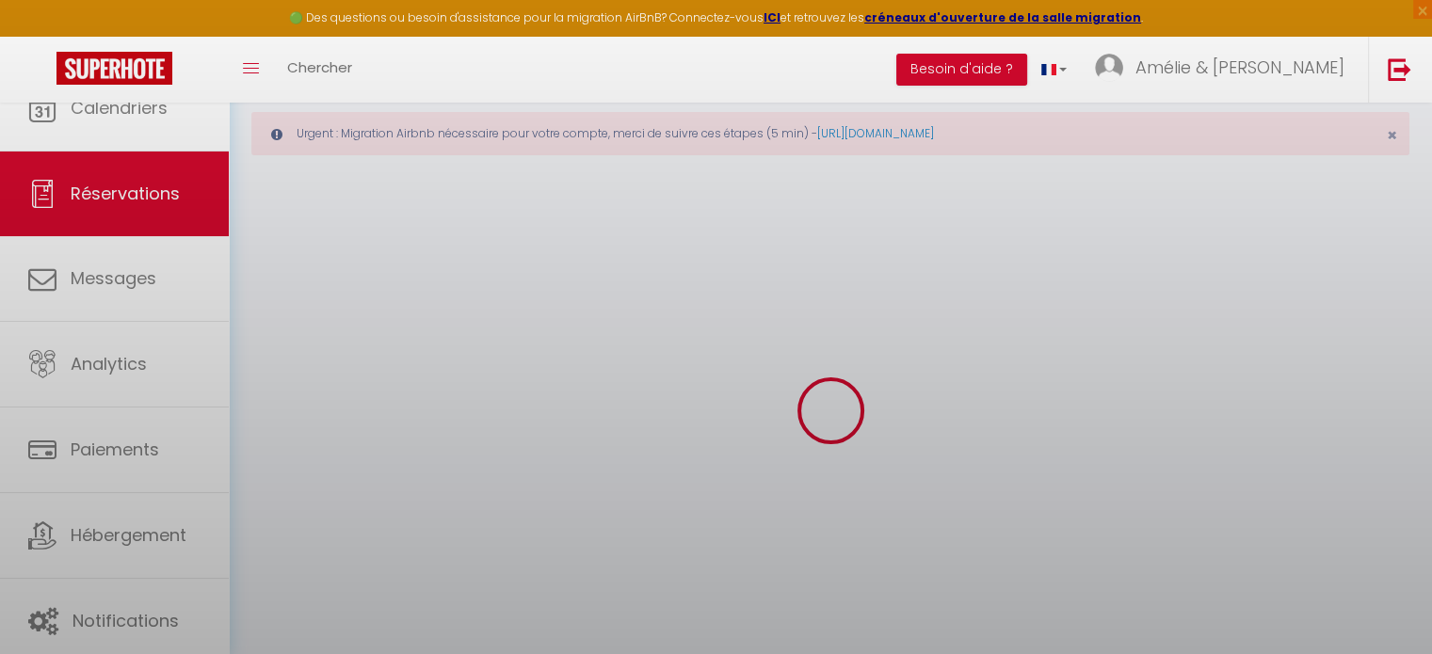
select select
checkbox input "false"
select select
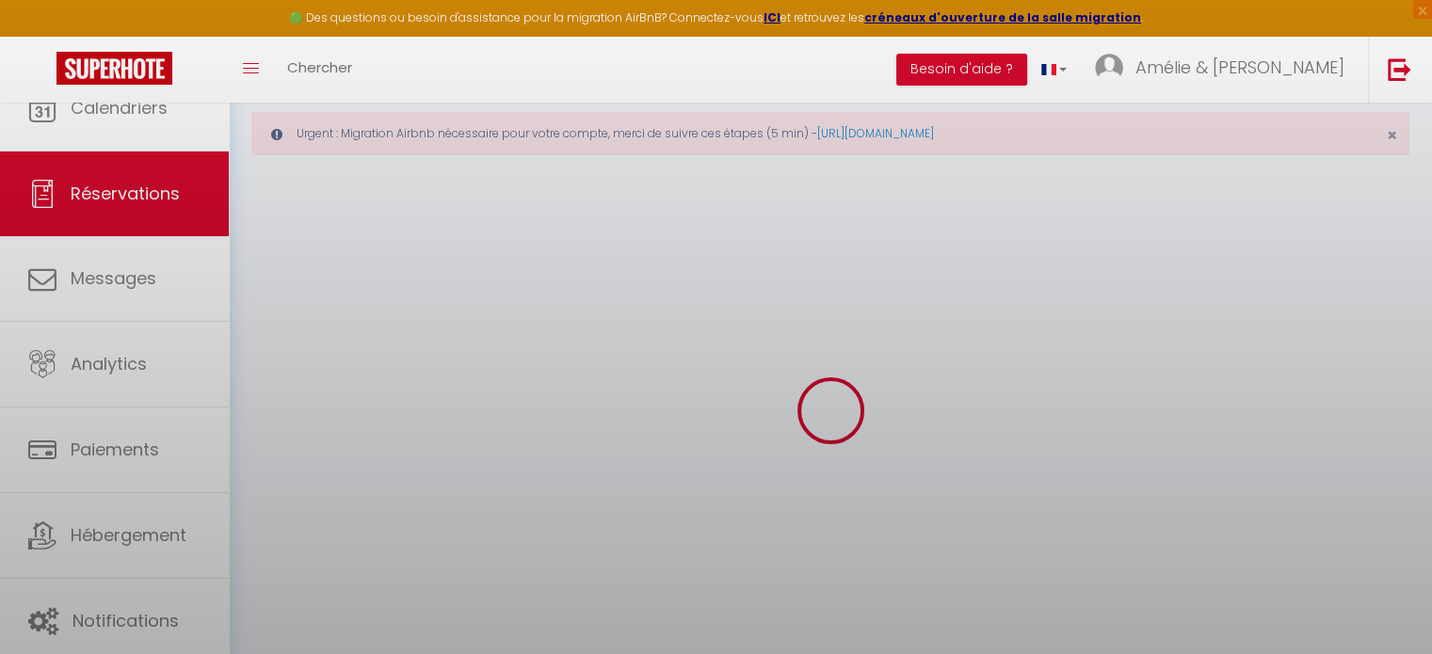
select select
checkbox input "false"
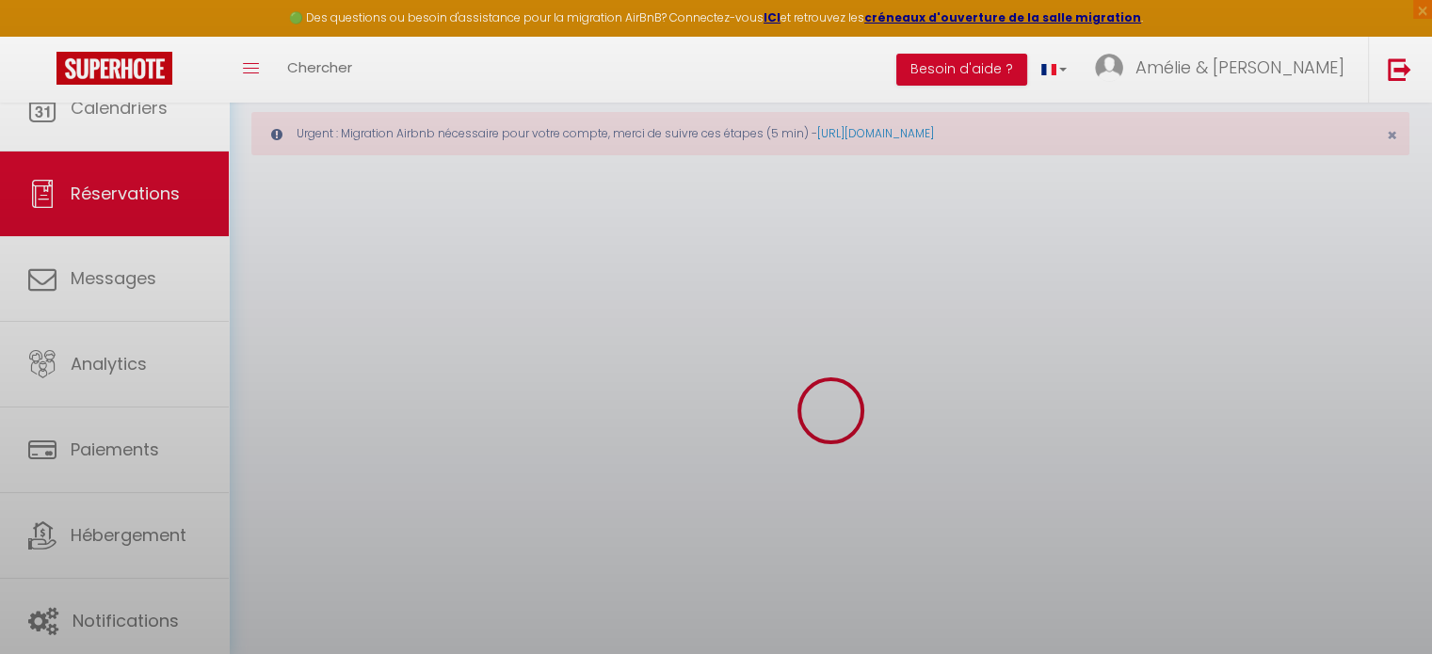
select select
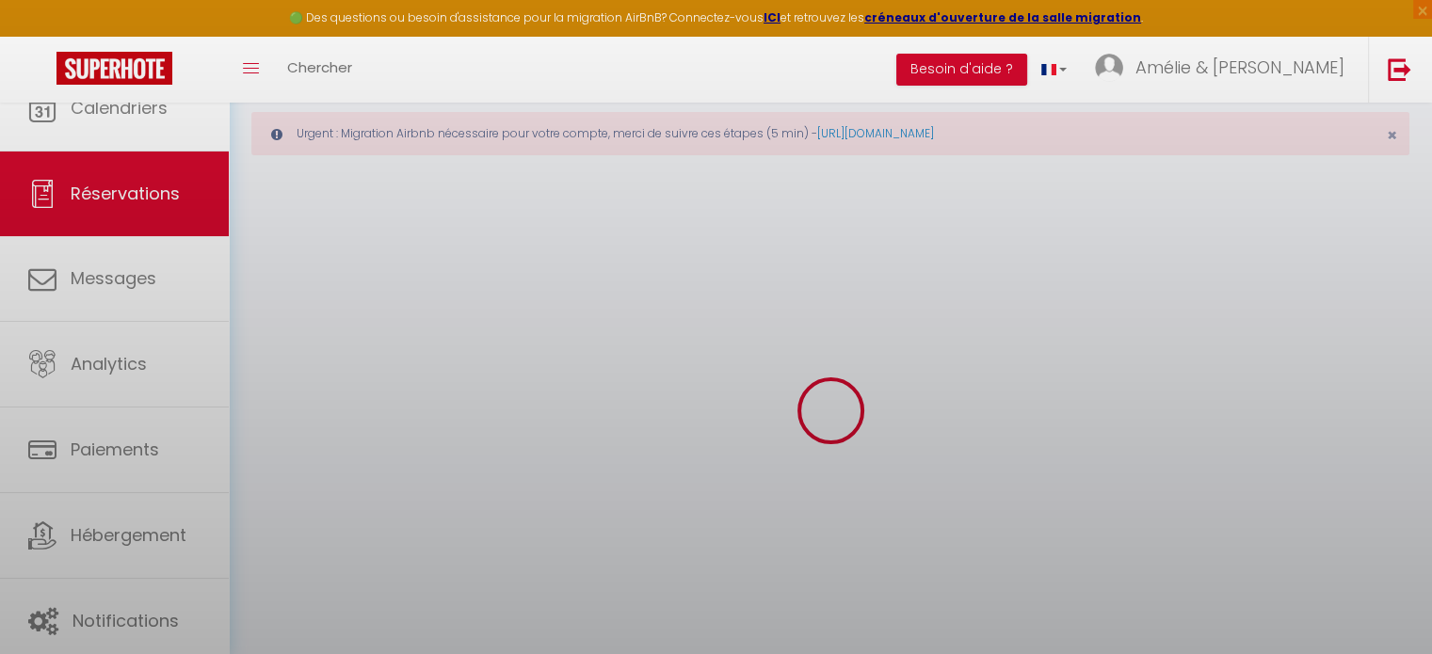
select select
checkbox input "false"
select select
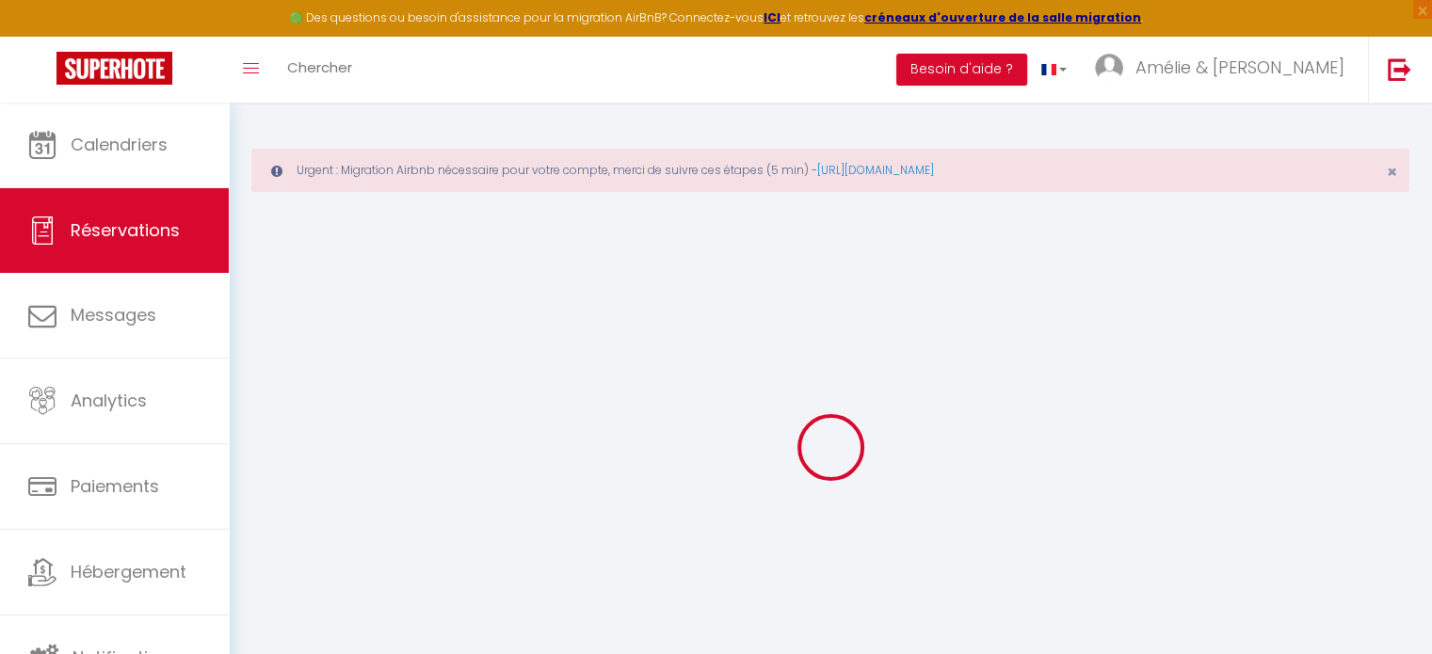
type input "Réservée"
type input "[PERSON_NAME]"
select select
select select "27034"
select select "1"
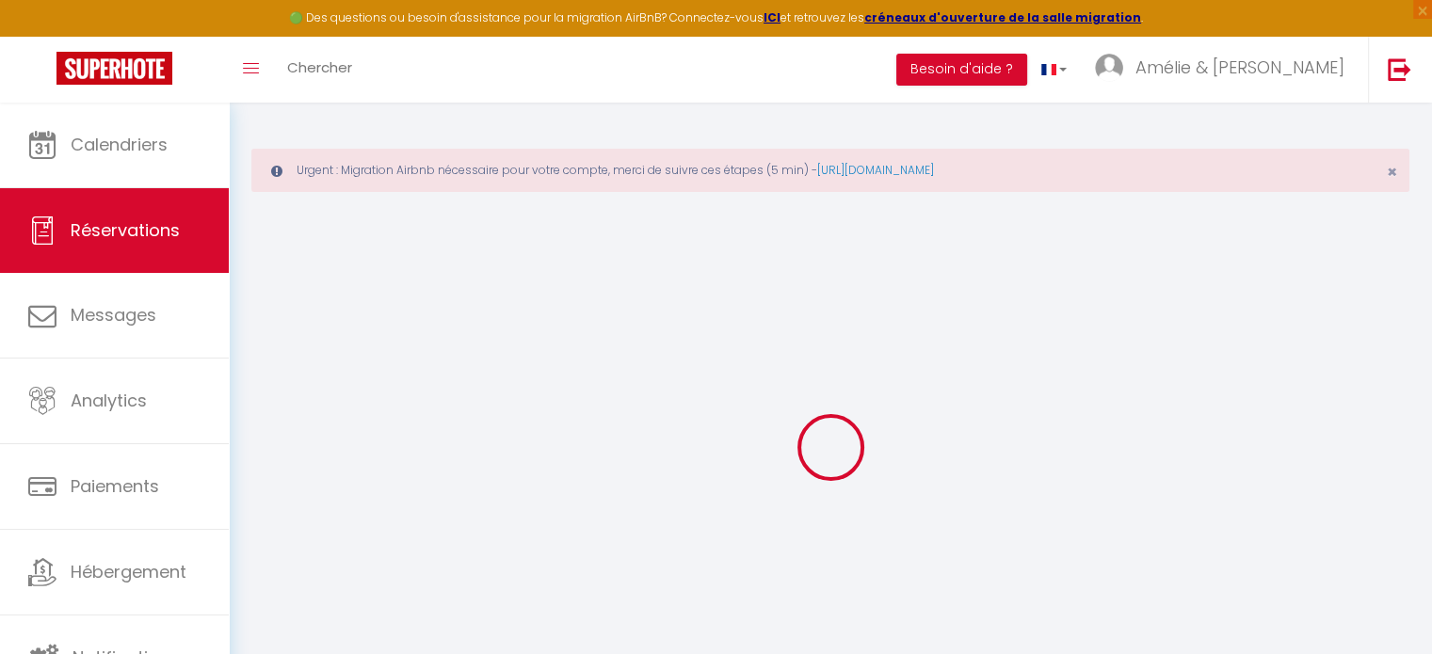
type input "Lun 15 Septembre 2025"
select select
type input "Dim 21 Septembre 2025"
select select
type input "0"
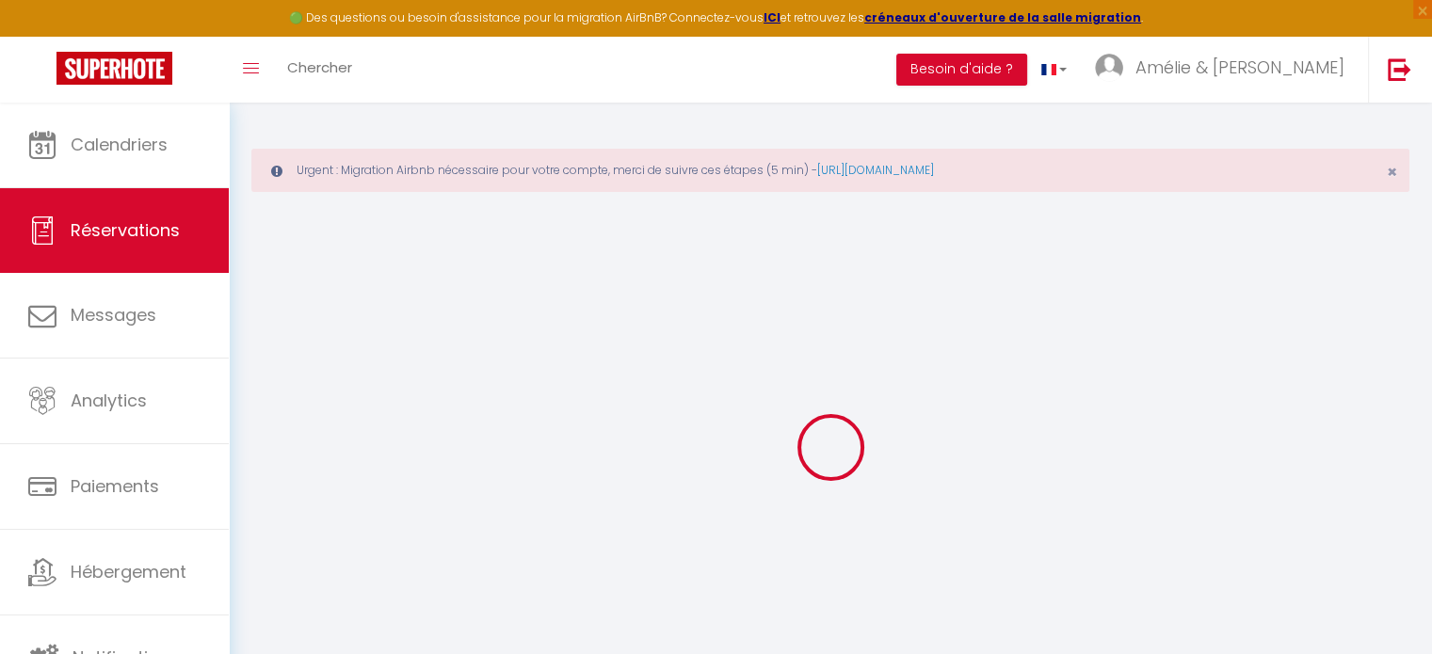
select select "12"
select select
checkbox input "false"
type input "0"
select select "73"
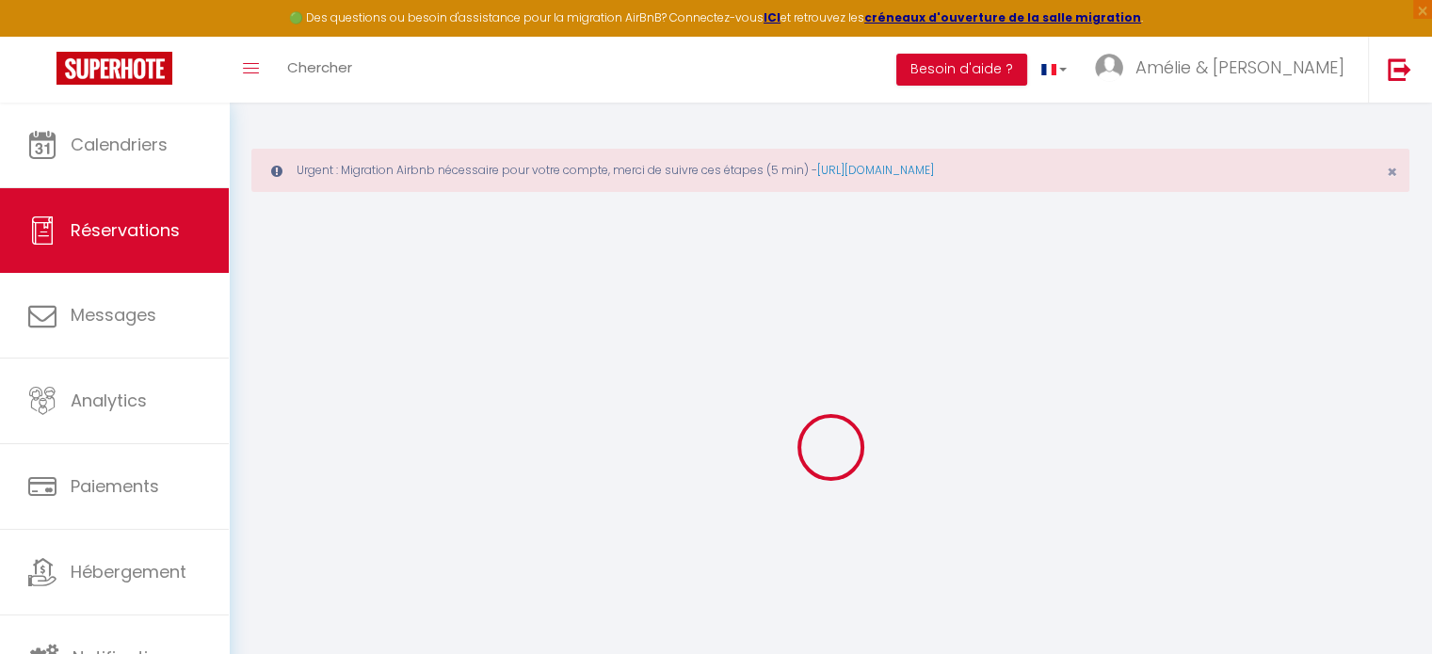
type input "0"
select select
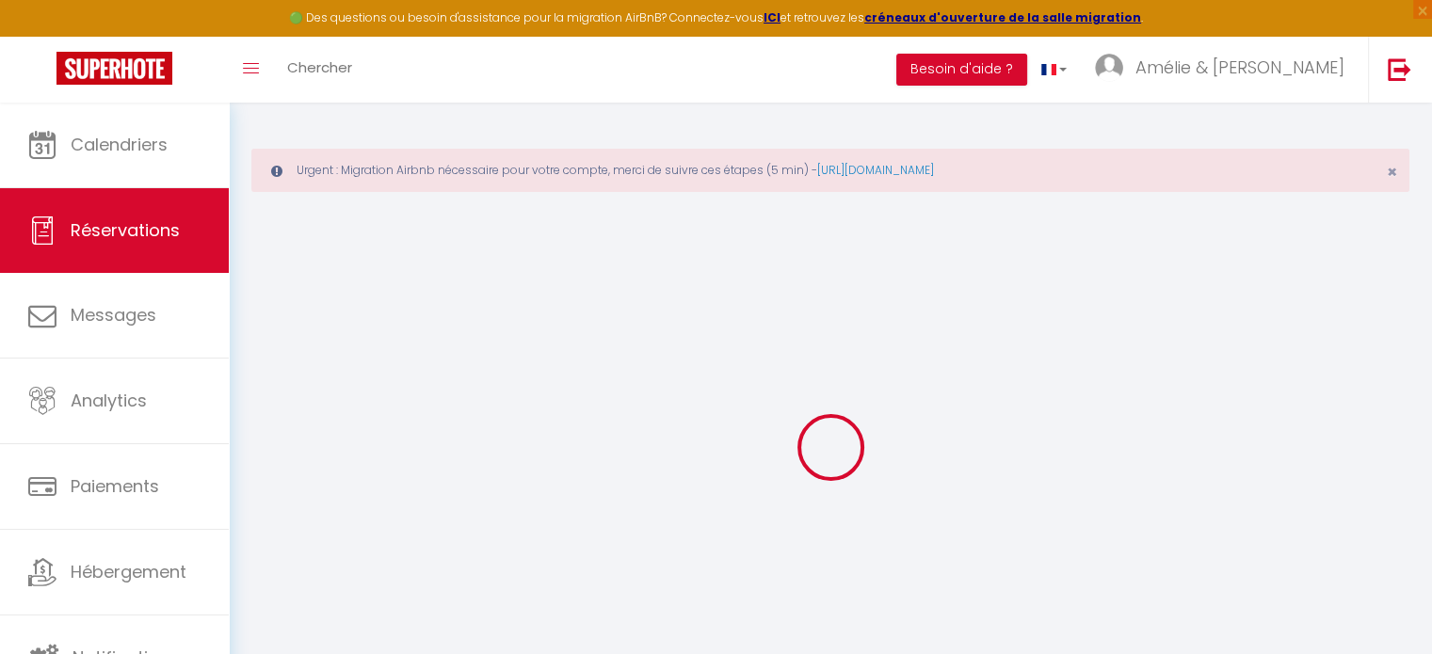
select select
select select "14"
checkbox input "false"
select select
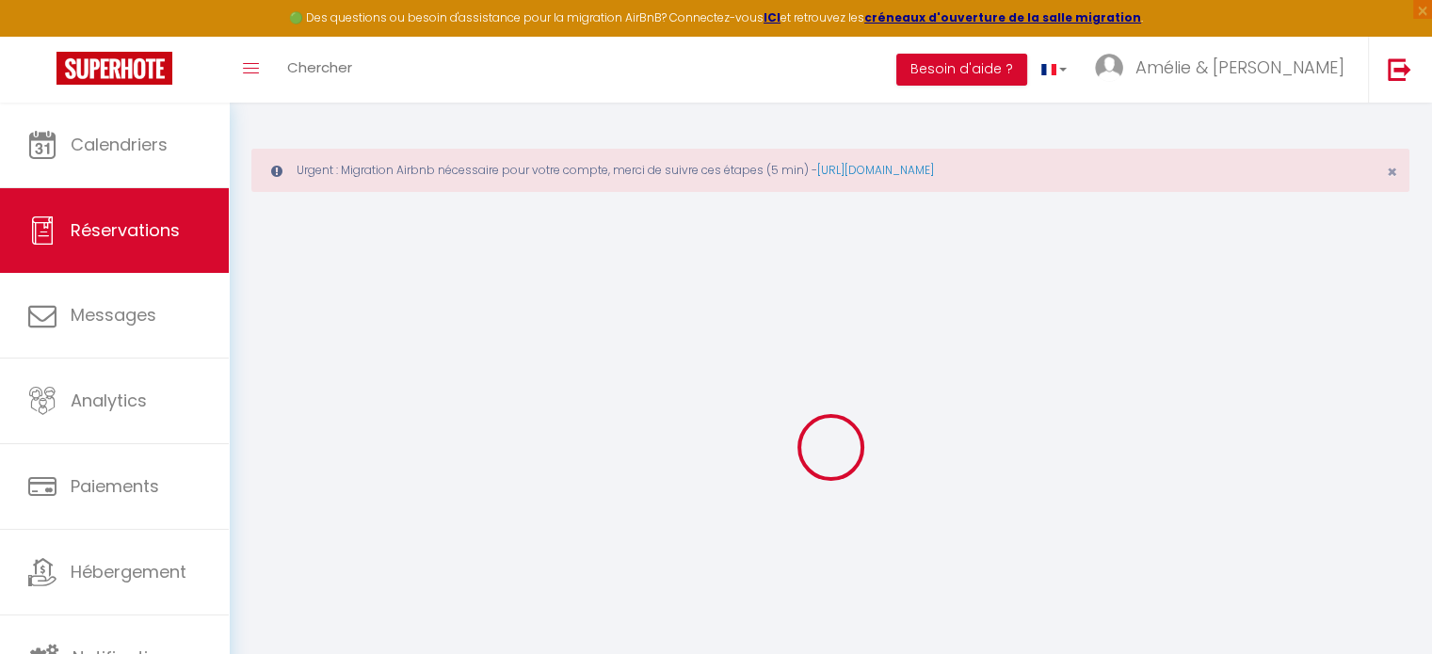
select select
checkbox input "false"
select select
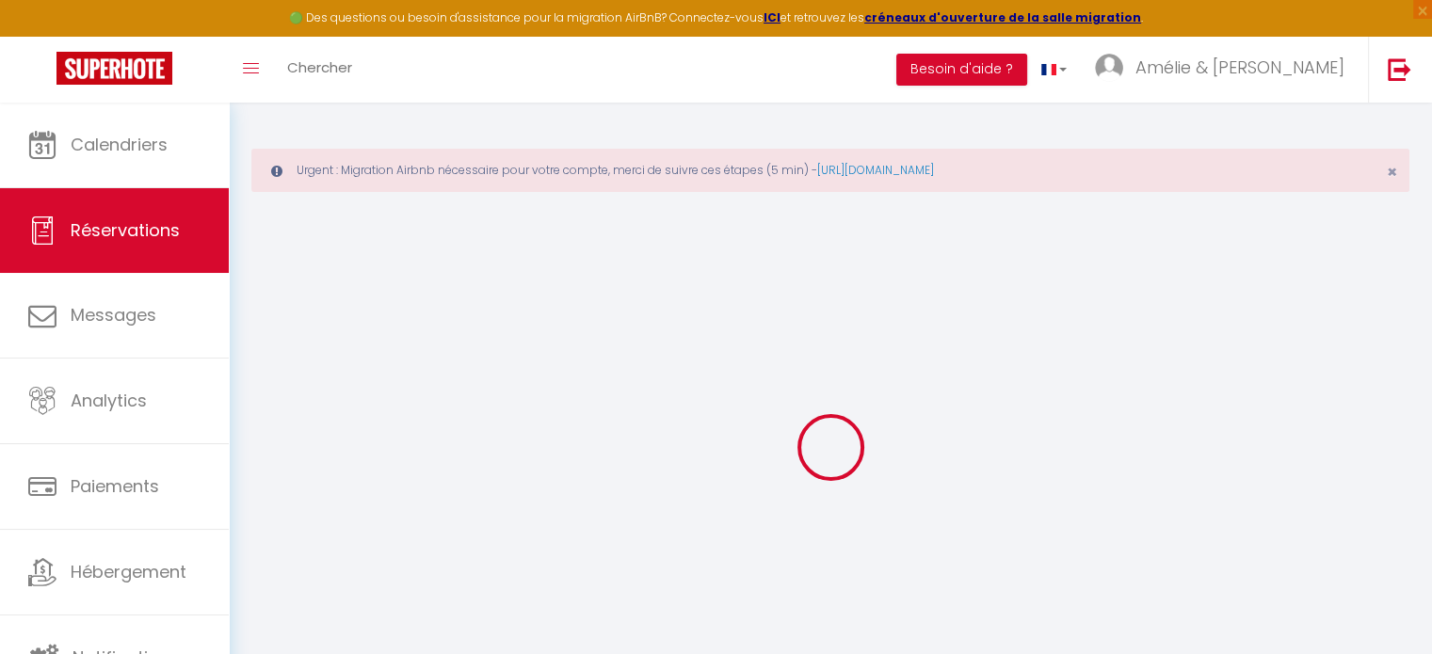
checkbox input "false"
select select
checkbox input "false"
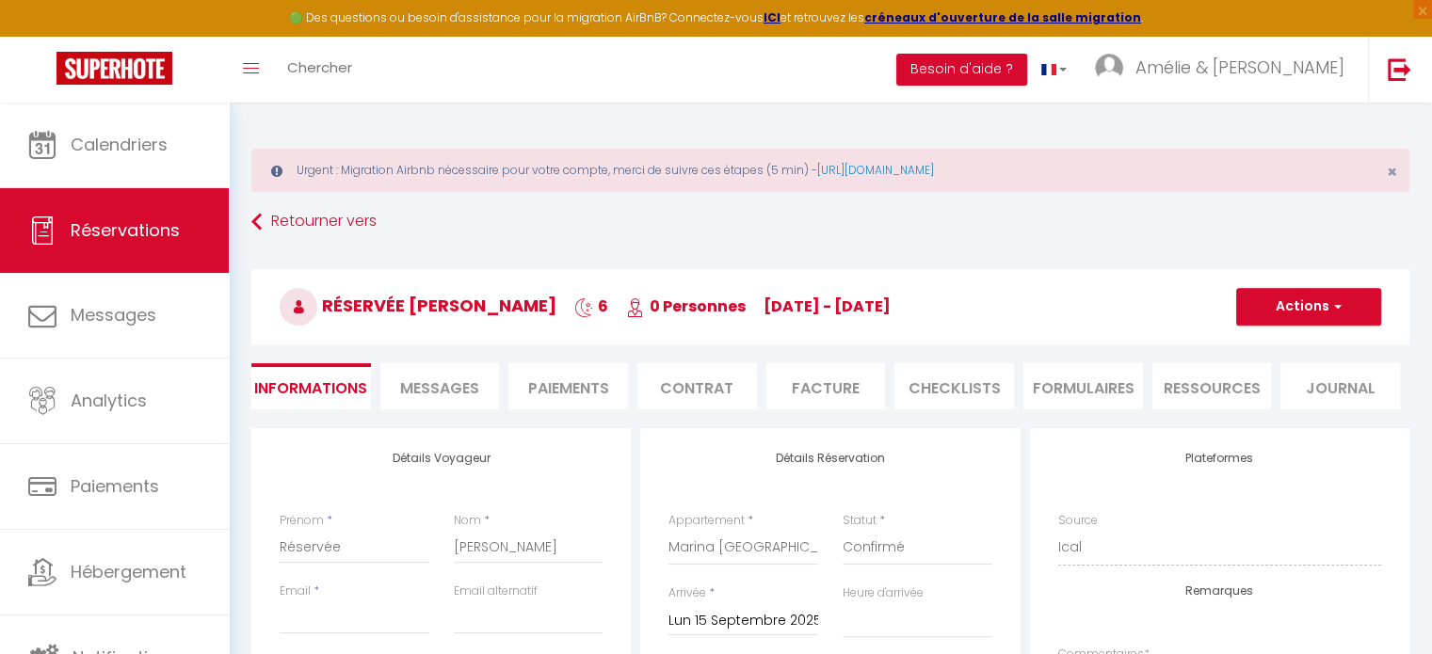
select select
checkbox input "false"
select select
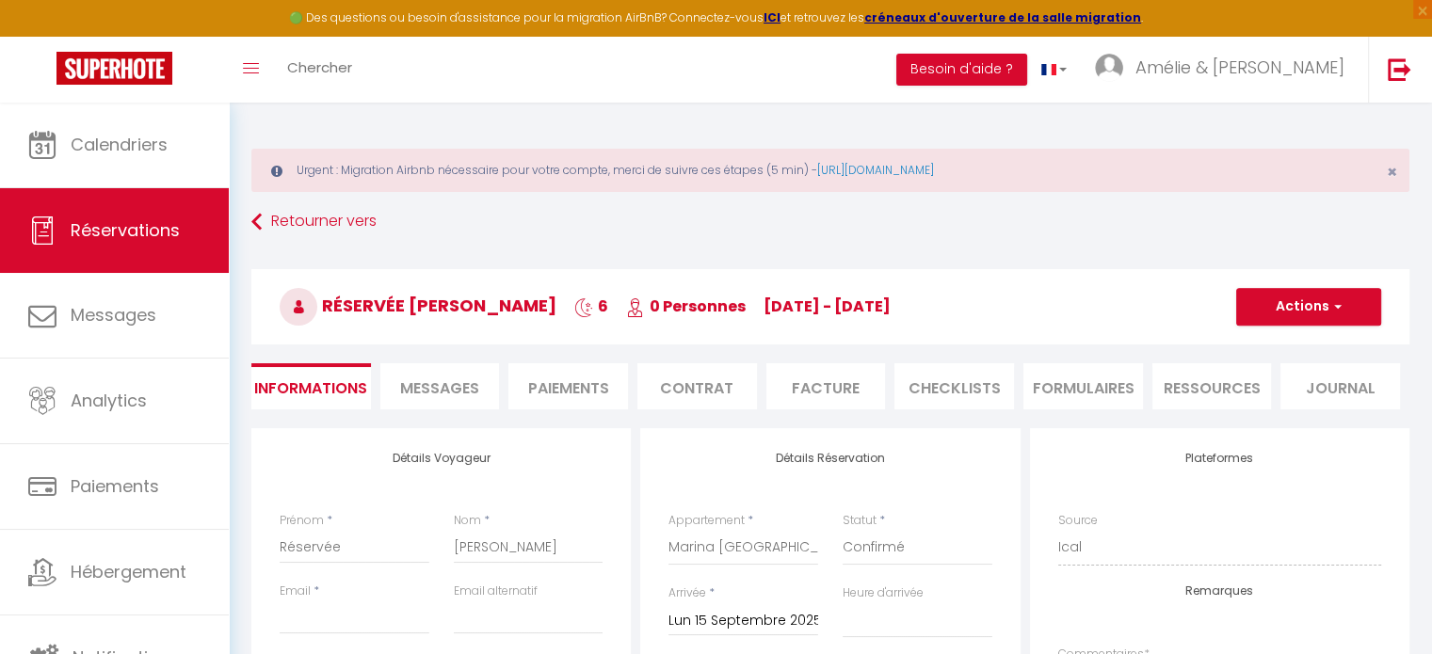
checkbox input "false"
select select
click at [1296, 315] on button "Actions" at bounding box center [1308, 307] width 145 height 38
click at [1264, 399] on link "Supprimer" at bounding box center [1289, 397] width 149 height 24
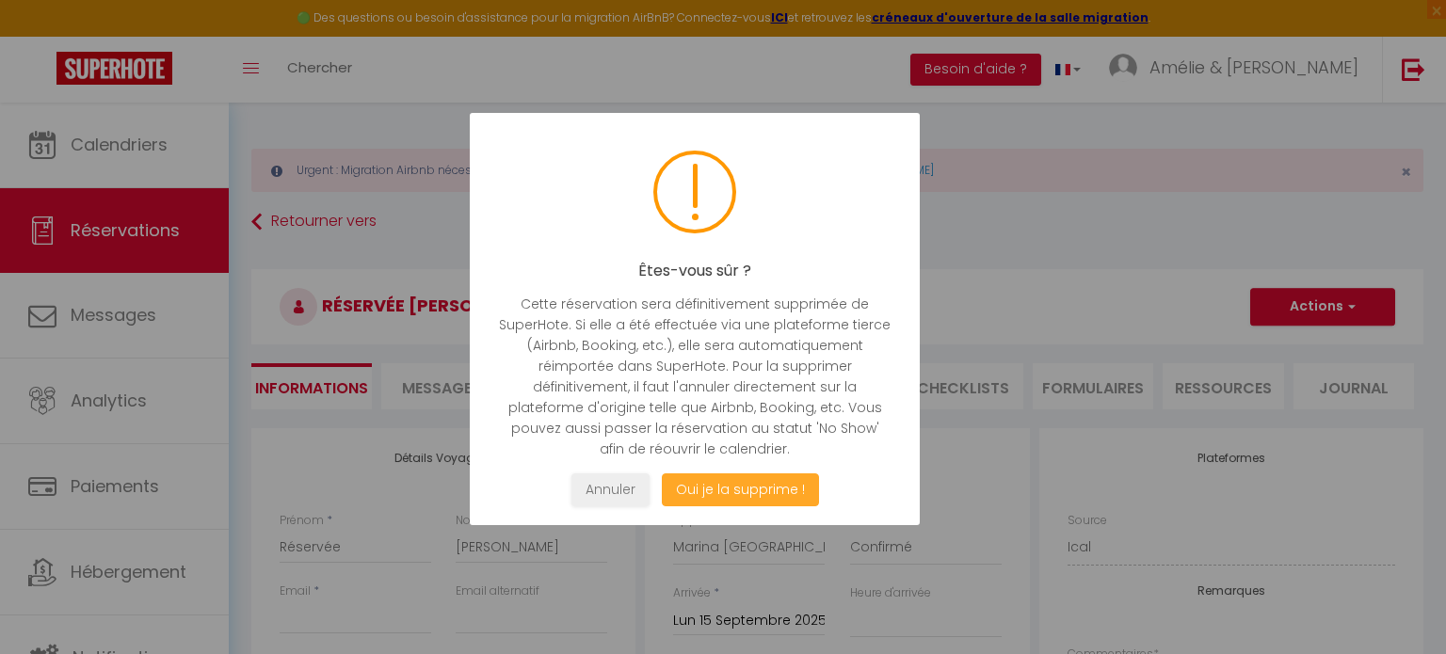
click at [758, 483] on button "Oui je la supprime !" at bounding box center [740, 490] width 157 height 33
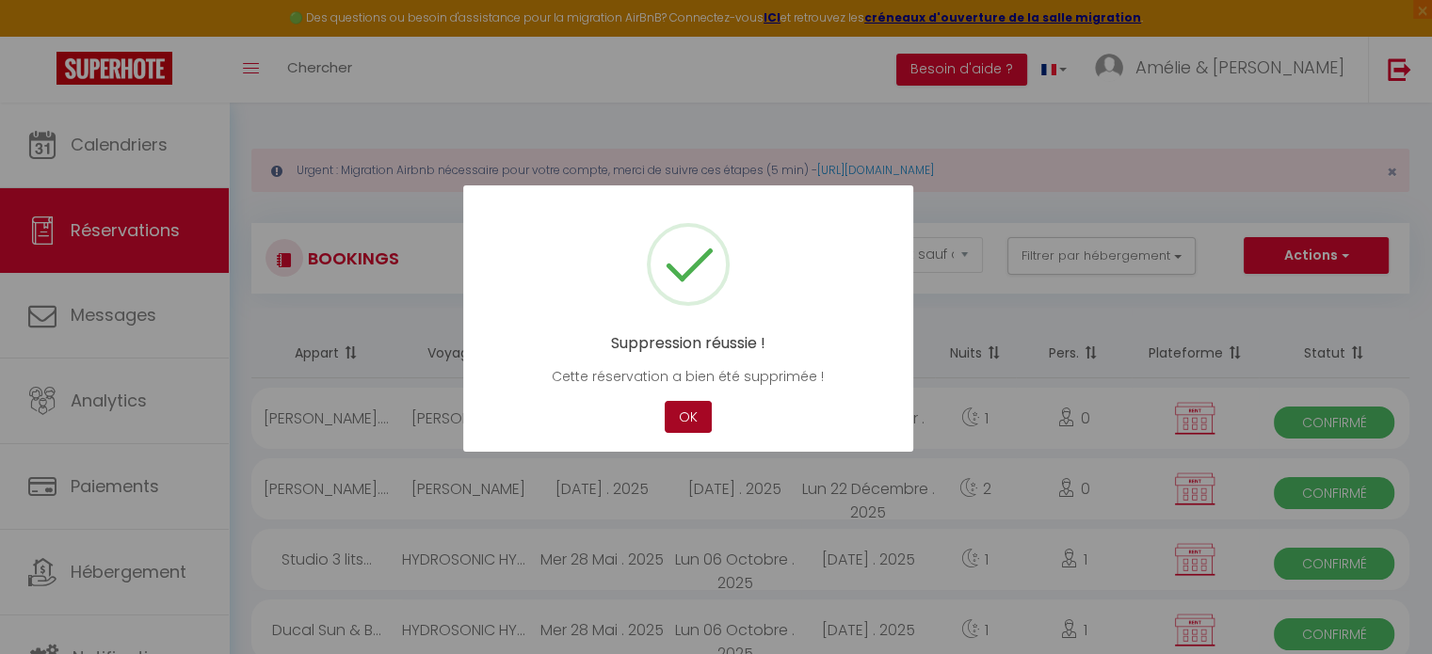
click at [704, 422] on button "OK" at bounding box center [688, 417] width 47 height 33
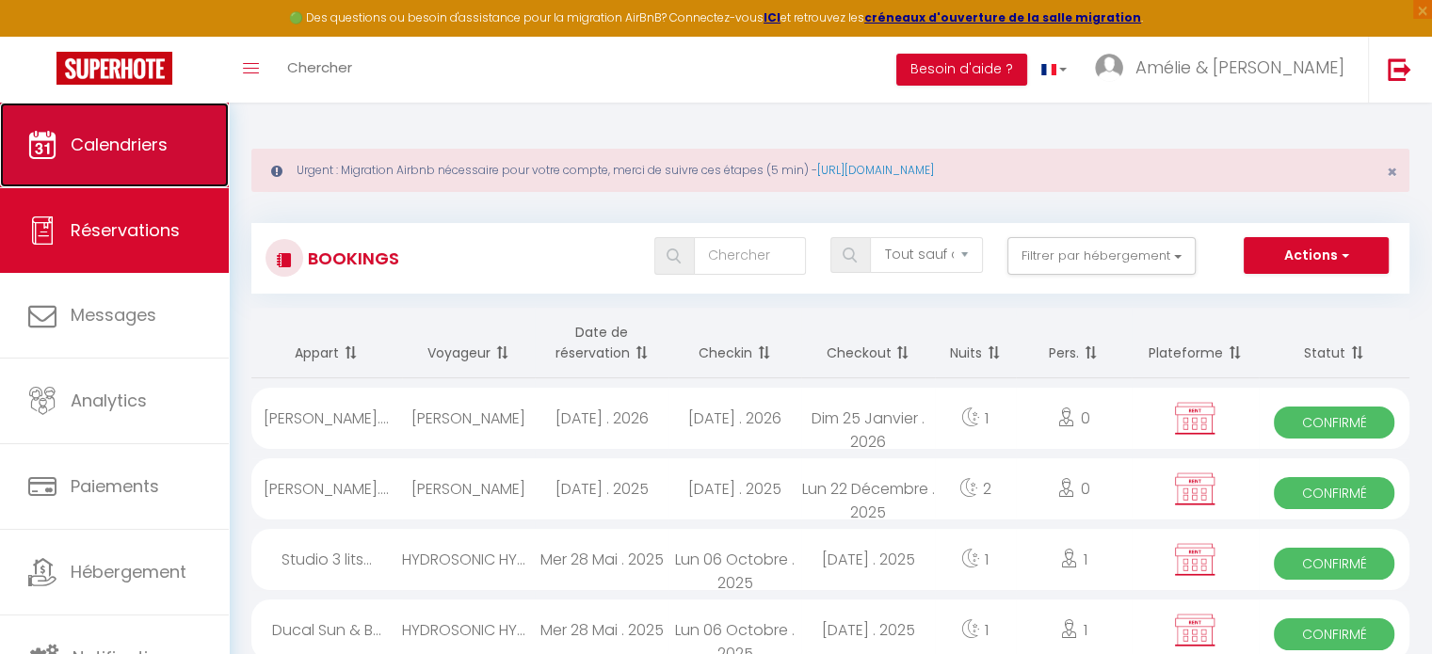
click at [109, 149] on span "Calendriers" at bounding box center [119, 145] width 97 height 24
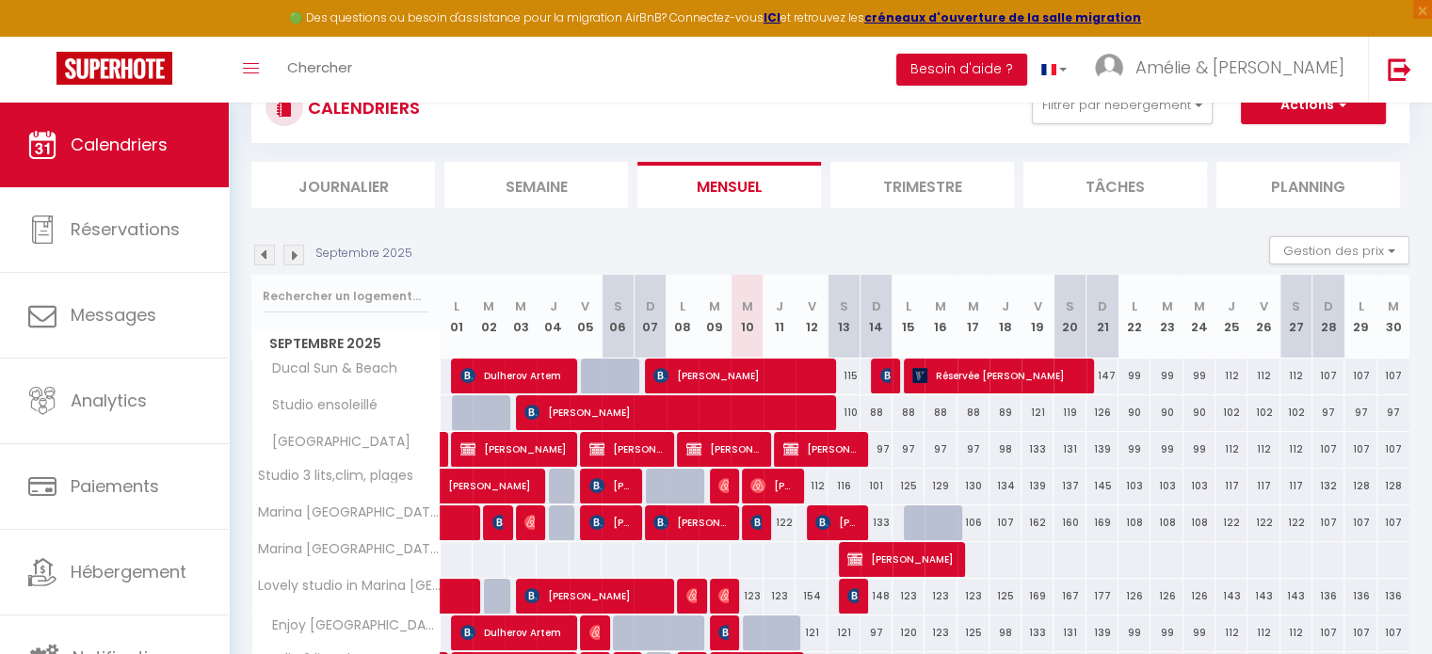
scroll to position [282, 0]
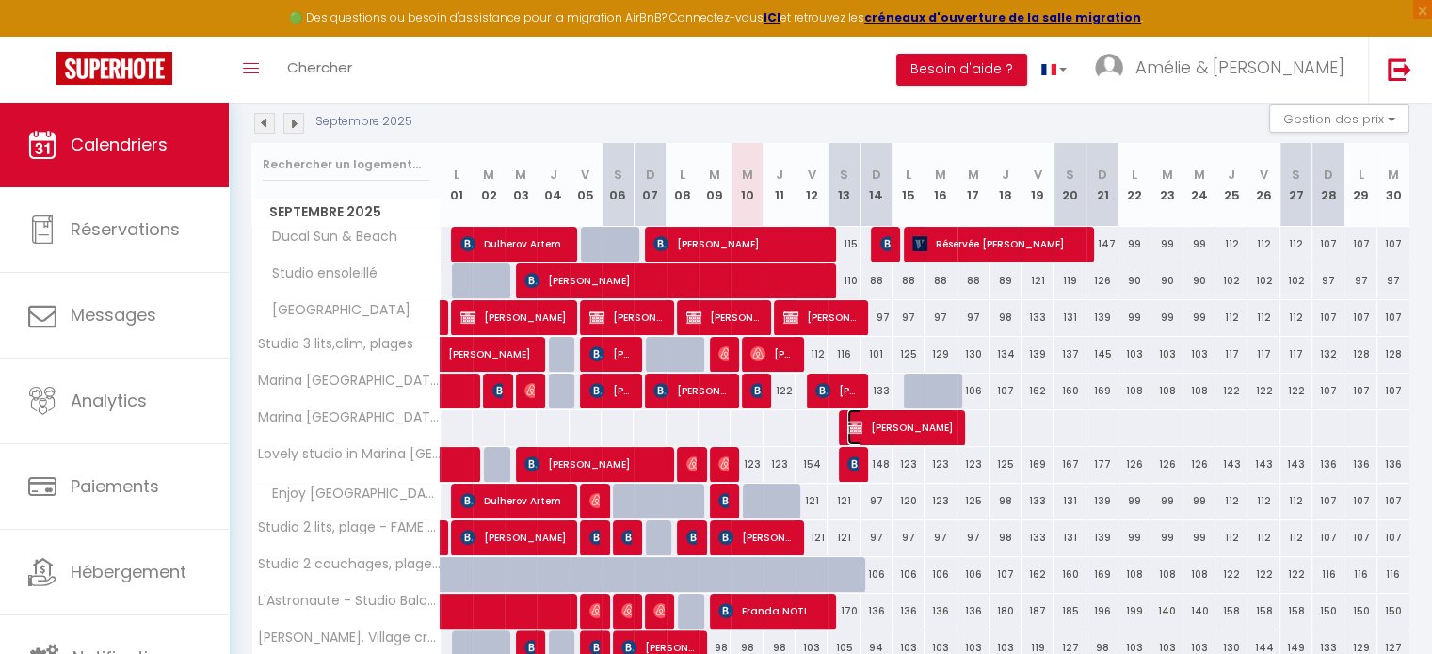
click at [912, 421] on span "[PERSON_NAME]" at bounding box center [900, 427] width 106 height 36
select select "OK"
select select "KO"
select select "0"
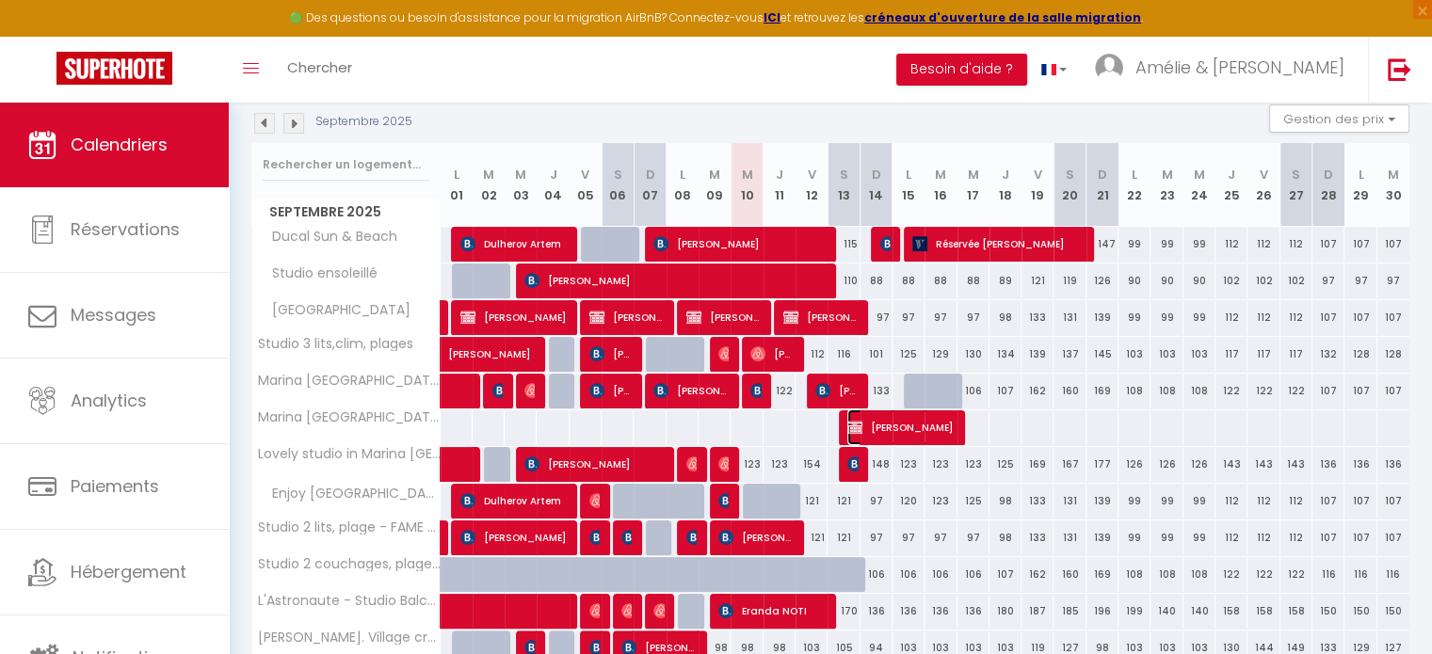
select select "1"
select select
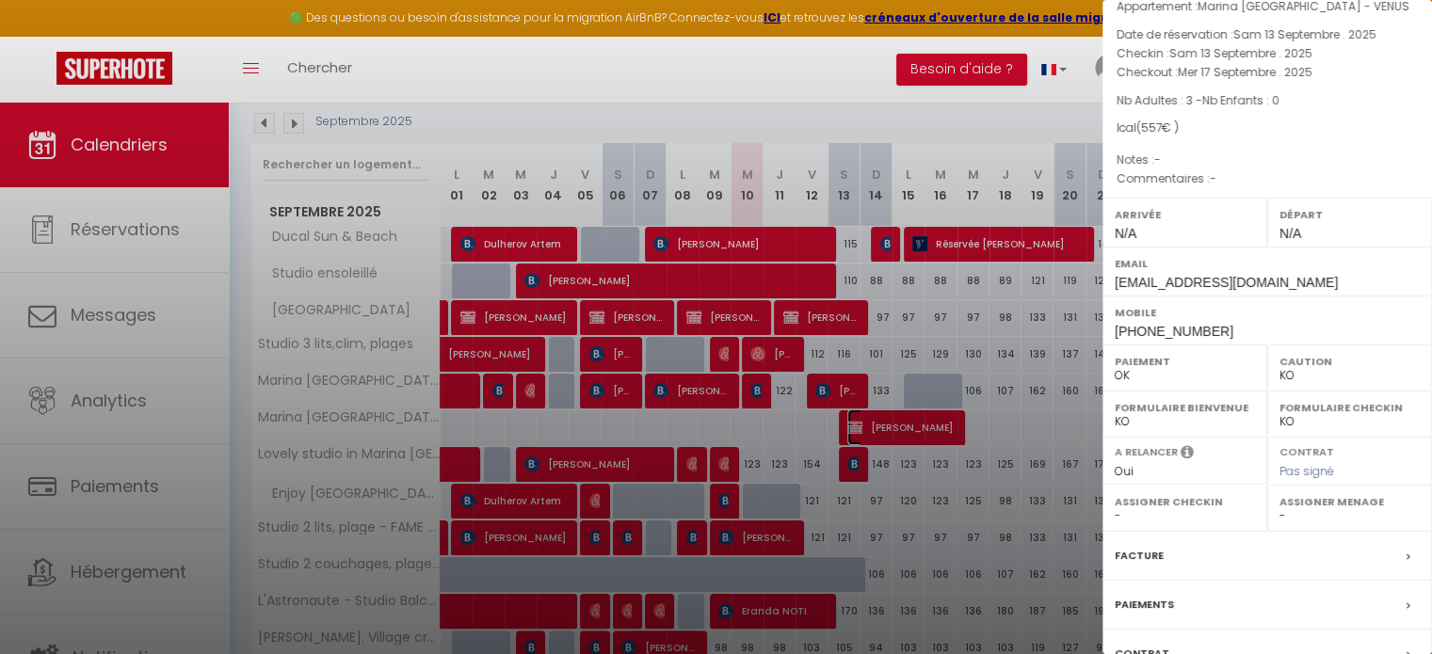
scroll to position [219, 0]
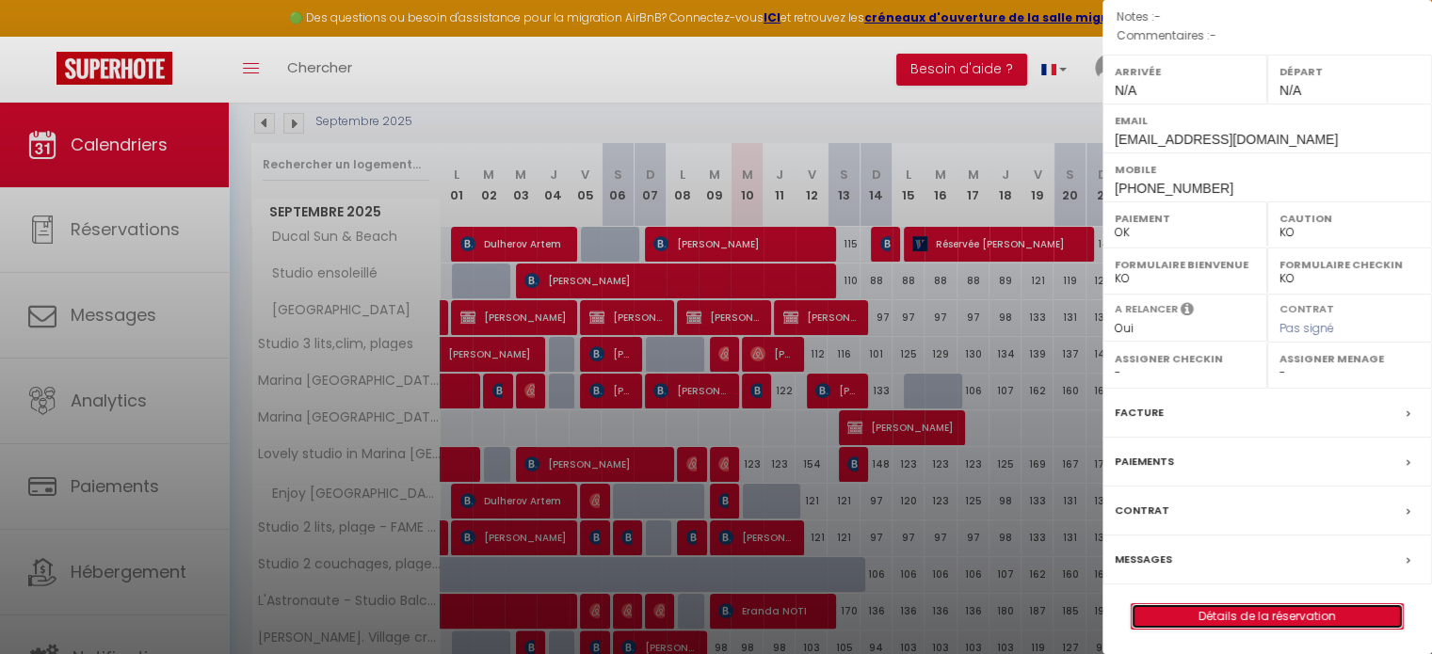
click at [1208, 618] on link "Détails de la réservation" at bounding box center [1267, 616] width 271 height 24
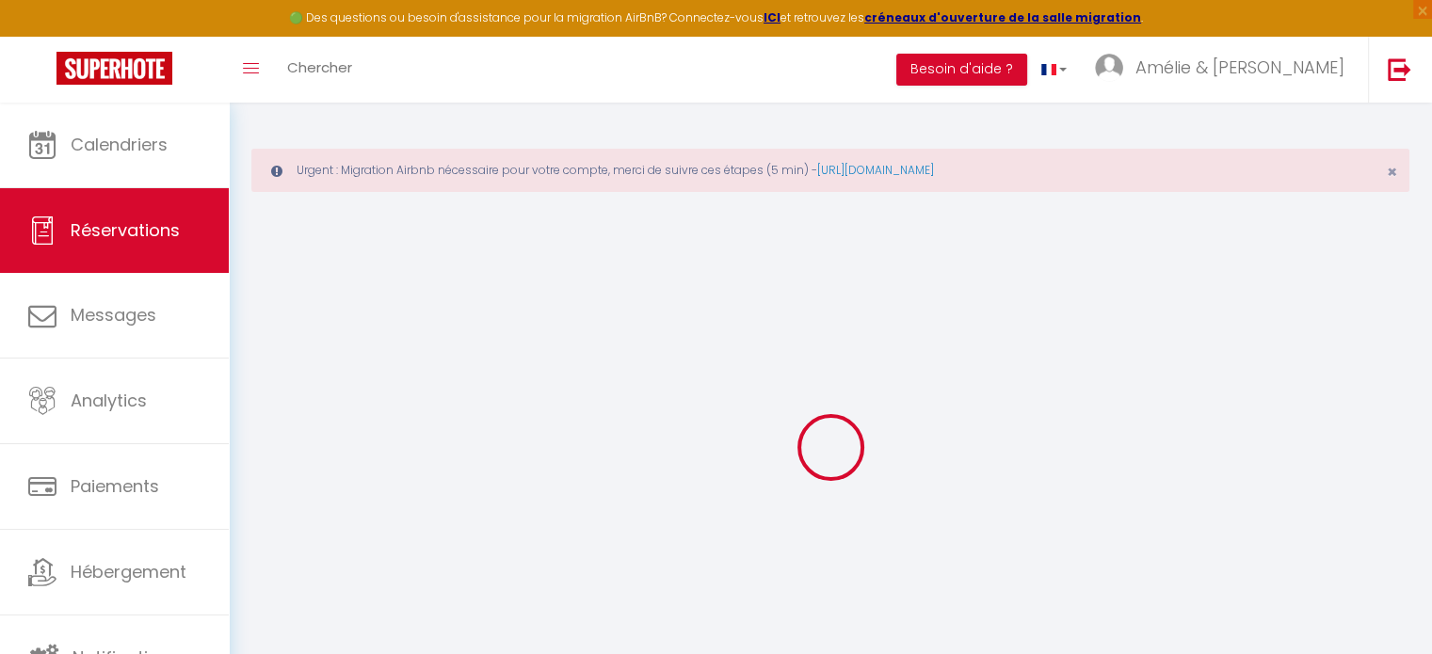
type input "[PERSON_NAME]"
type input "McDonald"
type input "[EMAIL_ADDRESS][DOMAIN_NAME]"
type input "[PHONE_NUMBER]"
select select
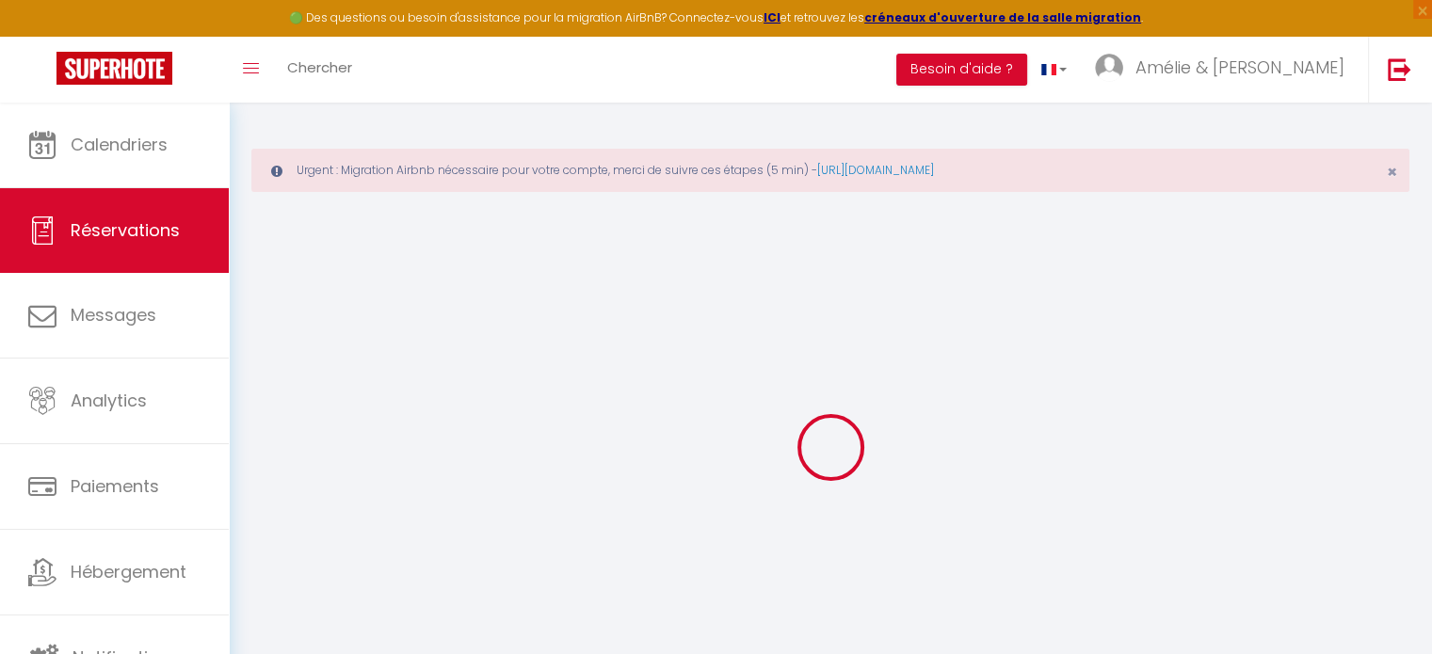
select select "27034"
select select "1"
type input "[DATE]"
select select
type input "Mer 17 Septembre 2025"
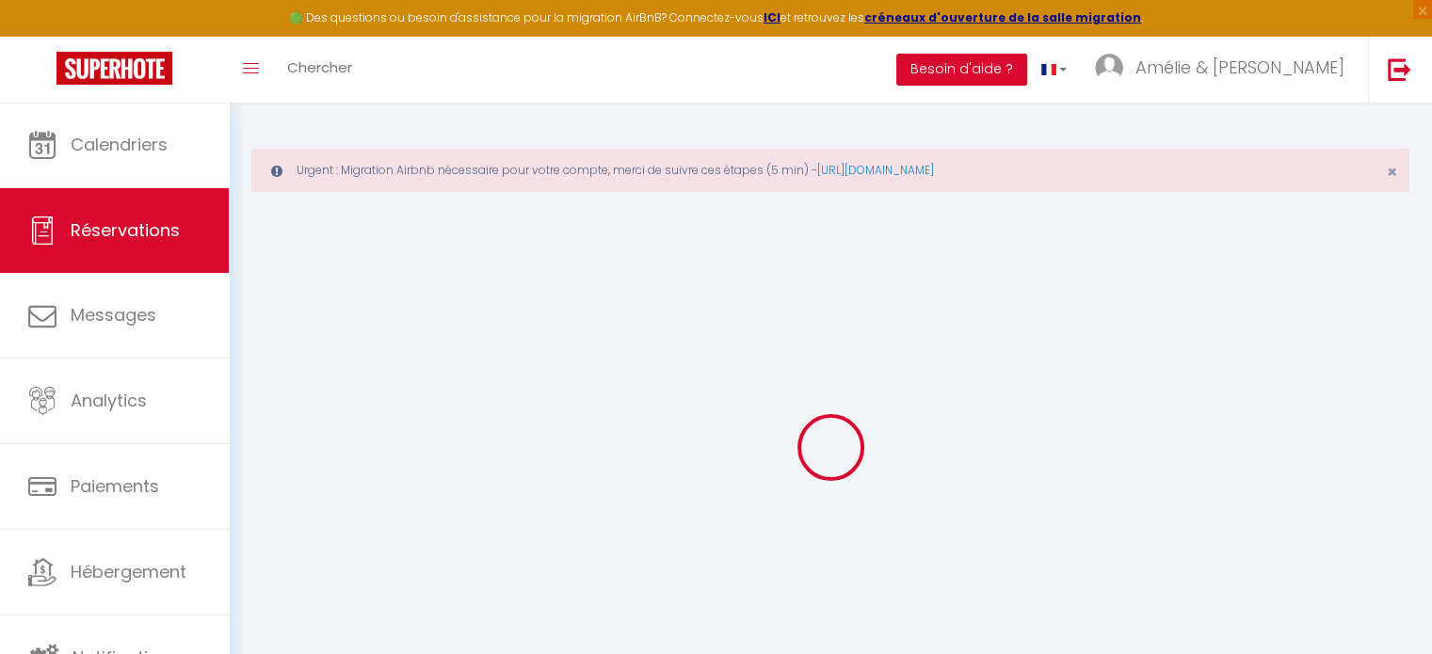
select select
type input "3"
select select "12"
select select
type input "557"
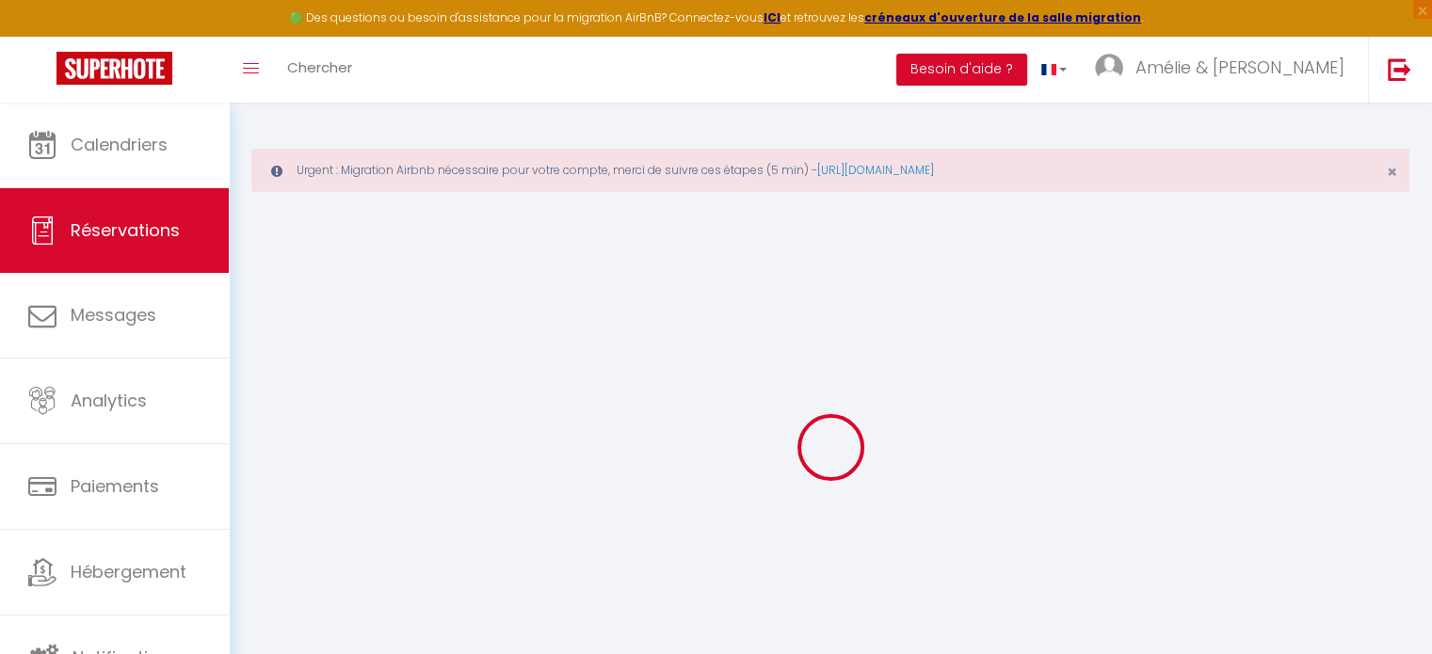
checkbox input "false"
type input "557"
select select "73"
type input "0"
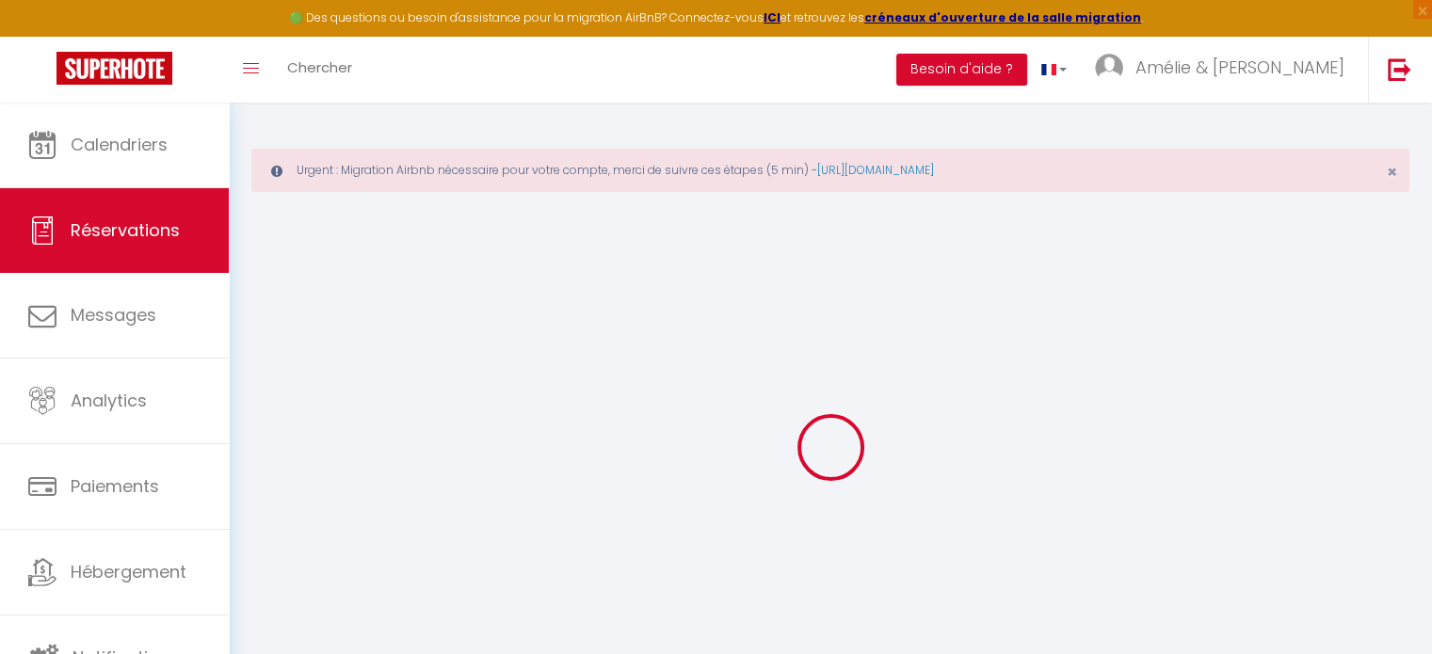
type input "0"
select select
select select "14"
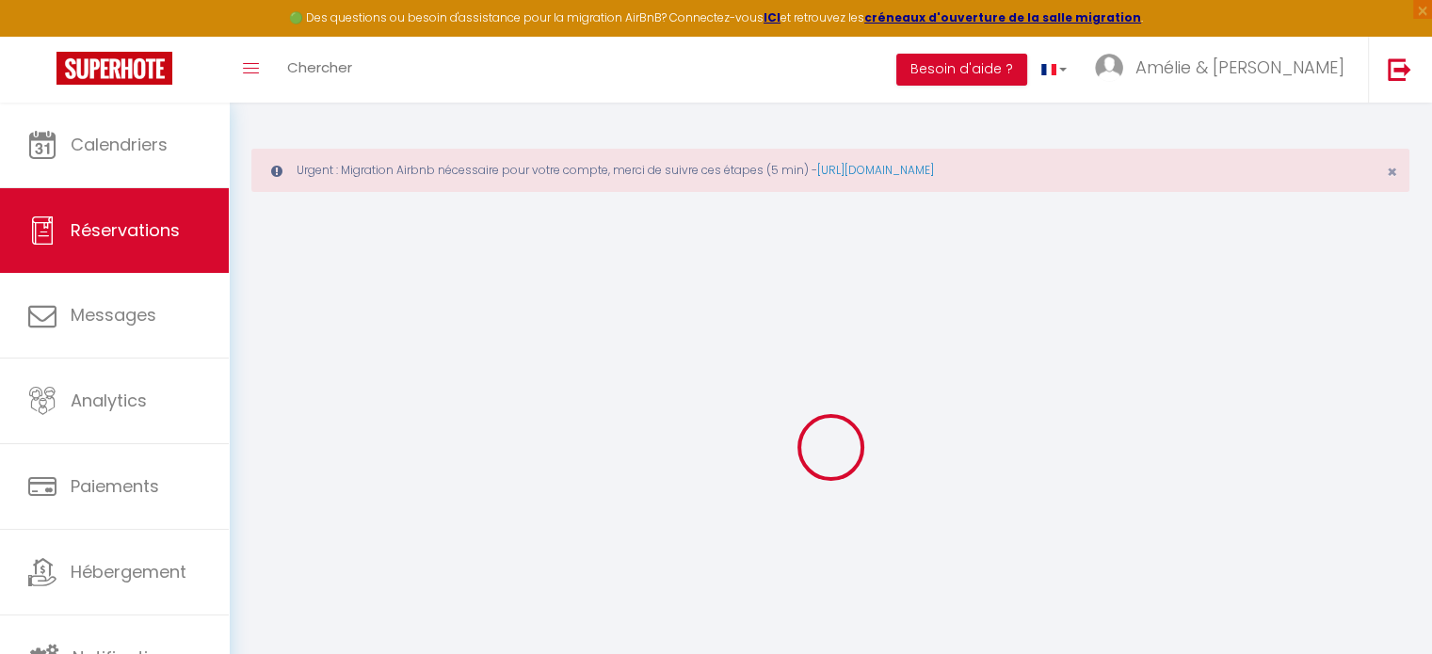
checkbox input "false"
select select
checkbox input "false"
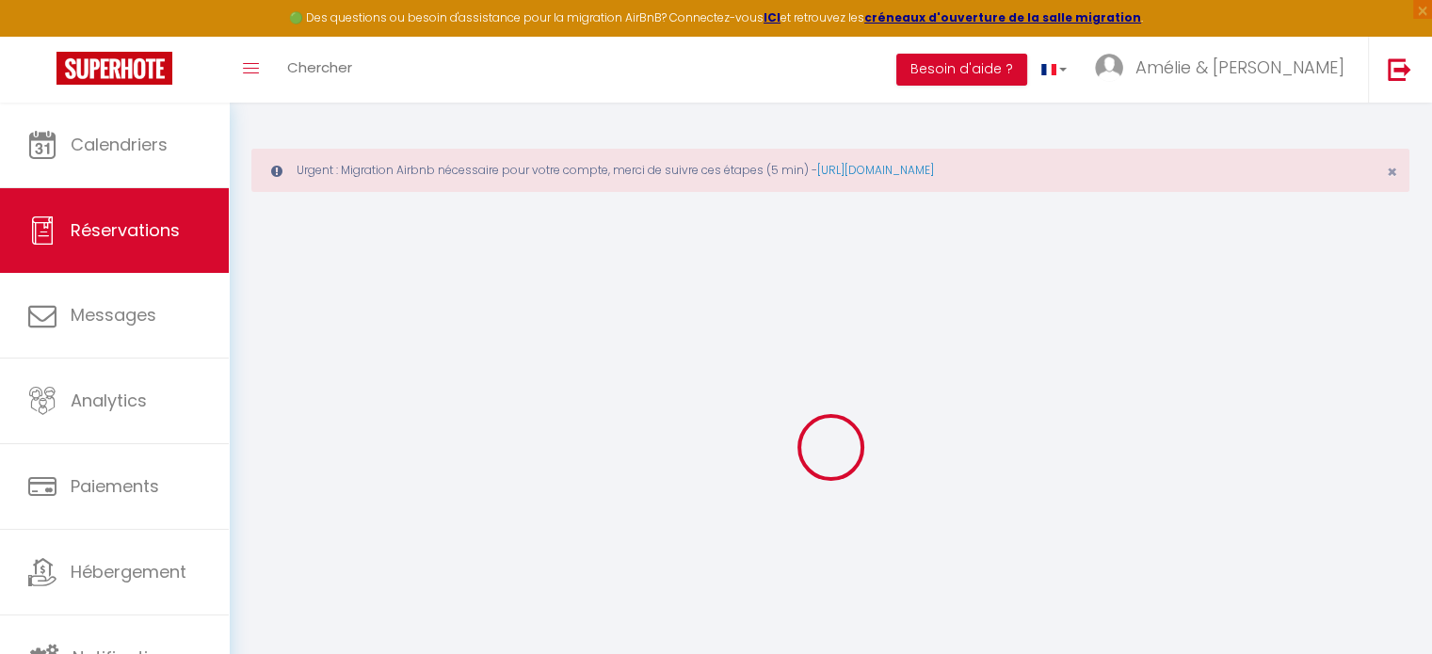
select select
checkbox input "false"
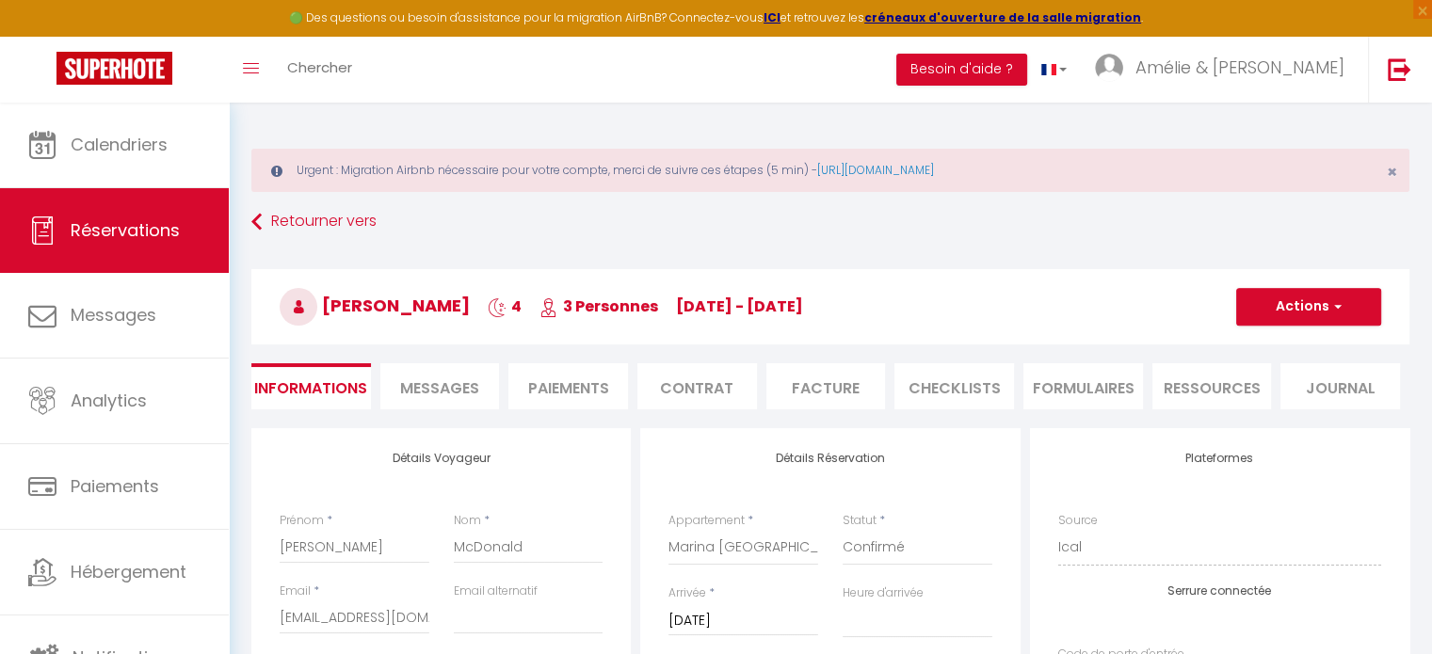
select select
checkbox input "false"
select select
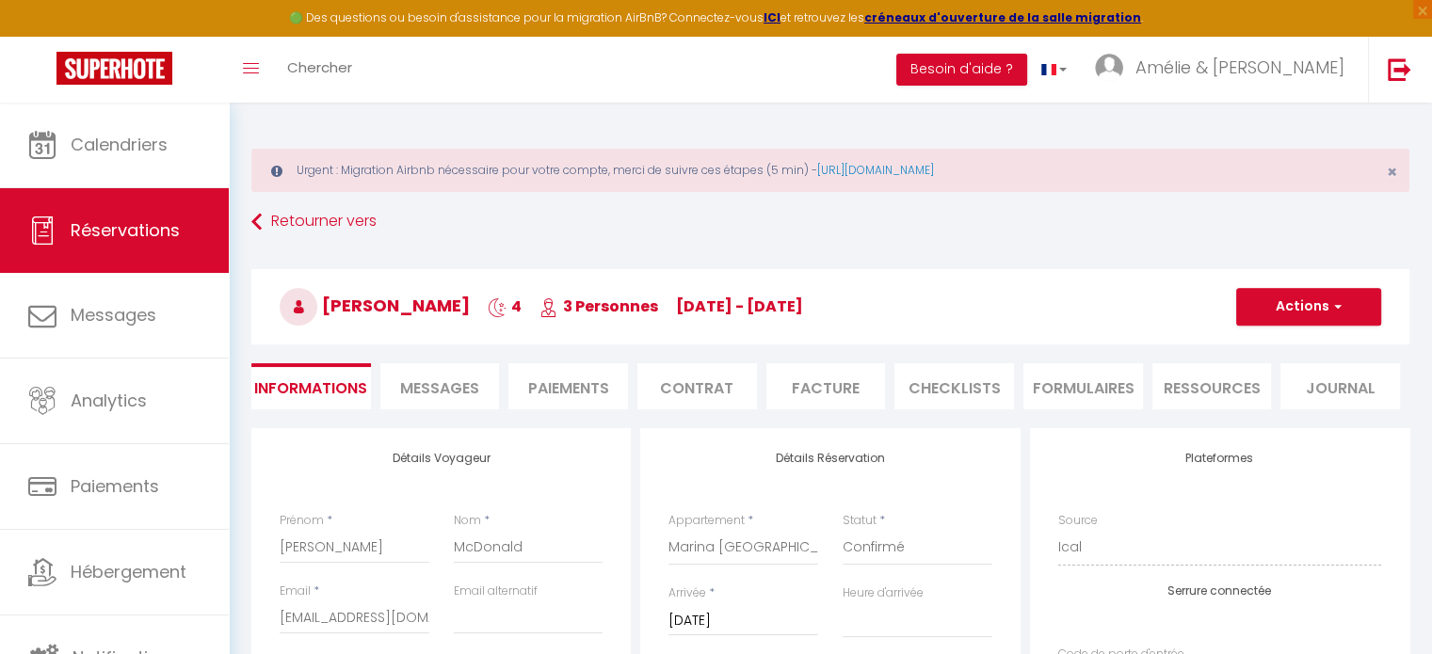
checkbox input "false"
select select
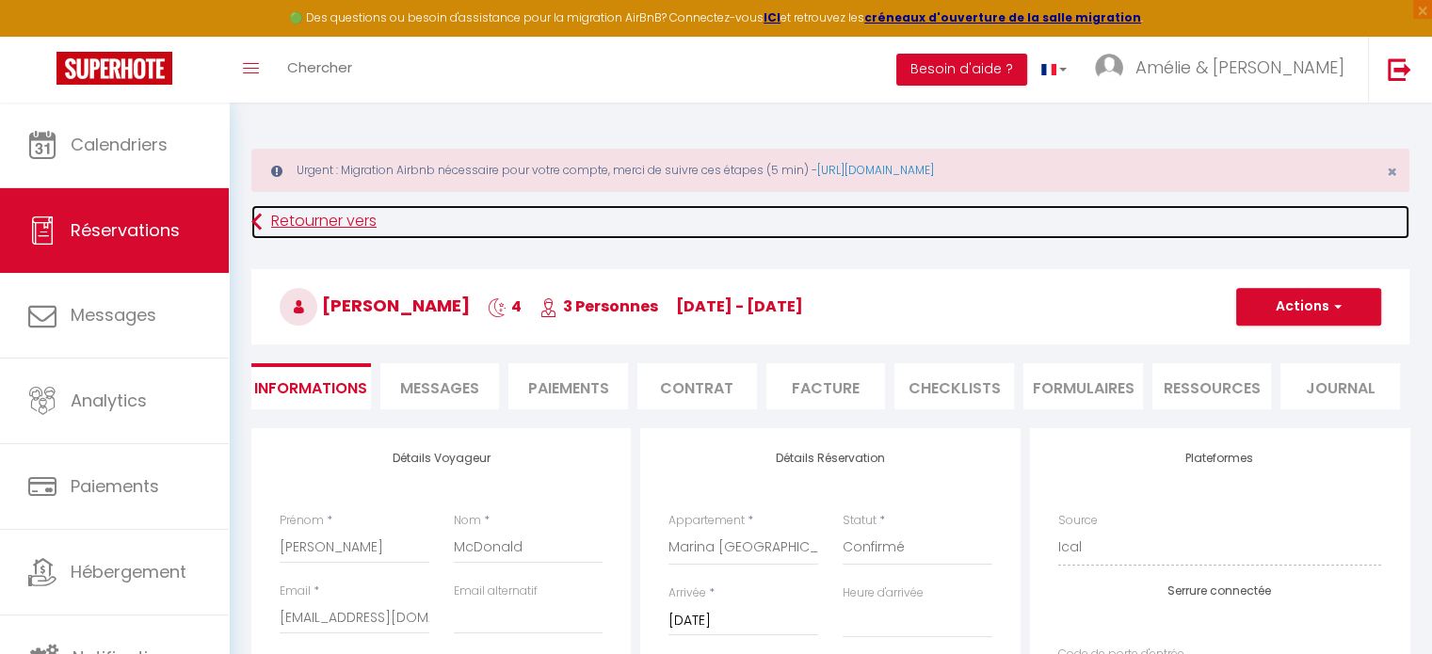
drag, startPoint x: 1258, startPoint y: 153, endPoint x: 806, endPoint y: 219, distance: 456.8
click at [806, 219] on link "Retourner vers" at bounding box center [830, 222] width 1158 height 34
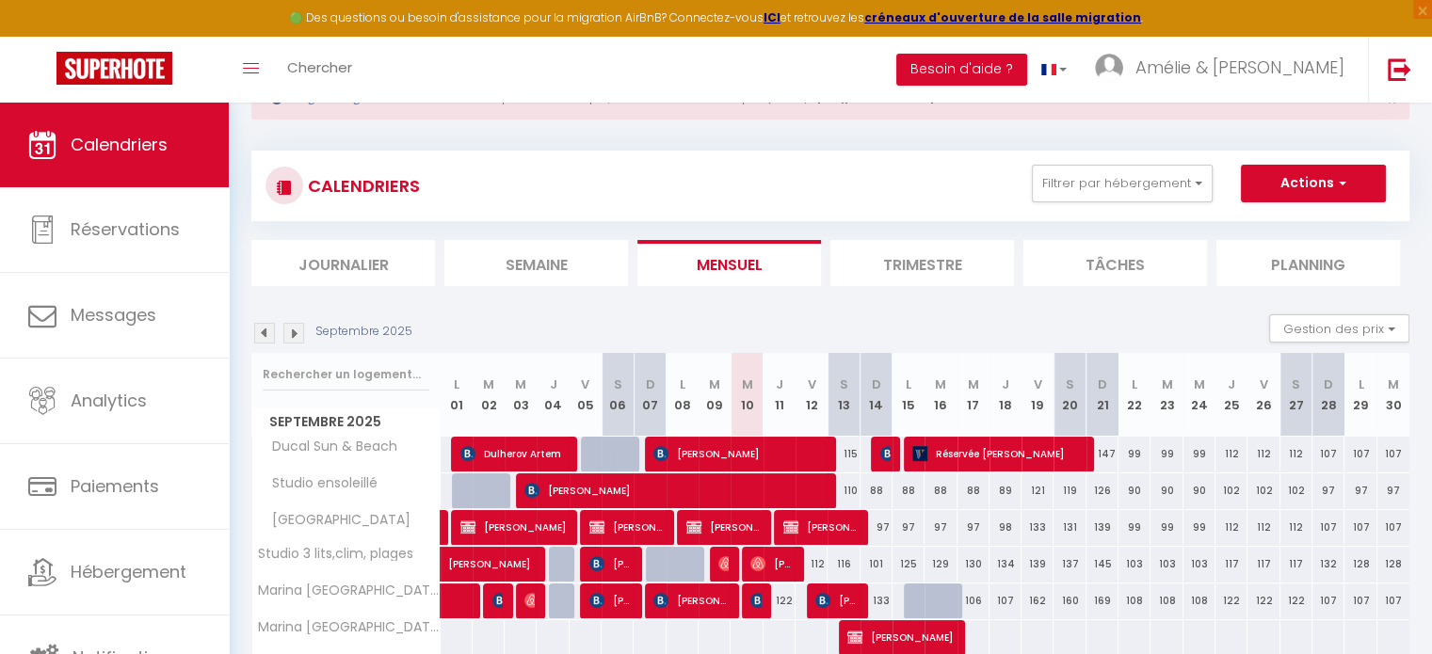
scroll to position [369, 0]
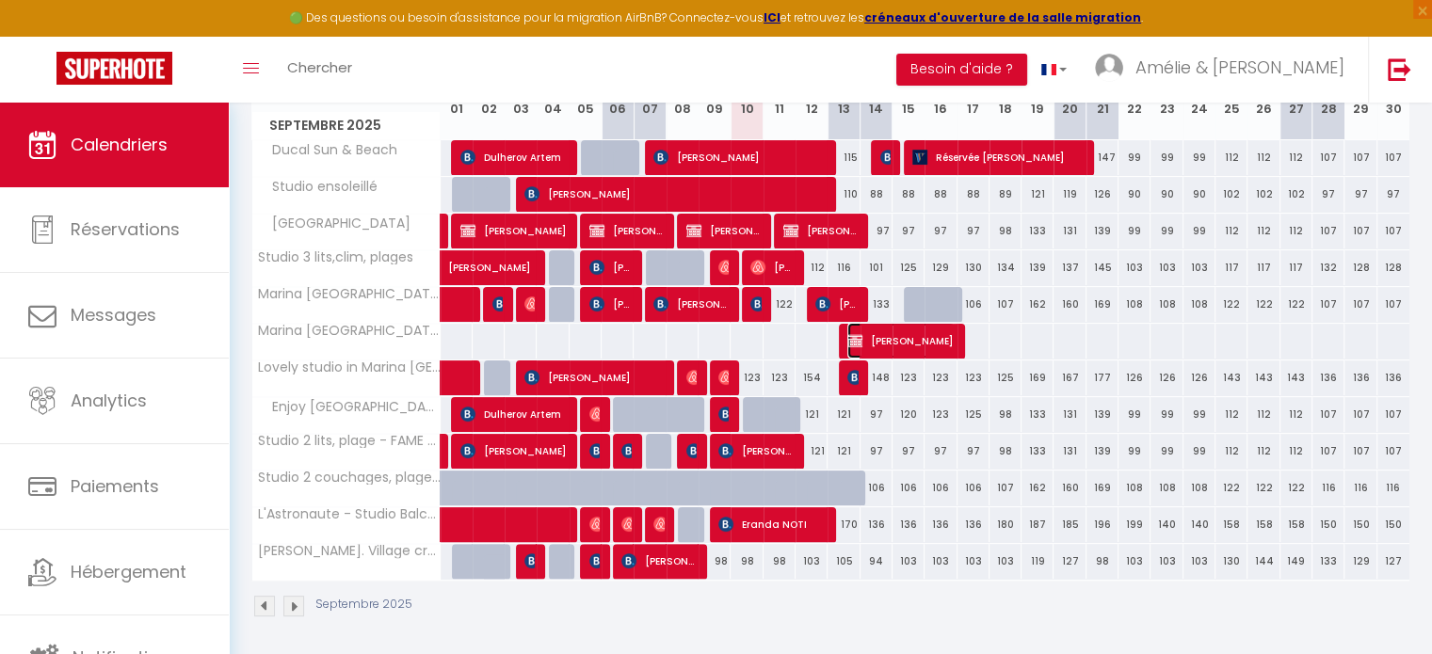
click at [890, 340] on span "[PERSON_NAME]" at bounding box center [900, 341] width 106 height 36
select select "OK"
select select "KO"
select select "0"
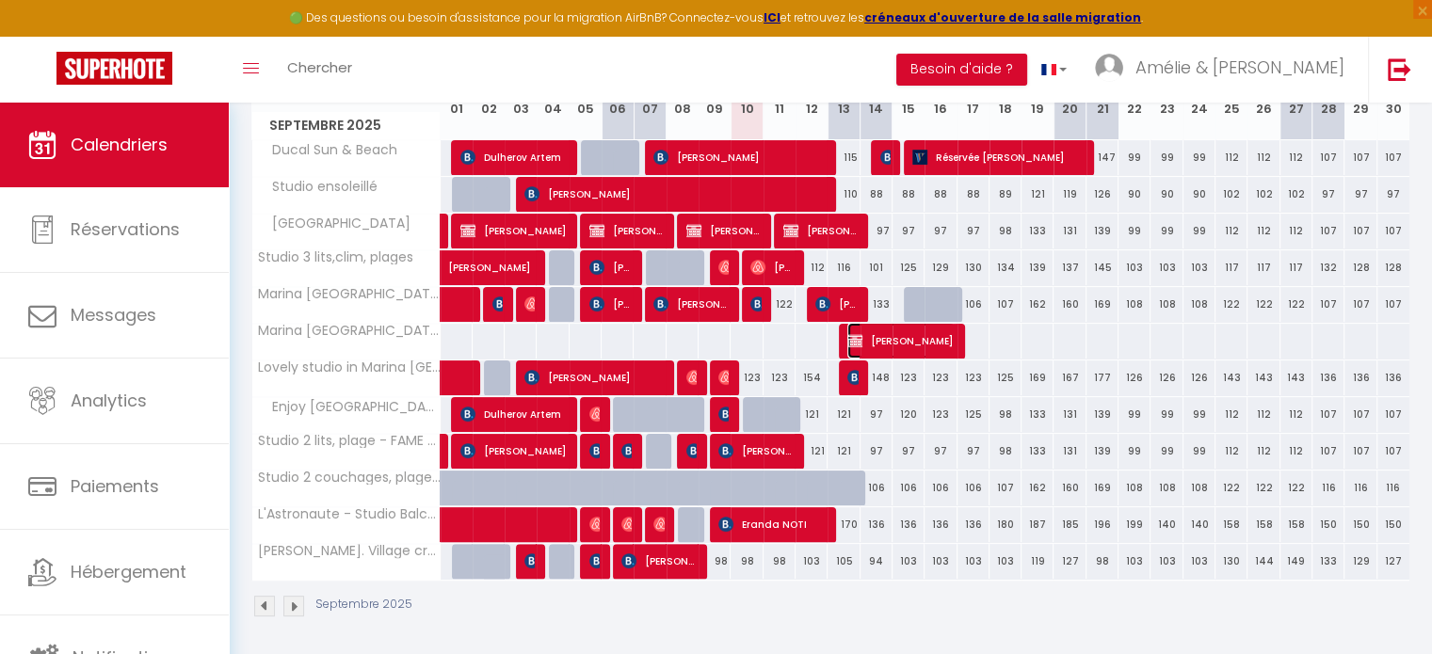
select select "1"
select select
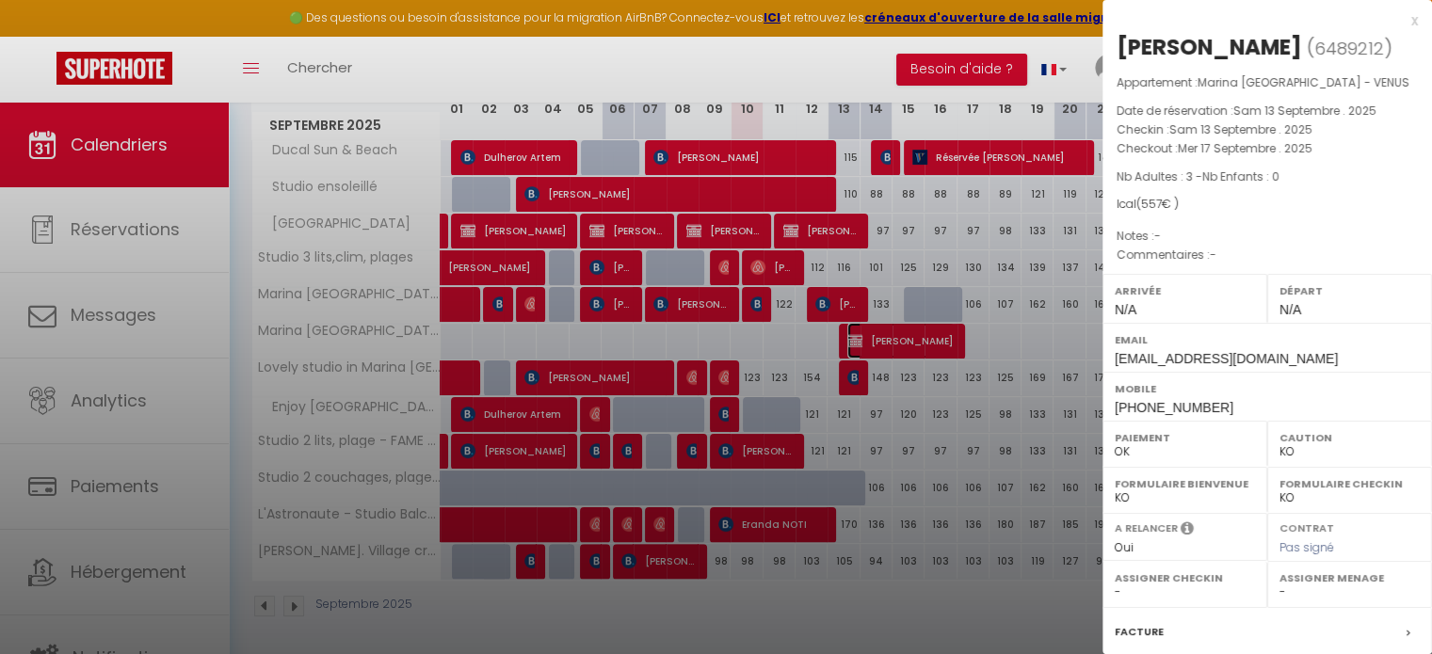
scroll to position [219, 0]
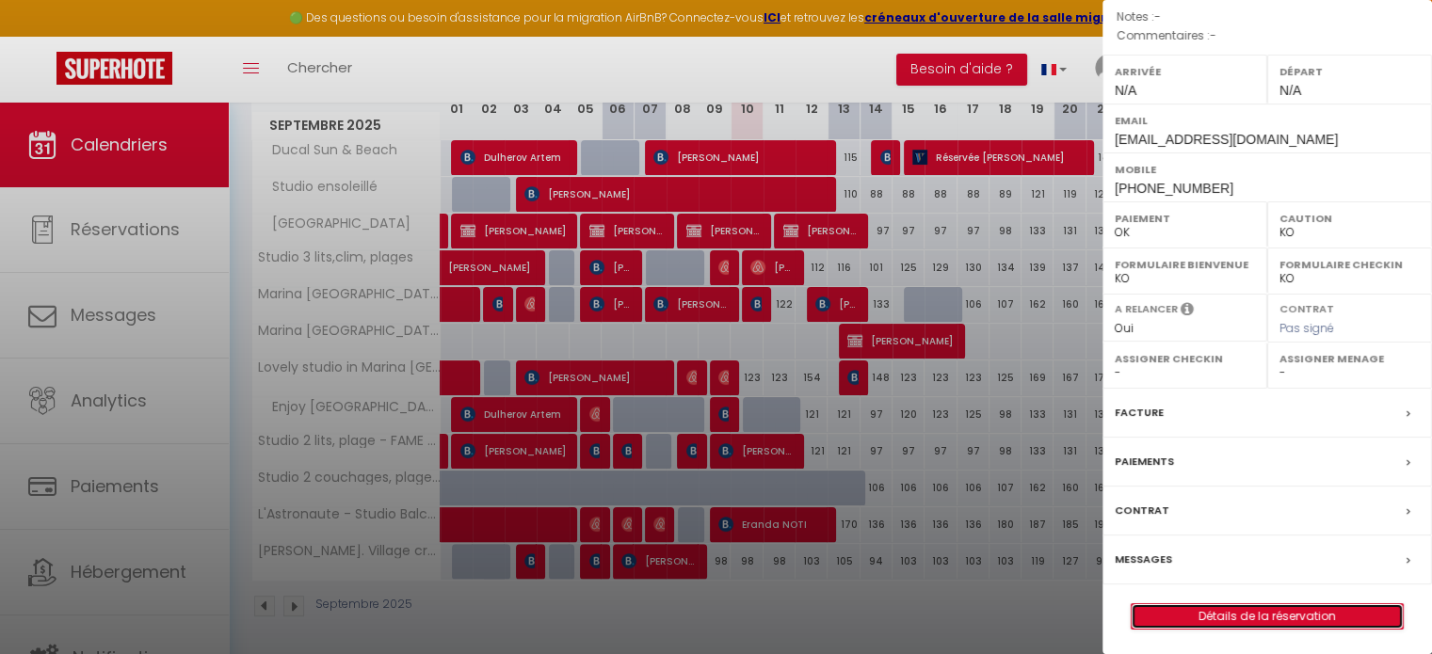
click at [1314, 605] on link "Détails de la réservation" at bounding box center [1267, 616] width 271 height 24
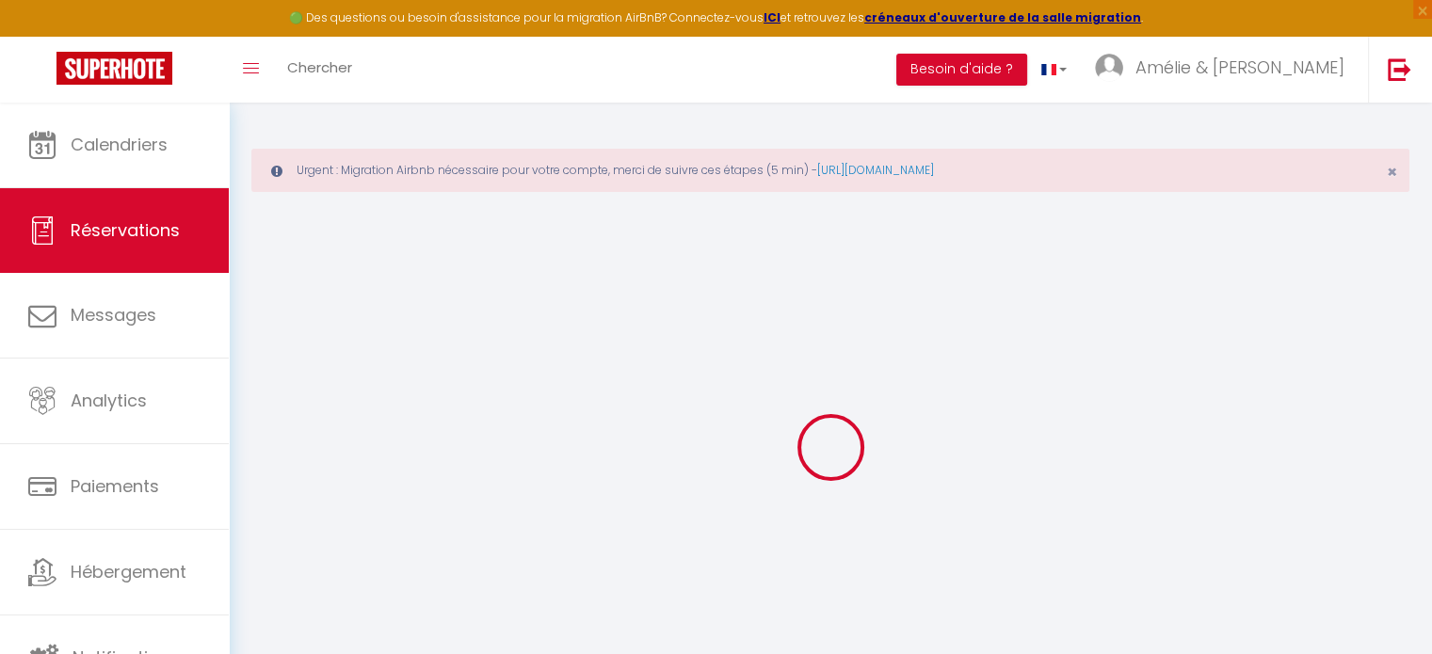
select select
checkbox input "false"
select select
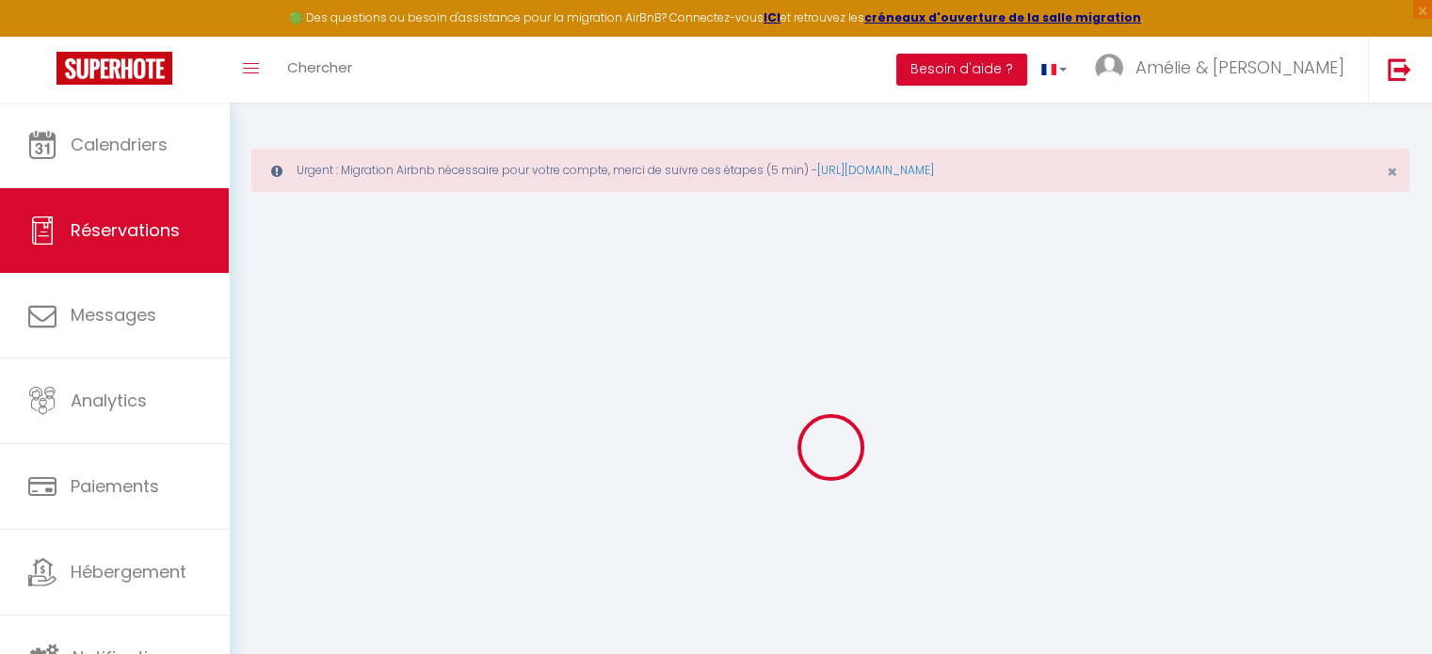
select select
checkbox input "false"
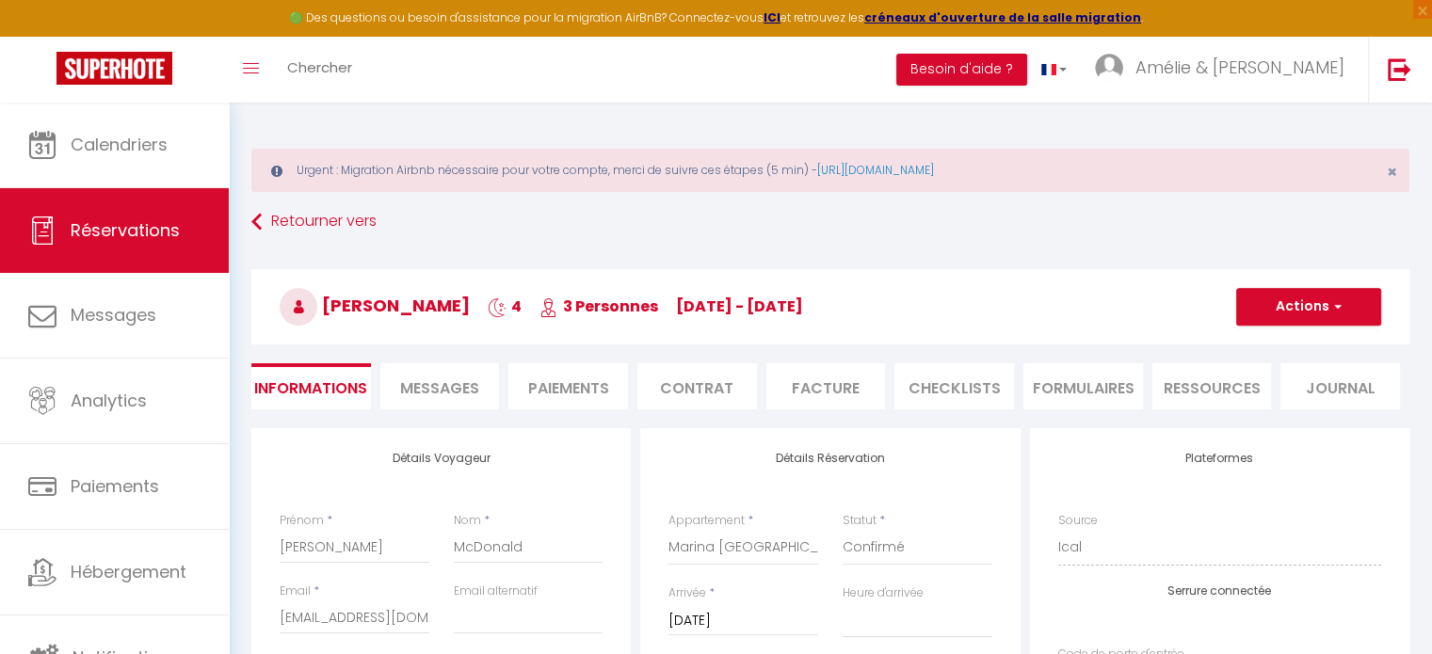
select select
checkbox input "false"
select select
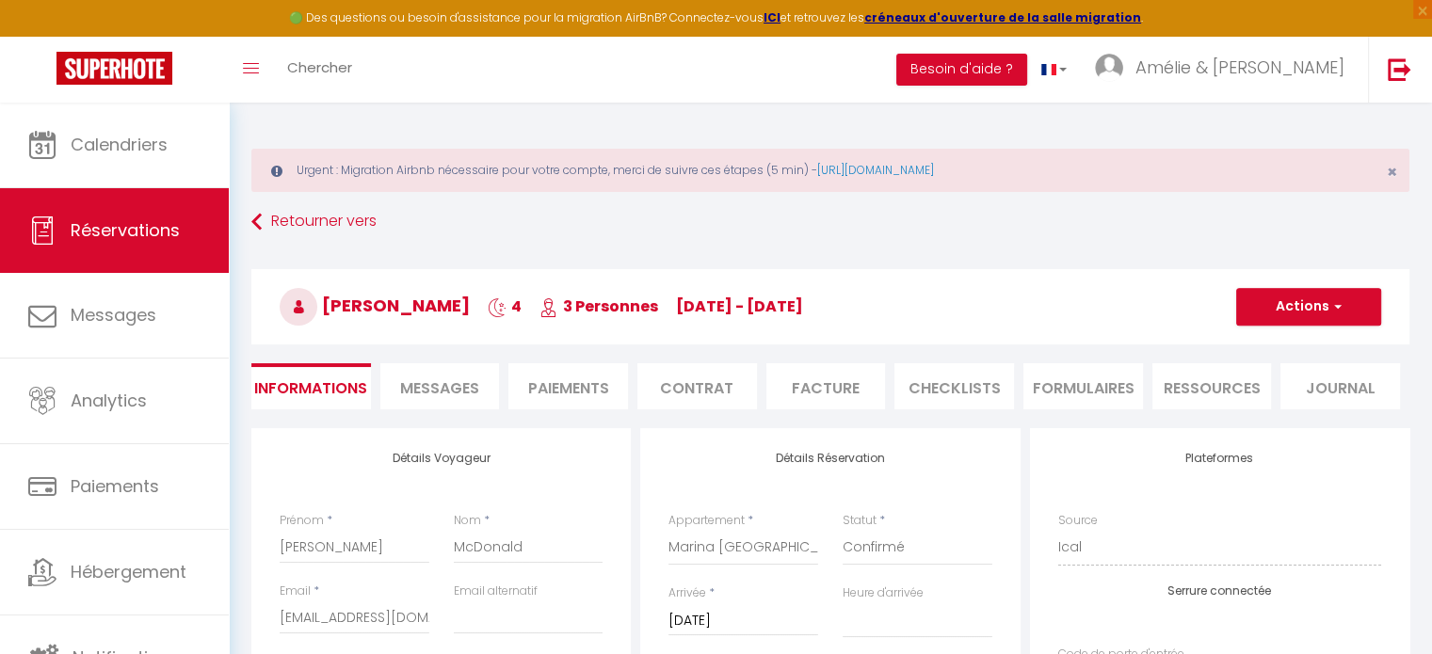
checkbox input "false"
select select
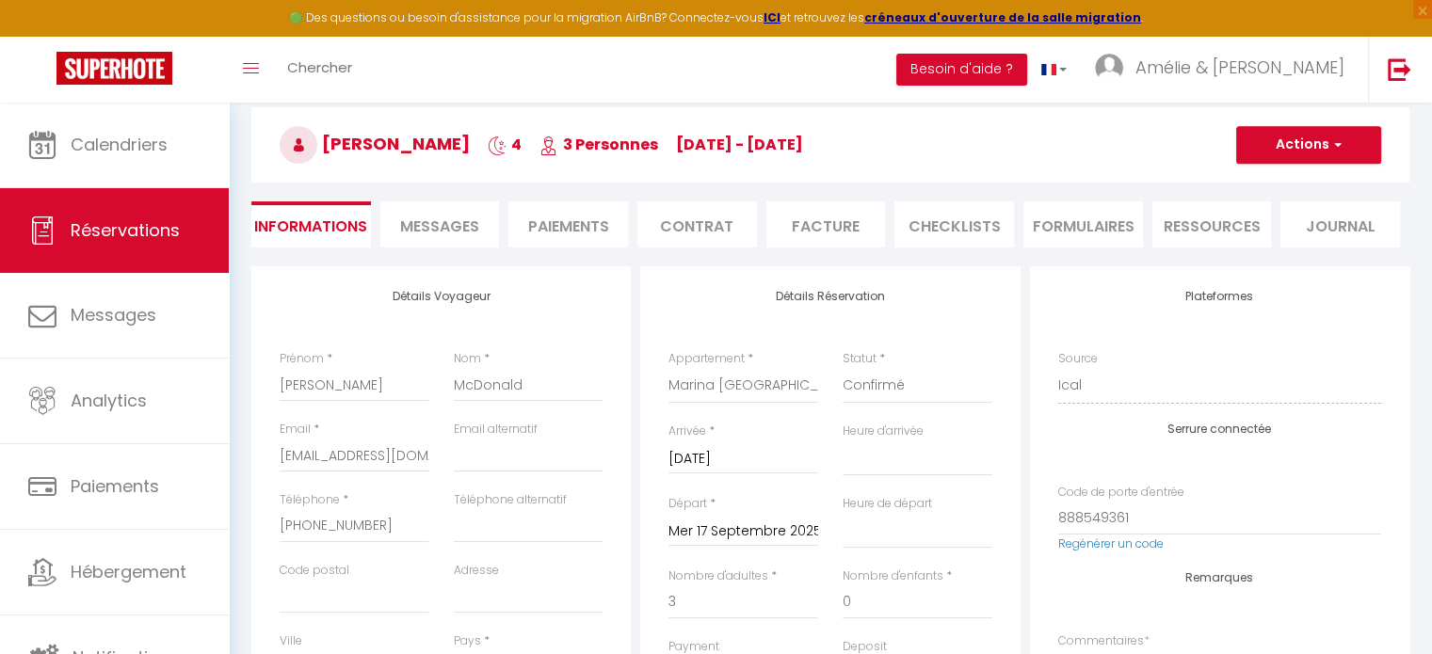
scroll to position [188, 0]
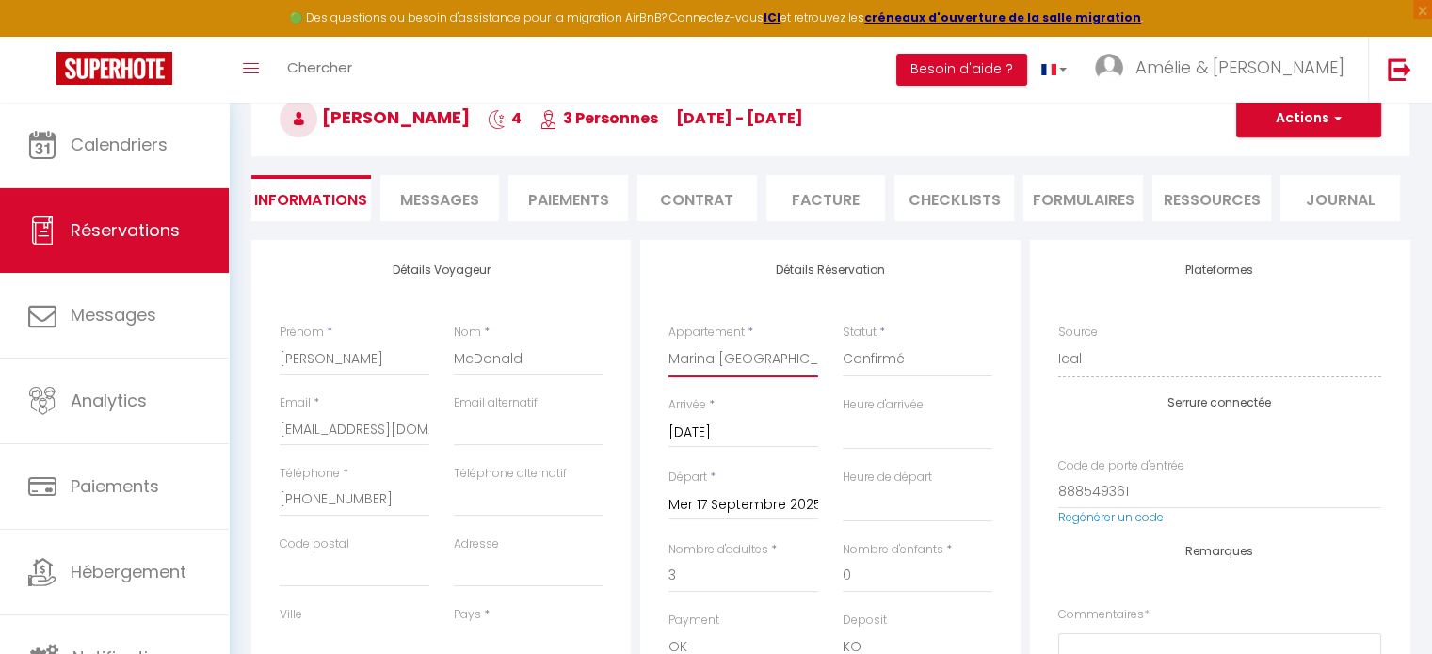
click at [757, 342] on select "[PERSON_NAME]. Village crèches [GEOGRAPHIC_DATA] ensoleillé [GEOGRAPHIC_DATA] S…" at bounding box center [743, 360] width 150 height 36
select select "27036"
click at [668, 342] on select "[PERSON_NAME]. Village crèches [GEOGRAPHIC_DATA] ensoleillé [GEOGRAPHIC_DATA] S…" at bounding box center [743, 360] width 150 height 36
select select
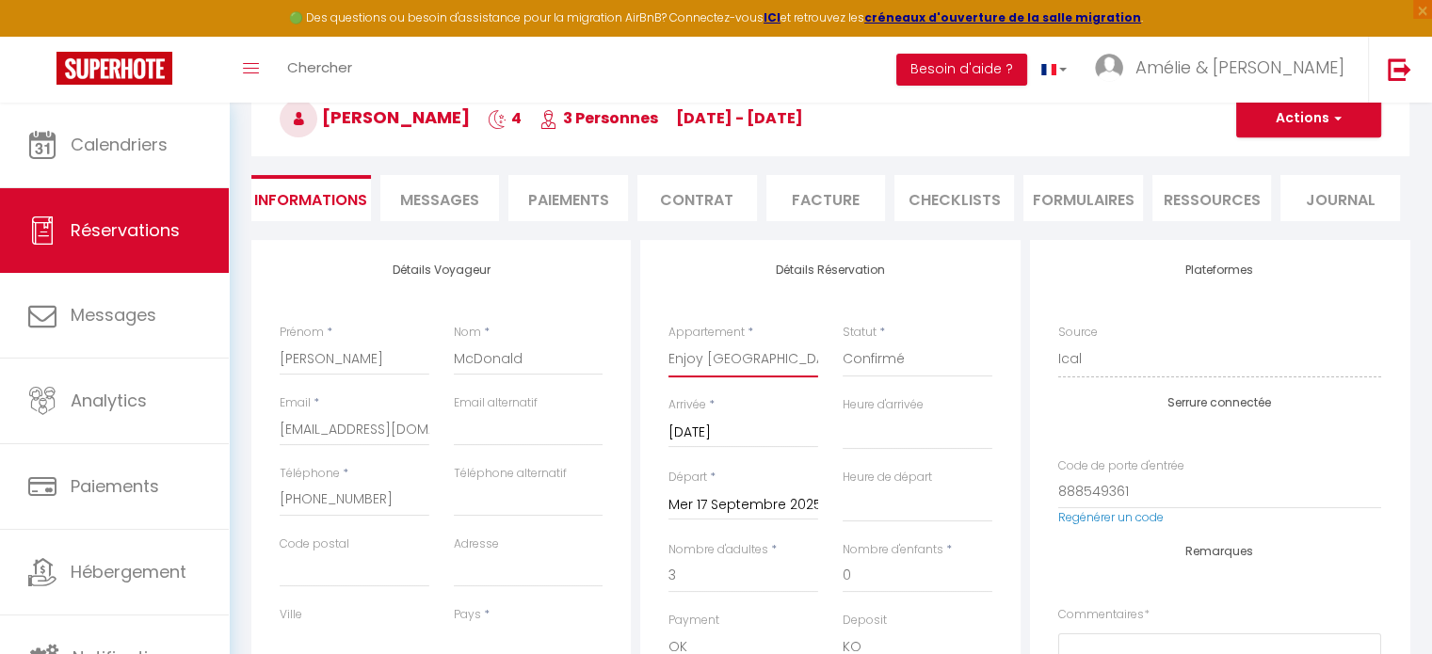
select select
checkbox input "false"
select select
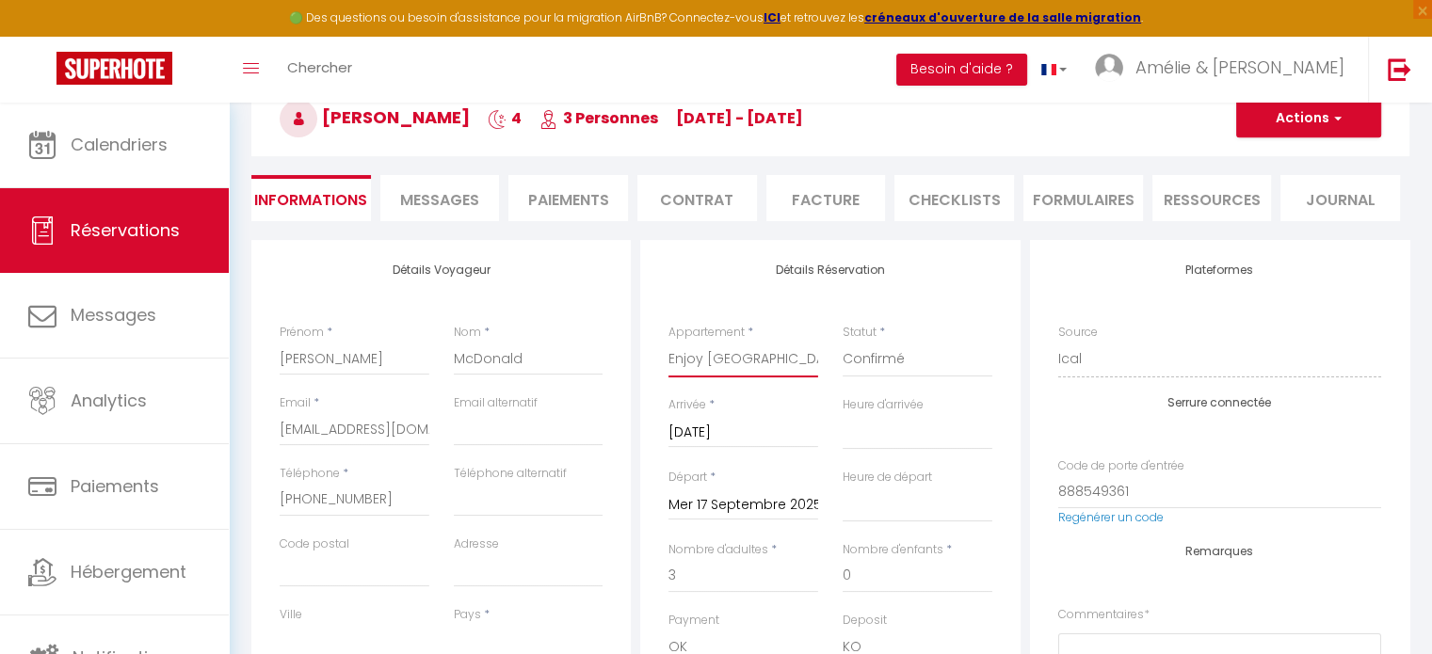
type input "521"
checkbox input "false"
click at [1330, 120] on span "button" at bounding box center [1334, 118] width 11 height 17
click at [1295, 158] on link "Enregistrer" at bounding box center [1289, 160] width 149 height 24
select select
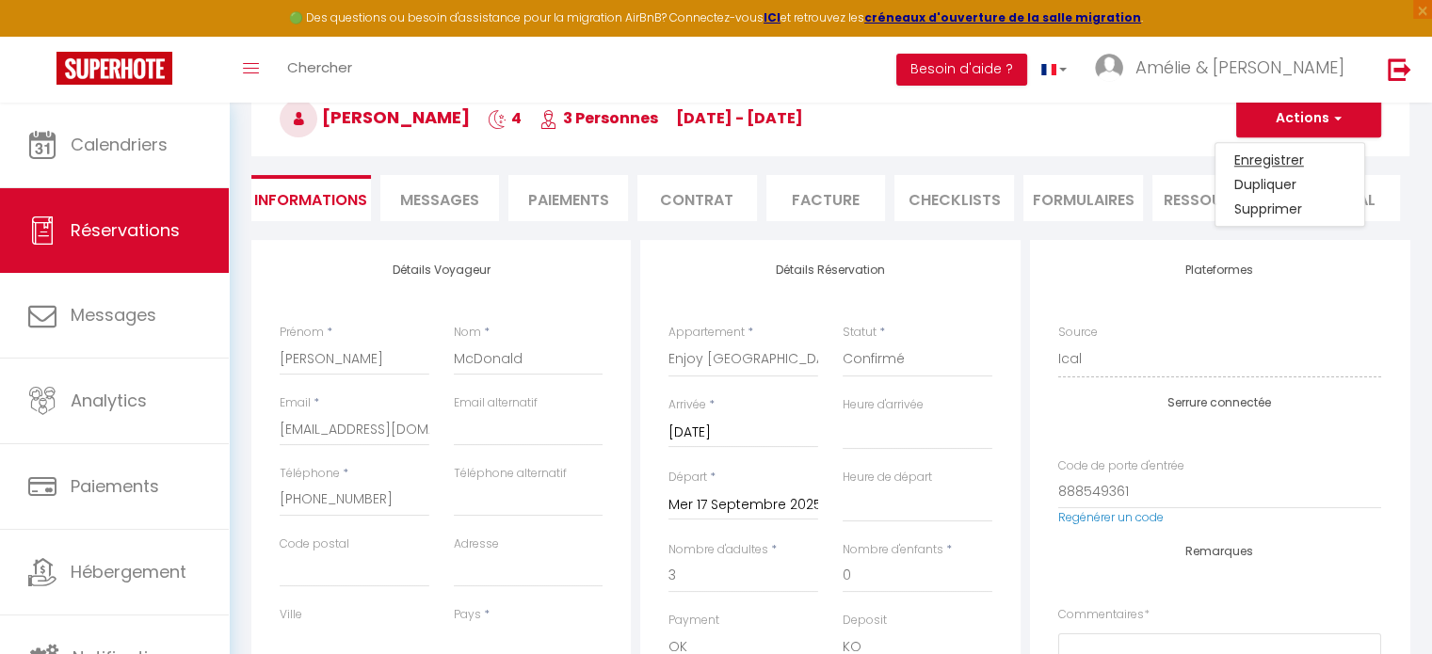
select select
checkbox input "false"
select select
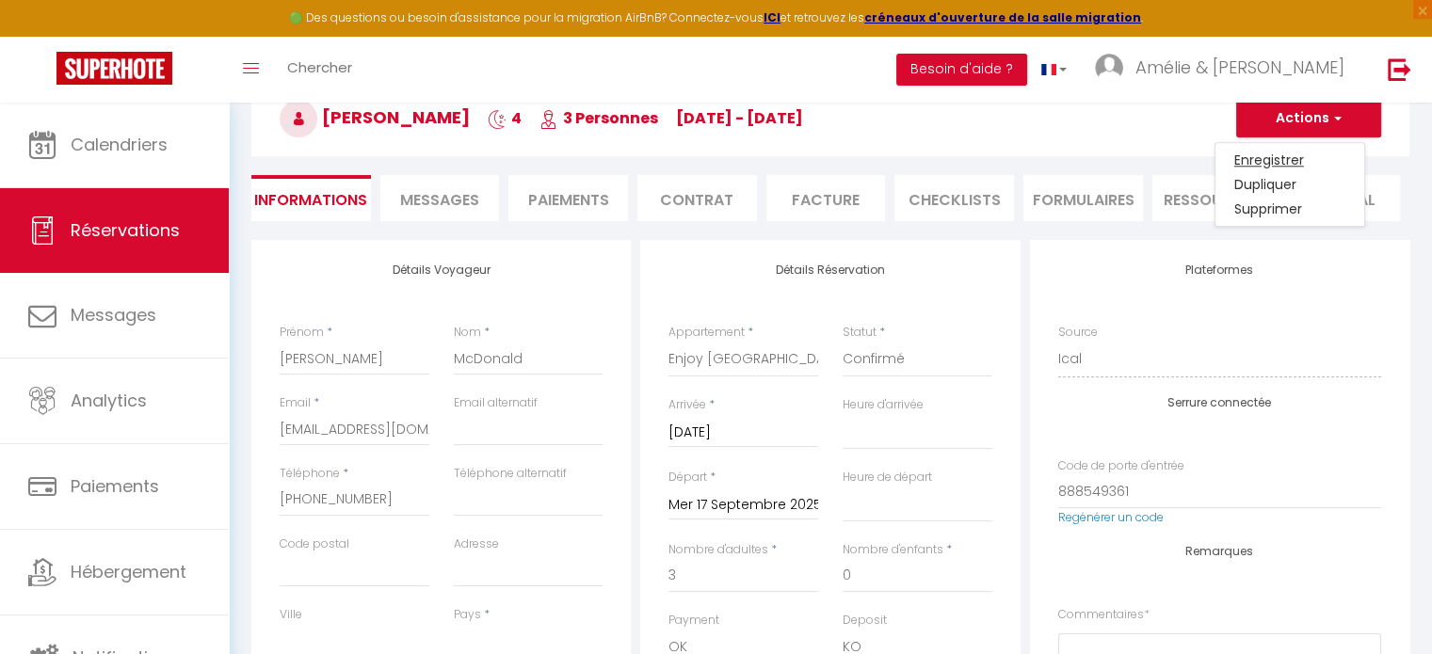
select select
checkbox input "false"
